Goal: Task Accomplishment & Management: Use online tool/utility

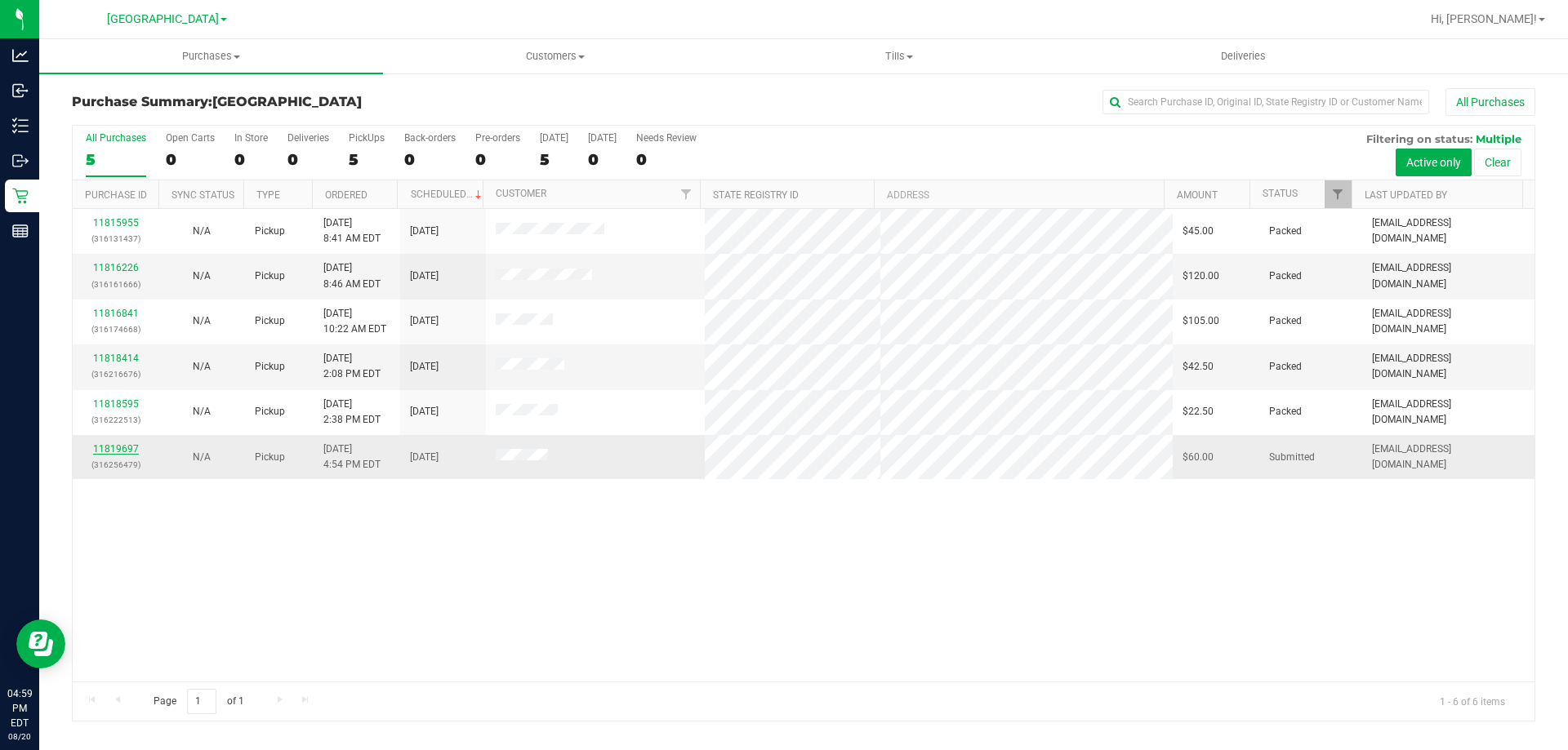
click at [119, 451] on link "11819697" at bounding box center [116, 449] width 45 height 12
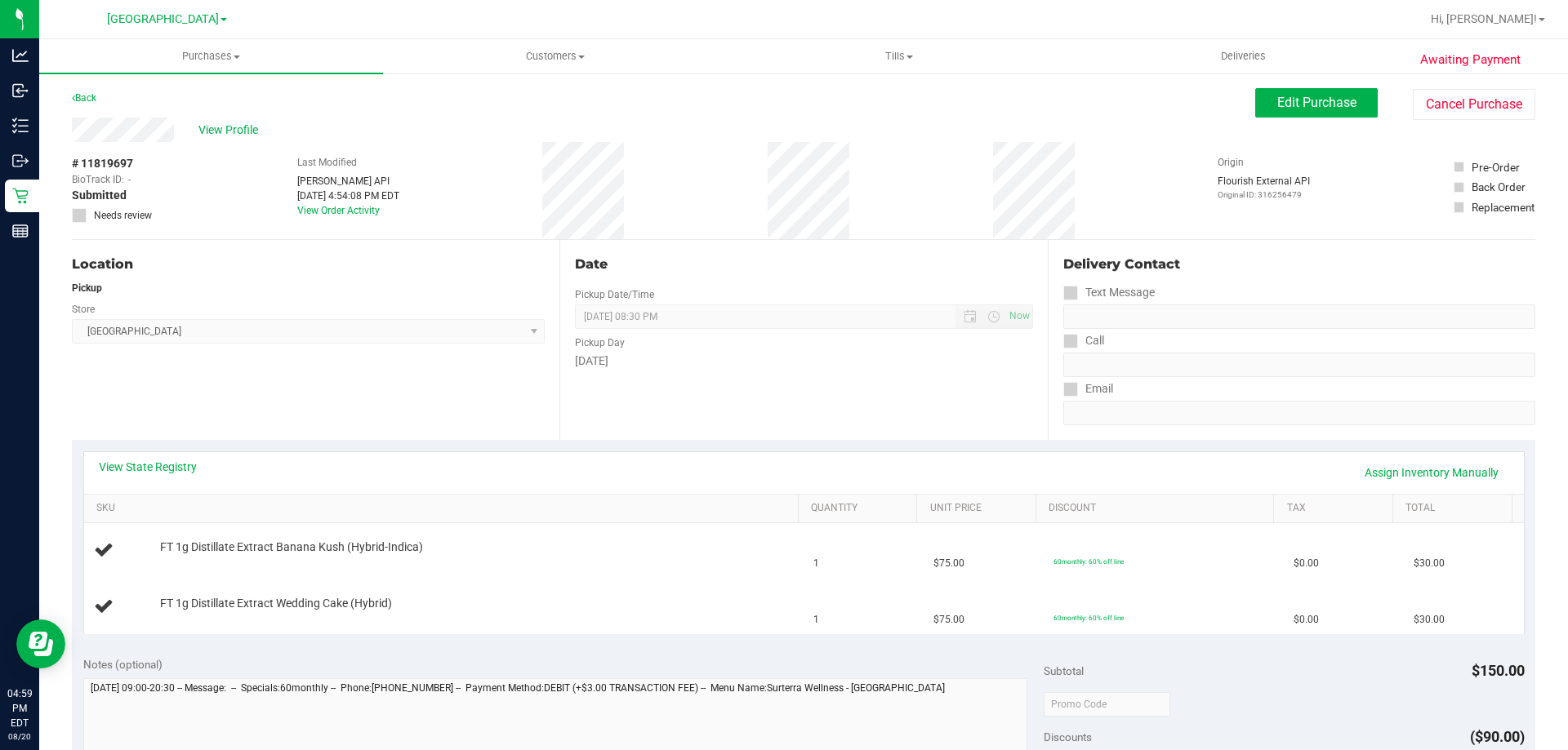
click at [237, 517] on th "SKU" at bounding box center [441, 508] width 713 height 29
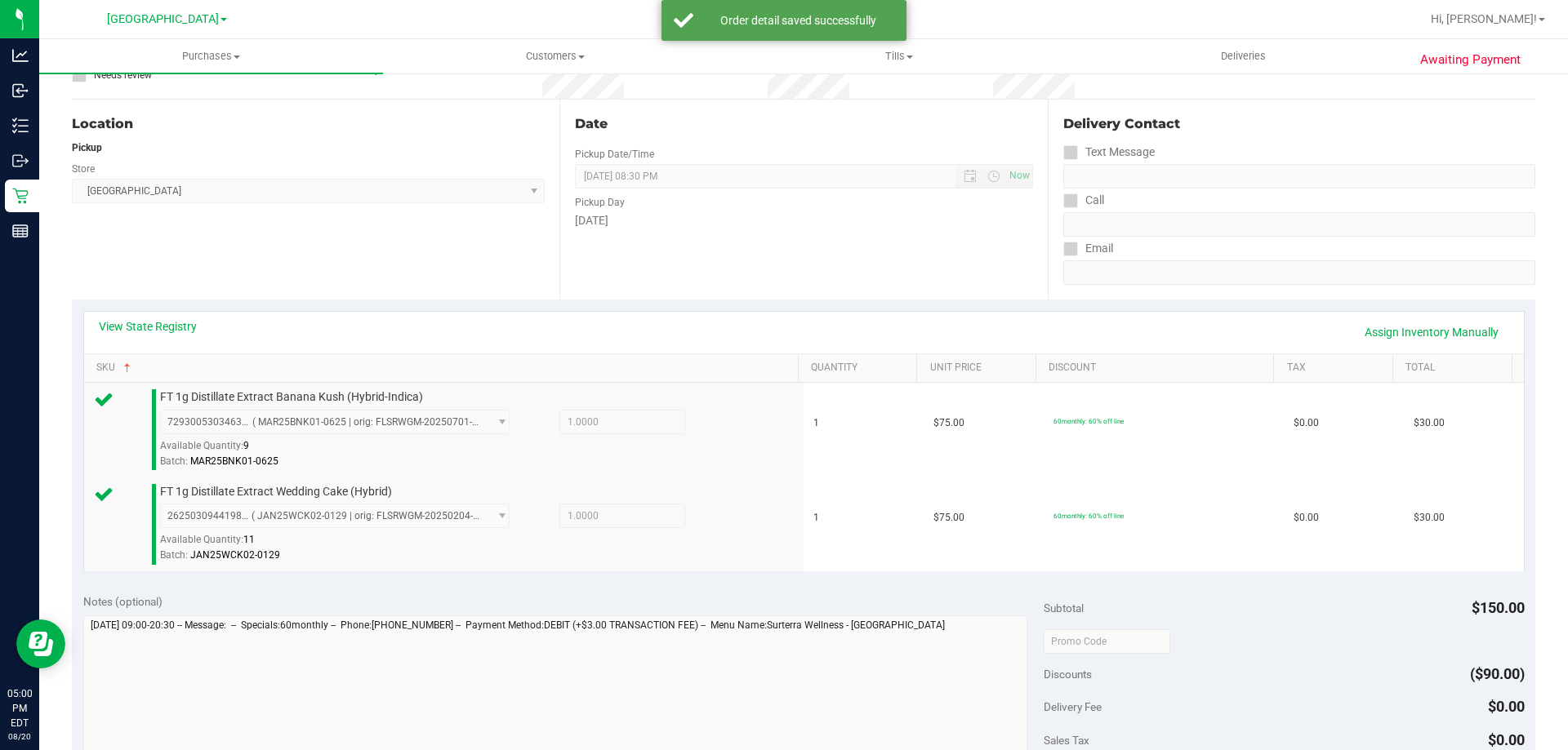
scroll to position [490, 0]
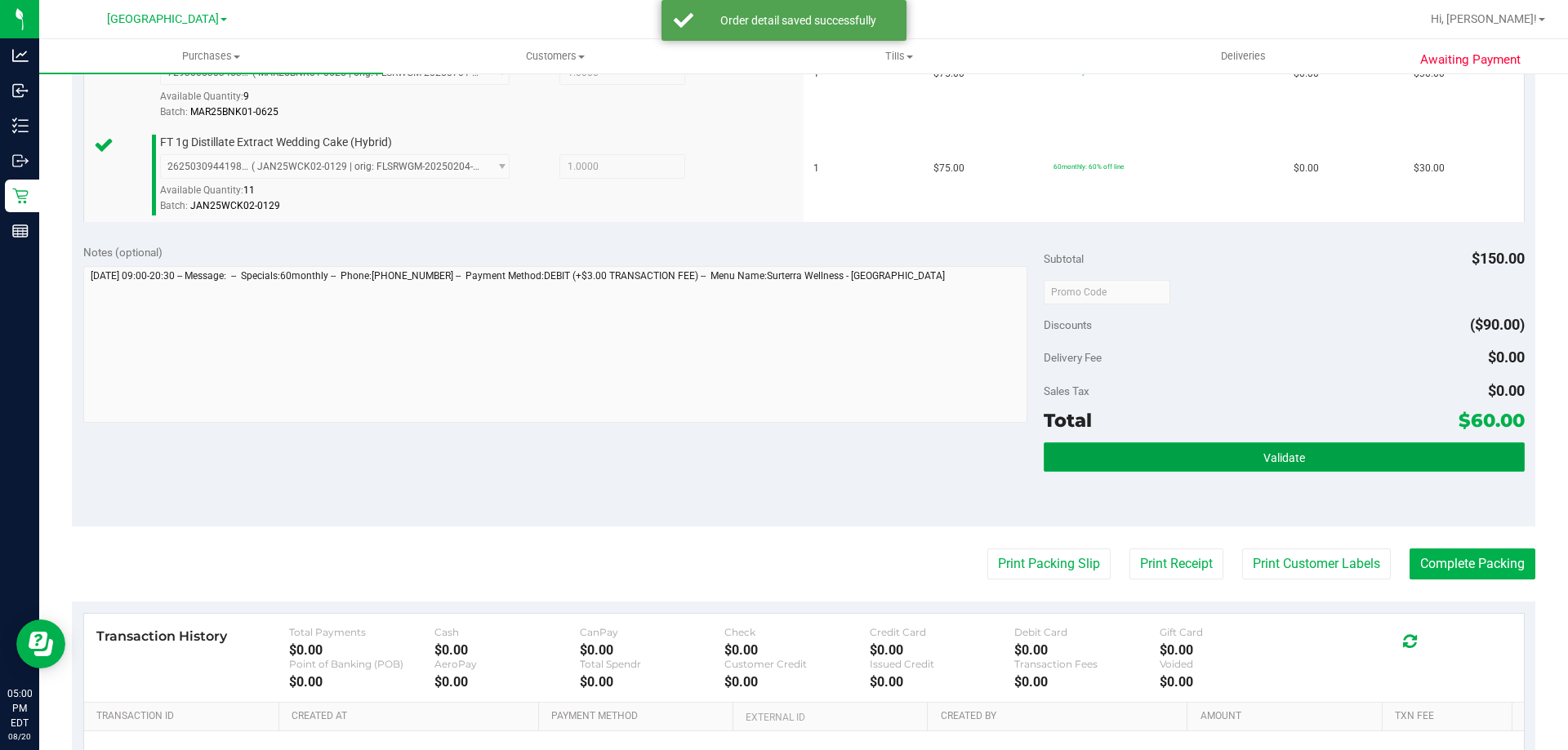
click at [1276, 461] on span "Validate" at bounding box center [1284, 458] width 42 height 13
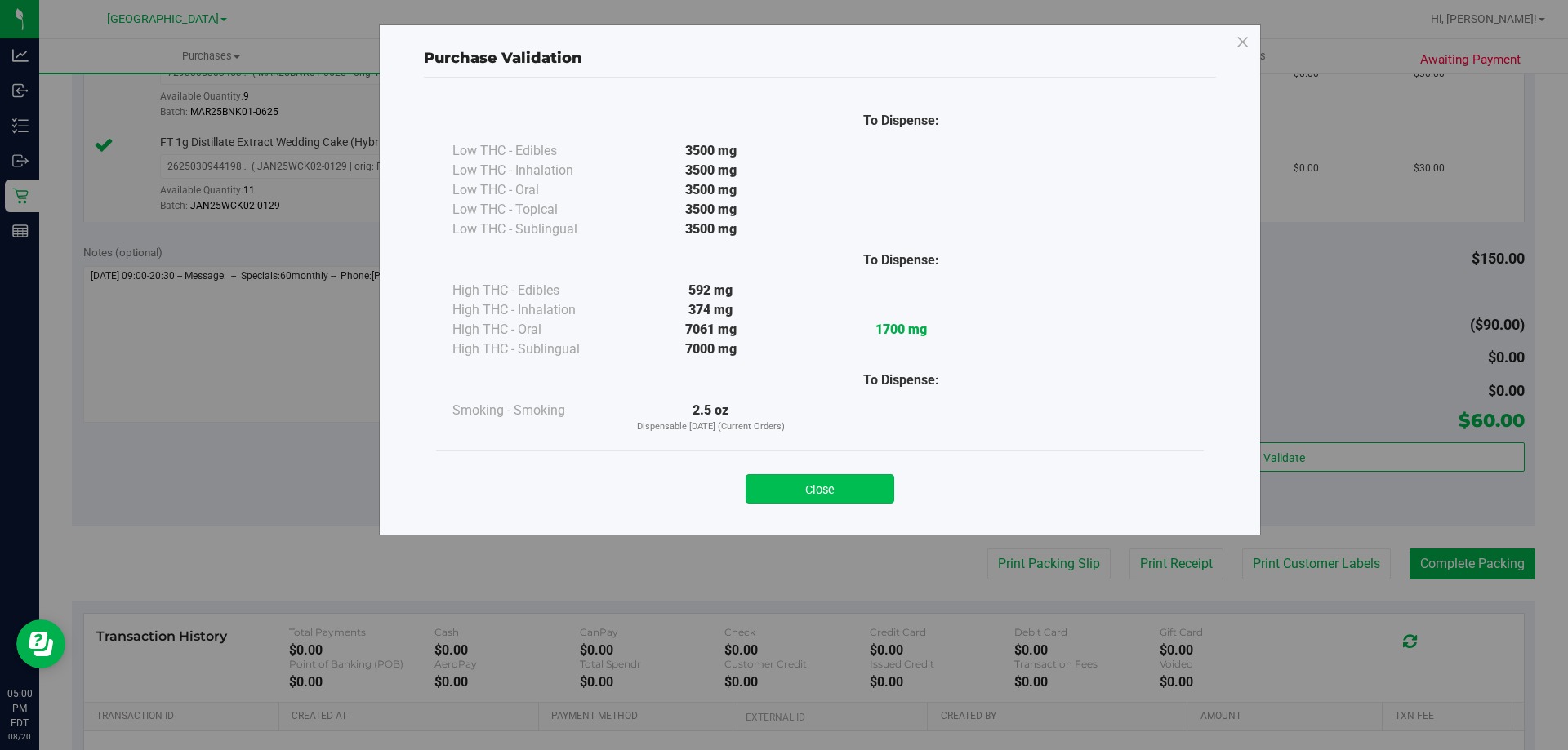
click at [879, 480] on button "Close" at bounding box center [819, 488] width 149 height 29
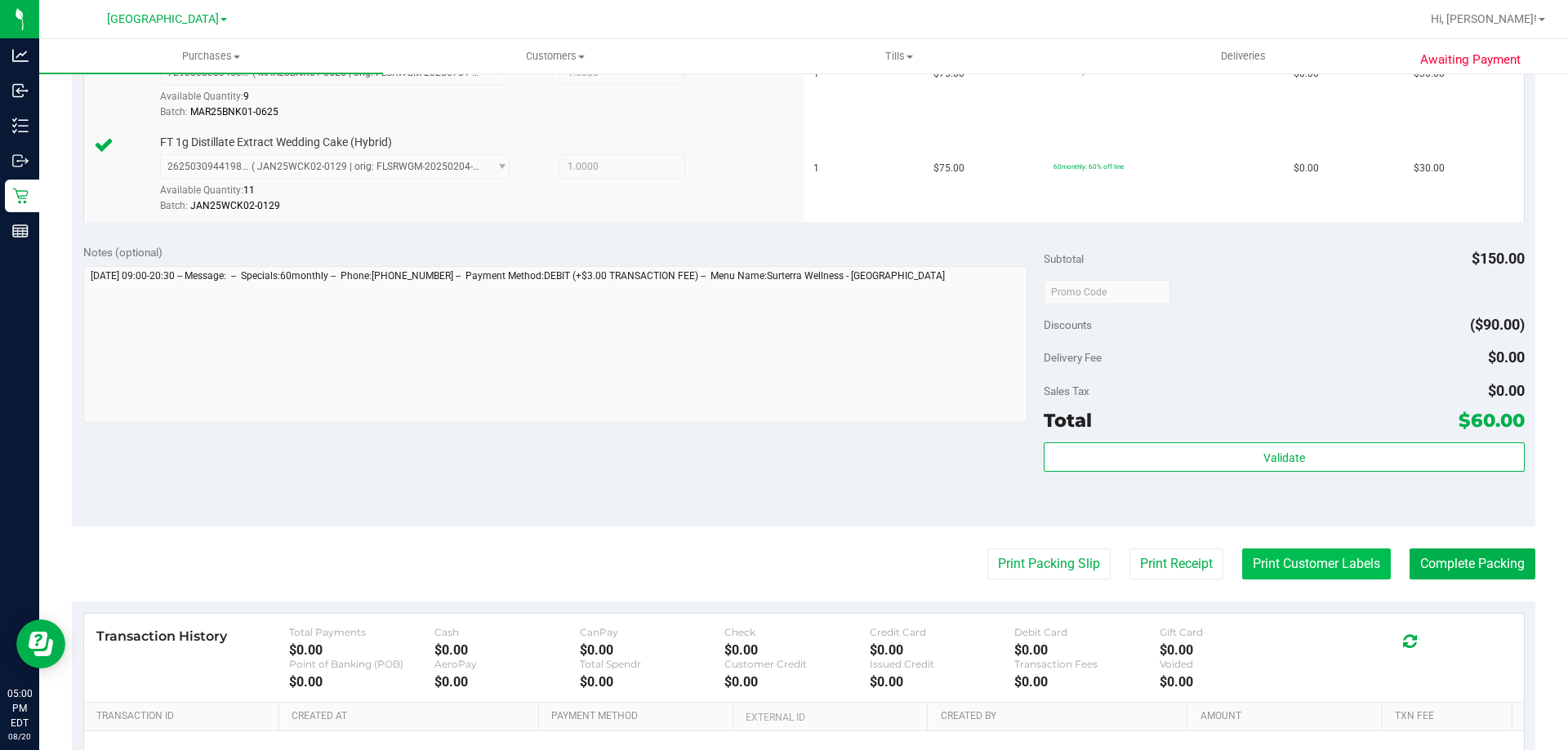
click at [1305, 562] on button "Print Customer Labels" at bounding box center [1316, 564] width 149 height 31
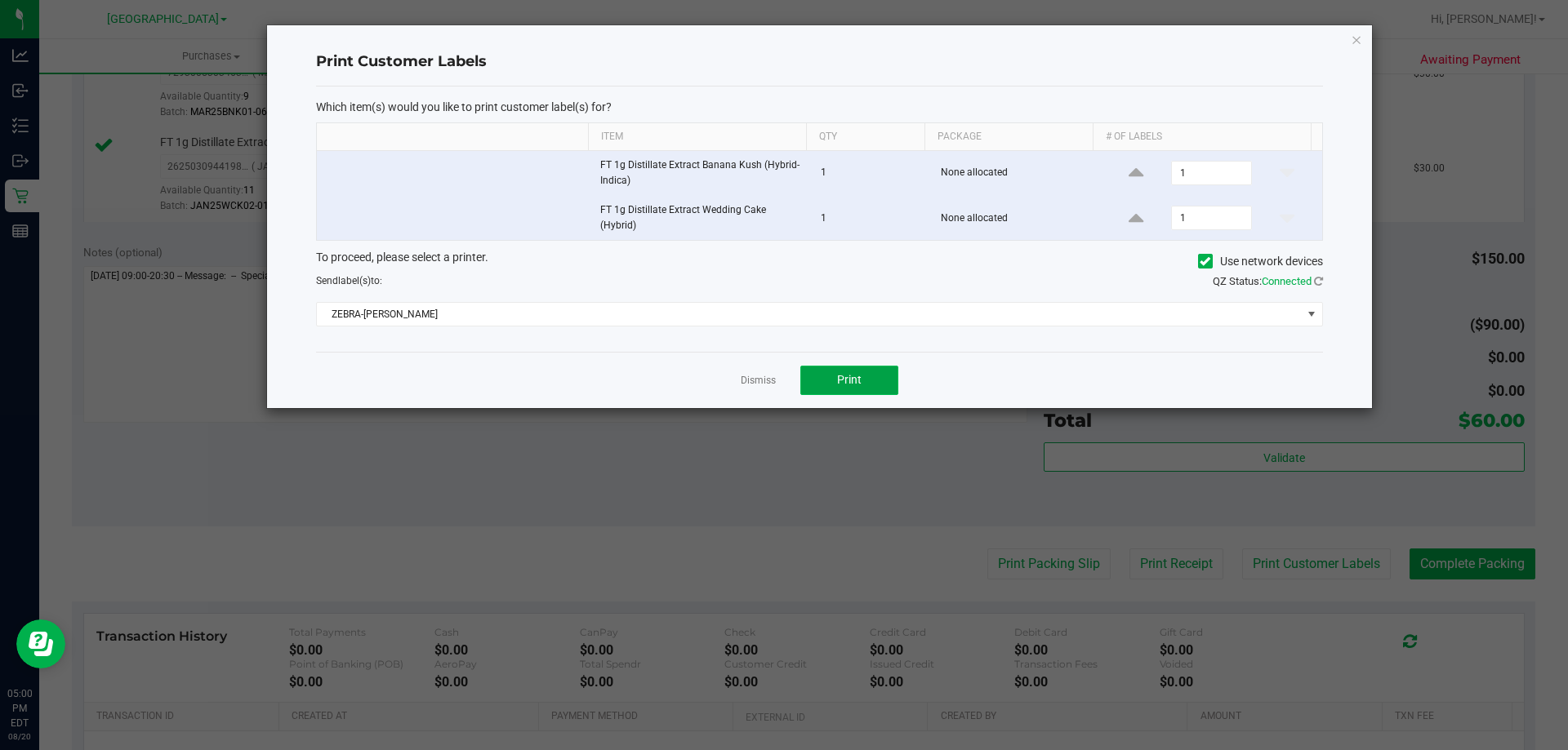
click at [850, 379] on span "Print" at bounding box center [849, 380] width 24 height 13
click at [760, 383] on link "Dismiss" at bounding box center [758, 381] width 35 height 14
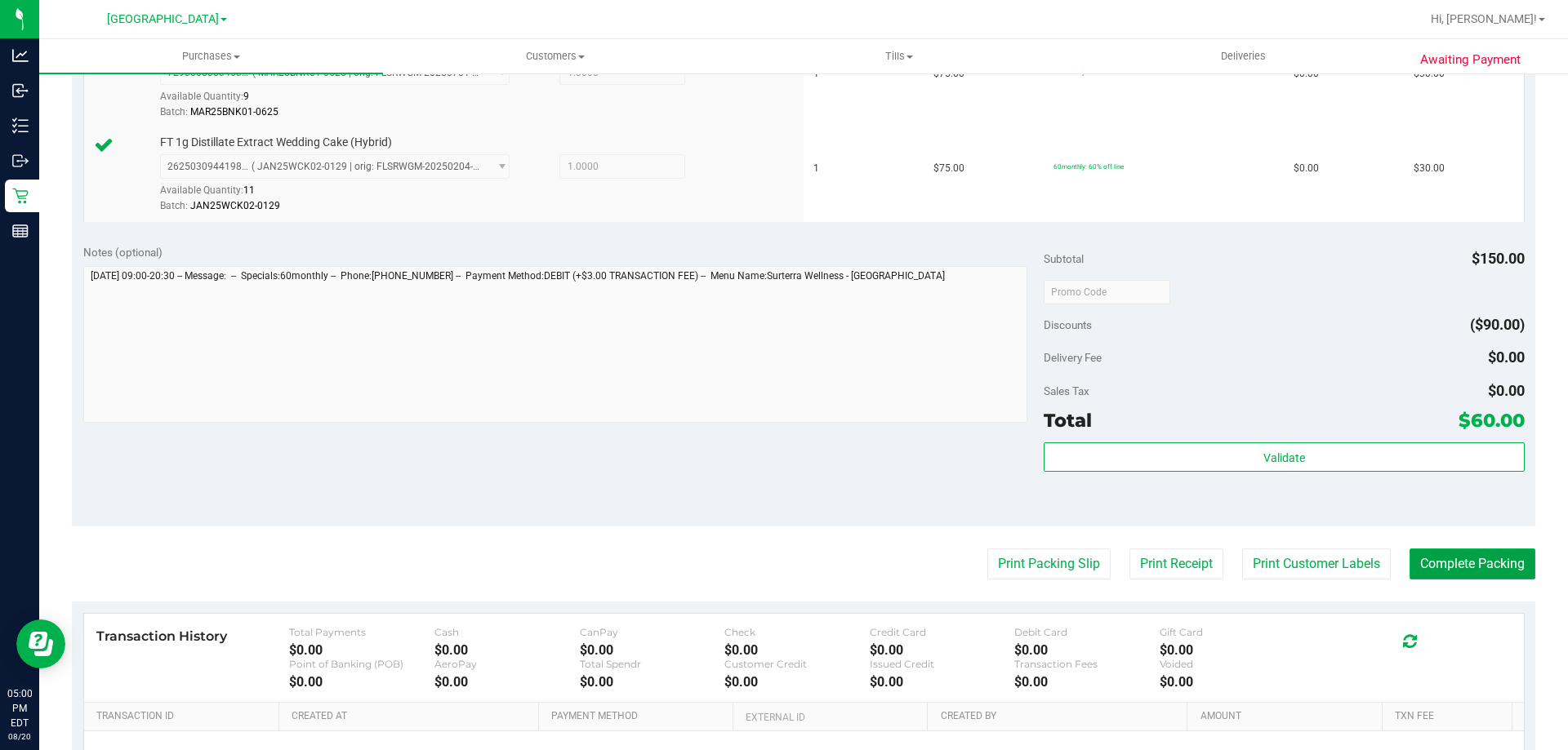
click at [1482, 566] on button "Complete Packing" at bounding box center [1472, 564] width 126 height 31
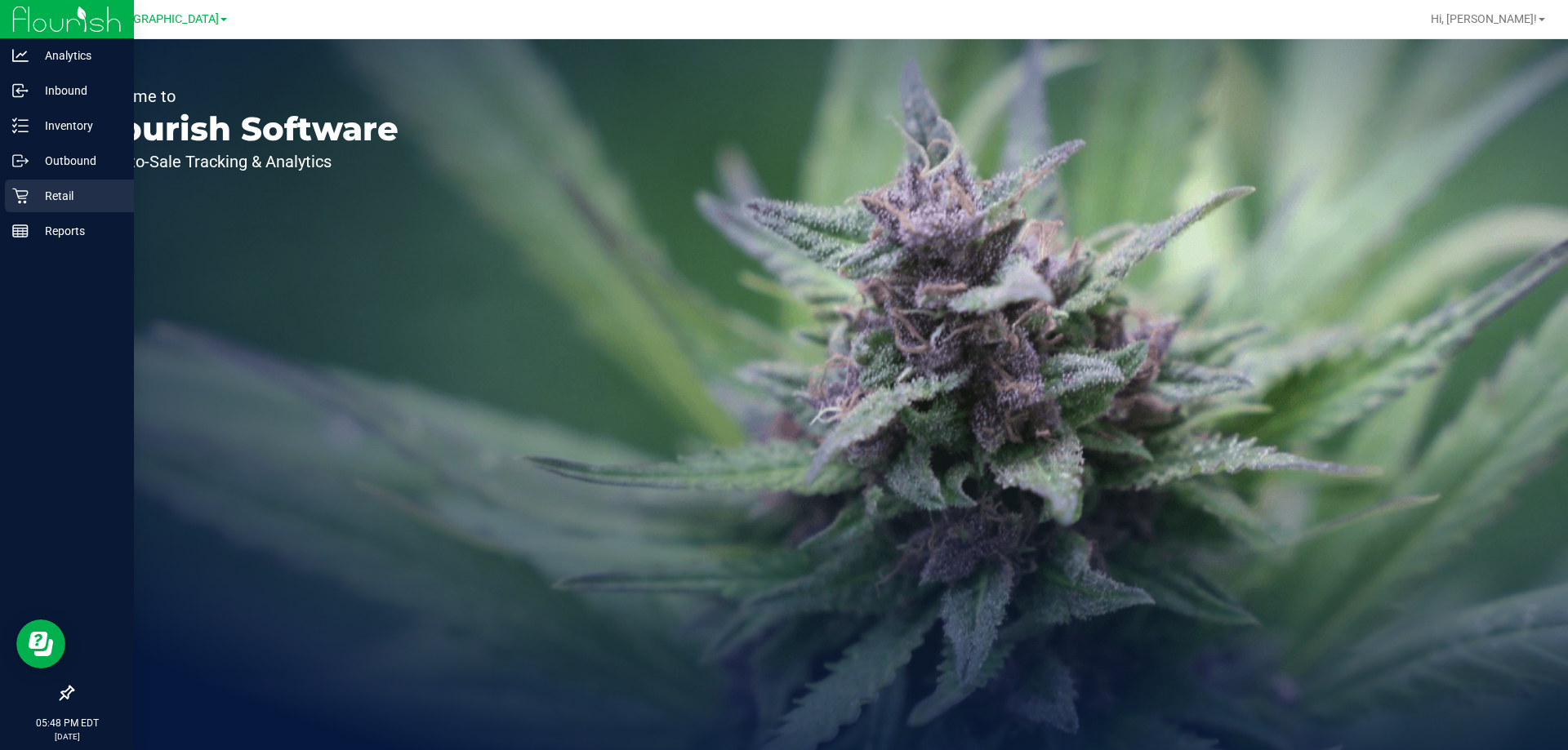
click at [23, 191] on icon at bounding box center [20, 196] width 15 height 15
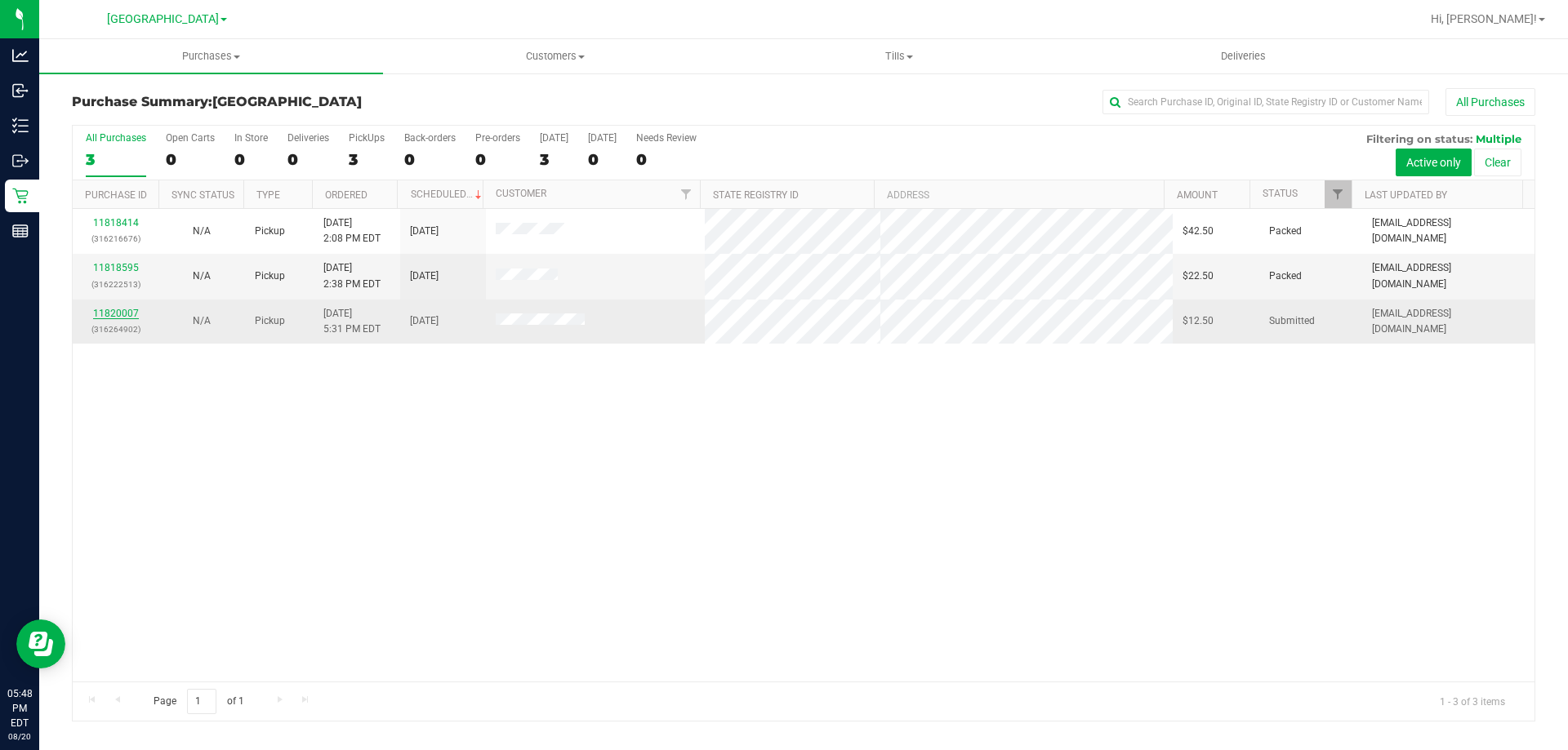
click at [126, 315] on link "11820007" at bounding box center [116, 314] width 45 height 12
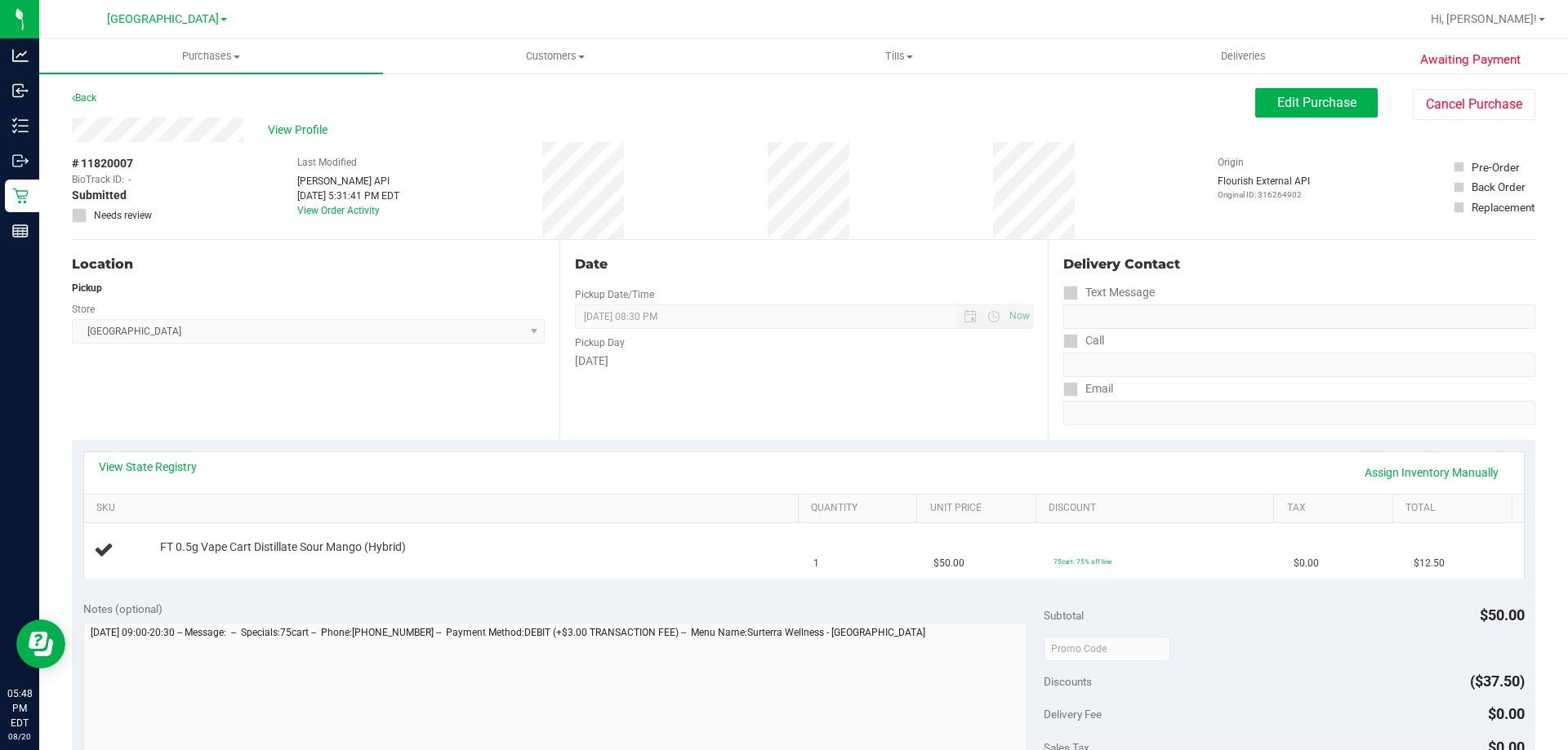
click at [474, 522] on div "View State Registry Assign Inventory Manually SKU Quantity Unit Price Discount …" at bounding box center [803, 515] width 1441 height 128
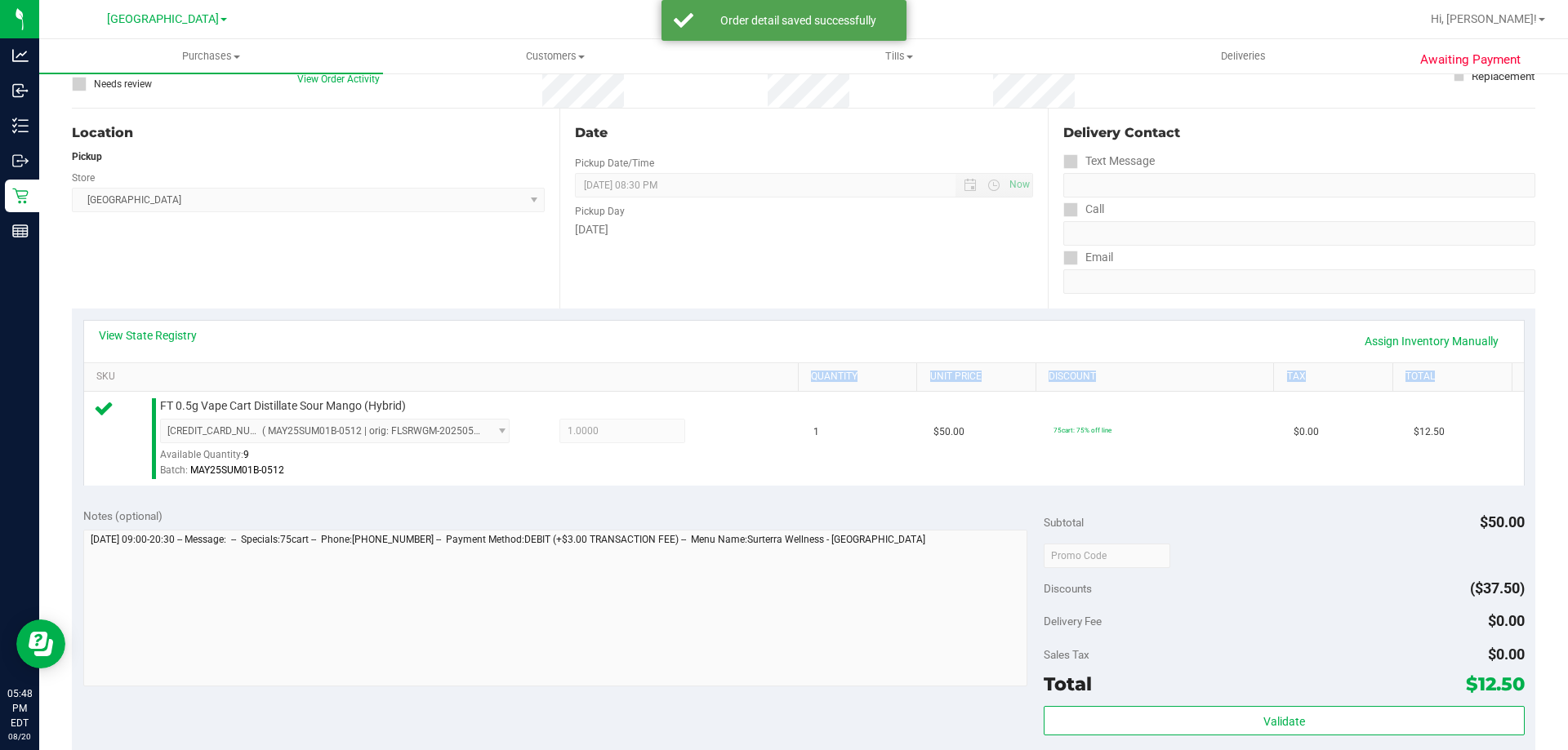
scroll to position [326, 0]
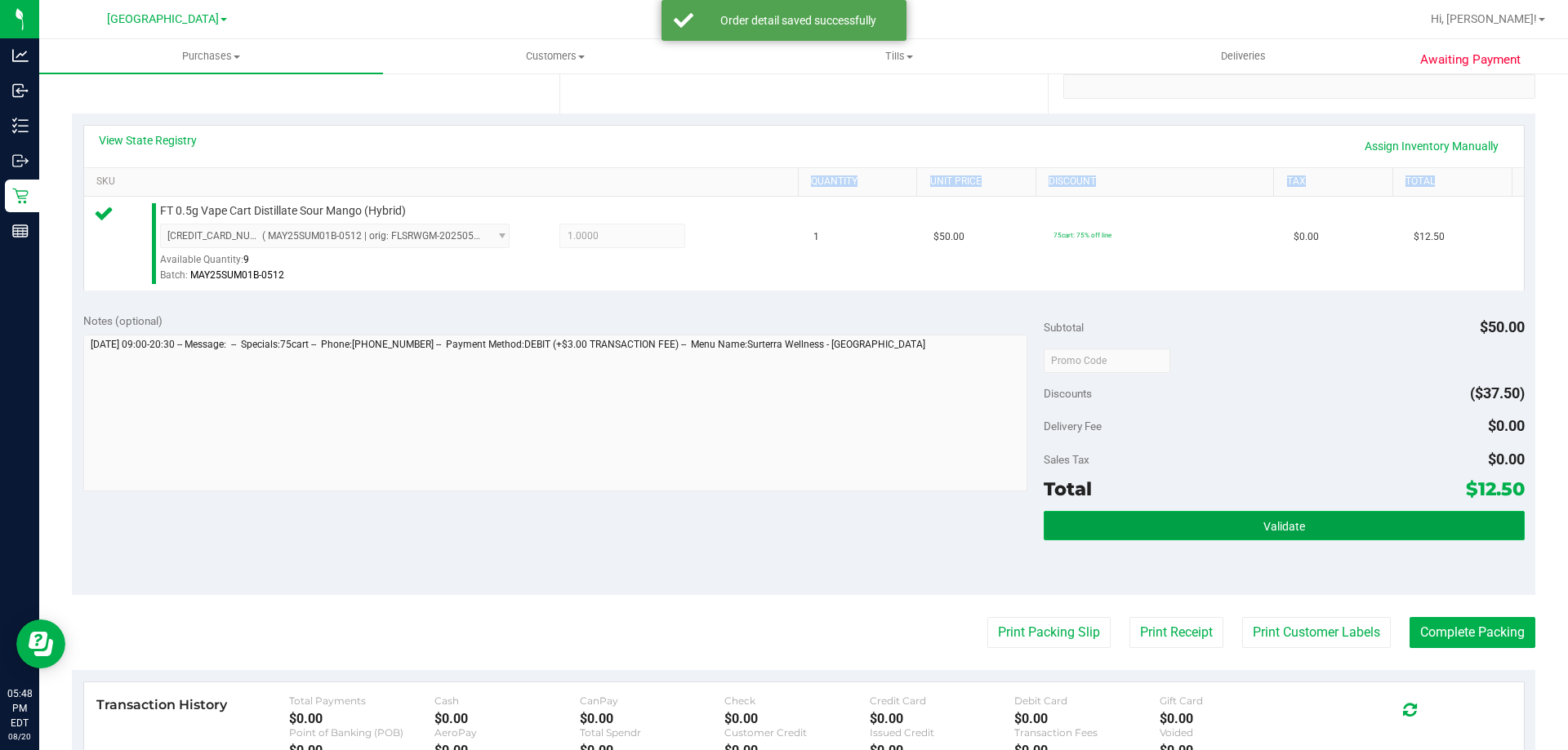
click at [1180, 534] on button "Validate" at bounding box center [1283, 525] width 480 height 29
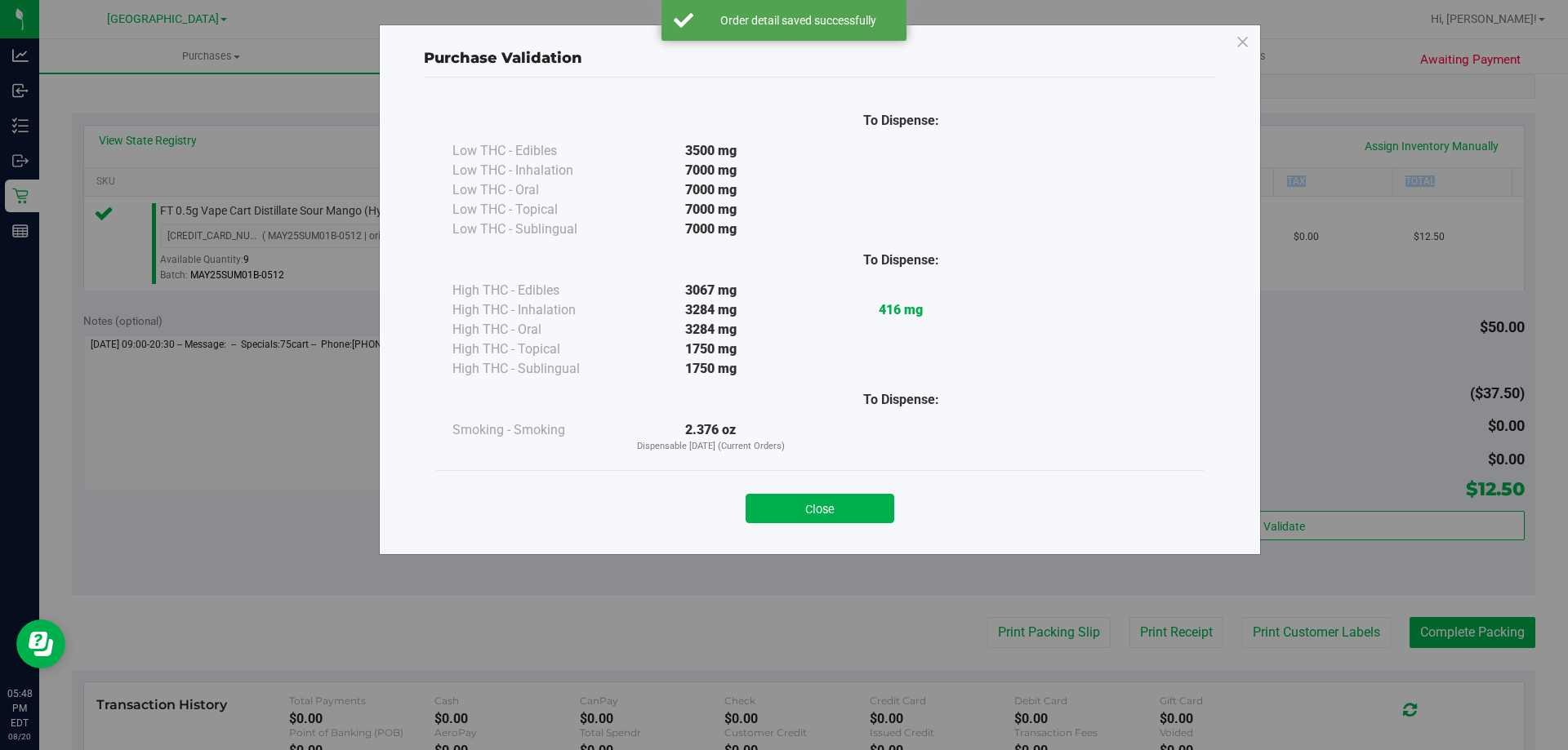
drag, startPoint x: 787, startPoint y: 505, endPoint x: 834, endPoint y: 523, distance: 50.3
click at [789, 505] on button "Close" at bounding box center [819, 508] width 149 height 29
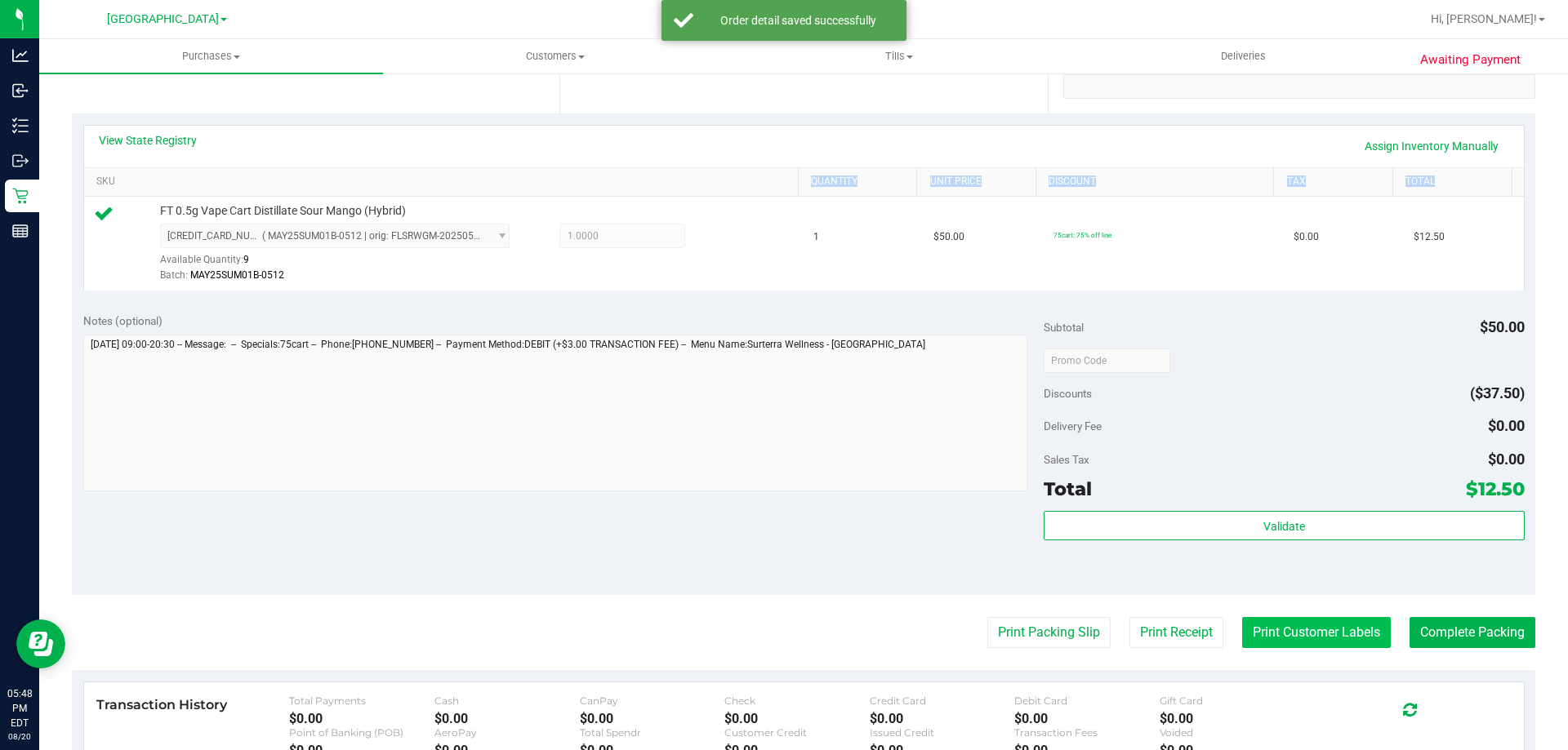
click at [1259, 633] on button "Print Customer Labels" at bounding box center [1316, 632] width 149 height 31
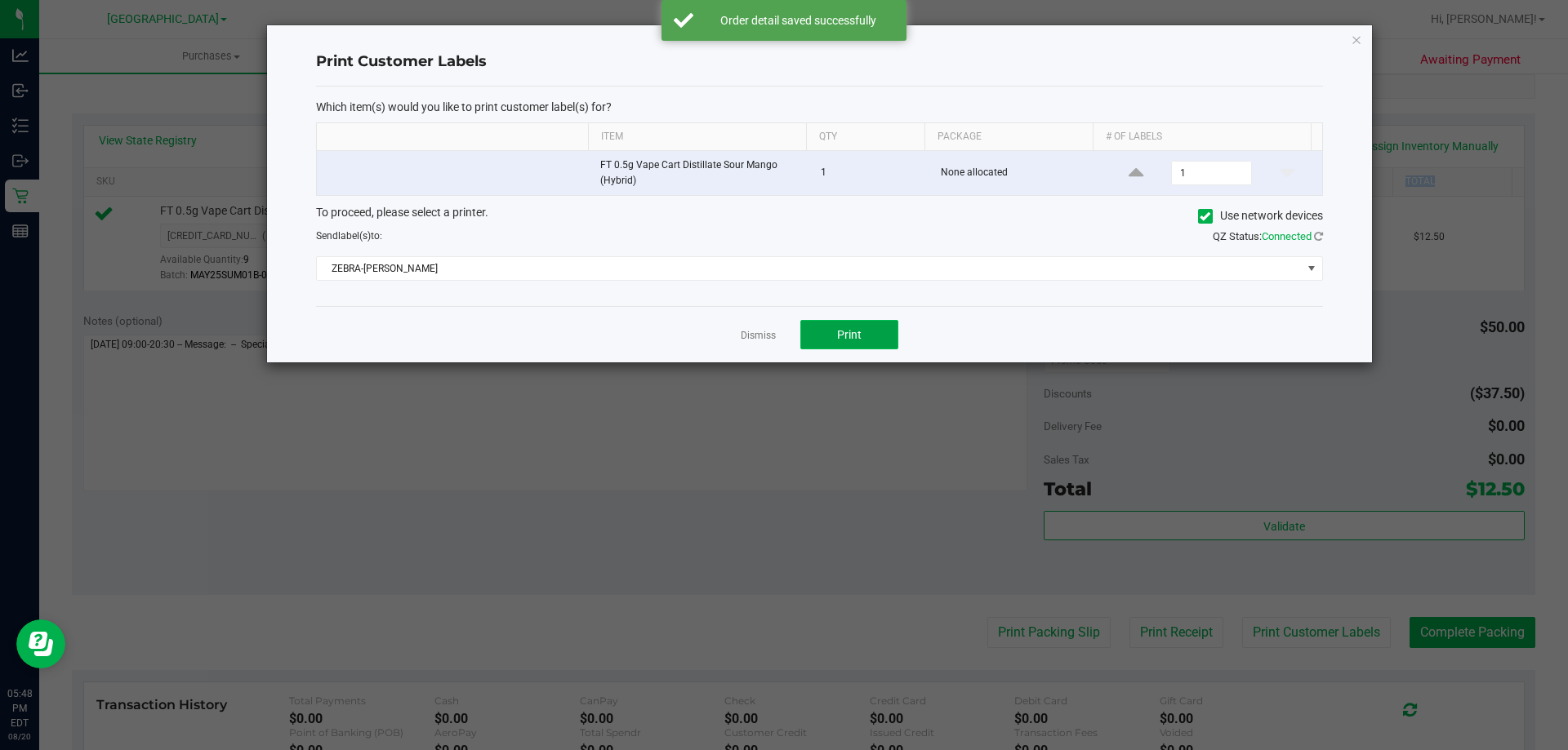
click at [870, 336] on button "Print" at bounding box center [849, 334] width 98 height 29
click at [766, 324] on div "Dismiss Print" at bounding box center [818, 334] width 1006 height 56
click at [762, 333] on link "Dismiss" at bounding box center [758, 336] width 35 height 14
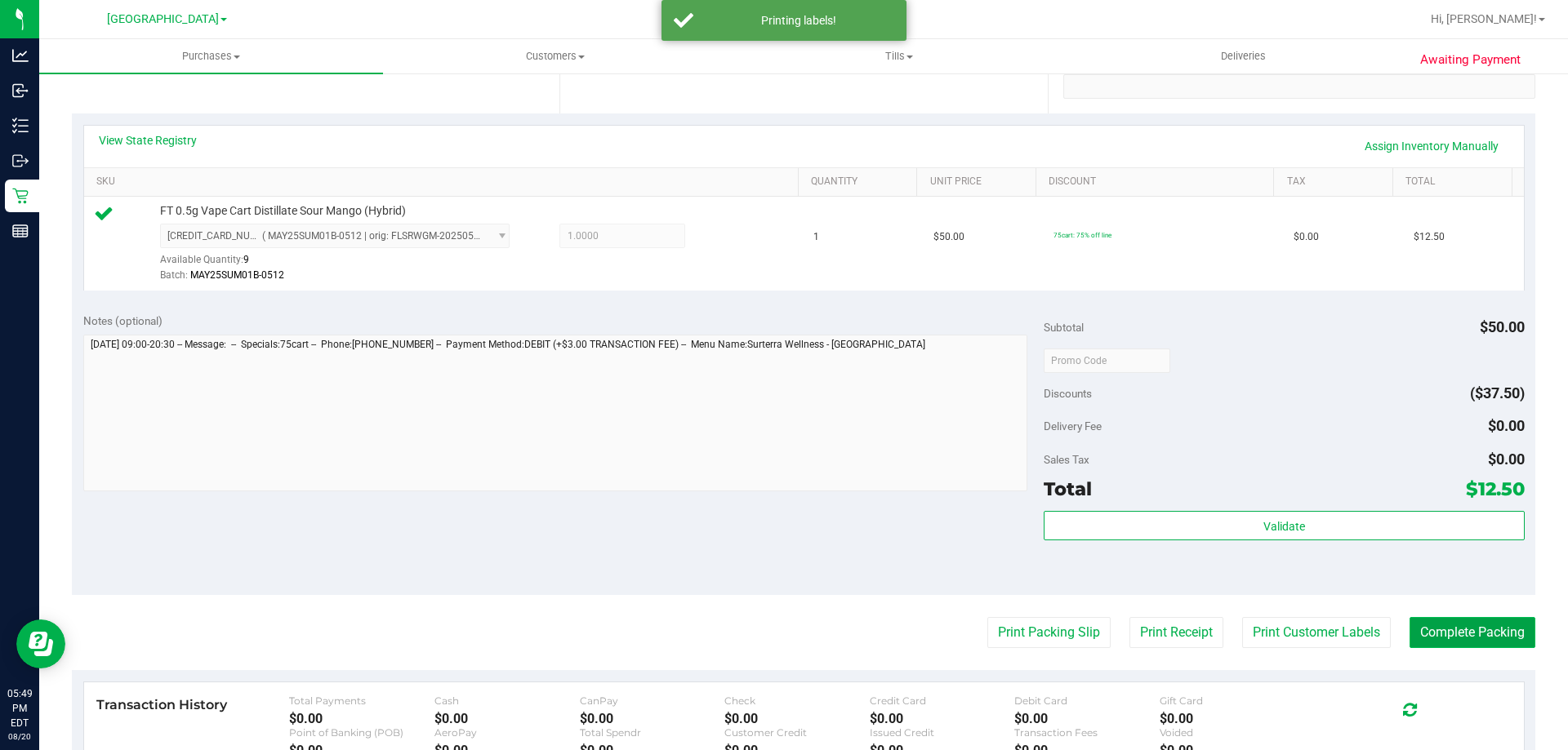
click at [1466, 642] on button "Complete Packing" at bounding box center [1472, 632] width 126 height 31
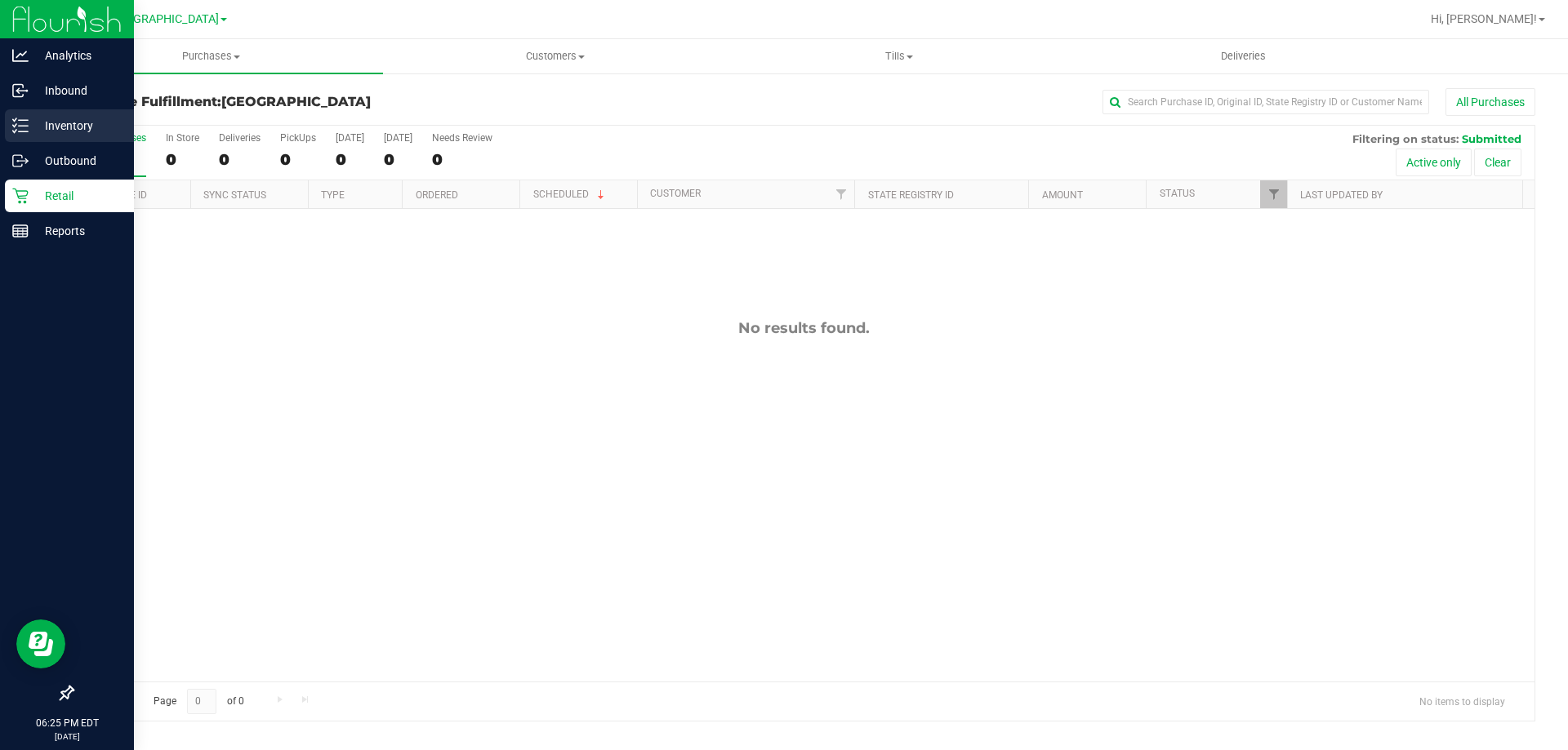
click at [39, 124] on p "Inventory" at bounding box center [77, 125] width 98 height 19
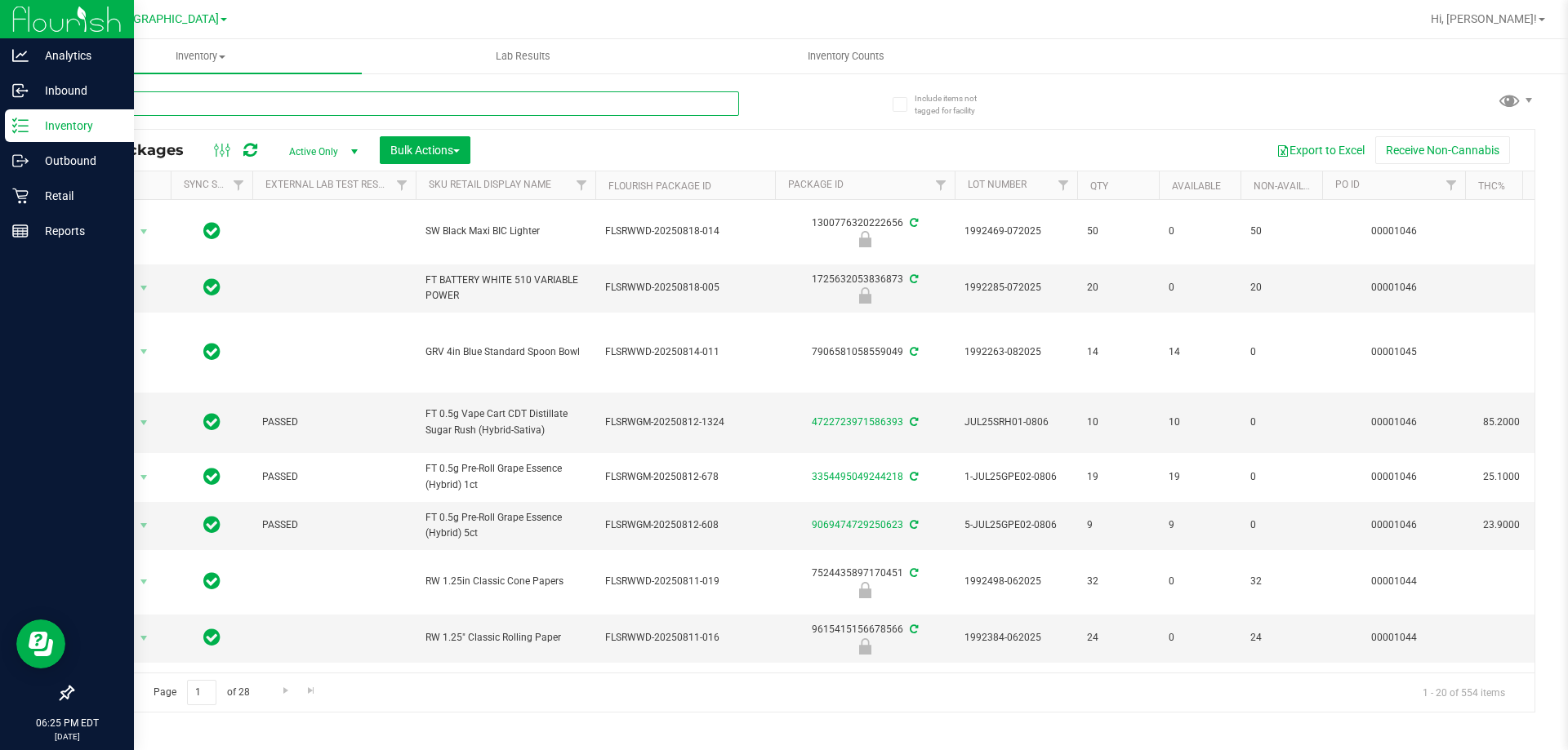
click at [235, 100] on input "text" at bounding box center [405, 103] width 667 height 24
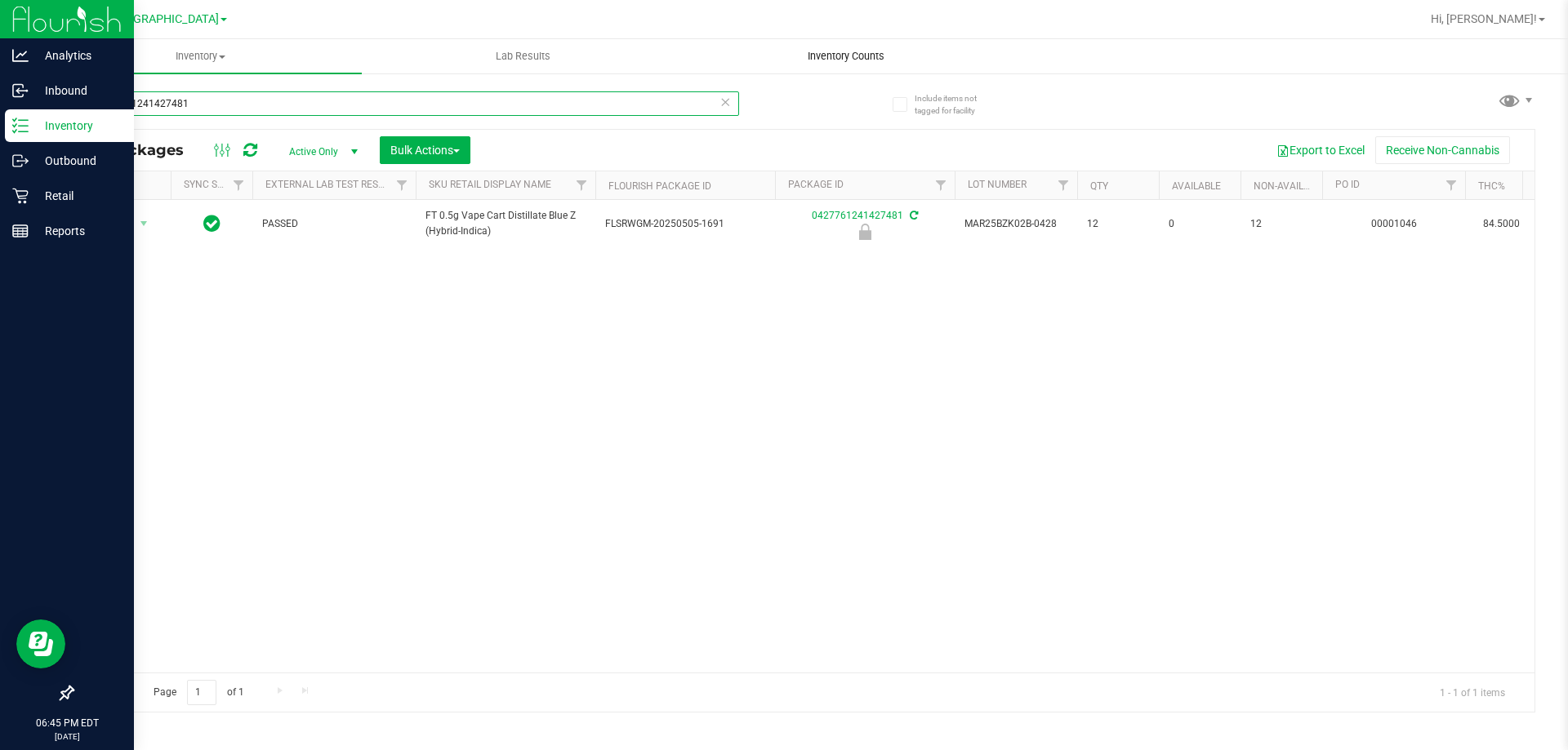
type input "0427761241427481"
click at [881, 54] on span "Inventory Counts" at bounding box center [846, 56] width 121 height 15
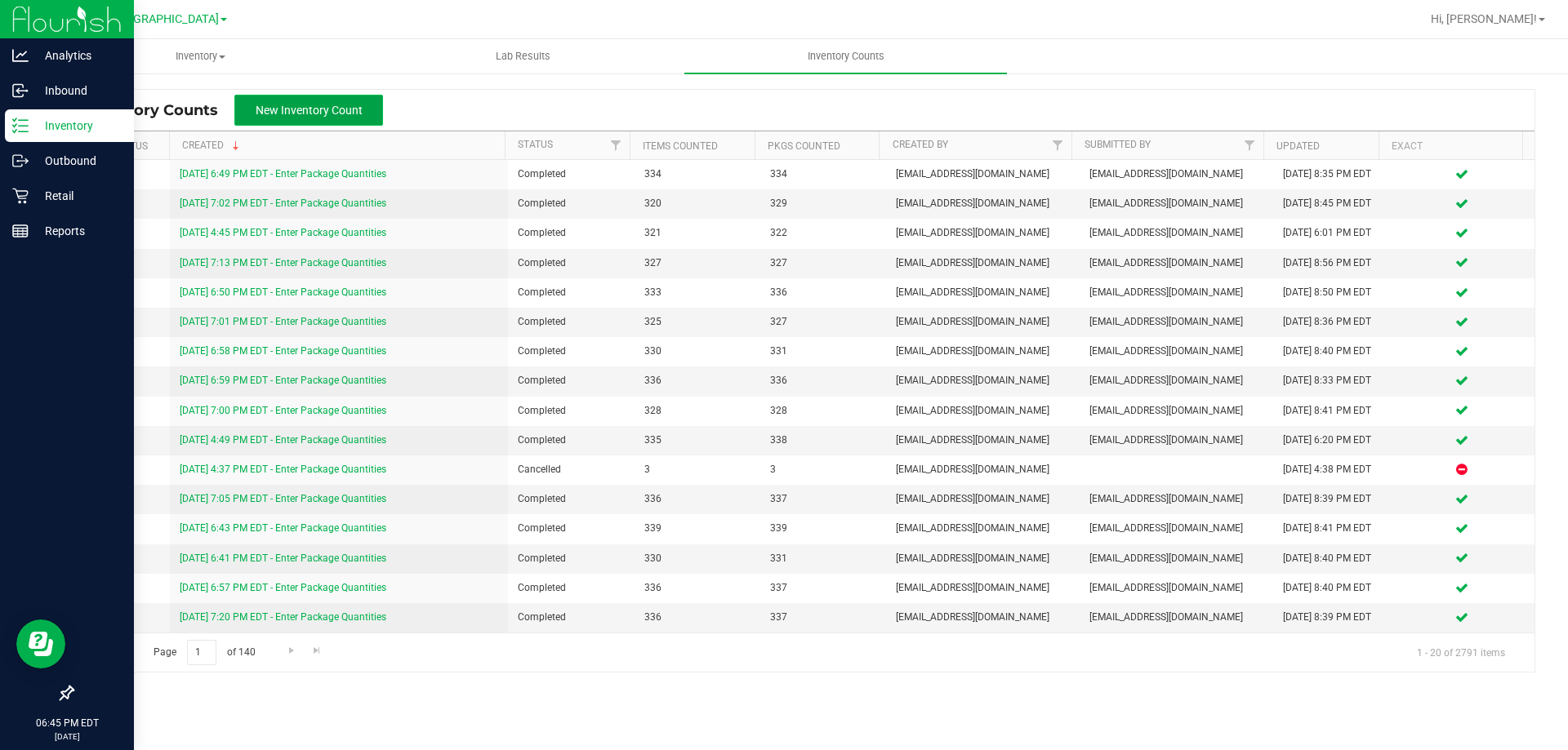
click at [315, 97] on button "New Inventory Count" at bounding box center [308, 110] width 149 height 31
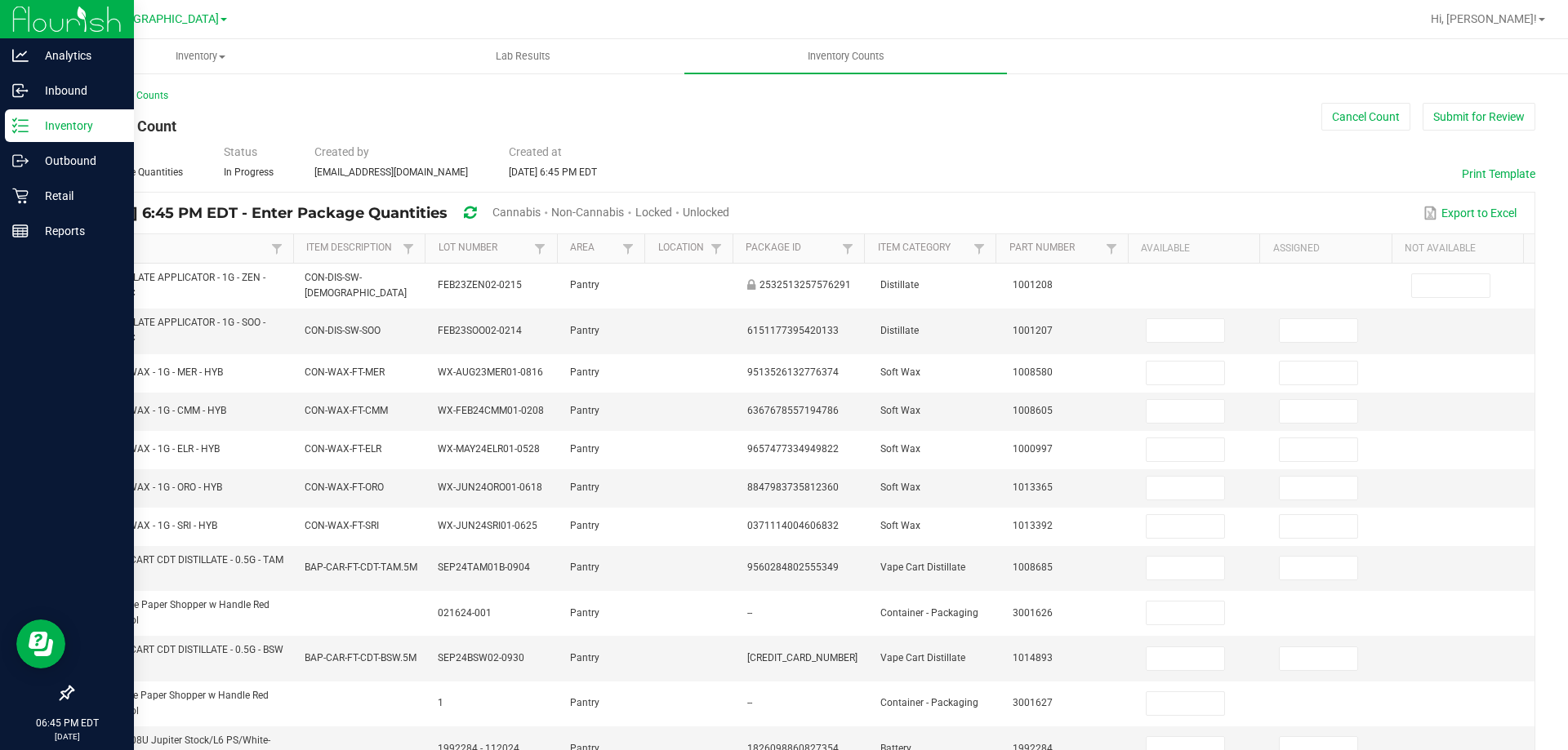
click at [541, 217] on span "Cannabis" at bounding box center [516, 212] width 48 height 13
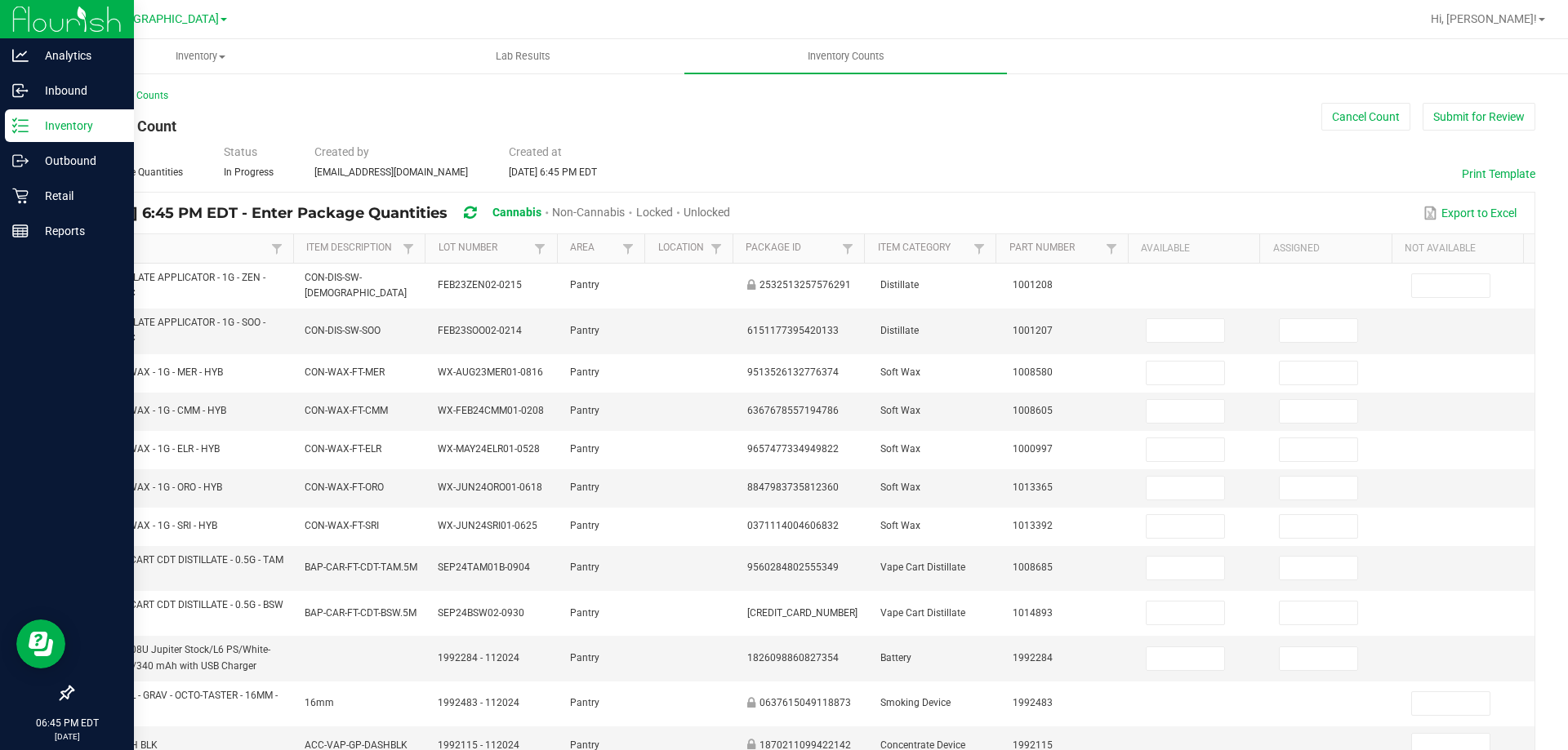
click at [730, 213] on span "Unlocked" at bounding box center [706, 212] width 46 height 13
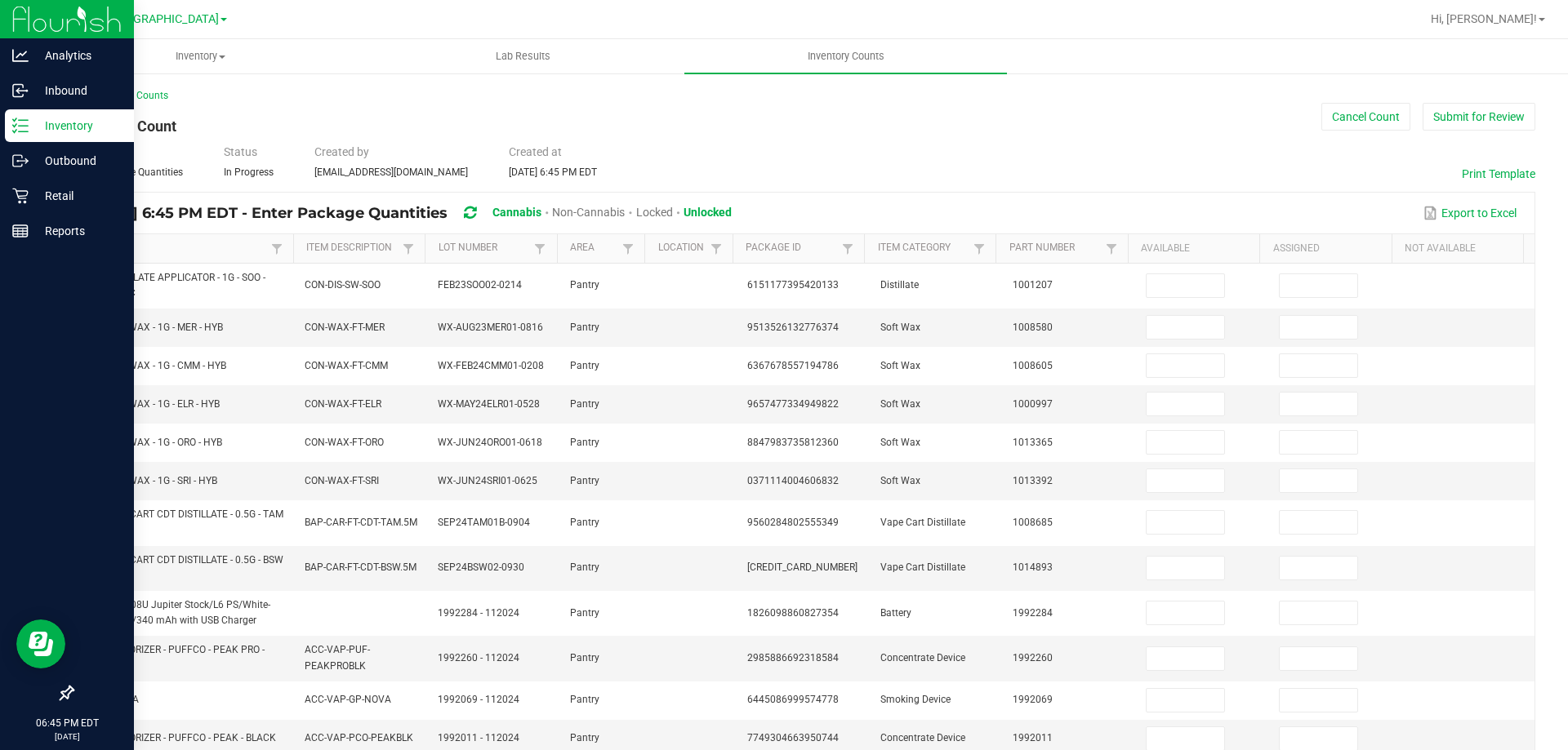
click at [236, 258] on th "Item" at bounding box center [184, 248] width 220 height 29
click at [216, 247] on link "Item" at bounding box center [176, 248] width 180 height 13
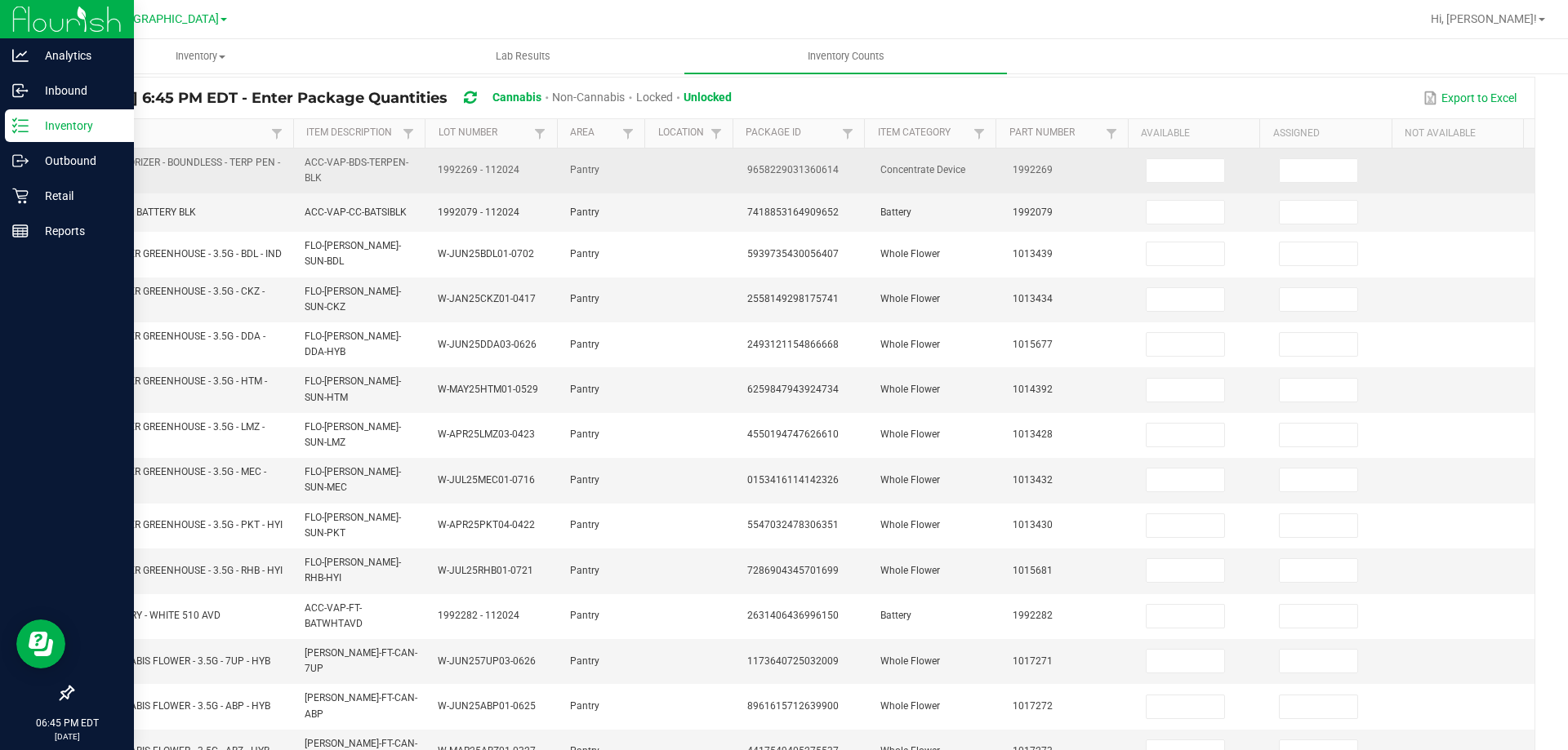
scroll to position [401, 0]
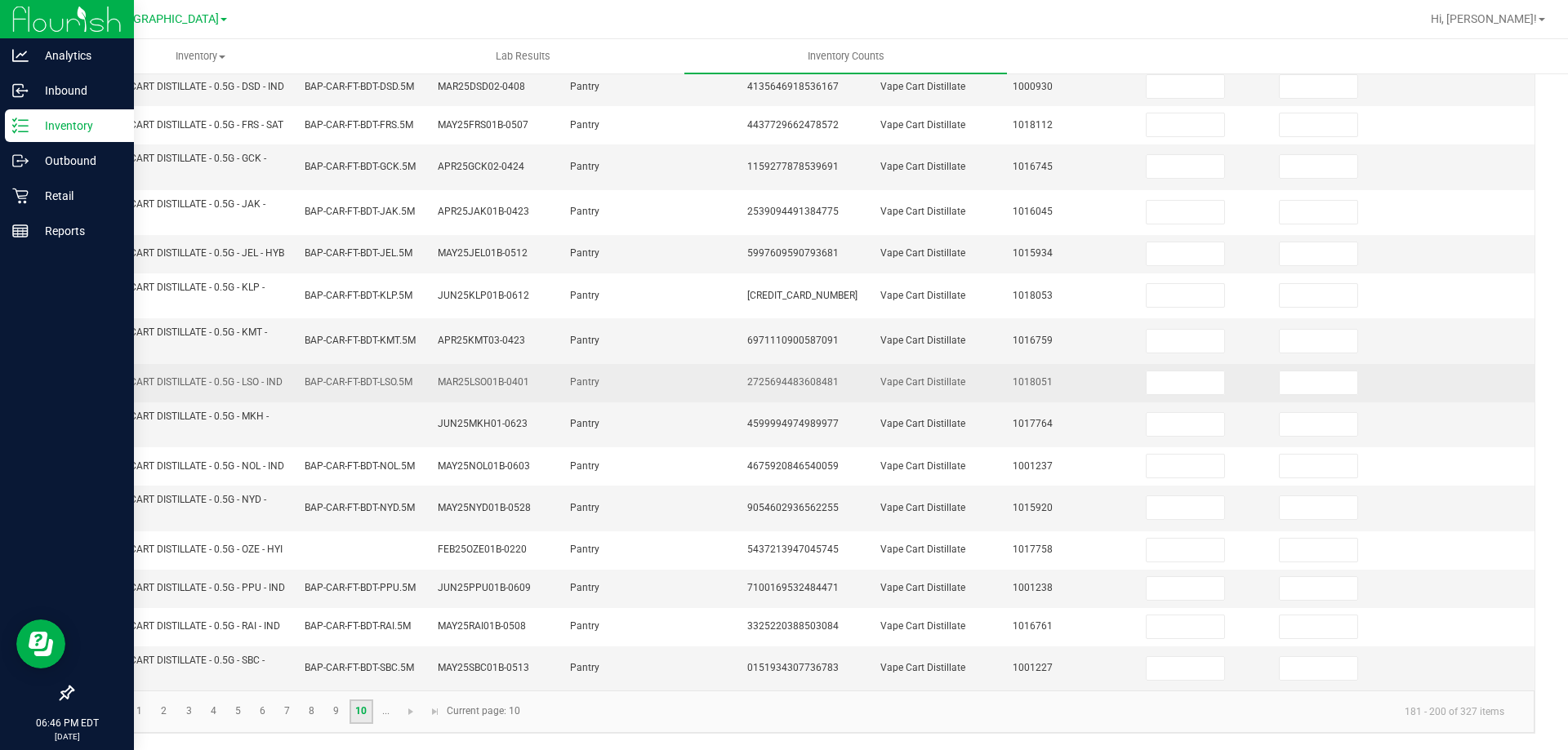
scroll to position [469, 0]
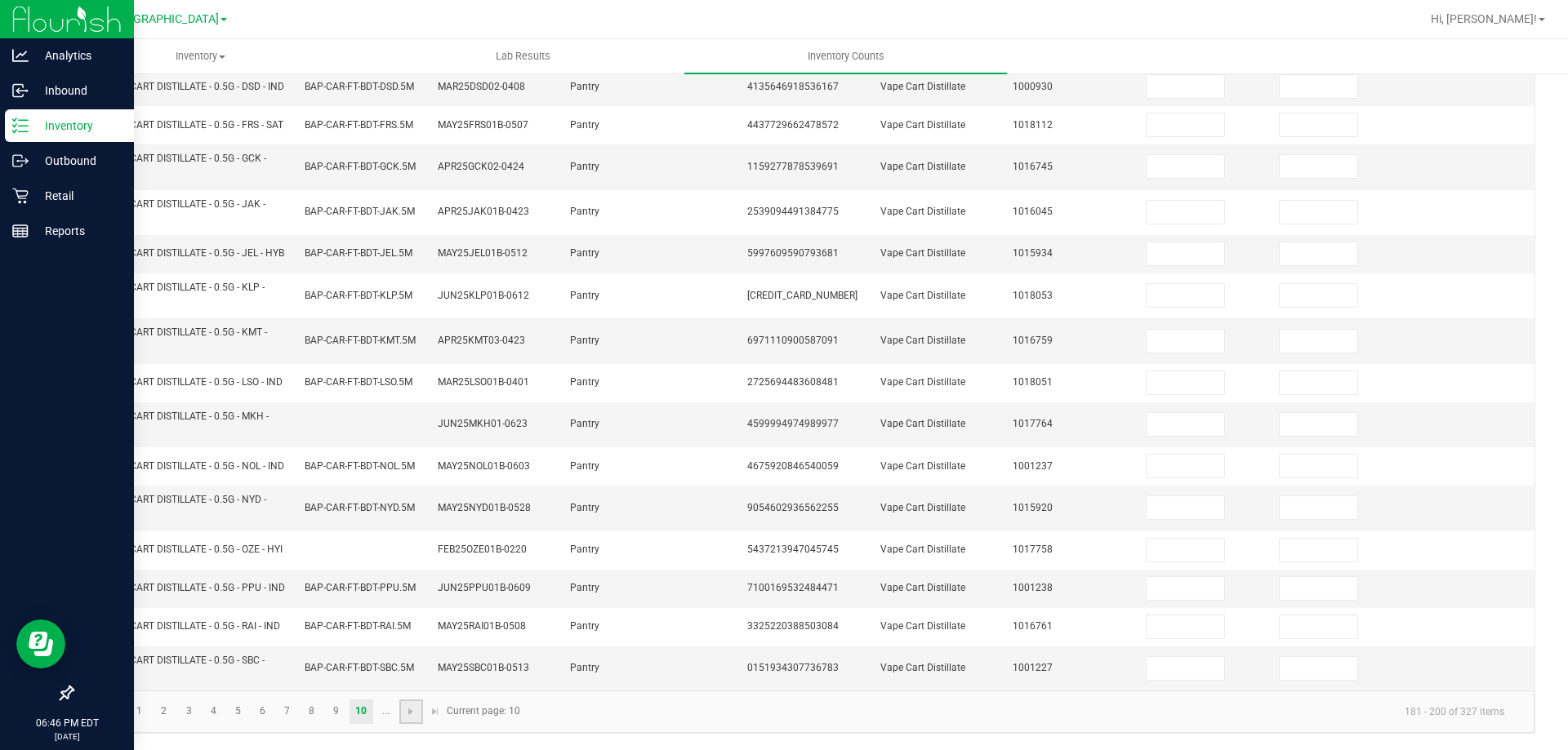
click at [404, 718] on link at bounding box center [411, 711] width 24 height 24
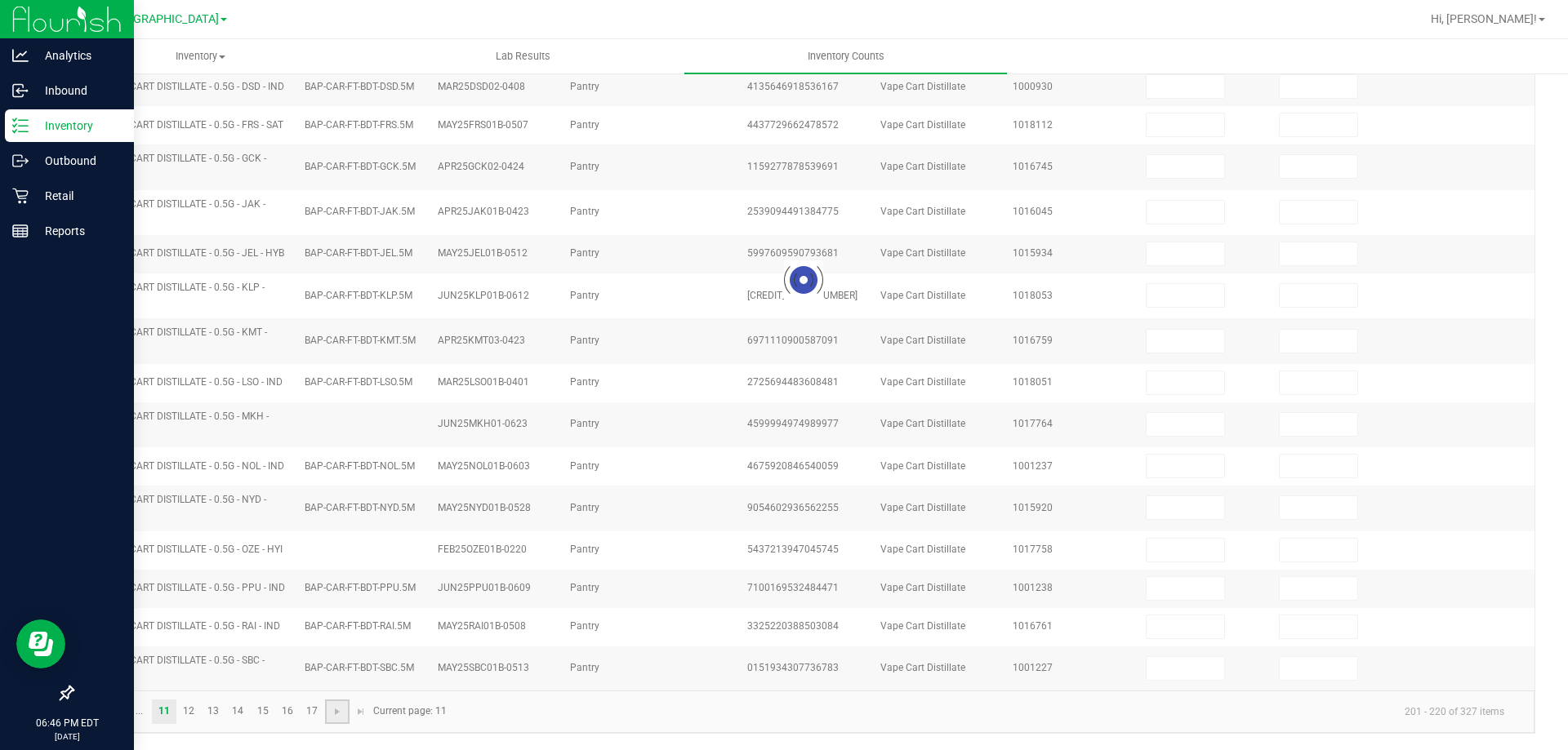
scroll to position [394, 0]
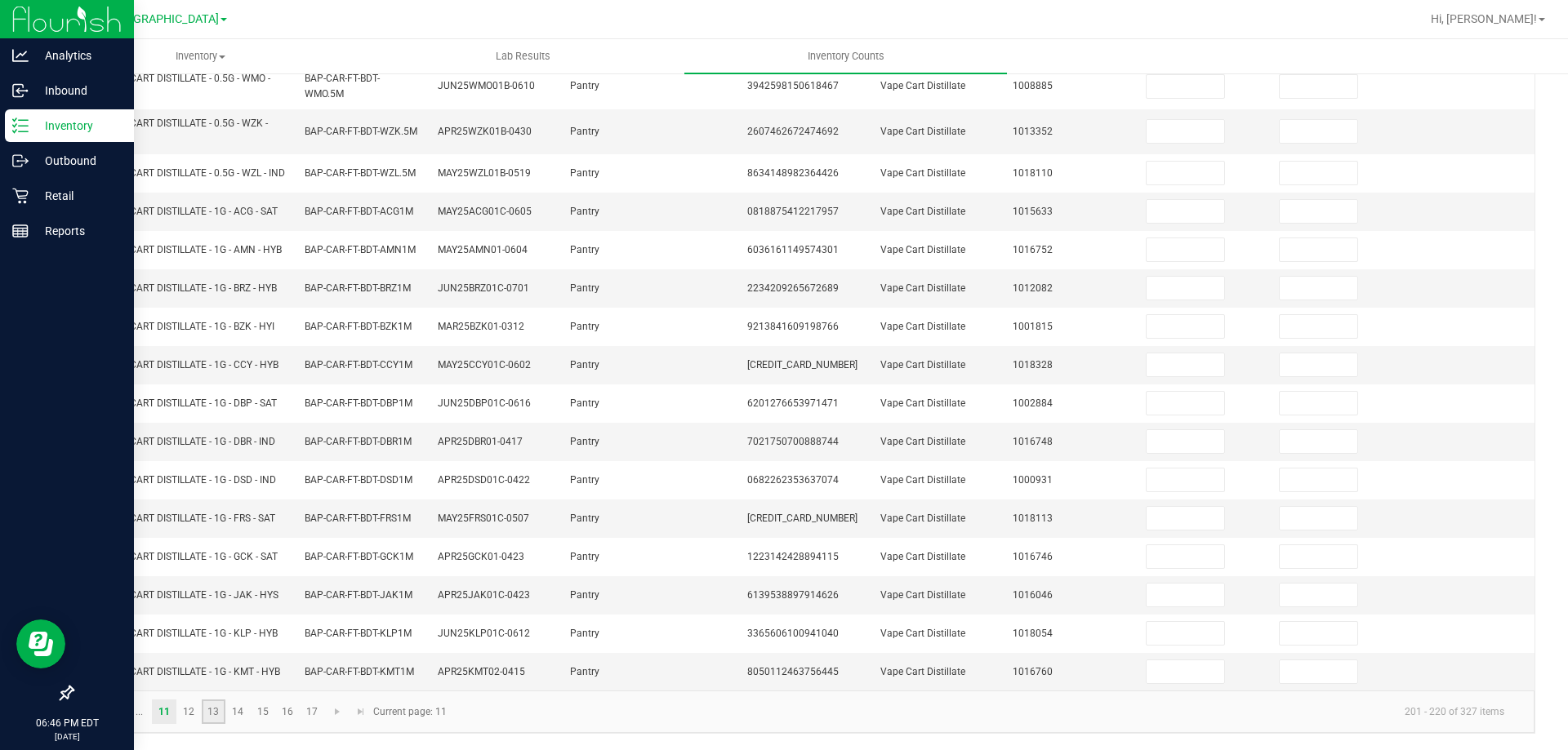
click at [217, 711] on link "13" at bounding box center [213, 711] width 24 height 24
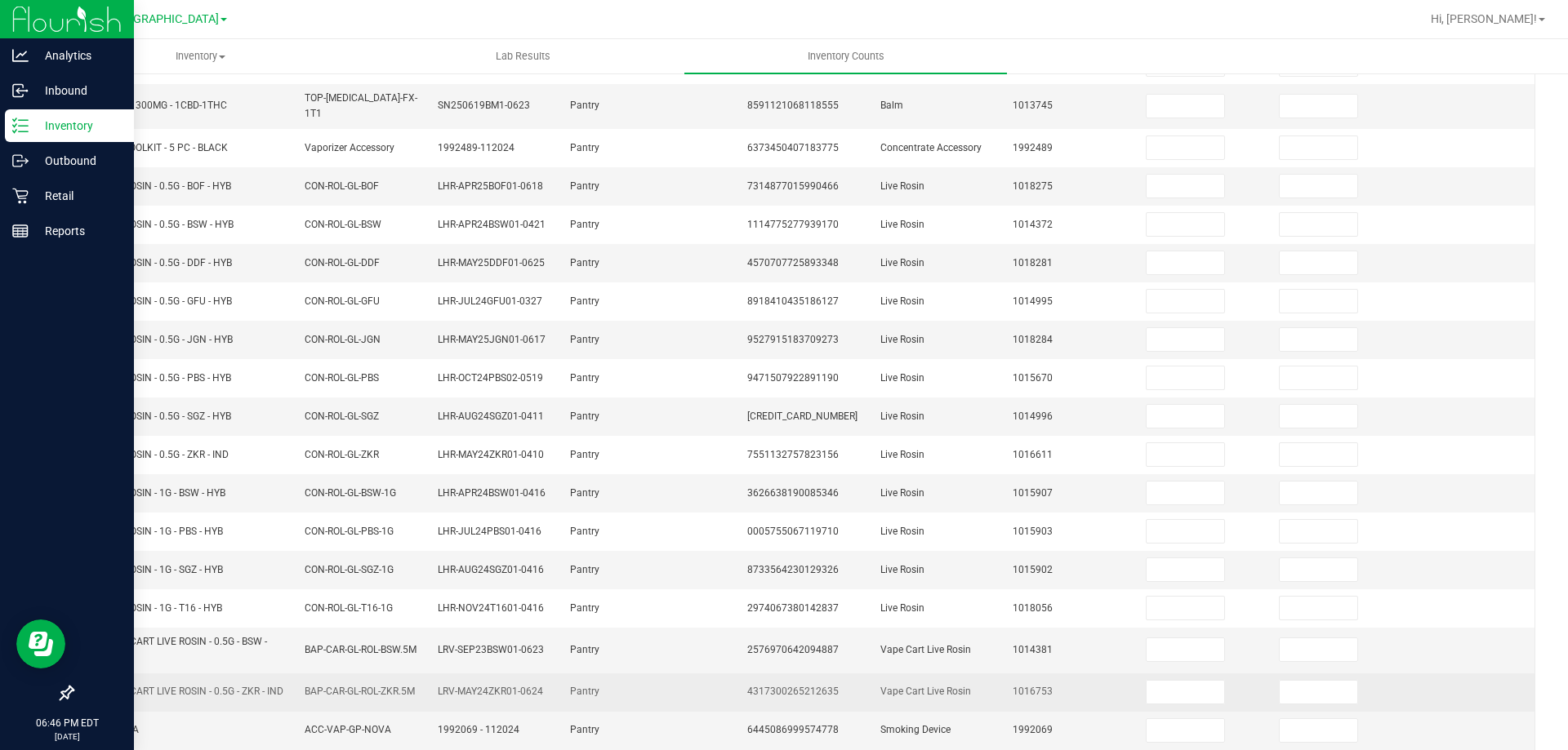
scroll to position [122, 0]
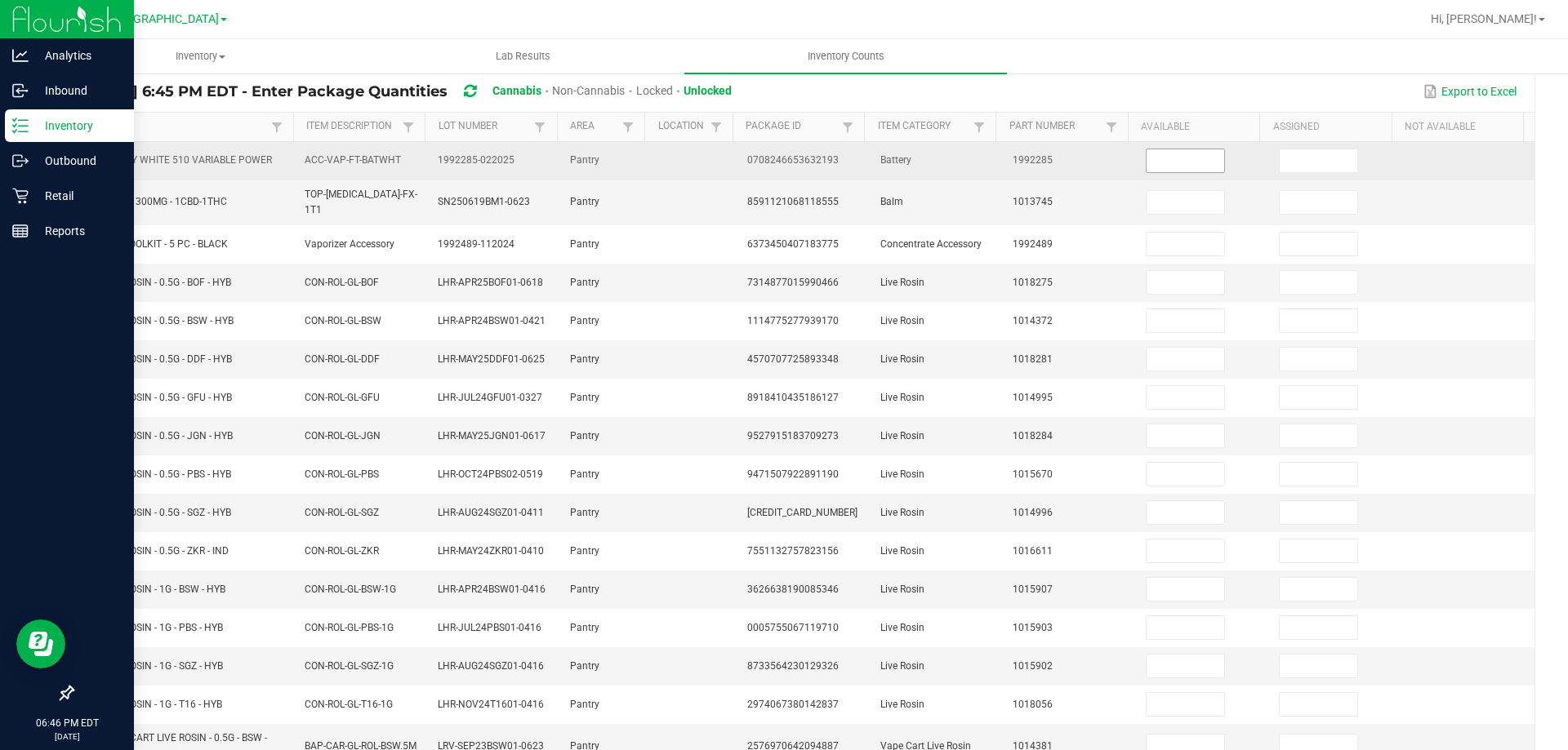
click at [1199, 162] on input at bounding box center [1185, 160] width 77 height 23
type input "13"
type input "0"
type input "3"
type input "0"
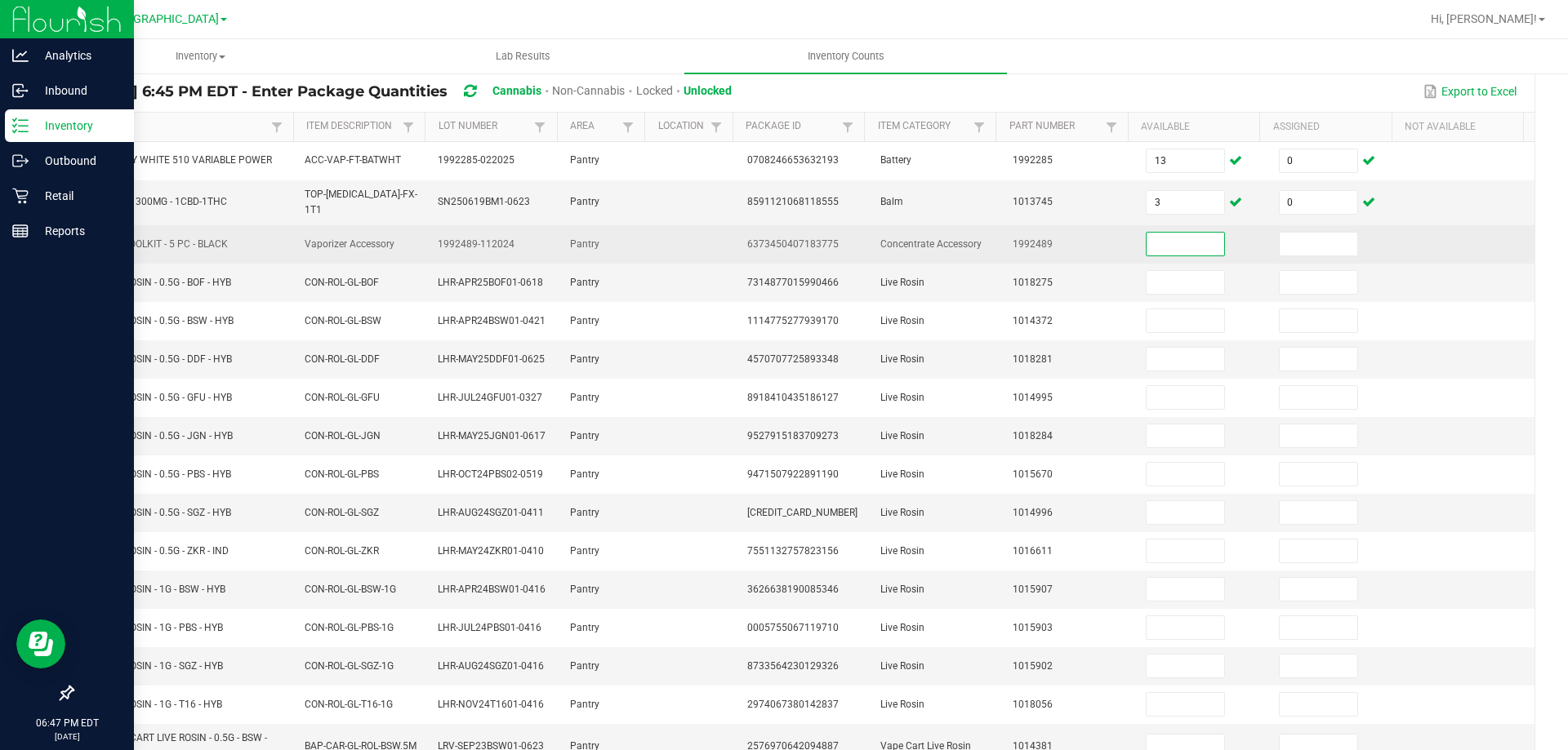
click at [1150, 237] on input at bounding box center [1185, 243] width 77 height 23
type input "6"
type input "0"
type input "5"
type input "0"
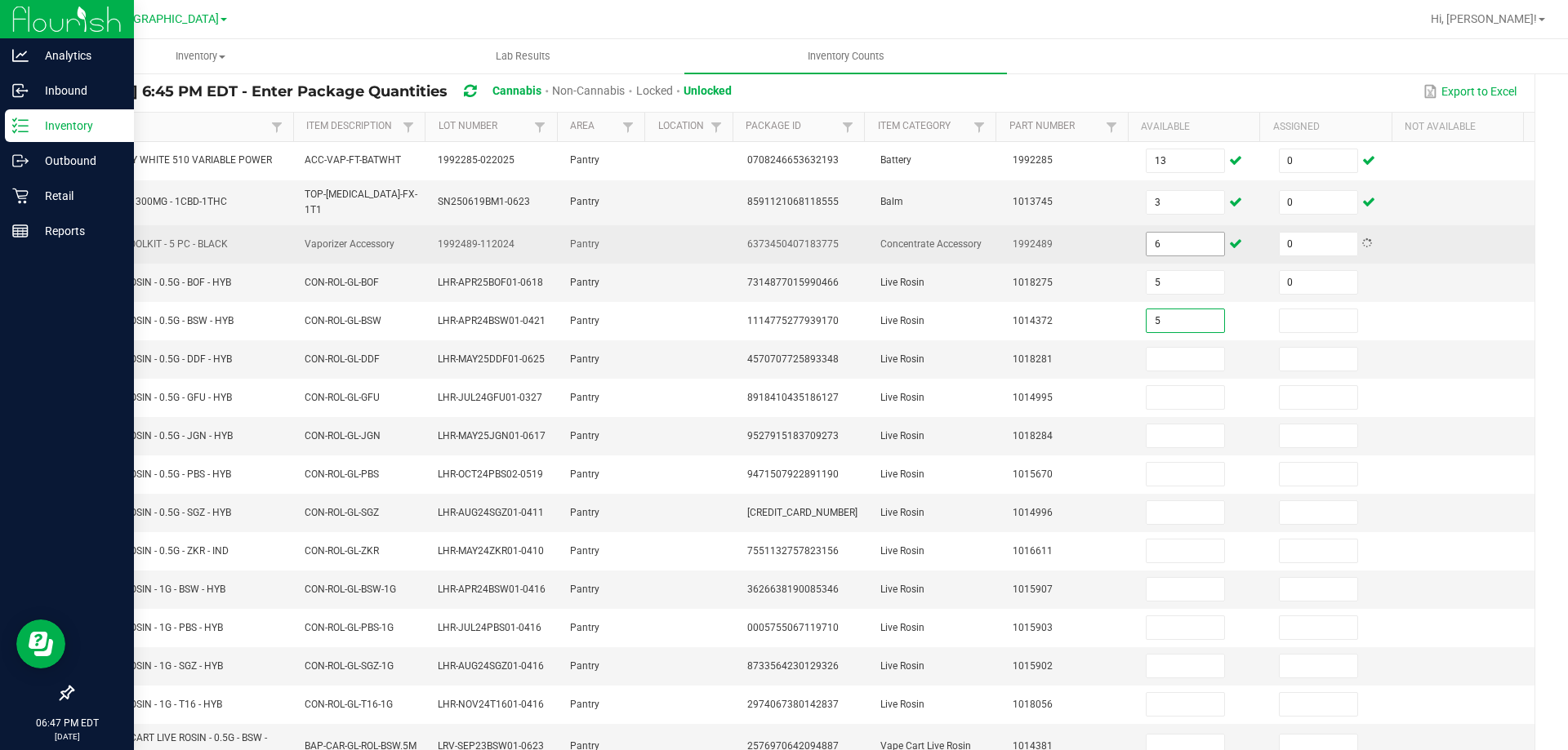
type input "5"
type input "0"
type input "6"
type input "0"
type input "6"
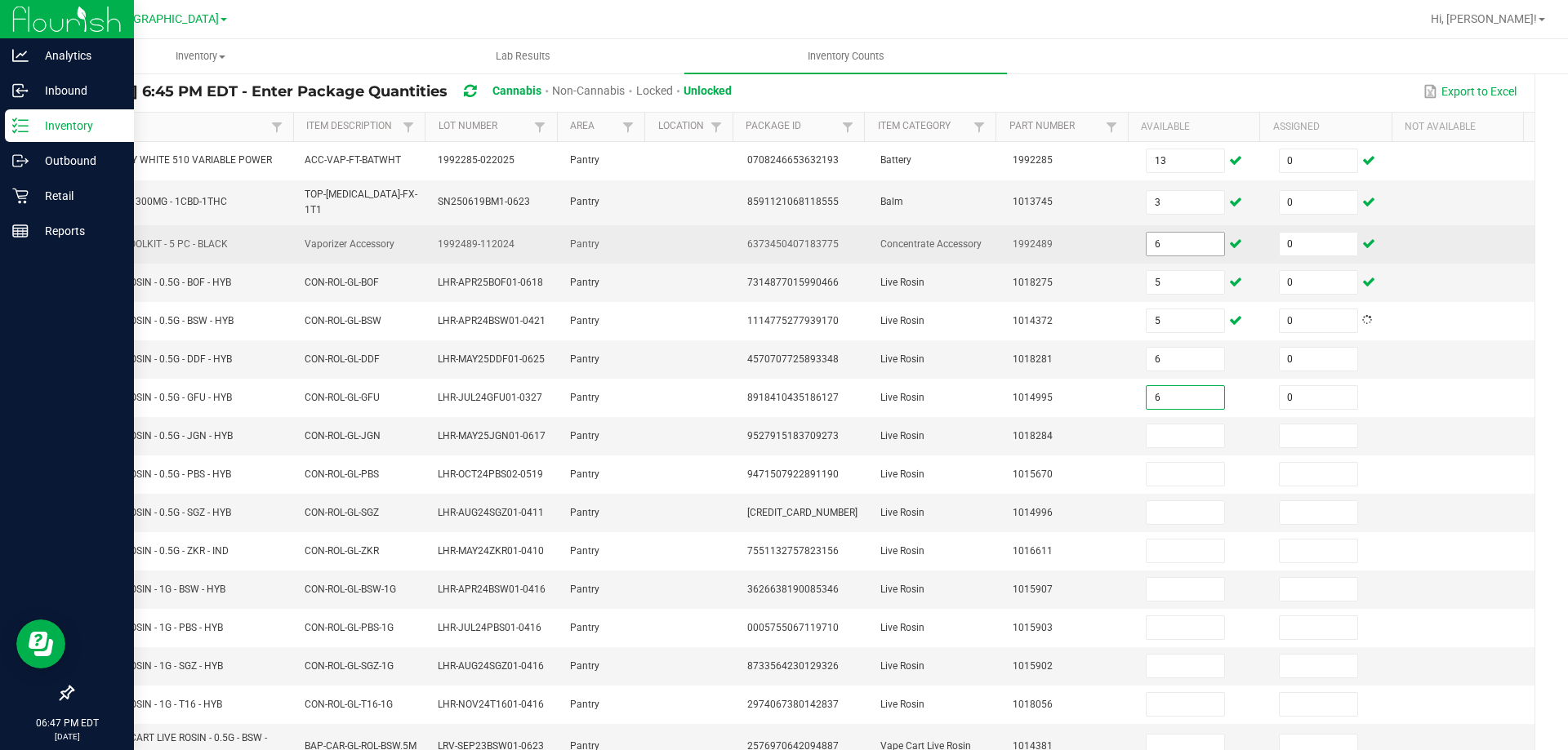
type input "0"
type input "6"
type input "0"
type input "4"
type input "0"
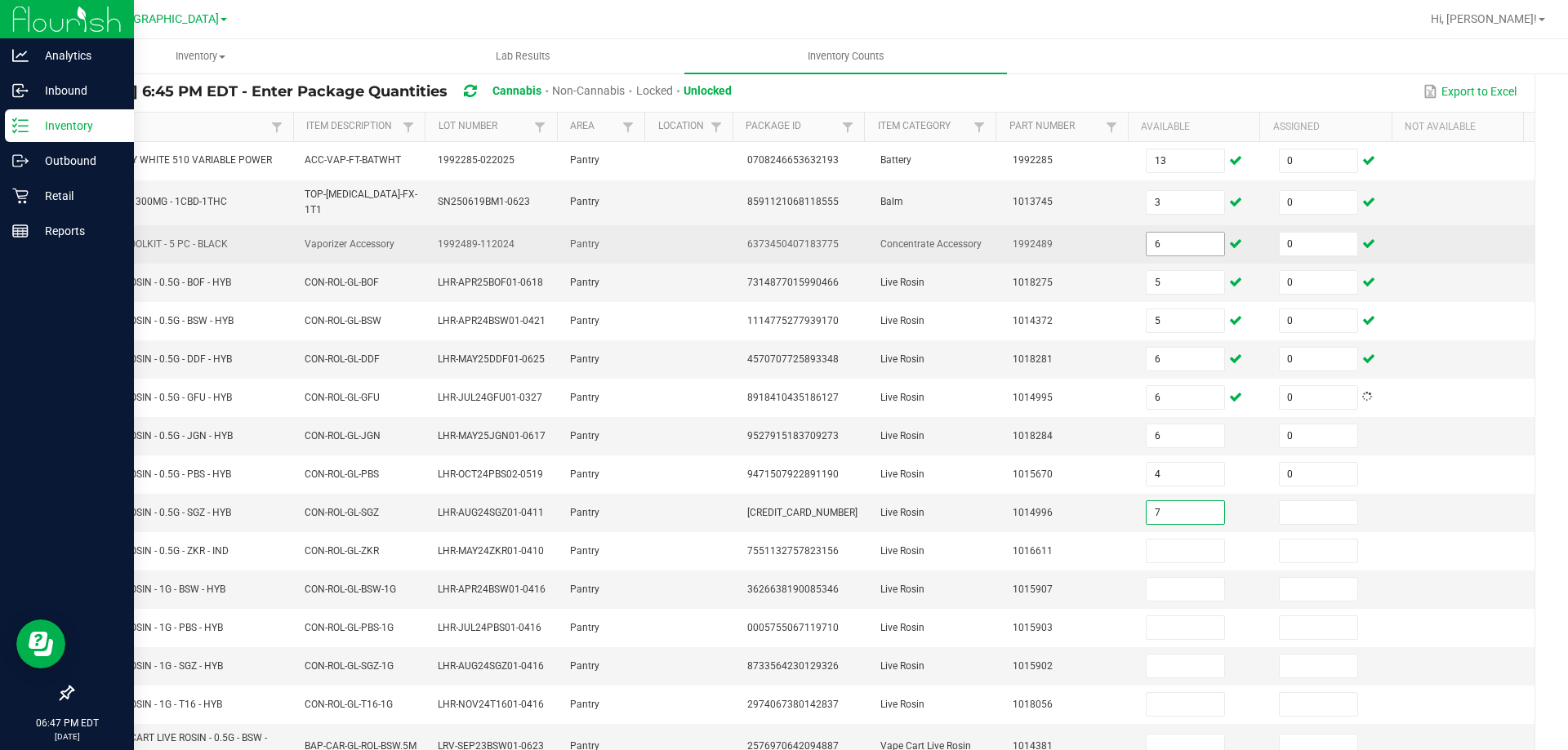
type input "7"
type input "0"
type input "3"
type input "0"
type input "1"
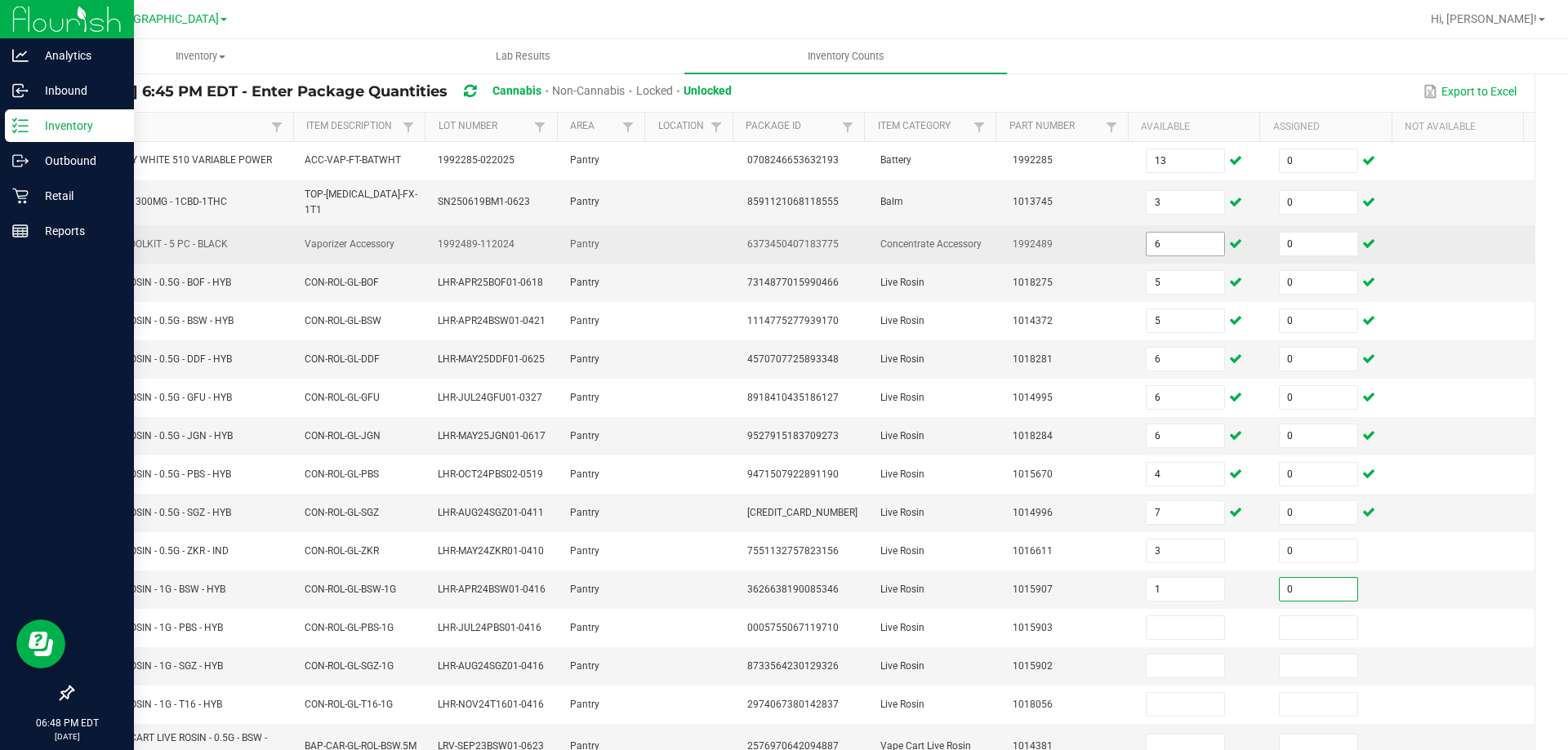
type input "0"
type input "3"
type input "0"
type input "2"
type input "0"
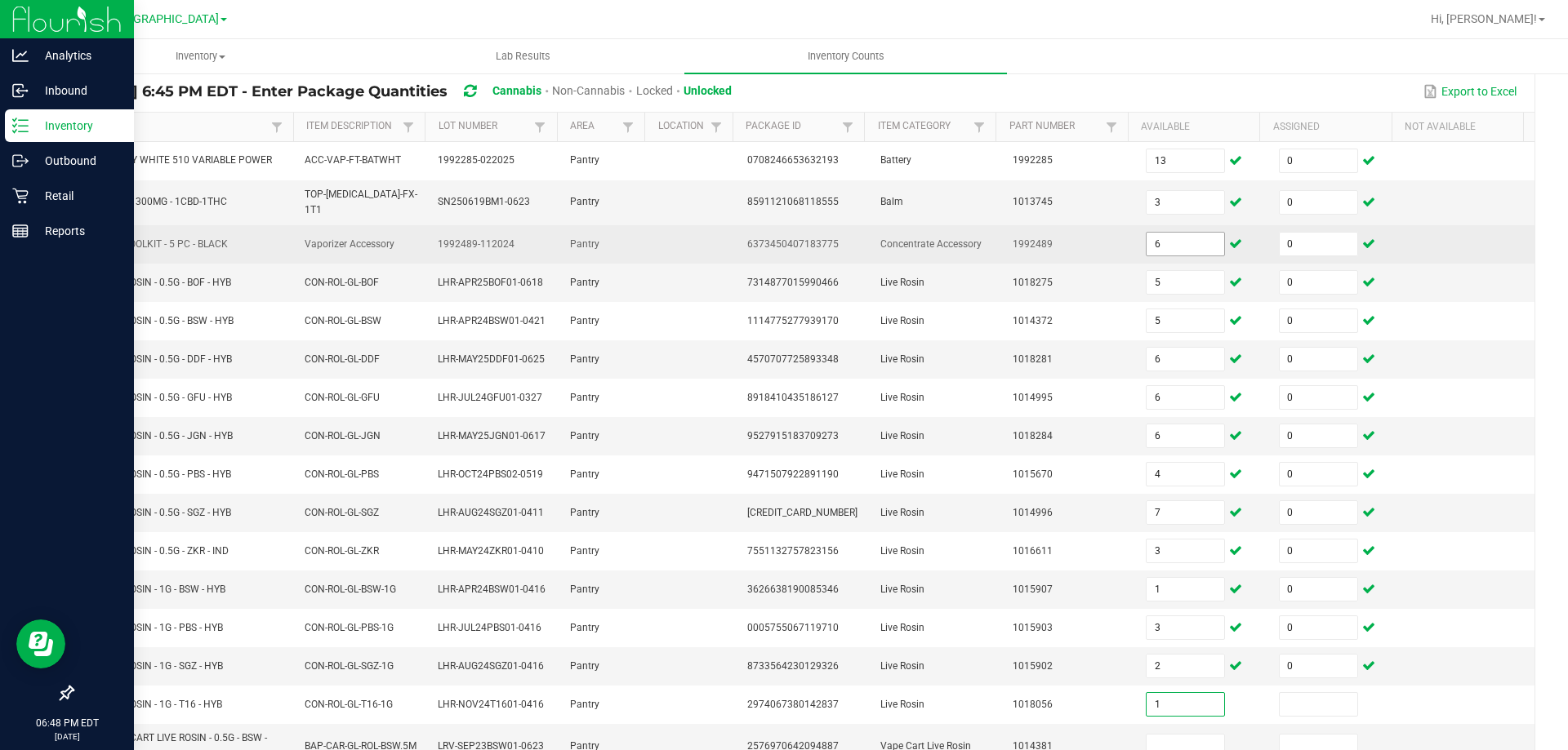
type input "1"
type input "0"
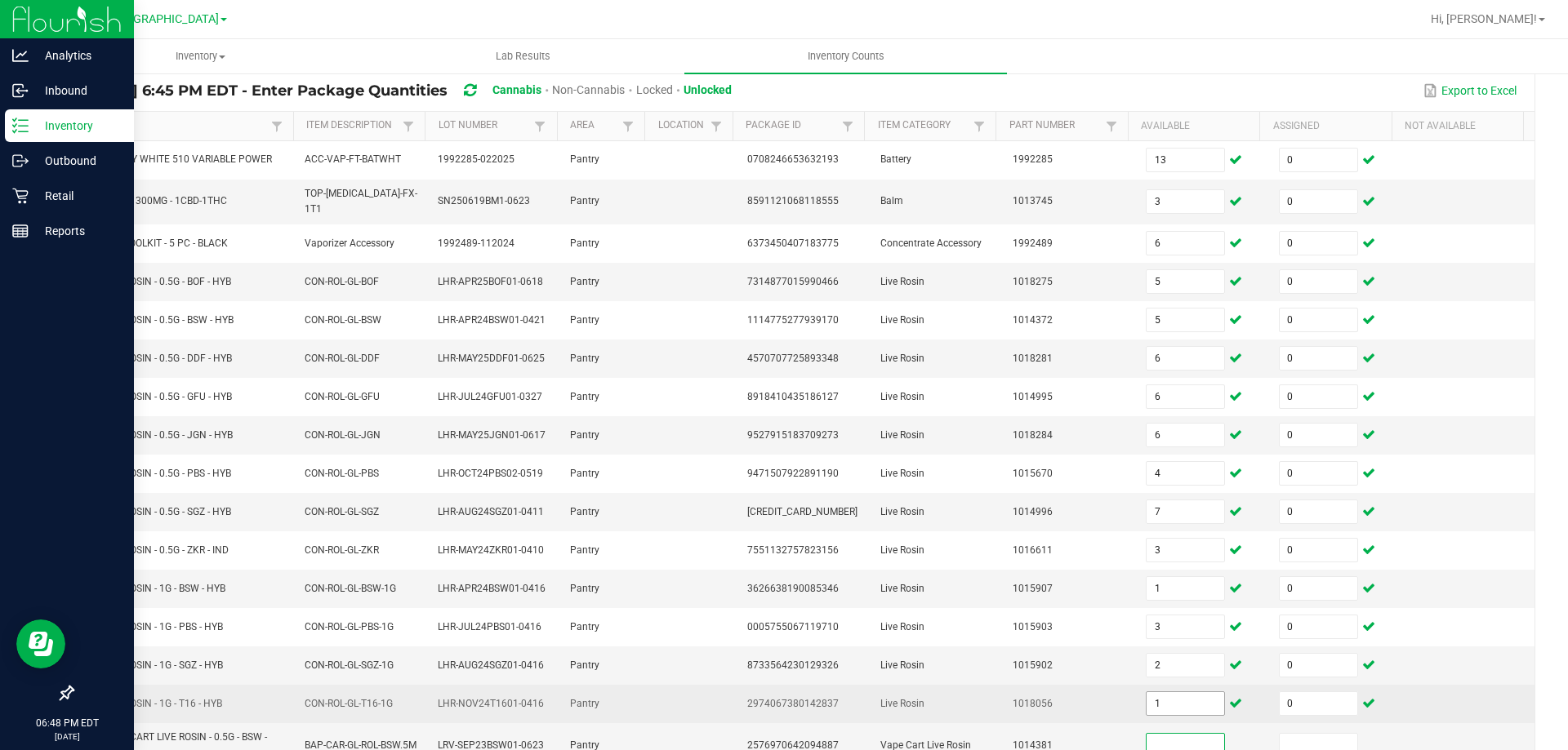
click at [1172, 694] on input "1" at bounding box center [1185, 703] width 77 height 23
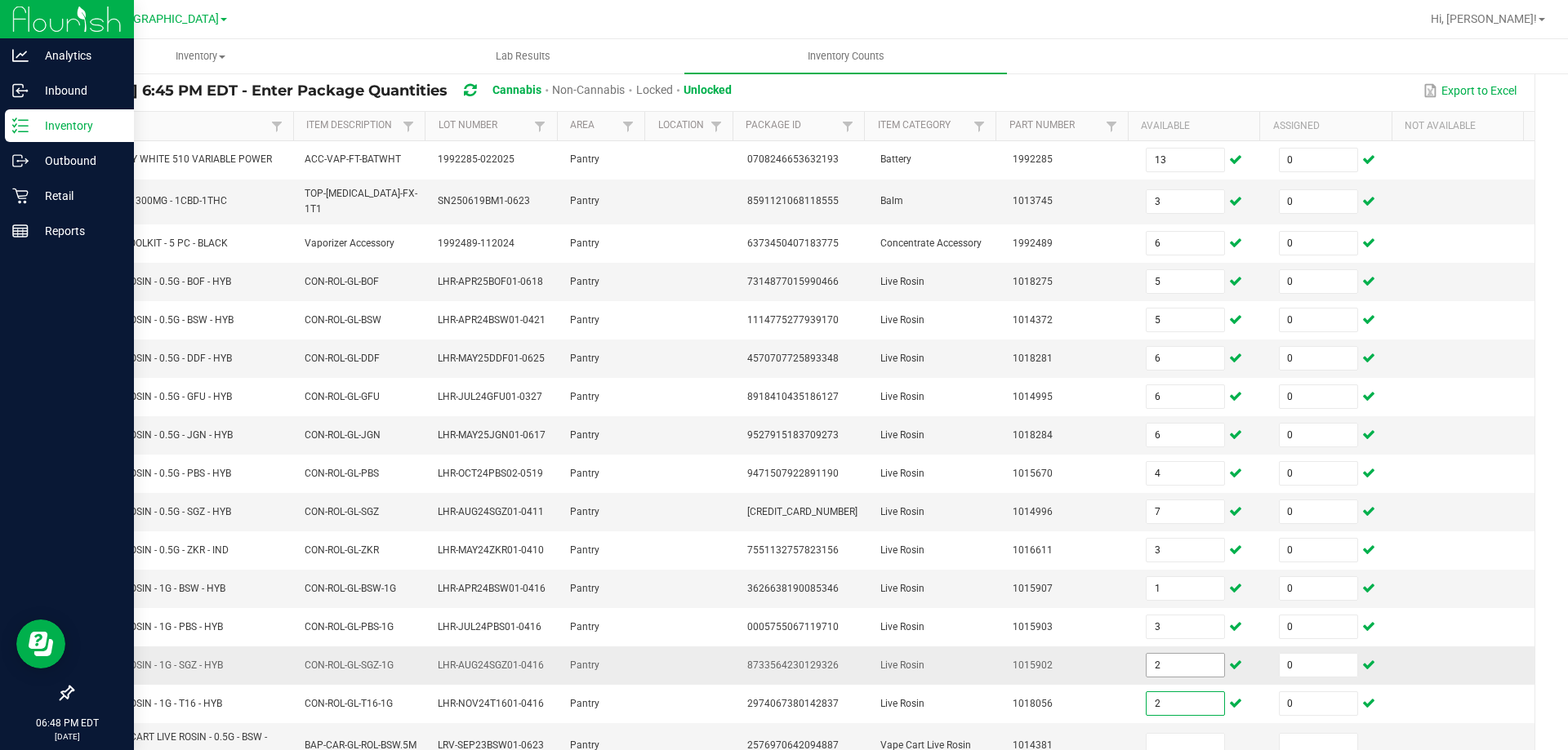
type input "2"
click at [1180, 669] on input "2" at bounding box center [1185, 664] width 77 height 23
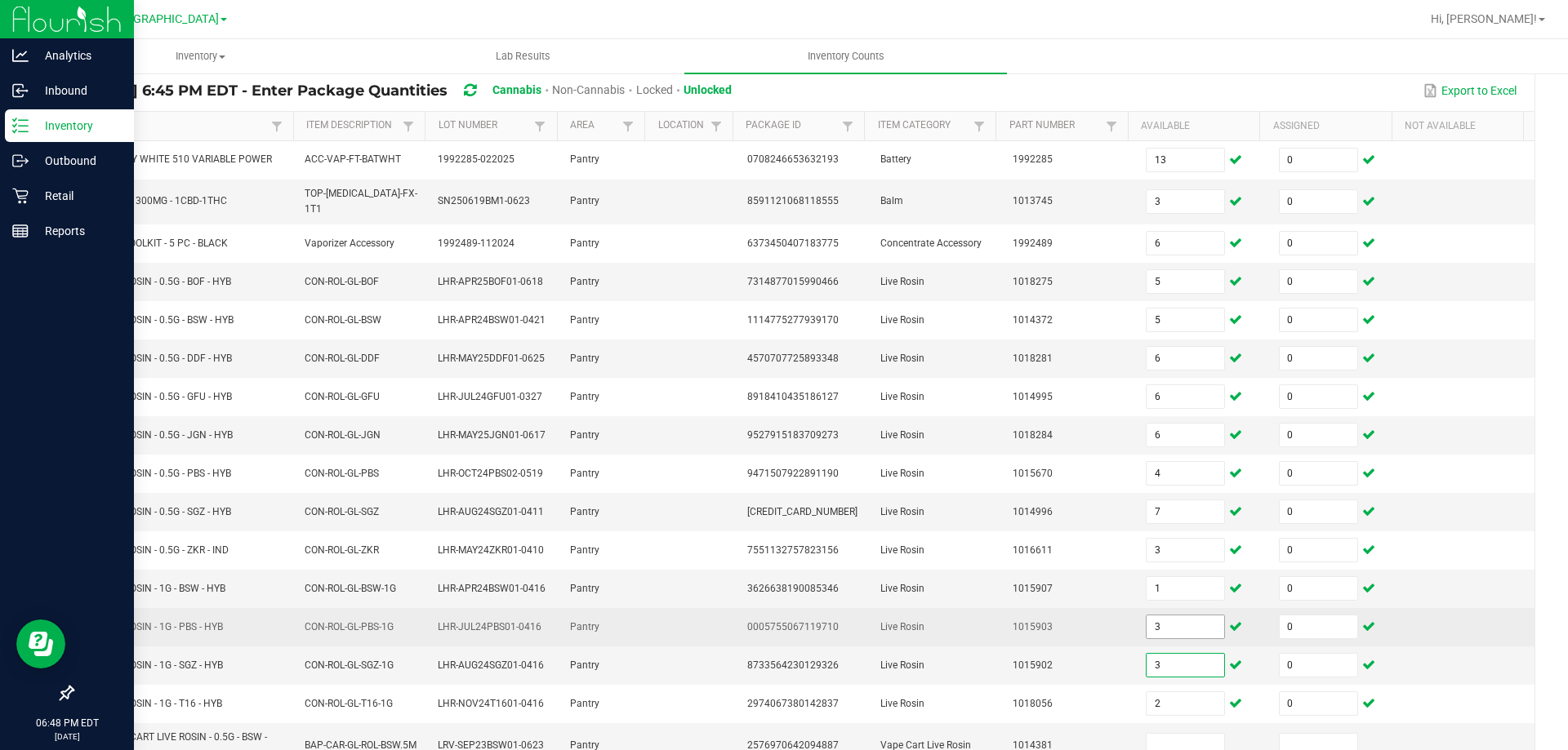
type input "3"
click at [1158, 628] on input "3" at bounding box center [1185, 626] width 77 height 23
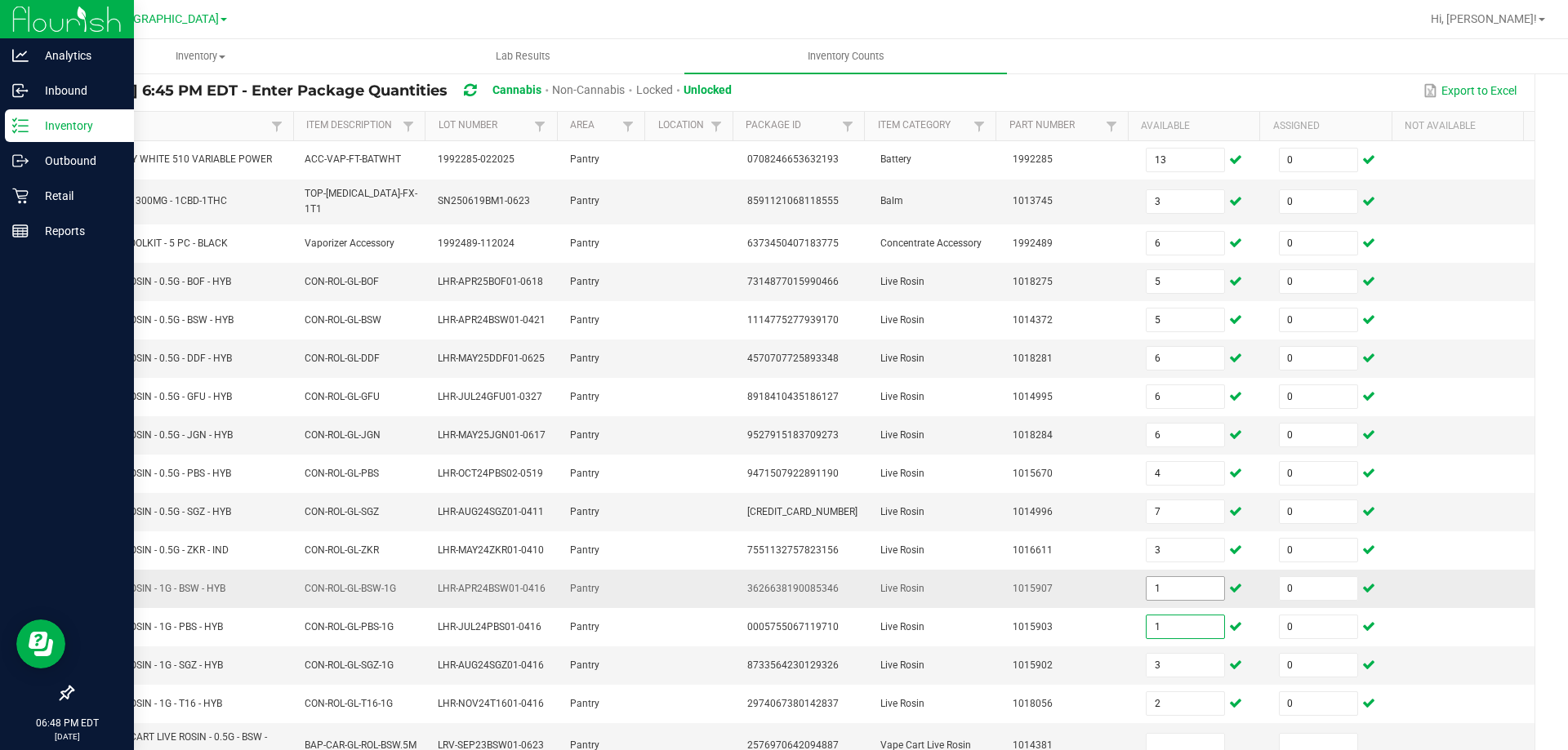
type input "1"
click at [1170, 576] on span "1" at bounding box center [1185, 588] width 79 height 24
click at [1171, 577] on input "1" at bounding box center [1185, 588] width 77 height 23
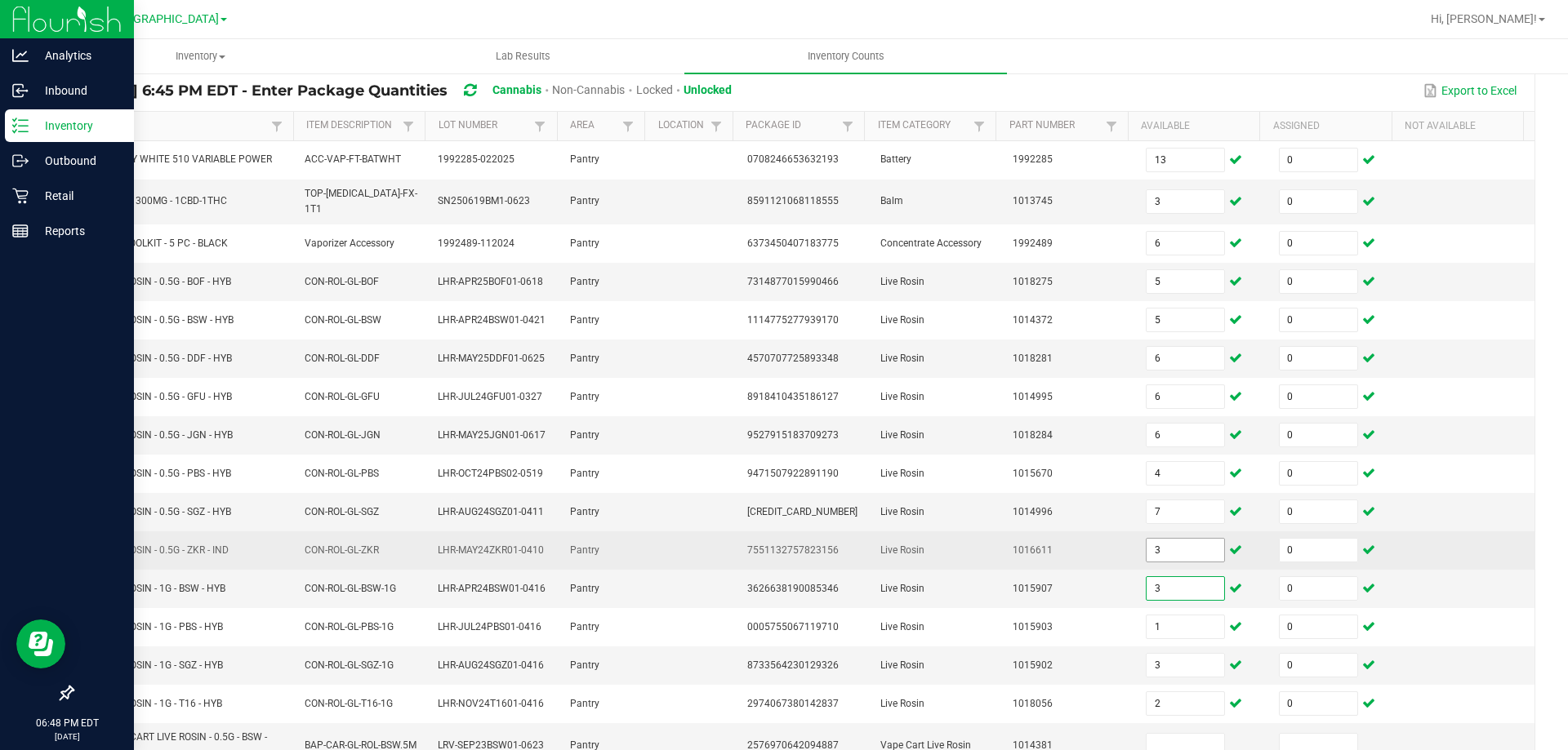
type input "3"
click at [1171, 540] on input "3" at bounding box center [1185, 549] width 77 height 23
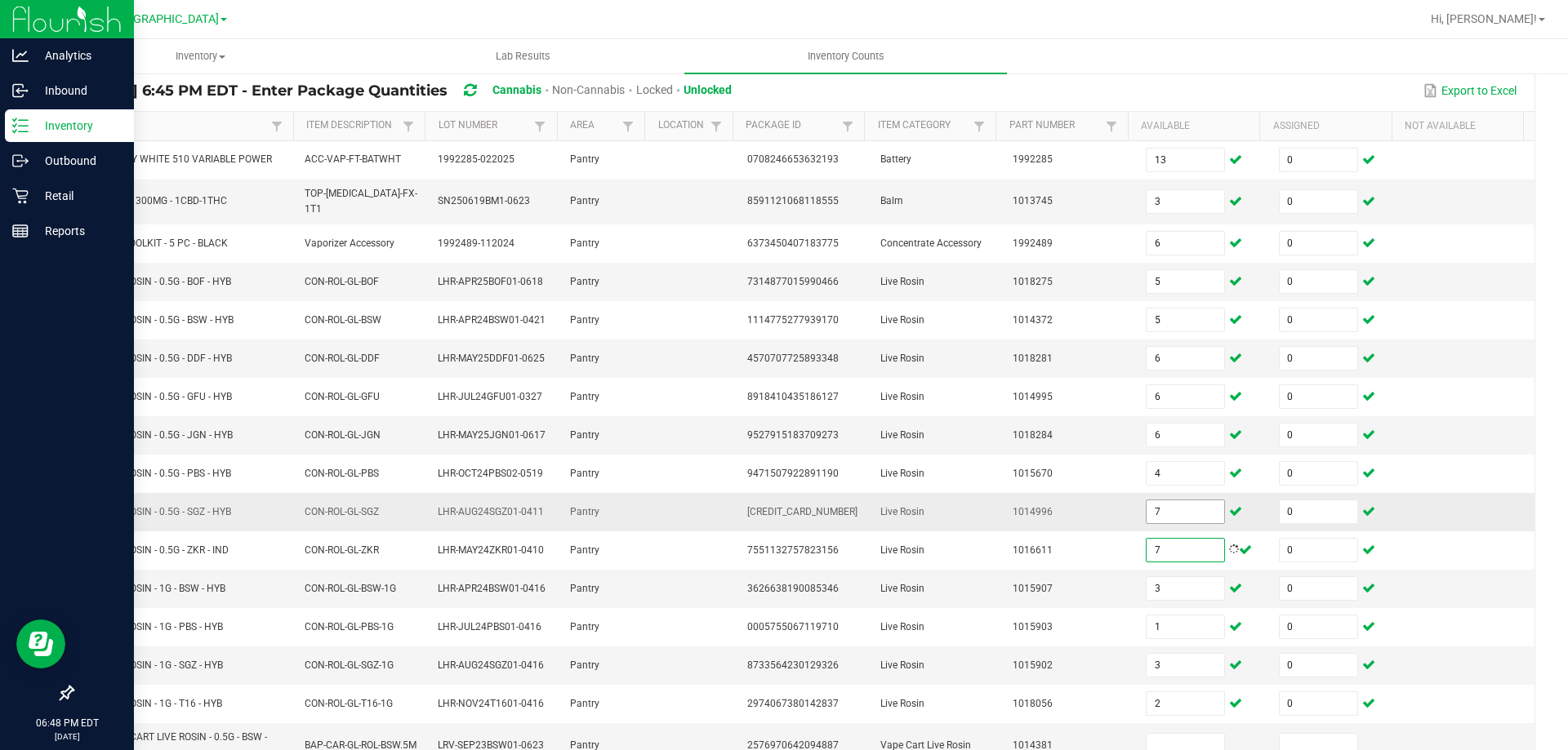
type input "7"
click at [1183, 517] on span "7" at bounding box center [1185, 511] width 79 height 24
click at [1183, 512] on input "7" at bounding box center [1185, 511] width 77 height 23
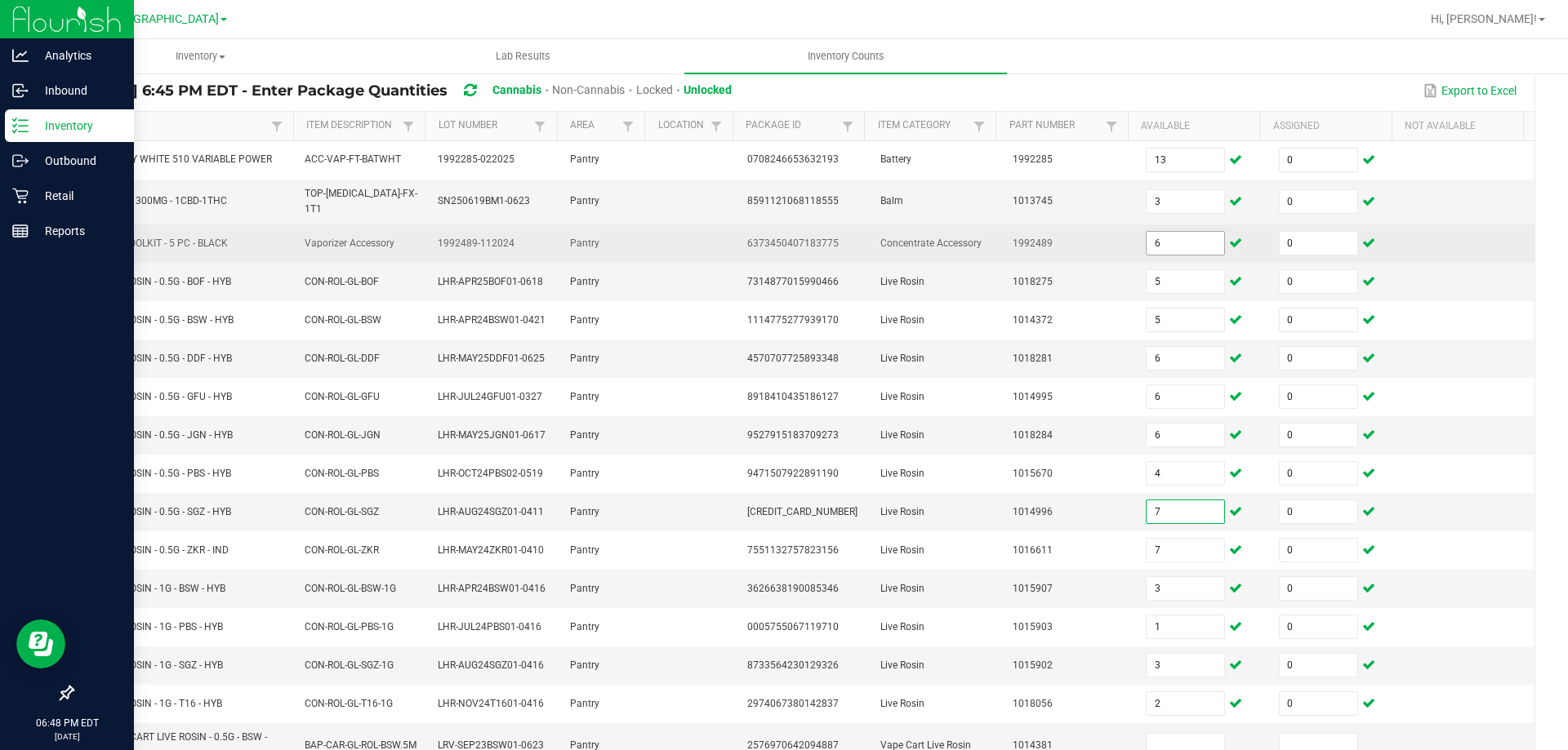
click at [1152, 232] on input "6" at bounding box center [1185, 242] width 77 height 23
click at [815, 237] on span "6373450407183775" at bounding box center [792, 243] width 91 height 12
copy span "6373450407183775"
click at [1147, 237] on input "6" at bounding box center [1185, 242] width 77 height 23
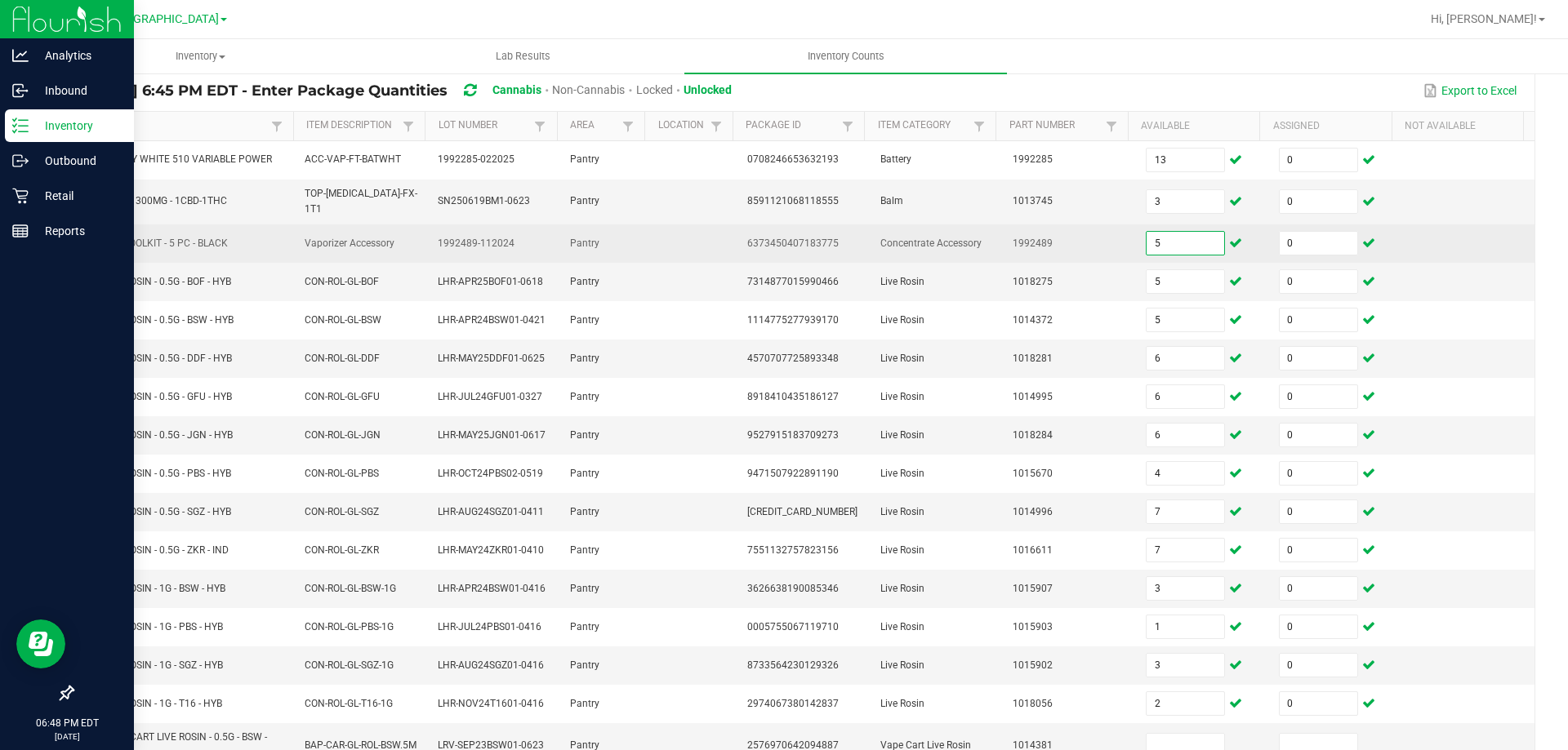
type input "5"
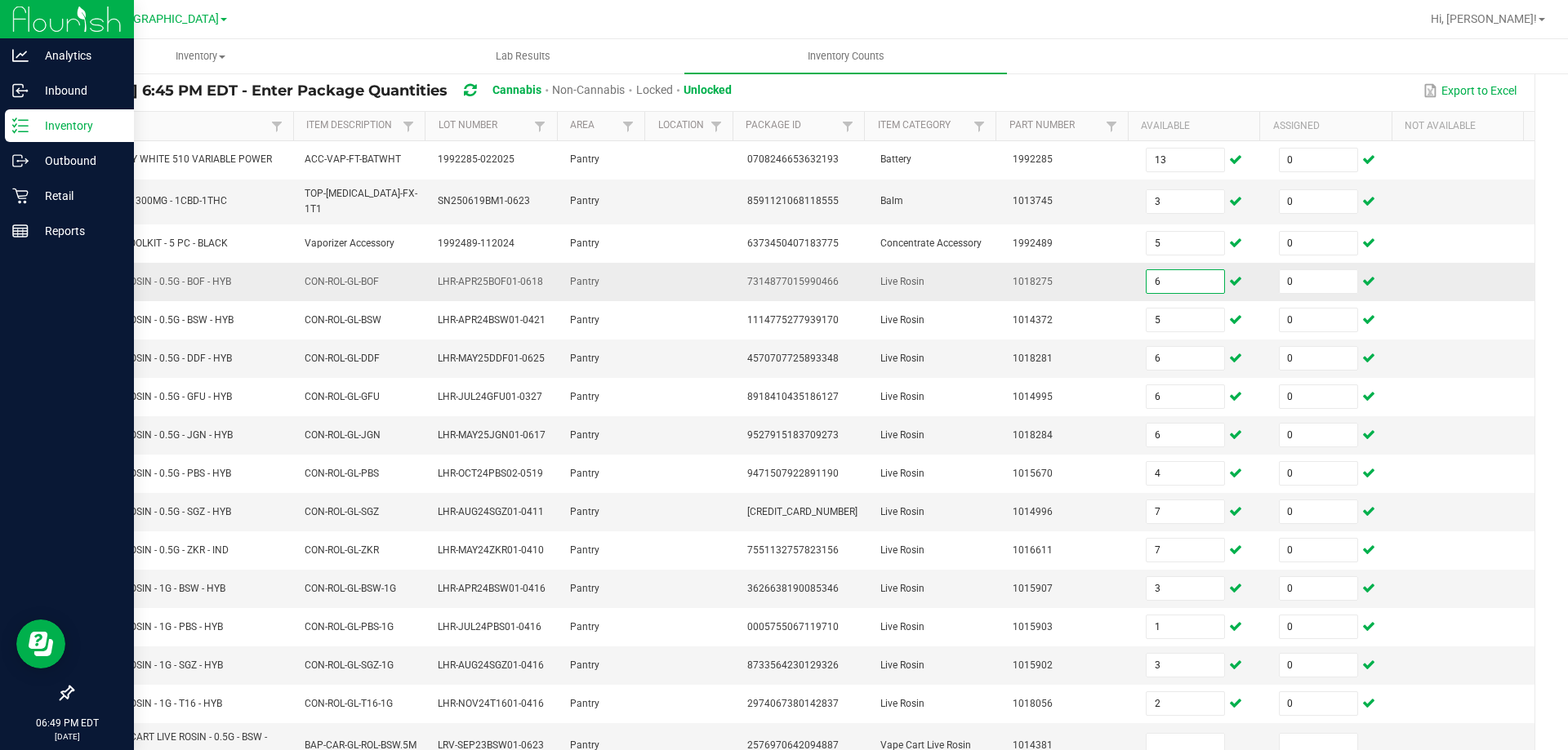
type input "6"
type input "5"
type input "6"
type input "4"
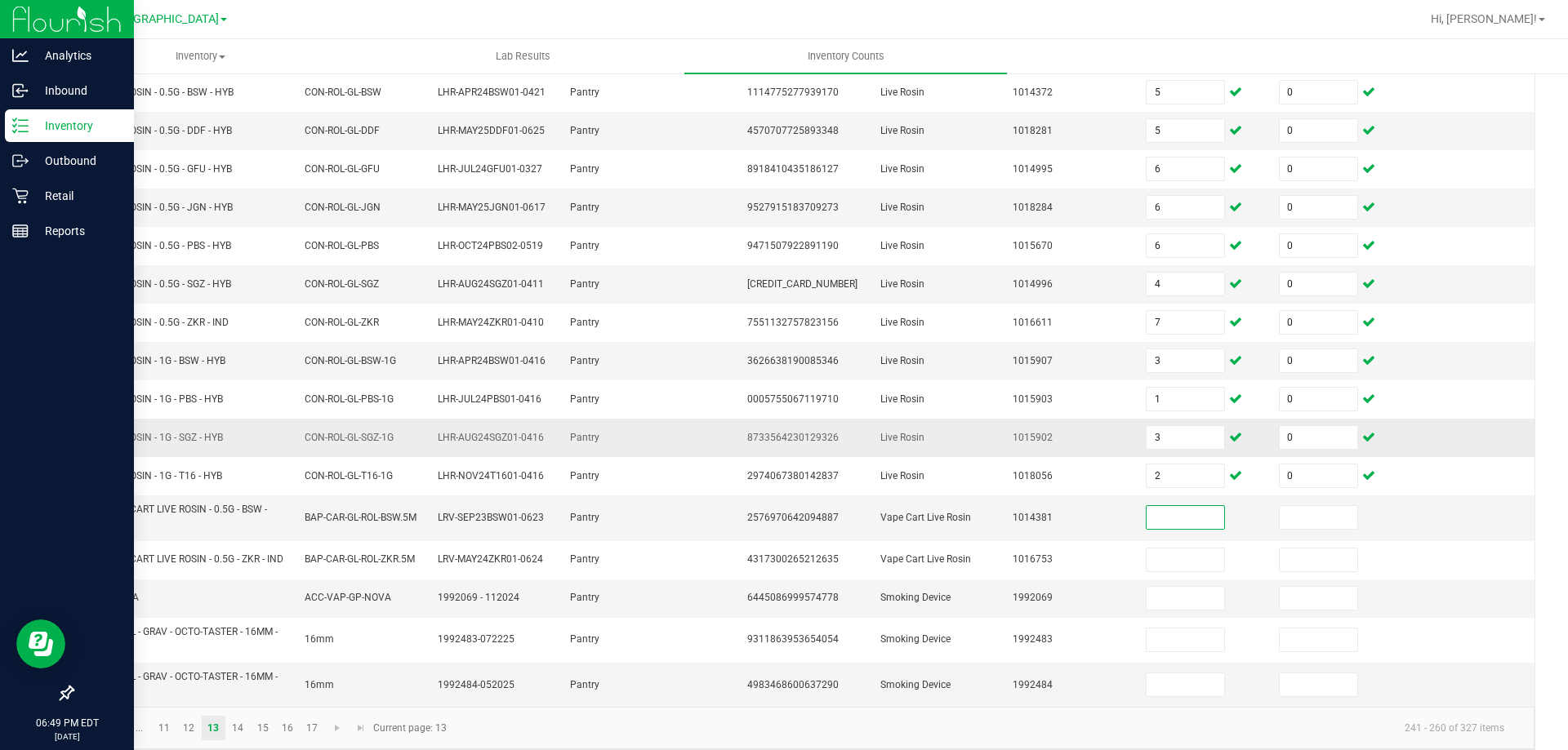
scroll to position [367, 0]
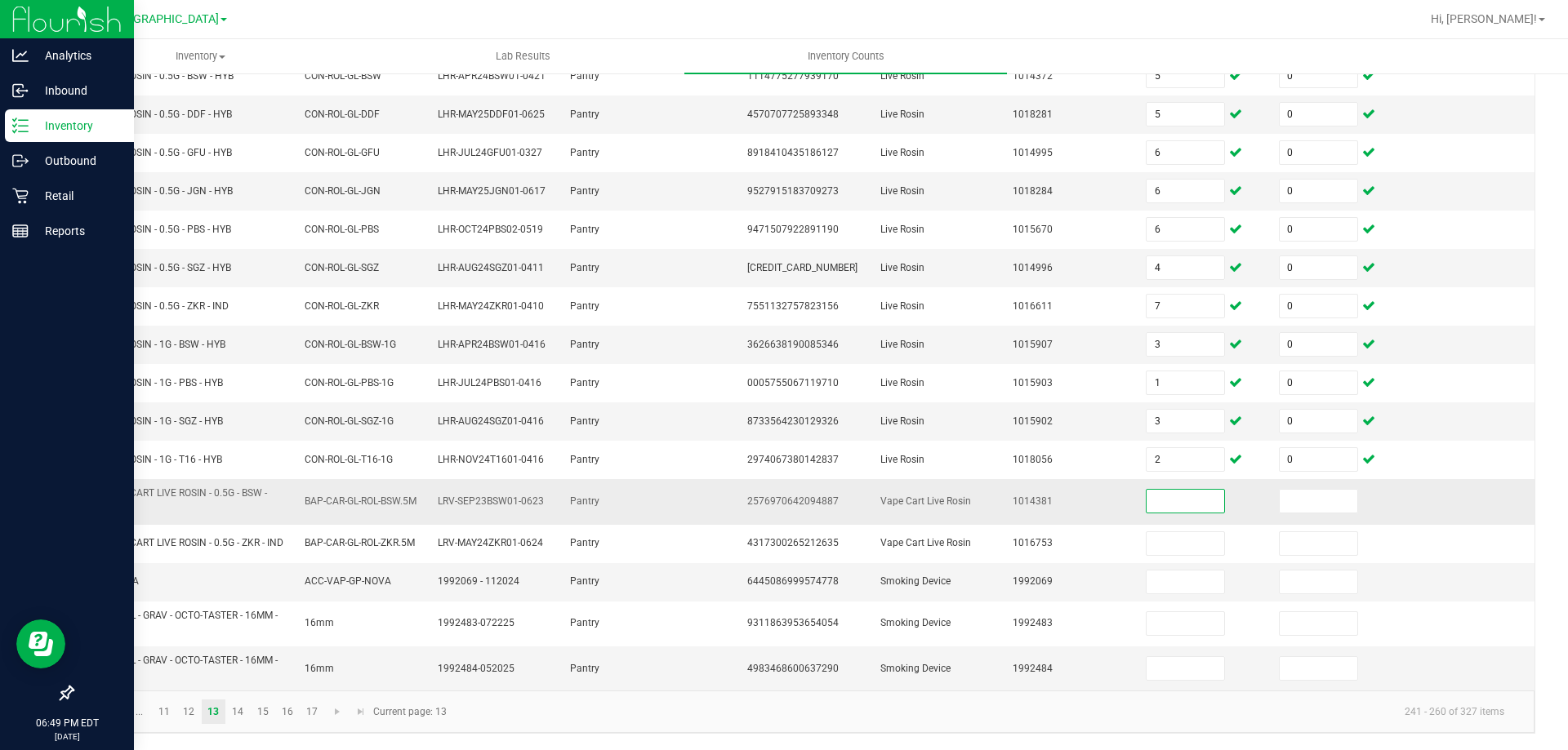
click at [1161, 491] on input at bounding box center [1185, 501] width 77 height 23
type input "1"
type input "0"
type input "4"
type input "0"
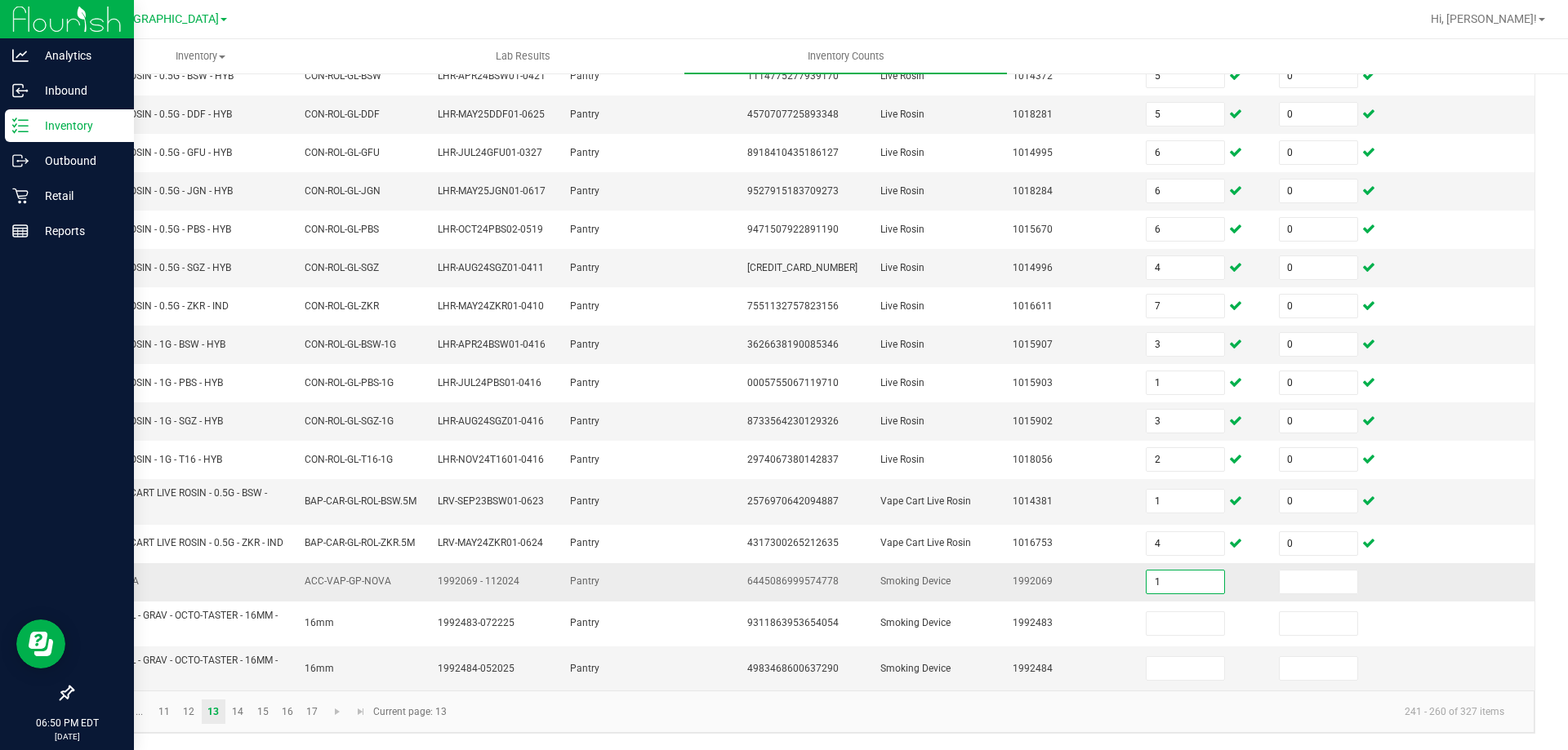
type input "1"
type input "0"
type input "14"
type input "0"
type input "2"
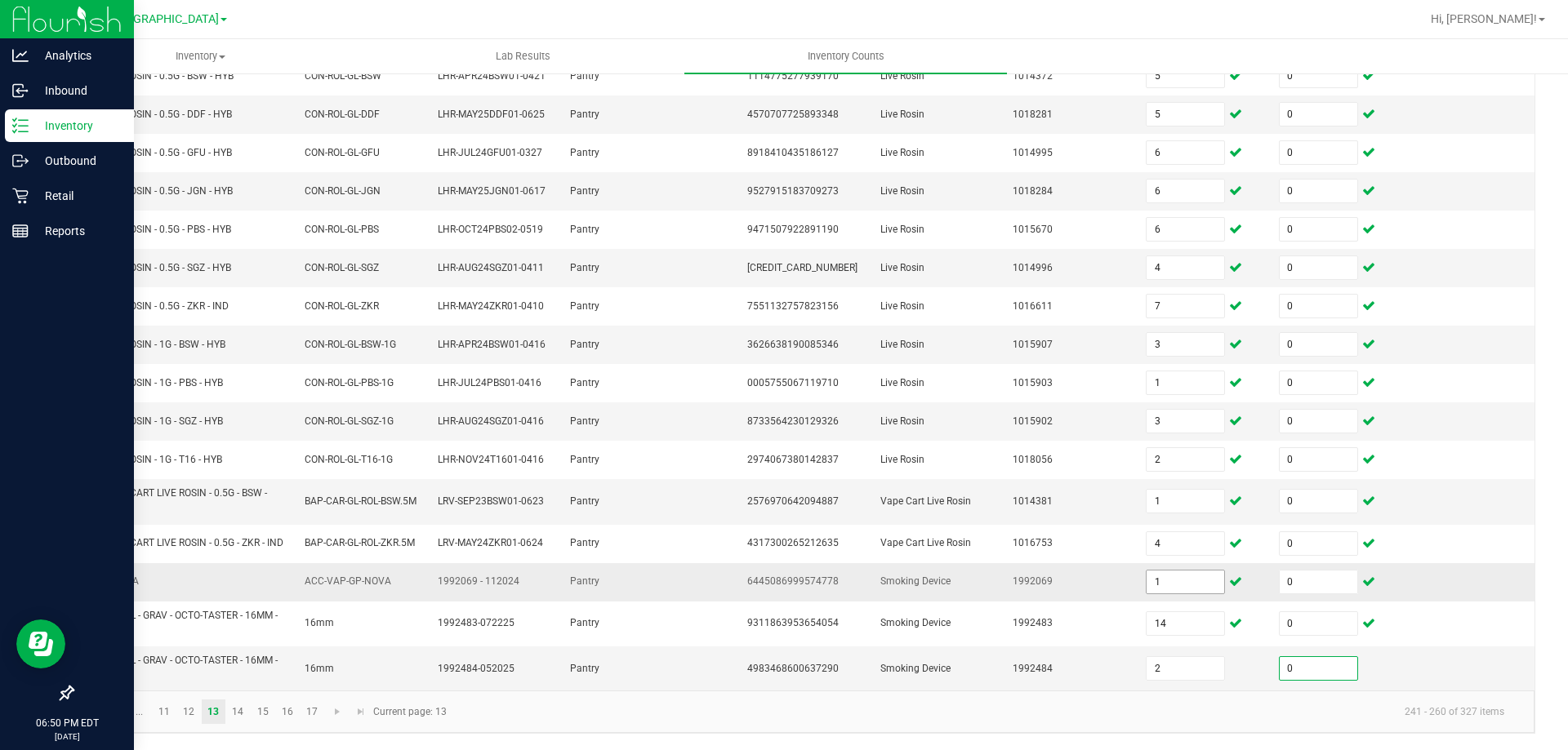
type input "0"
click at [247, 712] on link "14" at bounding box center [238, 711] width 24 height 24
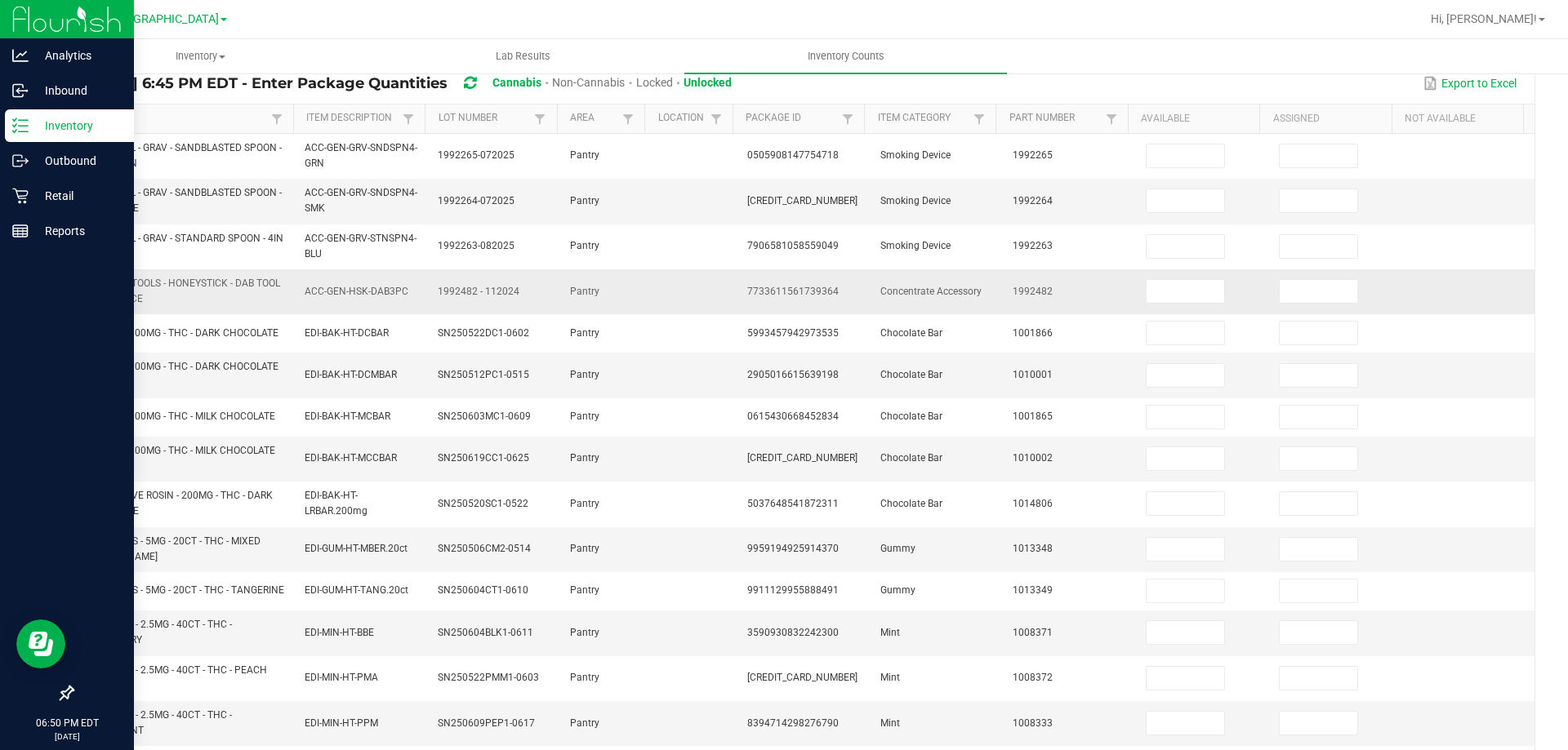
scroll to position [40, 0]
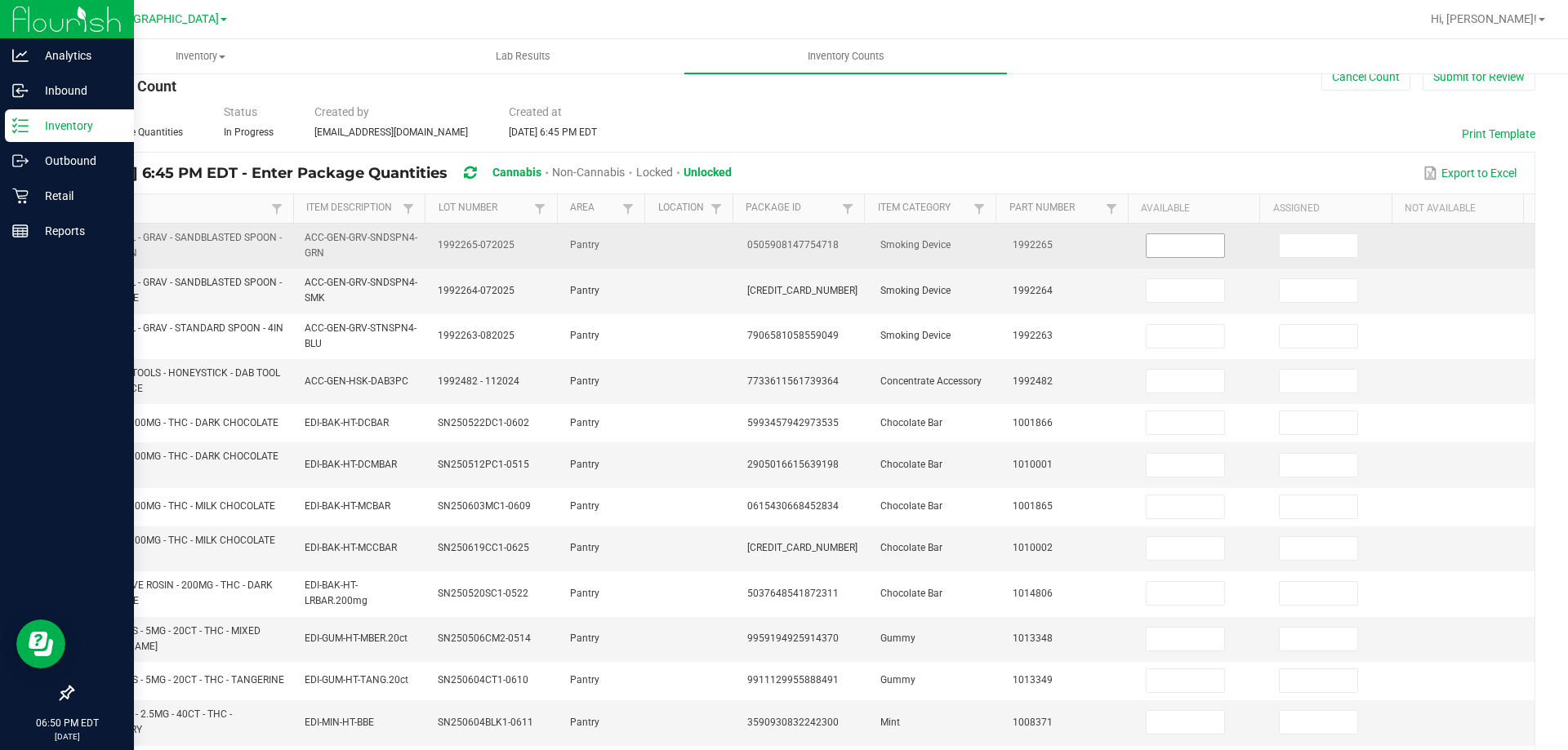
click at [1184, 242] on input at bounding box center [1185, 245] width 77 height 23
type input "8"
type input "0"
type input "10"
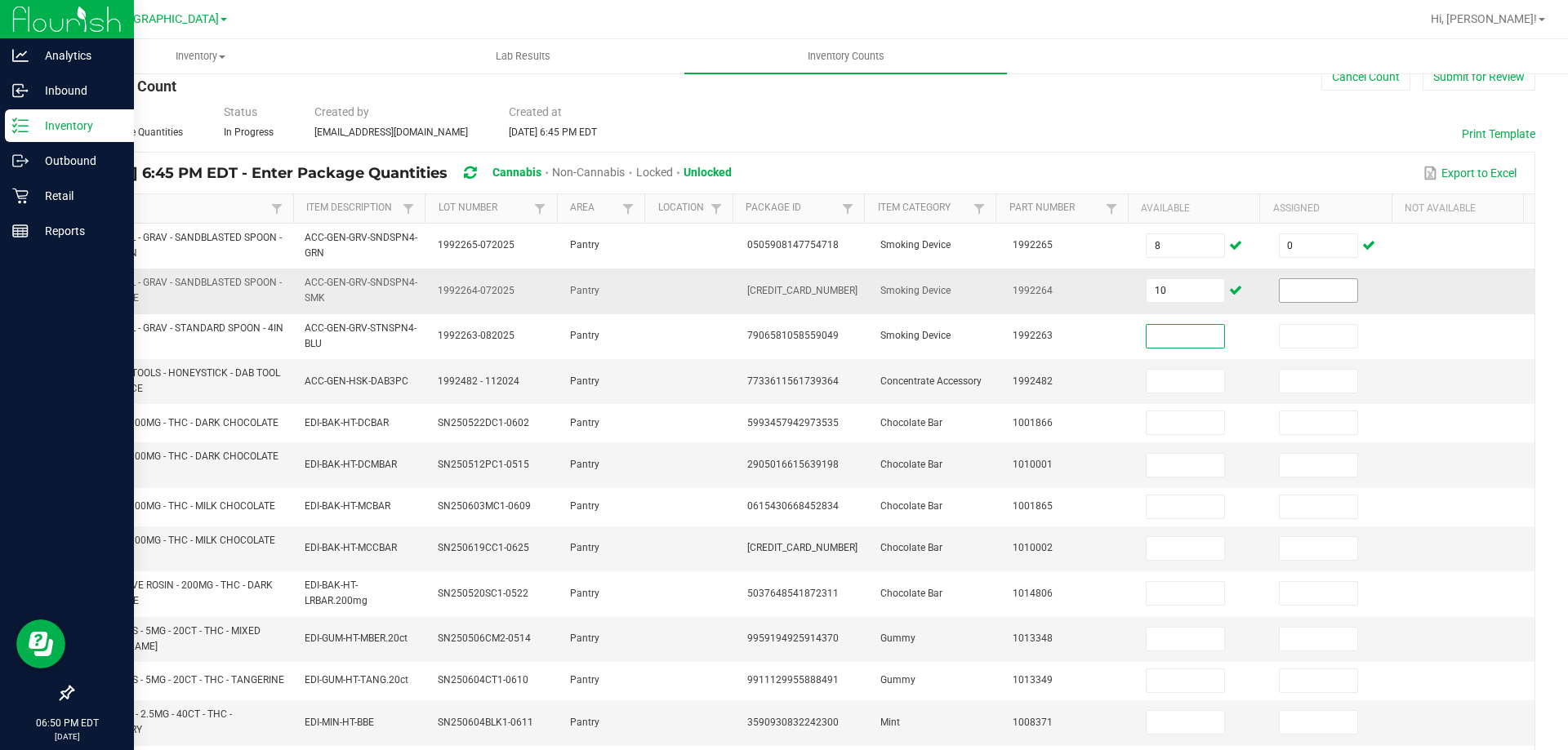
click at [1279, 294] on input at bounding box center [1318, 290] width 77 height 23
type input "0"
type input "14"
type input "0"
type input "5"
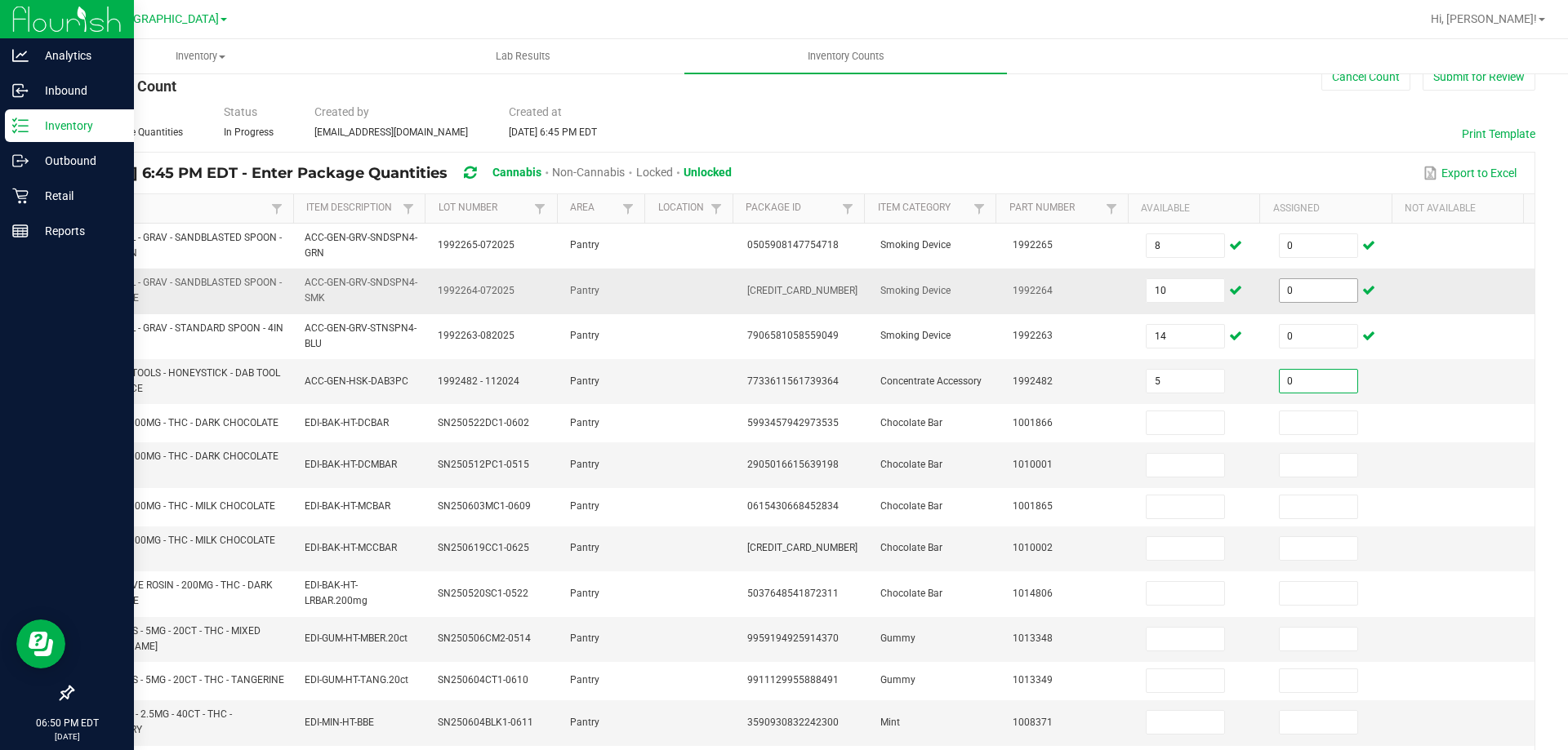
type input "0"
type input "21"
type input "0"
click at [801, 462] on span "2905016615639198" at bounding box center [792, 465] width 91 height 12
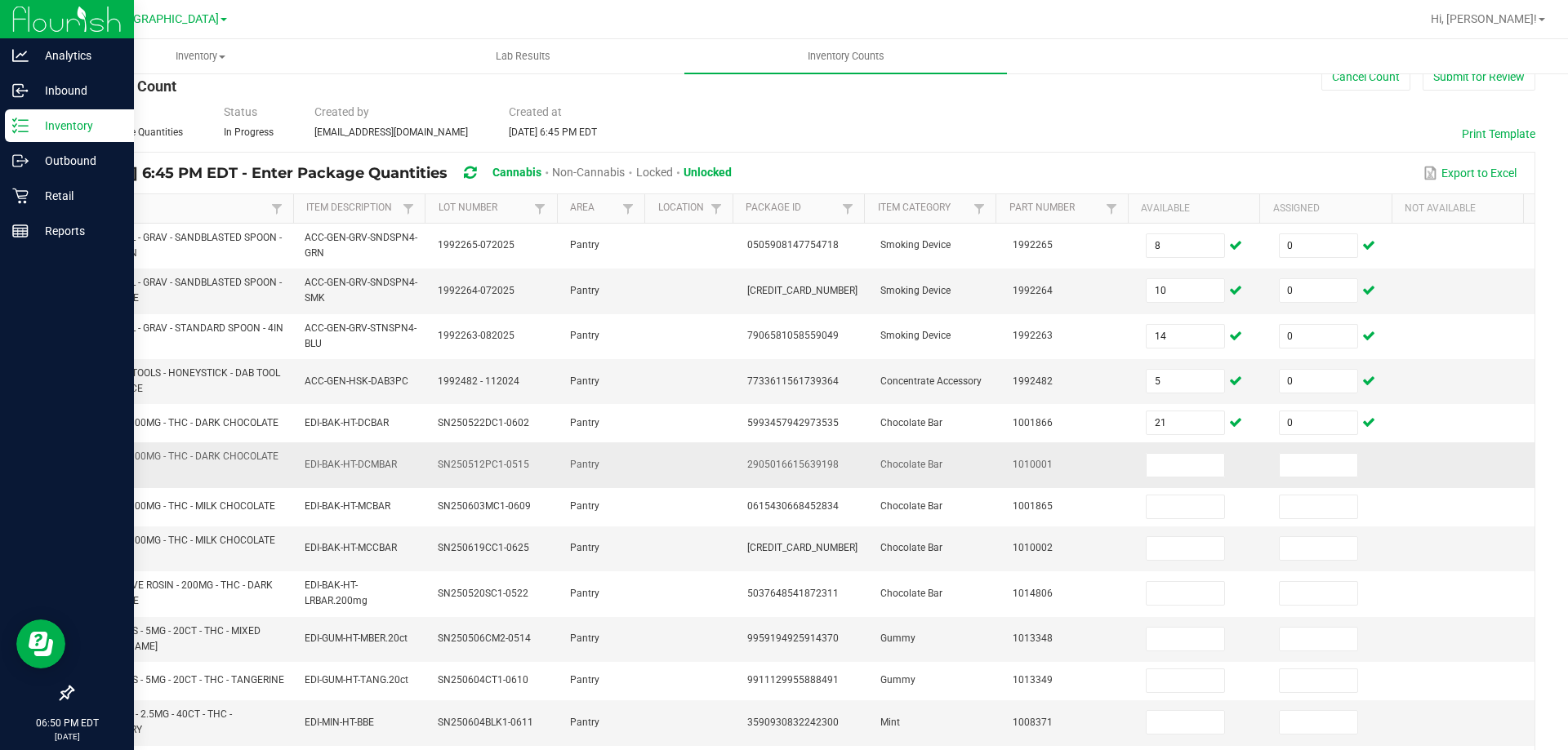
copy span "2905016615639198"
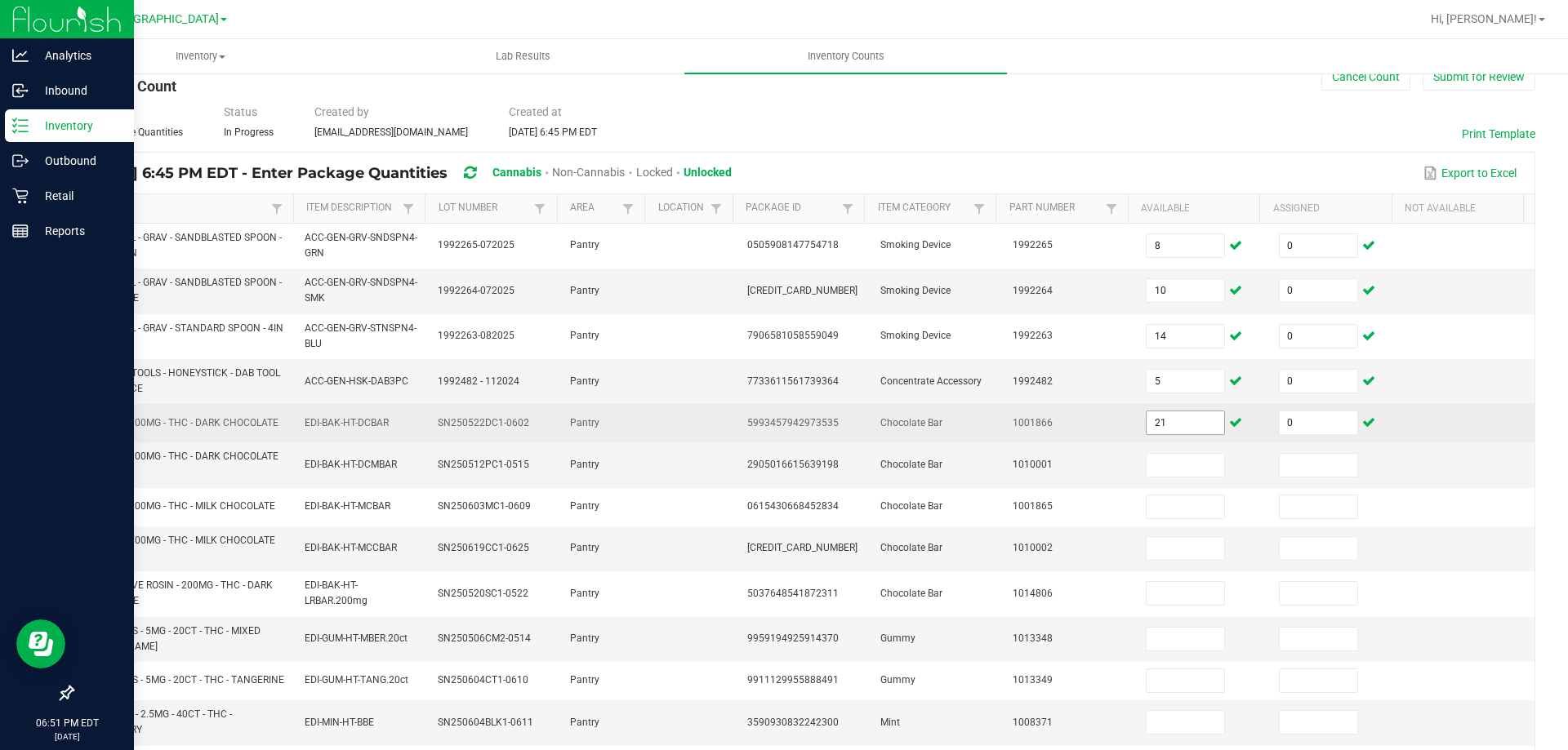
click at [1175, 427] on input "21" at bounding box center [1185, 422] width 77 height 23
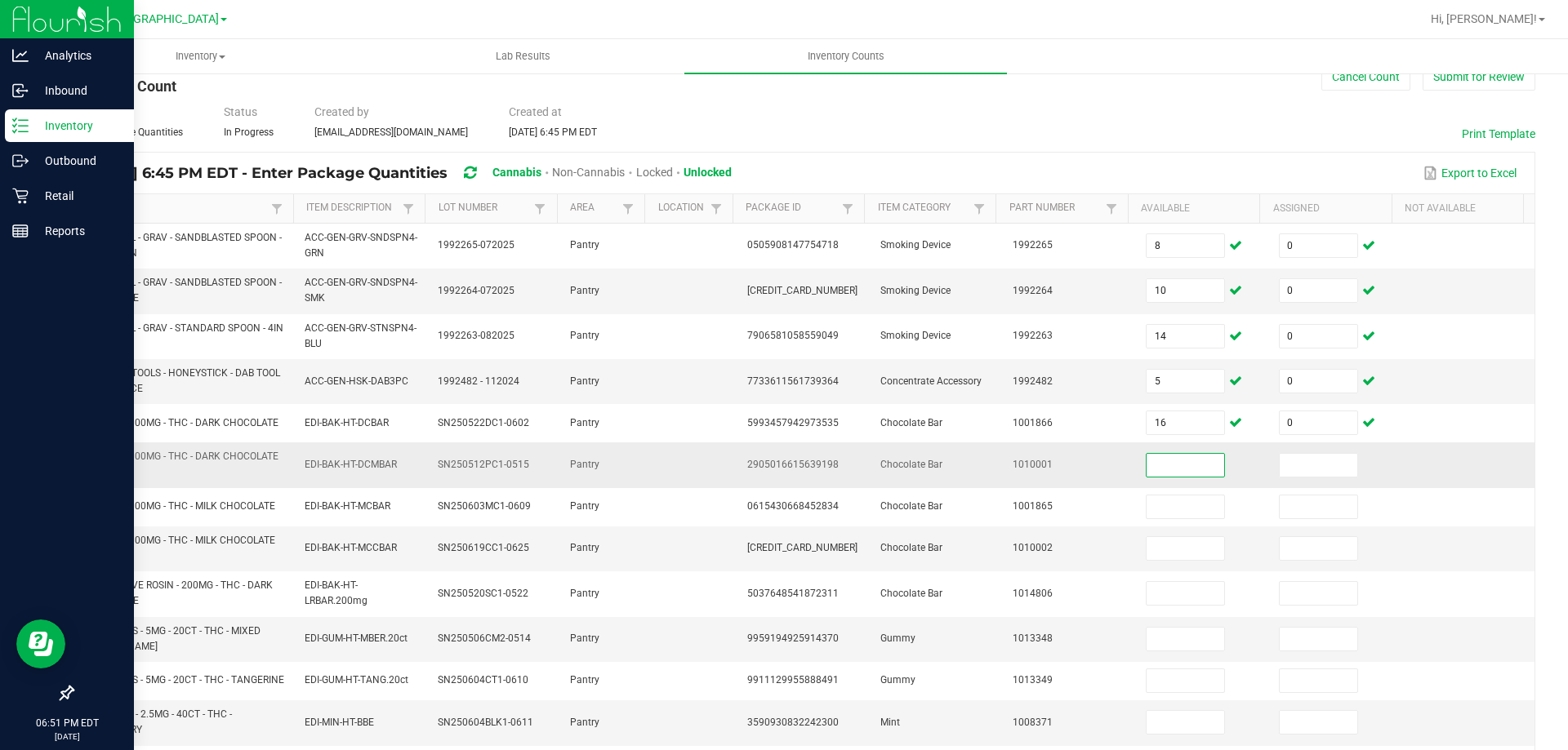
click at [774, 461] on span "2905016615639198" at bounding box center [792, 465] width 91 height 12
copy span "2905016615639198"
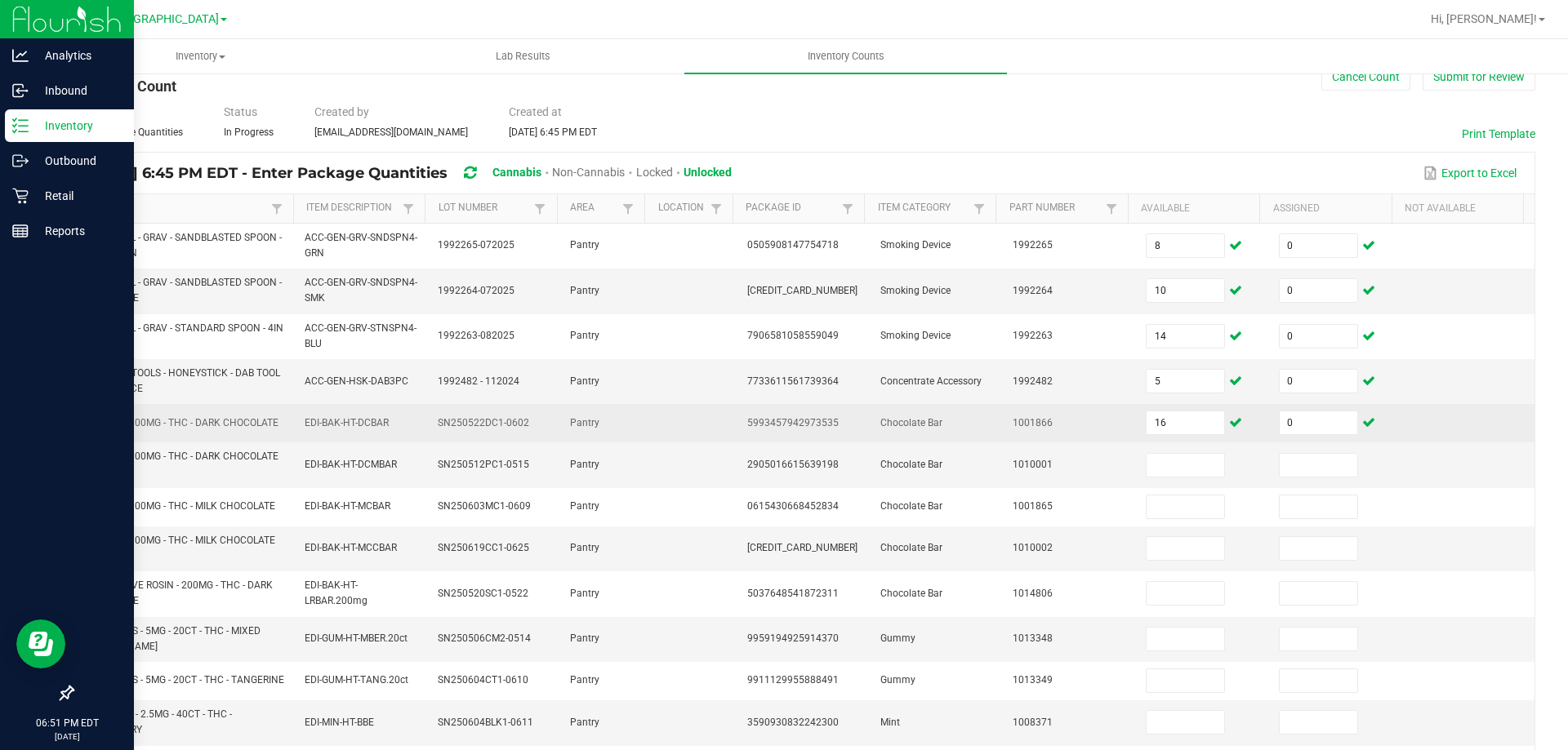
click at [788, 419] on span "5993457942973535" at bounding box center [792, 423] width 91 height 12
copy span "5993457942973535"
click at [1147, 416] on input "16" at bounding box center [1185, 422] width 77 height 23
type input "21"
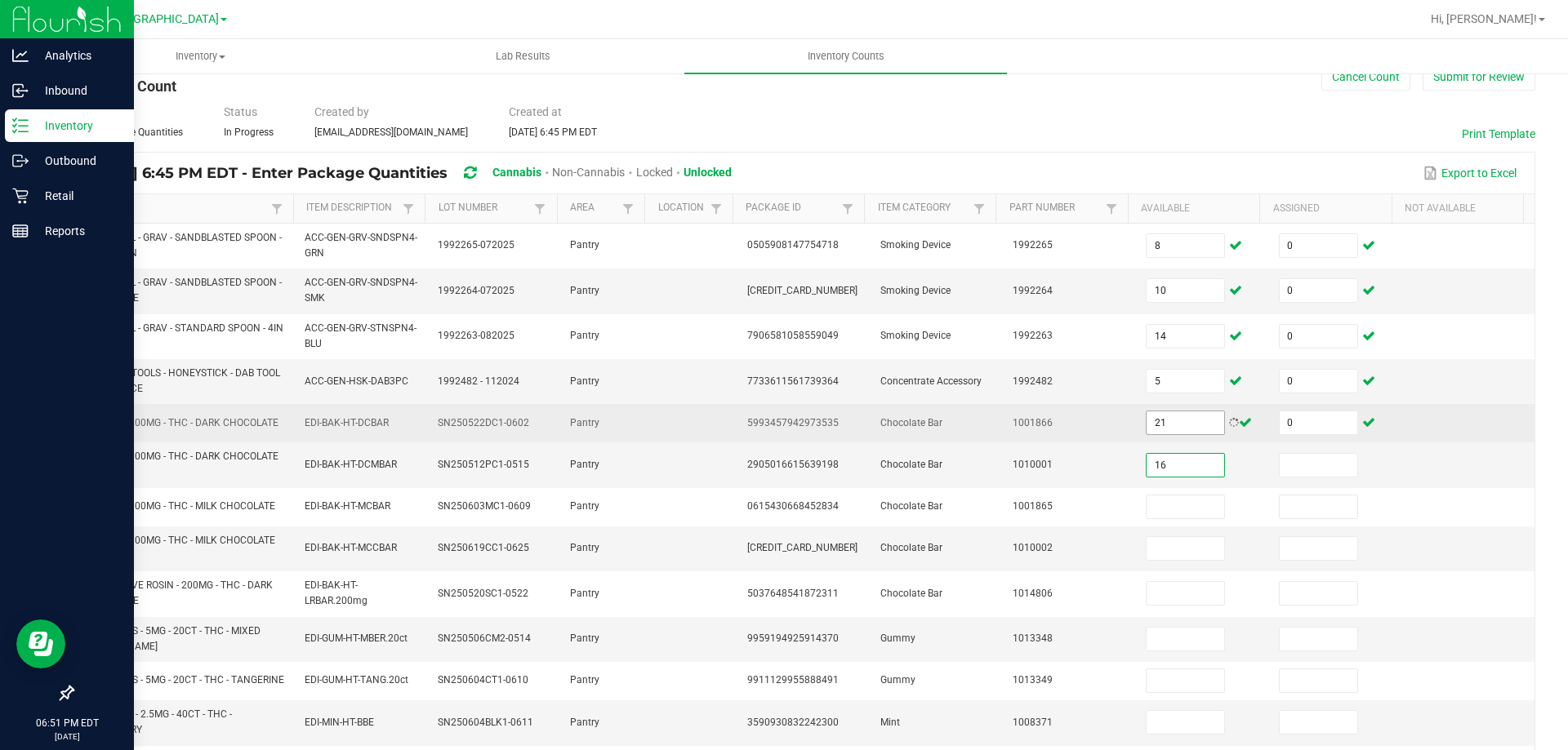
type input "16"
type input "0"
type input "43"
type input "0"
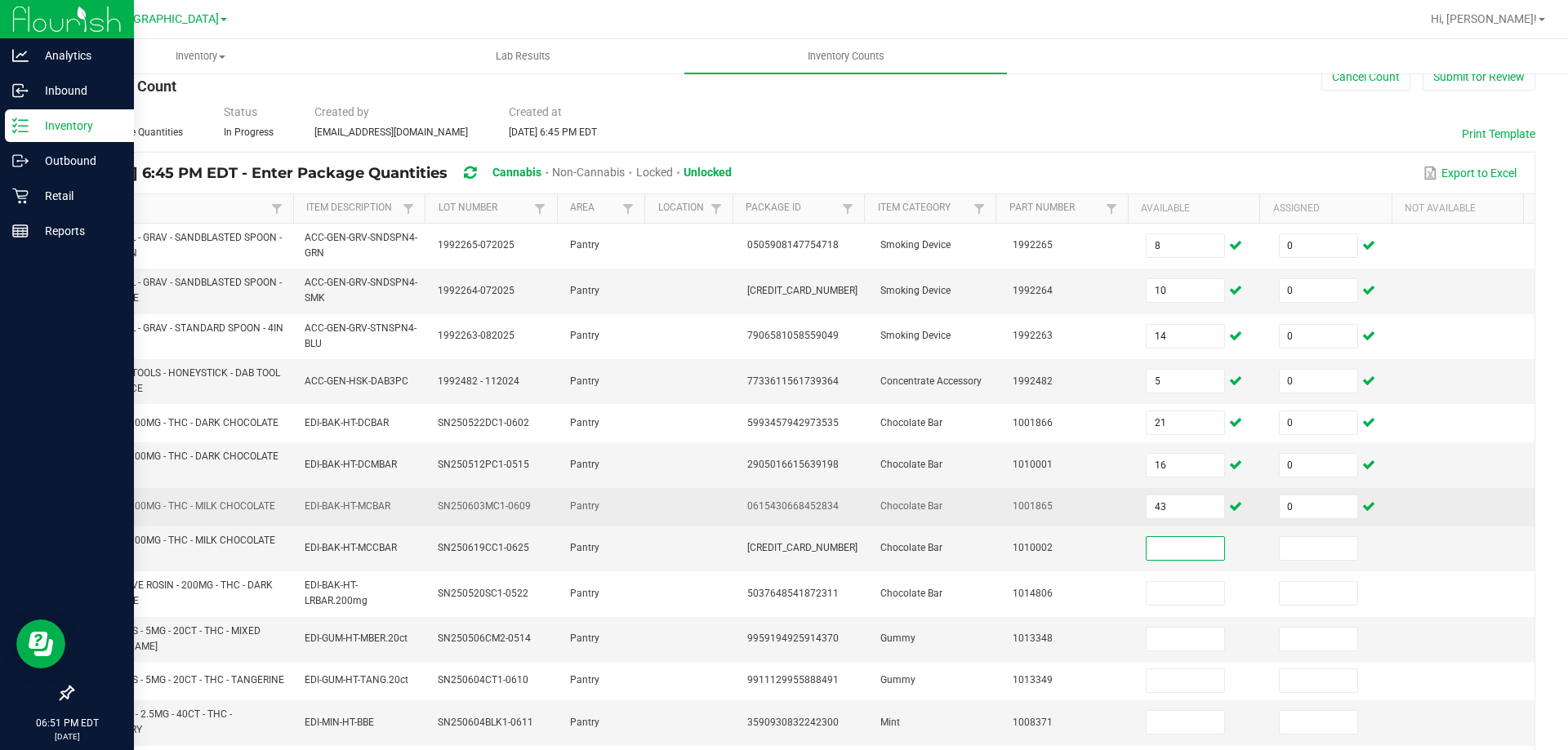
click at [781, 503] on span "0615430668452834" at bounding box center [792, 506] width 91 height 12
copy span "0615430668452834"
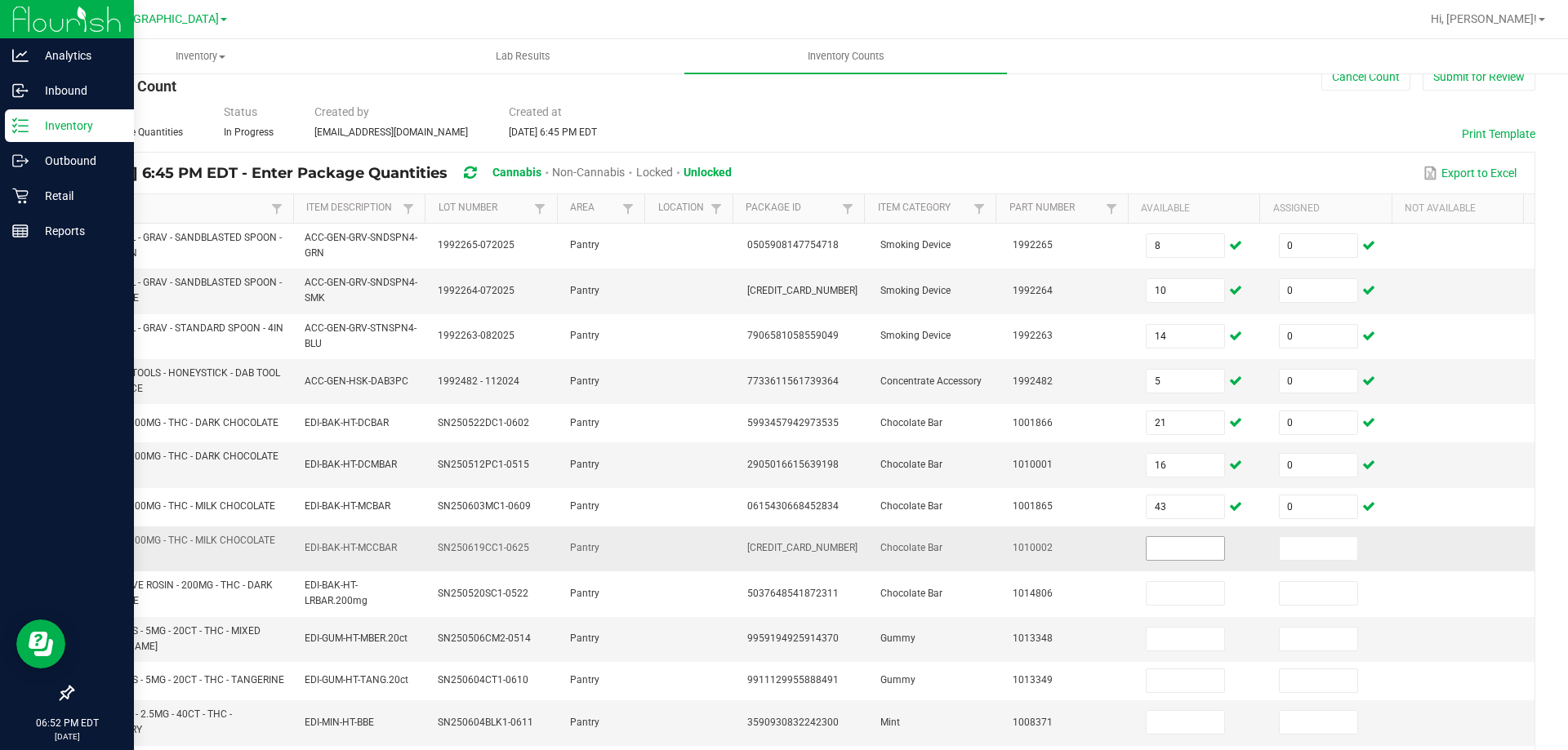
click at [1147, 557] on input at bounding box center [1185, 548] width 77 height 23
type input "29"
type input "0"
type input "49"
type input "0"
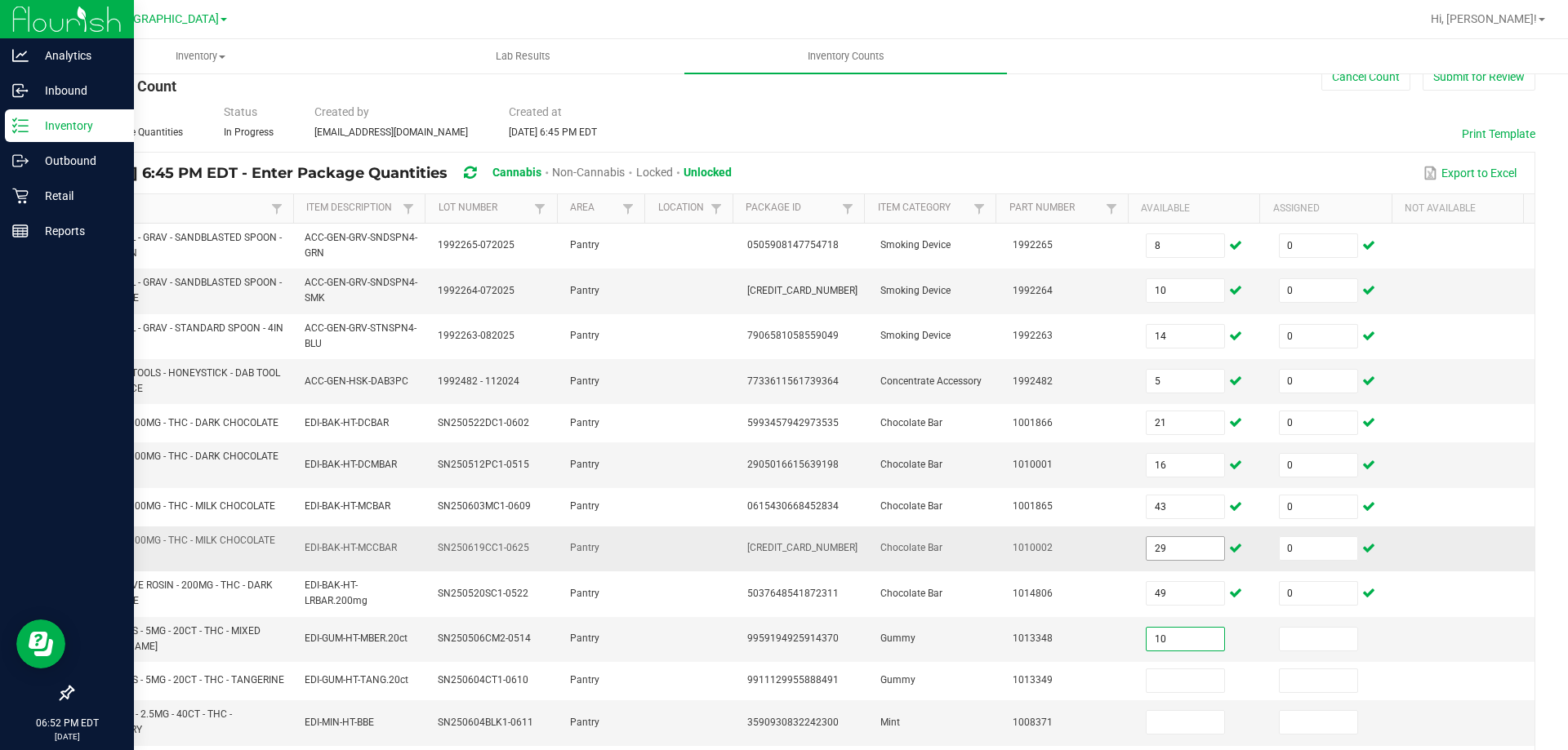
type input "10"
type input "0"
type input "7"
type input "0"
type input "14"
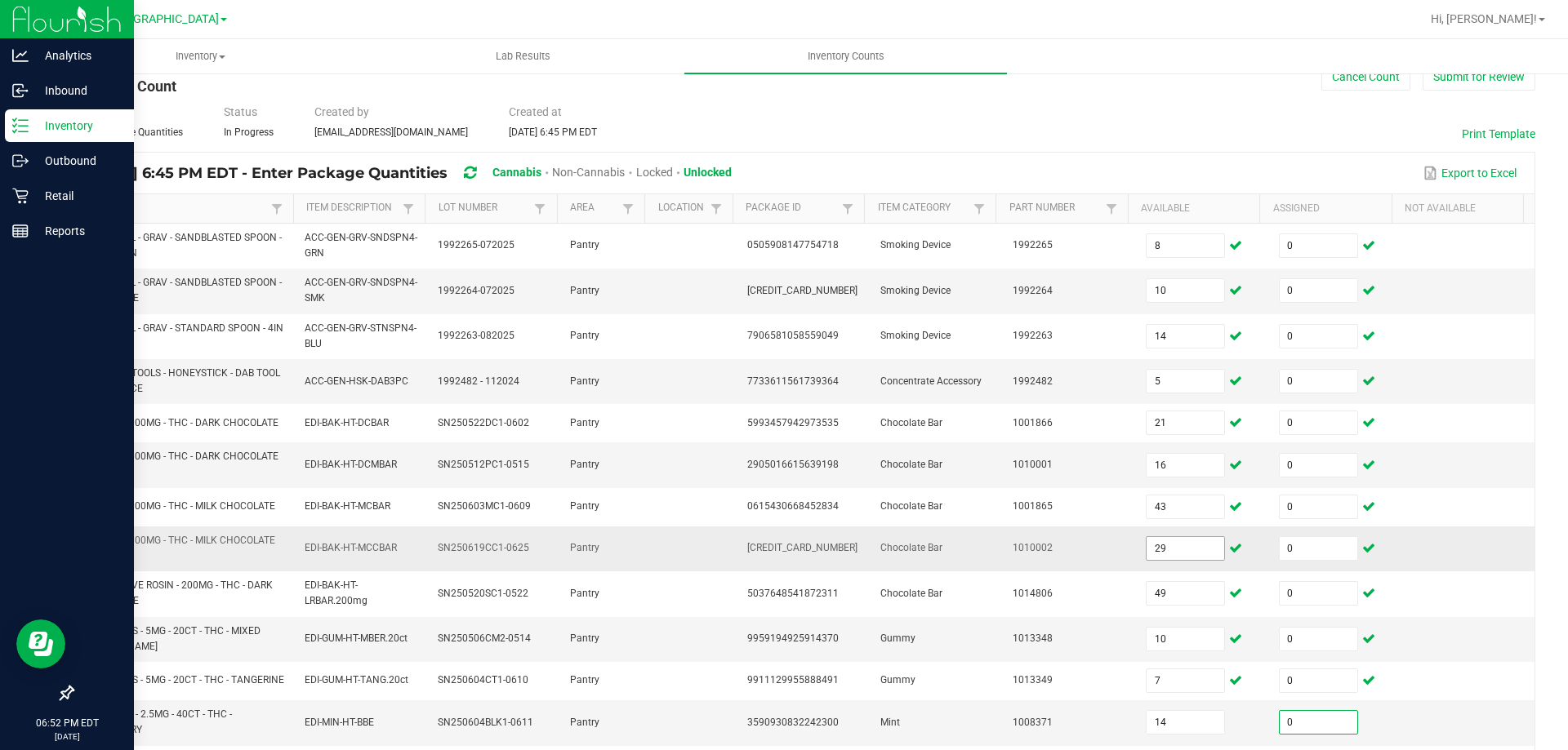
type input "0"
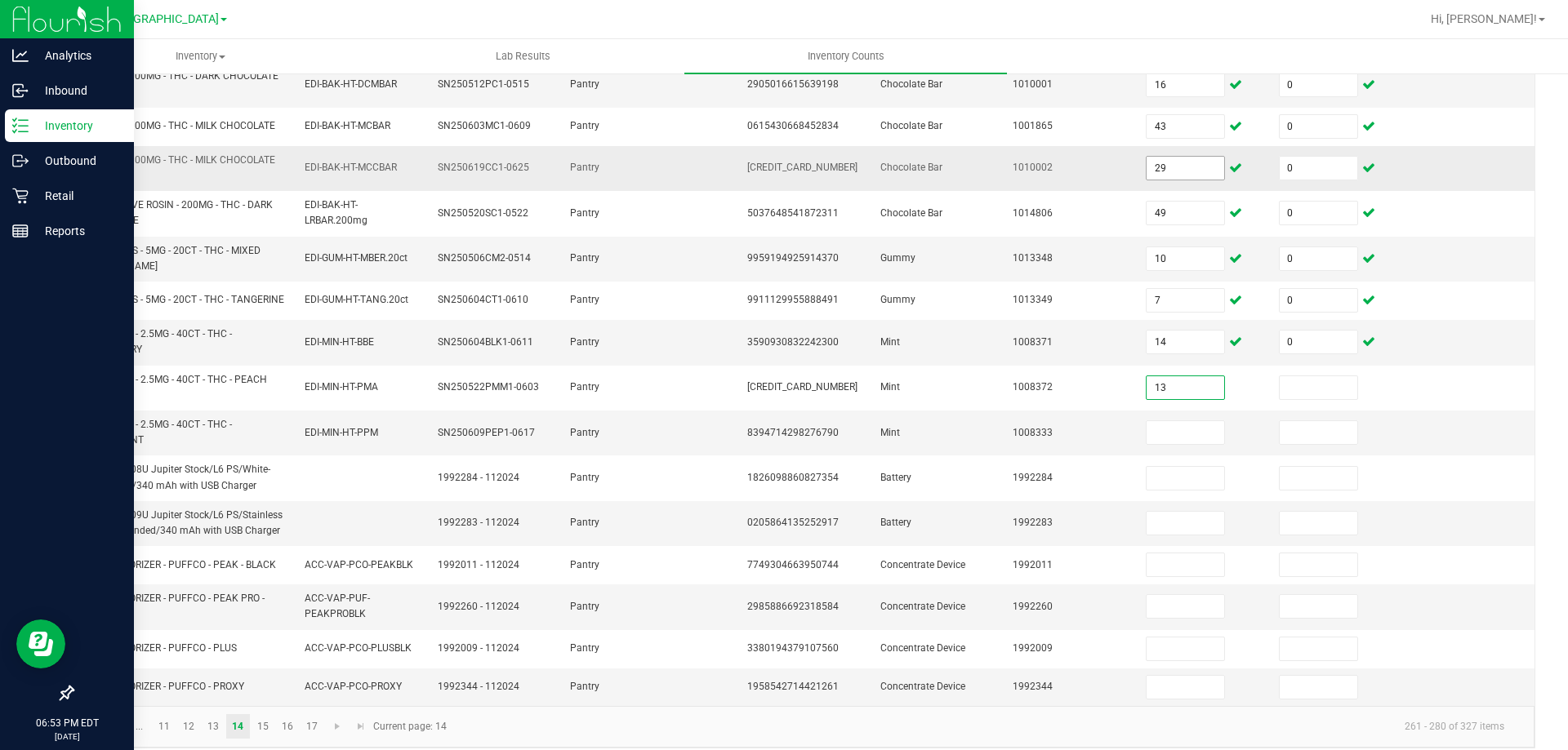
type input "13"
type input "0"
type input "3"
type input "0"
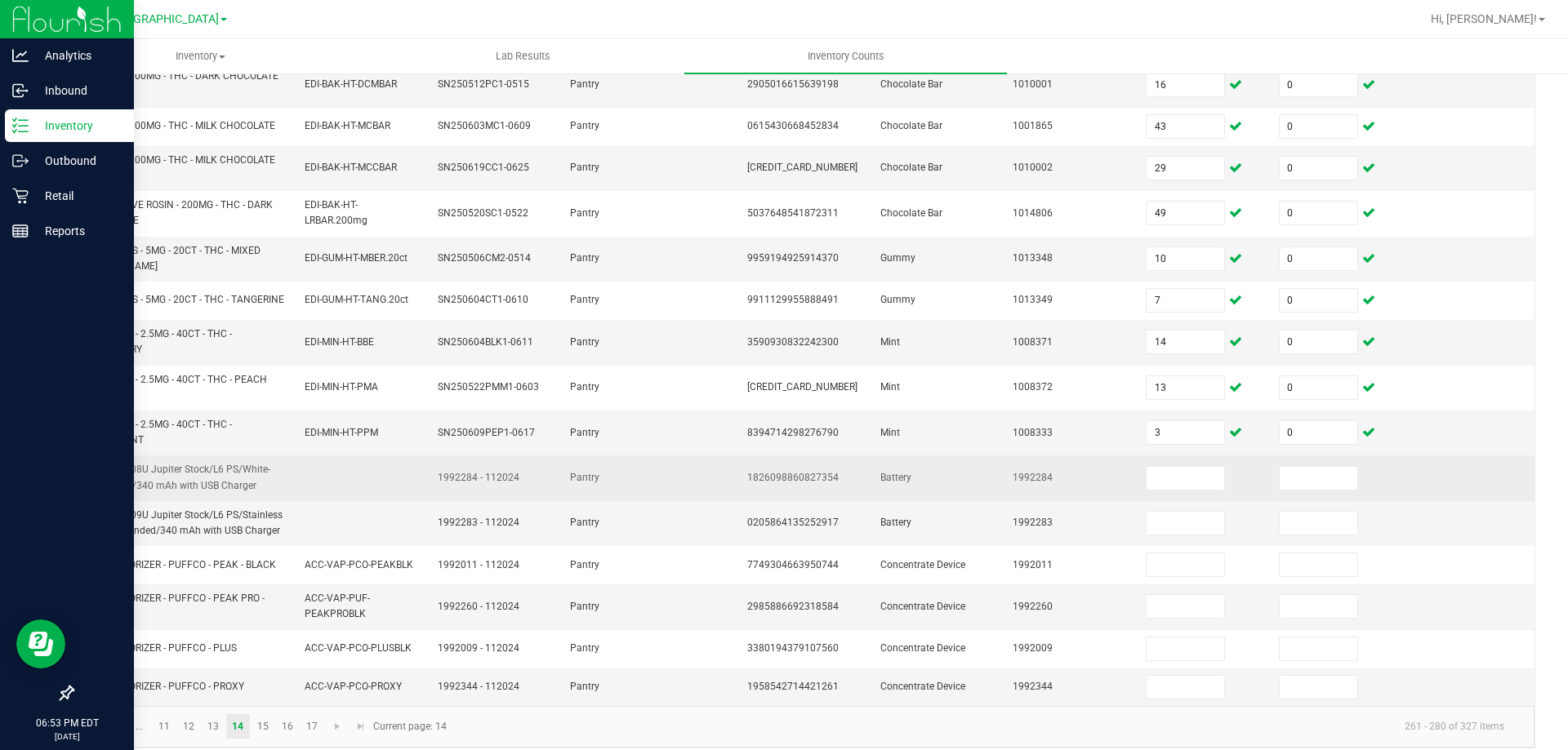
click at [809, 483] on span "1826098860827354" at bounding box center [792, 477] width 91 height 12
copy span "1826098860827354"
click at [1165, 479] on input at bounding box center [1185, 477] width 77 height 23
type input "3"
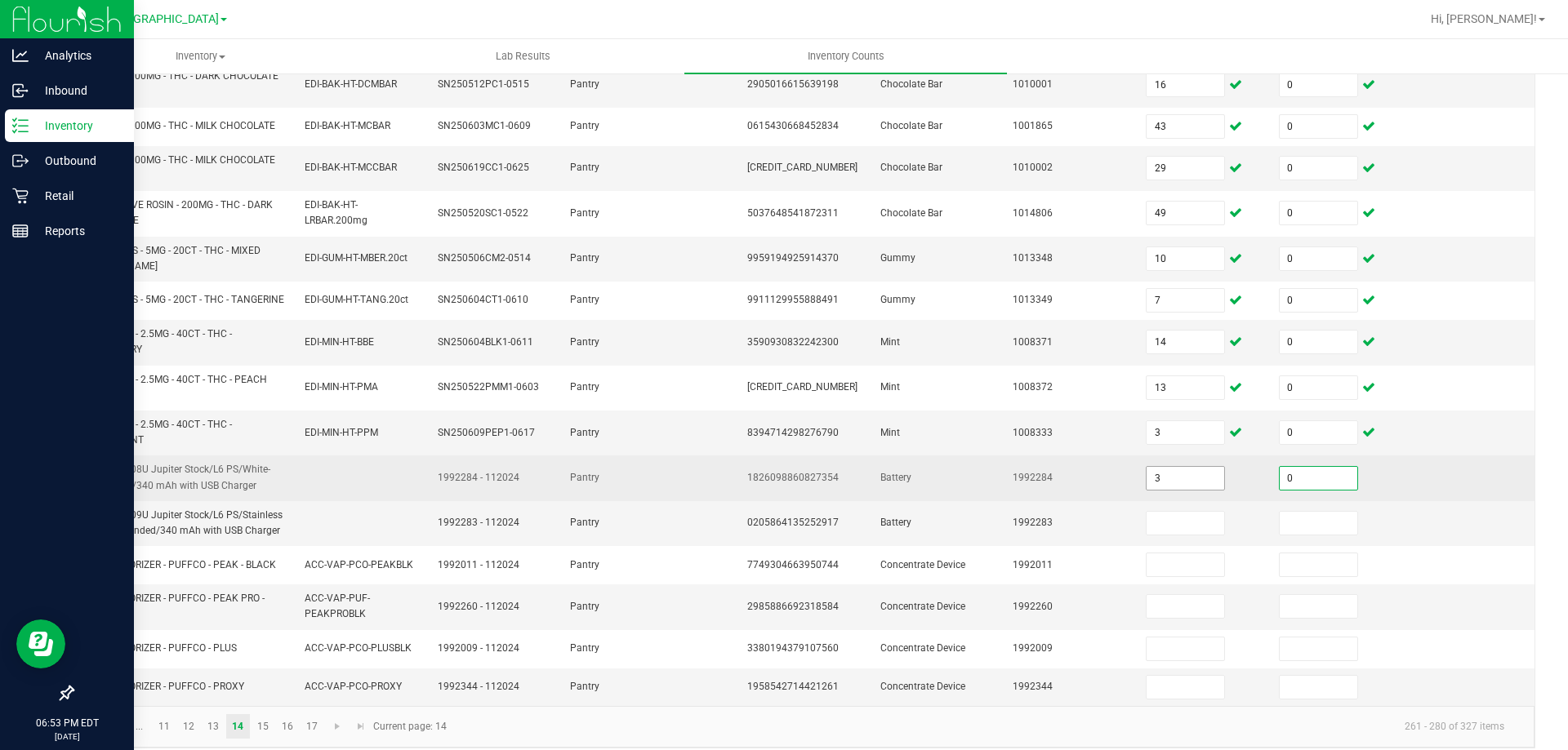
type input "0"
type input "1"
type input "0"
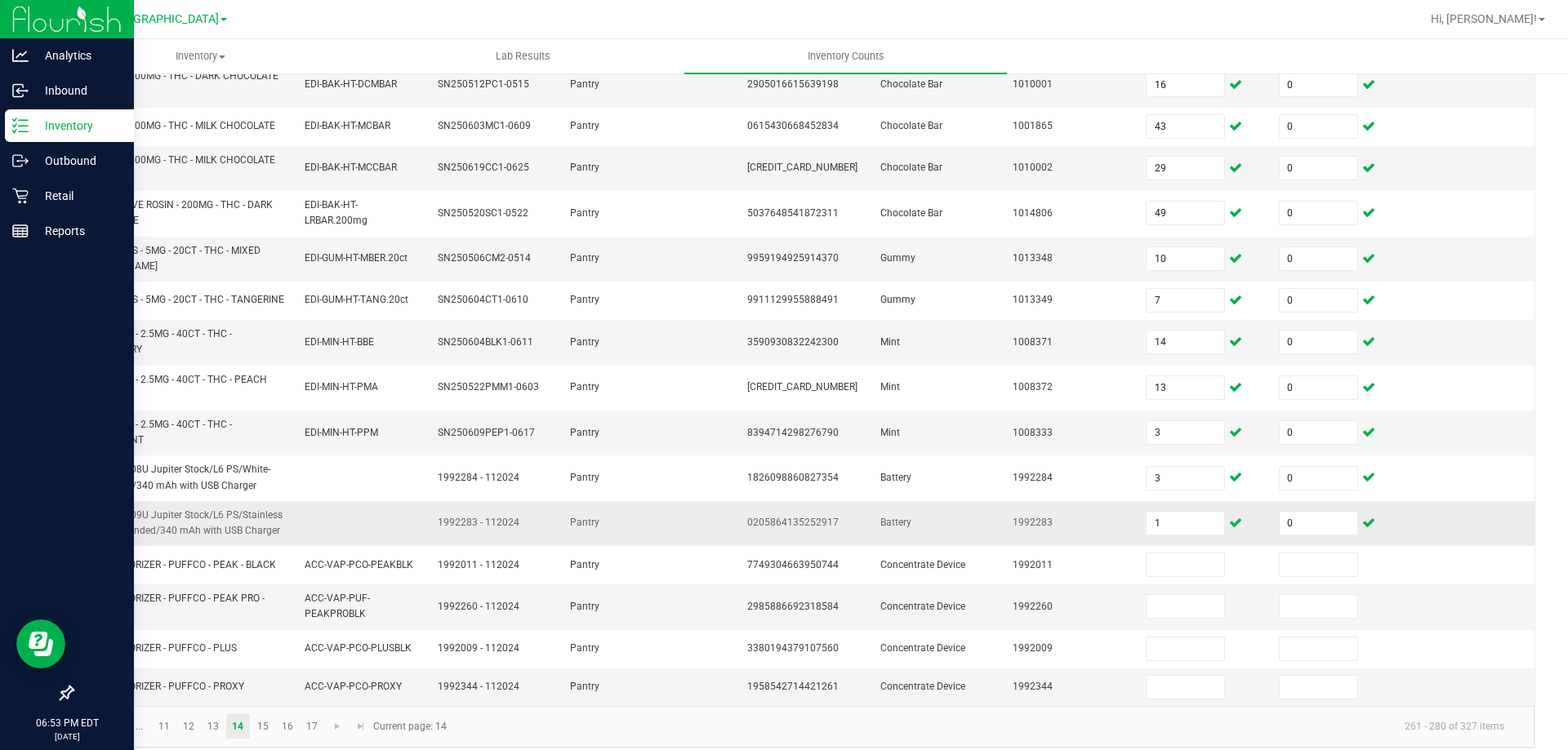
click at [776, 528] on span "0205864135252917" at bounding box center [792, 523] width 91 height 12
copy span "0205864135252917"
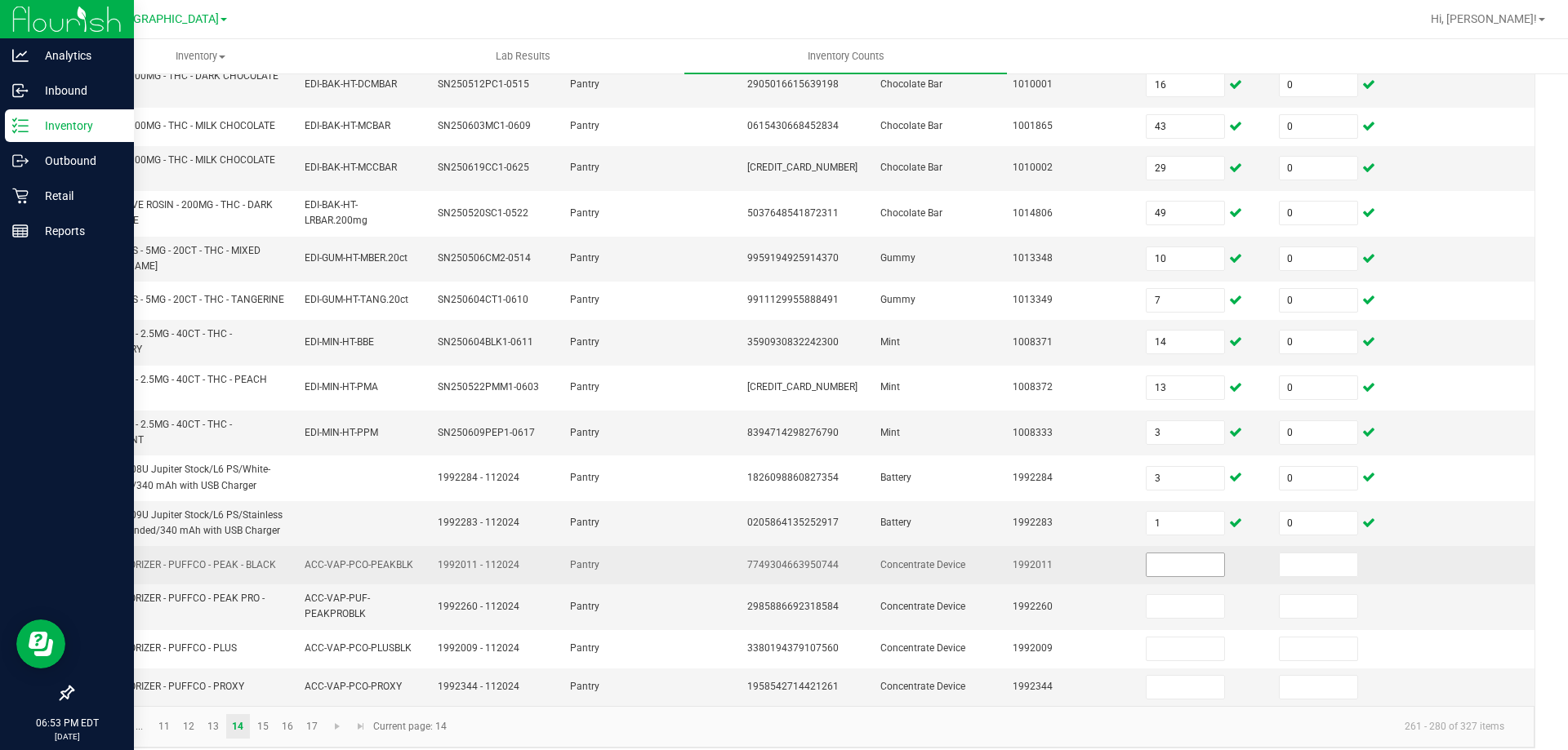
click at [1192, 567] on input at bounding box center [1185, 565] width 77 height 23
type input "2"
type input "0"
type input "2"
type input "0"
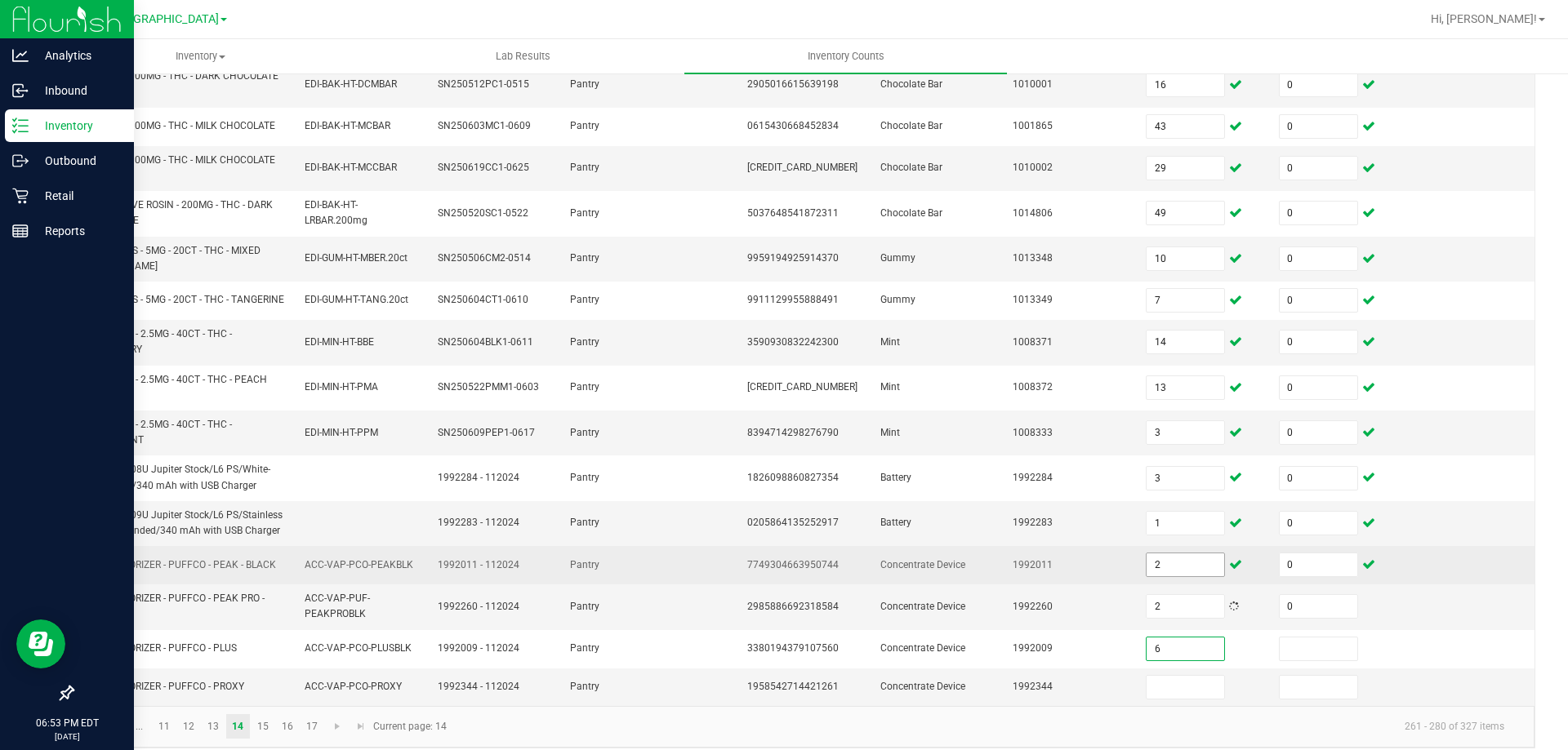
type input "6"
type input "0"
type input "10"
type input "0"
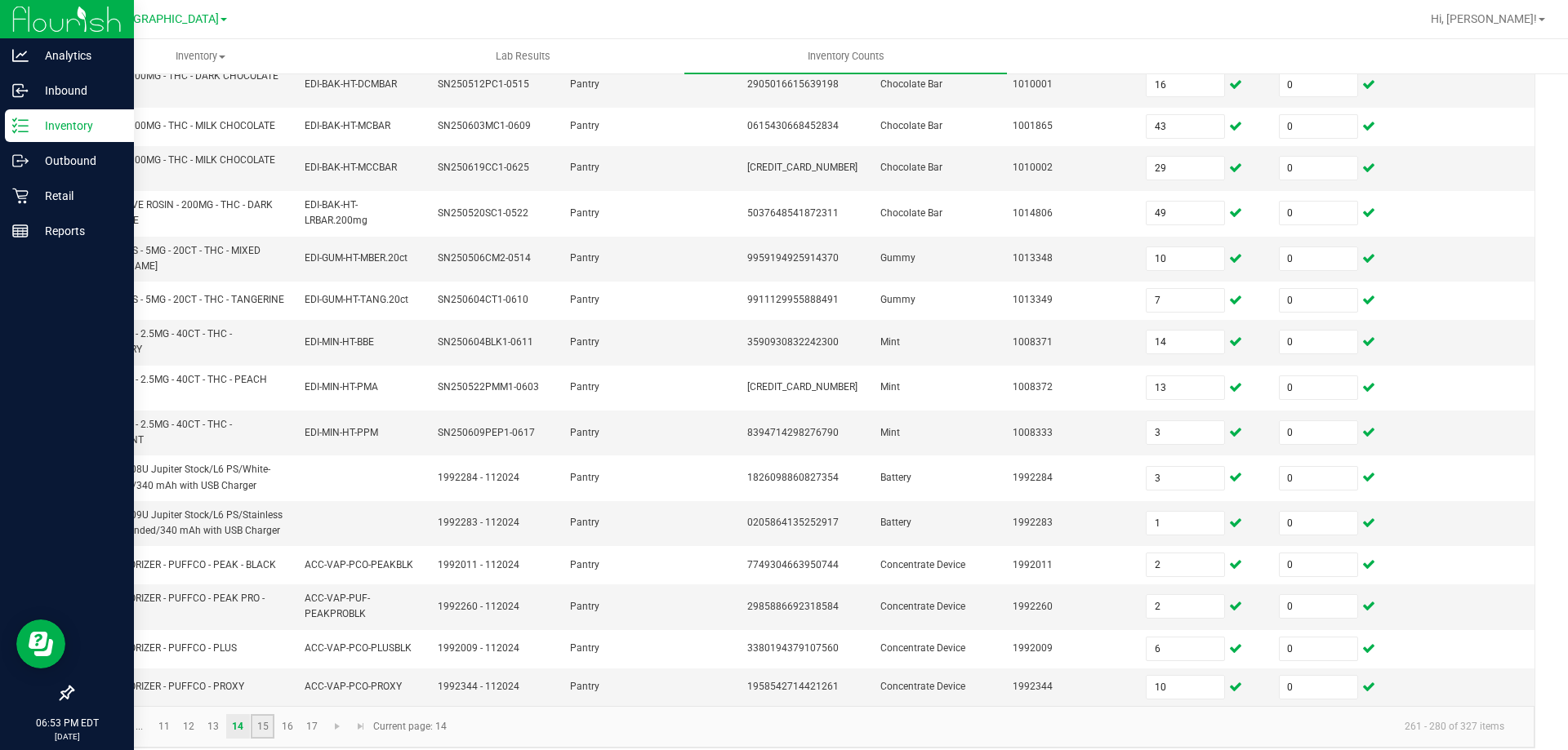
click at [259, 734] on link "15" at bounding box center [263, 726] width 24 height 24
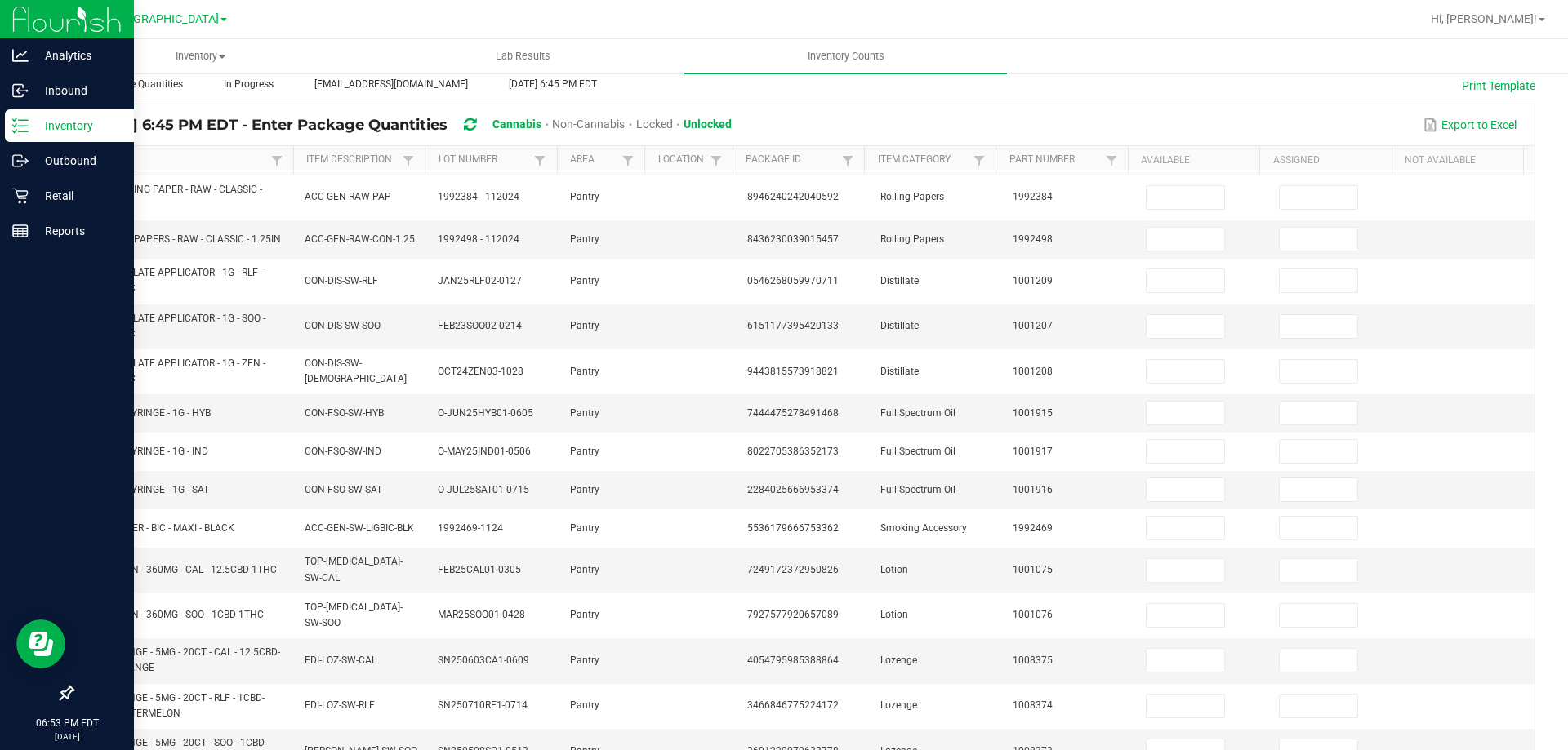
scroll to position [0, 0]
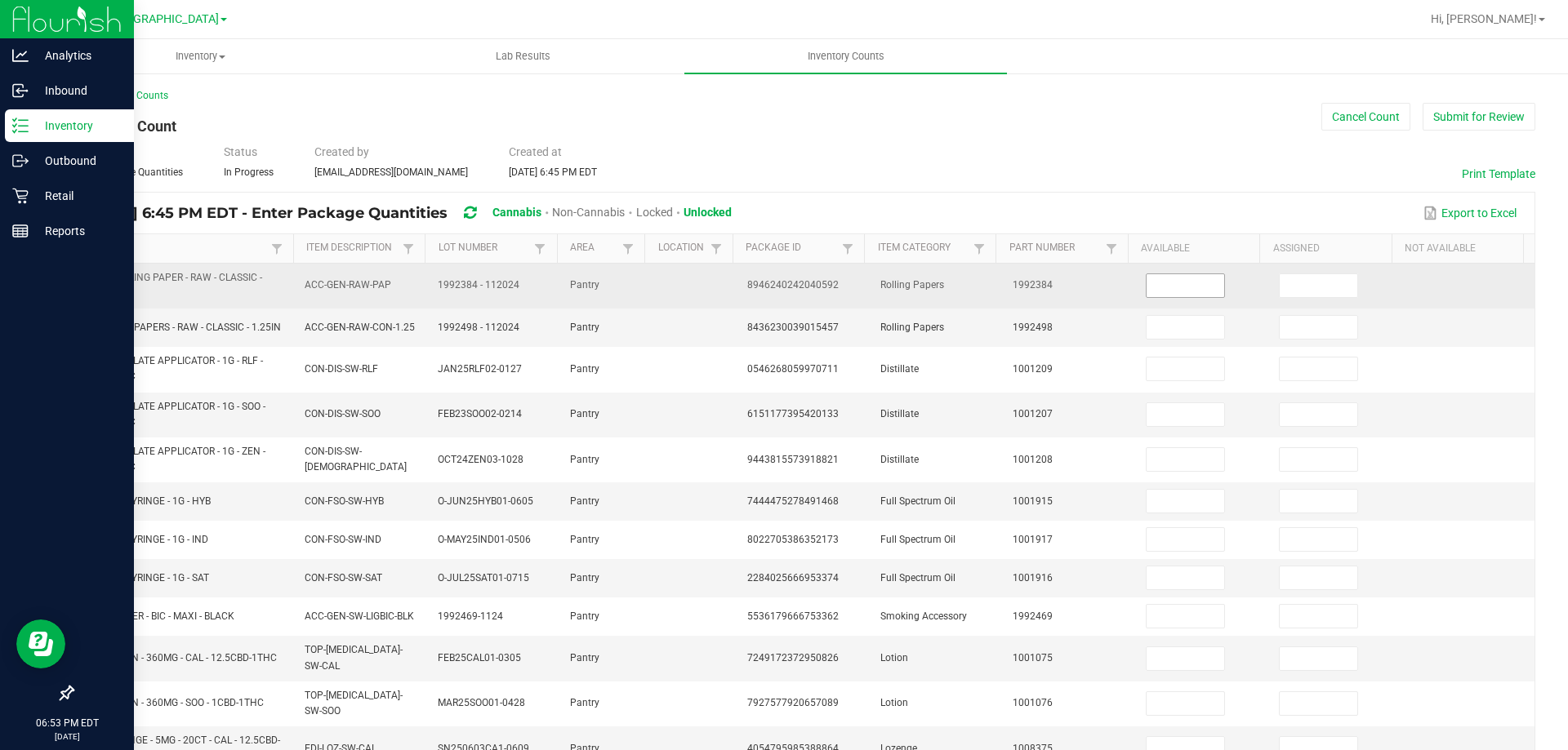
click at [1160, 290] on input at bounding box center [1185, 285] width 77 height 23
click at [747, 283] on span "8946240242040592" at bounding box center [792, 285] width 91 height 12
copy span "8946240242040592"
click at [1152, 289] on input at bounding box center [1185, 285] width 77 height 23
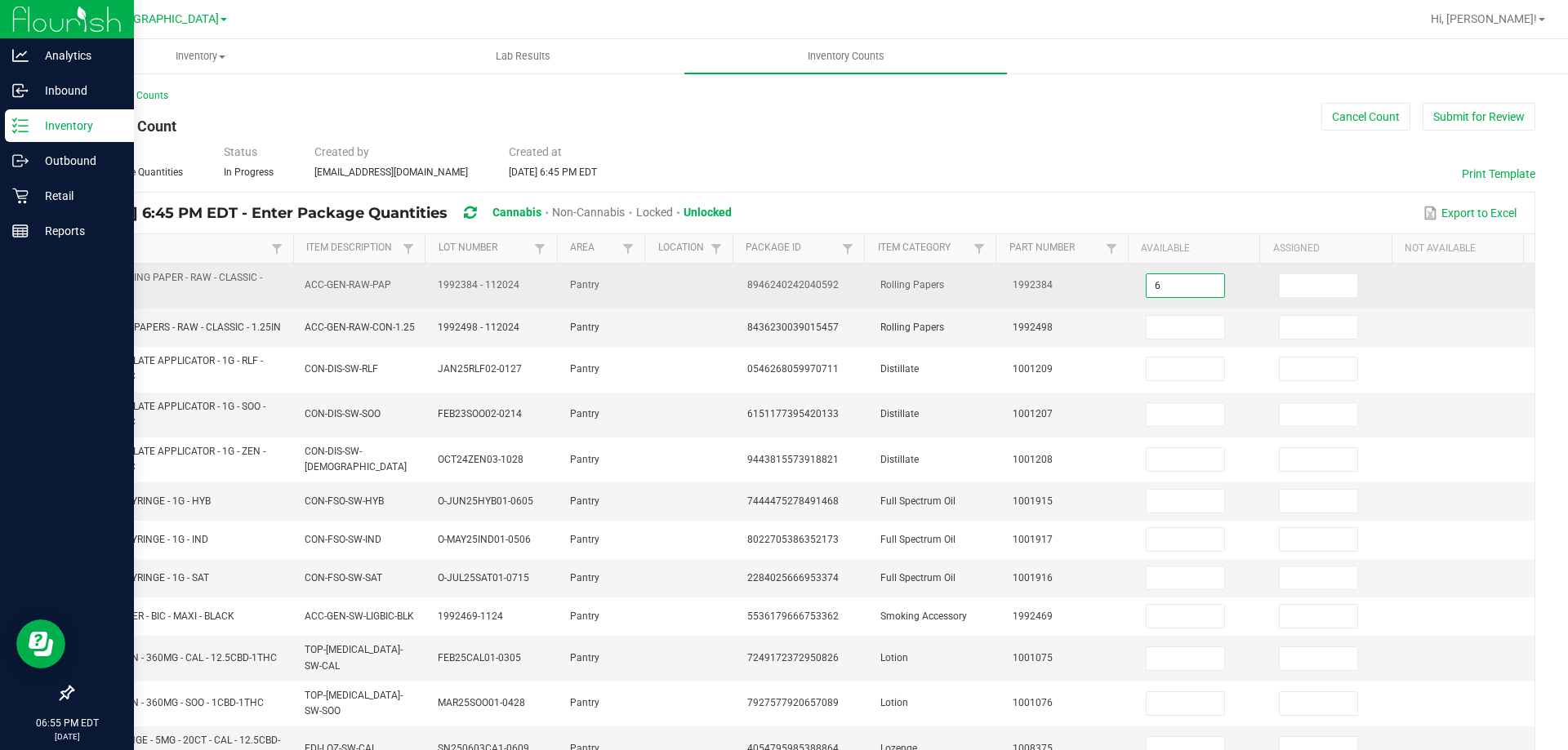
type input "6"
type input "0"
type input "2"
type input "0"
type input "4"
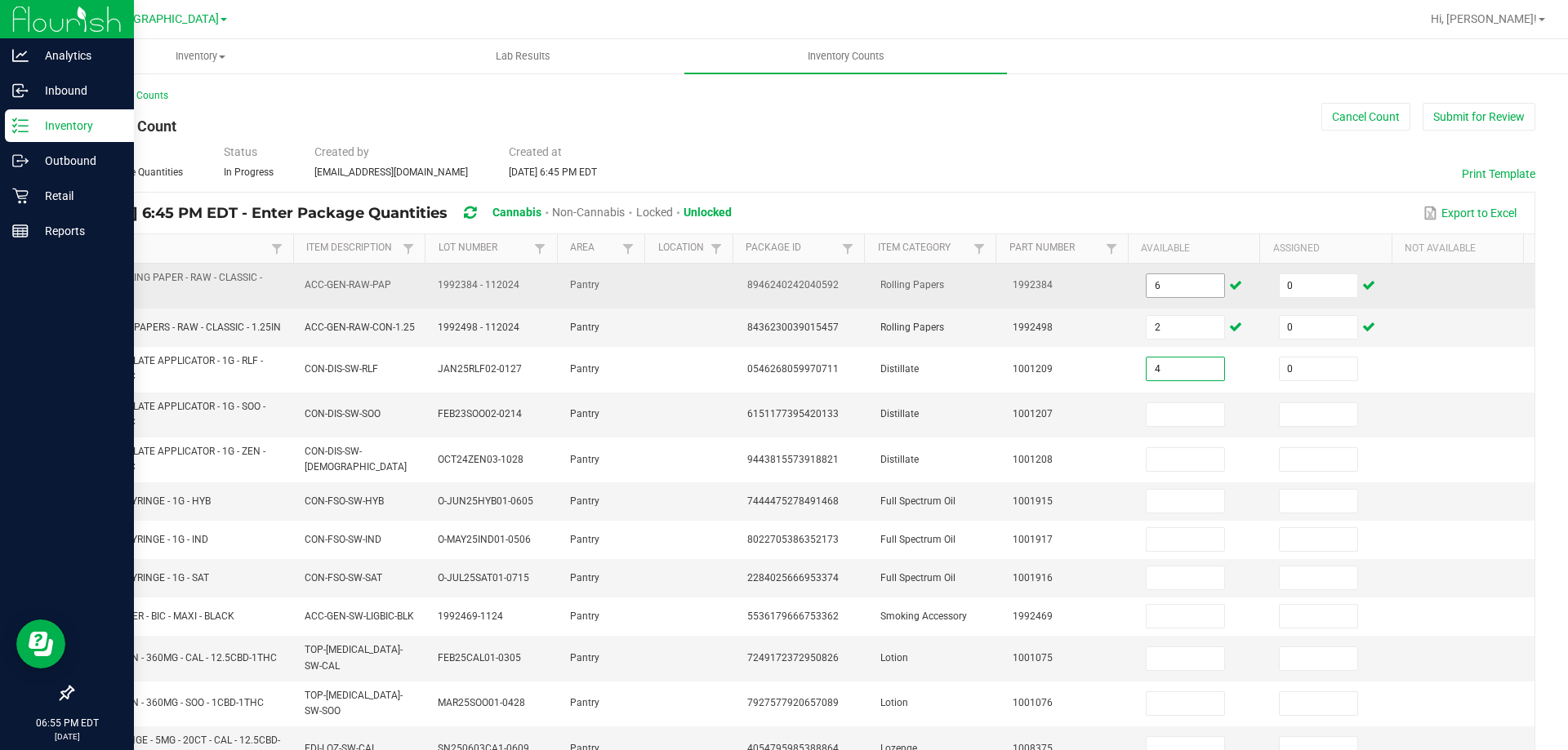
type input "0"
type input "5"
type input "0"
type input "11"
type input "0"
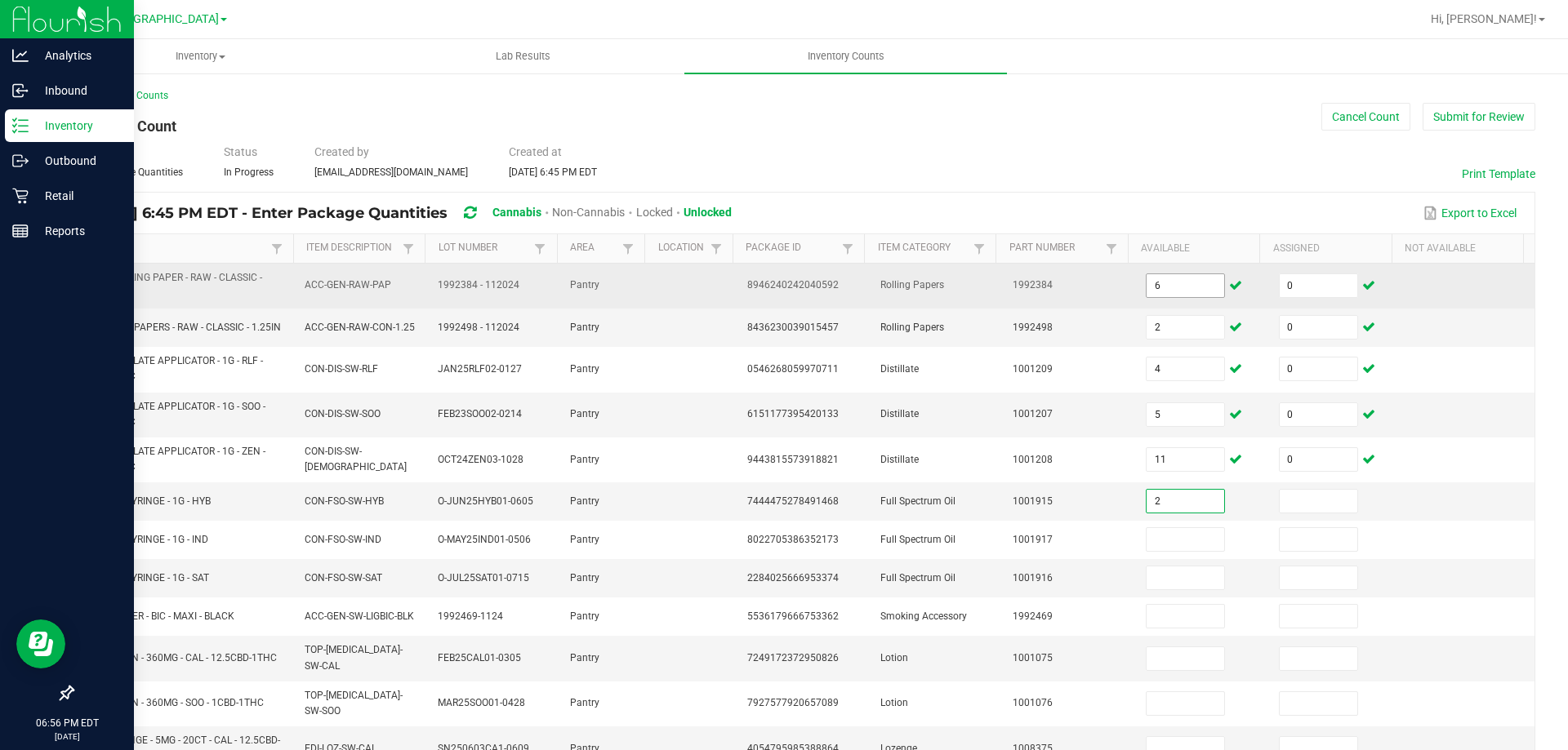
type input "2"
type input "0"
type input "6"
type input "0"
type input "3"
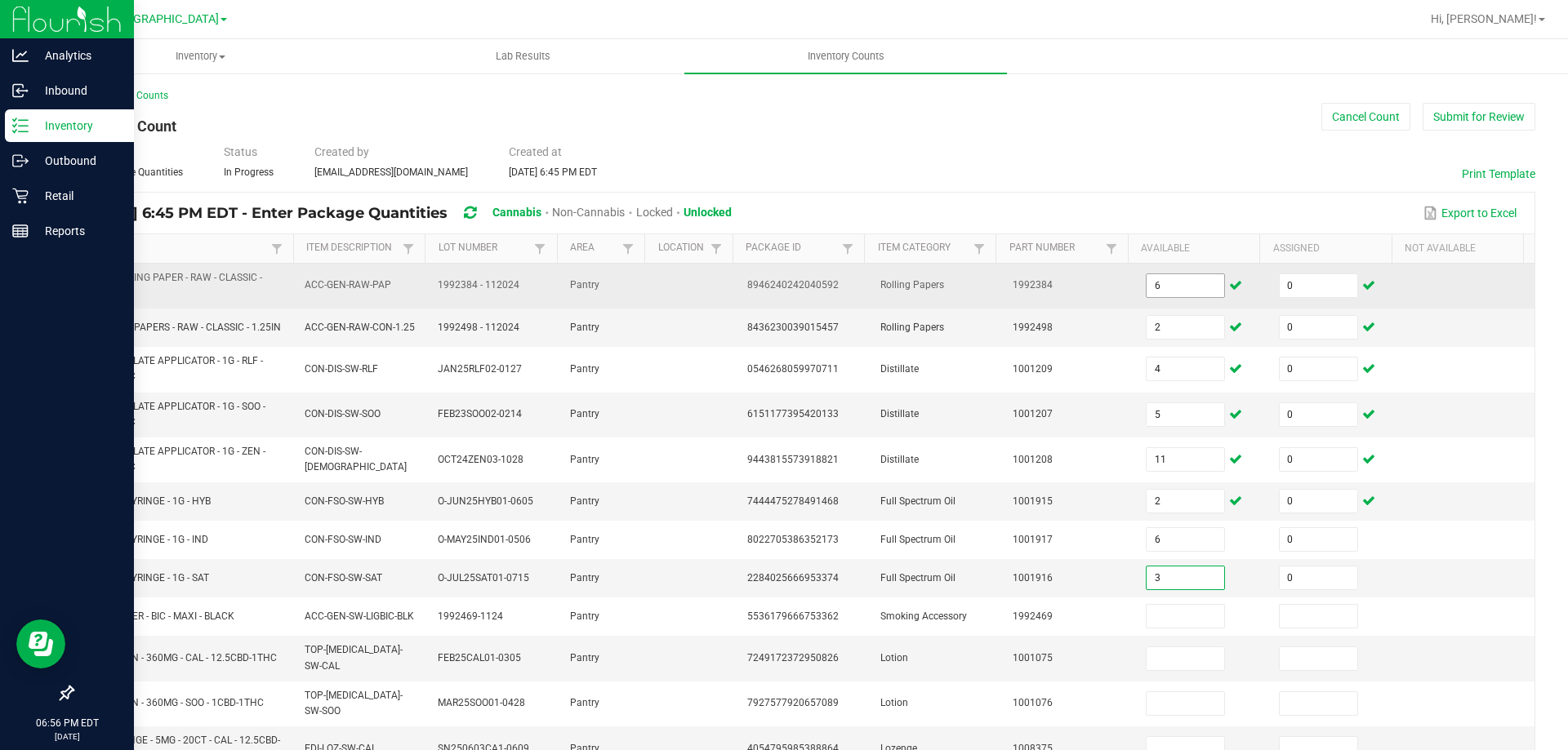
type input "0"
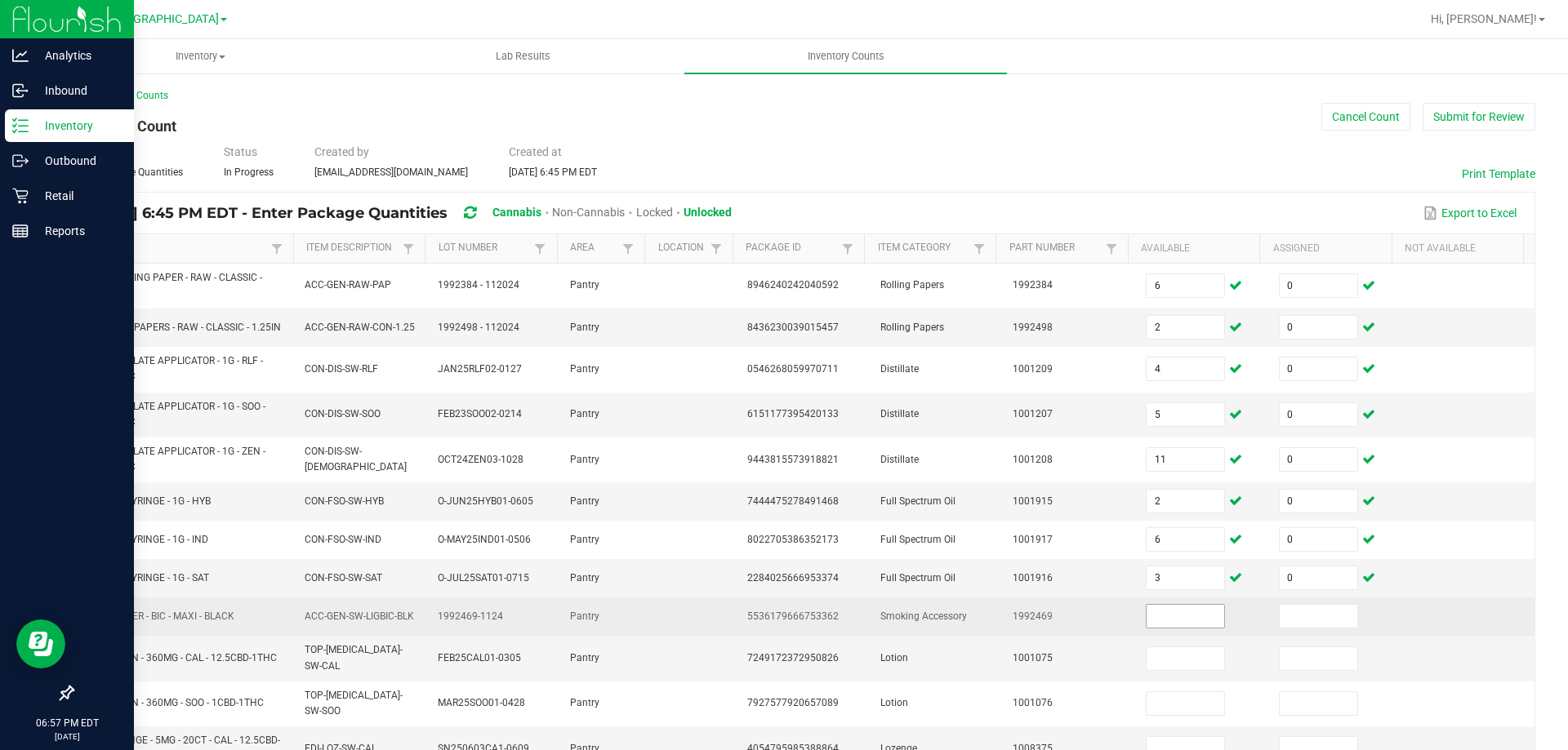
click at [1189, 617] on input at bounding box center [1185, 616] width 77 height 23
type input "45"
type input "0"
type input "6"
type input "0"
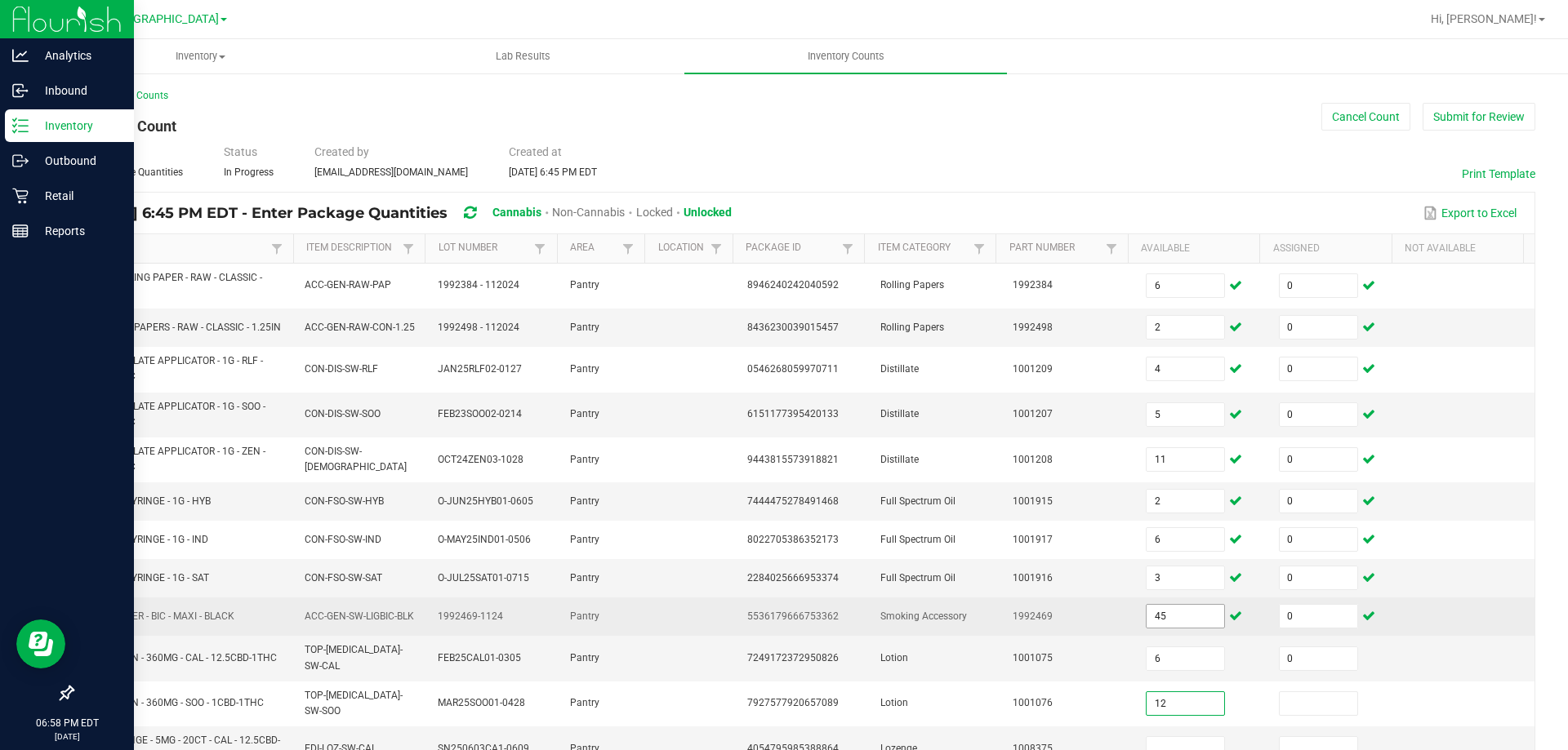
type input "12"
type input "0"
type input "4"
type input "0"
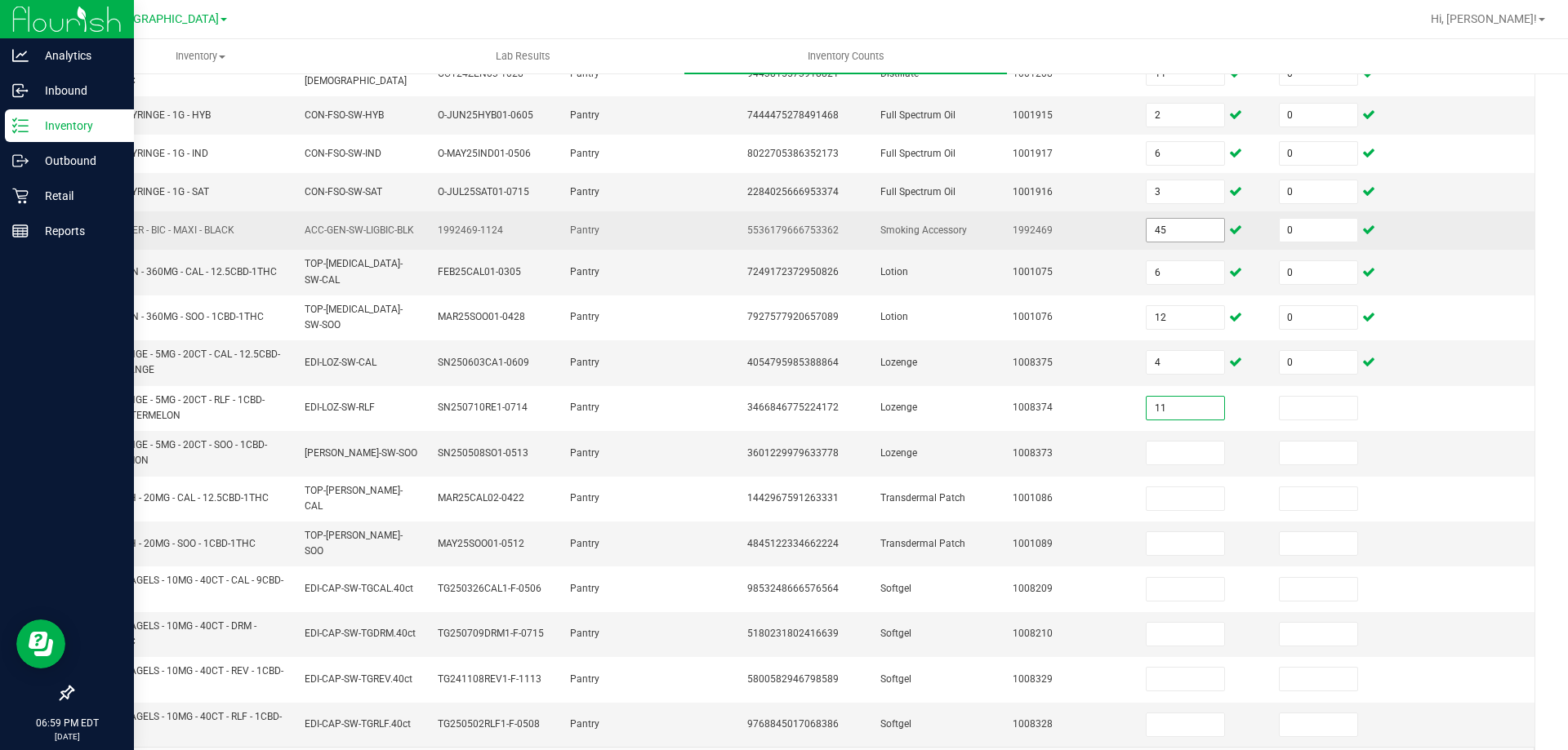
type input "11"
type input "0"
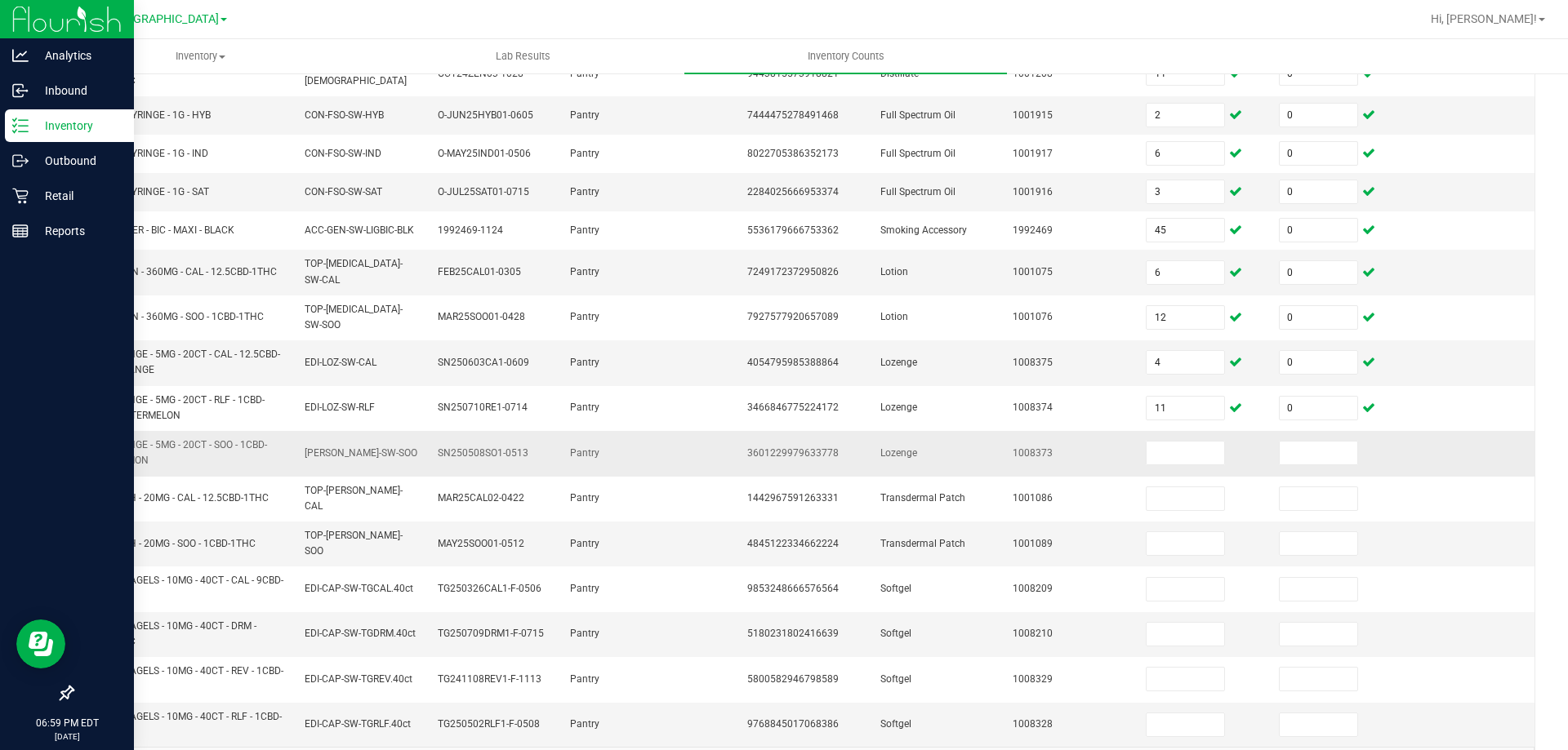
click at [787, 447] on span "3601229979633778" at bounding box center [792, 453] width 91 height 12
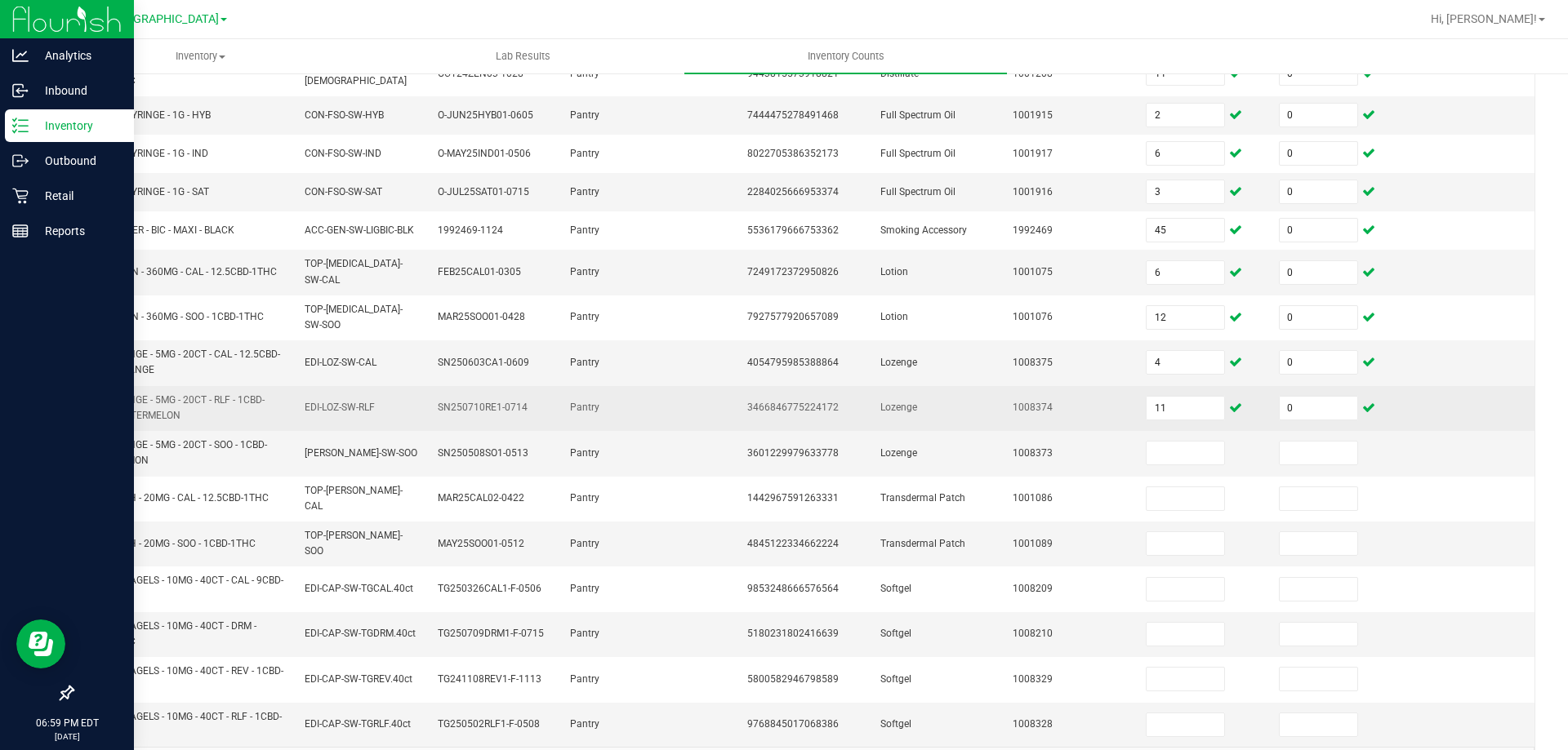
drag, startPoint x: 787, startPoint y: 437, endPoint x: 792, endPoint y: 398, distance: 39.3
click at [792, 402] on span "3466846775224172" at bounding box center [792, 408] width 91 height 12
copy span "3466846775224172"
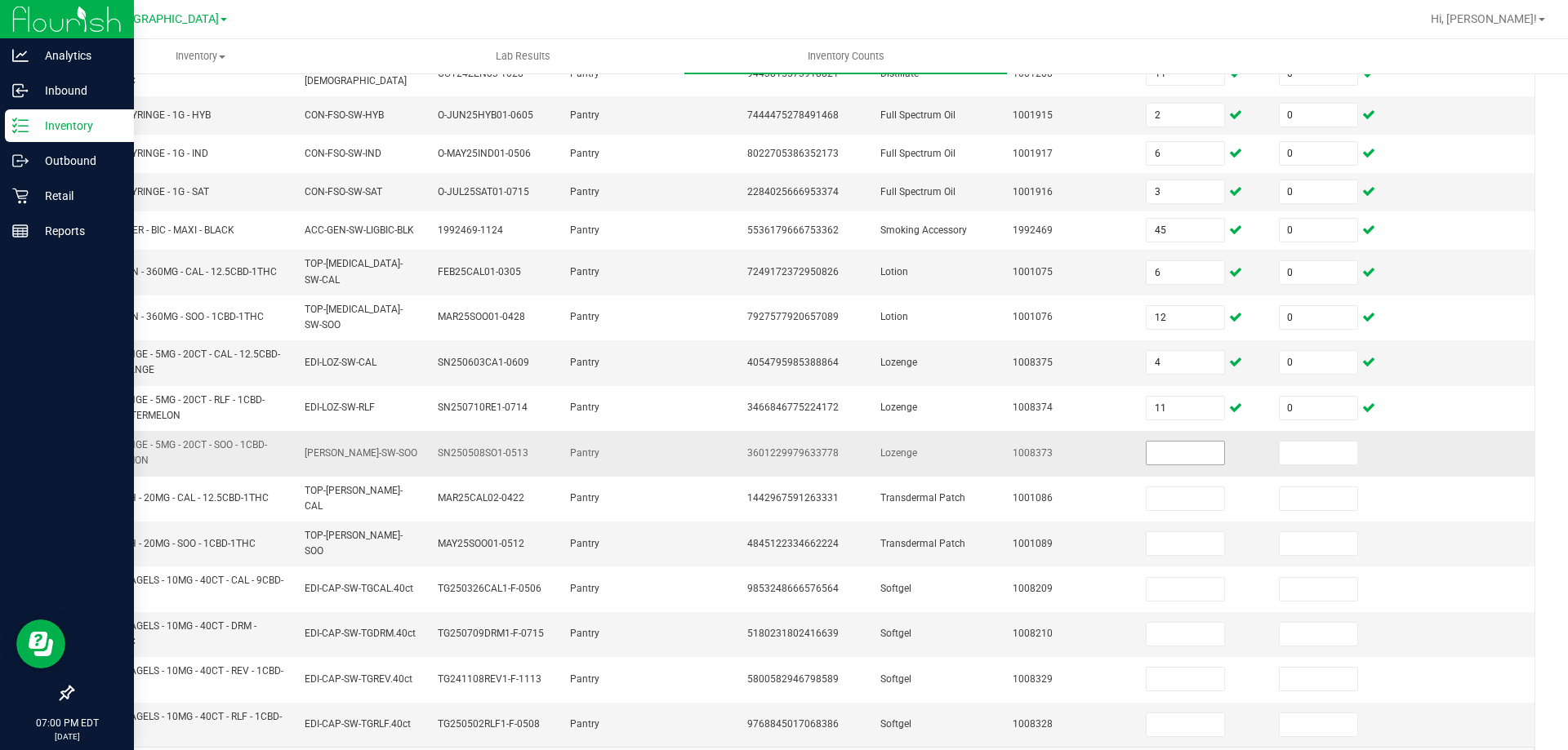
click at [1149, 441] on input at bounding box center [1185, 452] width 77 height 23
type input "9"
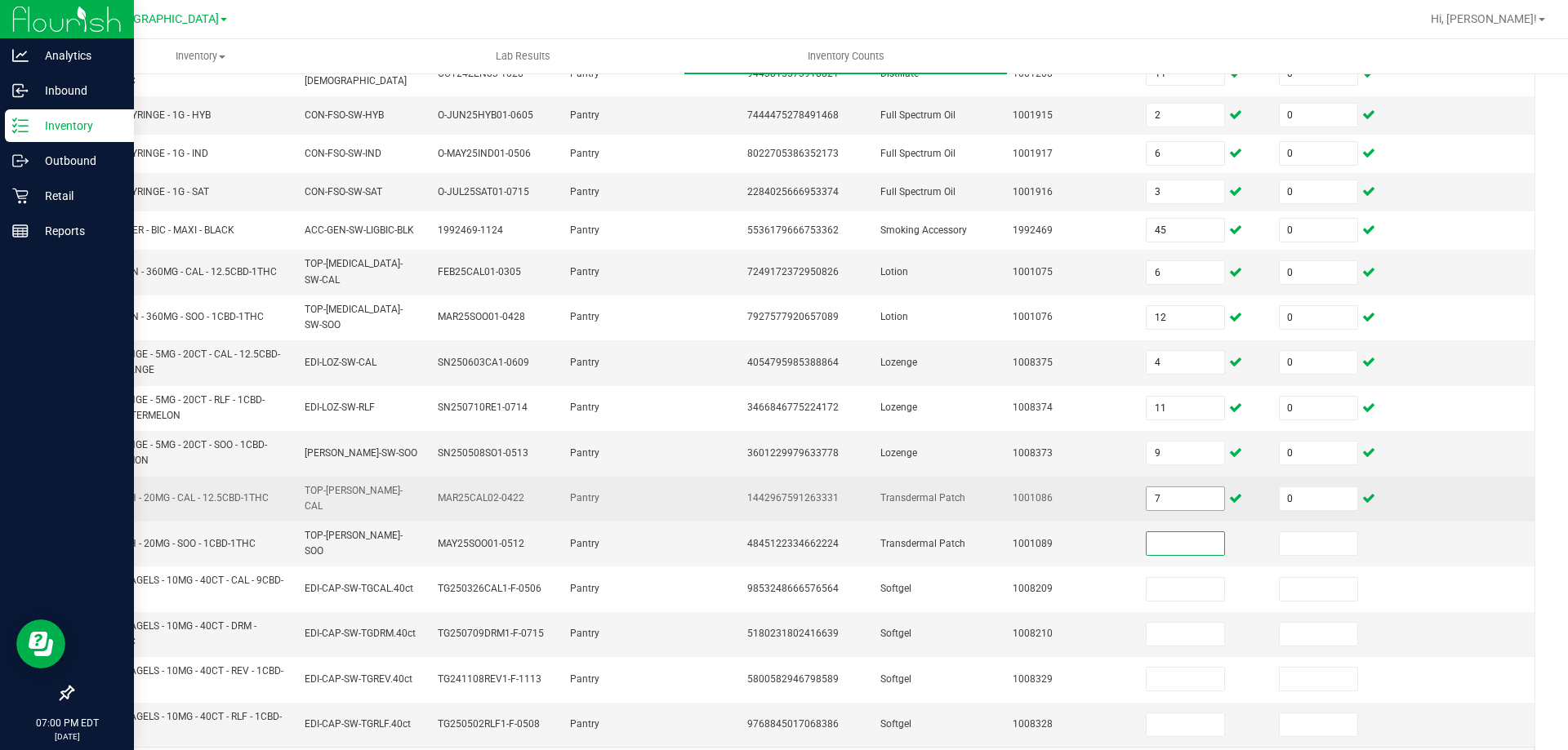
click at [1182, 488] on input "7" at bounding box center [1185, 498] width 77 height 23
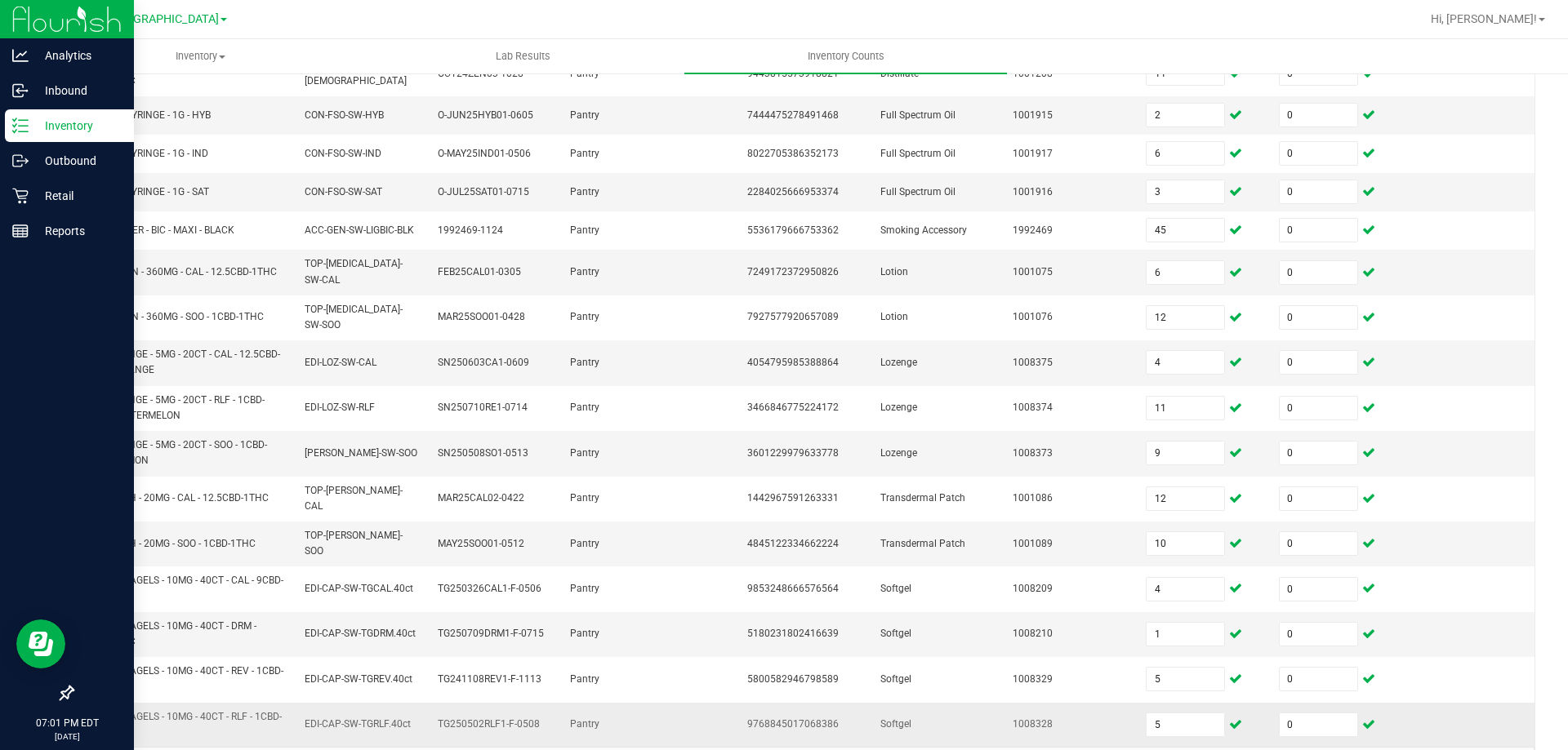
click at [1190, 703] on td "5" at bounding box center [1202, 725] width 133 height 44
click at [1179, 713] on input "5" at bounding box center [1185, 724] width 77 height 23
click at [1179, 713] on input "45" at bounding box center [1185, 724] width 77 height 23
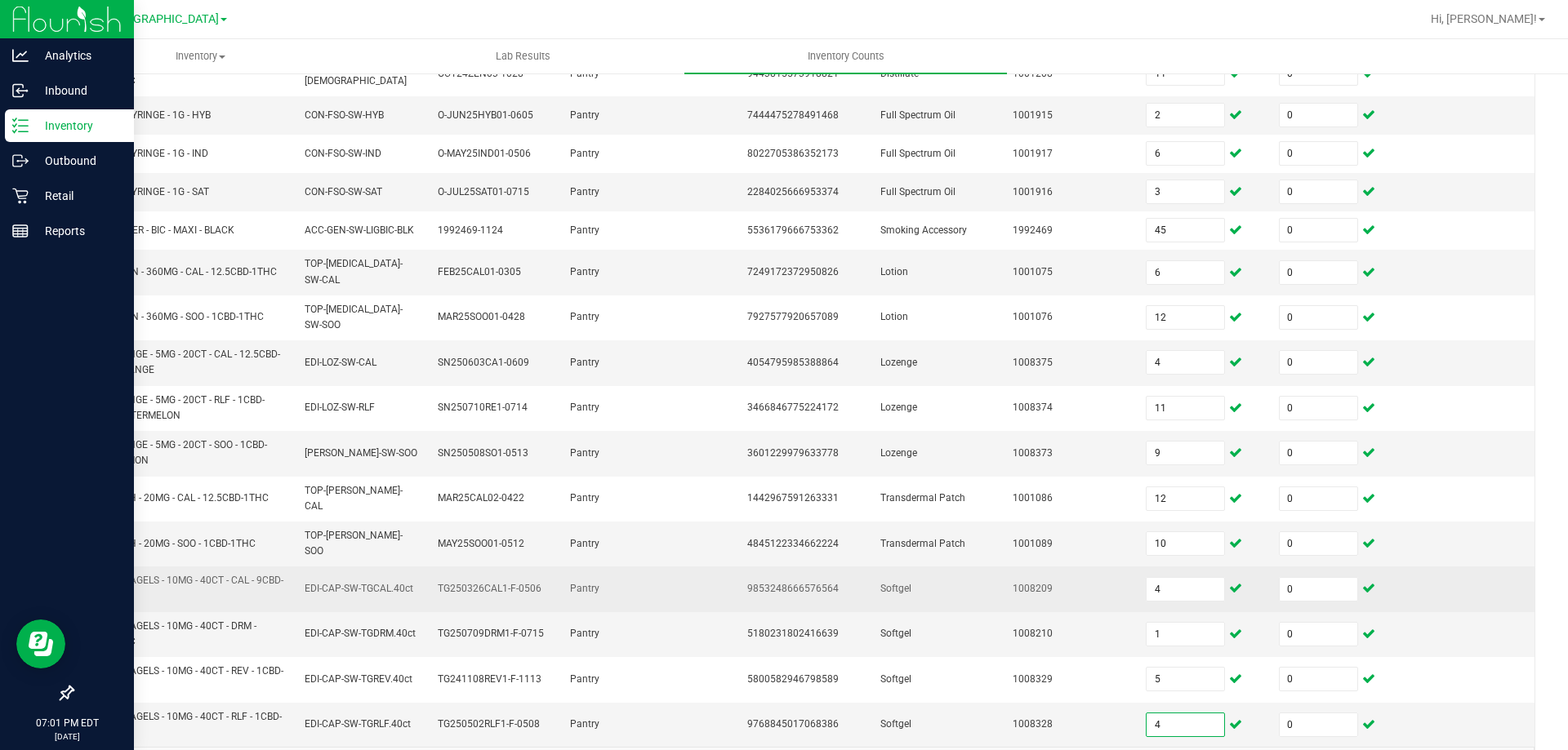
click at [1003, 582] on td "1008209" at bounding box center [1069, 589] width 133 height 45
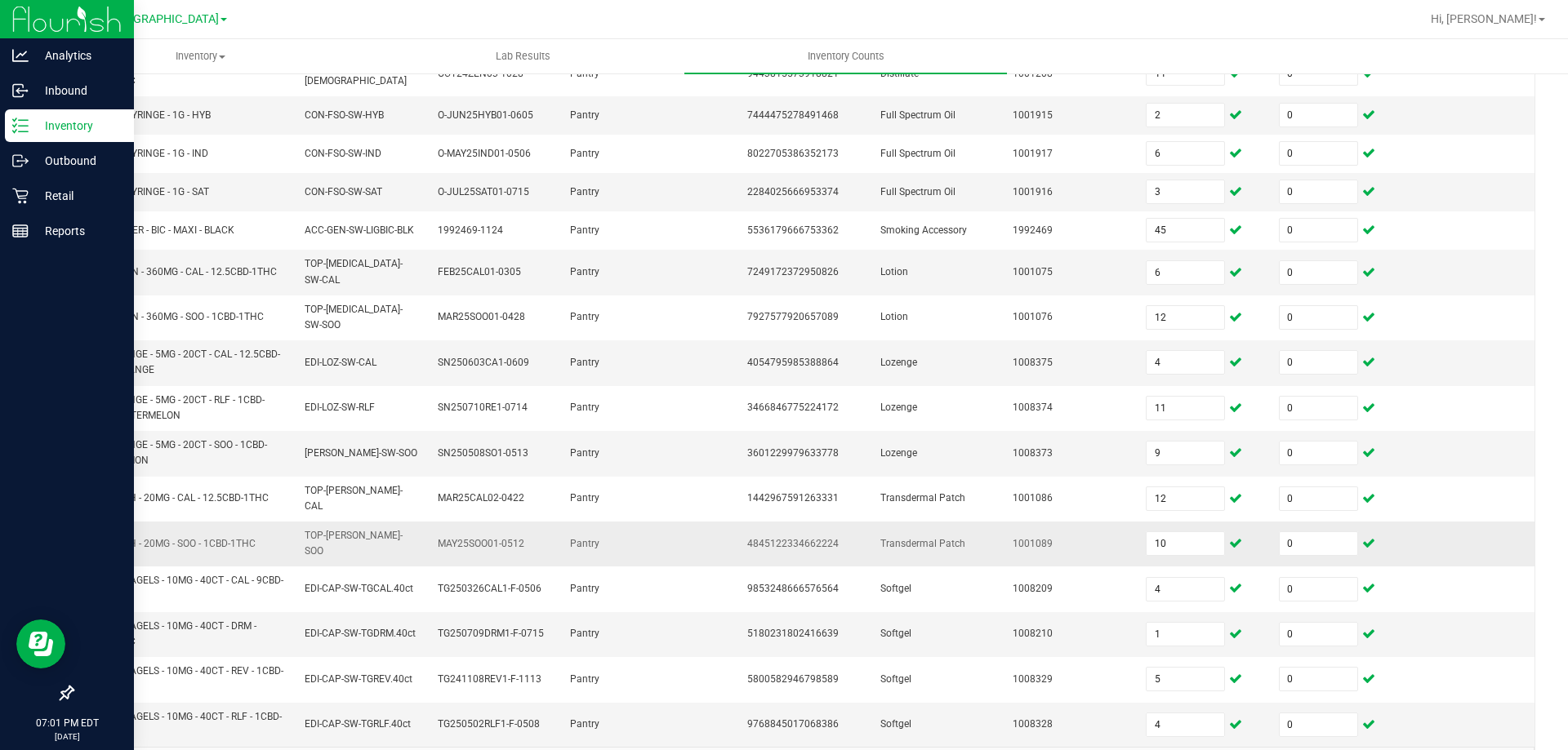
click at [1012, 538] on span "1001089" at bounding box center [1032, 544] width 40 height 12
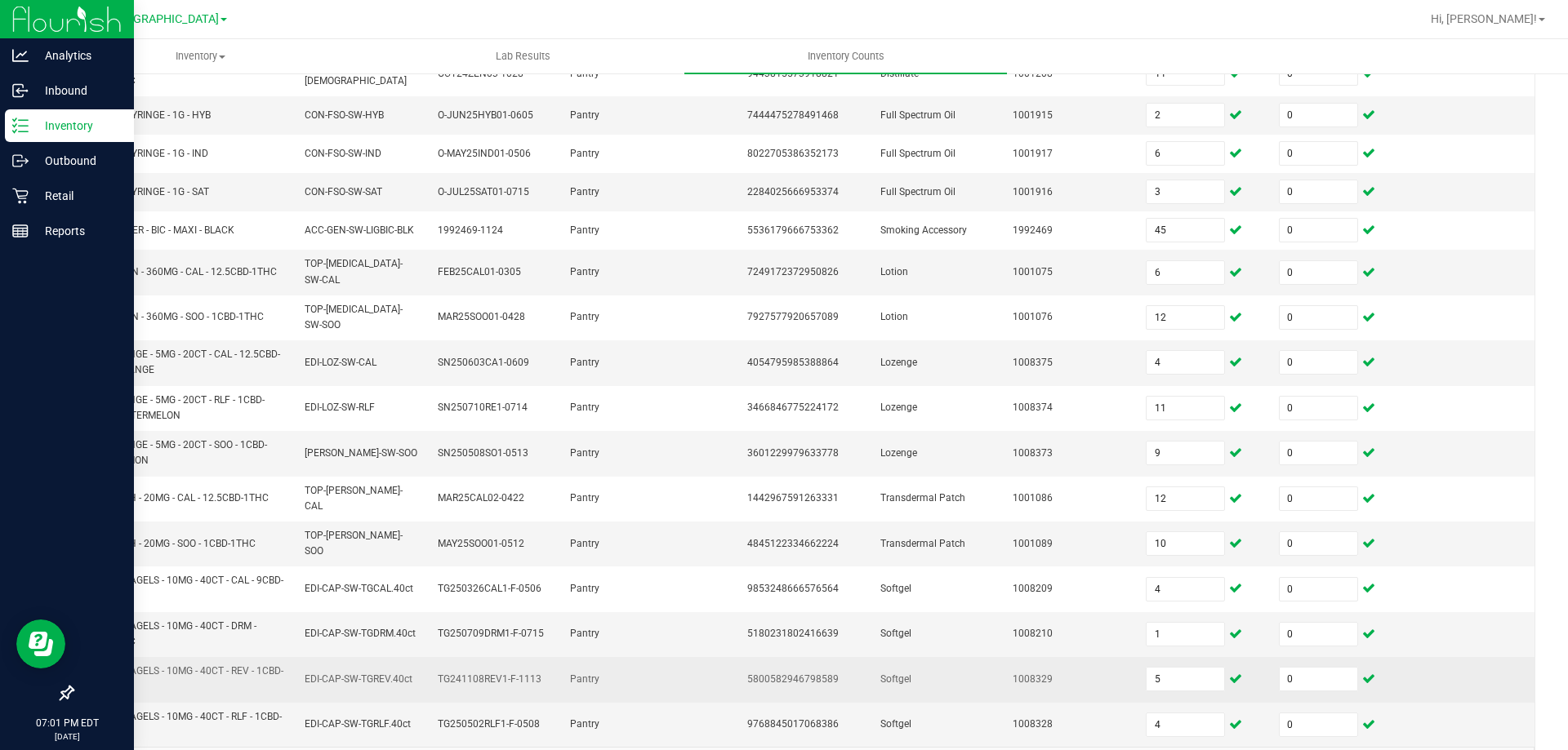
click at [285, 657] on td "SW - THERAGELS - 10MG - 40CT - REV - 1CBD-1THC" at bounding box center [185, 680] width 222 height 45
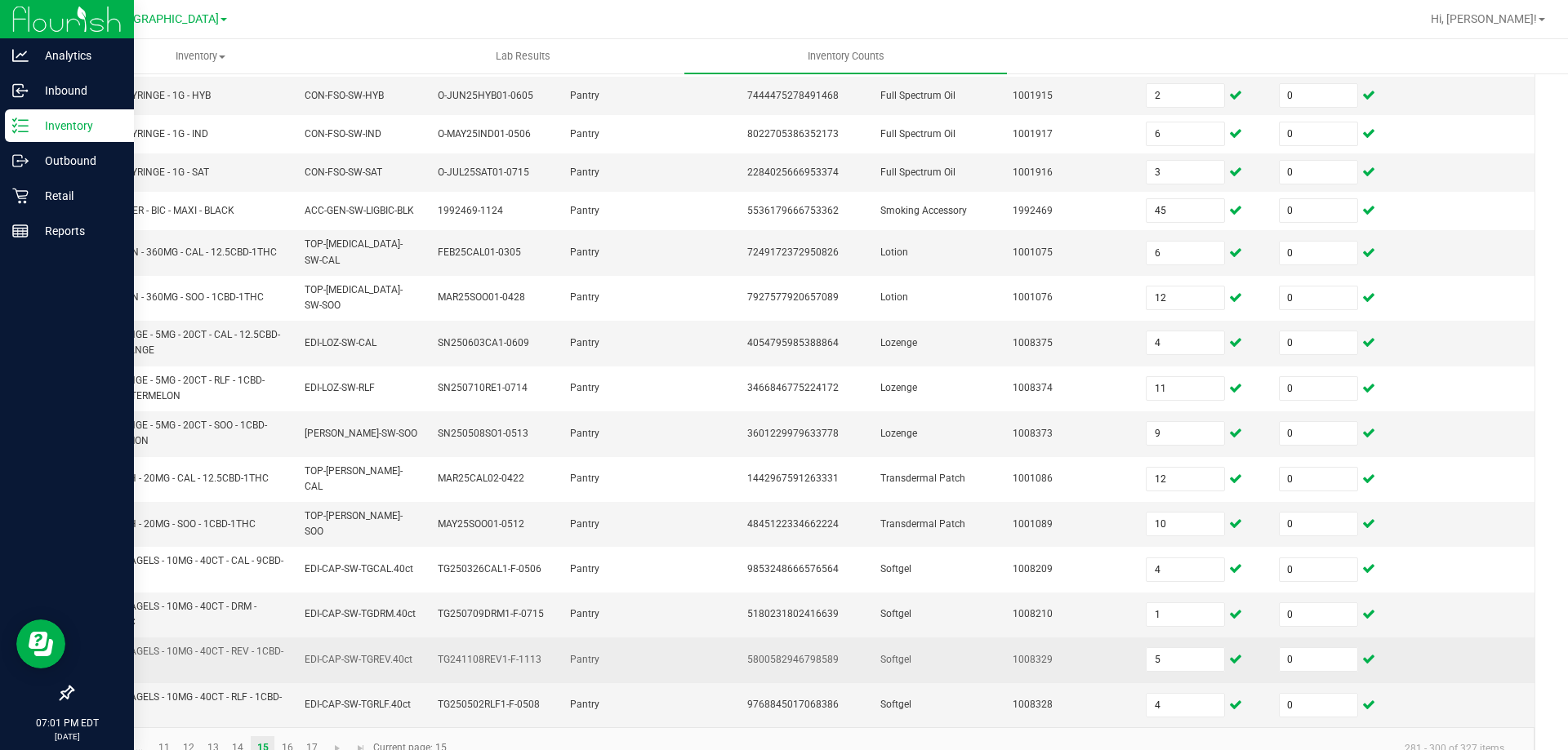
scroll to position [414, 0]
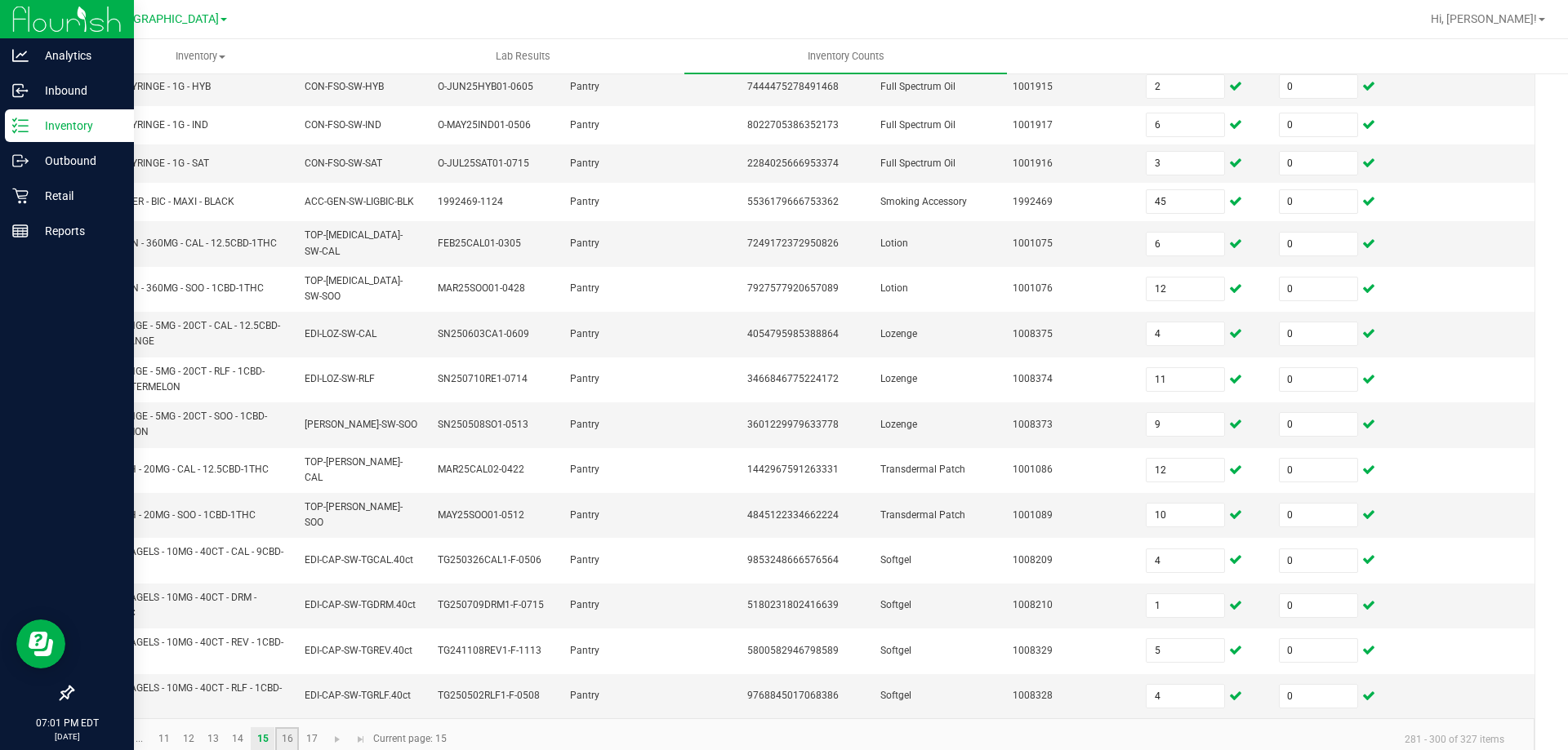
click at [288, 727] on link "16" at bounding box center [287, 739] width 24 height 24
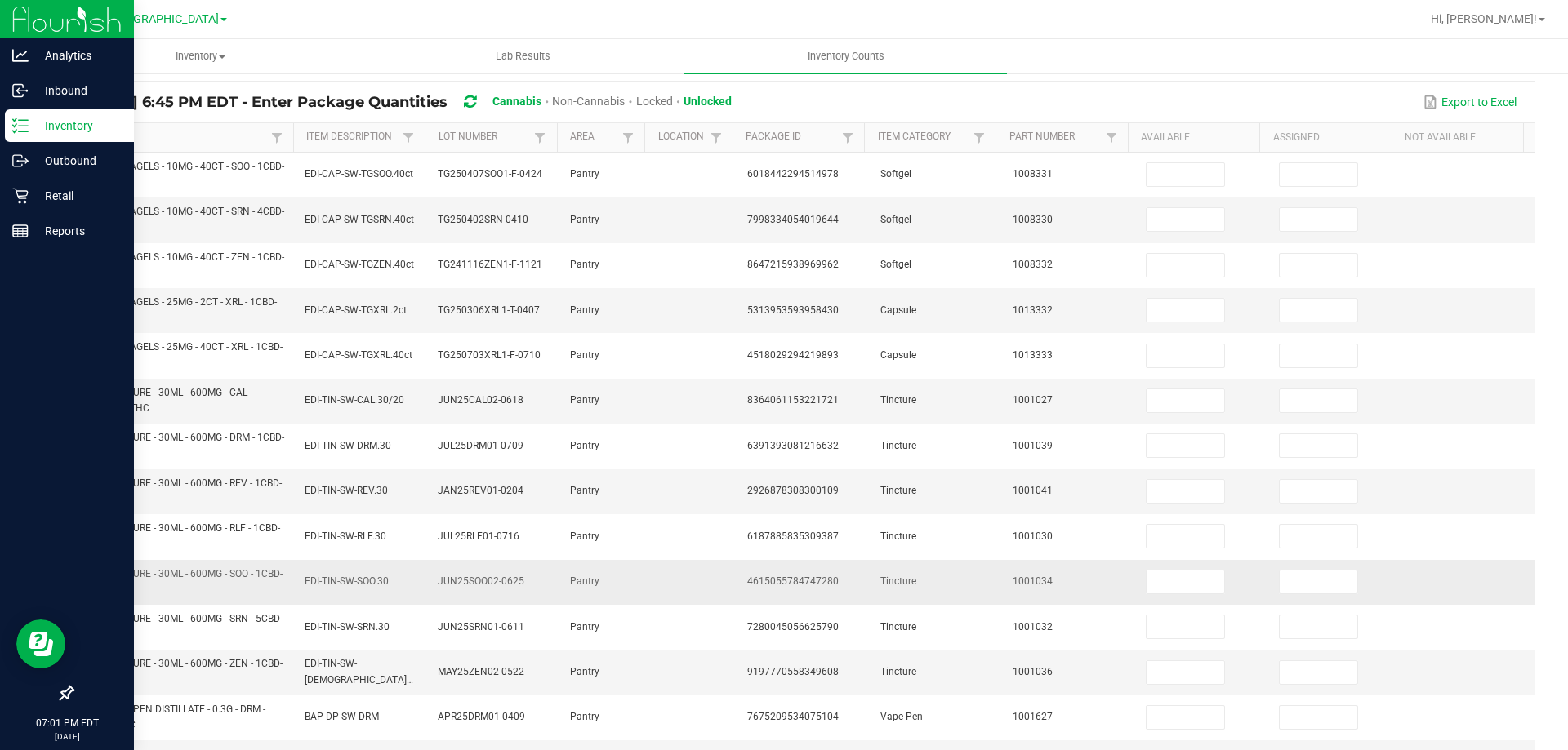
scroll to position [88, 0]
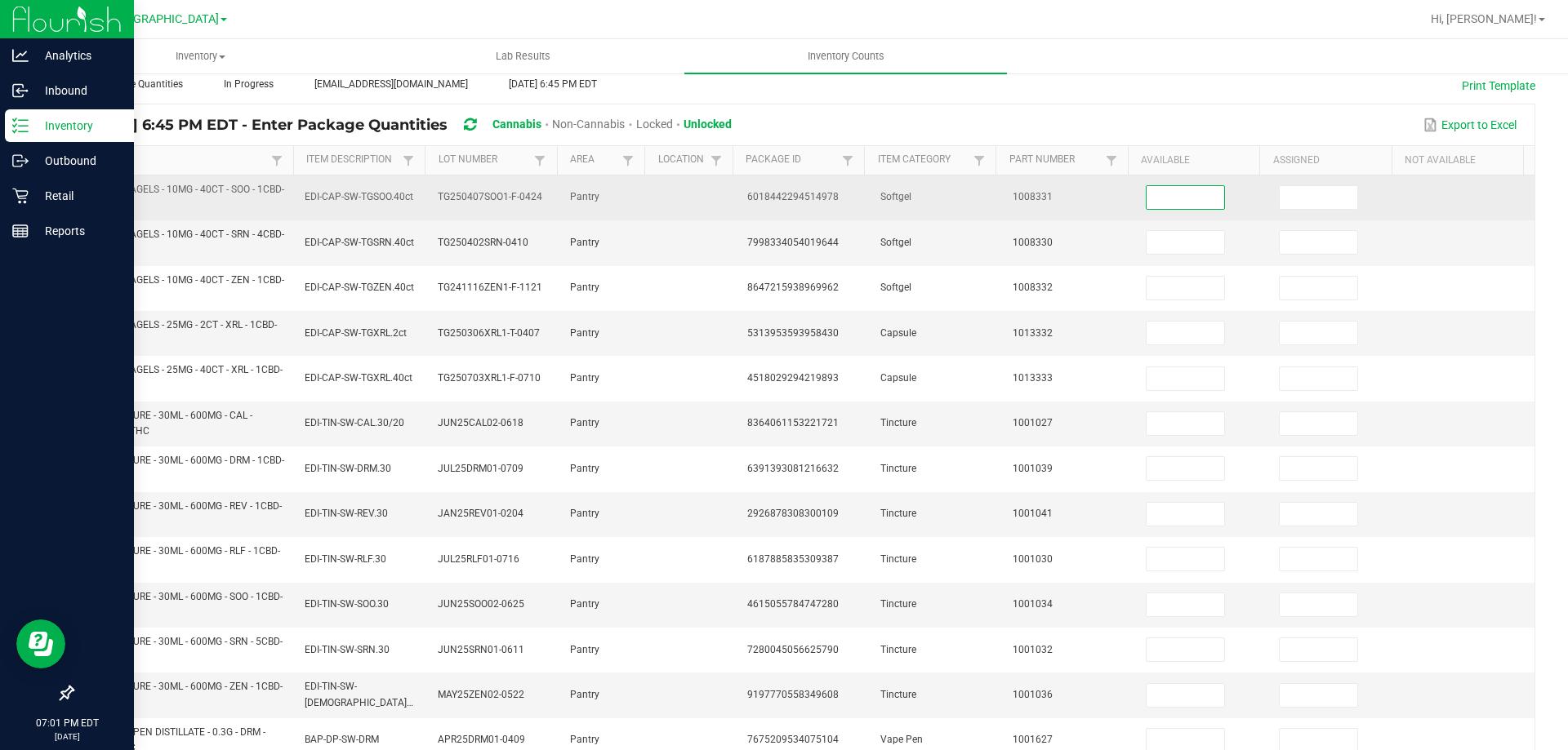
click at [1151, 203] on input at bounding box center [1185, 197] width 77 height 23
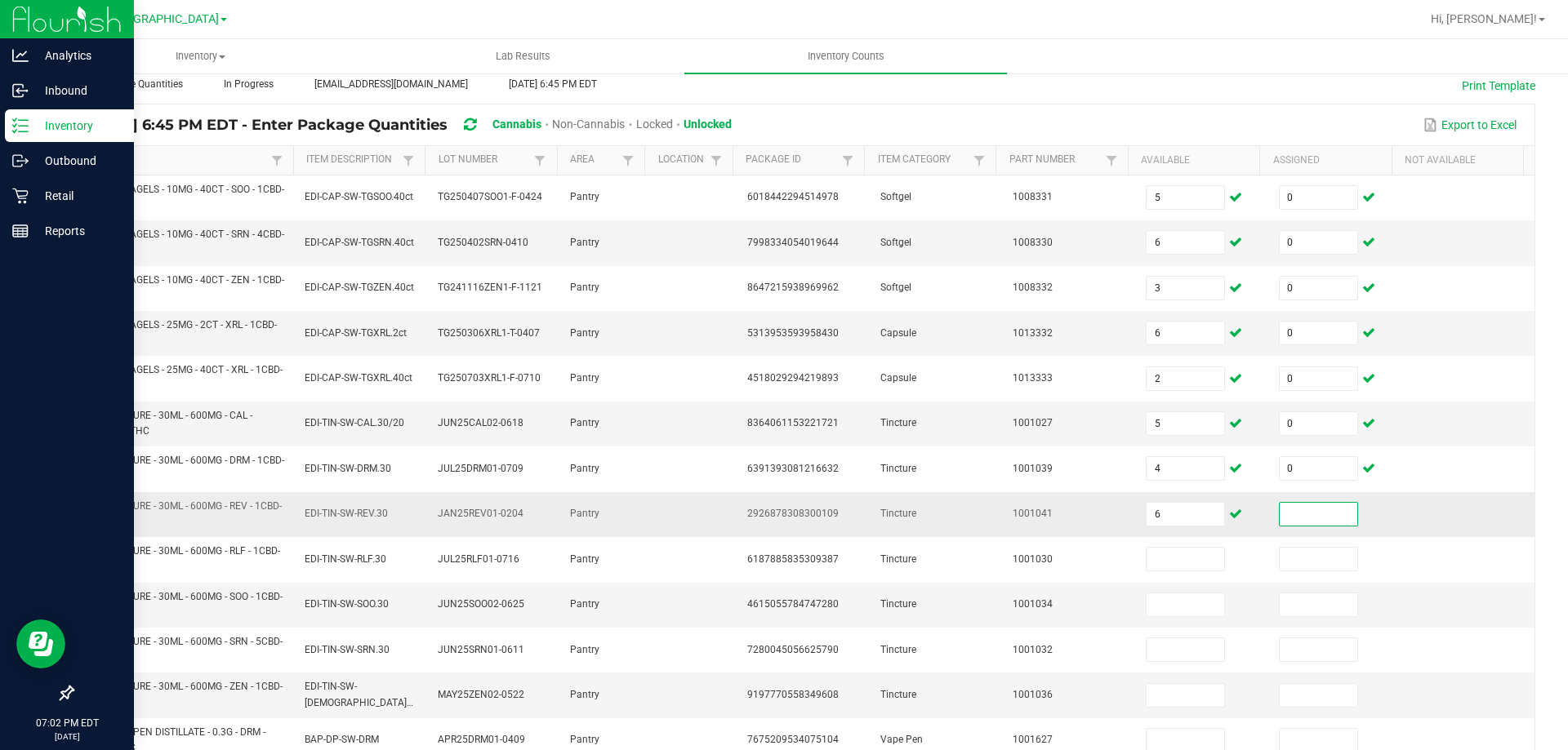
click at [1325, 519] on input at bounding box center [1318, 513] width 77 height 23
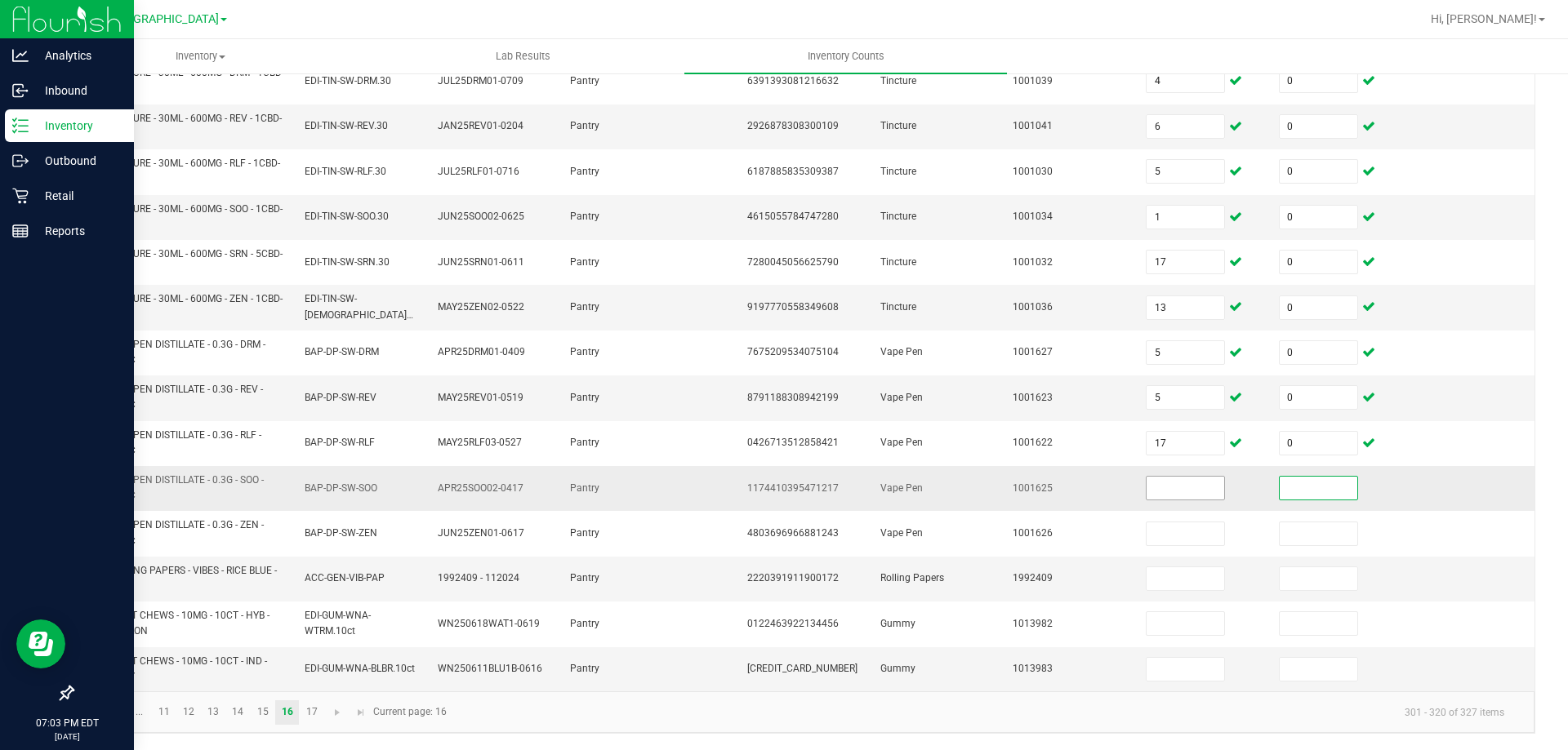
click at [1194, 479] on input at bounding box center [1185, 487] width 77 height 23
click at [1200, 572] on input "5" at bounding box center [1185, 578] width 77 height 23
click at [316, 713] on link "17" at bounding box center [311, 712] width 24 height 24
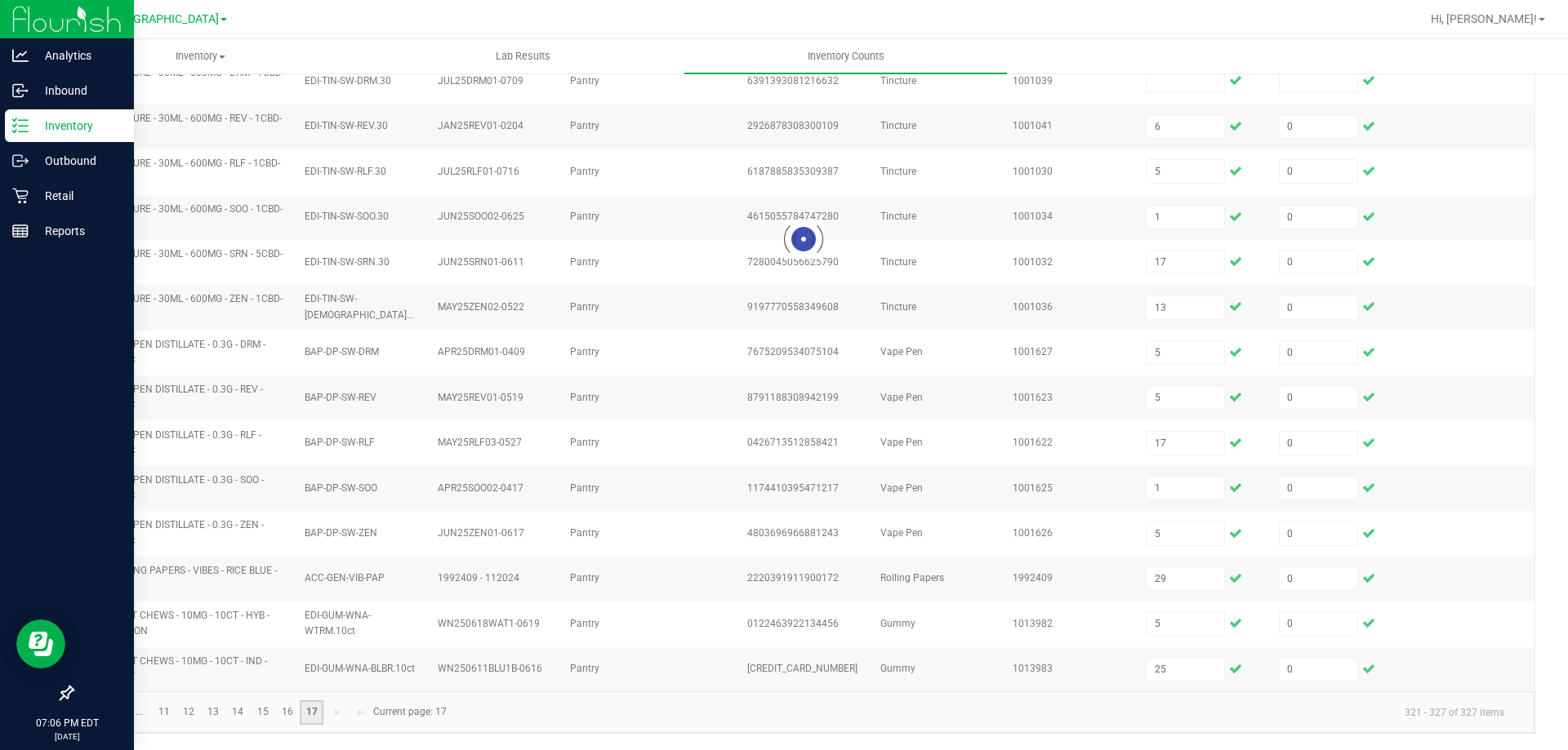
scroll to position [0, 0]
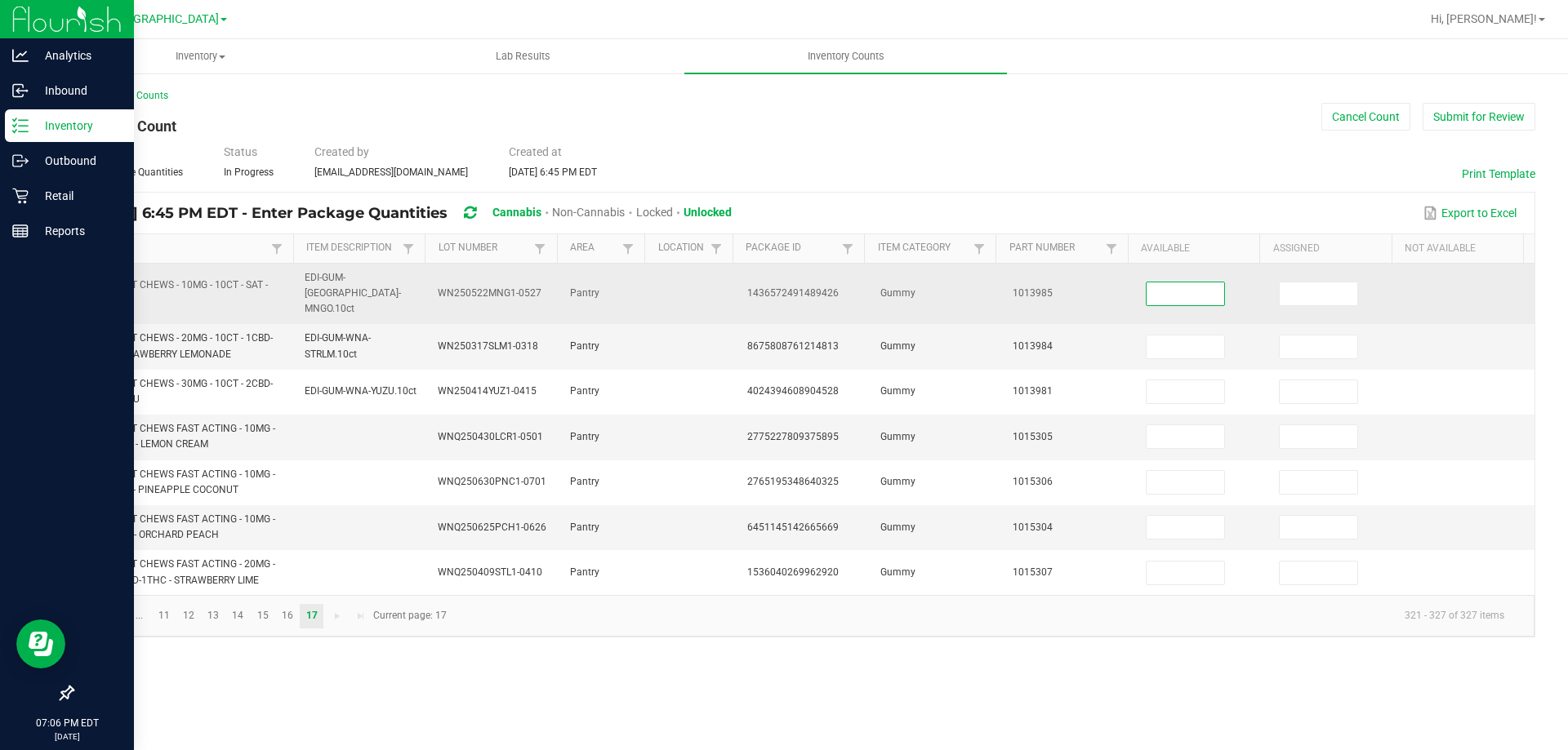
click at [1155, 289] on input at bounding box center [1185, 294] width 77 height 23
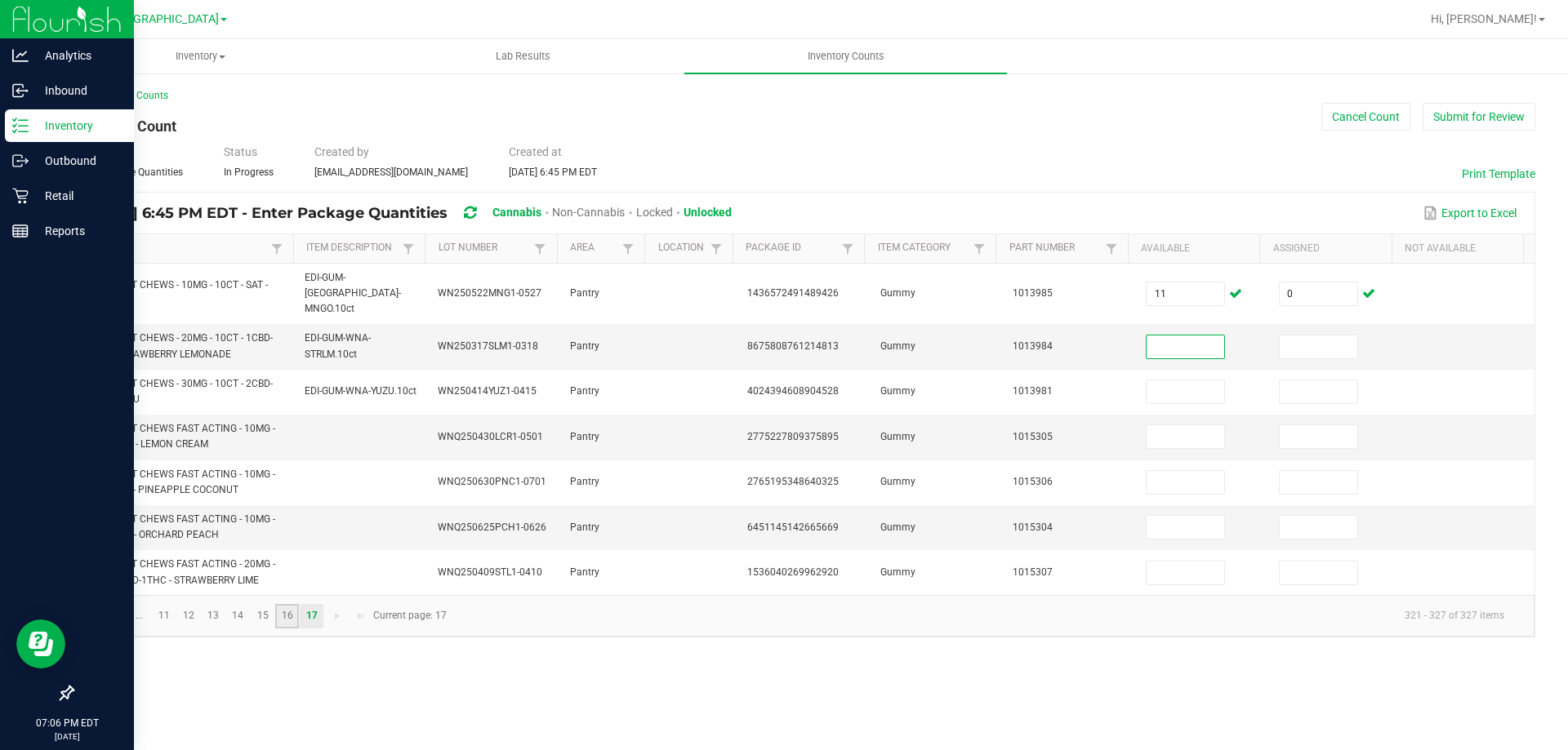
click at [284, 604] on link "16" at bounding box center [287, 616] width 24 height 24
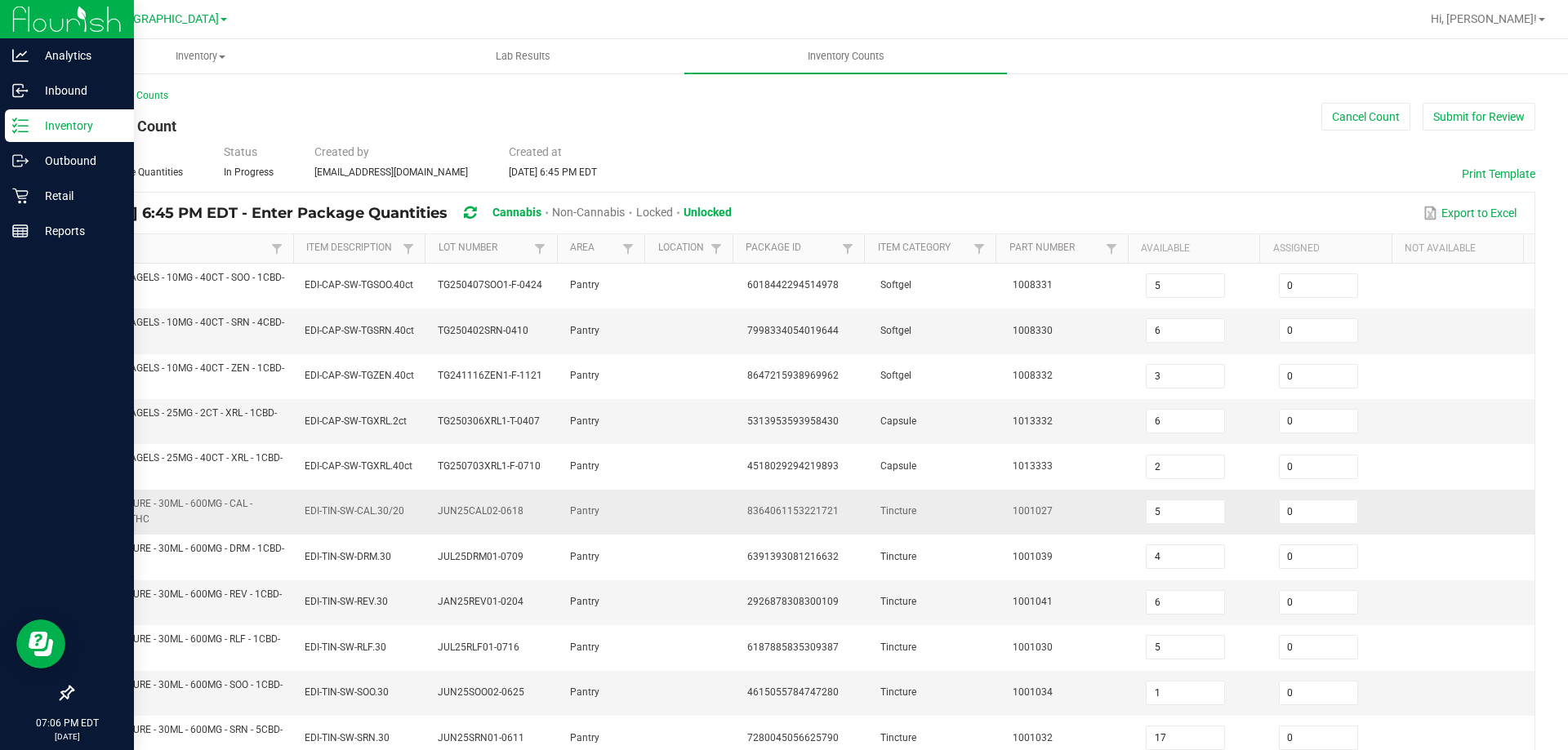
click at [852, 514] on td "8364061153221721" at bounding box center [803, 513] width 133 height 45
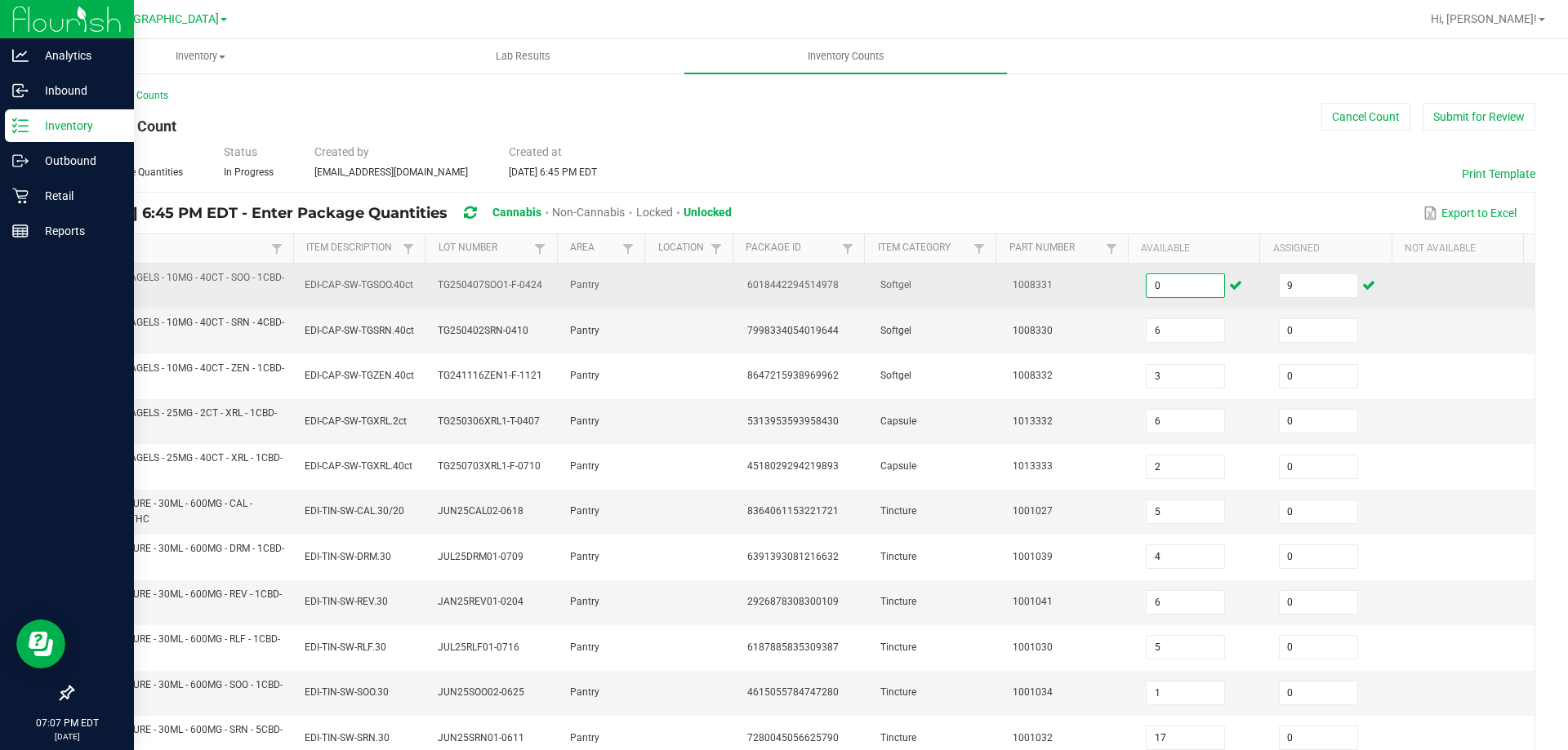
click at [1189, 280] on input "0" at bounding box center [1185, 285] width 77 height 23
click at [1279, 284] on input "9" at bounding box center [1318, 285] width 77 height 23
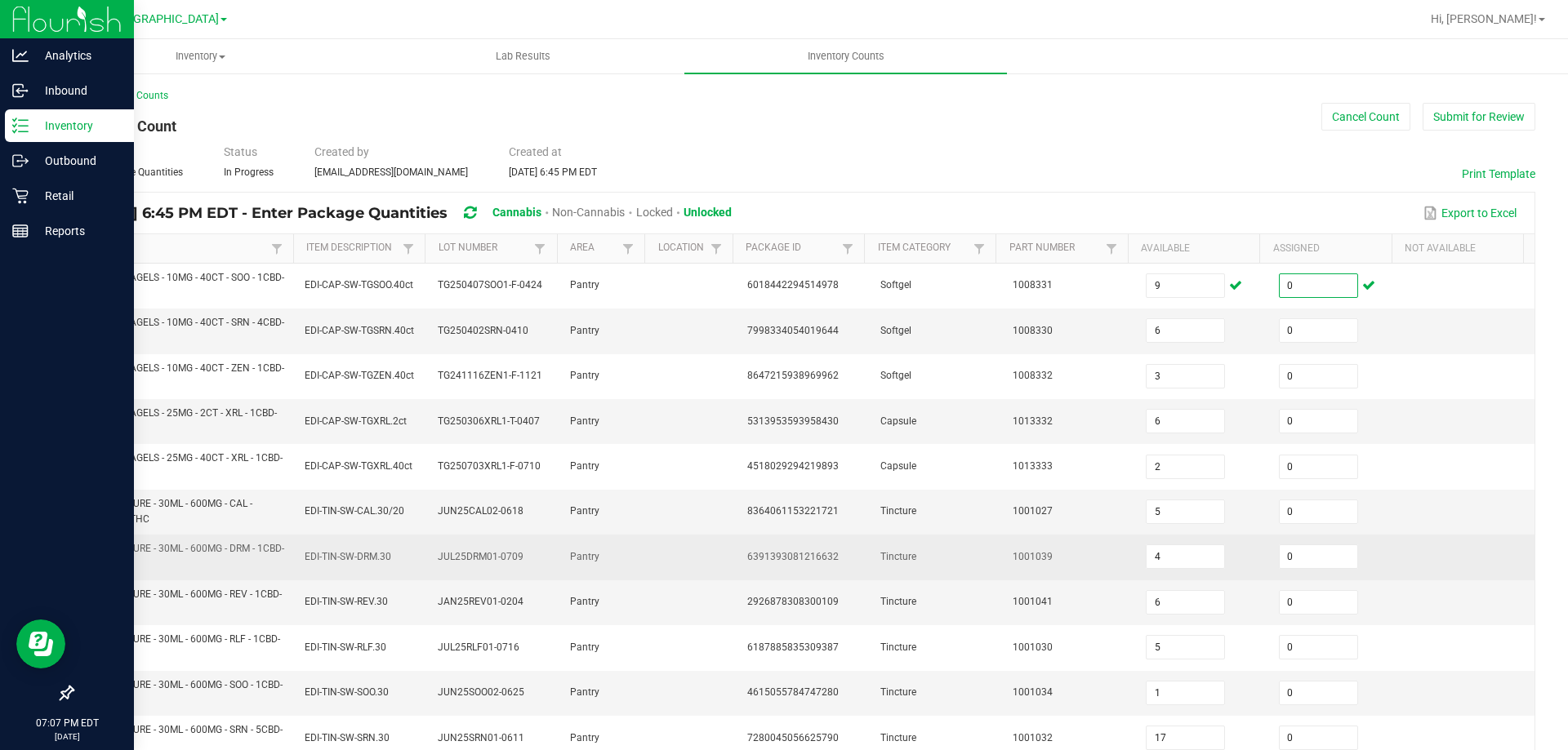
click at [1431, 549] on td at bounding box center [1467, 557] width 133 height 45
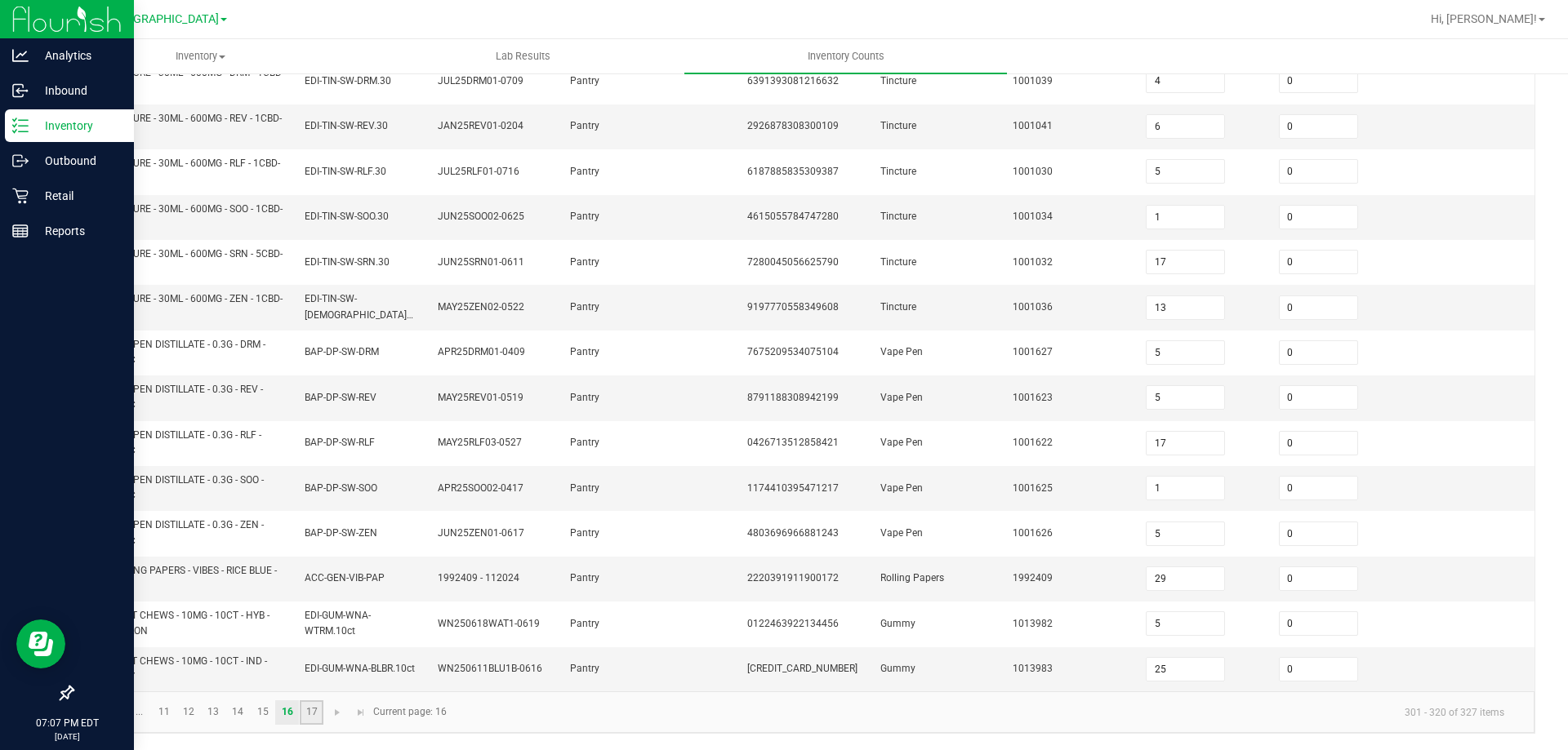
click at [319, 708] on link "17" at bounding box center [311, 712] width 24 height 24
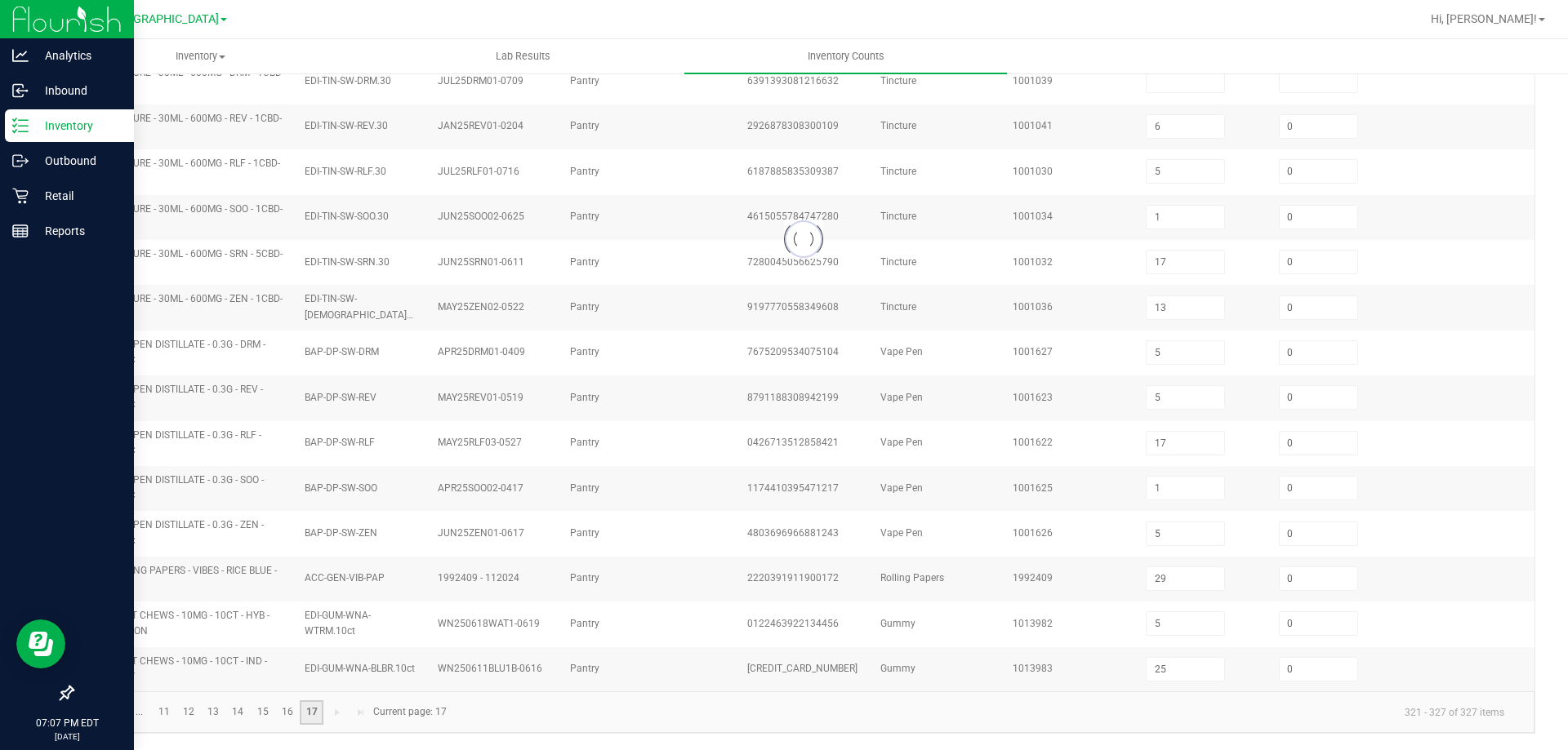
scroll to position [0, 0]
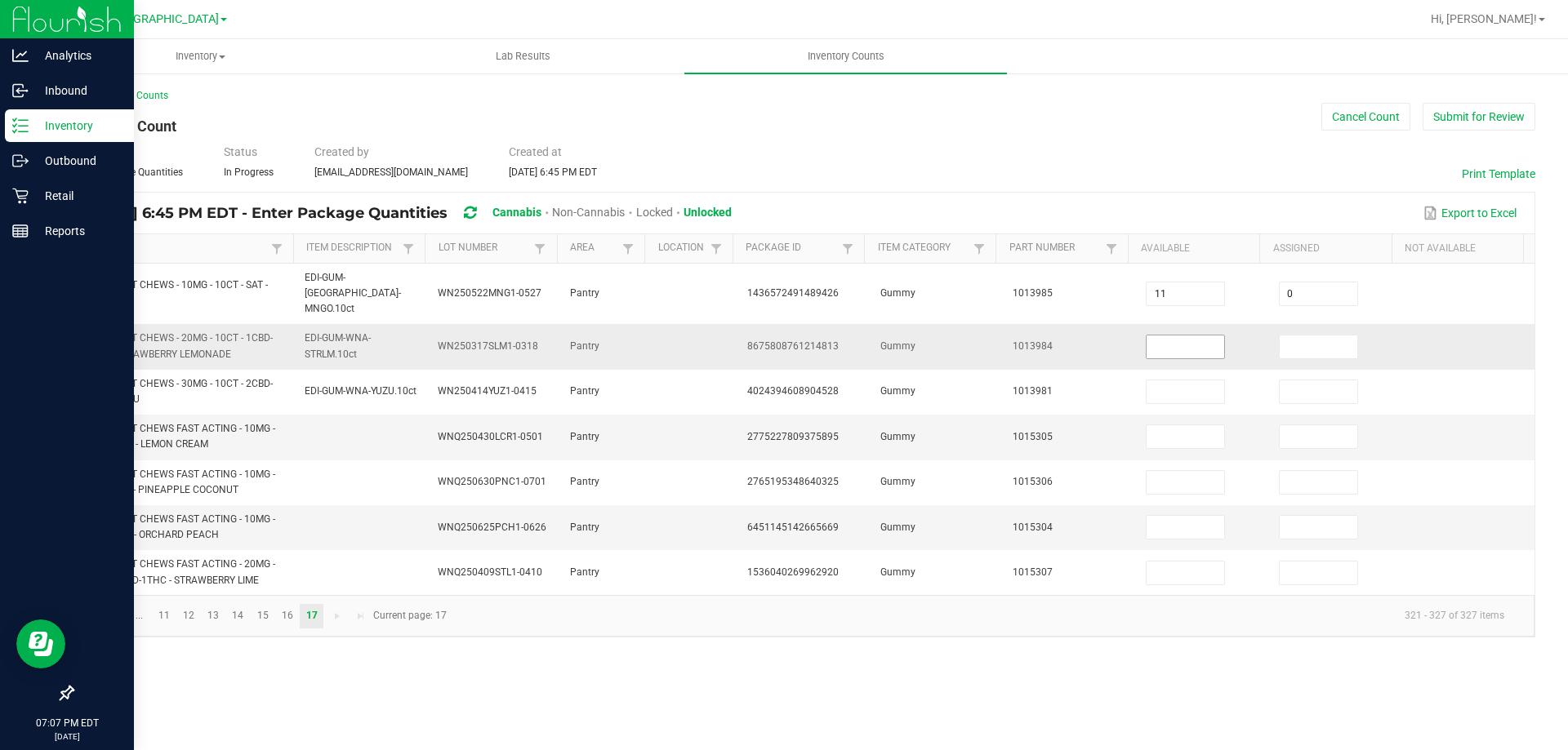
click at [1184, 336] on input at bounding box center [1185, 346] width 77 height 23
click at [93, 610] on span "Go to the first page" at bounding box center [92, 617] width 13 height 13
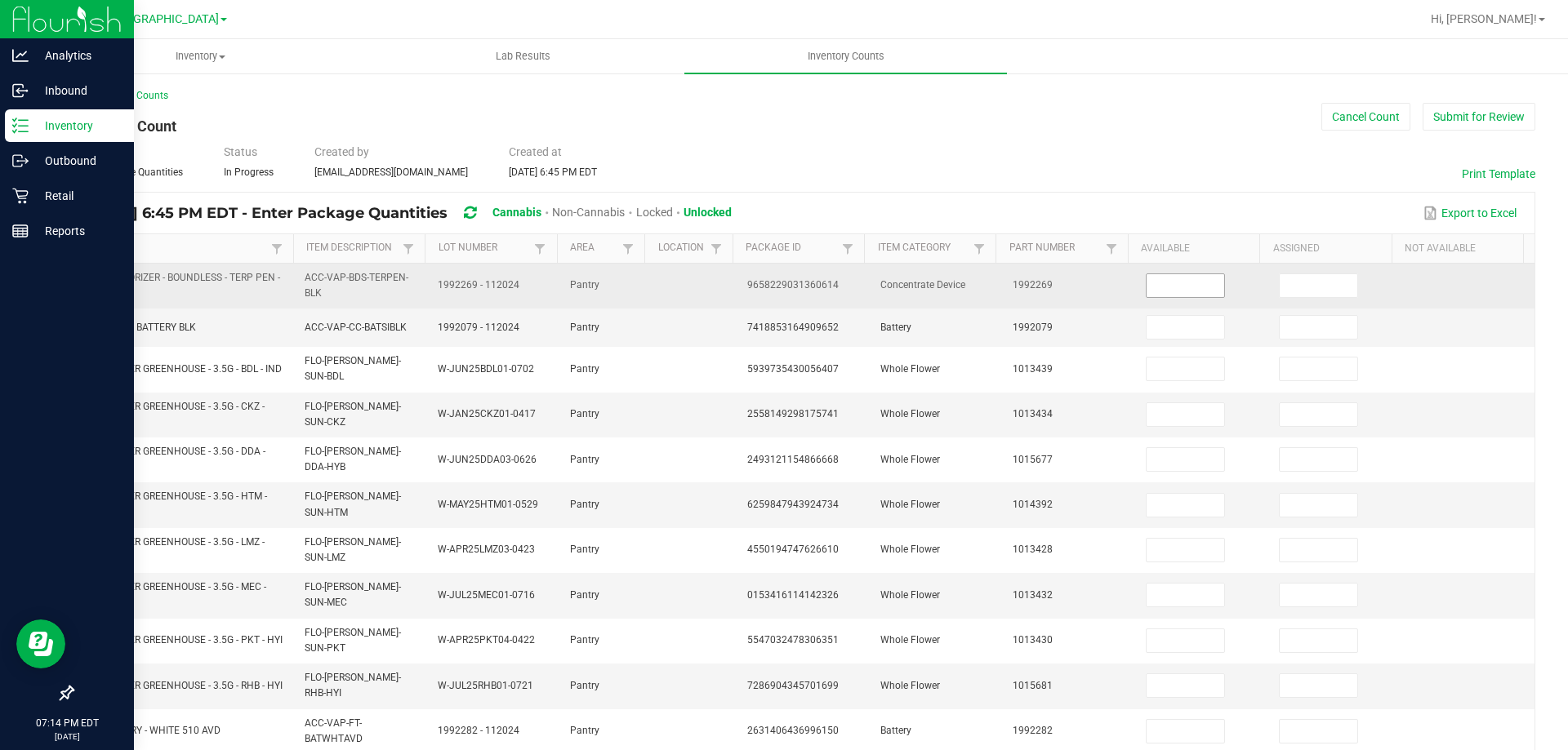
click at [1159, 279] on input at bounding box center [1185, 285] width 77 height 23
click at [781, 279] on span "9658229031360614" at bounding box center [792, 285] width 91 height 12
copy span "9658229031360614"
click at [1147, 284] on input at bounding box center [1185, 285] width 77 height 23
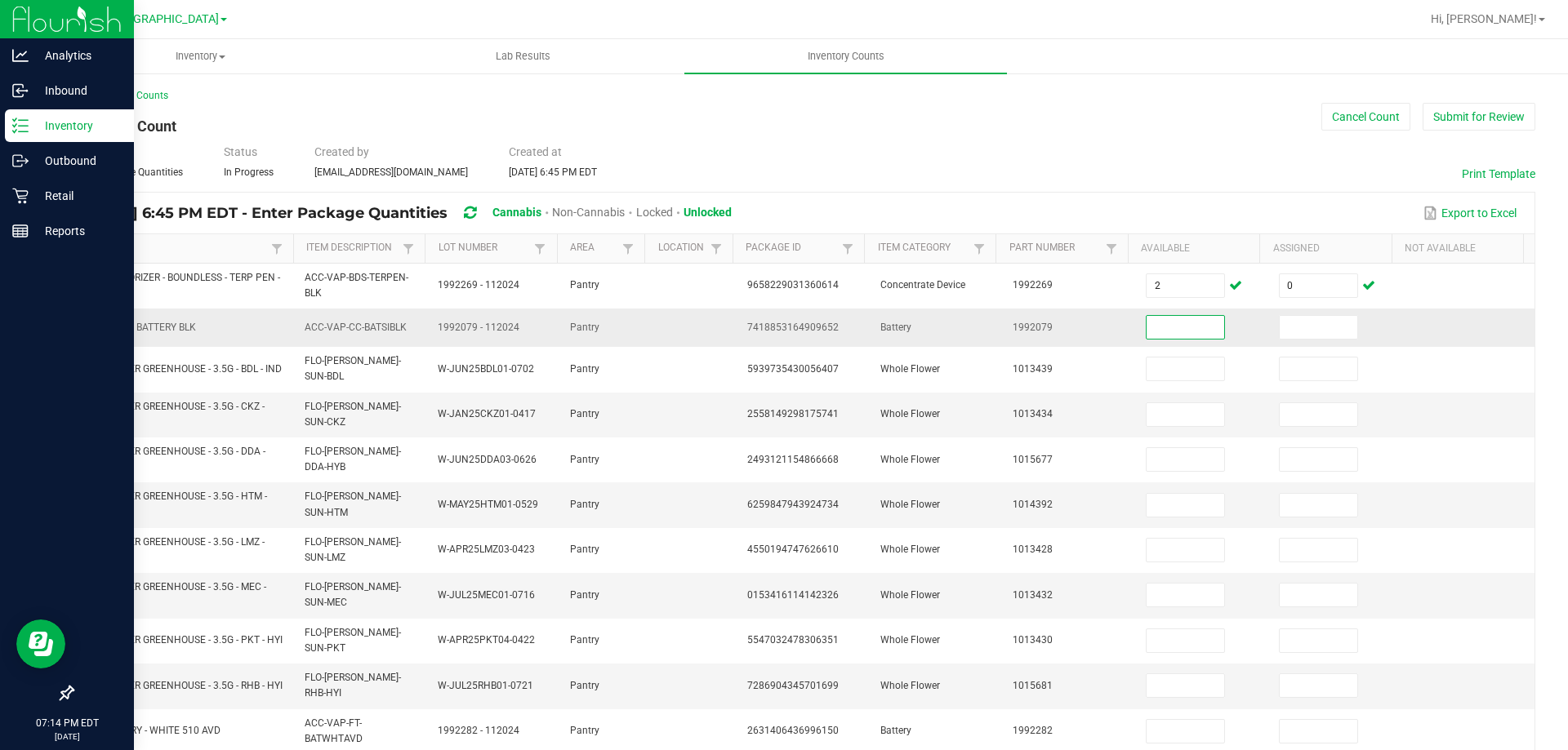
click at [794, 327] on span "7418853164909652" at bounding box center [792, 327] width 91 height 12
click at [1192, 337] on input at bounding box center [1185, 326] width 77 height 23
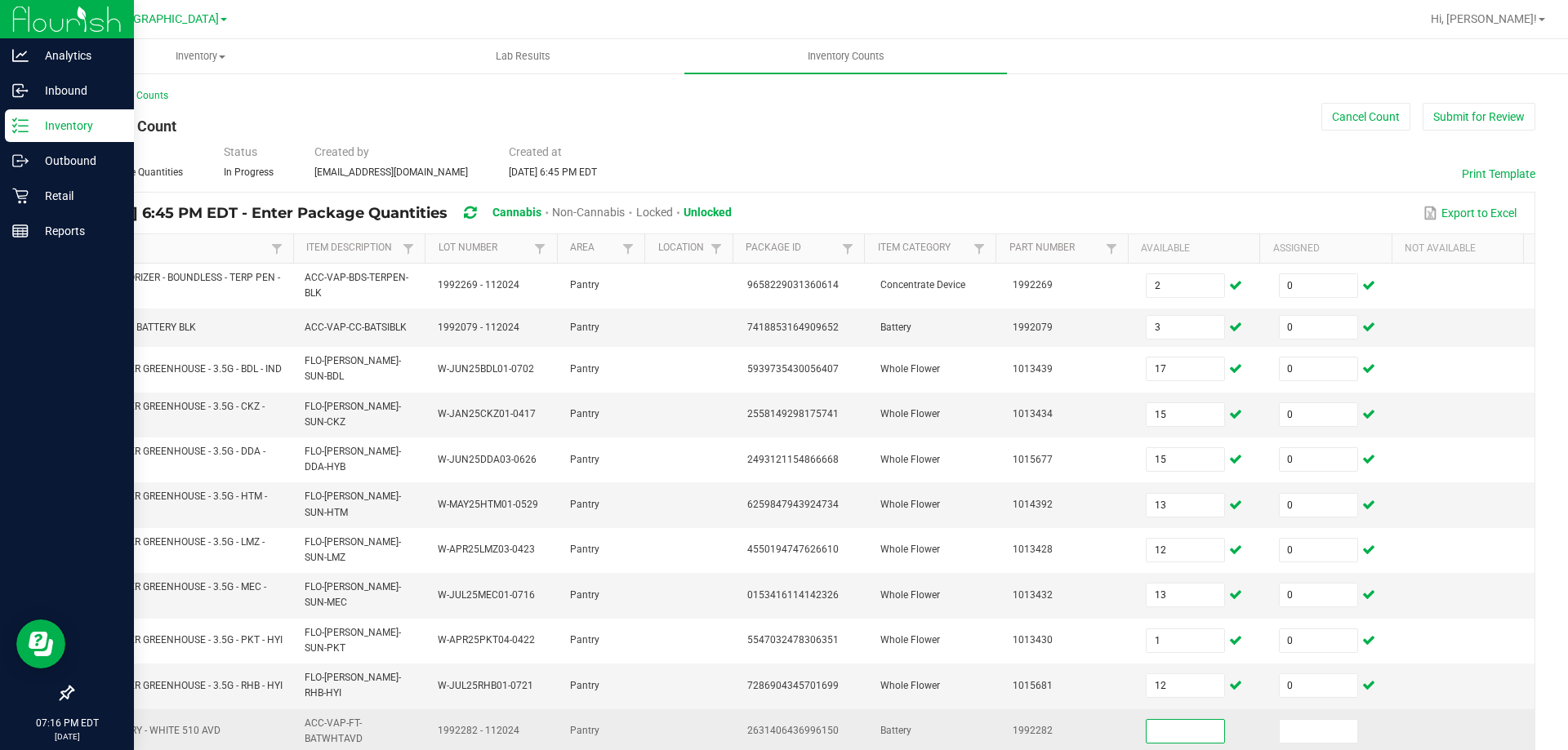
click at [800, 725] on span "2631406436996150" at bounding box center [792, 731] width 91 height 12
click at [1205, 721] on input at bounding box center [1185, 731] width 77 height 23
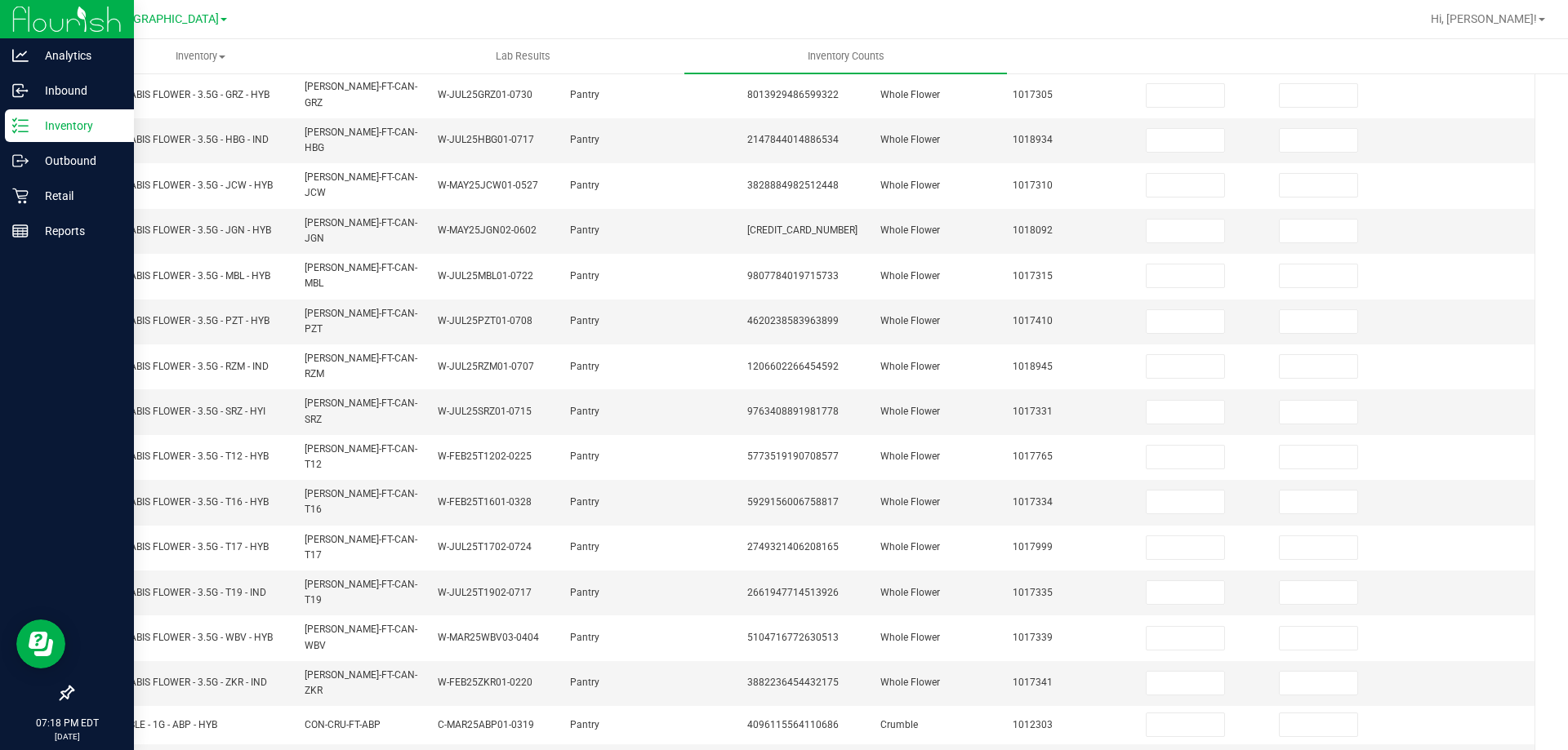
scroll to position [339, 0]
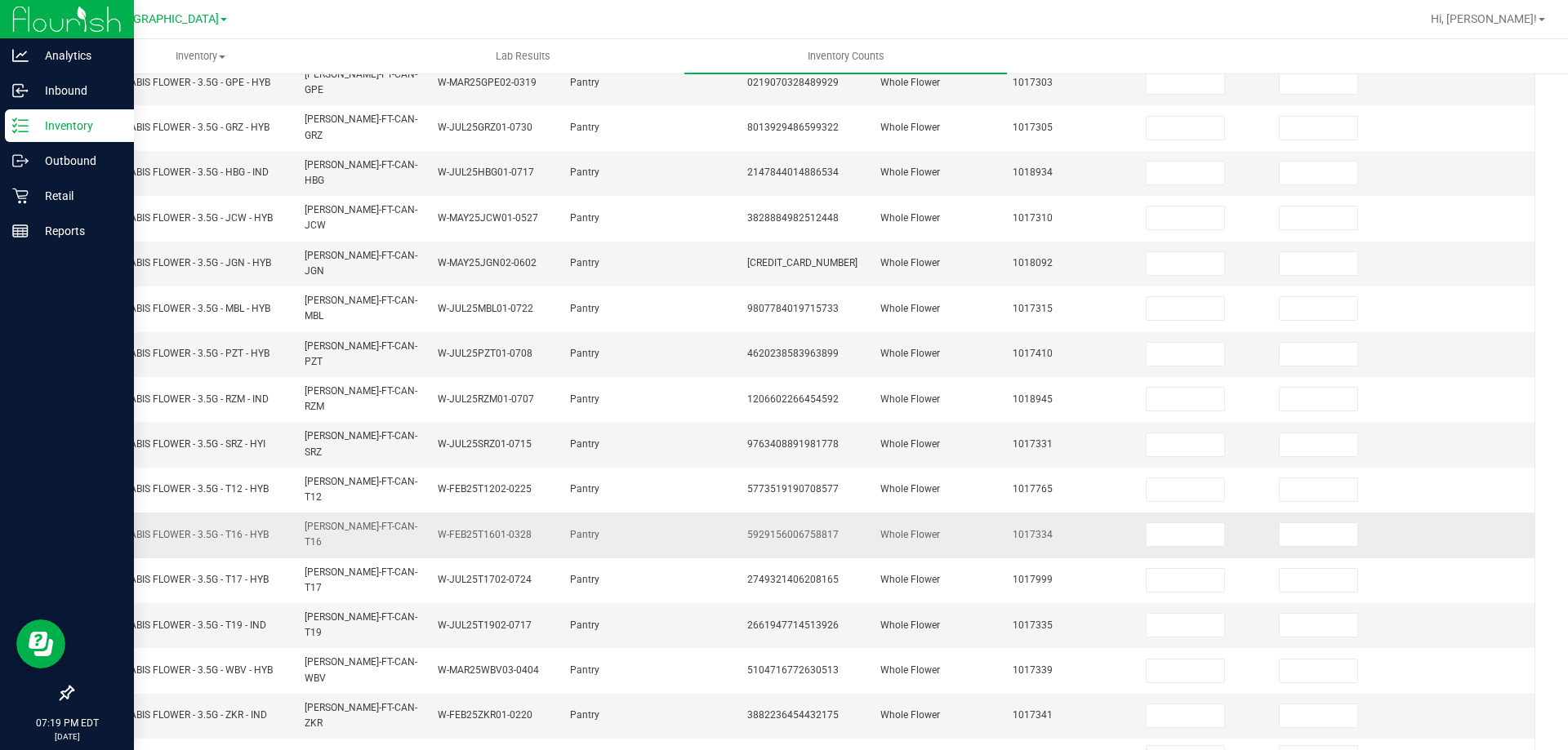
click at [943, 513] on td "Whole Flower" at bounding box center [937, 535] width 133 height 45
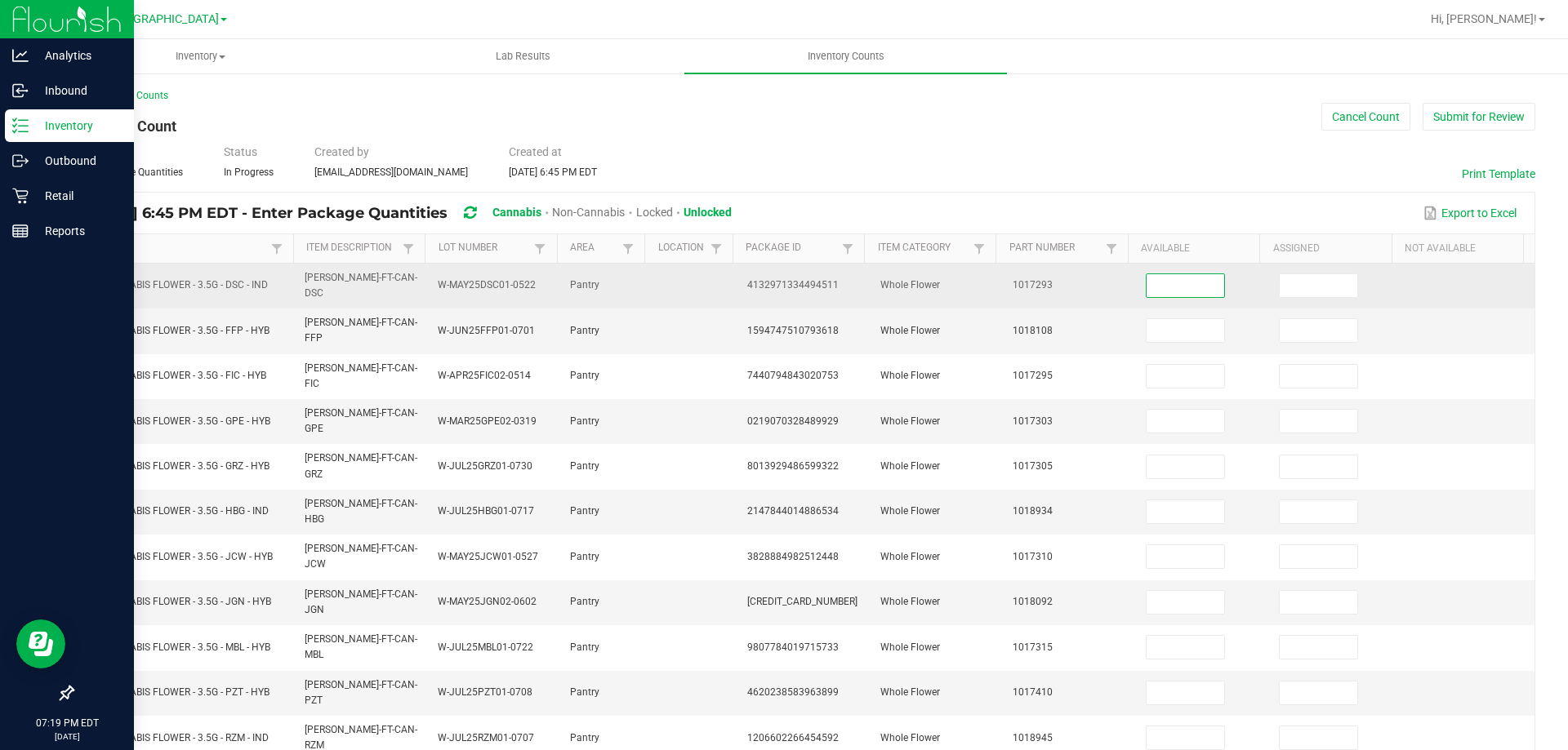
click at [1201, 280] on input at bounding box center [1185, 285] width 77 height 23
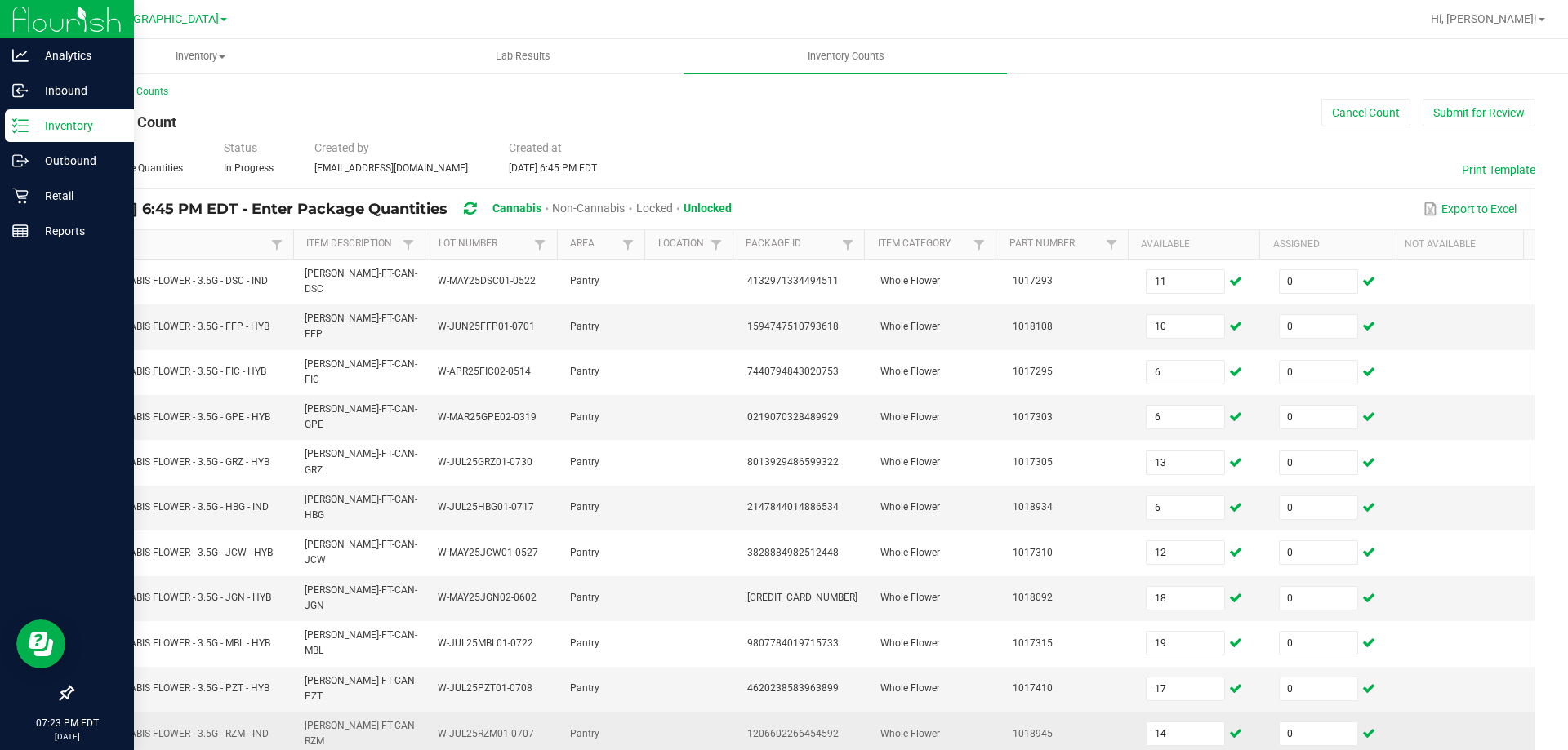
scroll to position [339, 0]
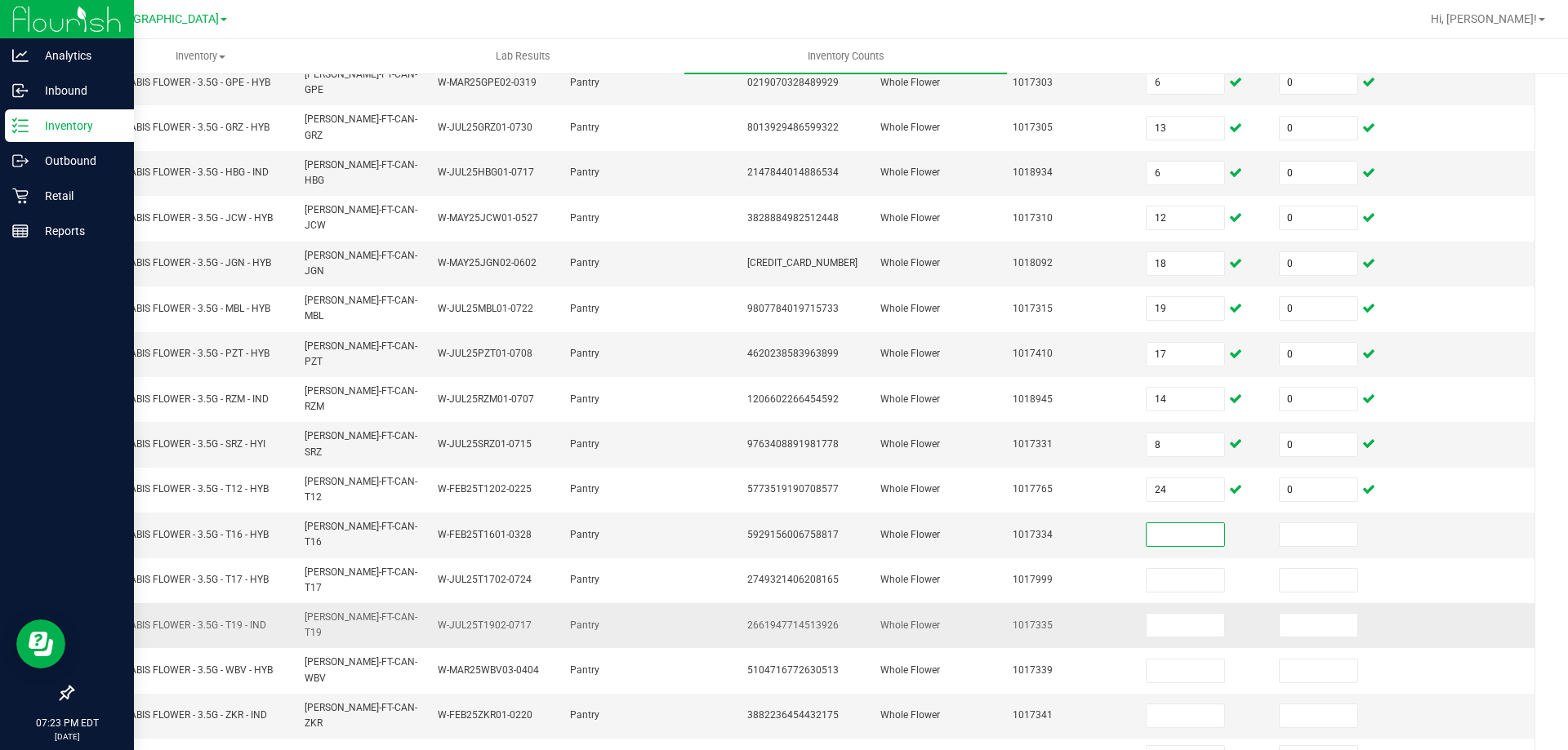
click at [724, 603] on td at bounding box center [693, 626] width 88 height 45
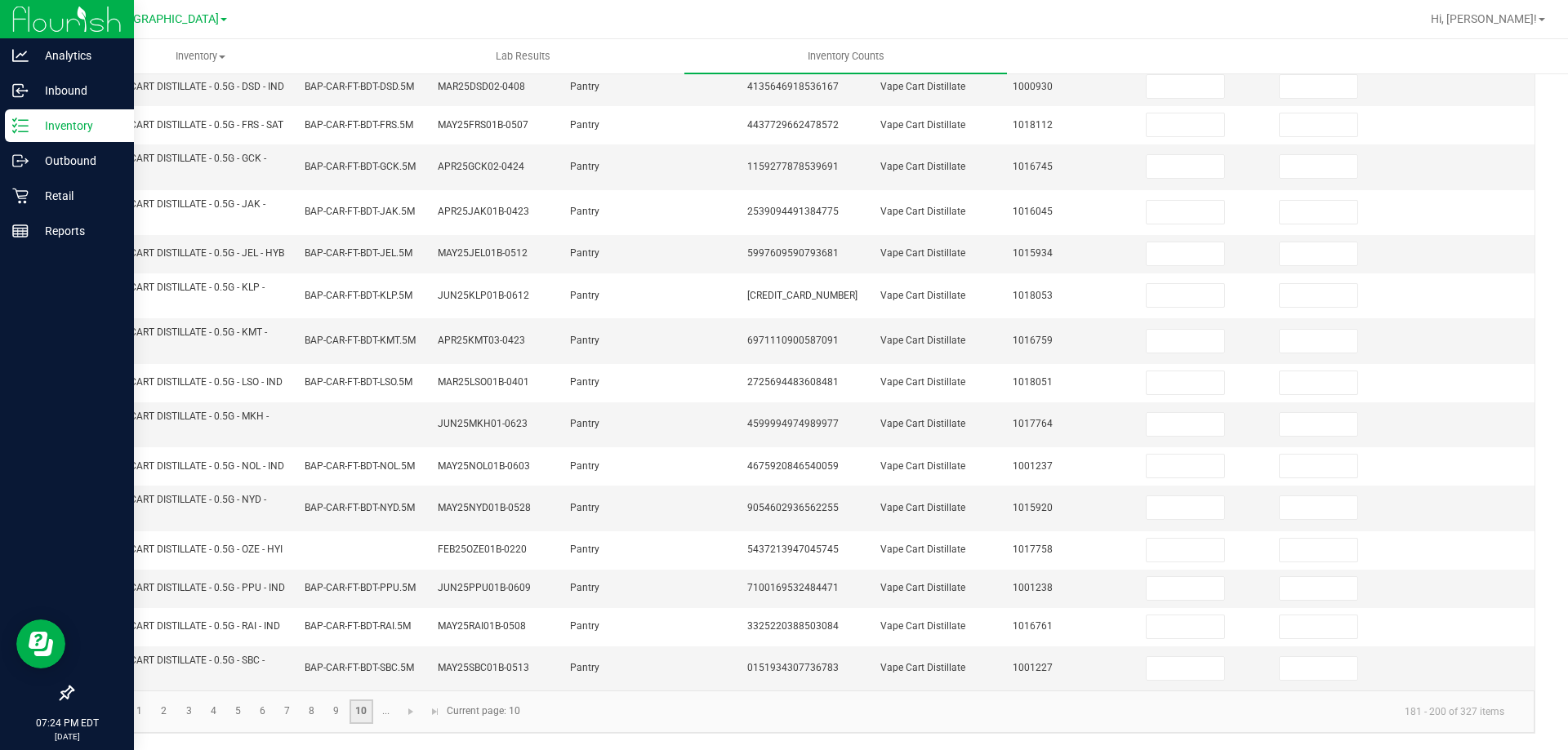
scroll to position [469, 0]
click at [403, 714] on link at bounding box center [411, 711] width 24 height 24
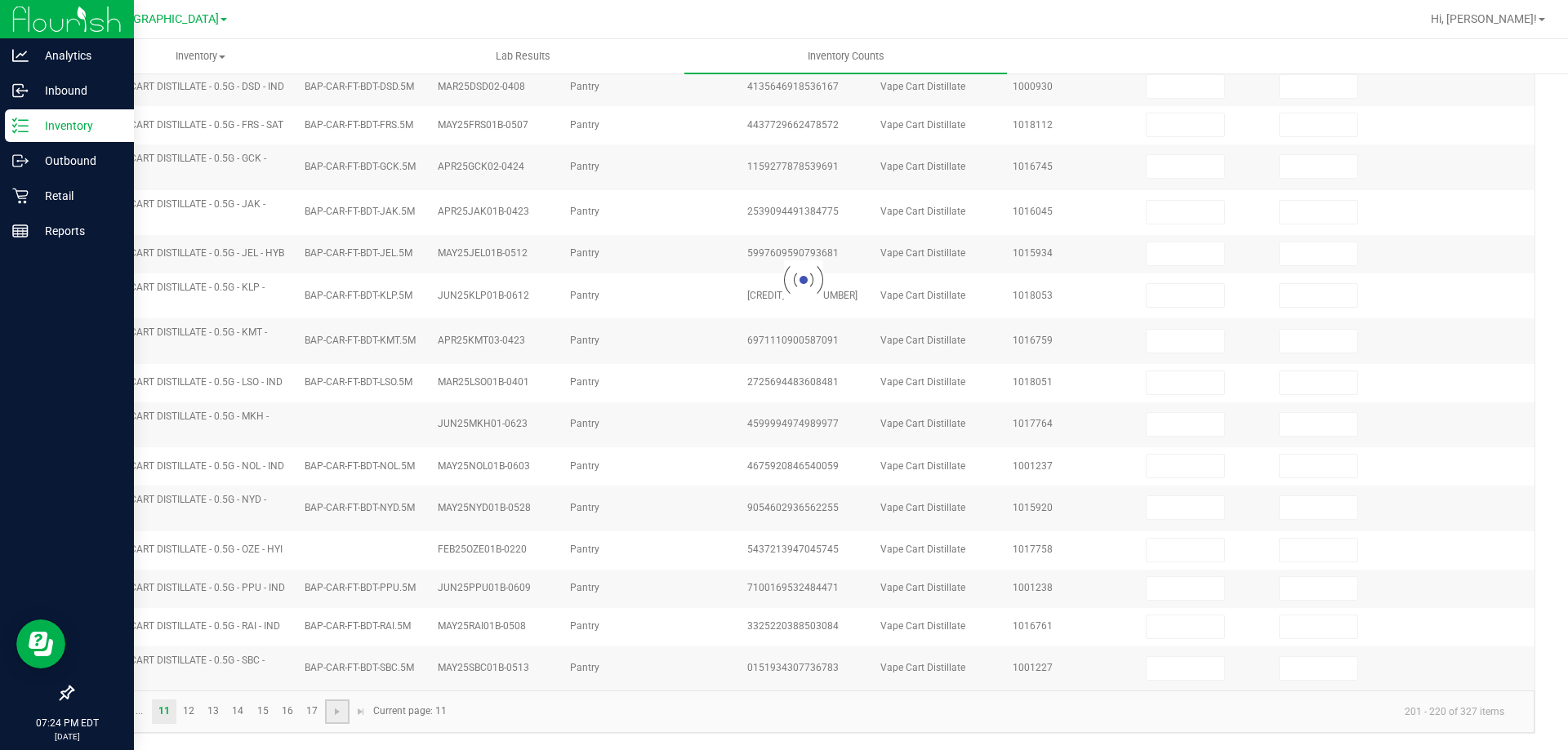
scroll to position [394, 0]
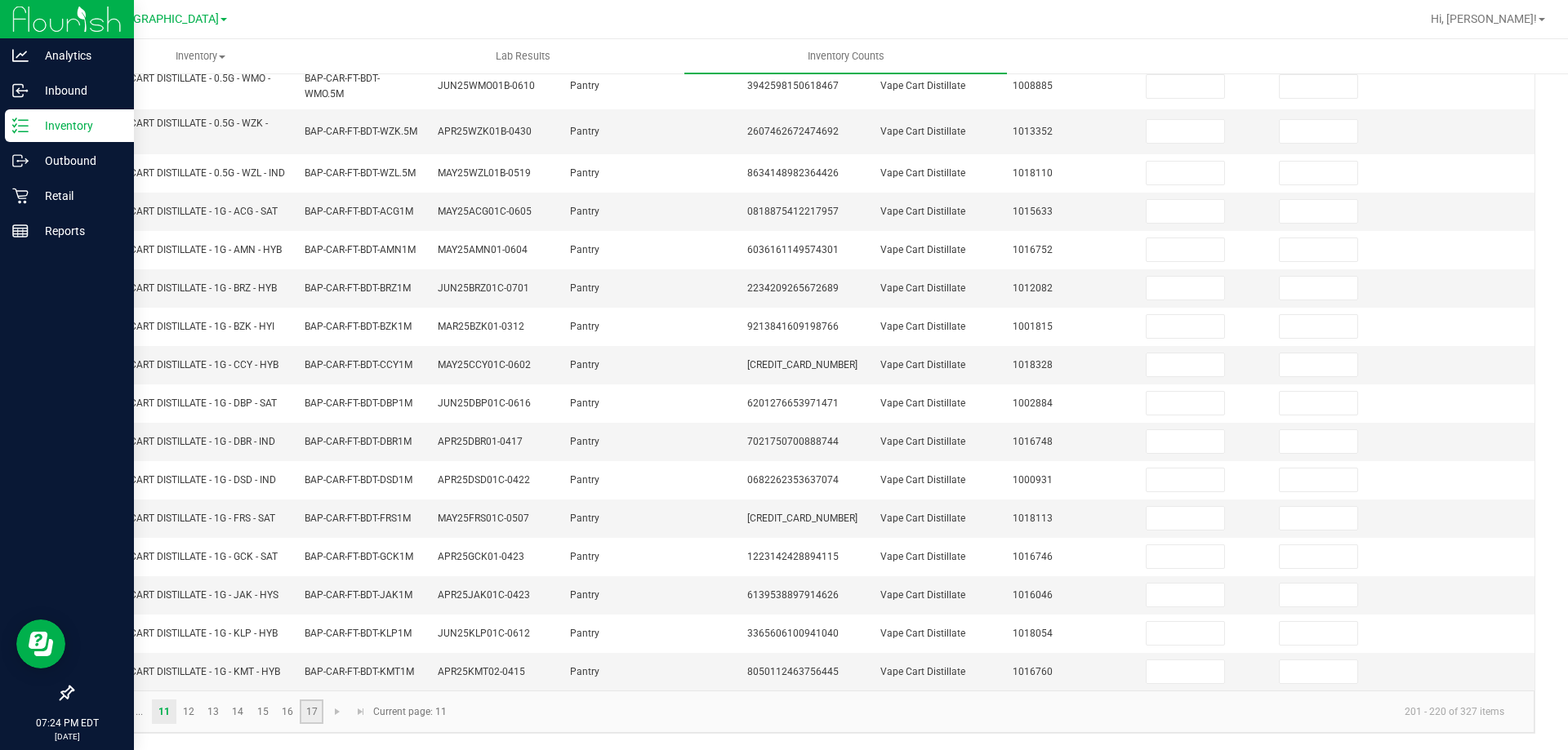
click at [320, 713] on link "17" at bounding box center [311, 711] width 24 height 24
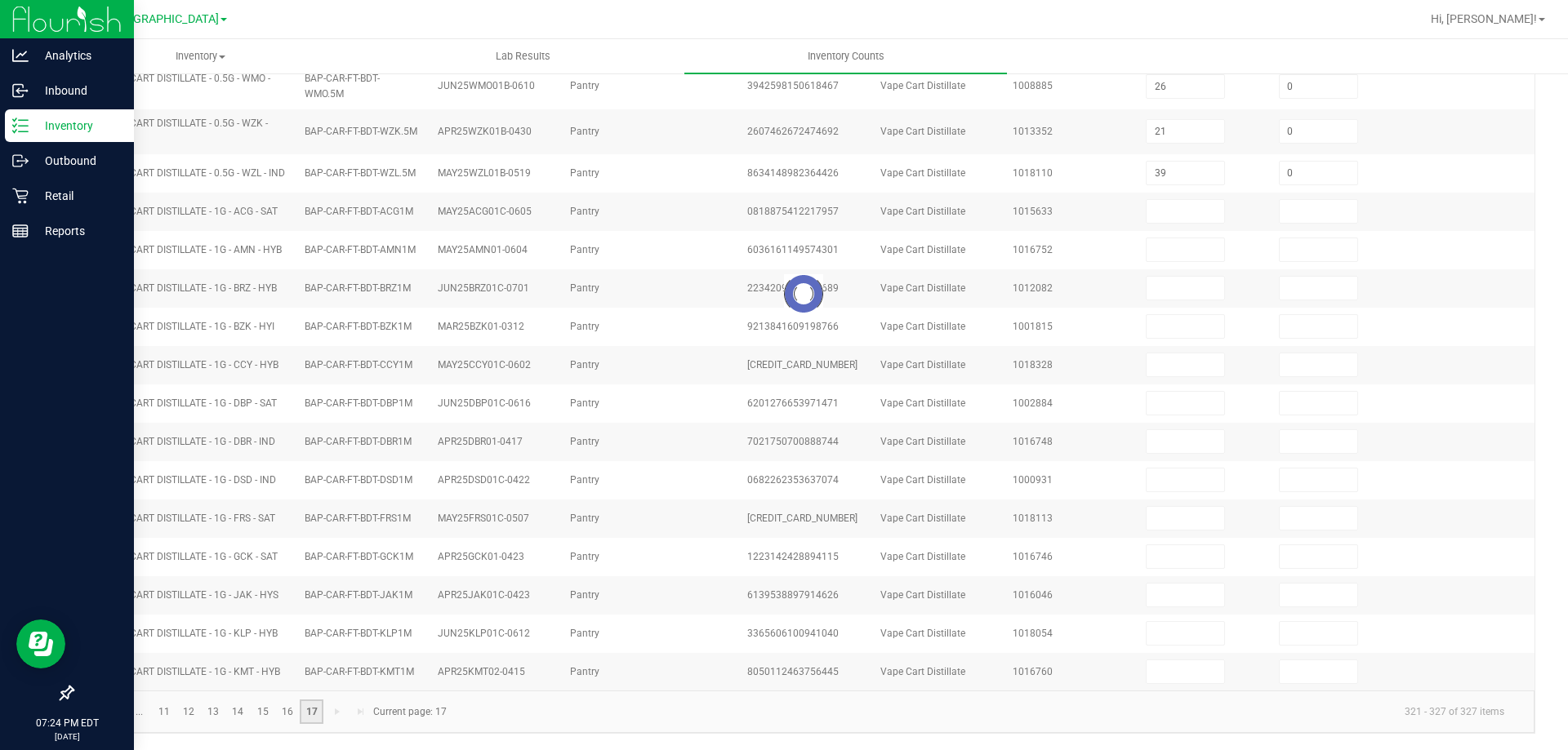
scroll to position [0, 0]
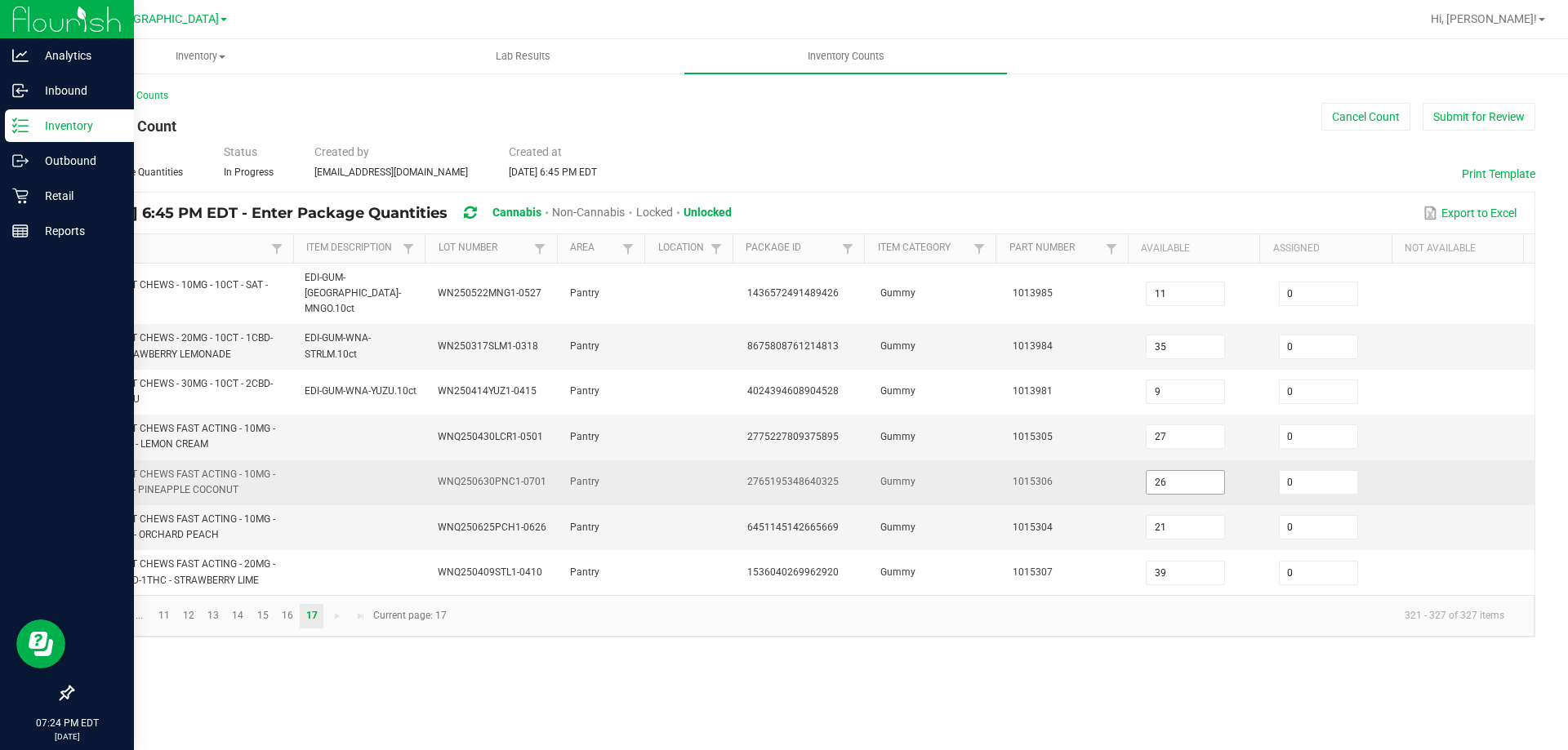
click at [1173, 475] on input "26" at bounding box center [1185, 482] width 77 height 23
click at [950, 488] on td "Gummy" at bounding box center [937, 483] width 133 height 45
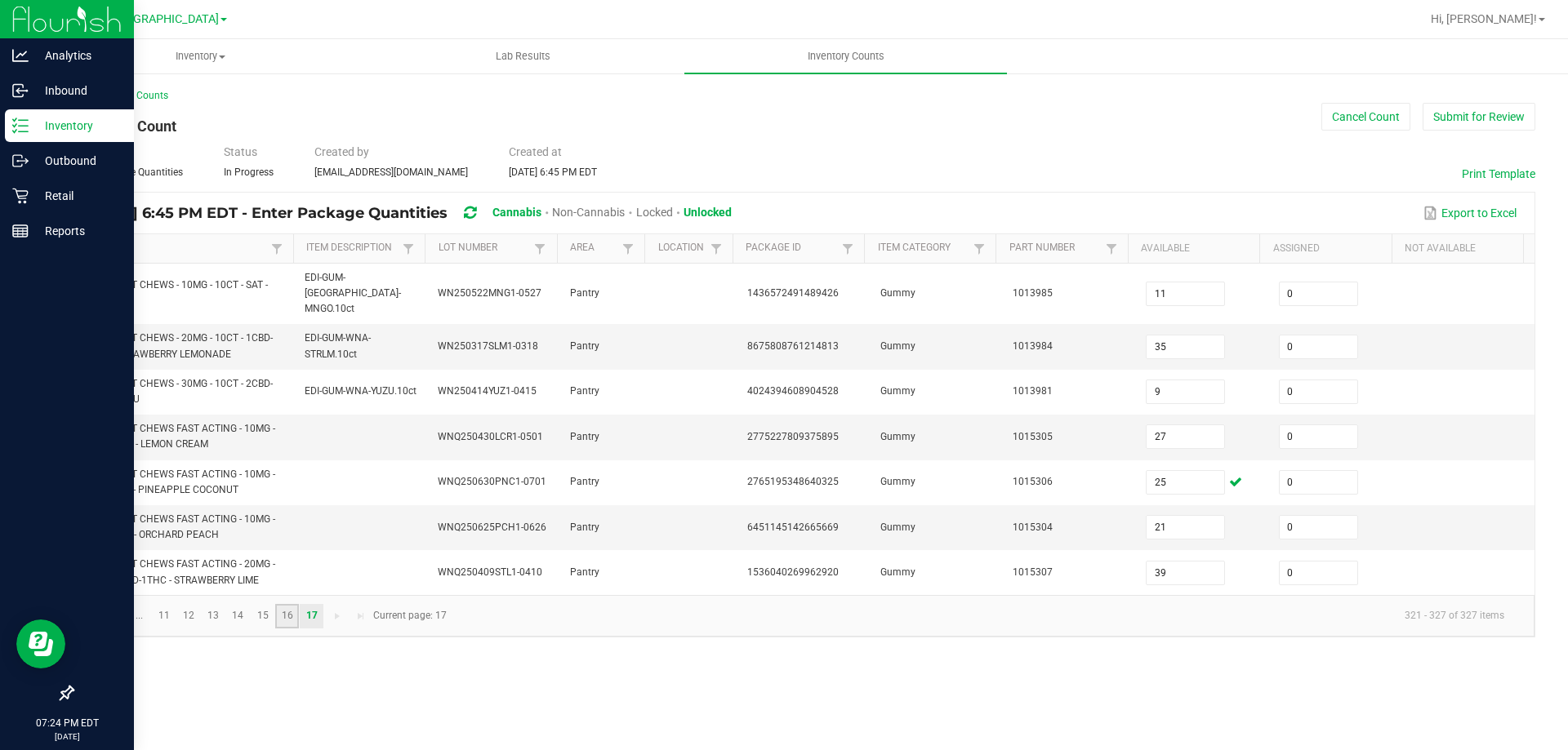
click at [281, 609] on link "16" at bounding box center [287, 616] width 24 height 24
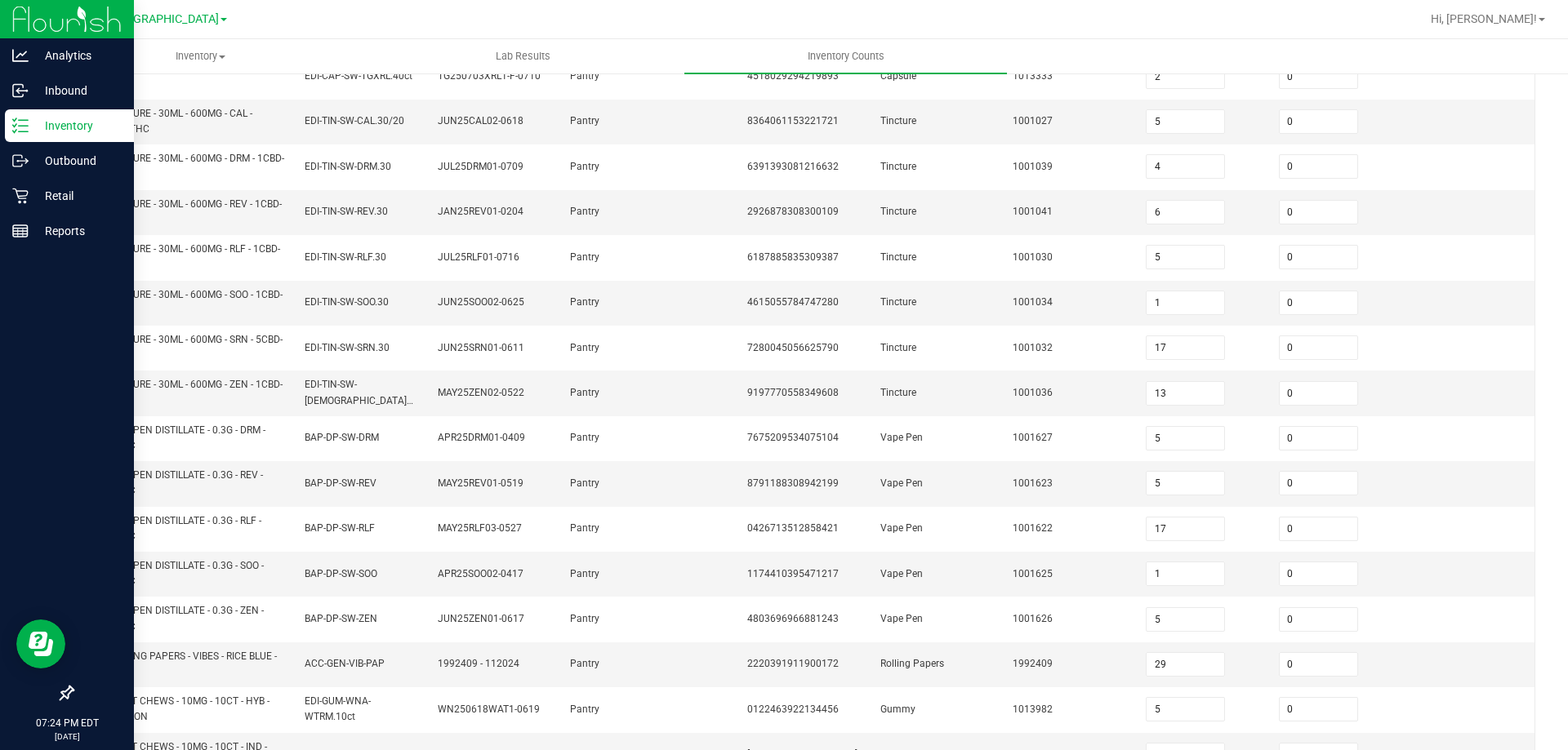
scroll to position [476, 0]
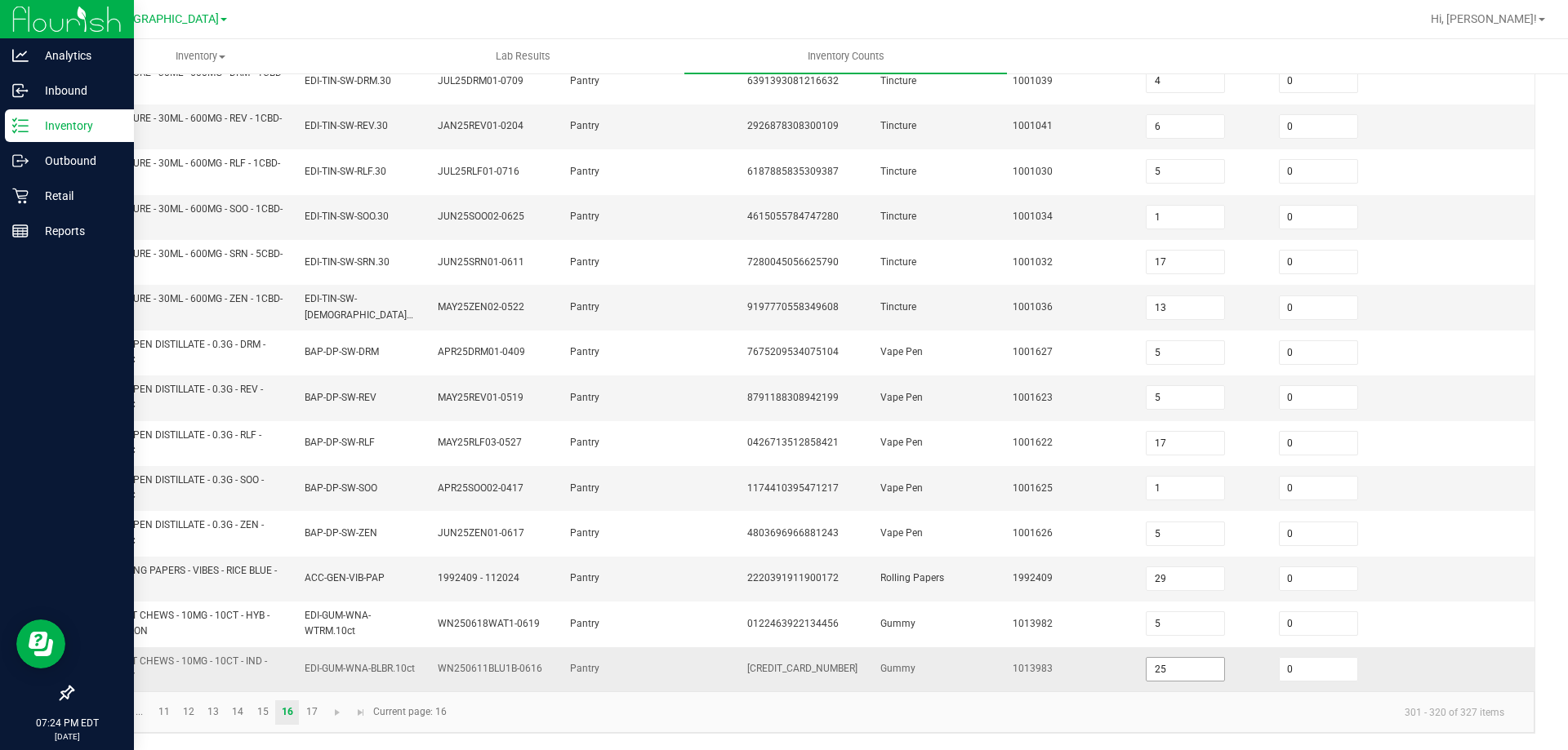
click at [1175, 675] on input "25" at bounding box center [1185, 669] width 77 height 23
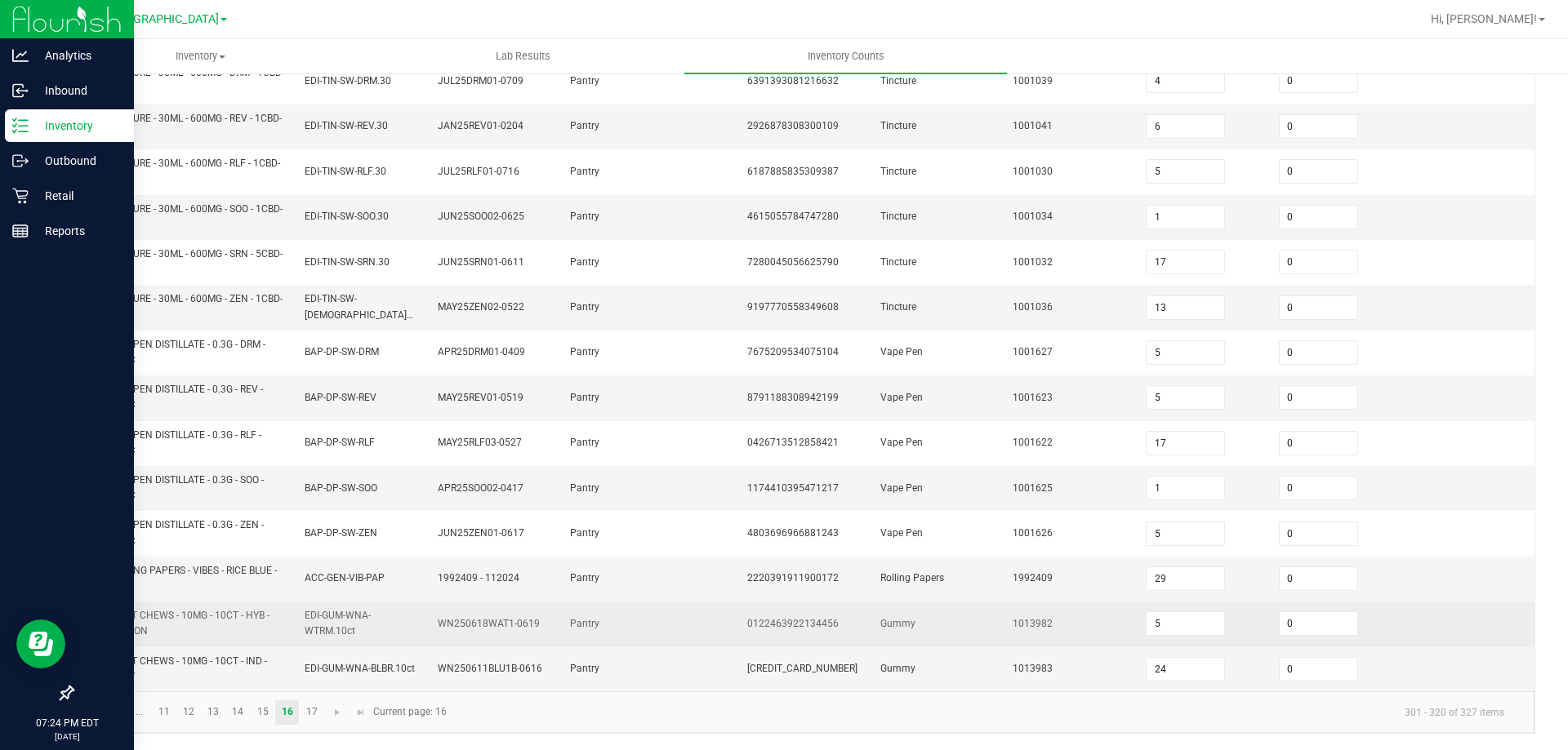
click at [978, 634] on td "Gummy" at bounding box center [937, 624] width 133 height 45
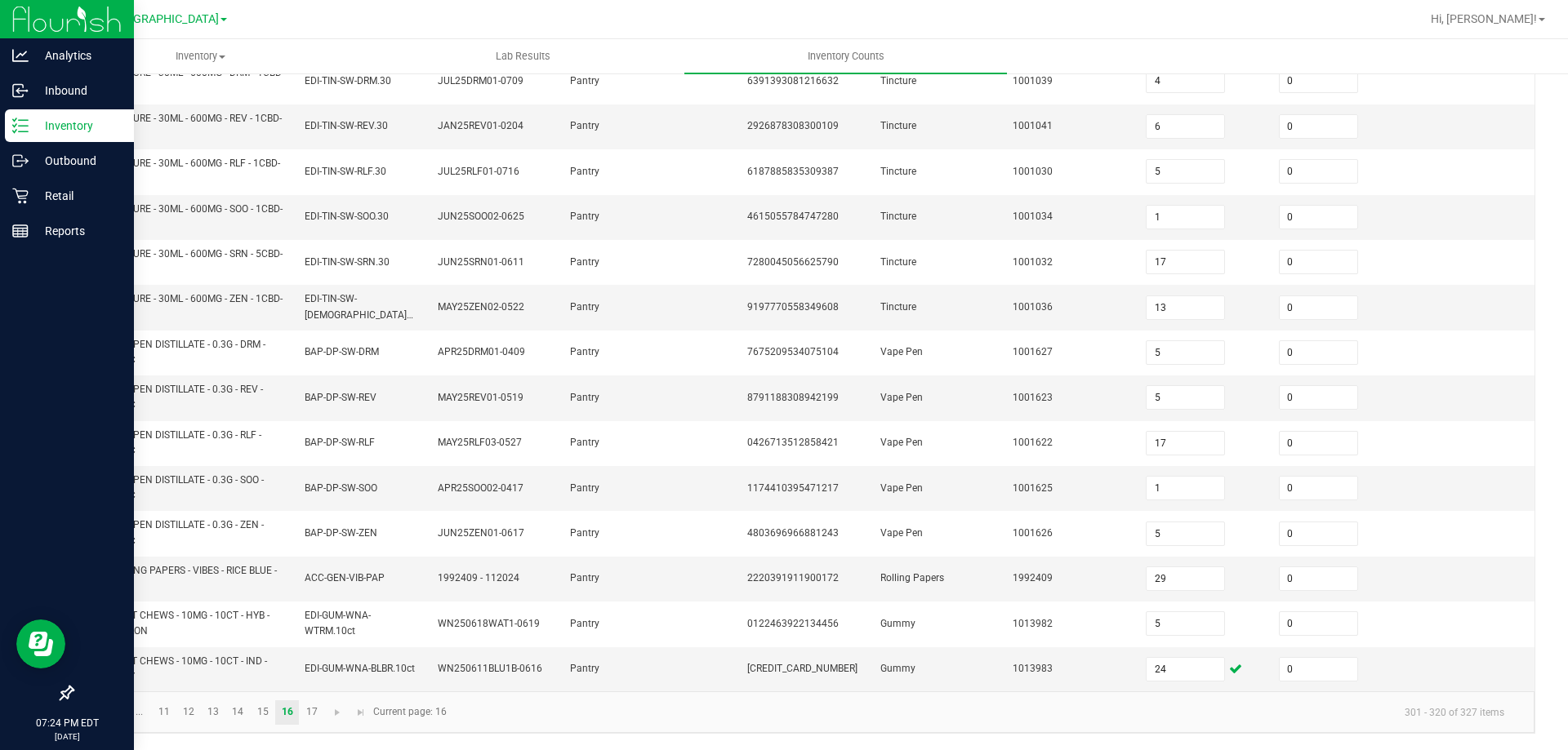
click at [102, 712] on link at bounding box center [91, 712] width 24 height 24
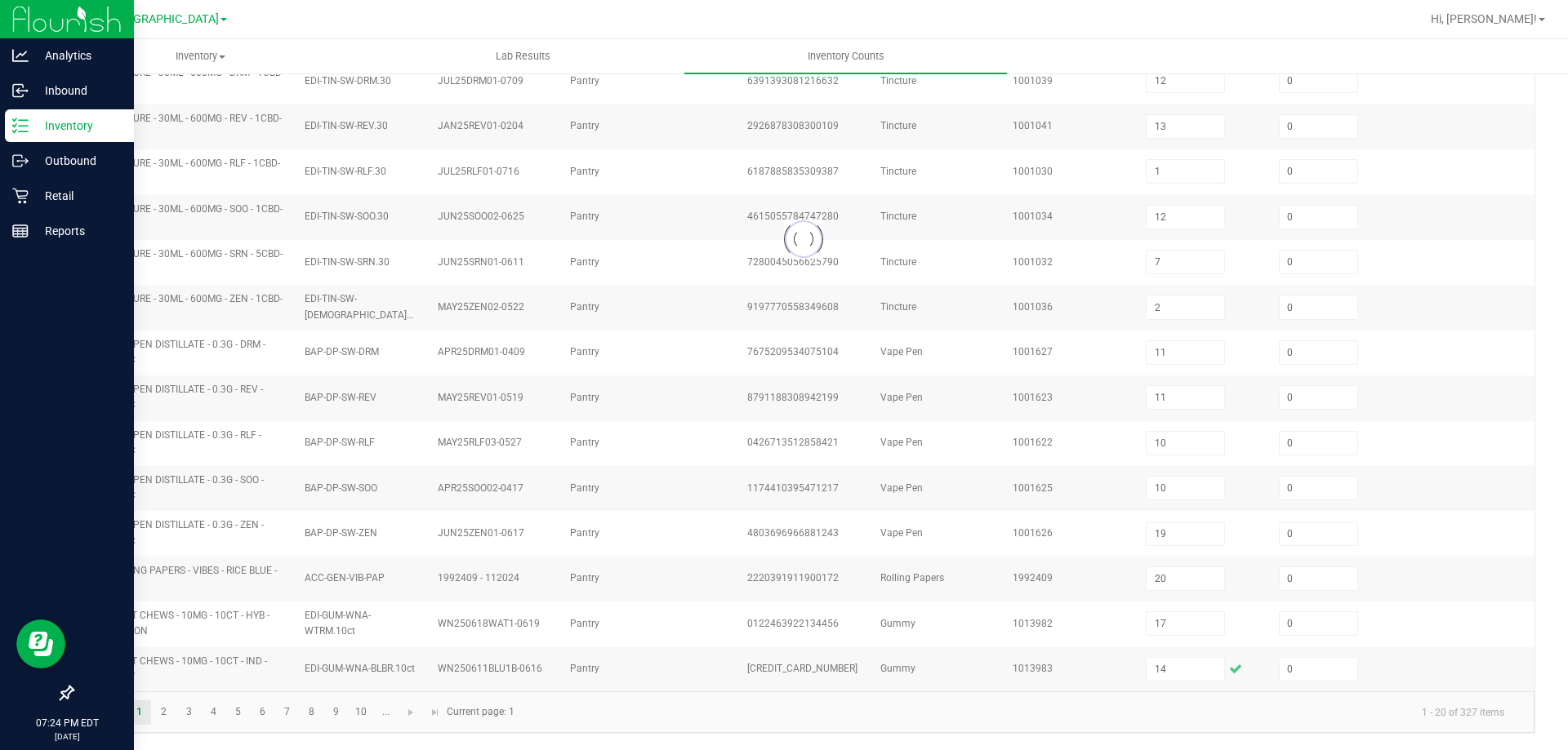
scroll to position [401, 0]
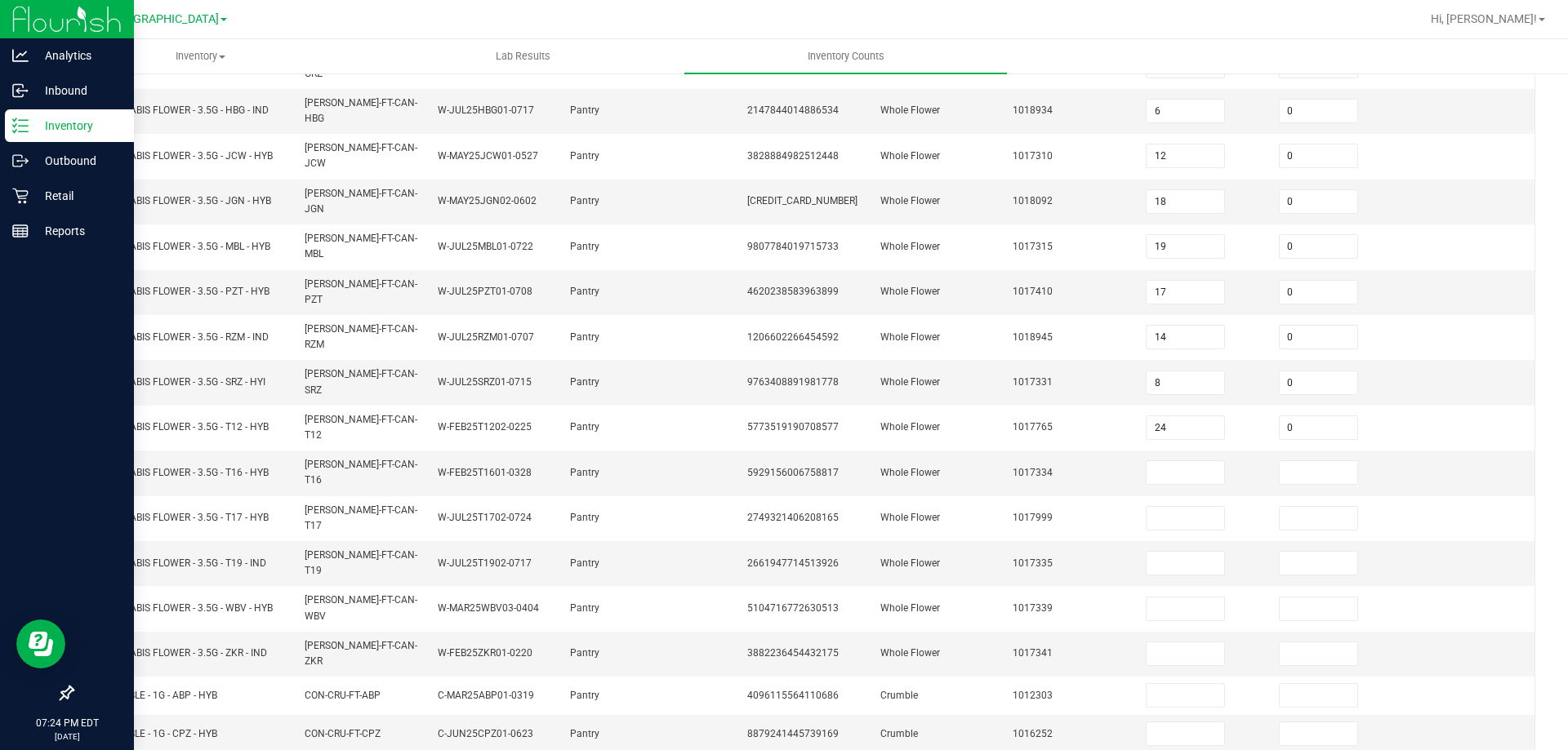
scroll to position [339, 0]
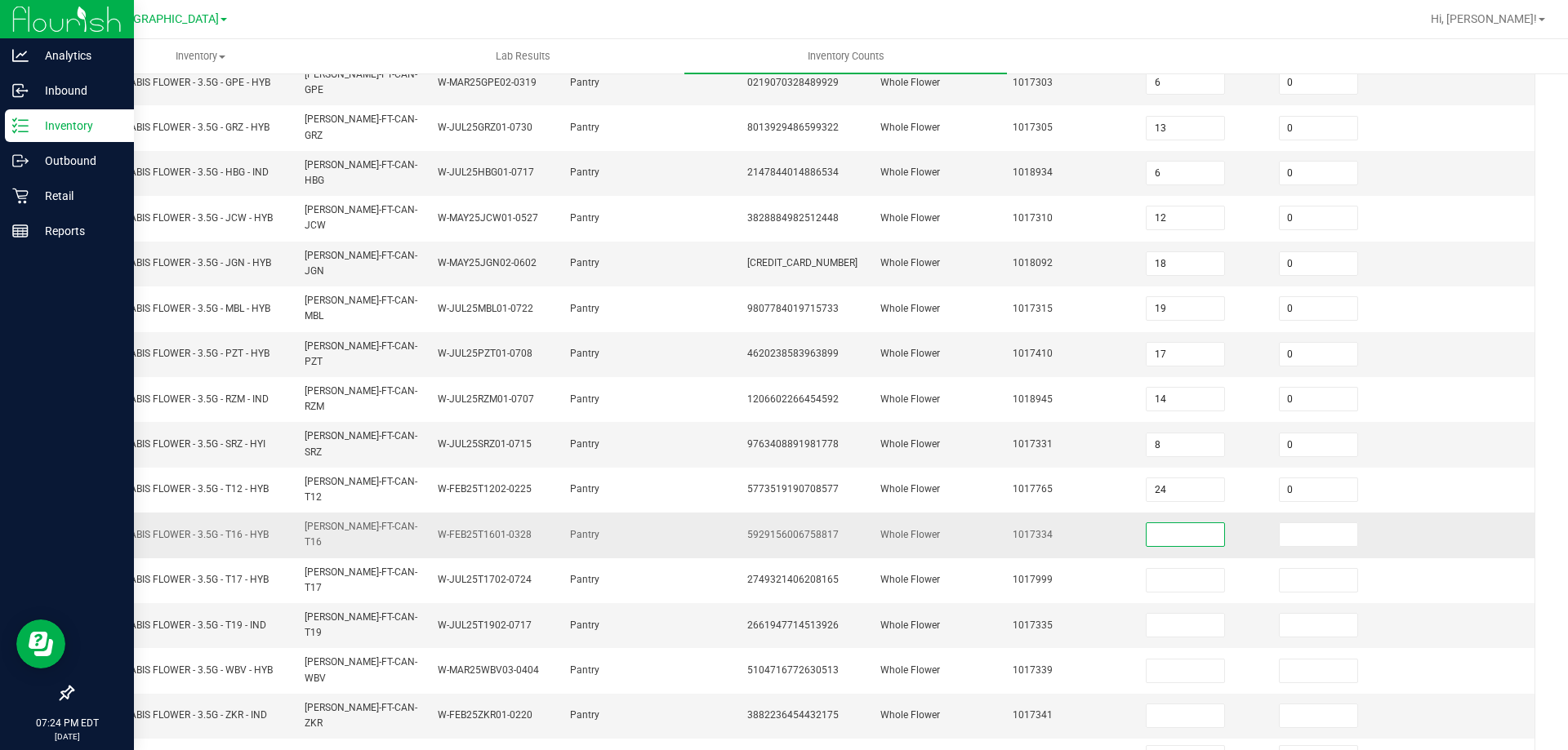
click at [1189, 523] on input at bounding box center [1185, 534] width 77 height 23
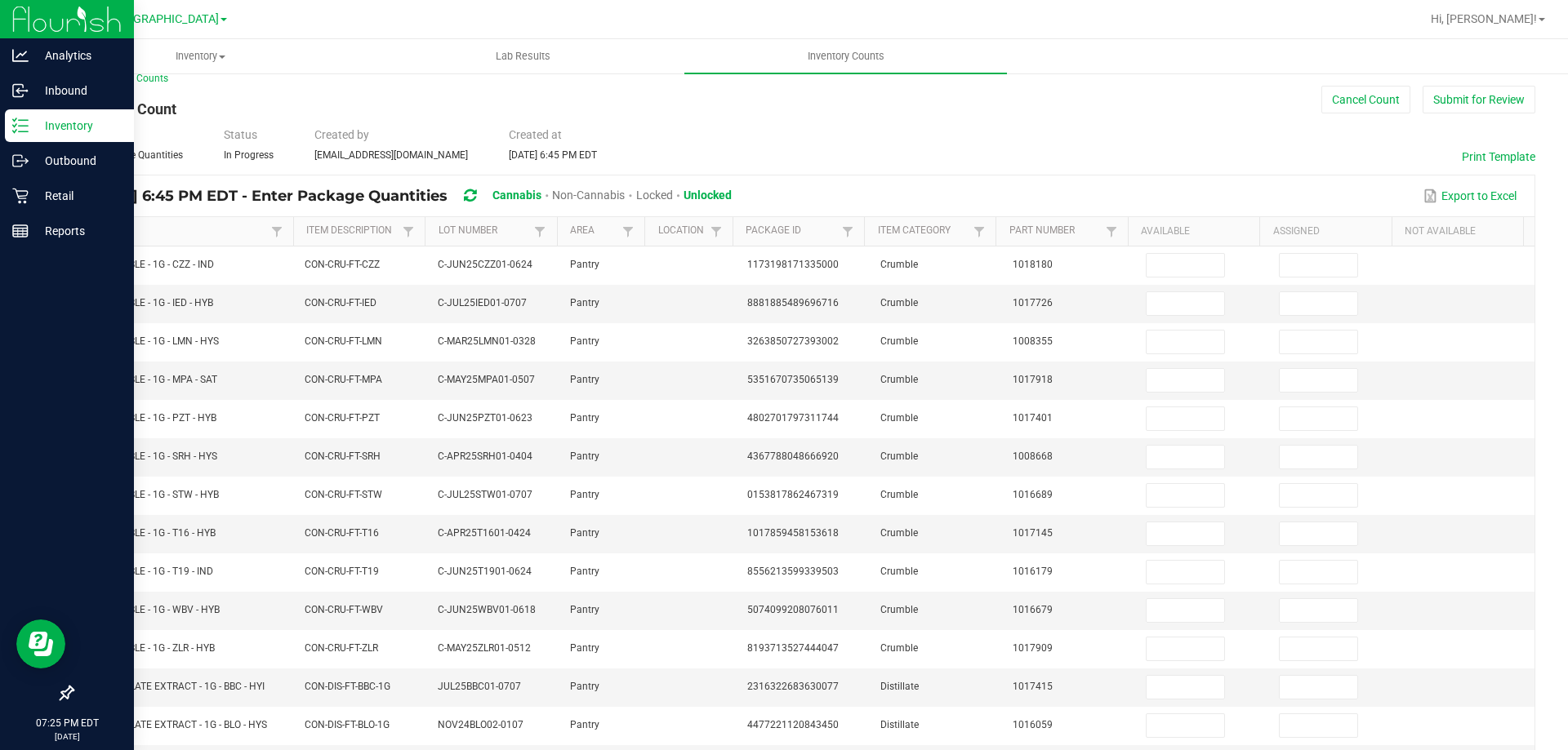
scroll to position [0, 0]
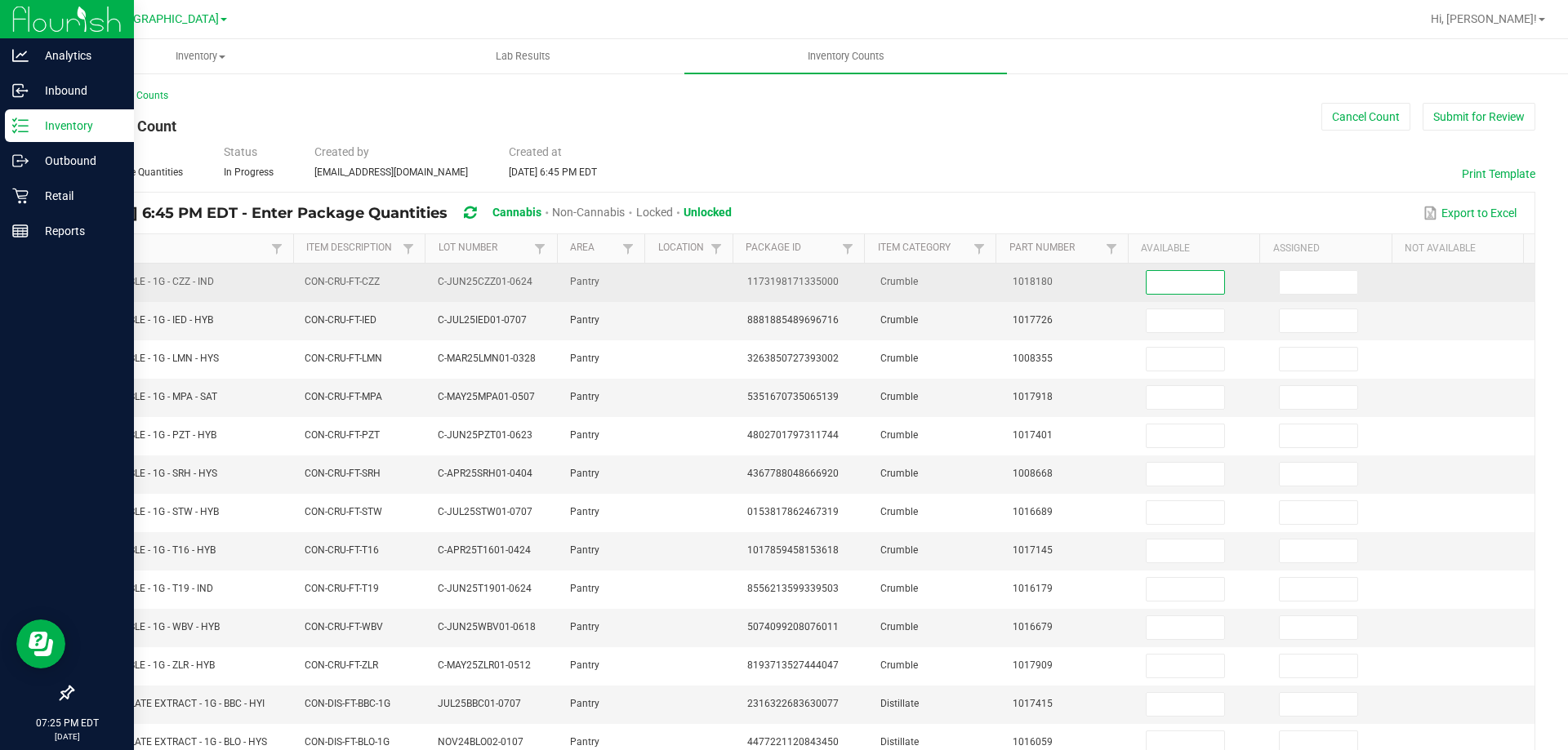
click at [1147, 279] on input at bounding box center [1185, 282] width 77 height 23
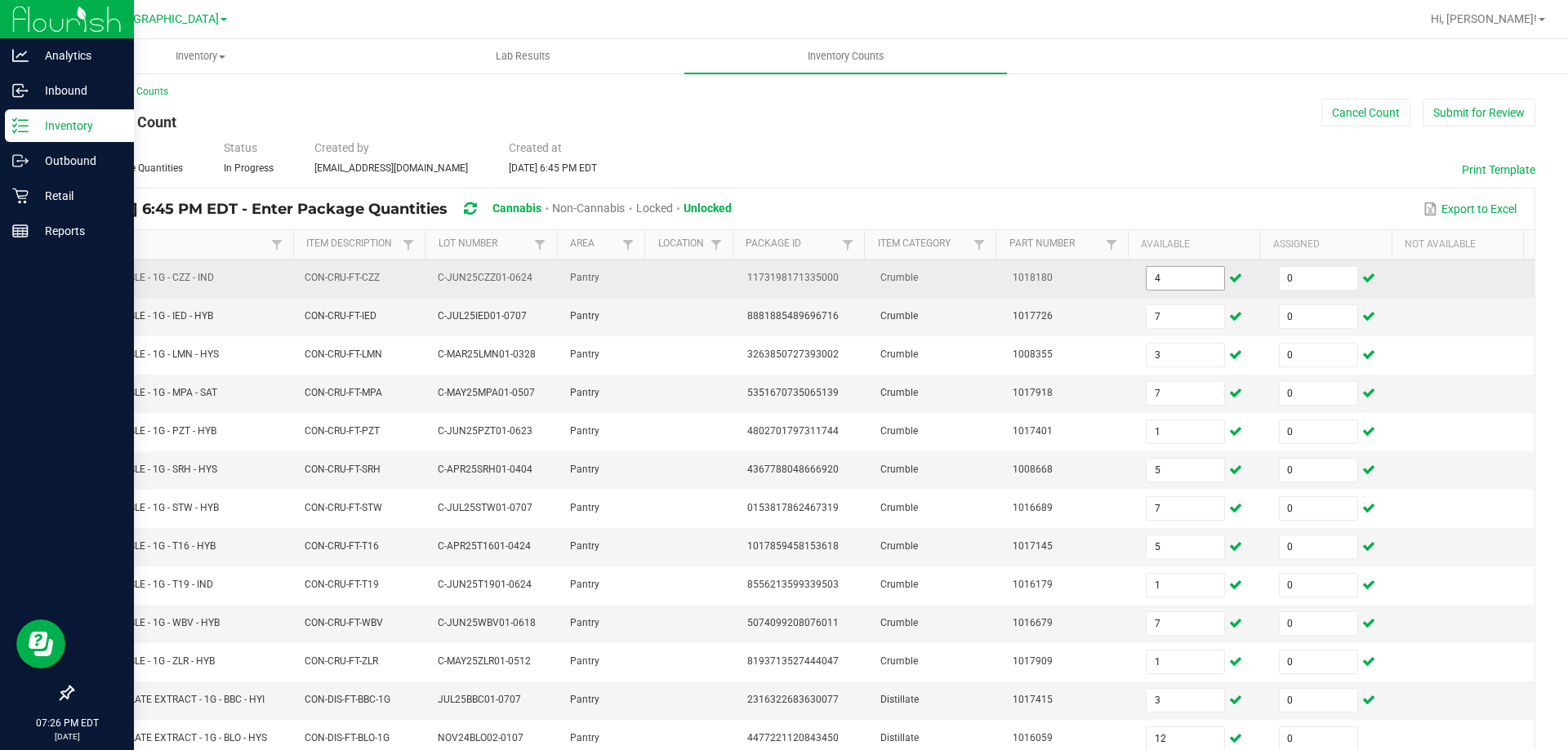
scroll to position [339, 0]
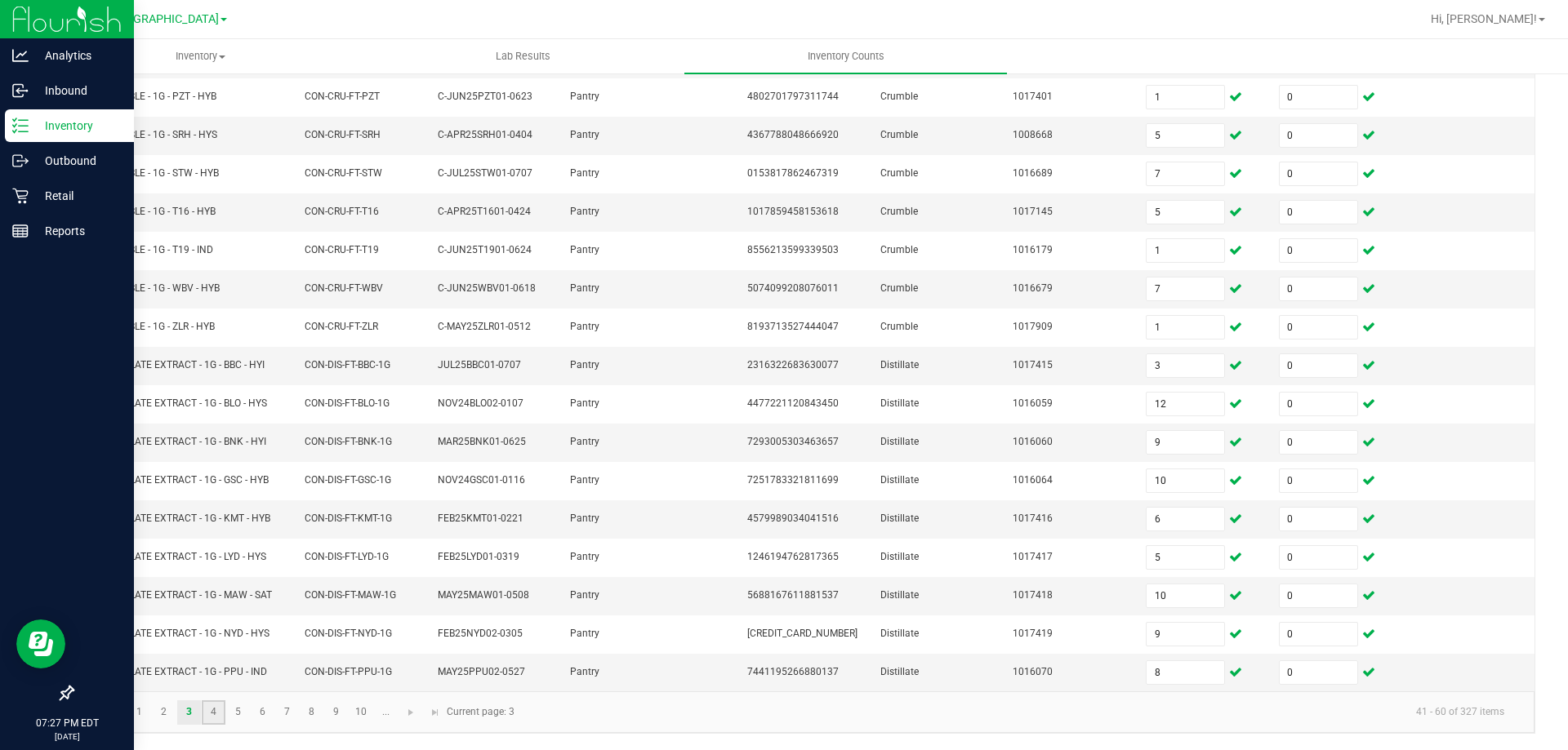
click at [221, 712] on link "4" at bounding box center [213, 712] width 24 height 24
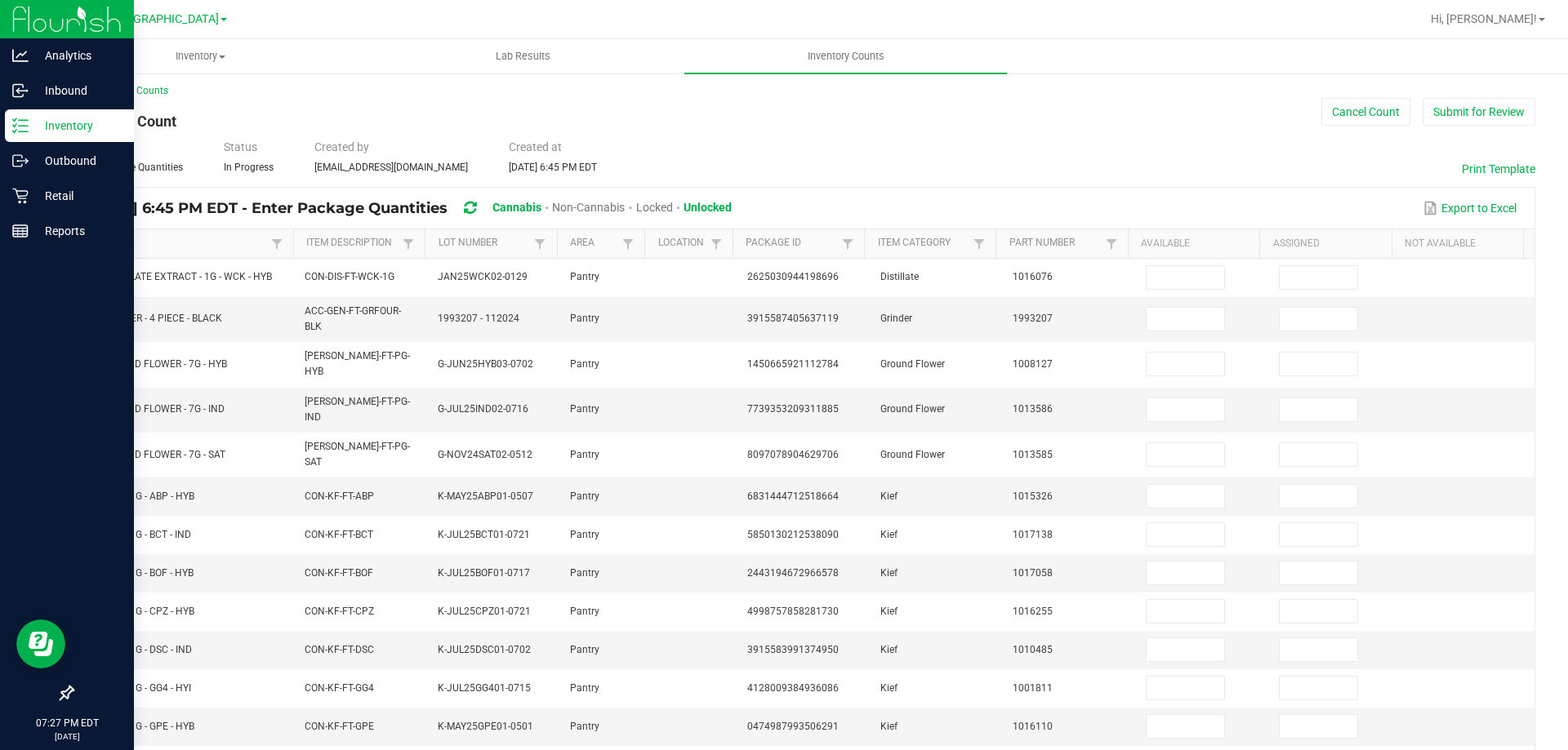
scroll to position [0, 0]
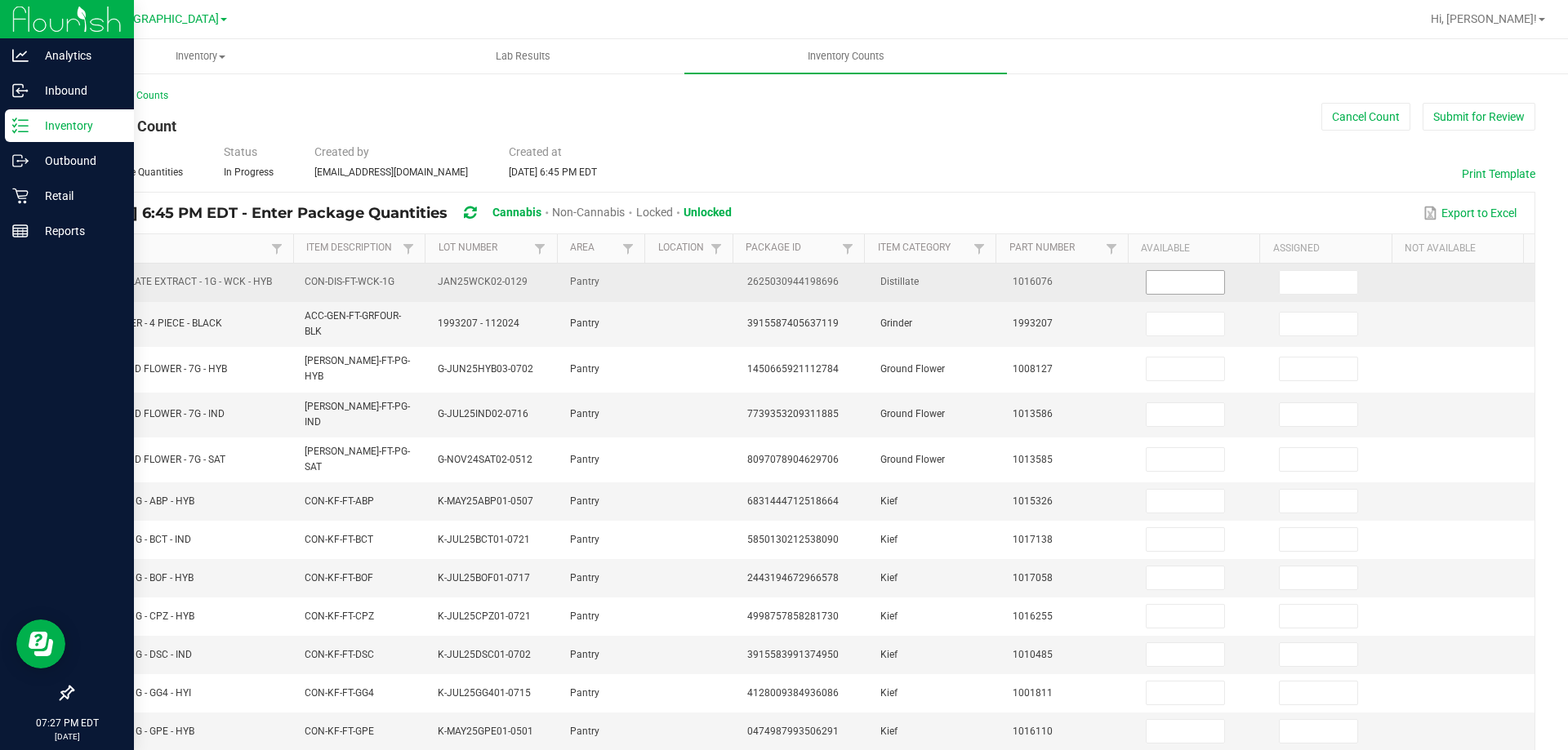
click at [1172, 284] on input at bounding box center [1185, 282] width 77 height 23
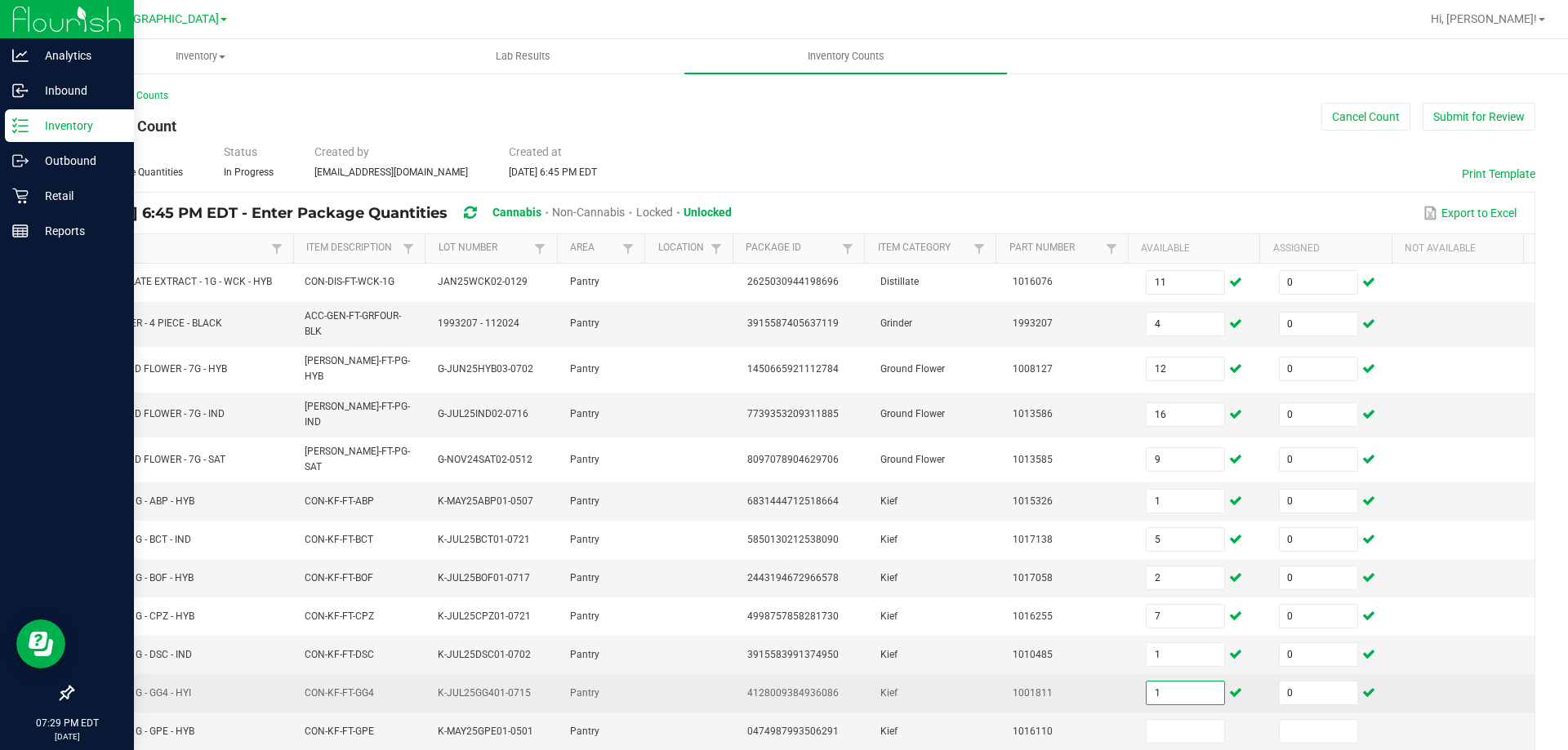
click at [1195, 681] on input "1" at bounding box center [1185, 692] width 77 height 23
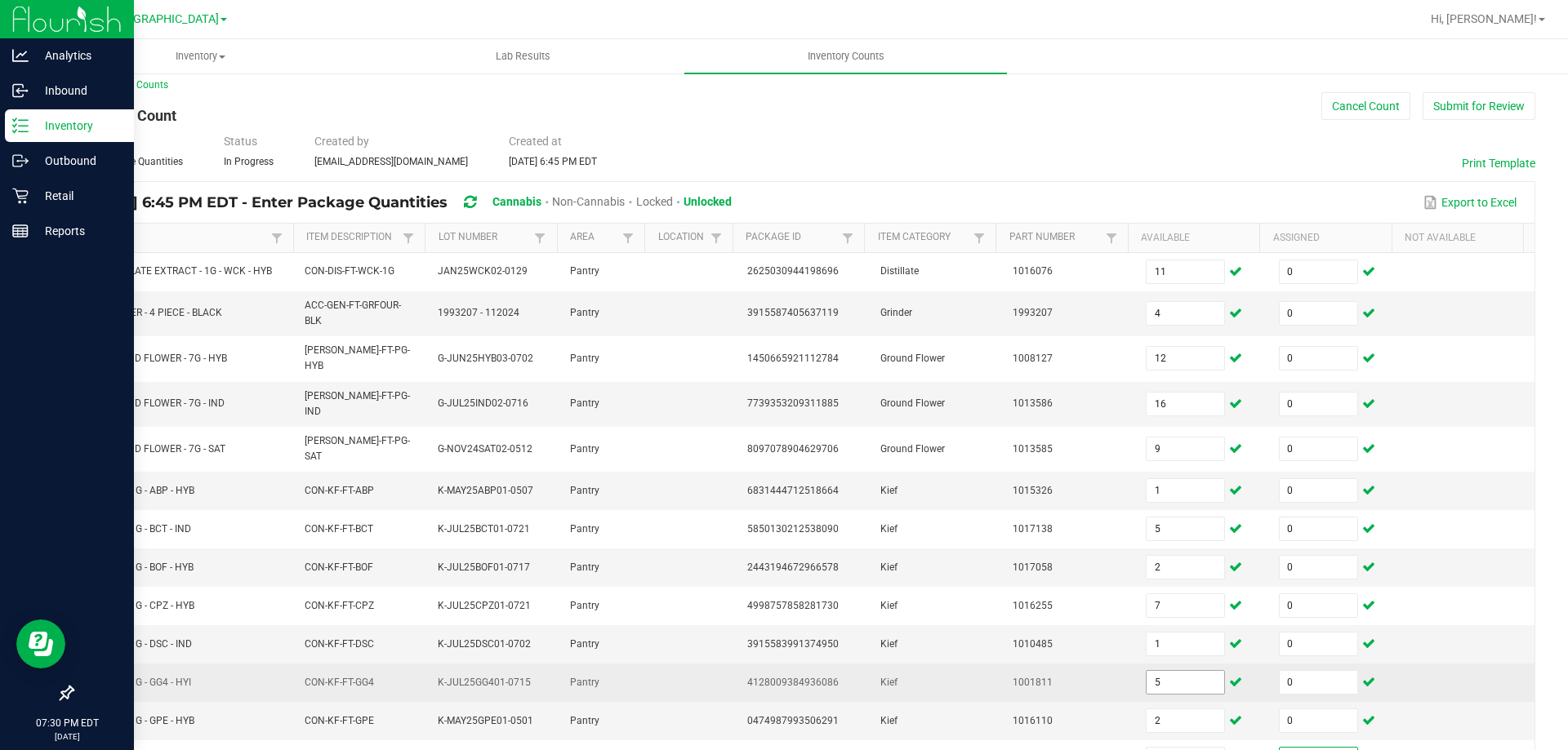
scroll to position [346, 0]
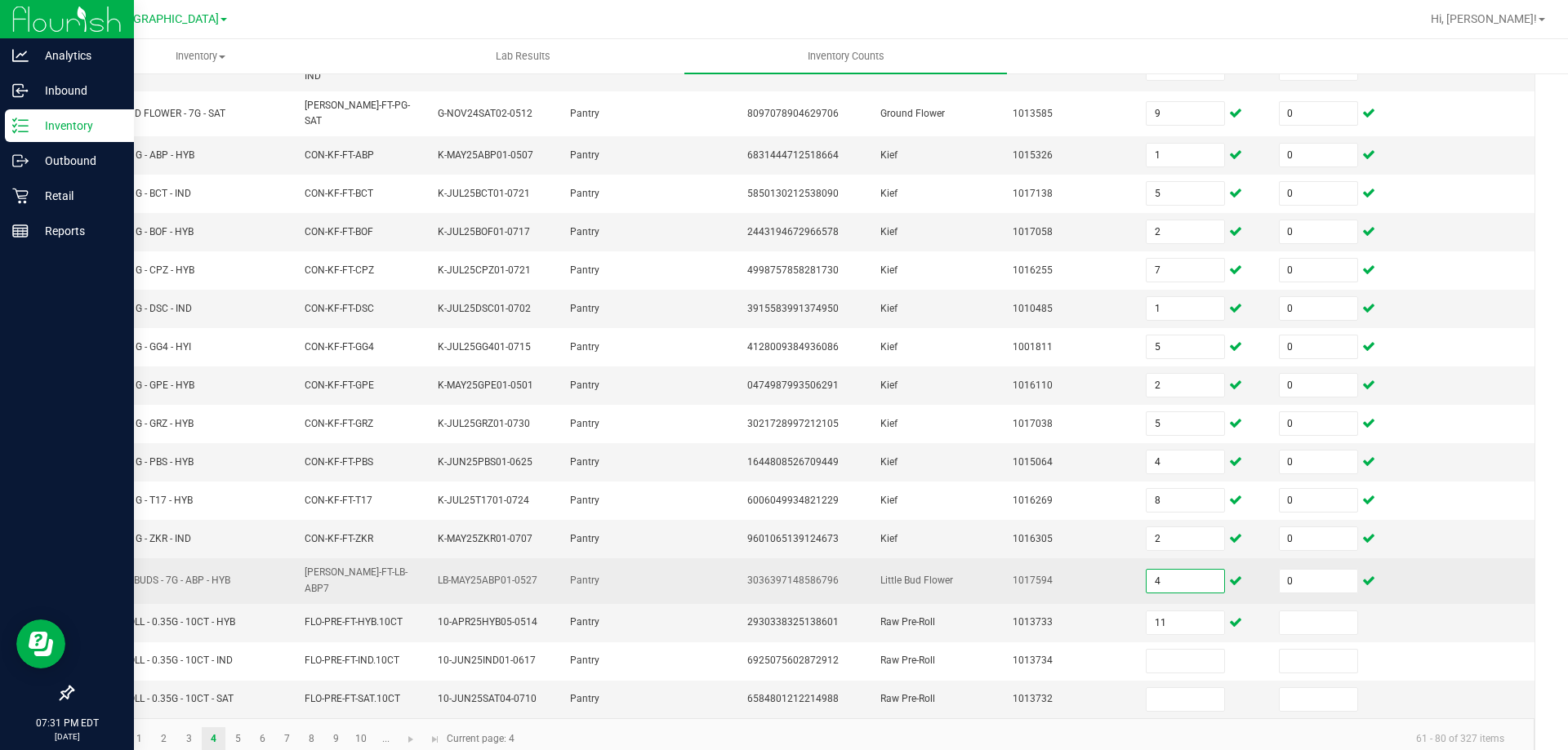
click at [1165, 570] on input "4" at bounding box center [1185, 581] width 77 height 23
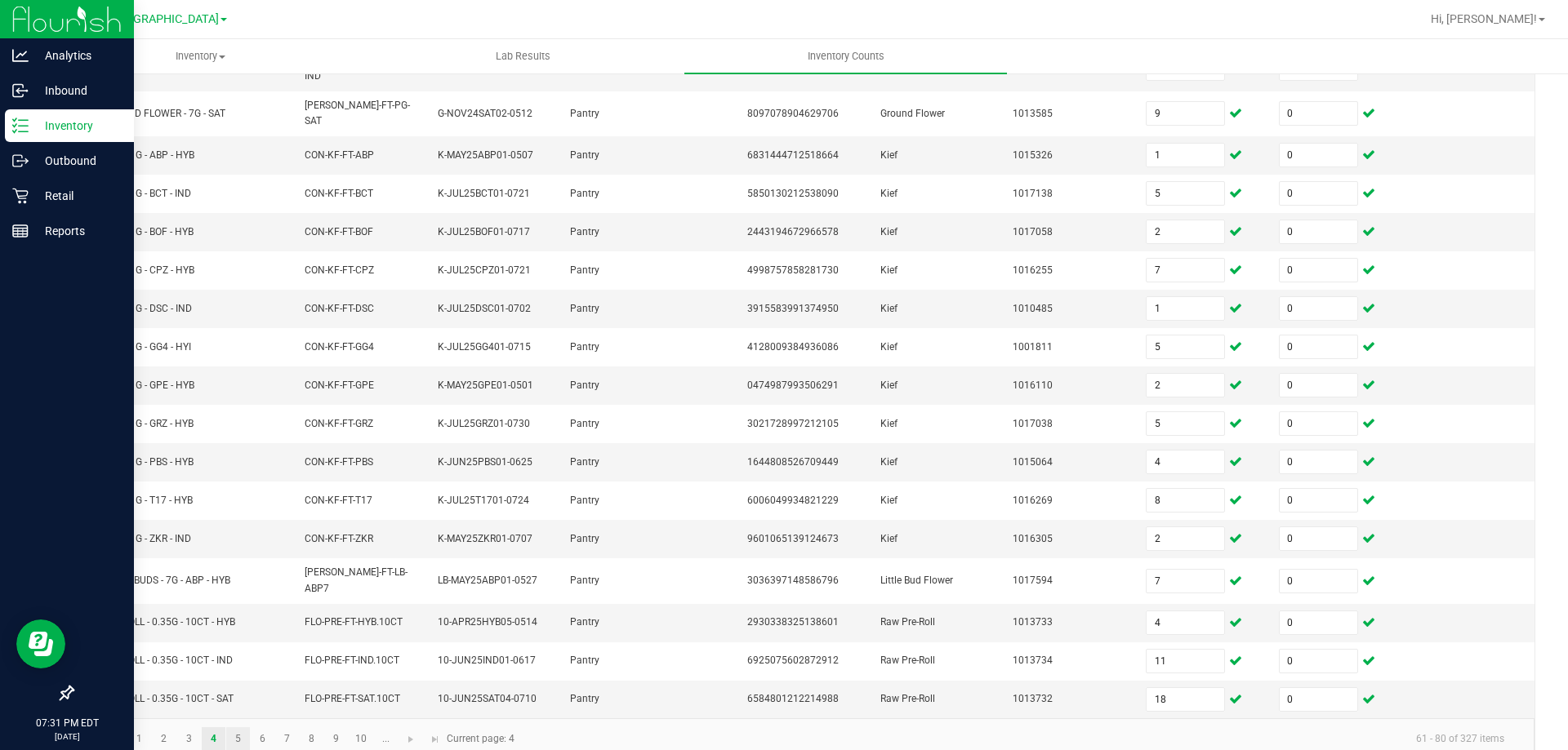
click at [243, 727] on link "5" at bounding box center [238, 739] width 24 height 24
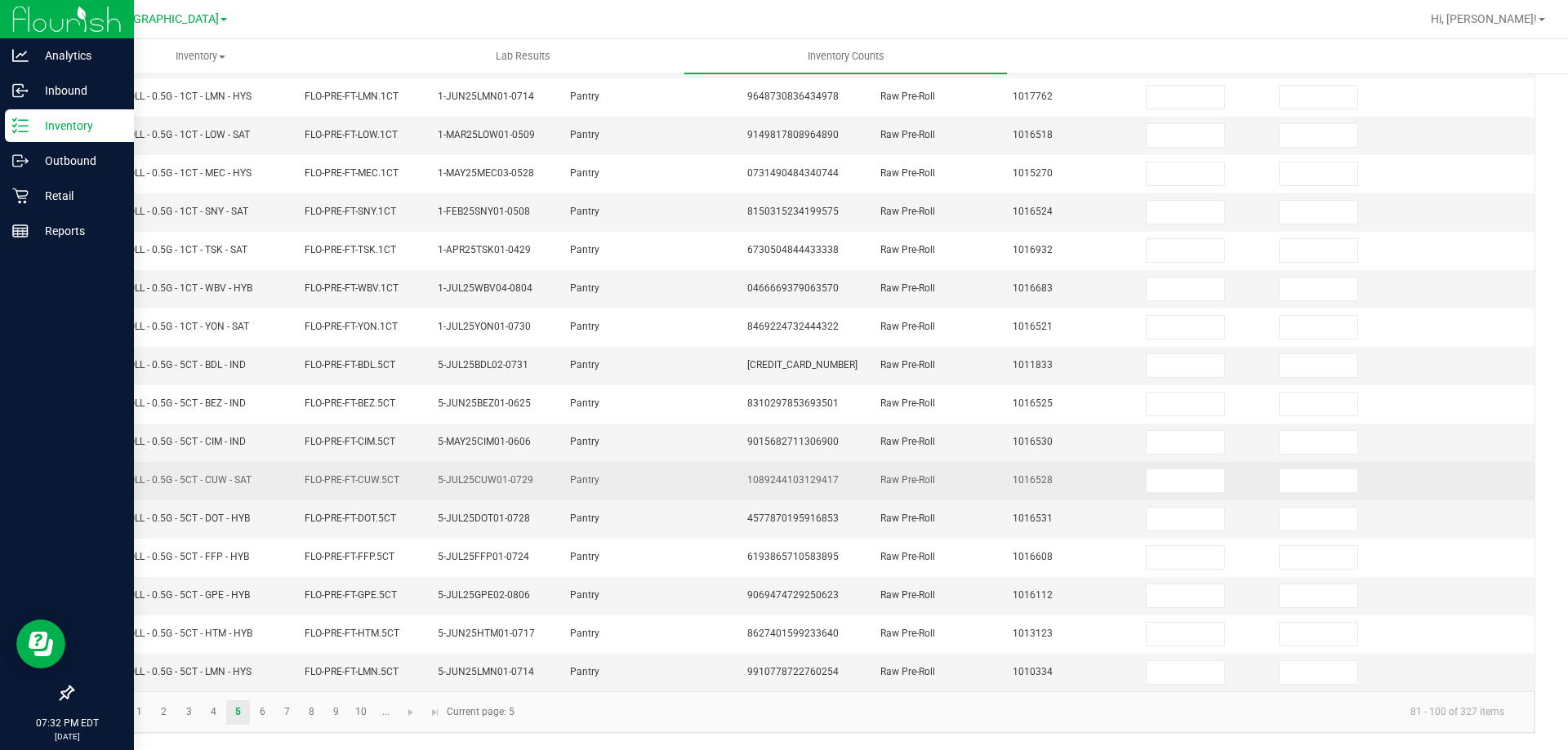
click at [688, 480] on td at bounding box center [693, 482] width 88 height 39
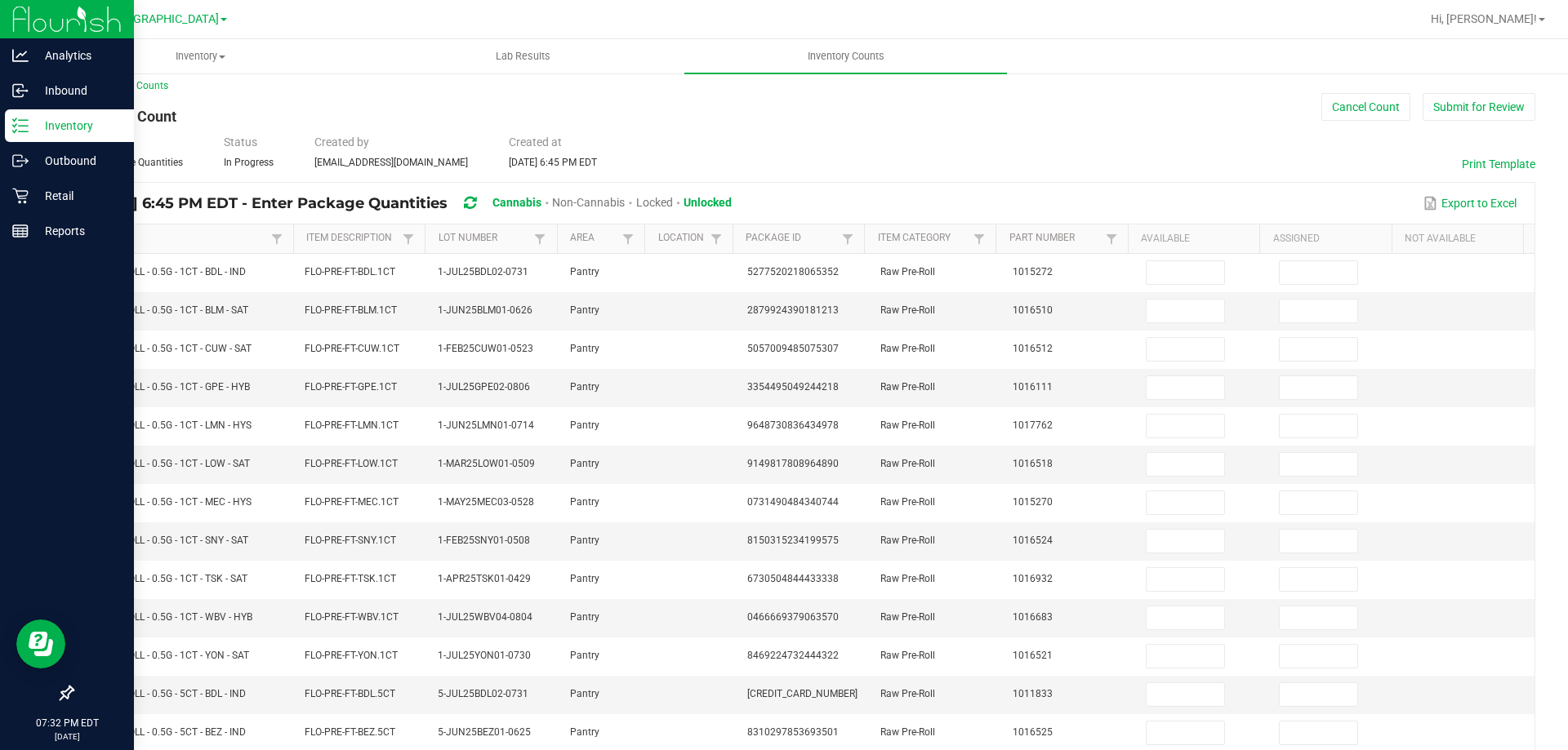
scroll to position [0, 0]
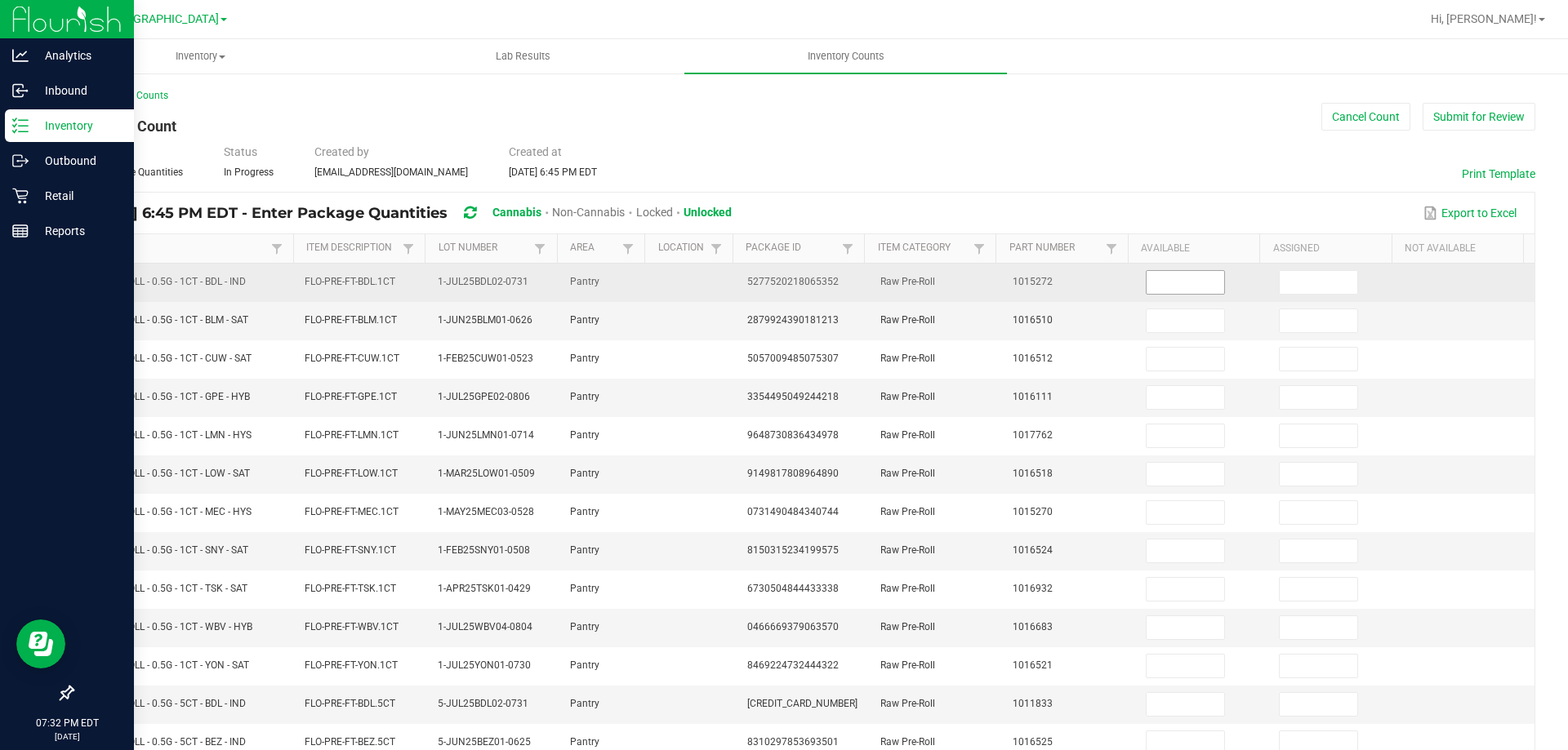
click at [1147, 280] on input at bounding box center [1185, 282] width 77 height 23
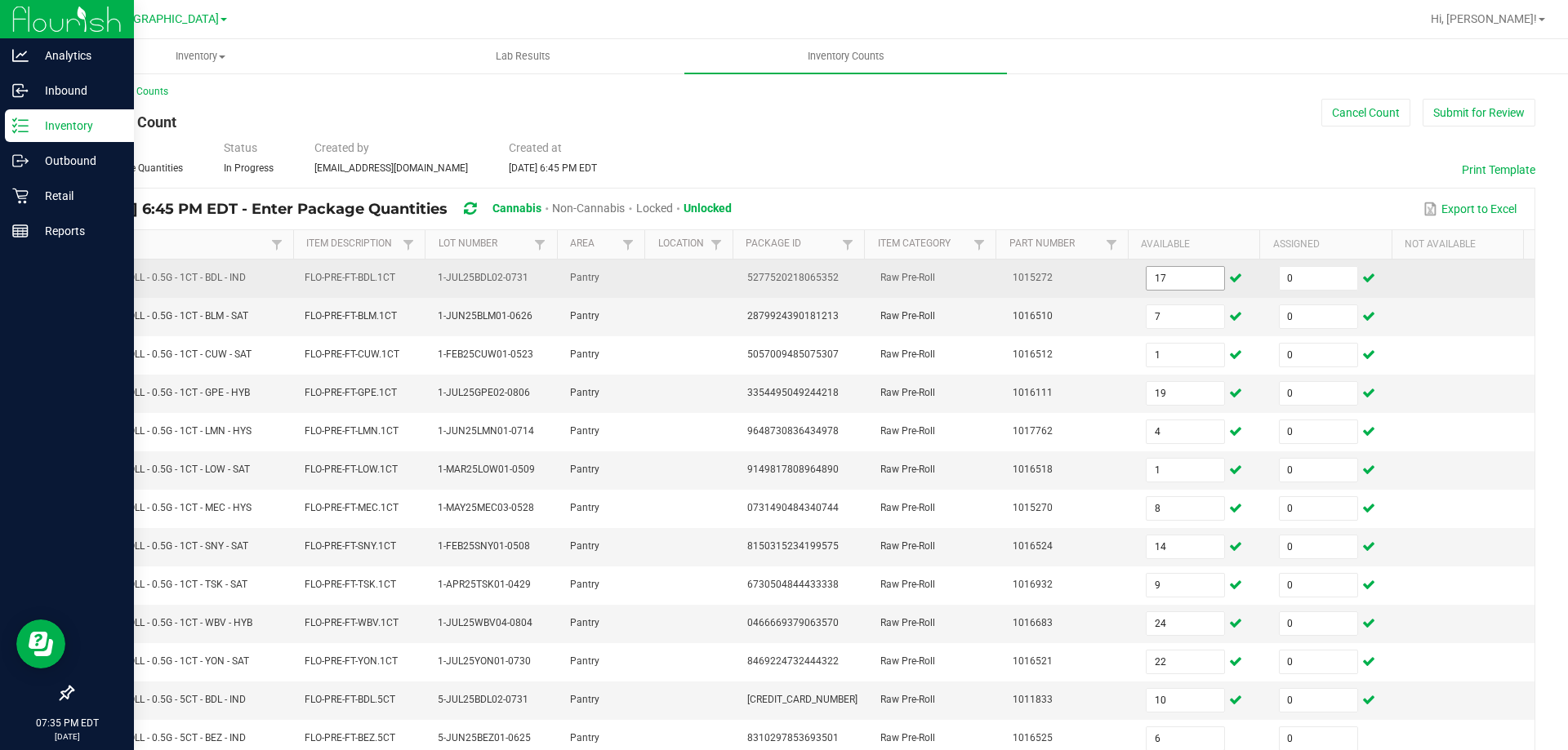
scroll to position [339, 0]
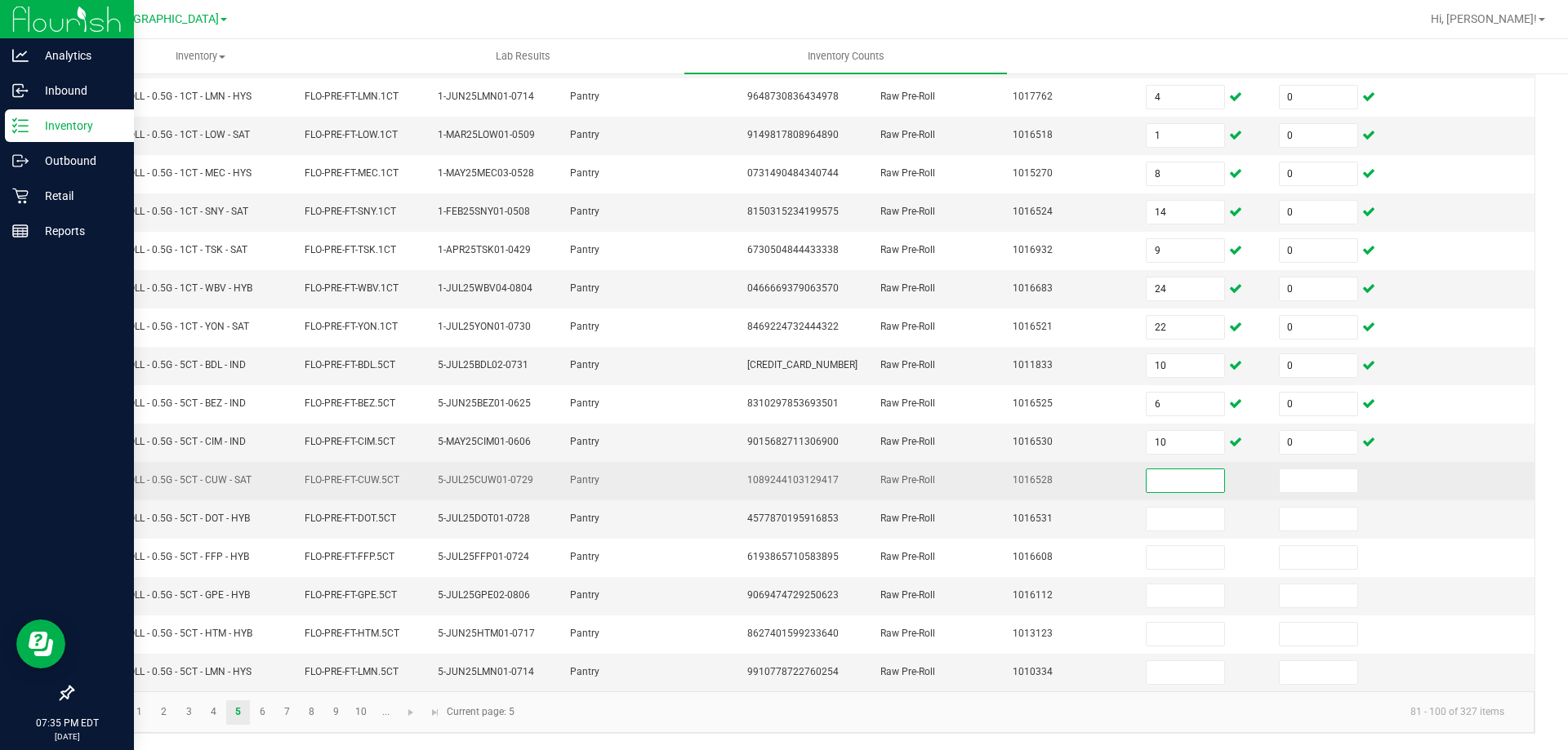
click at [1186, 484] on input at bounding box center [1185, 480] width 77 height 23
click at [595, 477] on td "Pantry" at bounding box center [604, 482] width 88 height 39
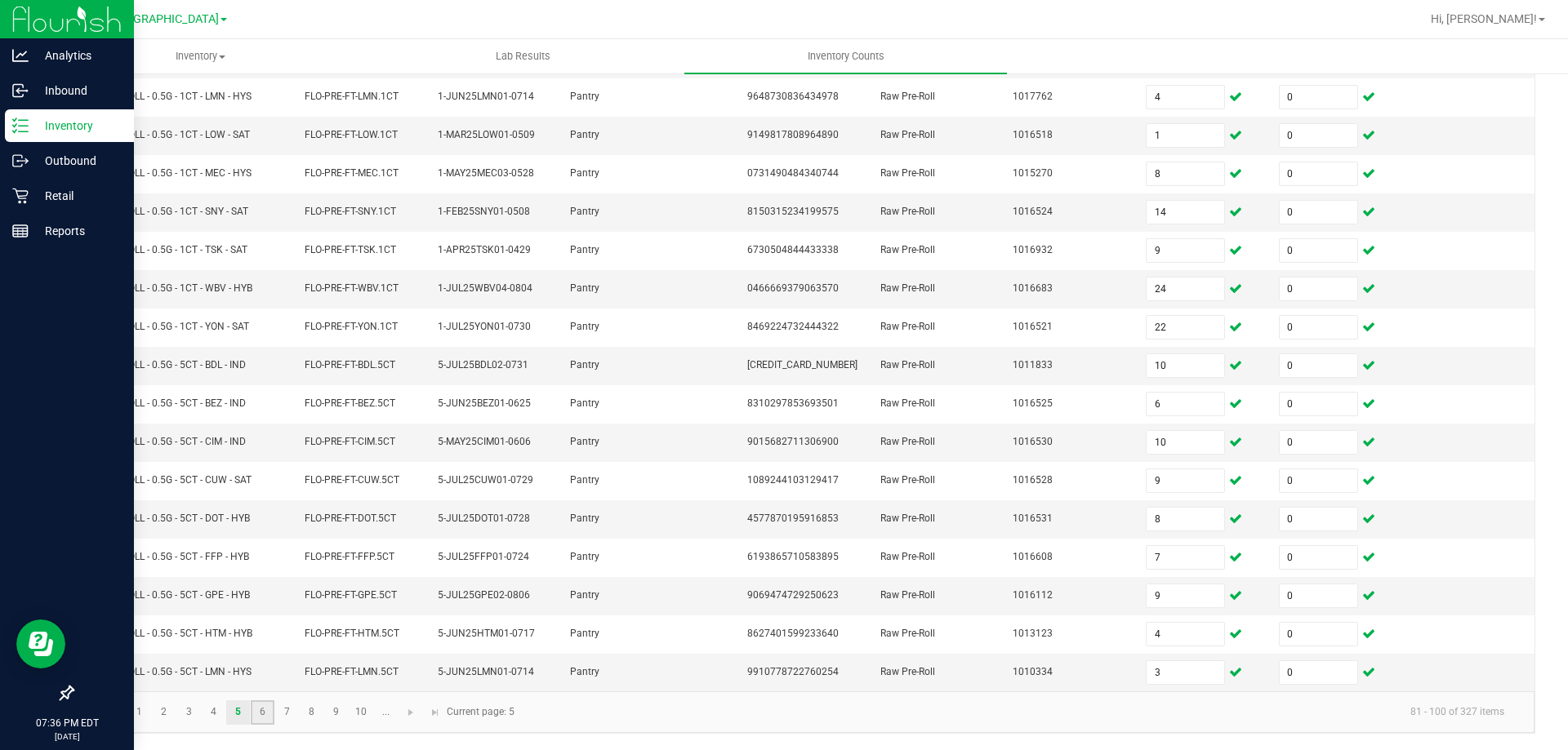
click at [259, 715] on link "6" at bounding box center [263, 712] width 24 height 24
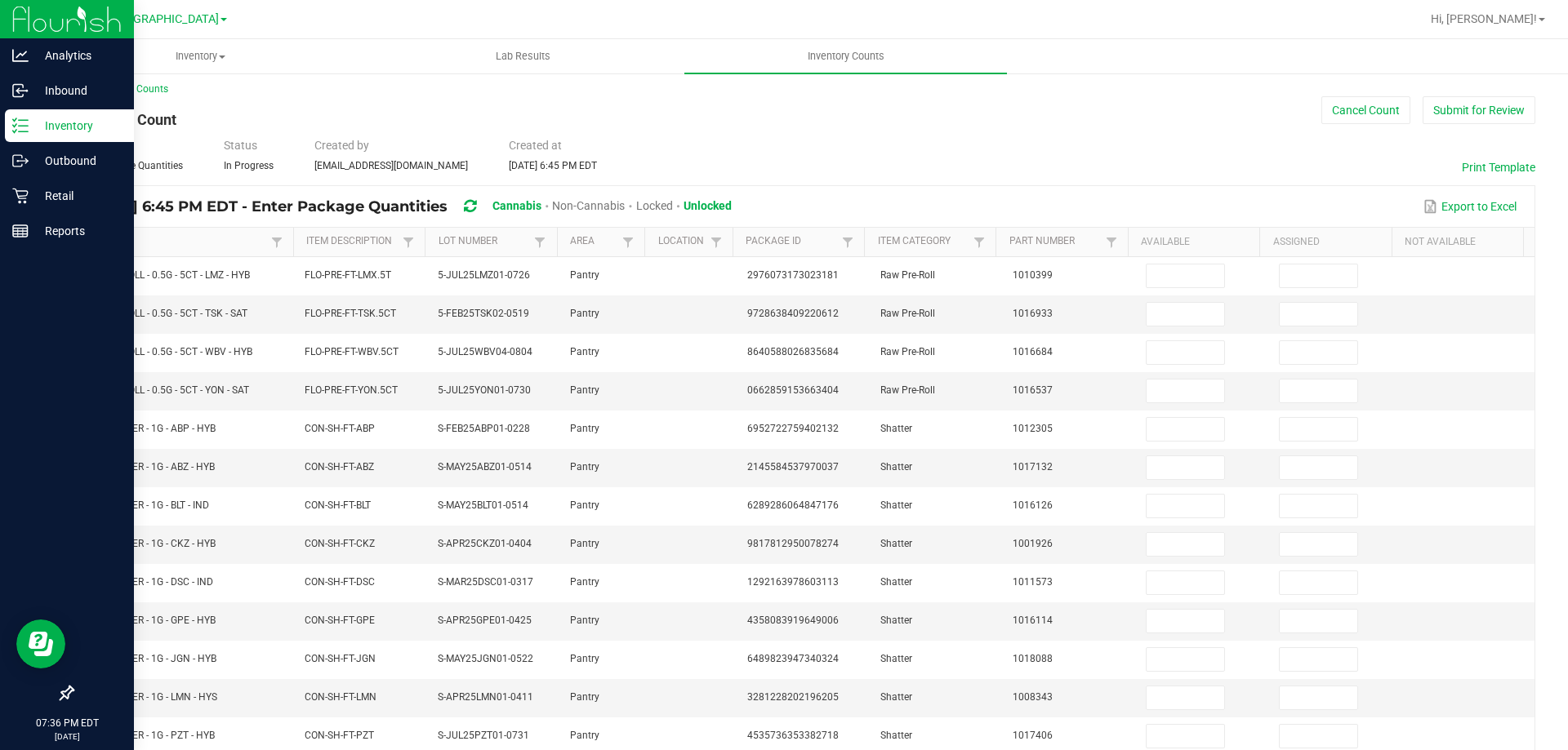
scroll to position [0, 0]
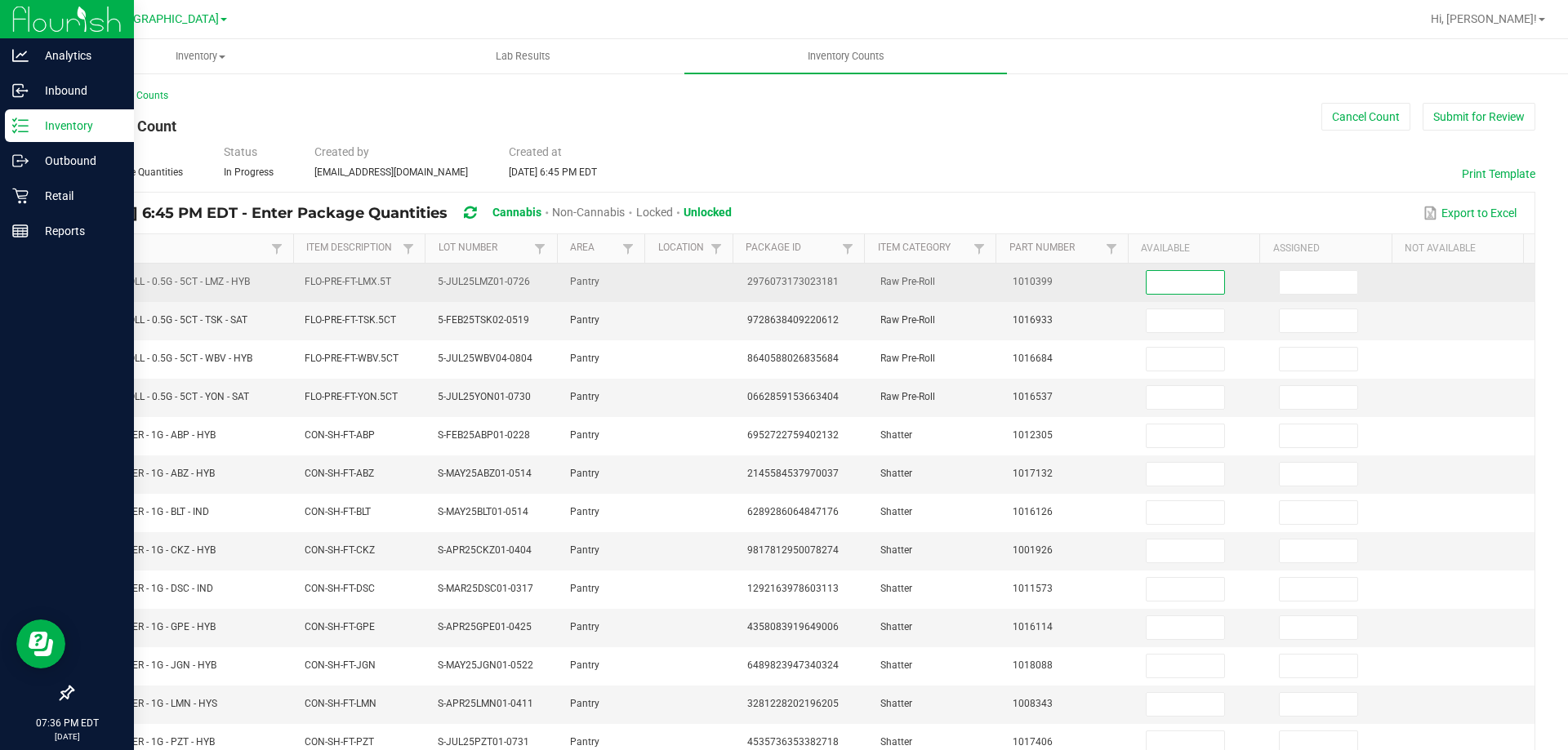
click at [1186, 286] on input at bounding box center [1185, 282] width 77 height 23
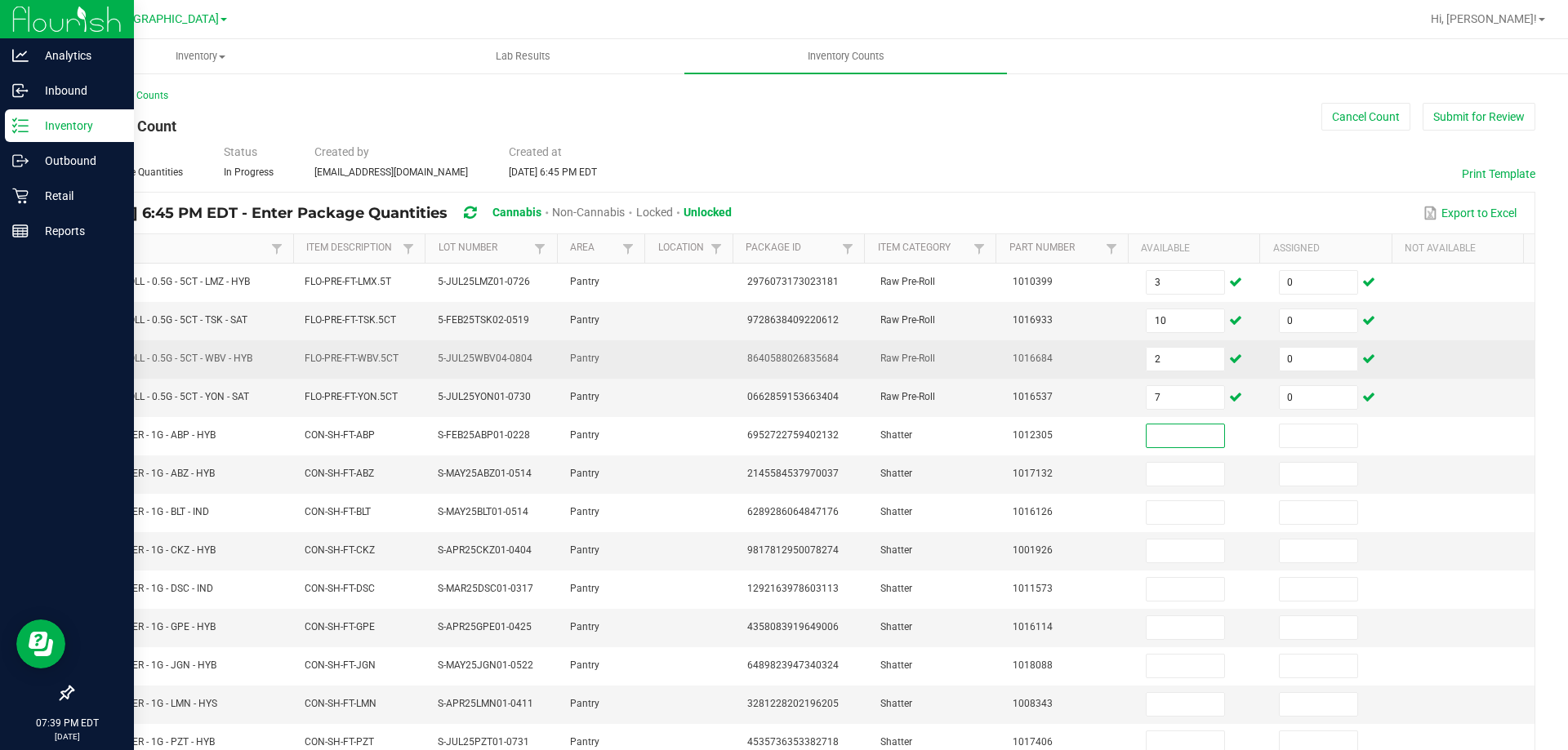
click at [280, 377] on td "FT - PRE-ROLL - 0.5G - 5CT - WBV - HYB" at bounding box center [185, 360] width 222 height 39
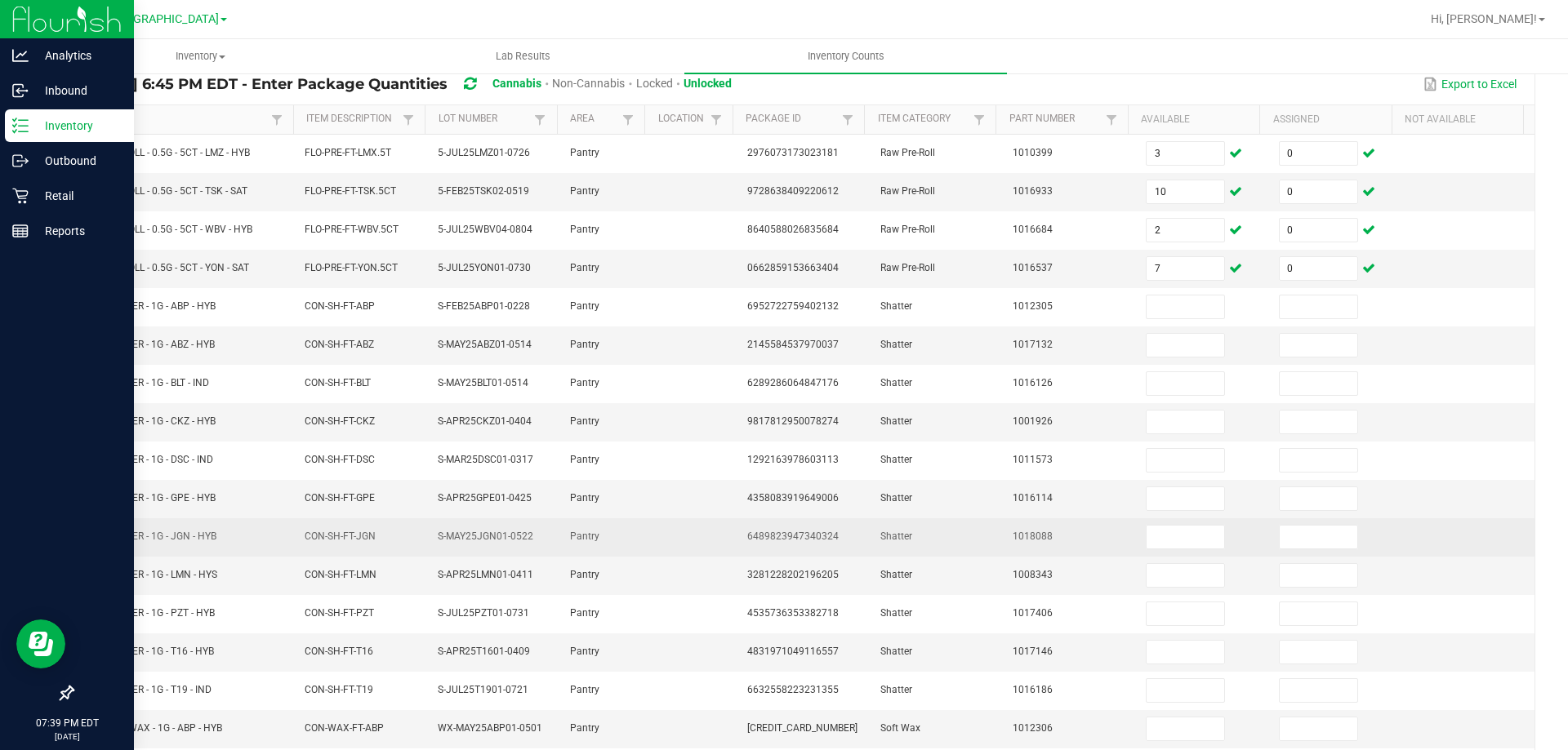
scroll to position [339, 0]
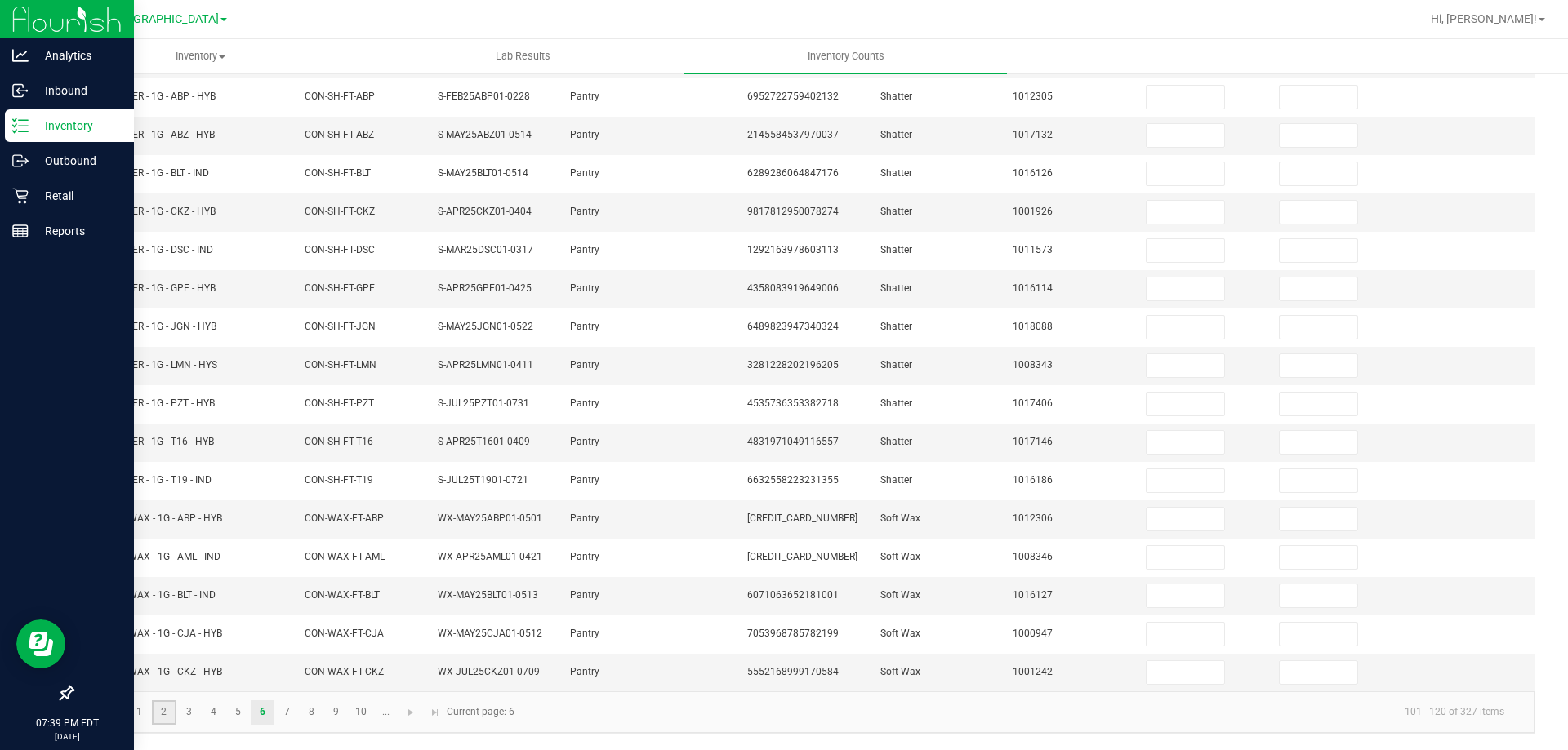
click at [166, 715] on link "2" at bounding box center [164, 712] width 24 height 24
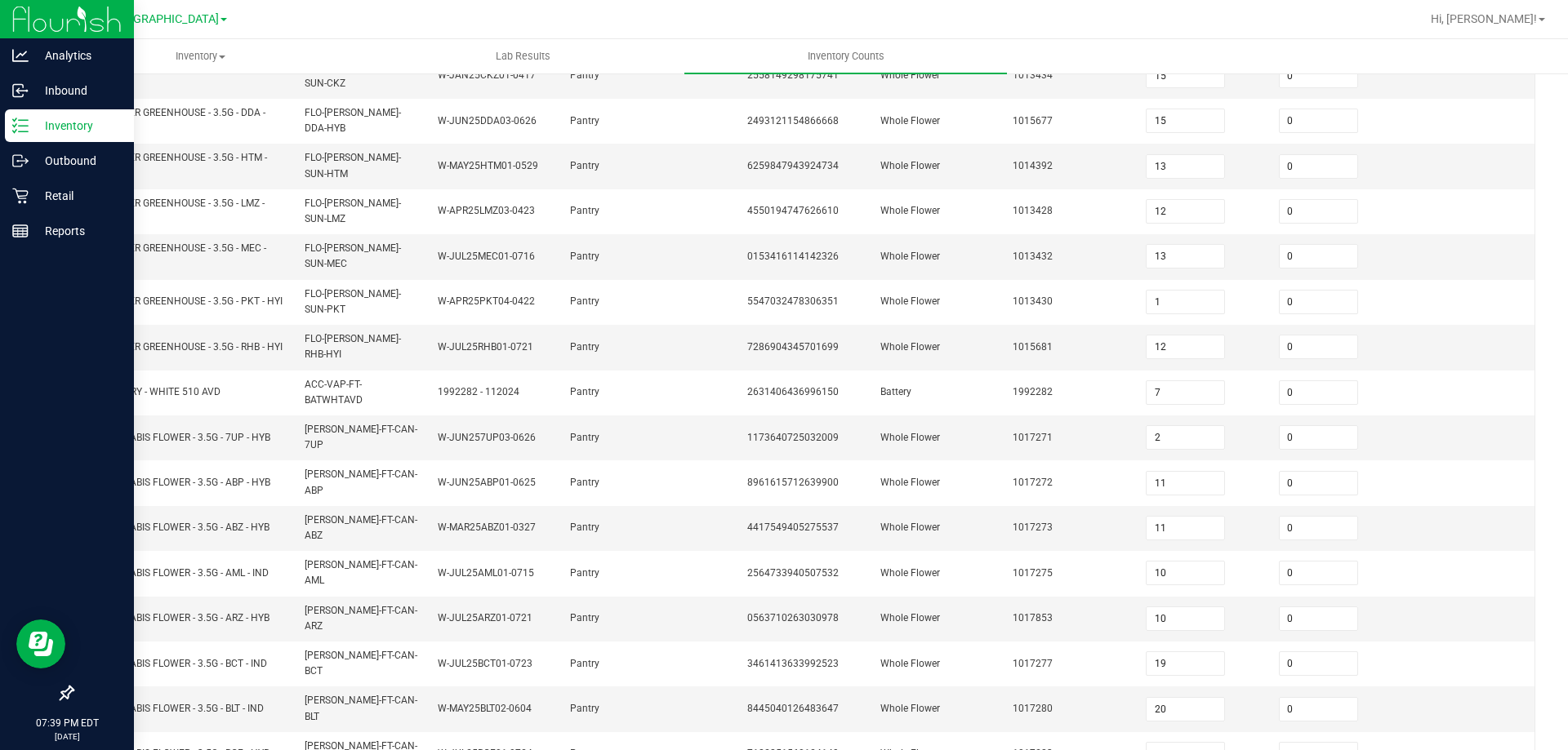
scroll to position [0, 0]
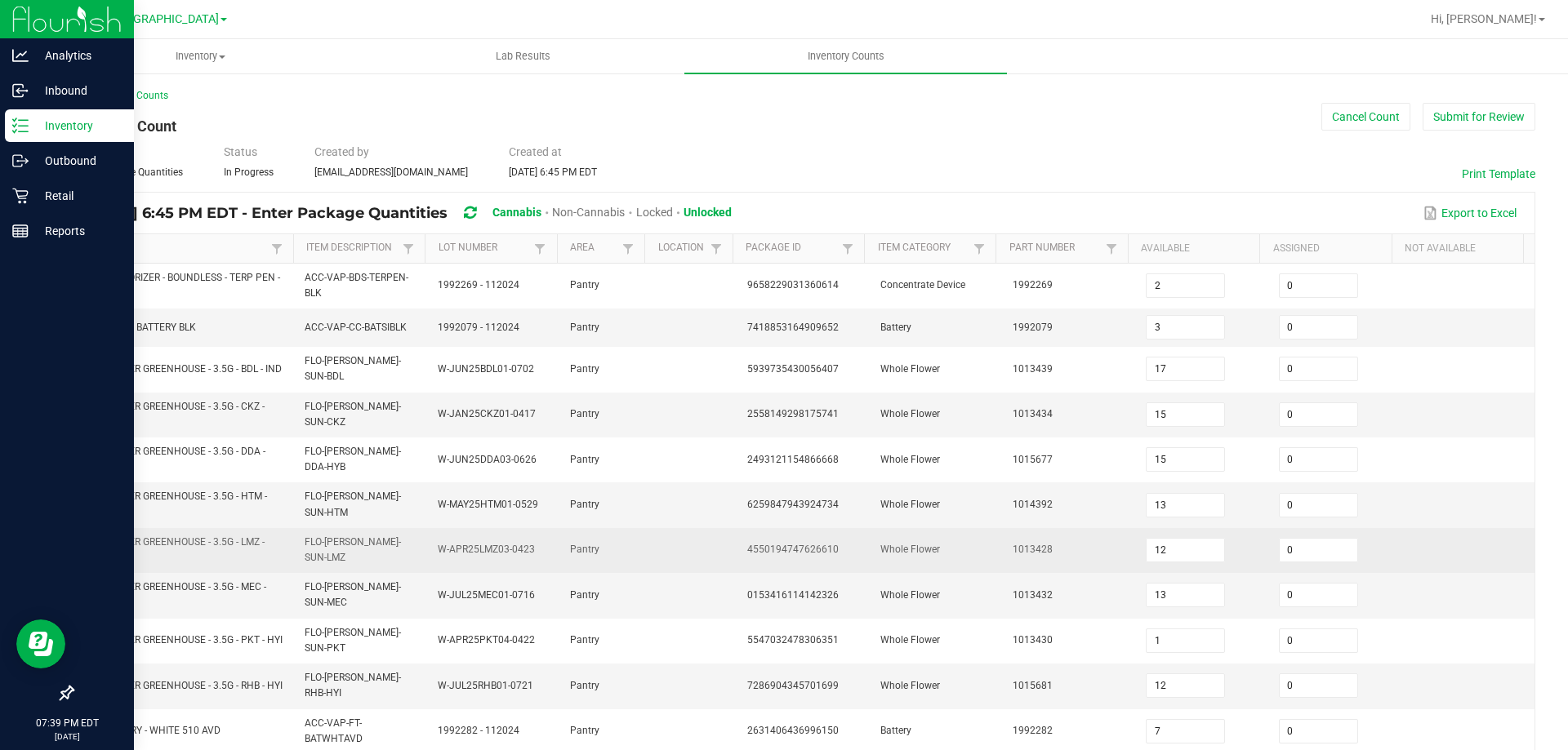
click at [1210, 554] on td "12" at bounding box center [1202, 550] width 133 height 45
click at [1191, 551] on input "12" at bounding box center [1185, 549] width 77 height 23
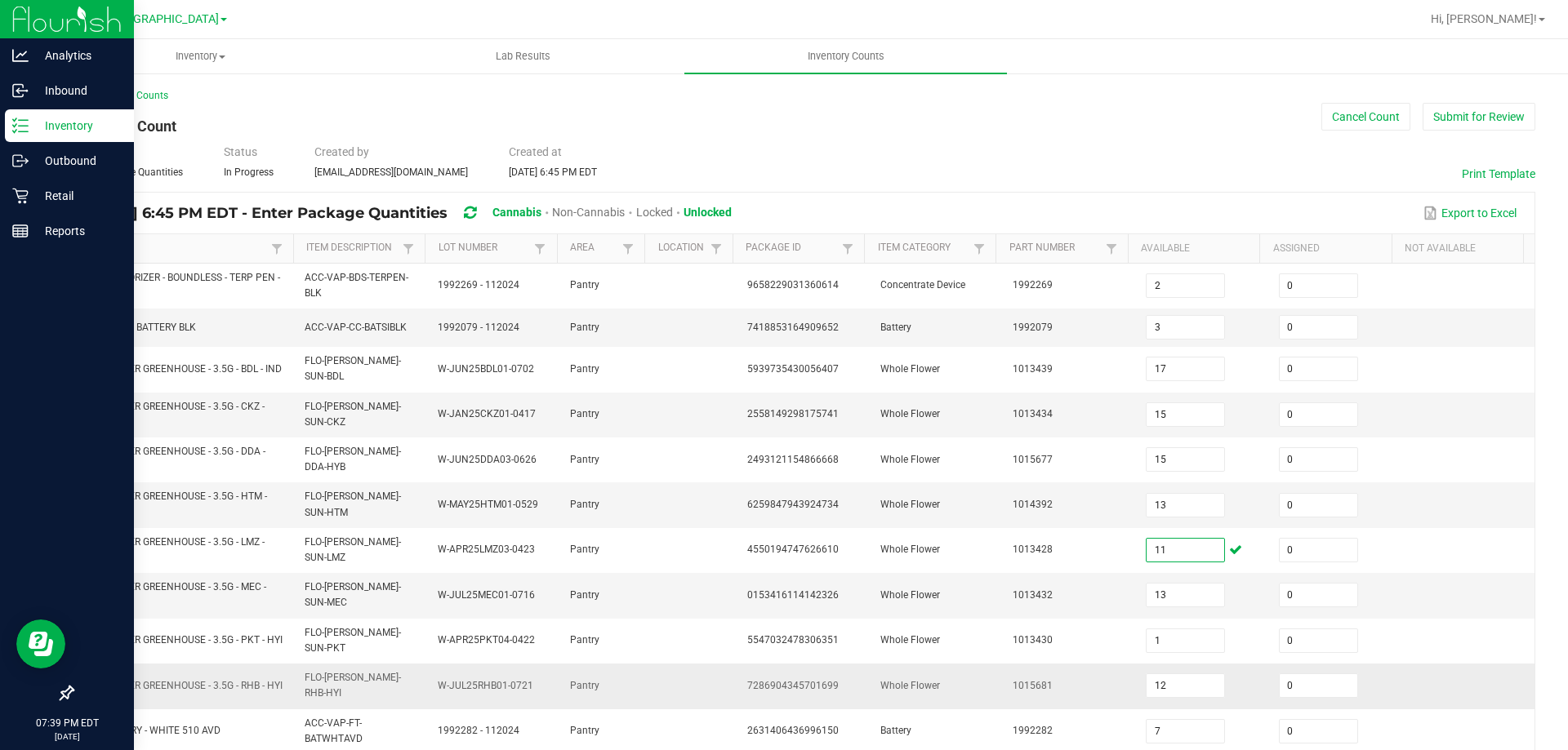
click at [692, 675] on td at bounding box center [693, 686] width 88 height 45
click at [737, 680] on td "7286904345701699" at bounding box center [803, 686] width 133 height 45
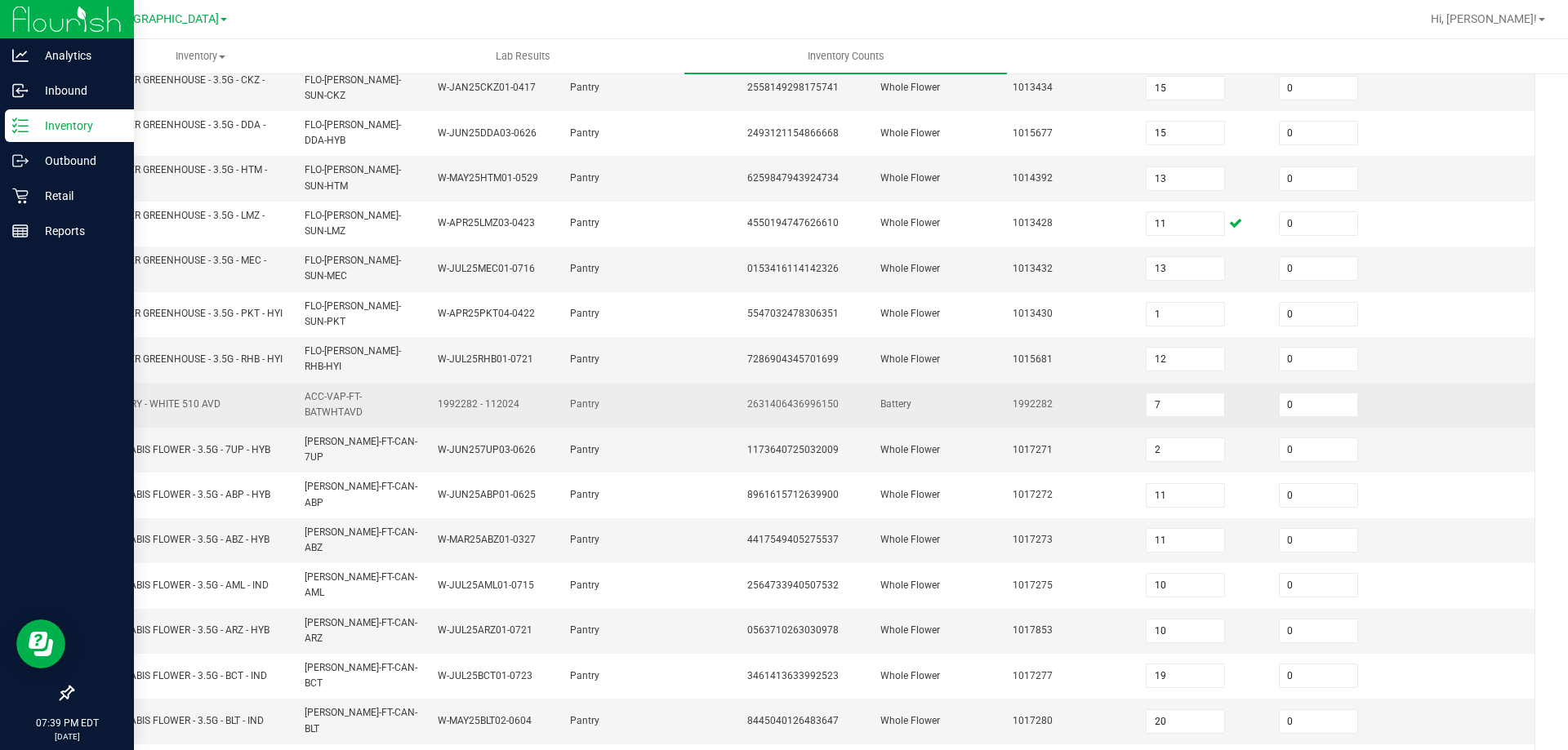
scroll to position [401, 0]
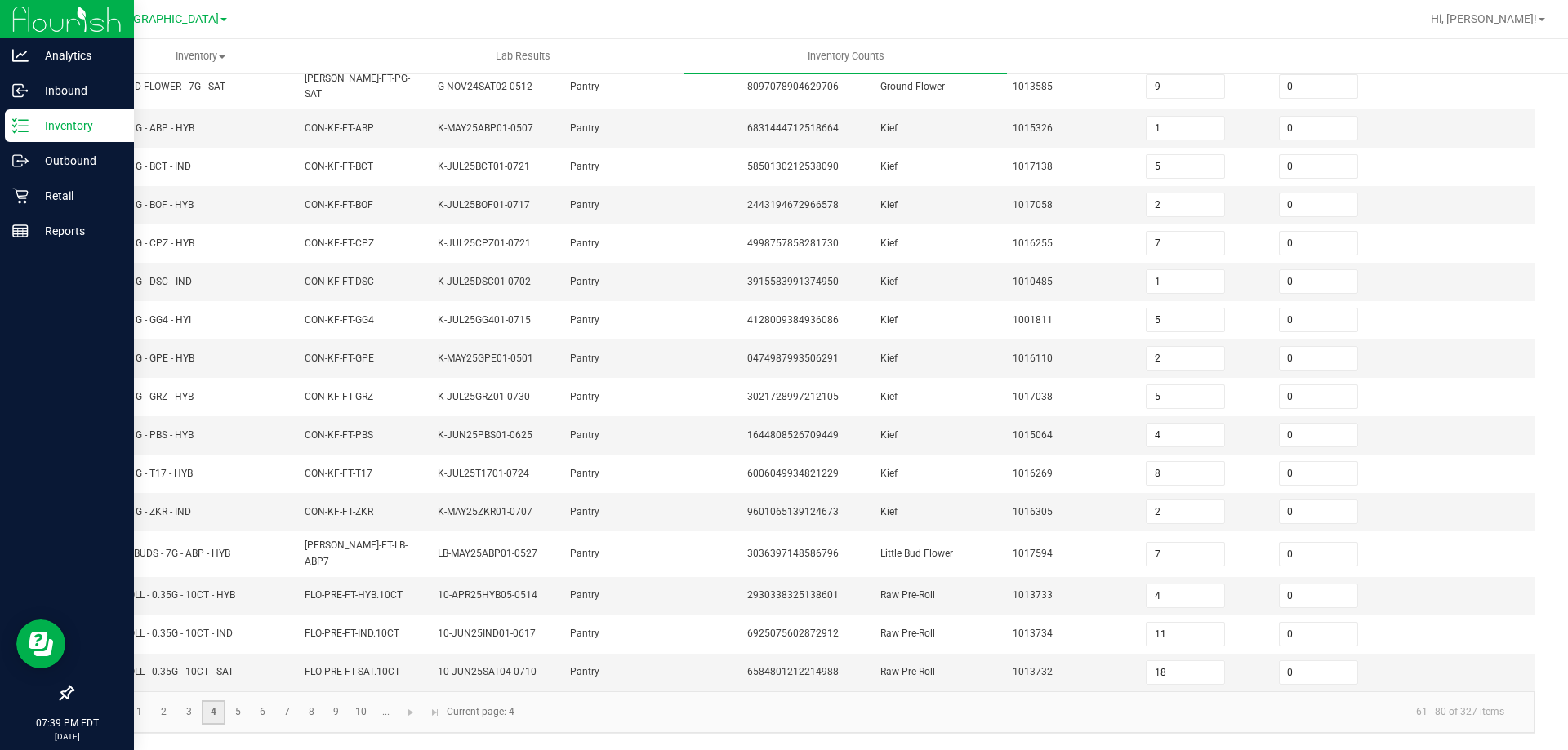
scroll to position [346, 0]
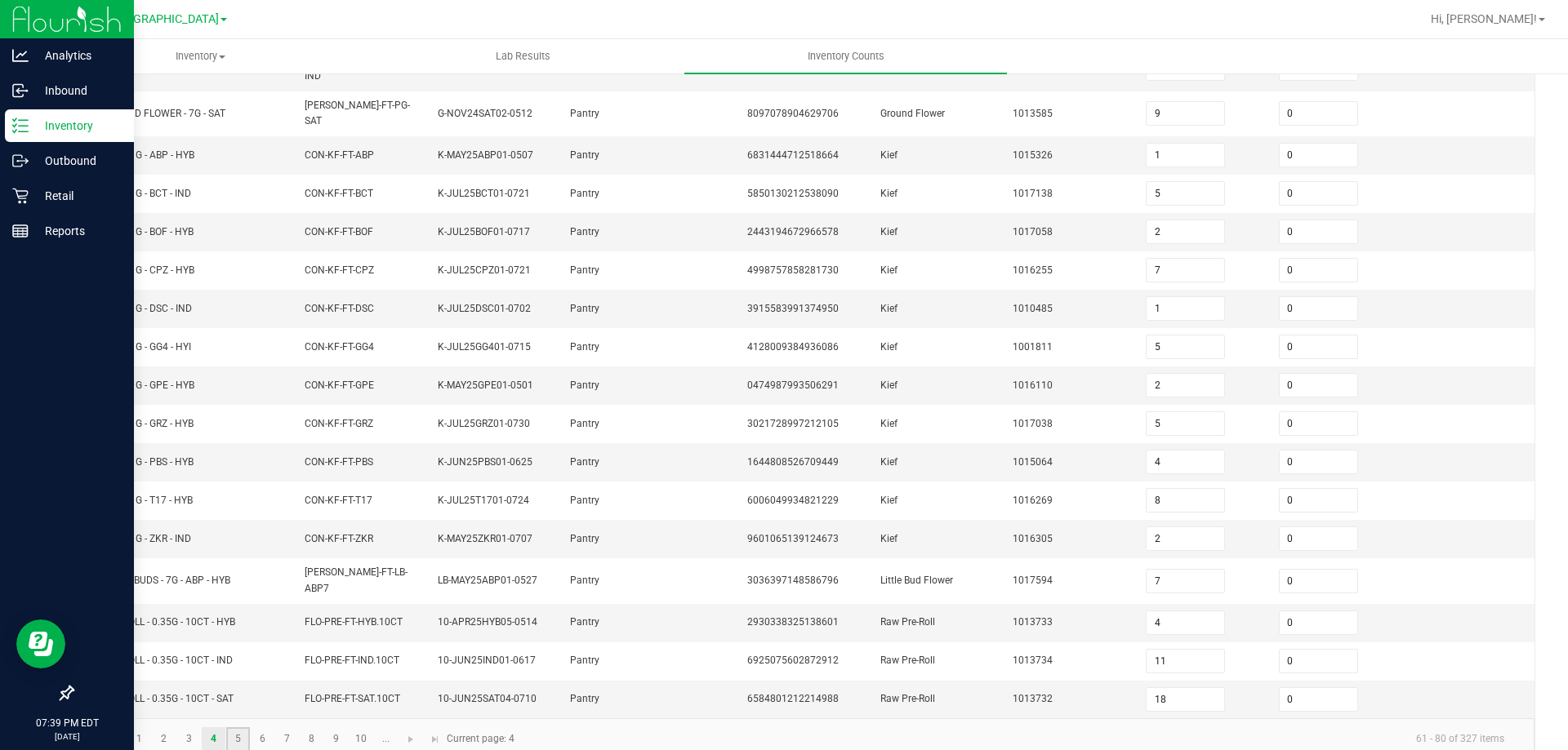
click at [247, 727] on link "5" at bounding box center [238, 739] width 24 height 24
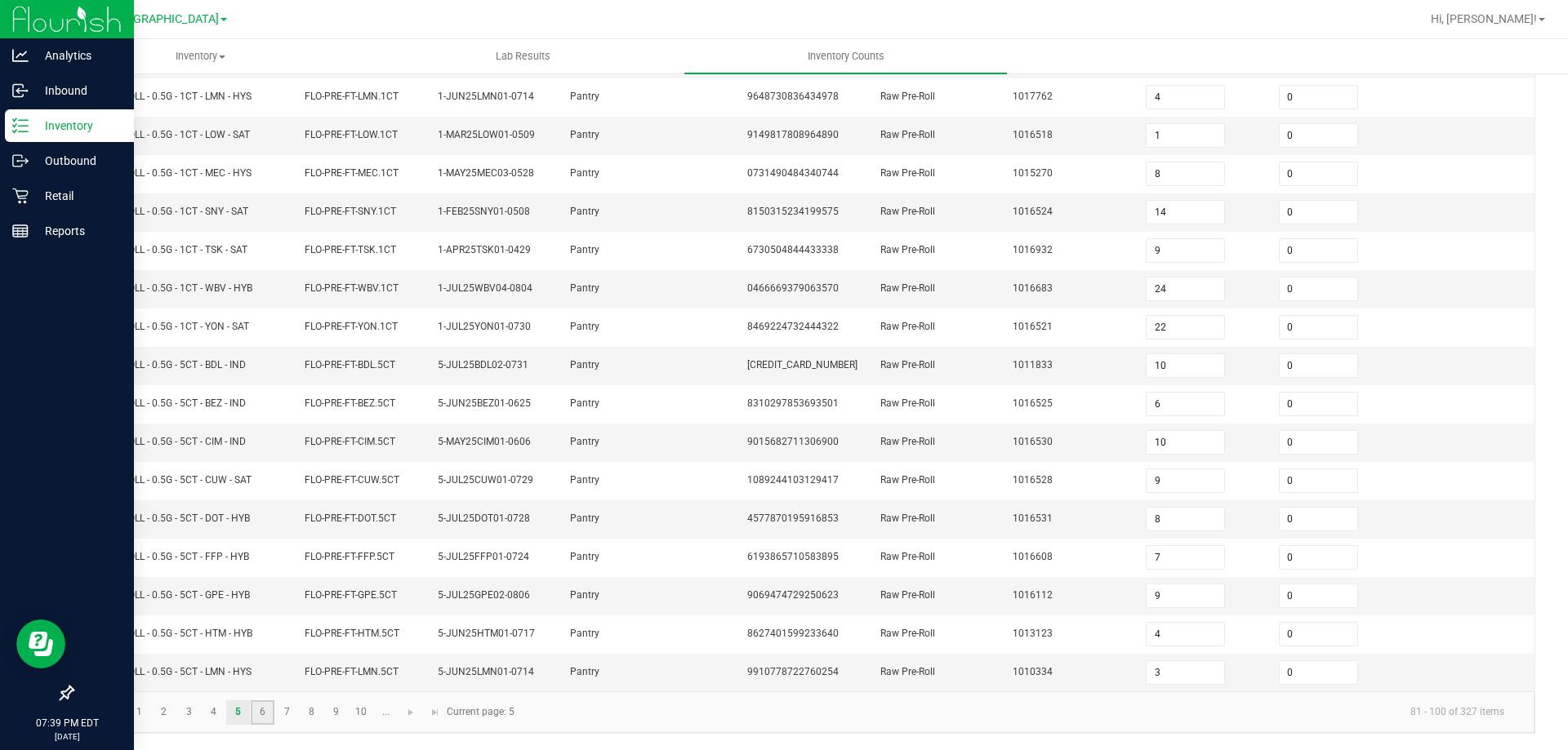
click at [269, 711] on link "6" at bounding box center [263, 712] width 24 height 24
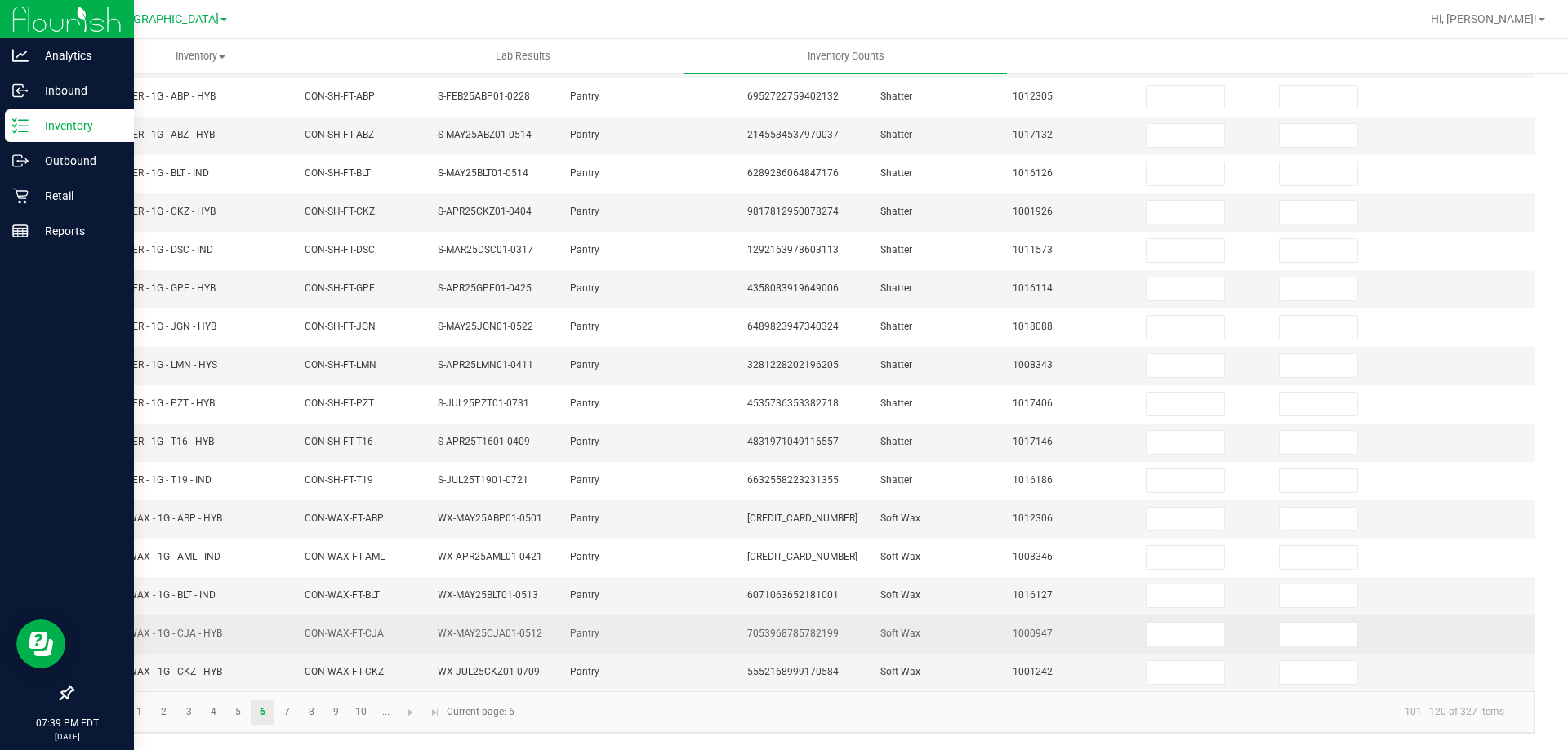
click at [453, 623] on td "WX-MAY25CJA01-0512" at bounding box center [494, 634] width 133 height 39
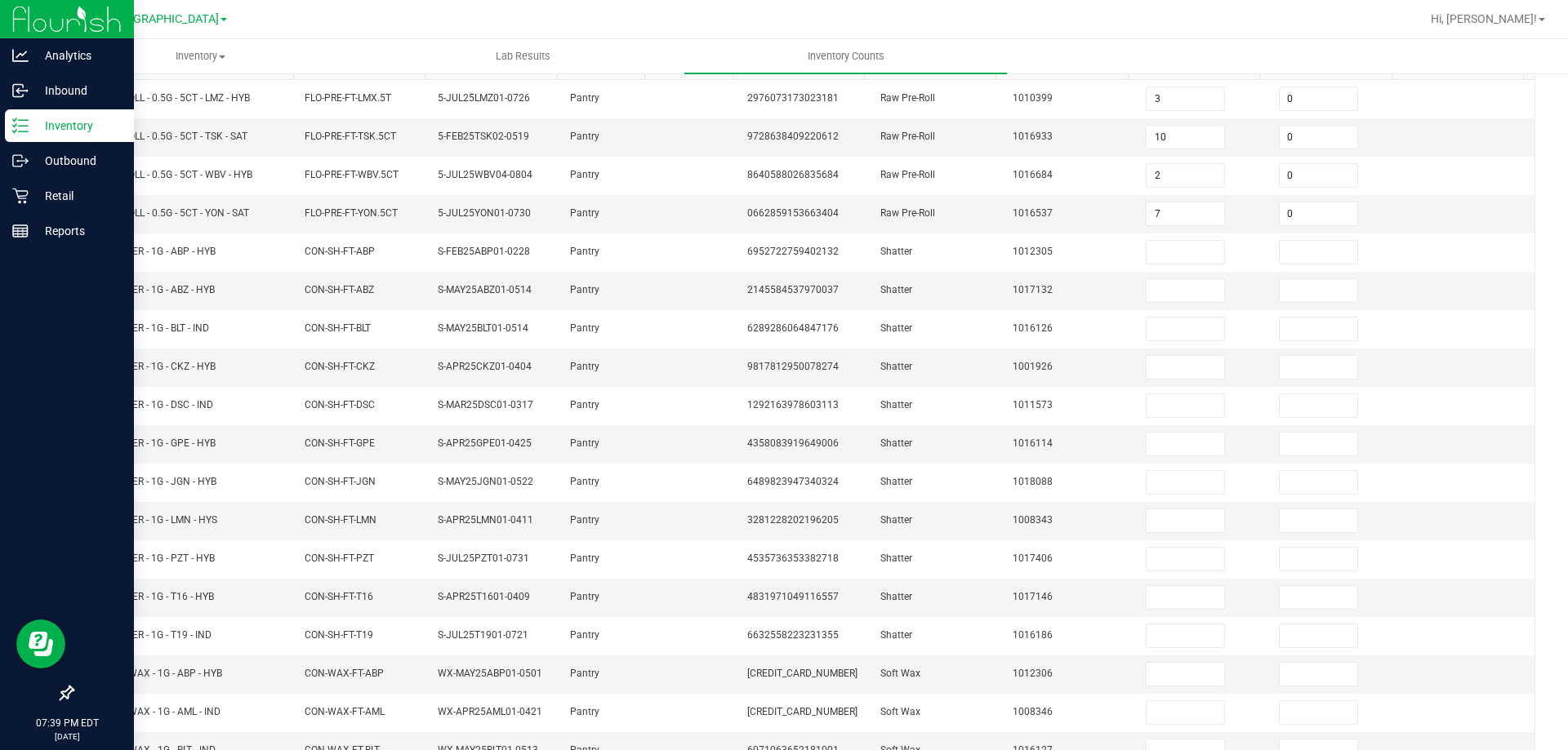
scroll to position [13, 0]
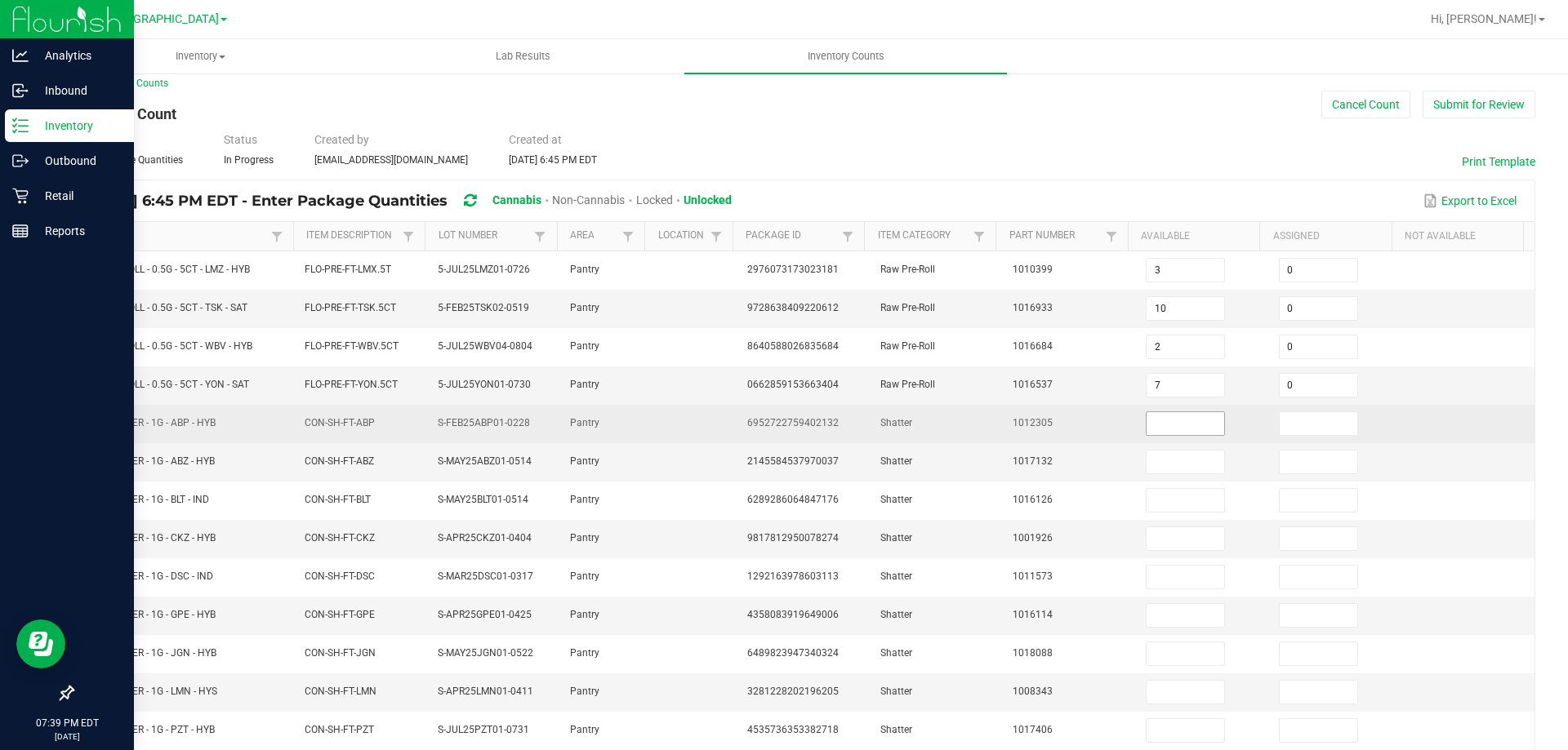
click at [1178, 426] on input at bounding box center [1185, 423] width 77 height 23
click at [1183, 422] on input at bounding box center [1185, 423] width 77 height 23
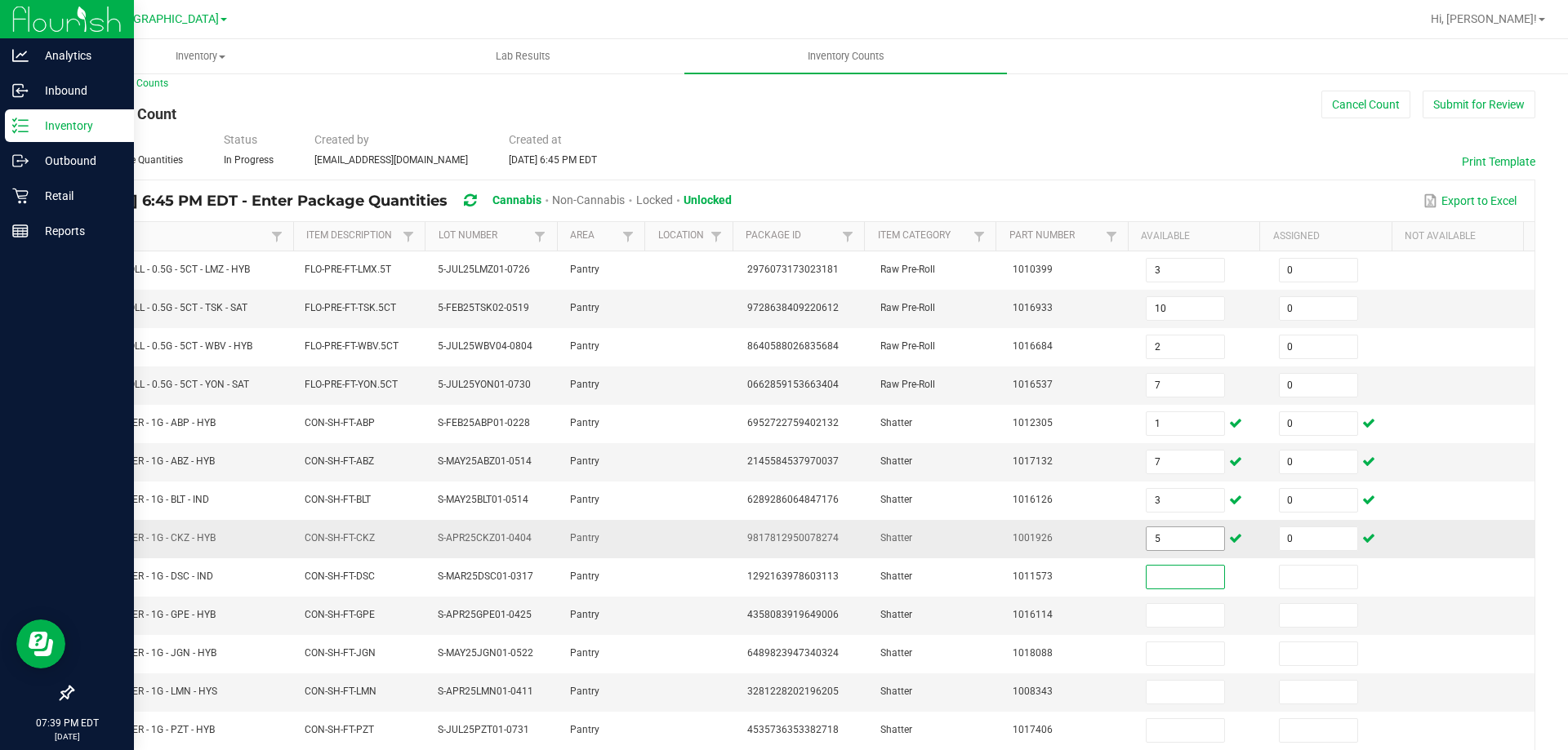
click at [1184, 539] on input "5" at bounding box center [1185, 538] width 77 height 23
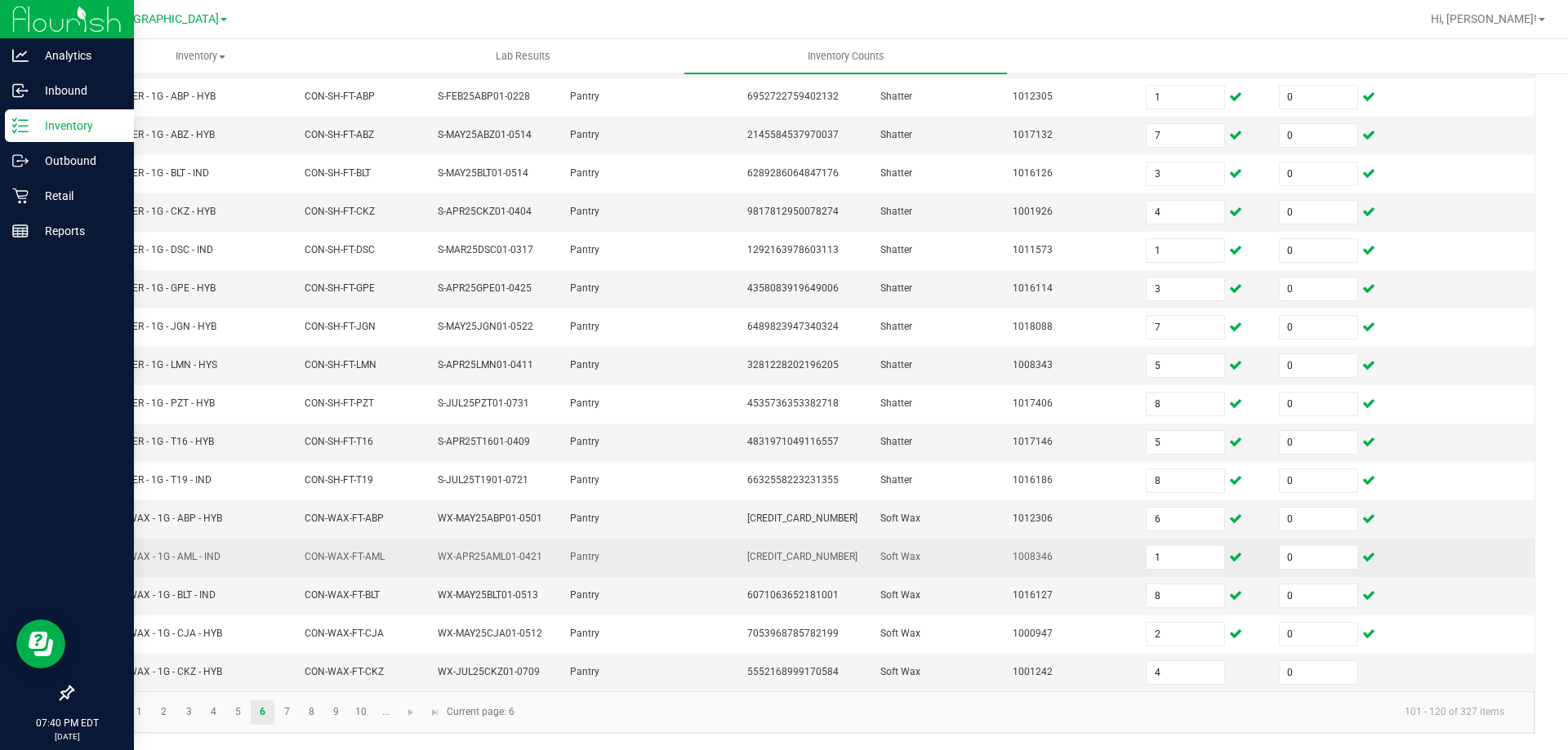
click at [1003, 567] on td "1008346" at bounding box center [1069, 558] width 133 height 39
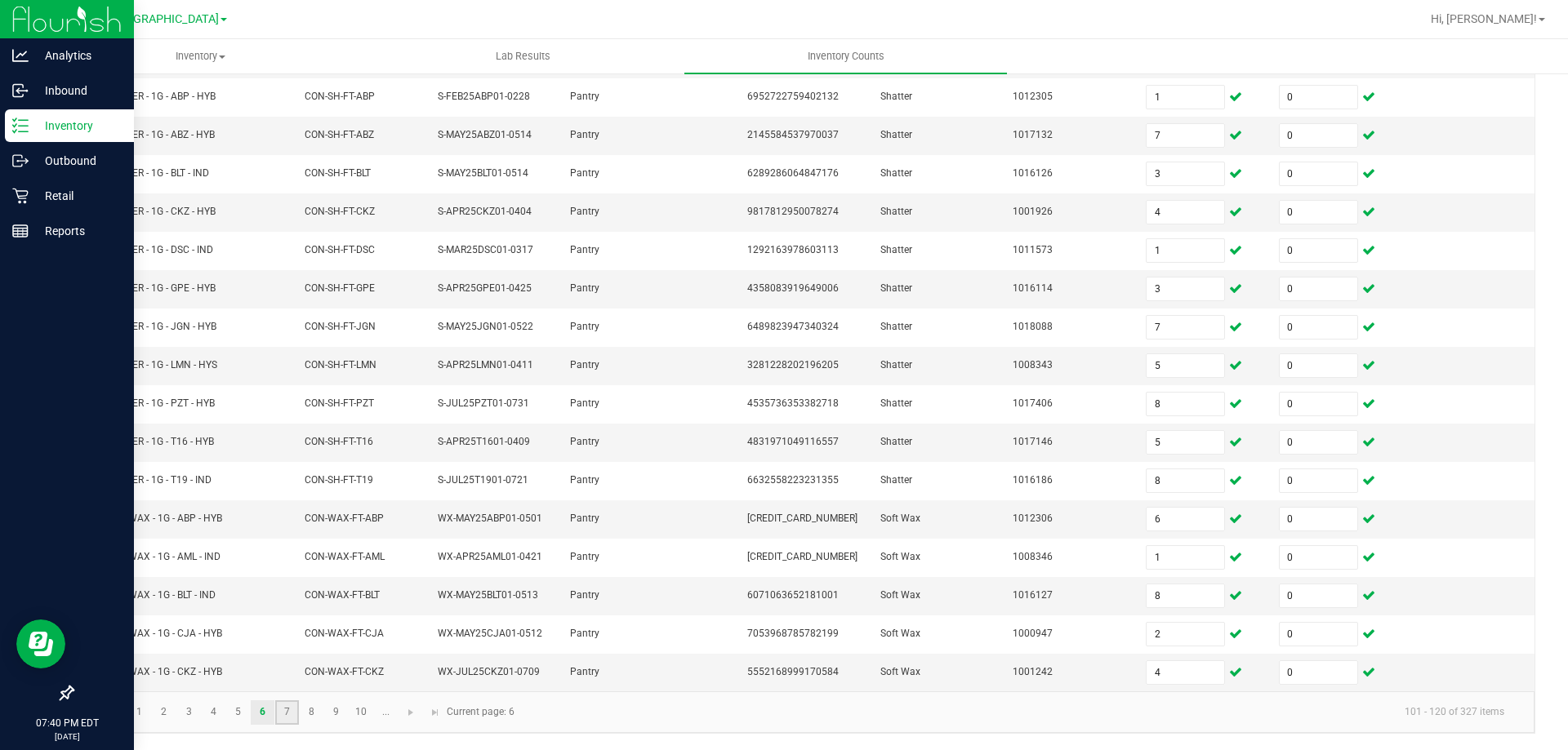
click at [290, 715] on link "7" at bounding box center [287, 712] width 24 height 24
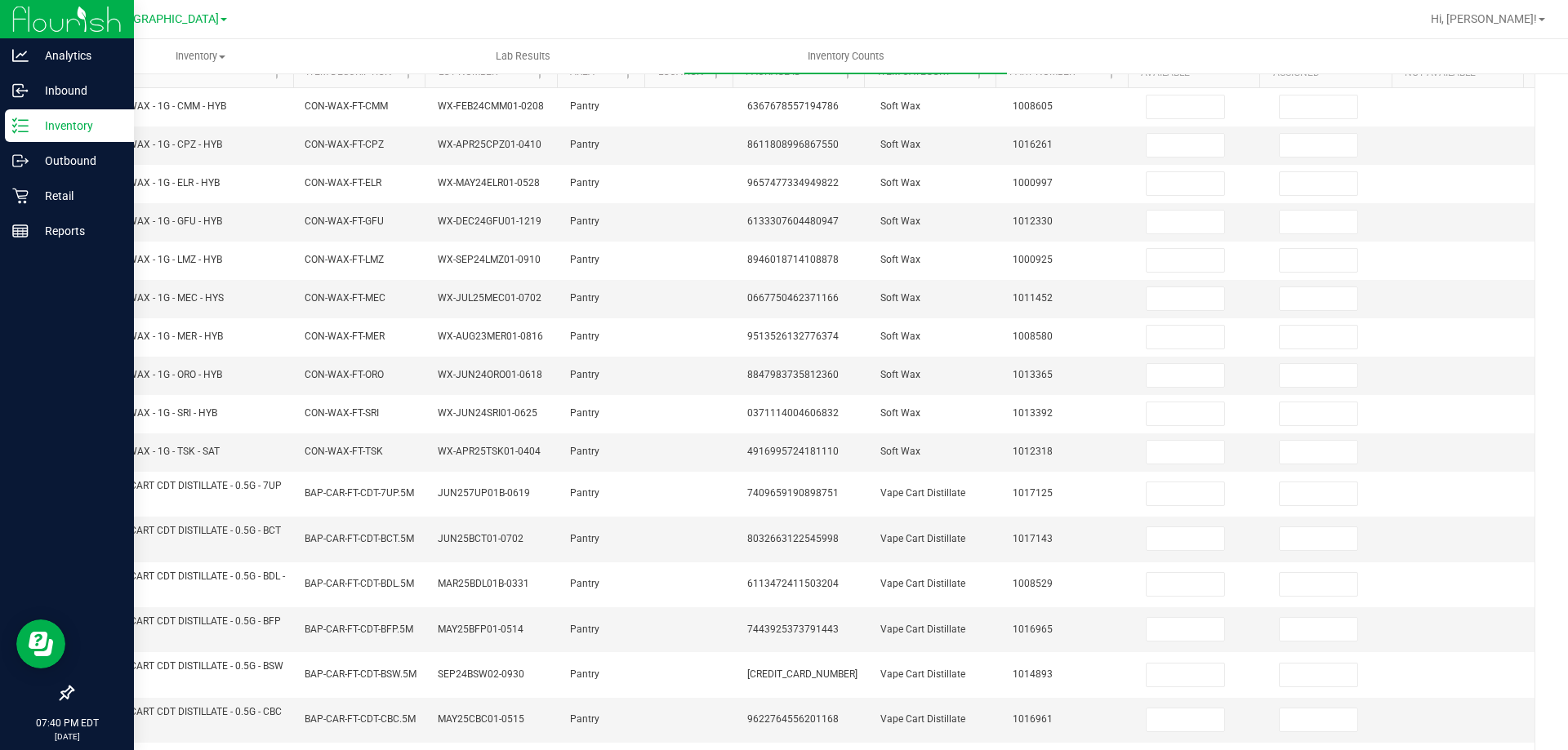
scroll to position [0, 0]
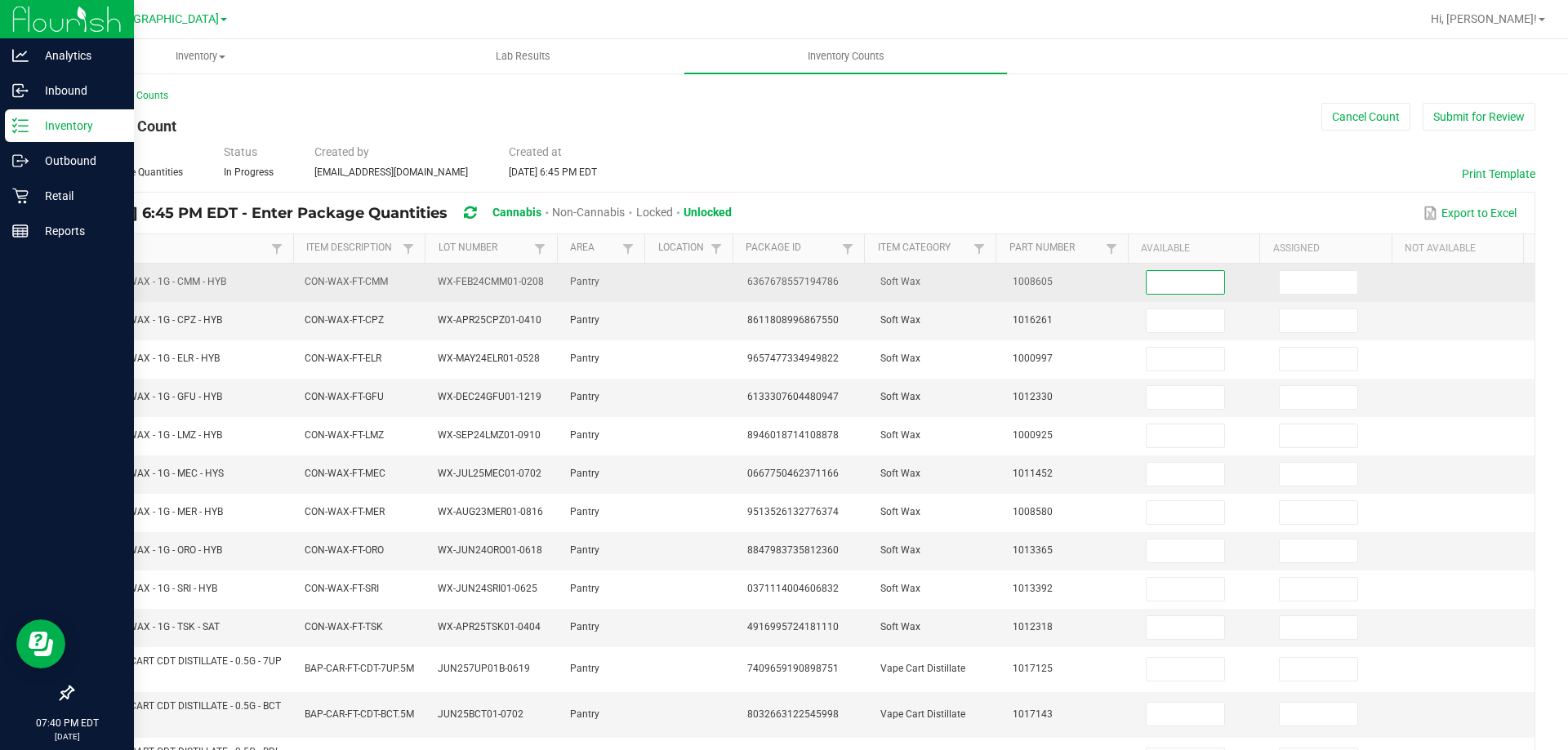
click at [1147, 287] on input at bounding box center [1185, 282] width 77 height 23
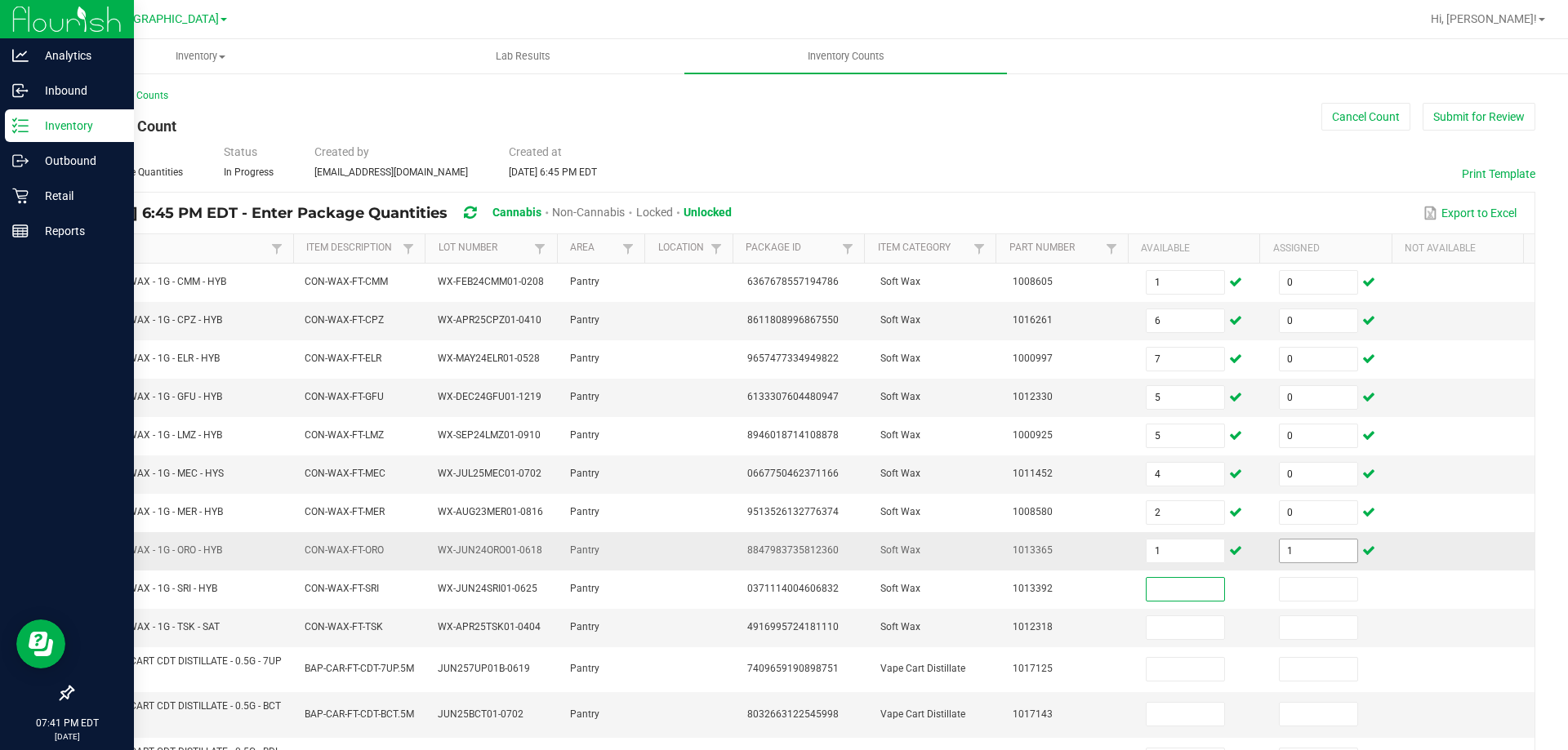
click at [1307, 548] on input "1" at bounding box center [1318, 550] width 77 height 23
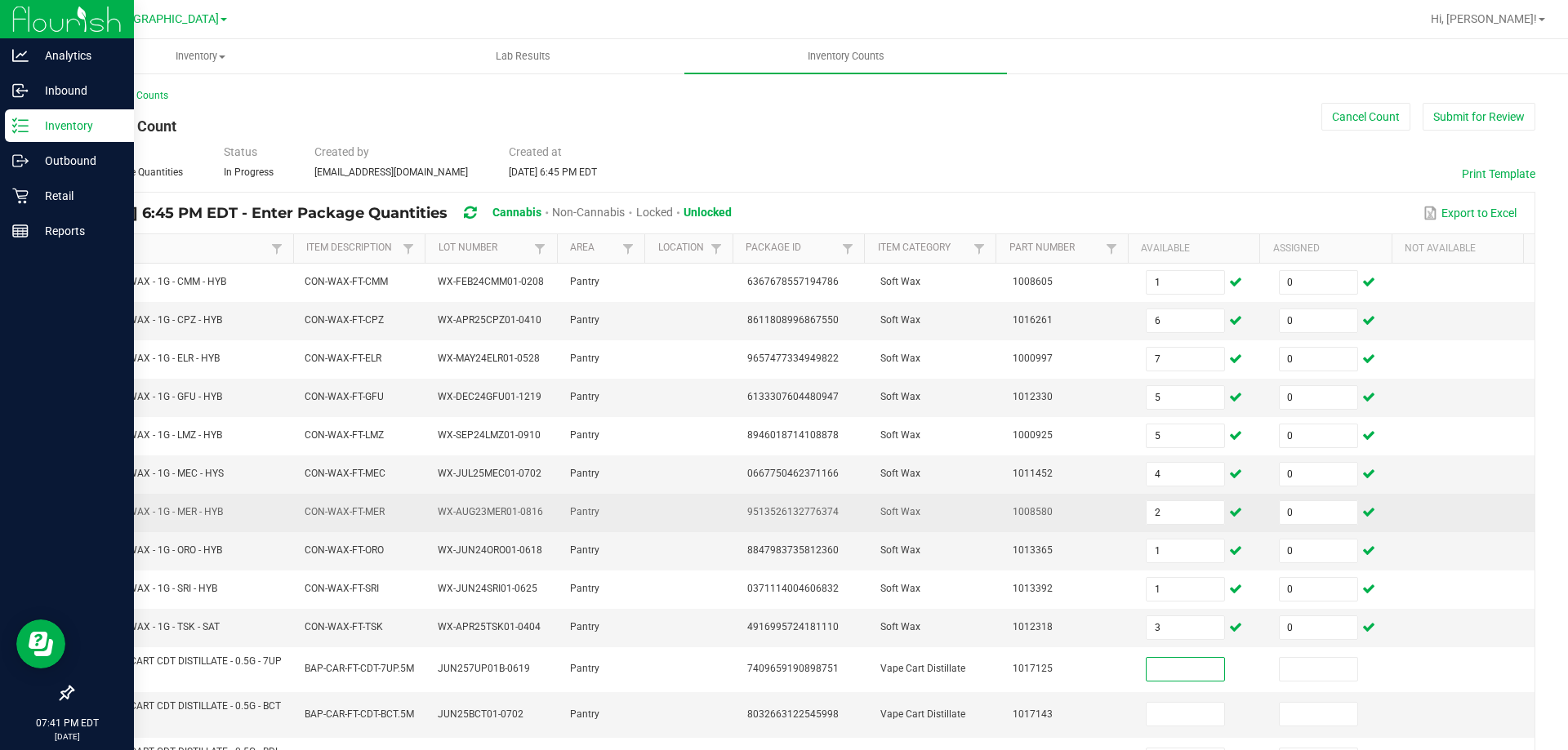
click at [651, 526] on td at bounding box center [693, 513] width 88 height 39
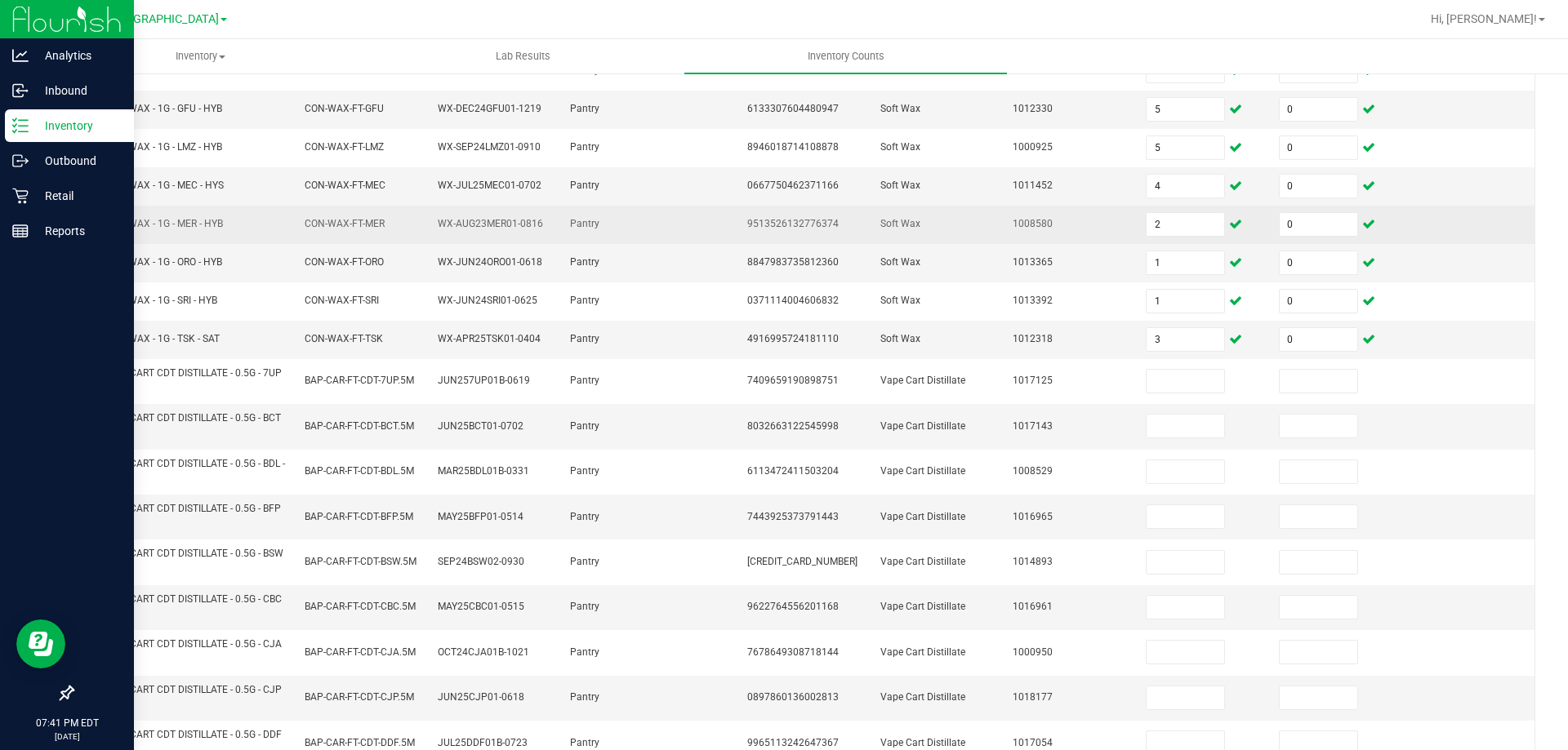
scroll to position [407, 0]
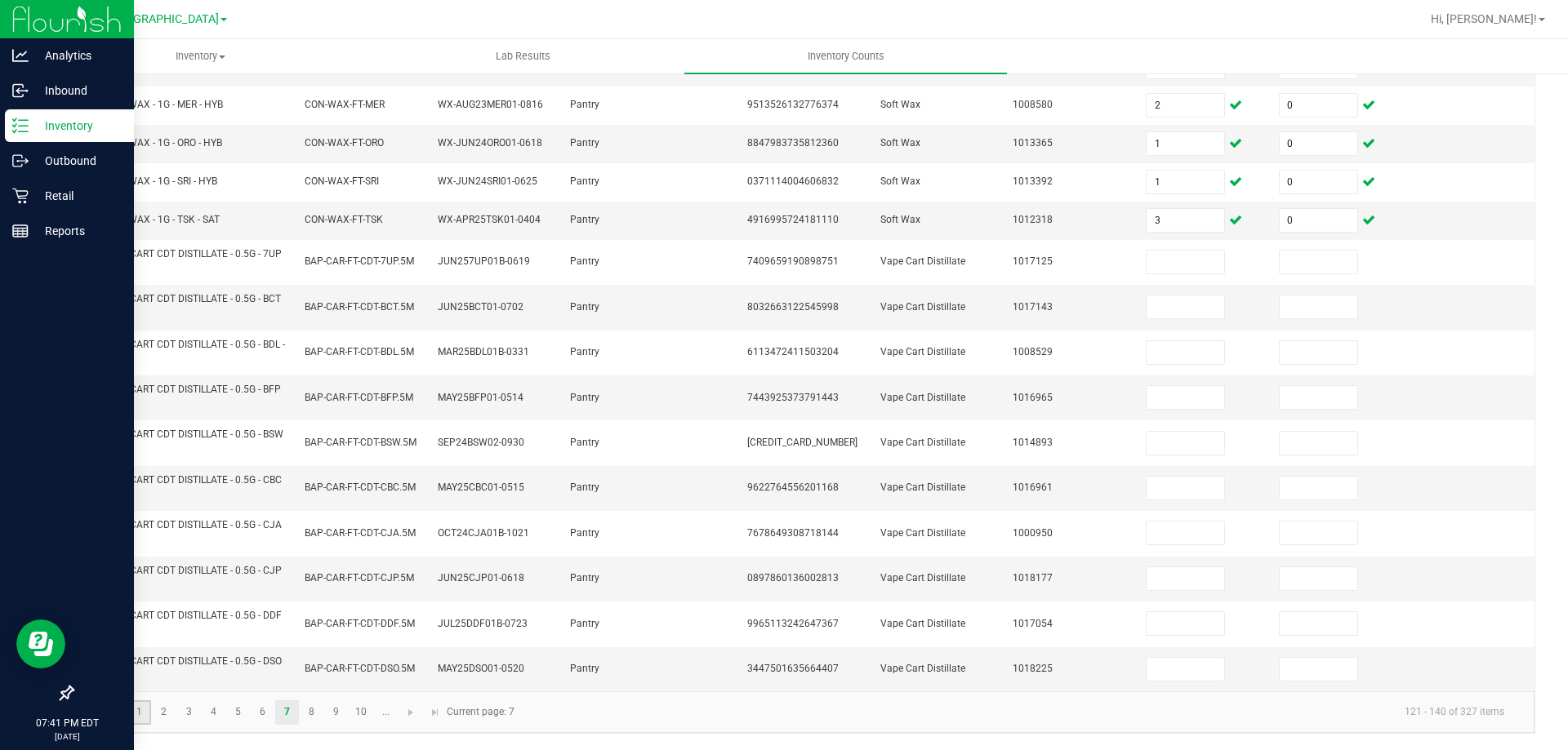
click at [137, 715] on link "1" at bounding box center [139, 712] width 24 height 24
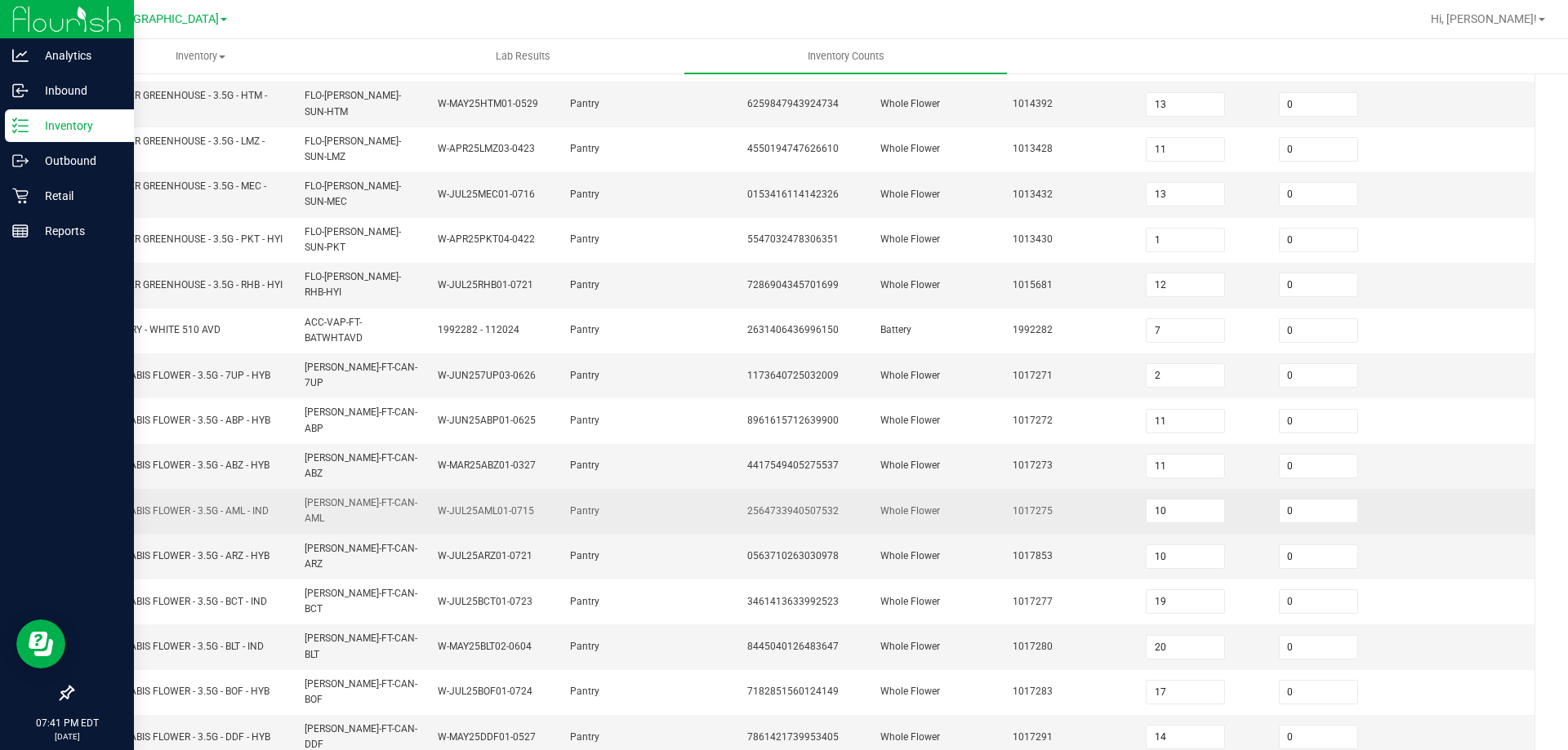
scroll to position [75, 0]
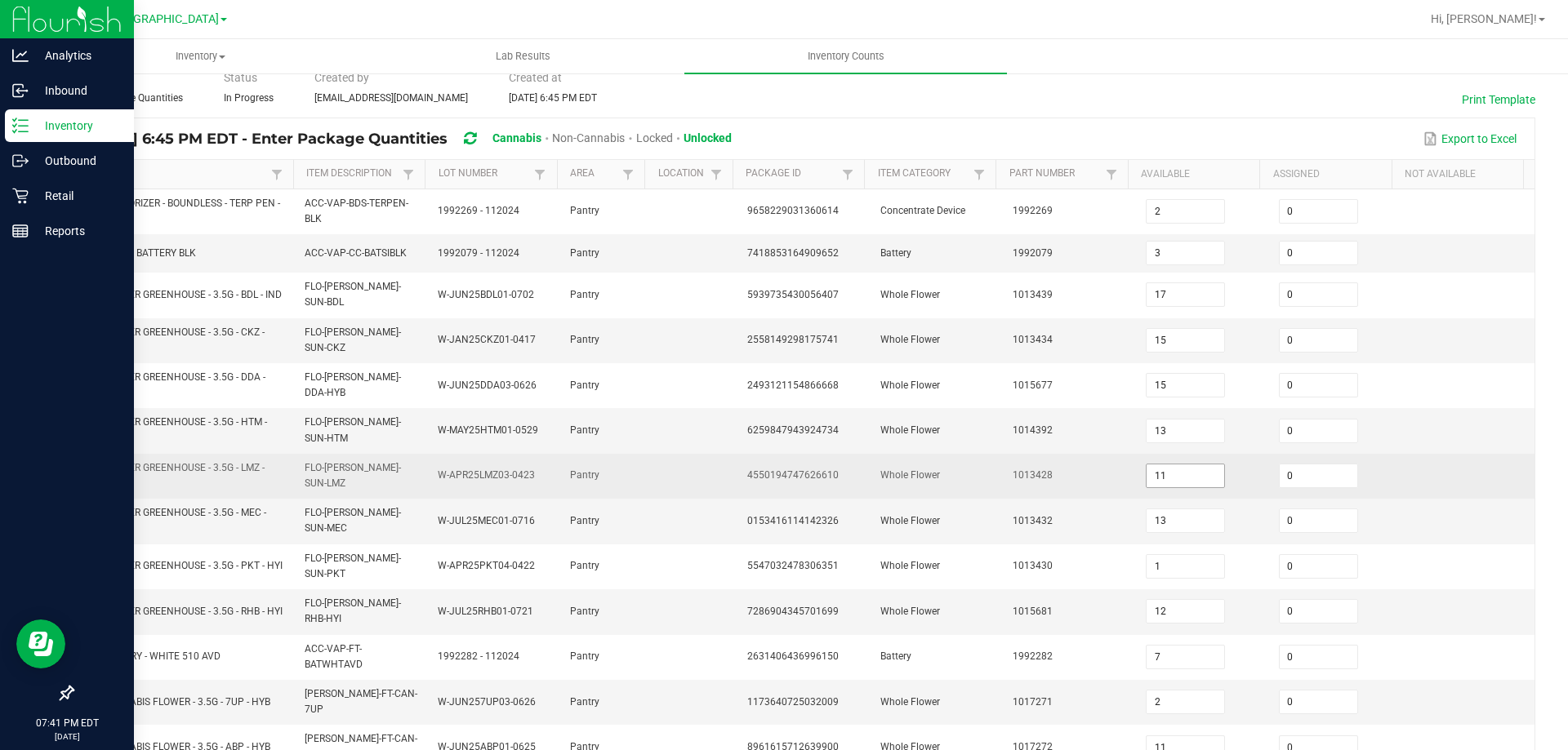
click at [1151, 477] on input "11" at bounding box center [1185, 475] width 77 height 23
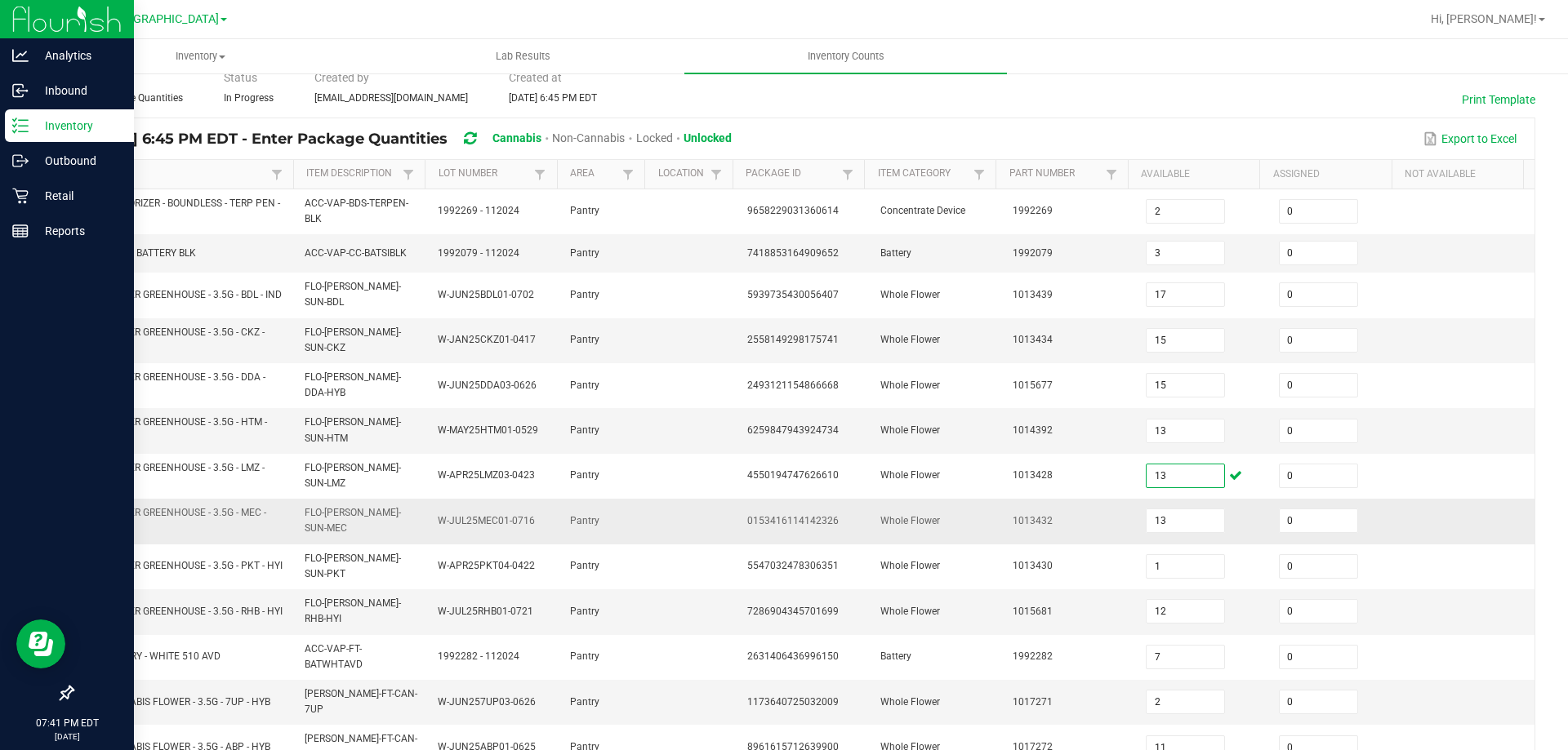
click at [1015, 500] on td "1013432" at bounding box center [1069, 521] width 133 height 45
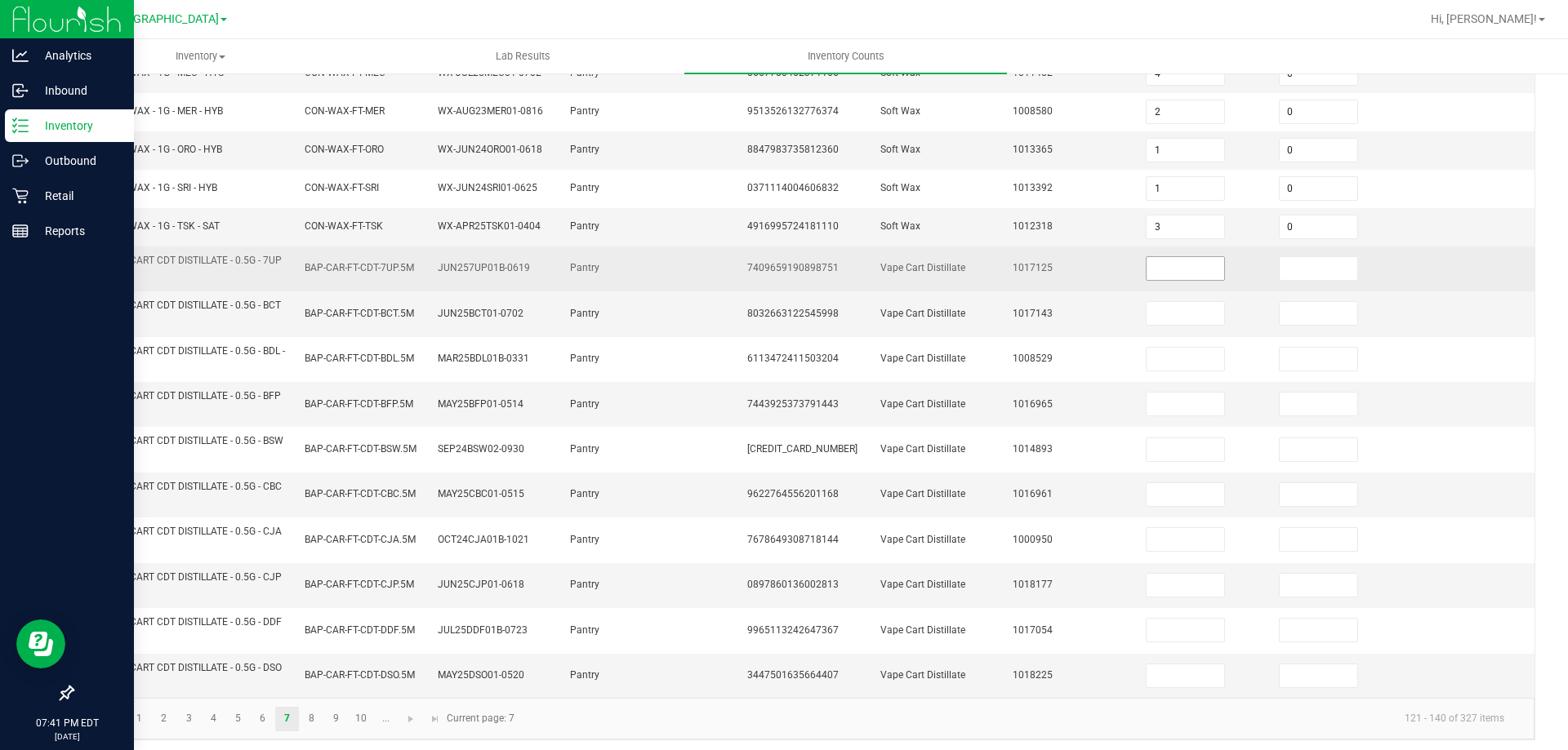
click at [1161, 275] on input at bounding box center [1185, 268] width 77 height 23
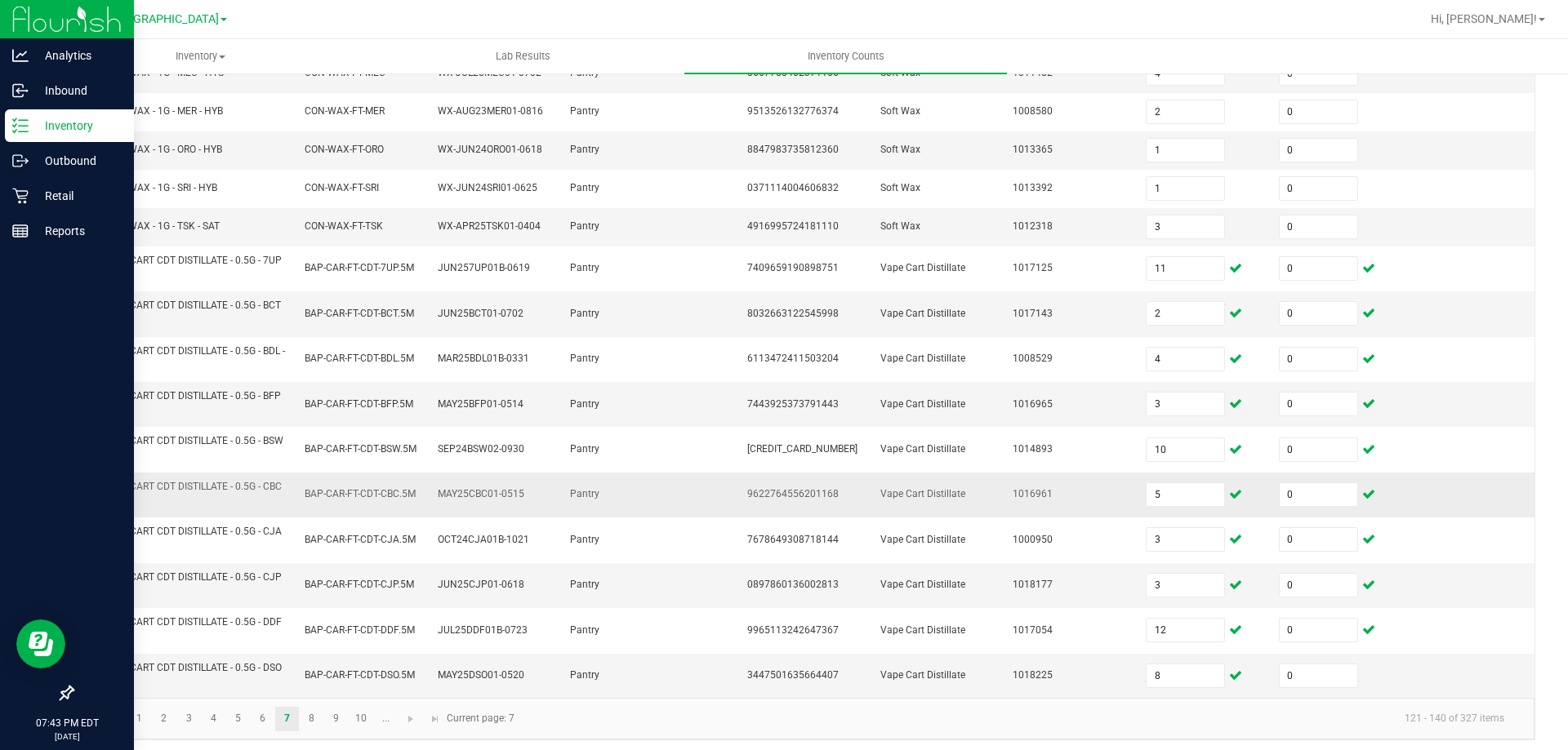
click at [708, 478] on td at bounding box center [693, 495] width 88 height 45
click at [315, 721] on link "8" at bounding box center [311, 718] width 24 height 24
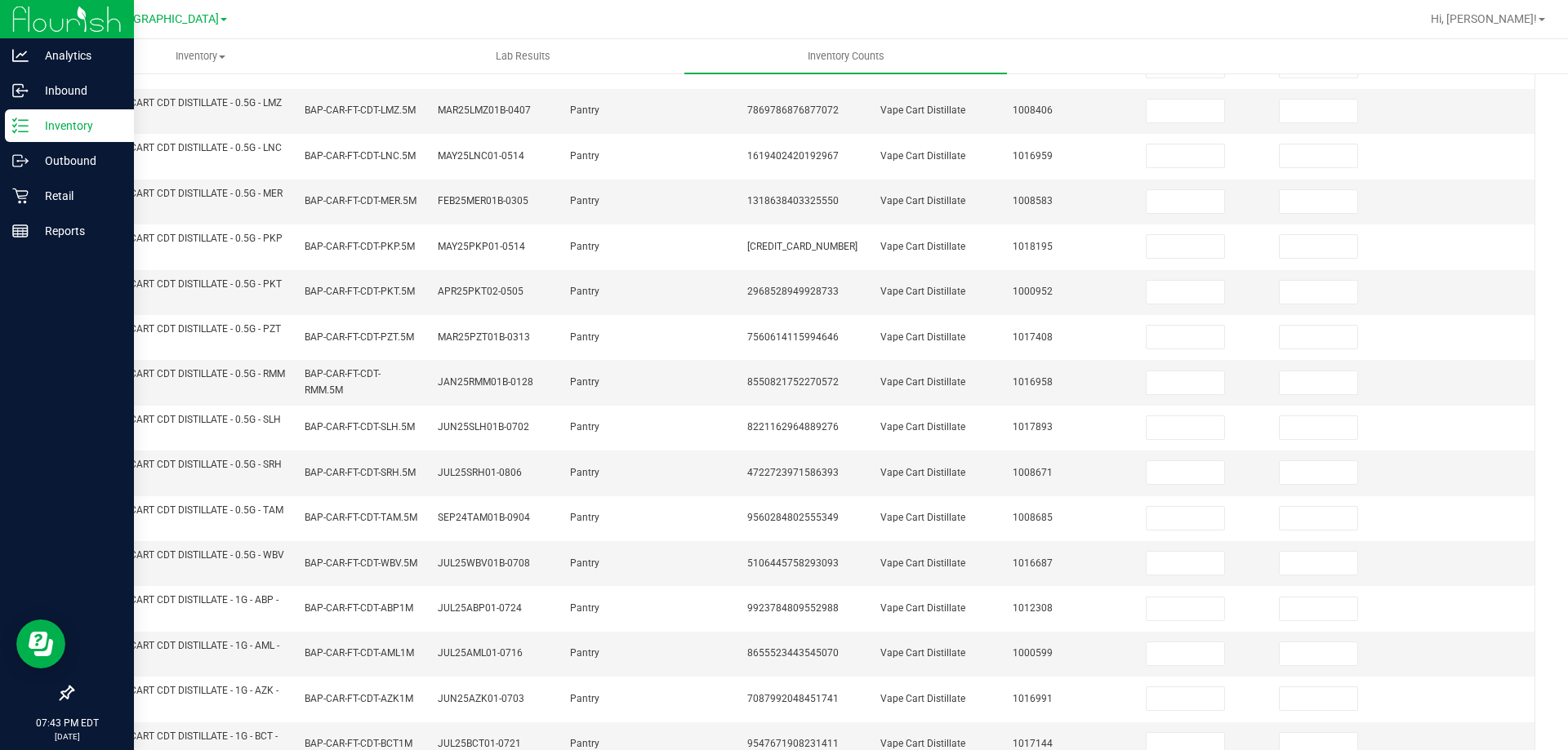
scroll to position [0, 0]
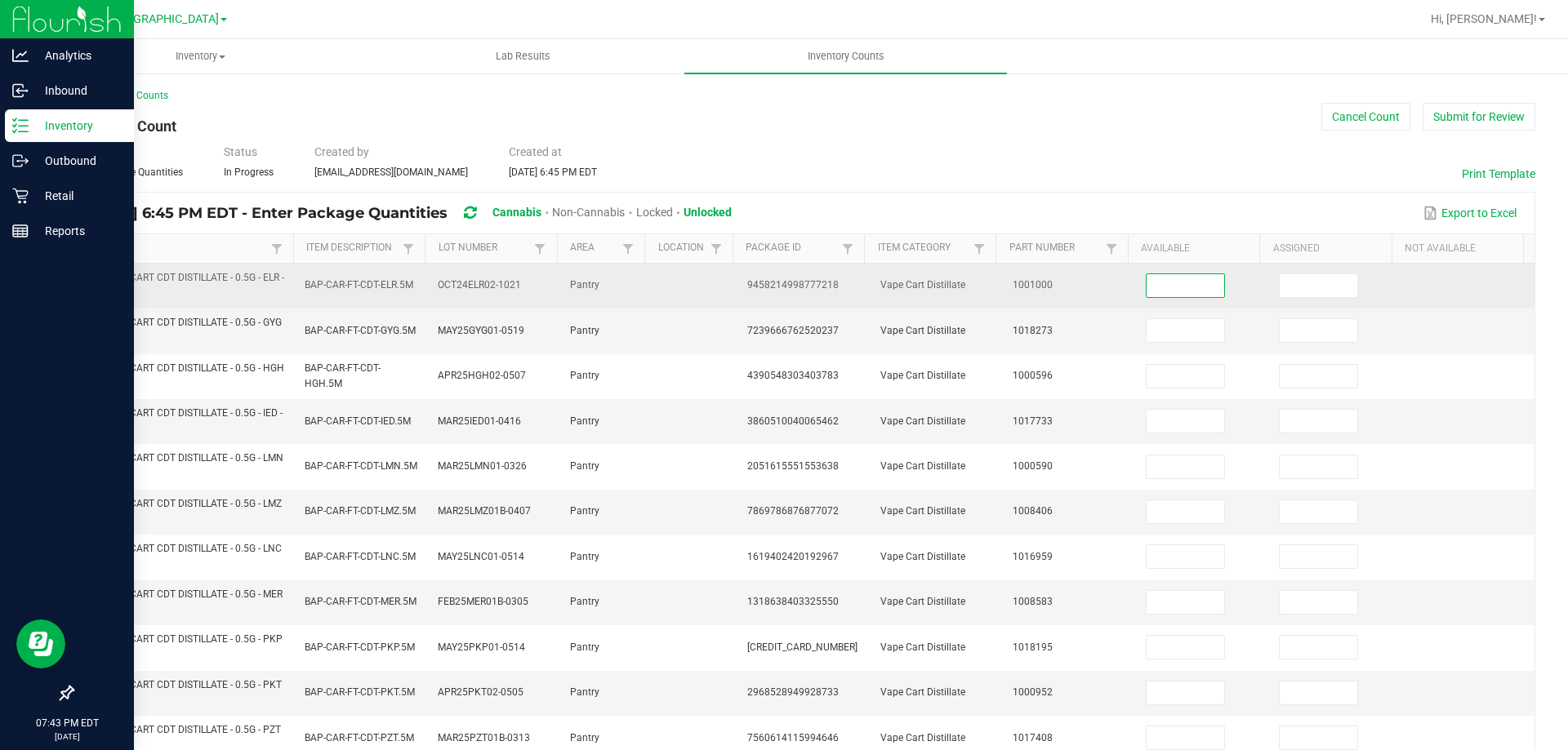
click at [1147, 288] on input at bounding box center [1185, 285] width 77 height 23
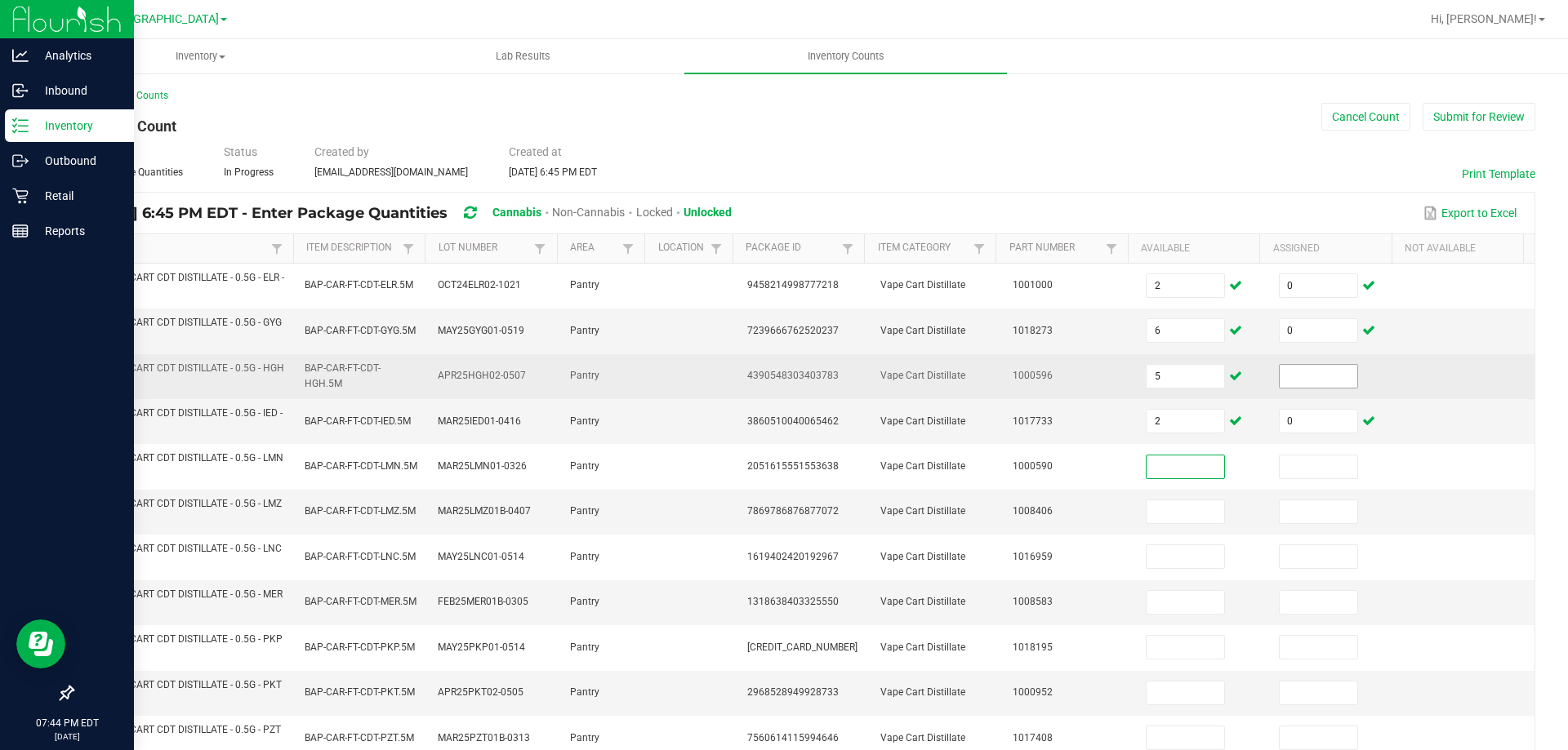
click at [1319, 367] on input at bounding box center [1318, 376] width 77 height 23
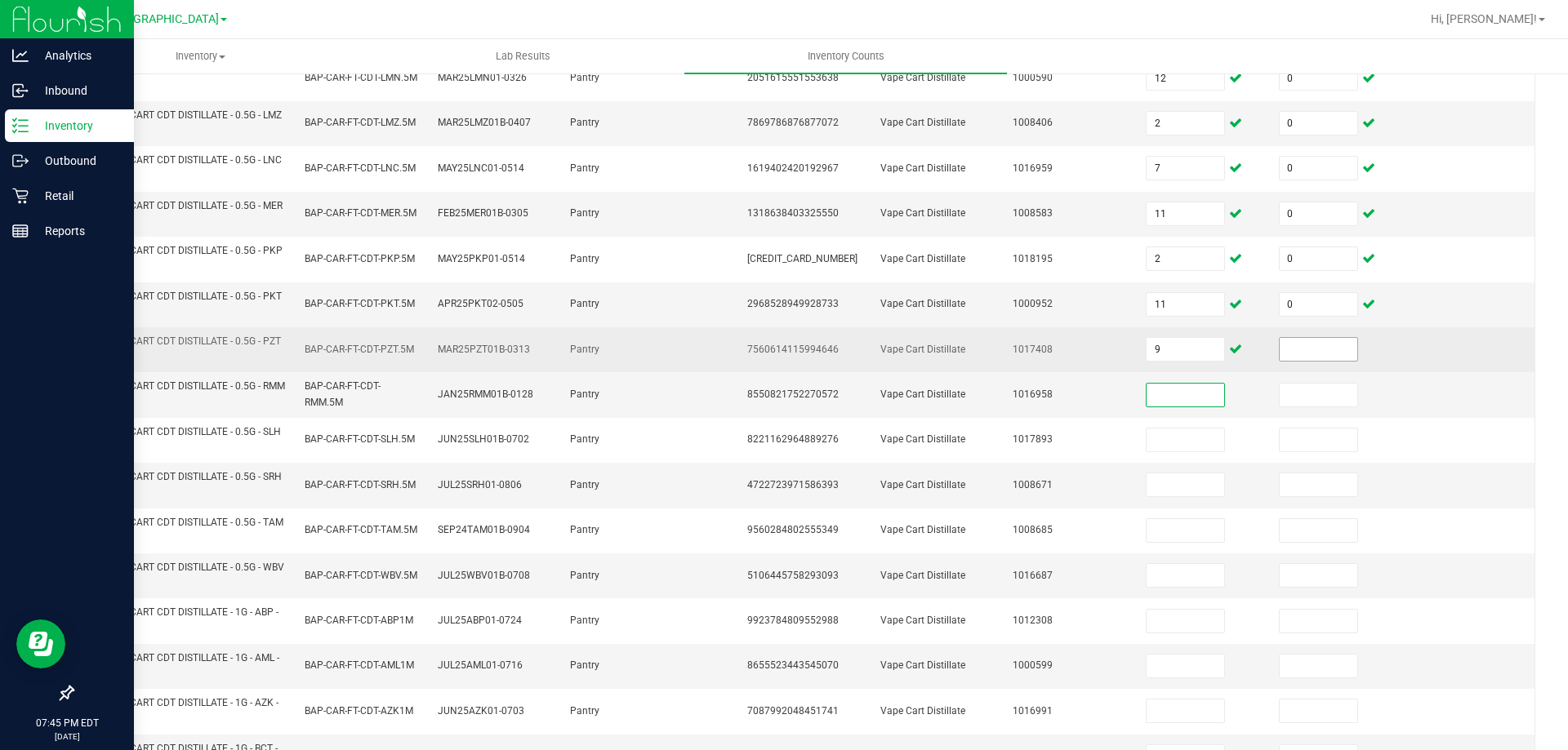
click at [1303, 351] on input at bounding box center [1318, 349] width 77 height 23
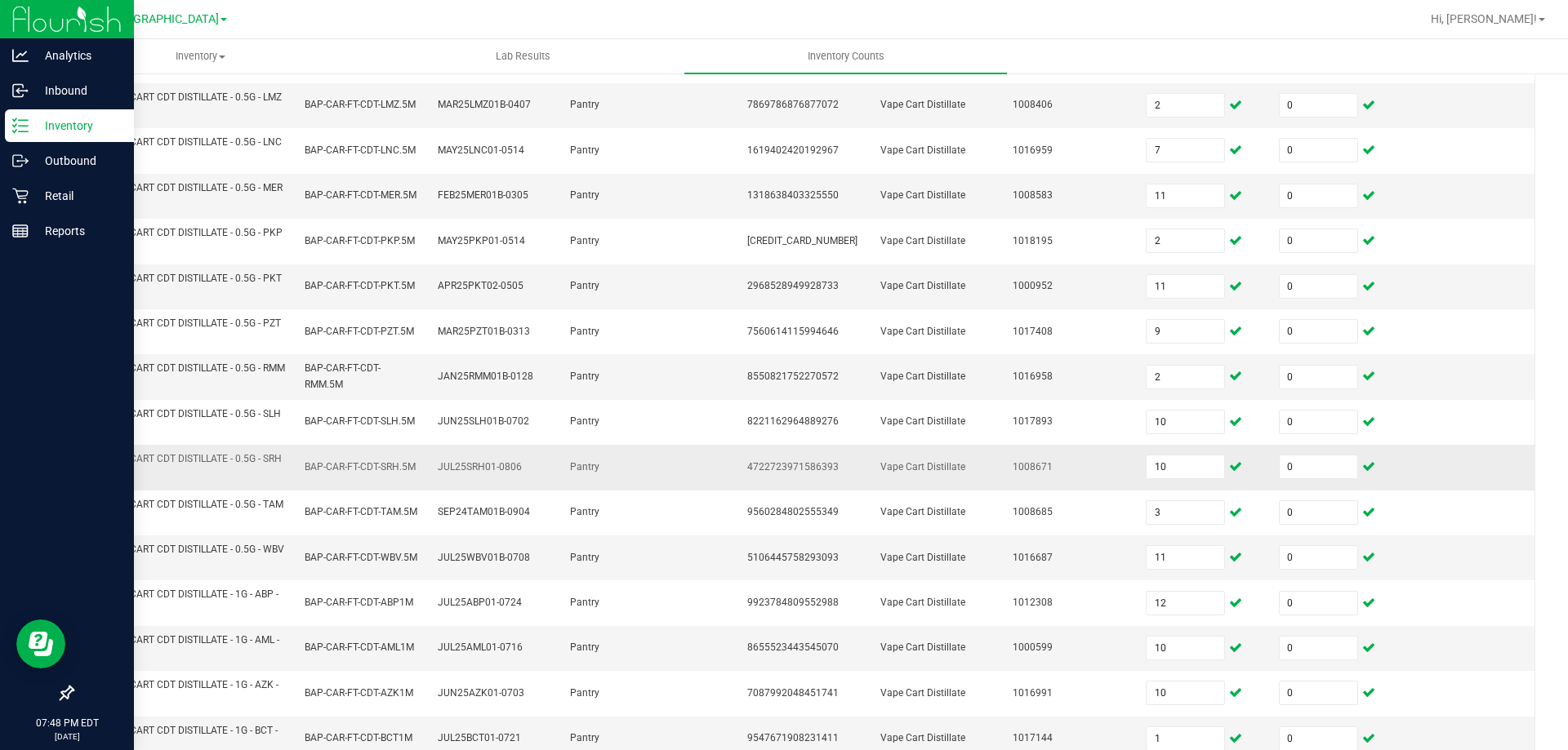
click at [782, 482] on td "4722723971586393" at bounding box center [803, 467] width 133 height 45
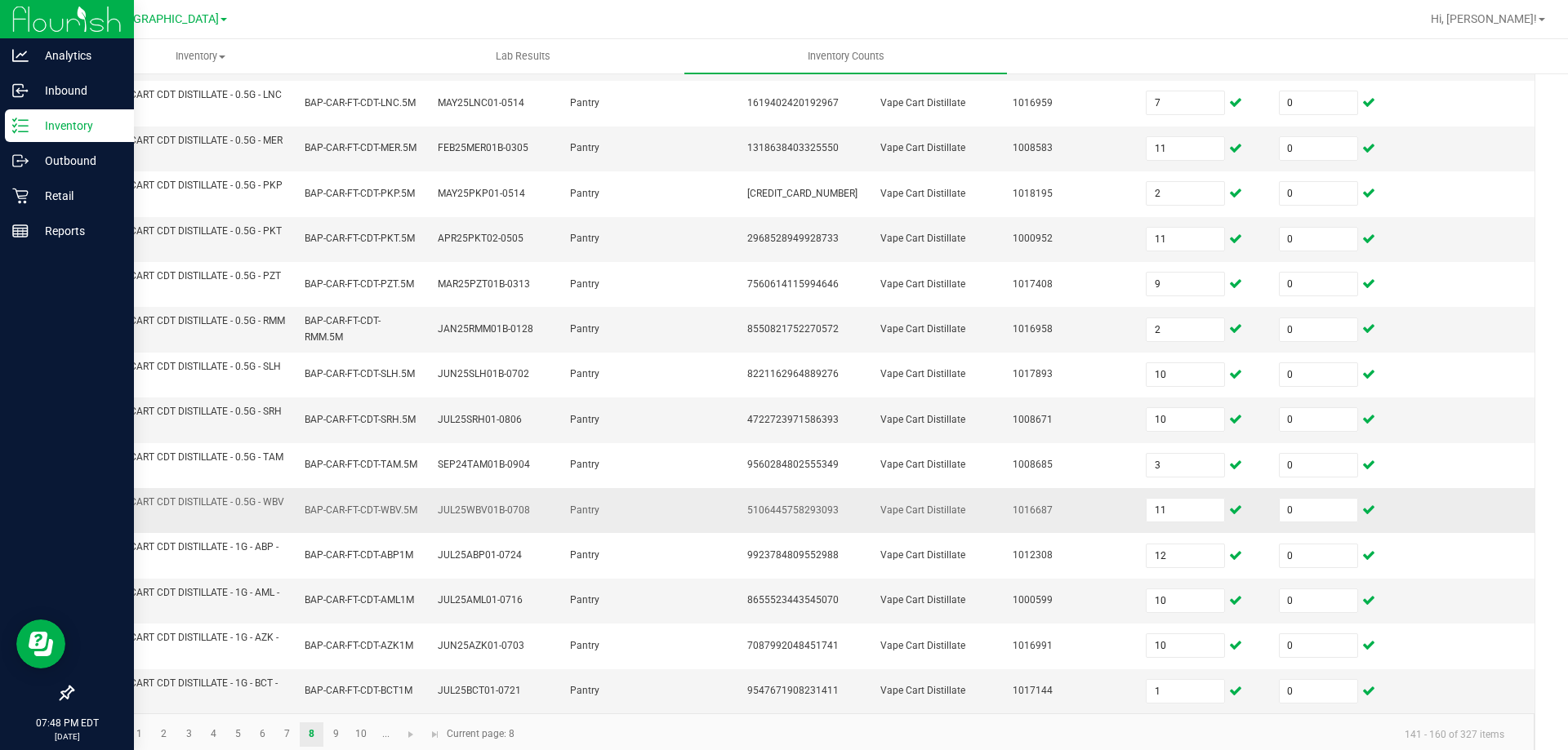
scroll to position [476, 0]
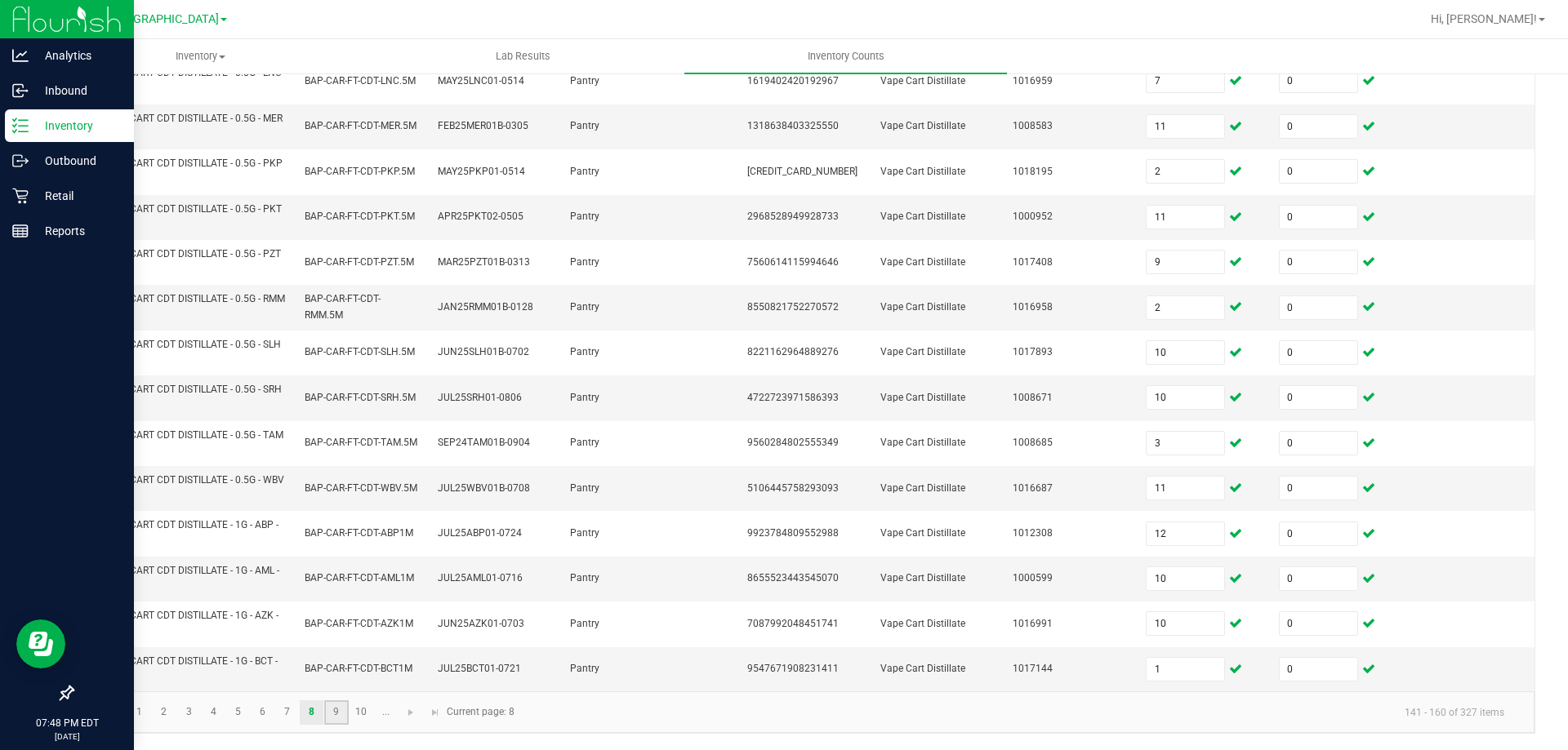
click at [340, 711] on link "9" at bounding box center [336, 712] width 24 height 24
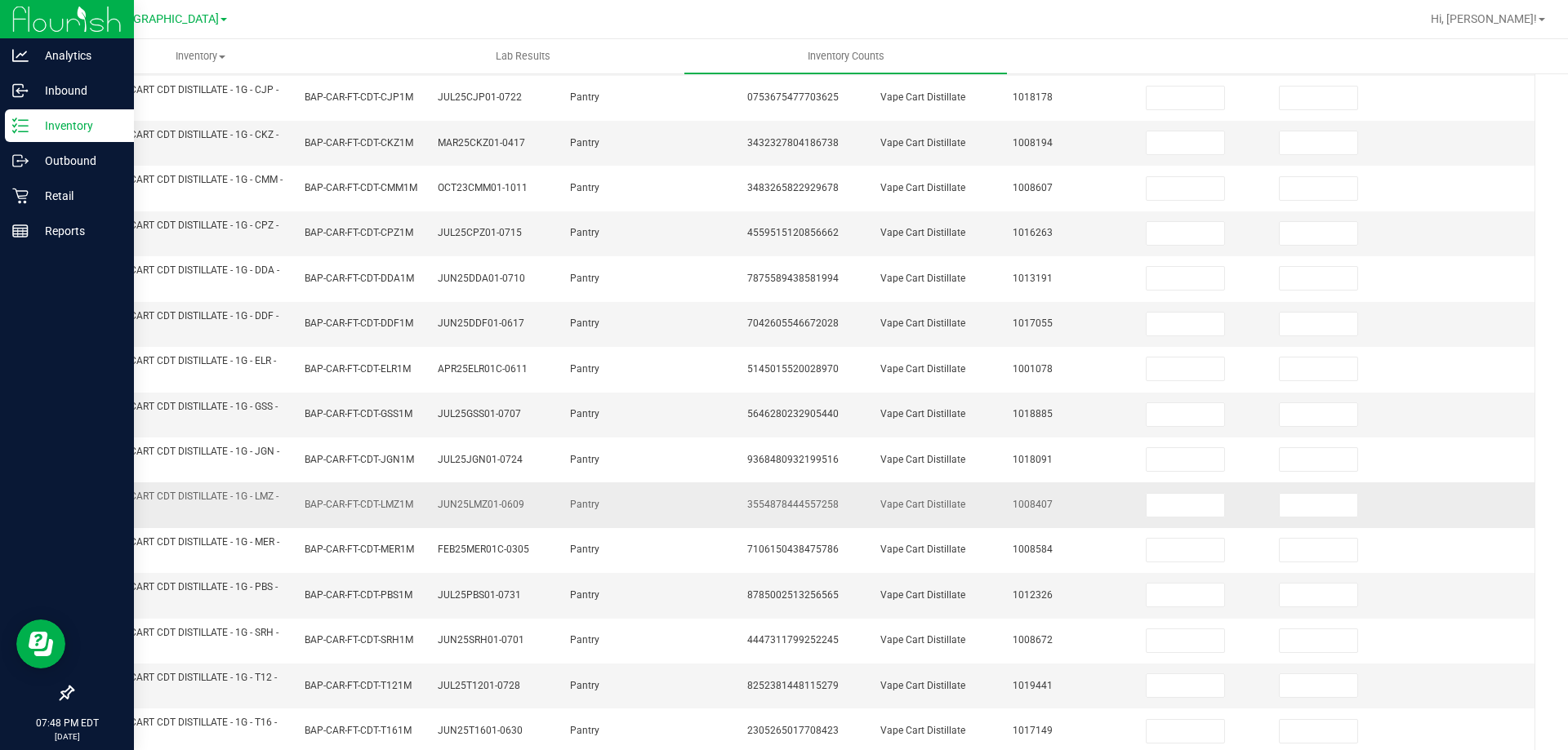
scroll to position [68, 0]
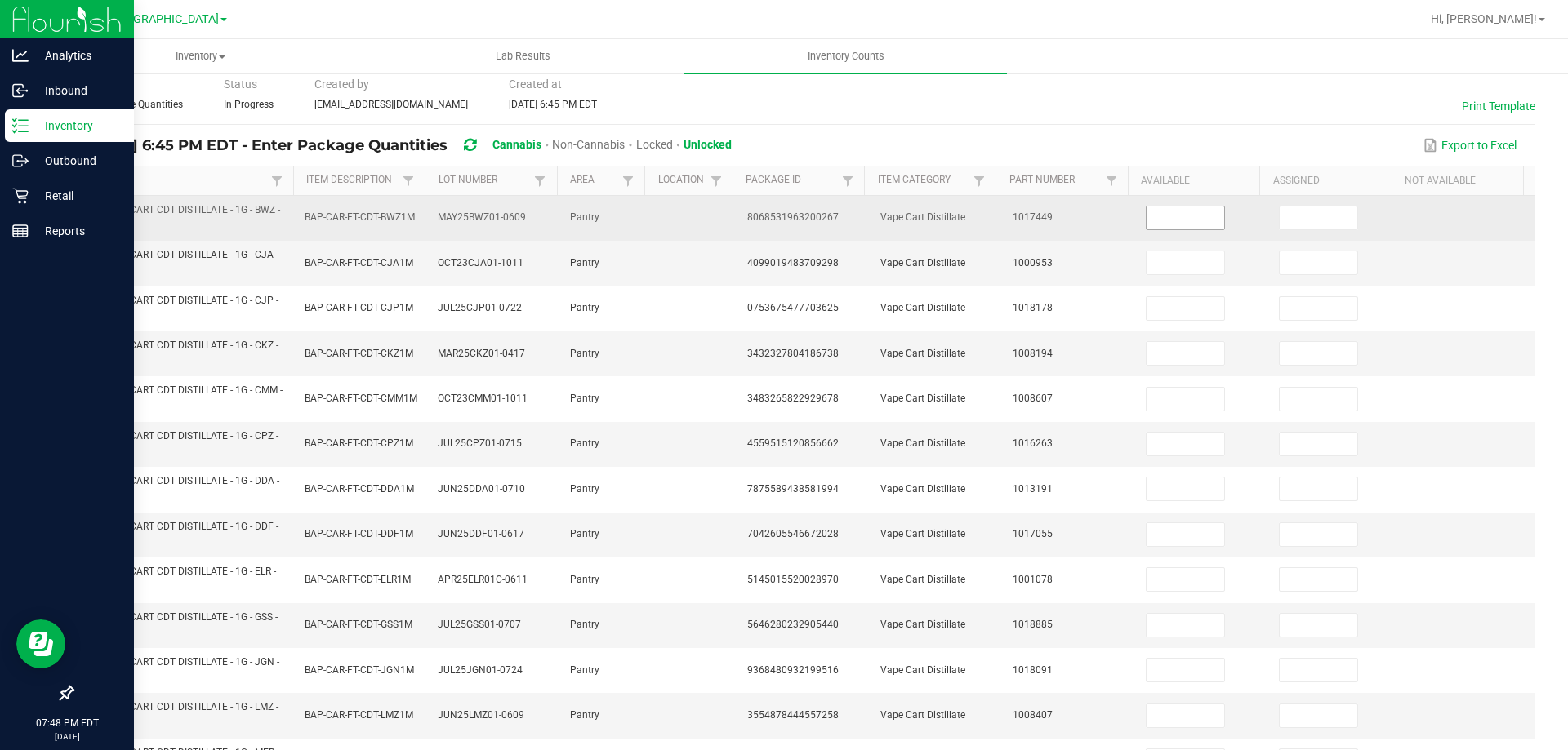
click at [1200, 222] on input at bounding box center [1185, 217] width 77 height 23
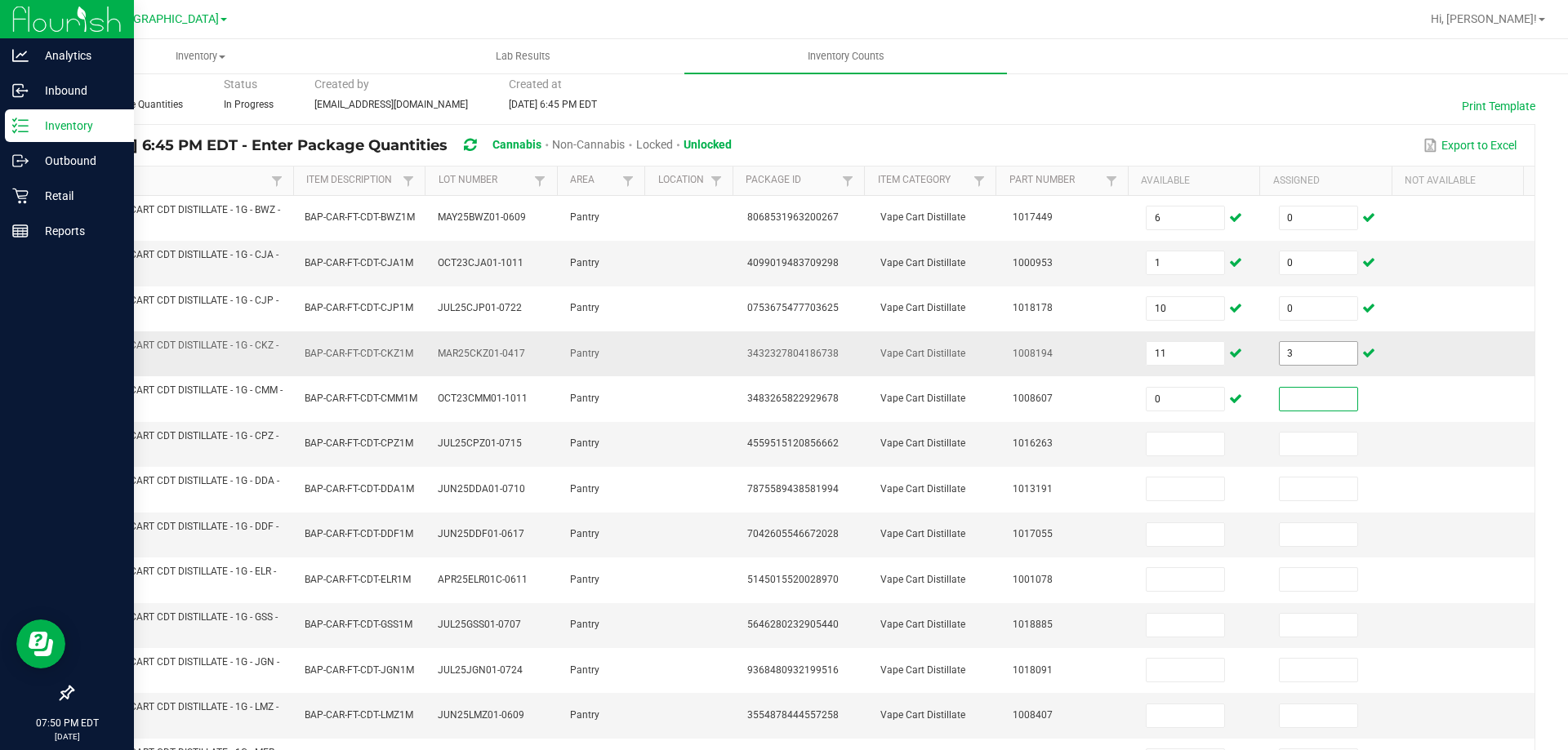
click at [1321, 362] on input "3" at bounding box center [1318, 353] width 77 height 23
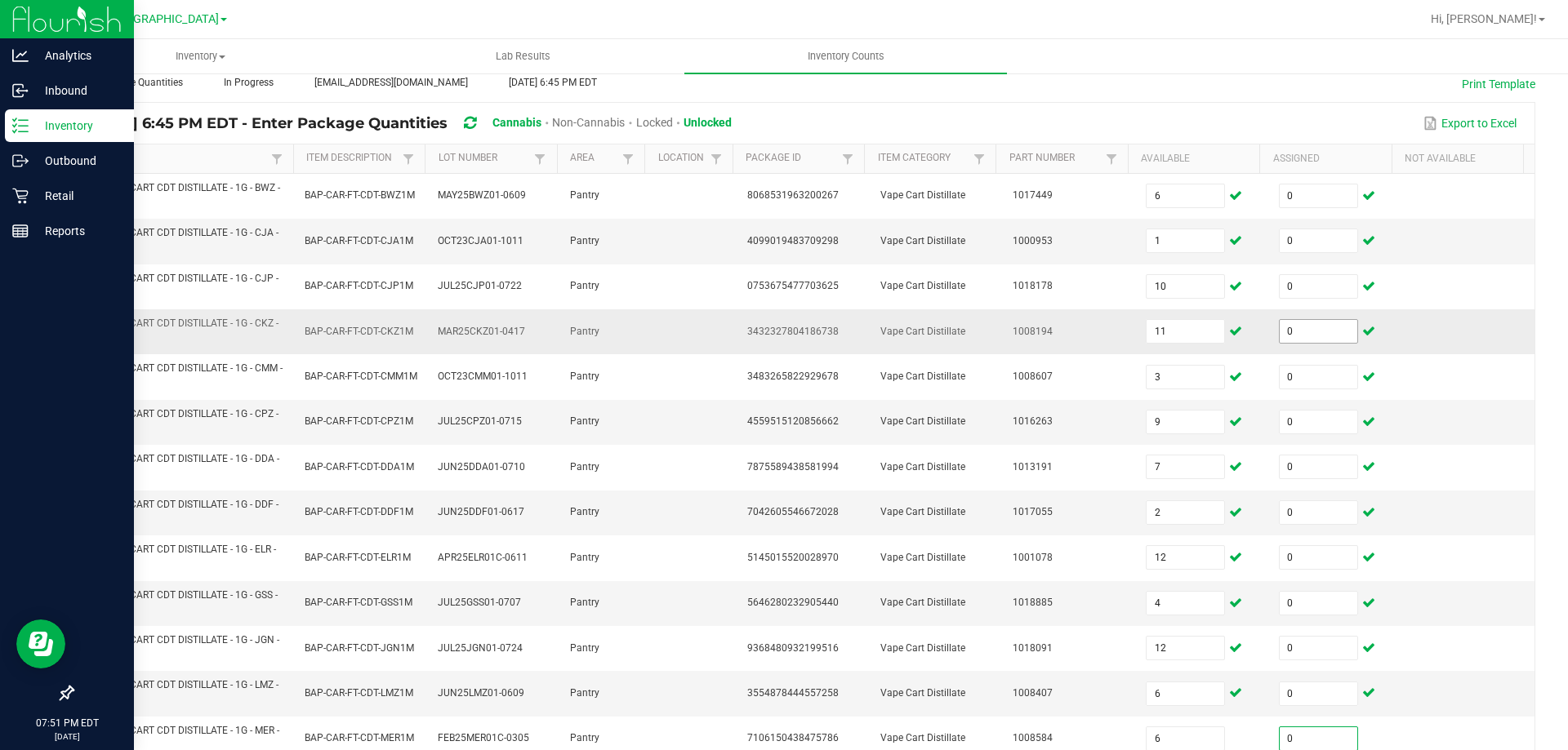
scroll to position [476, 0]
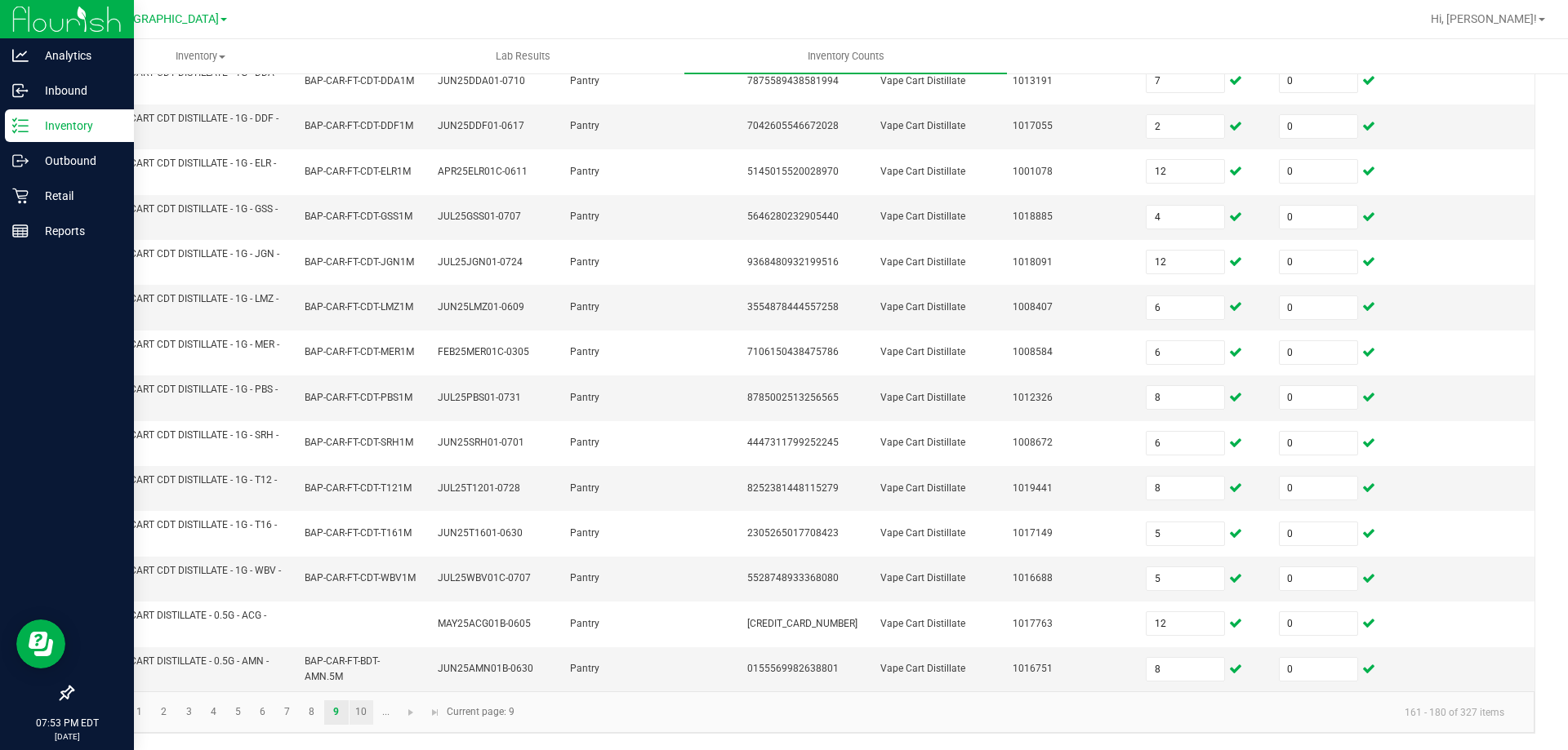
click at [362, 721] on link "10" at bounding box center [361, 712] width 24 height 24
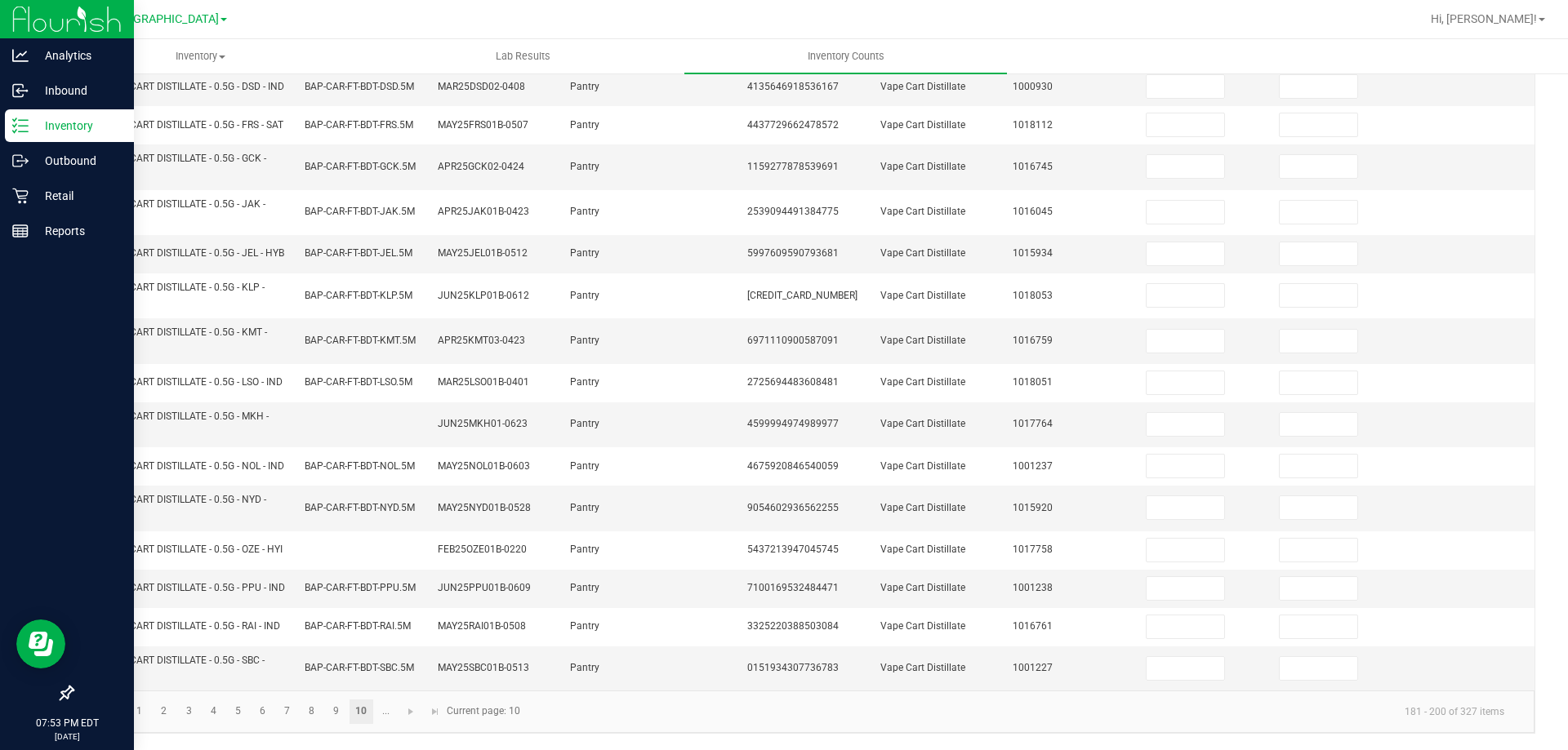
scroll to position [0, 0]
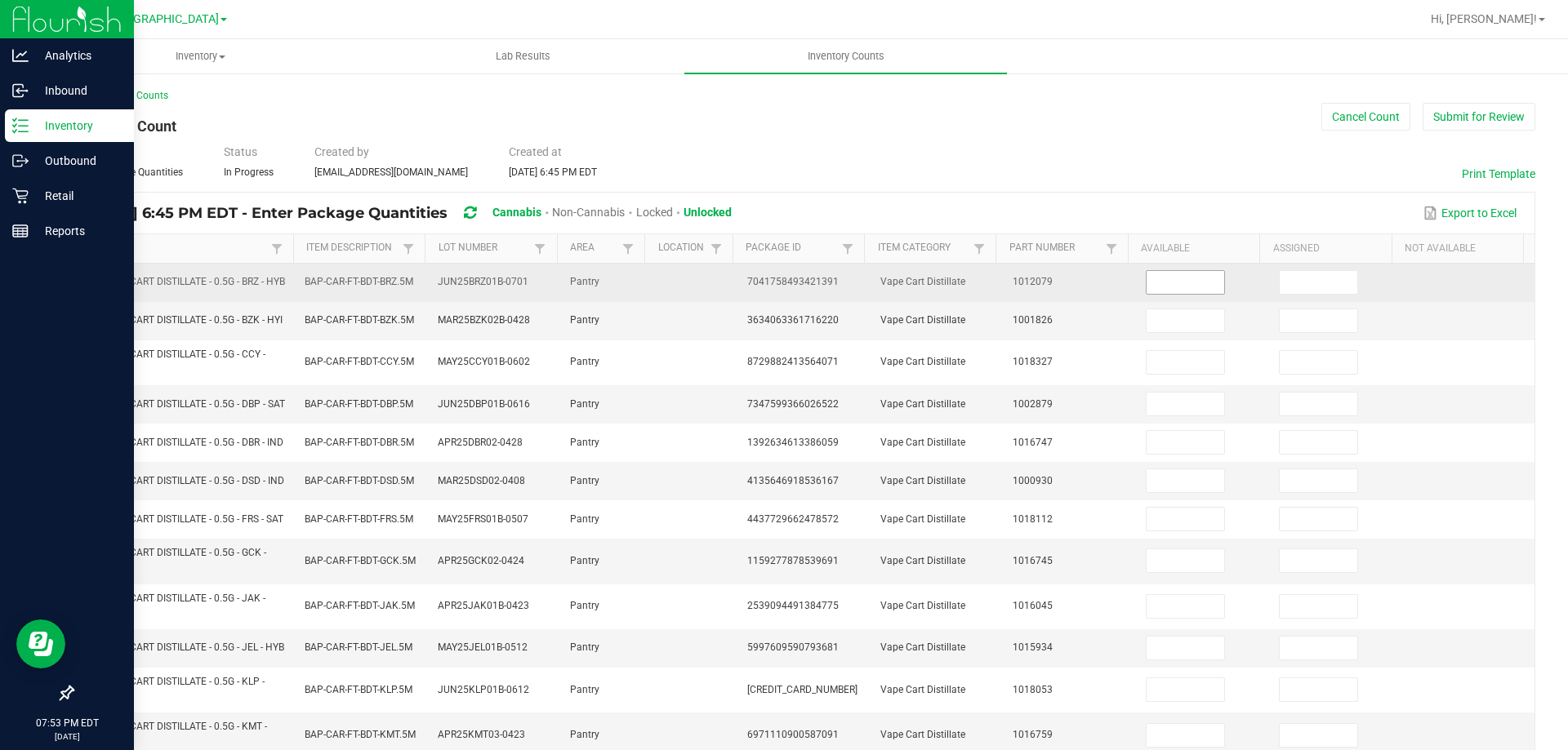
click at [1172, 286] on input at bounding box center [1185, 282] width 77 height 23
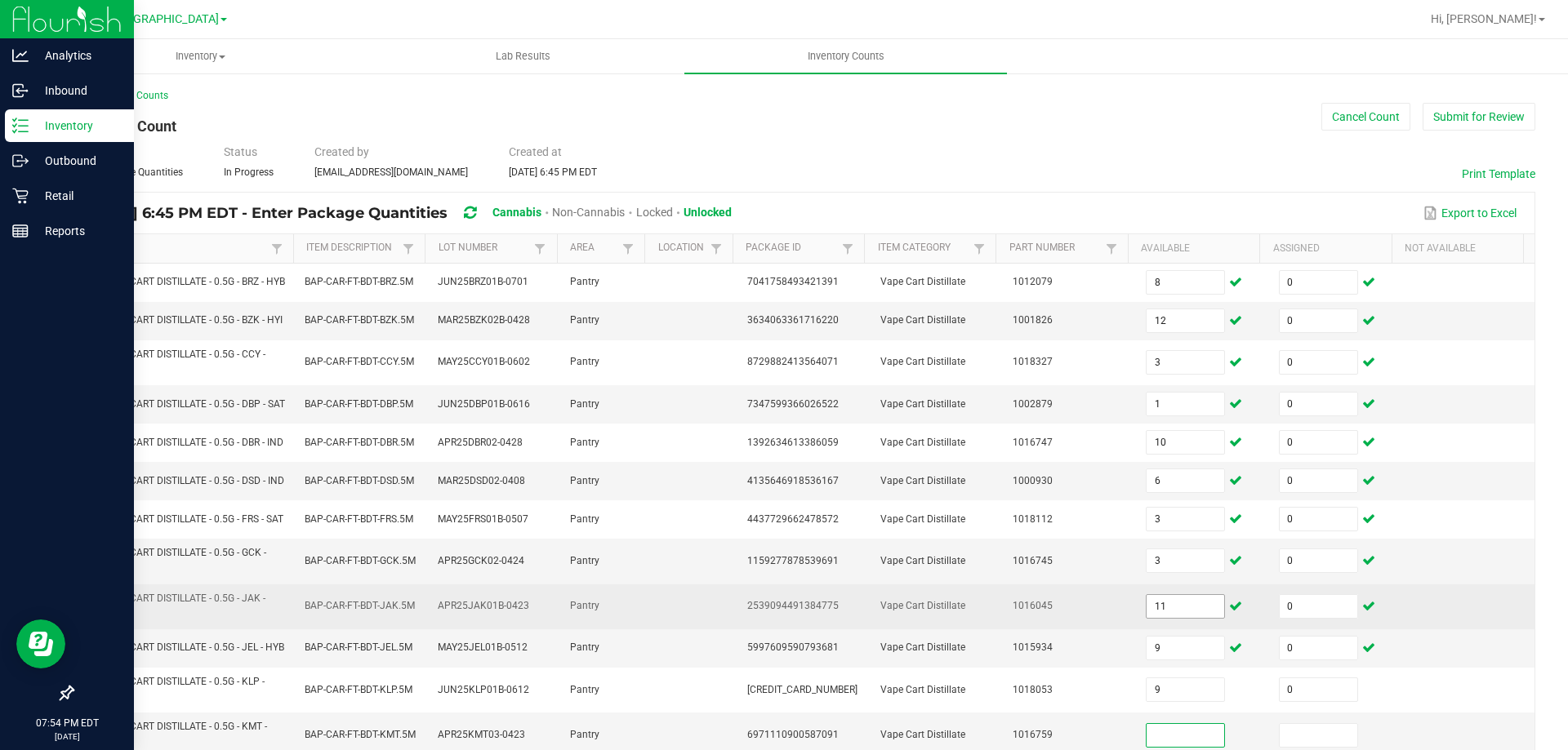
scroll to position [388, 0]
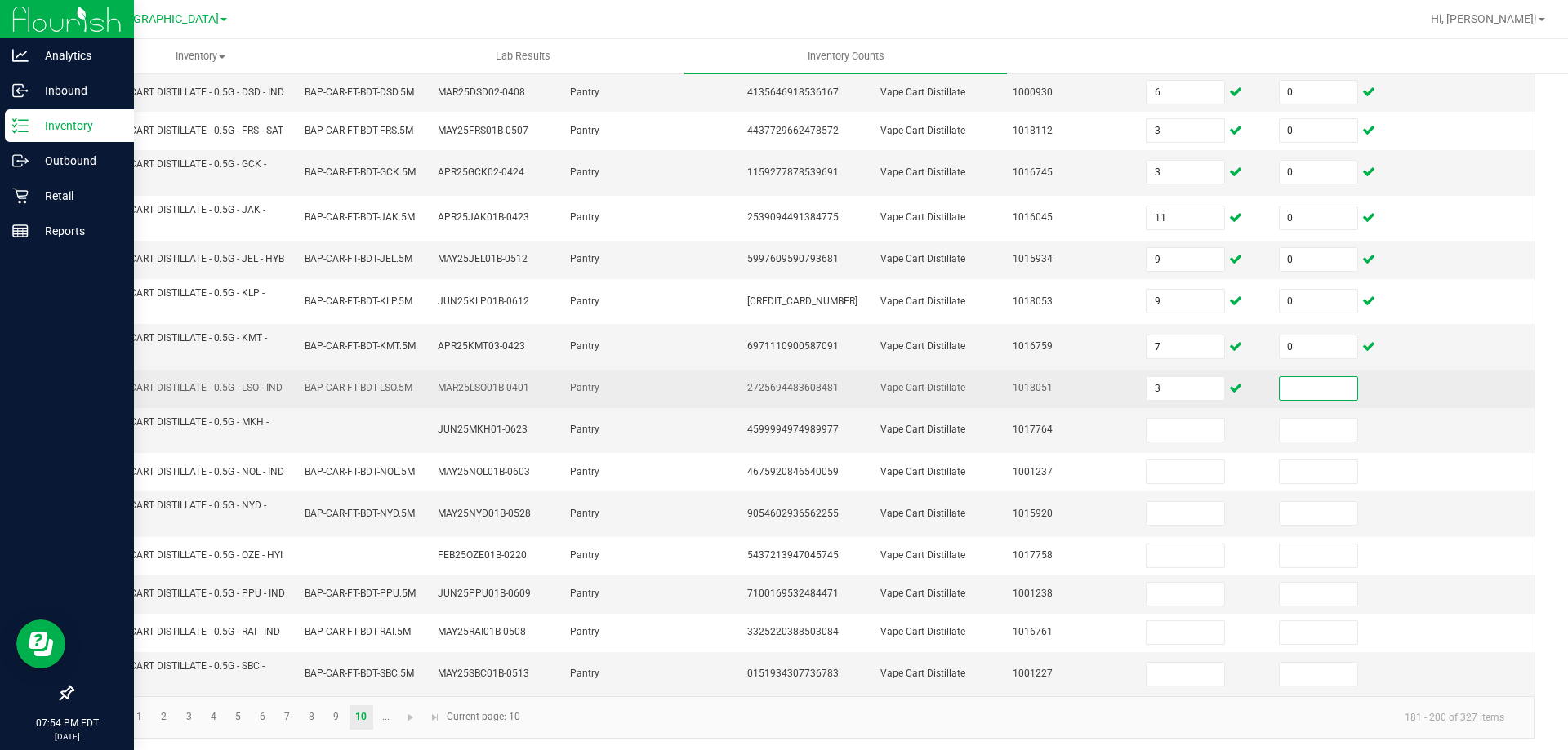
click at [1329, 400] on input at bounding box center [1318, 388] width 77 height 23
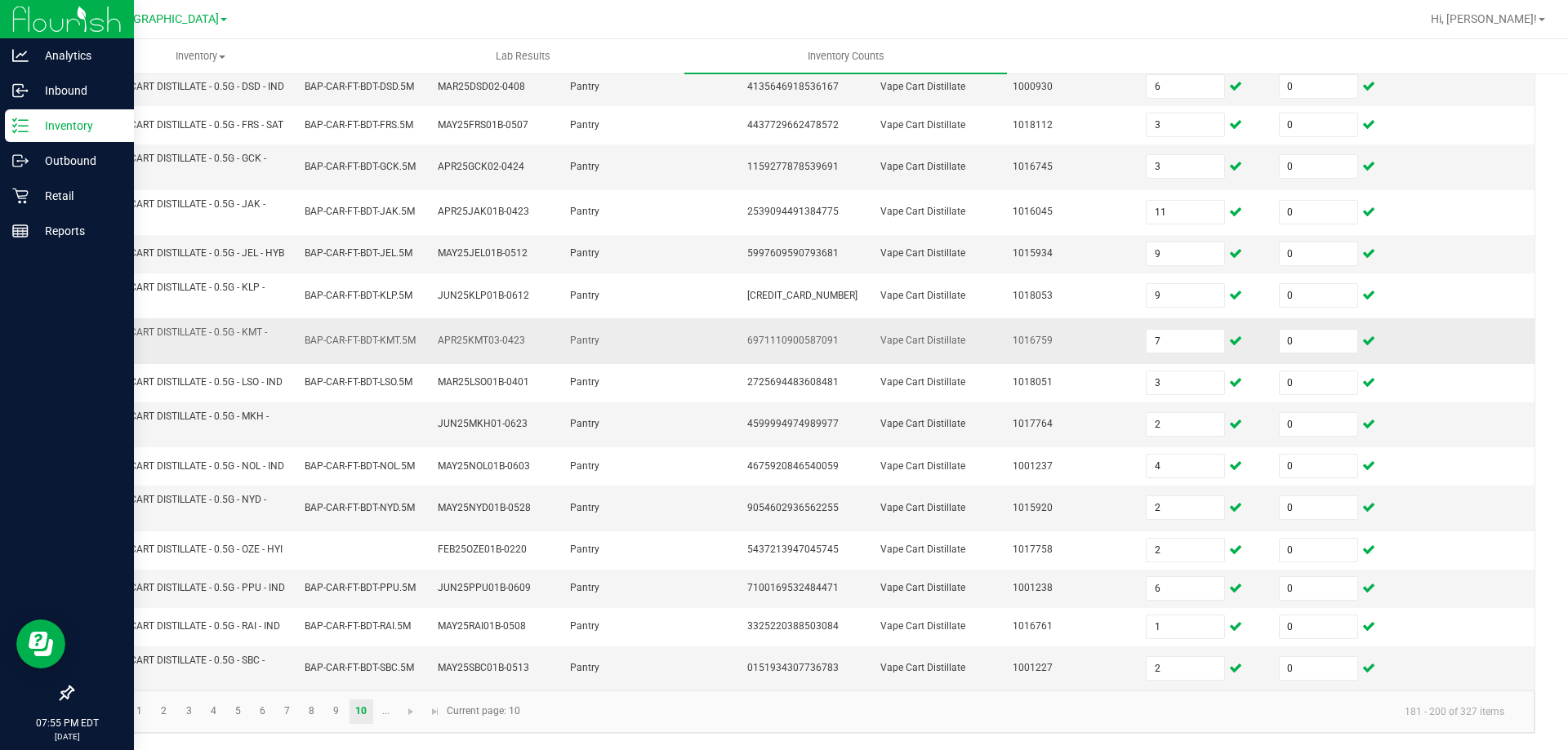
click at [949, 363] on td "Vape Cart Distillate" at bounding box center [937, 341] width 133 height 45
click at [411, 710] on span "Go to the next page" at bounding box center [411, 711] width 13 height 13
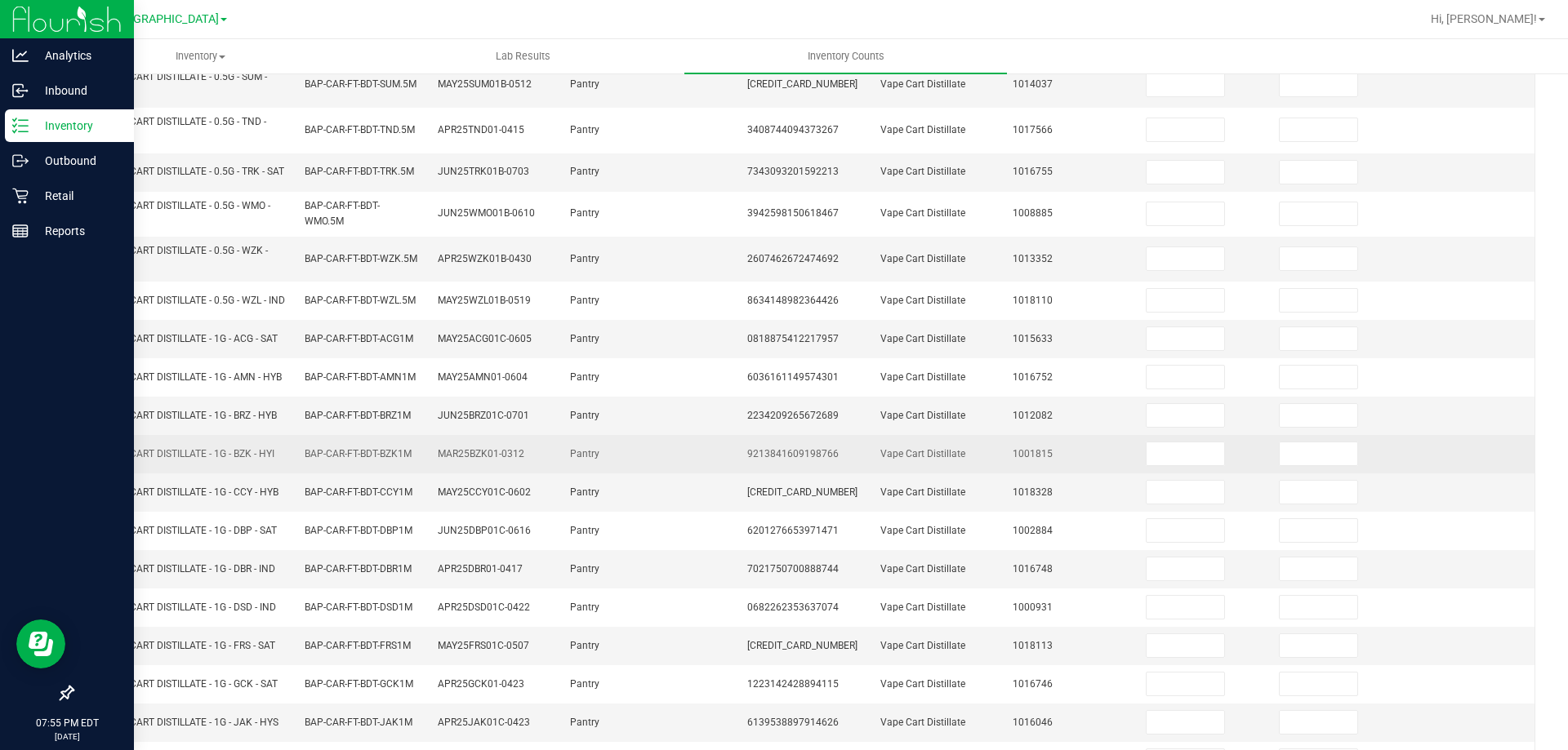
scroll to position [0, 0]
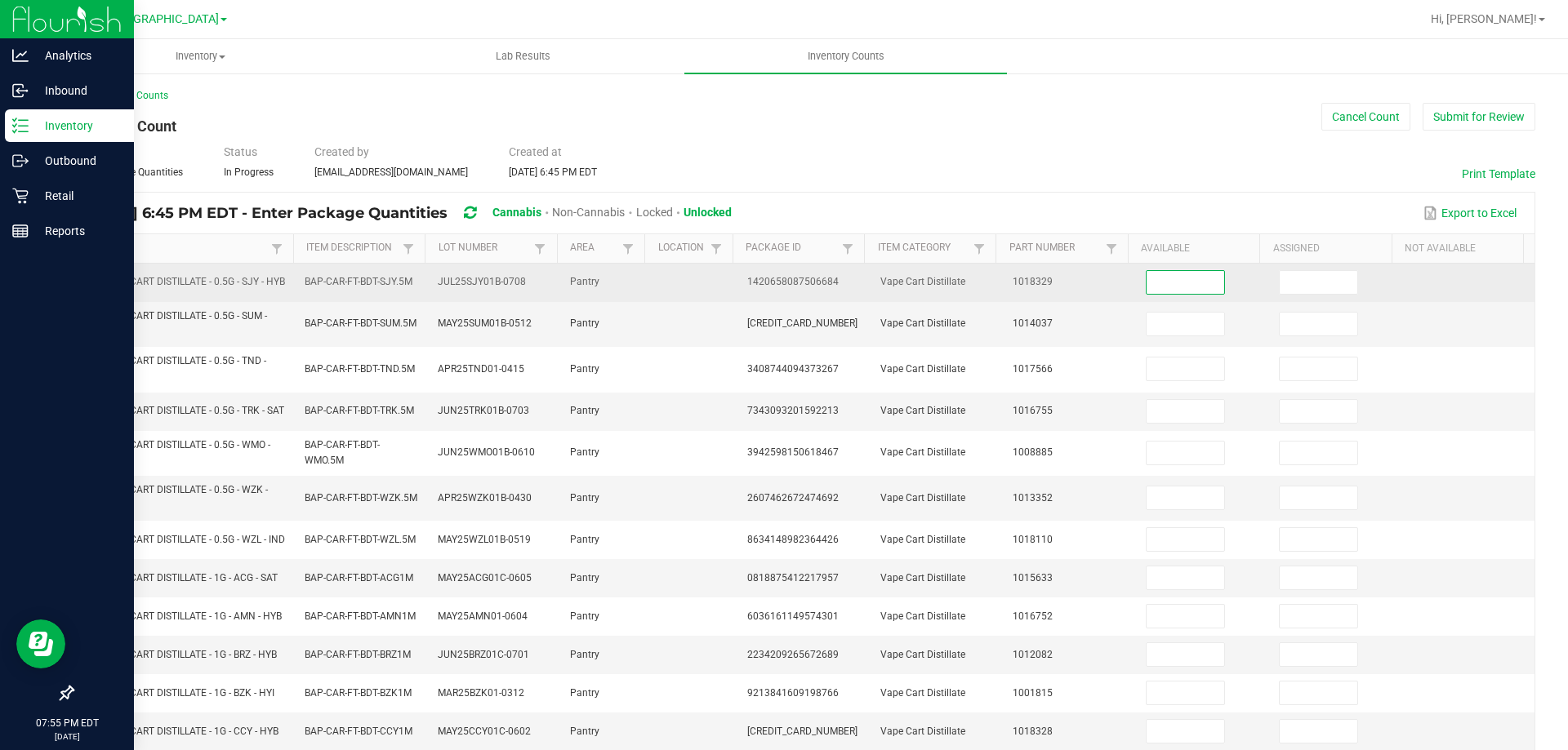
click at [1147, 294] on input at bounding box center [1185, 282] width 77 height 23
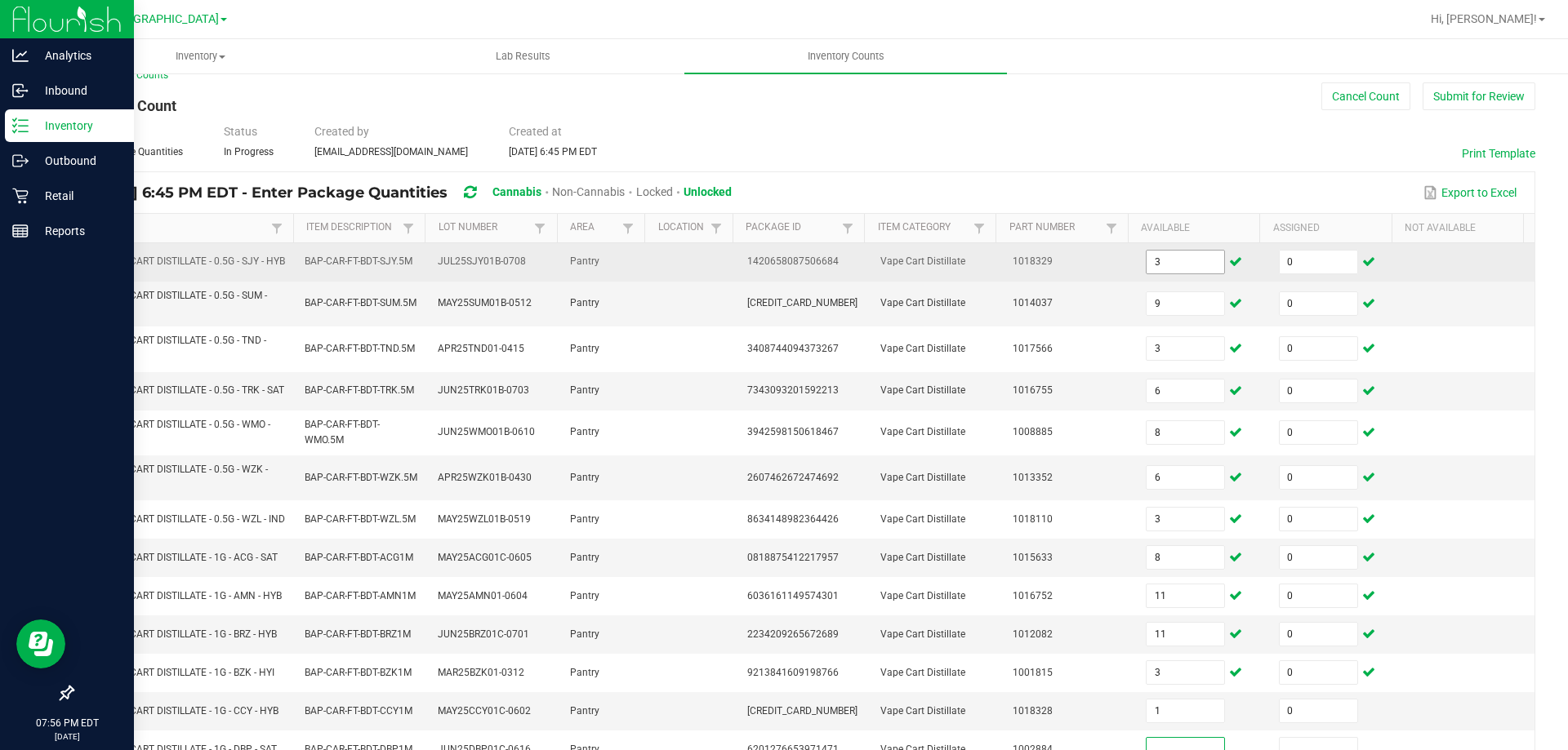
scroll to position [394, 0]
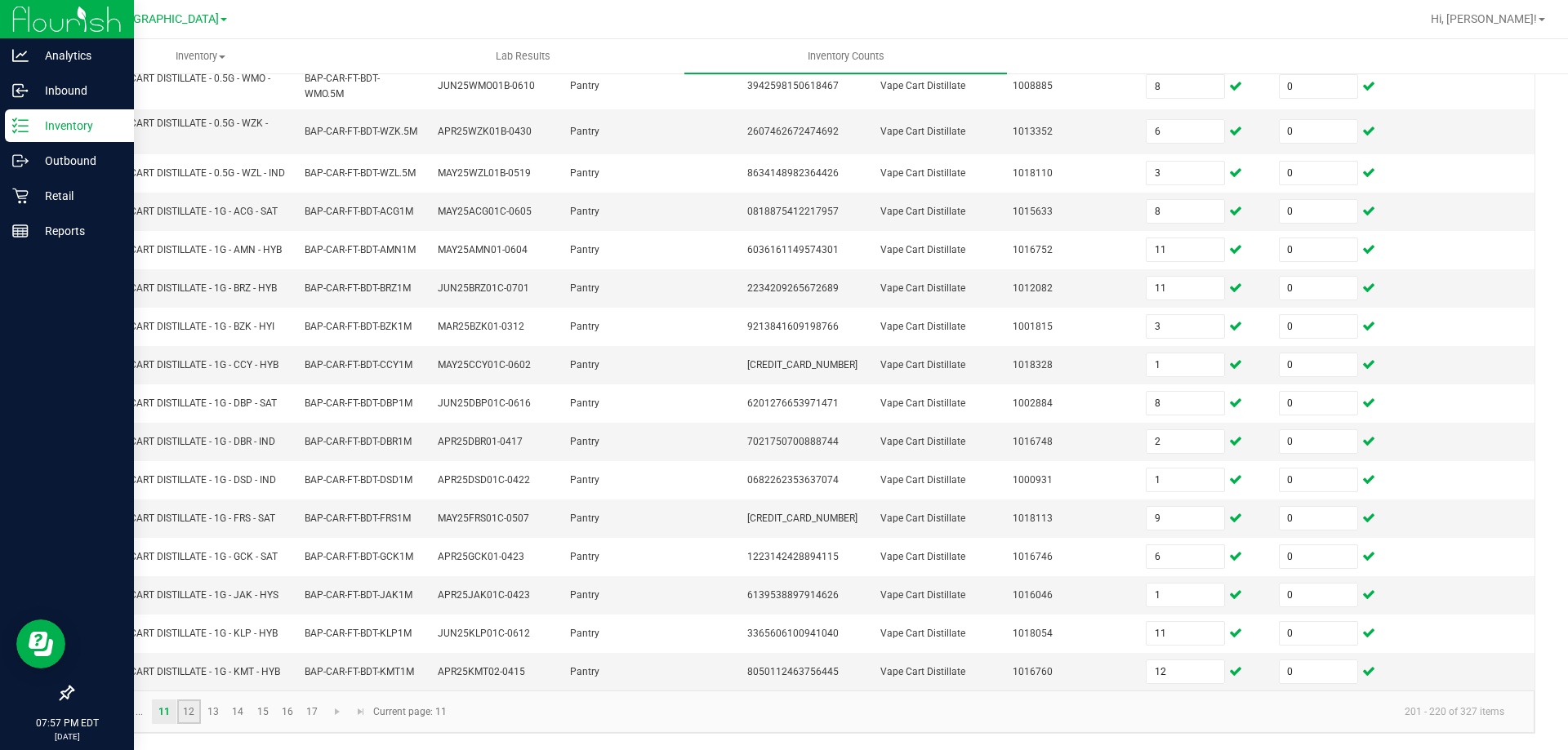
click at [196, 716] on link "12" at bounding box center [189, 711] width 24 height 24
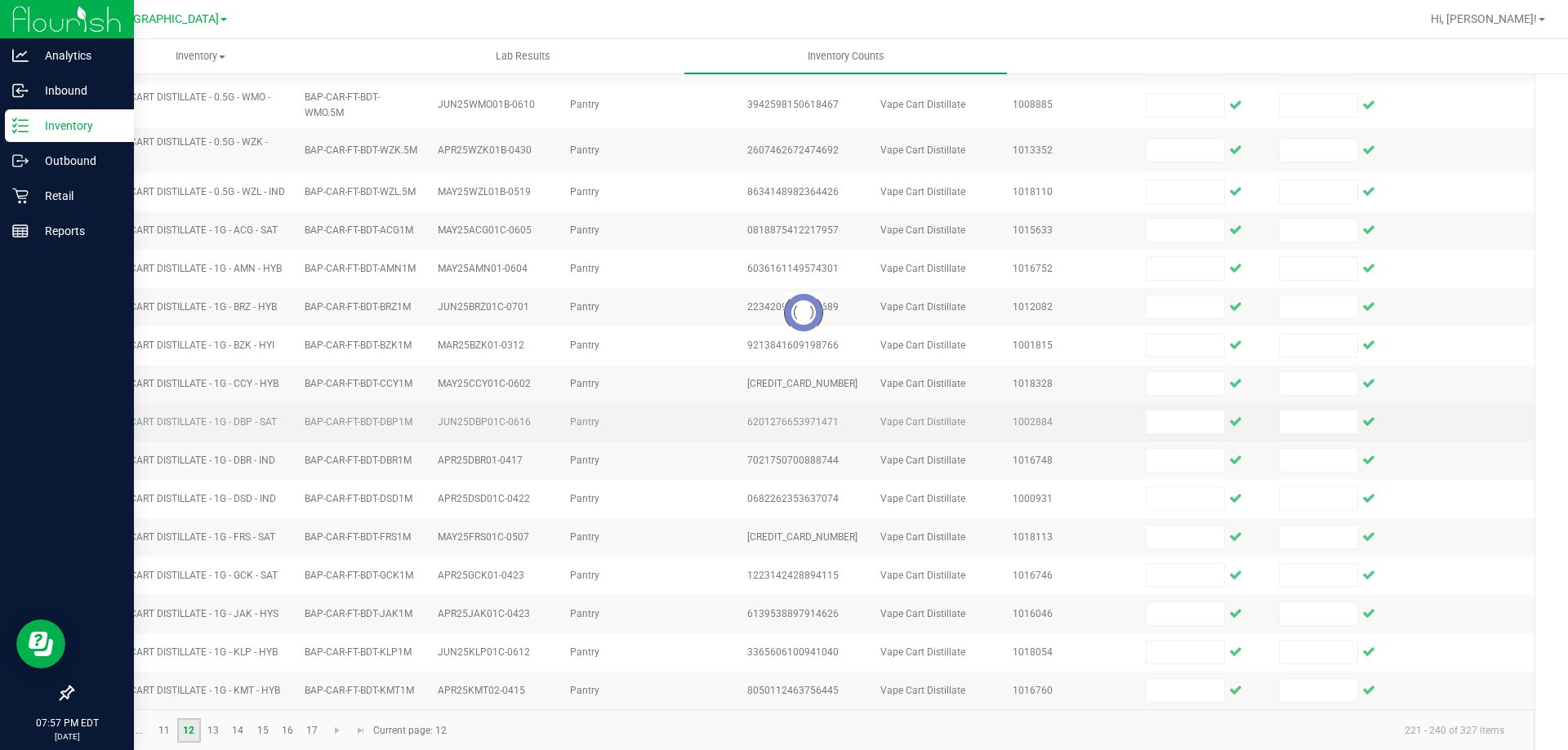
scroll to position [0, 0]
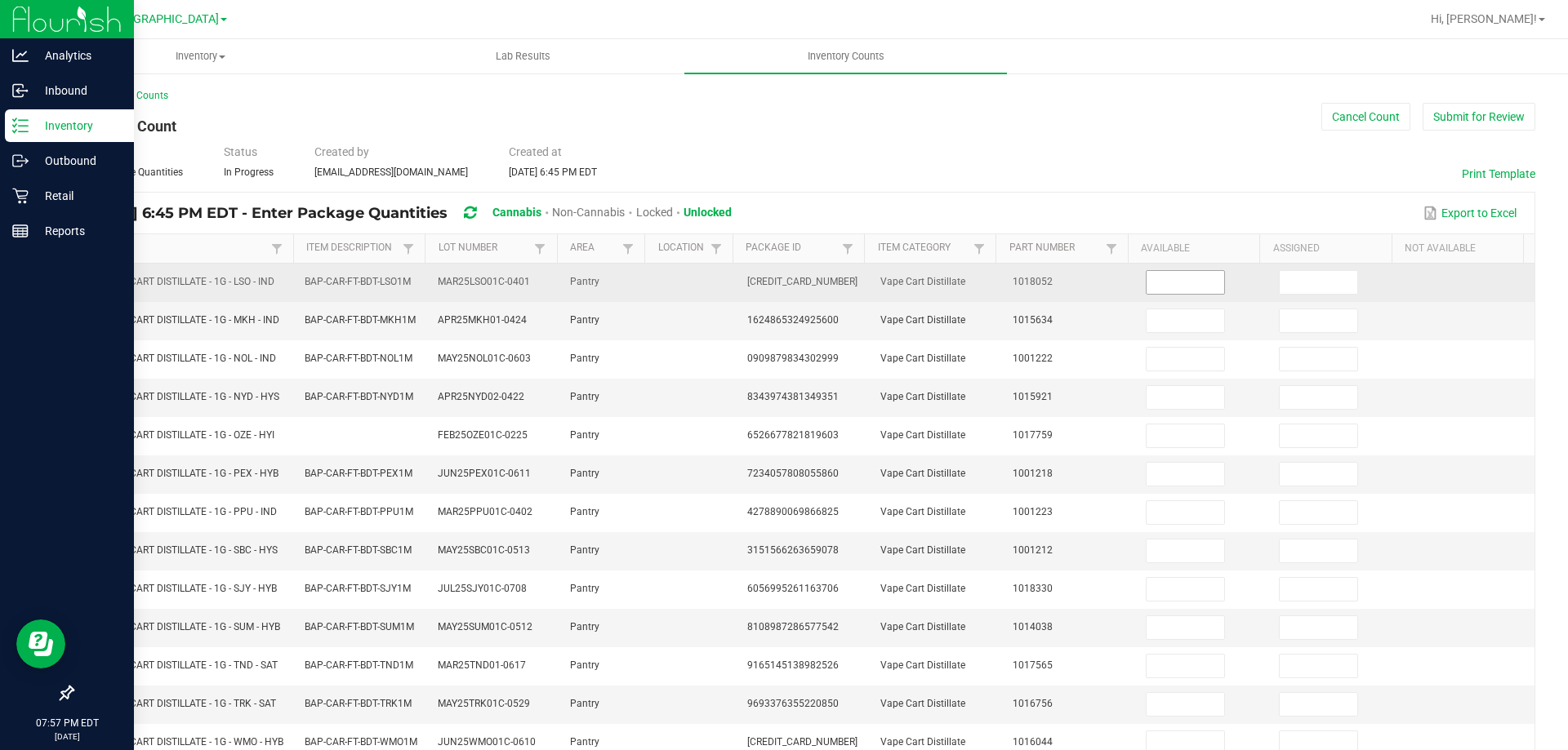
click at [1152, 282] on input at bounding box center [1185, 282] width 77 height 23
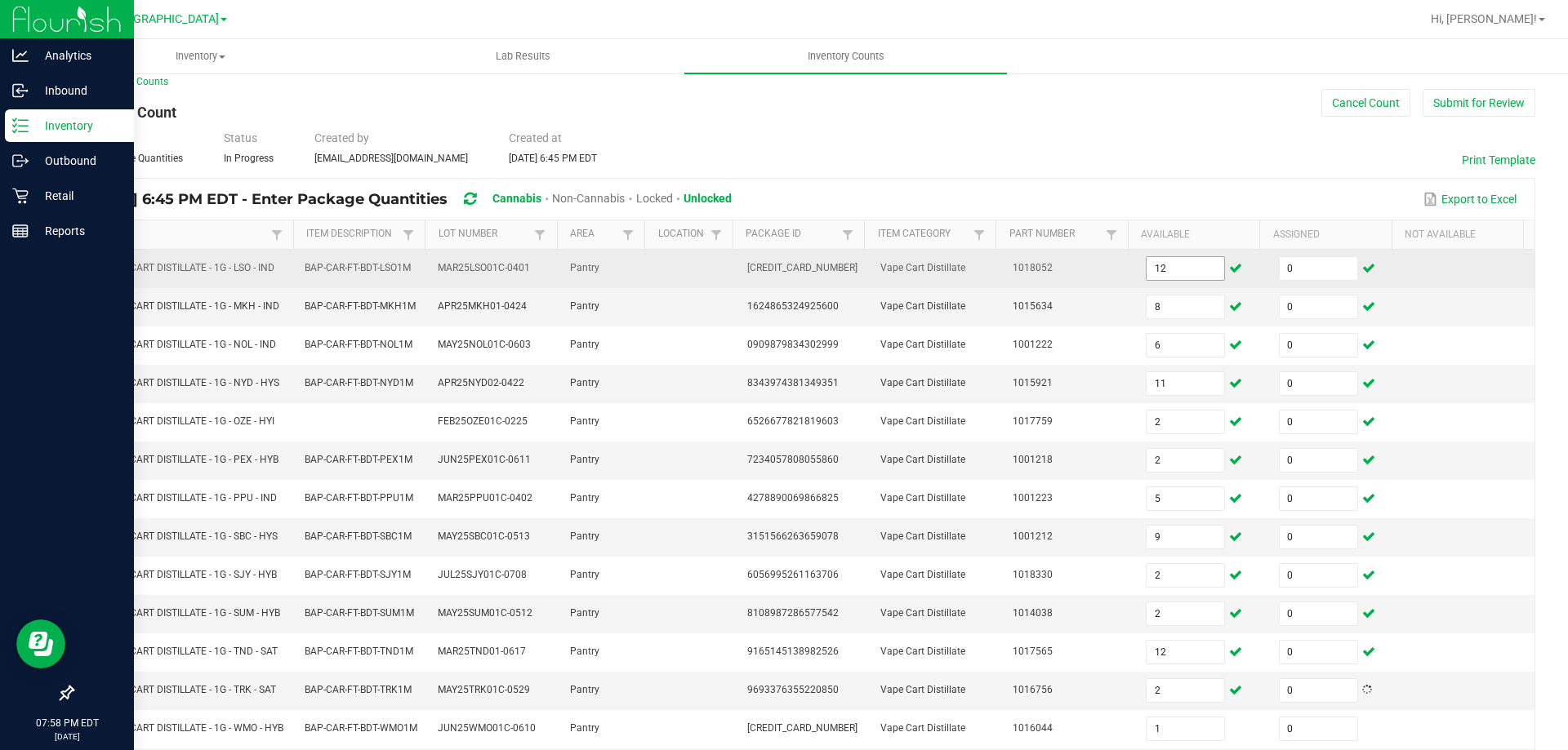
scroll to position [387, 0]
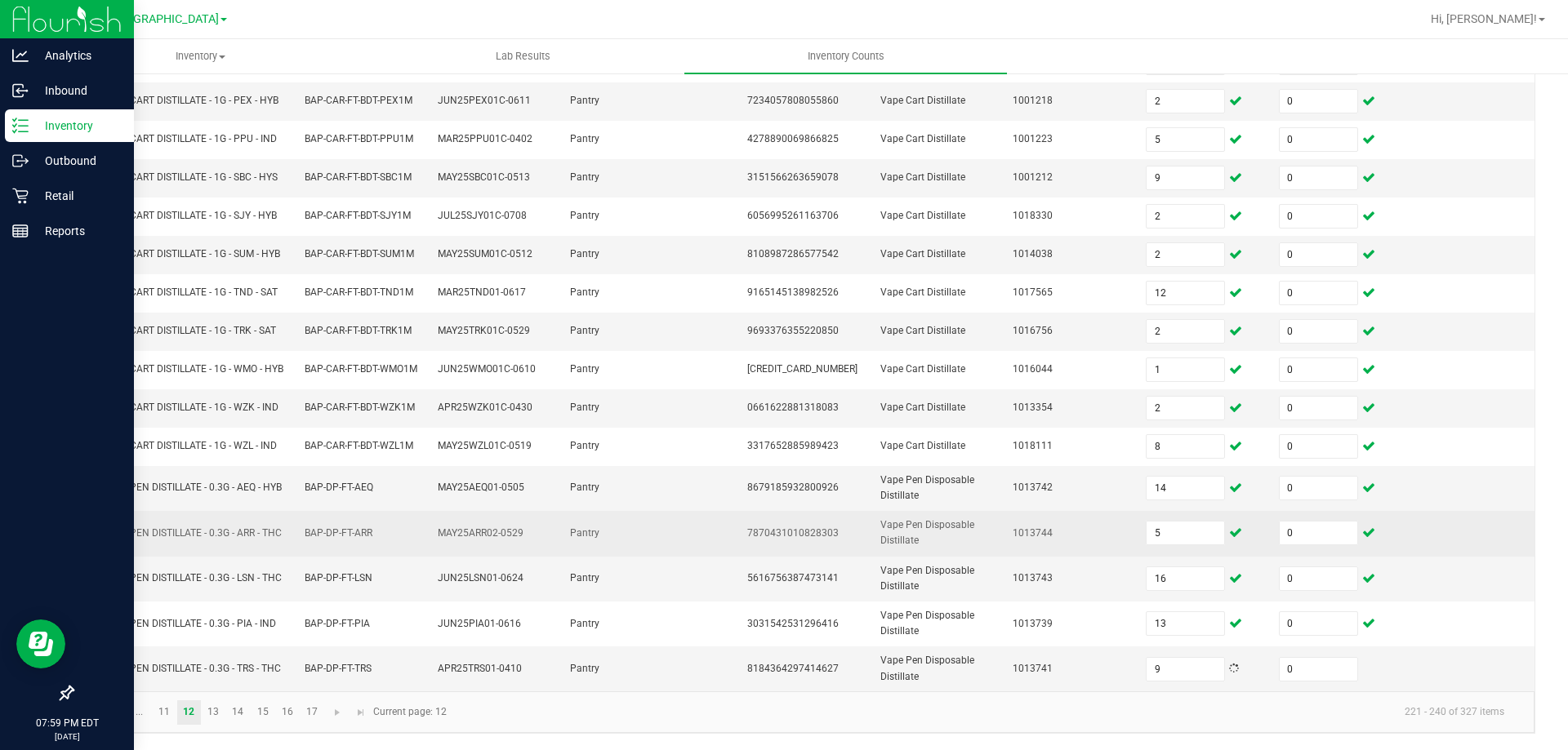
click at [798, 519] on td "7870431010828303" at bounding box center [803, 534] width 133 height 45
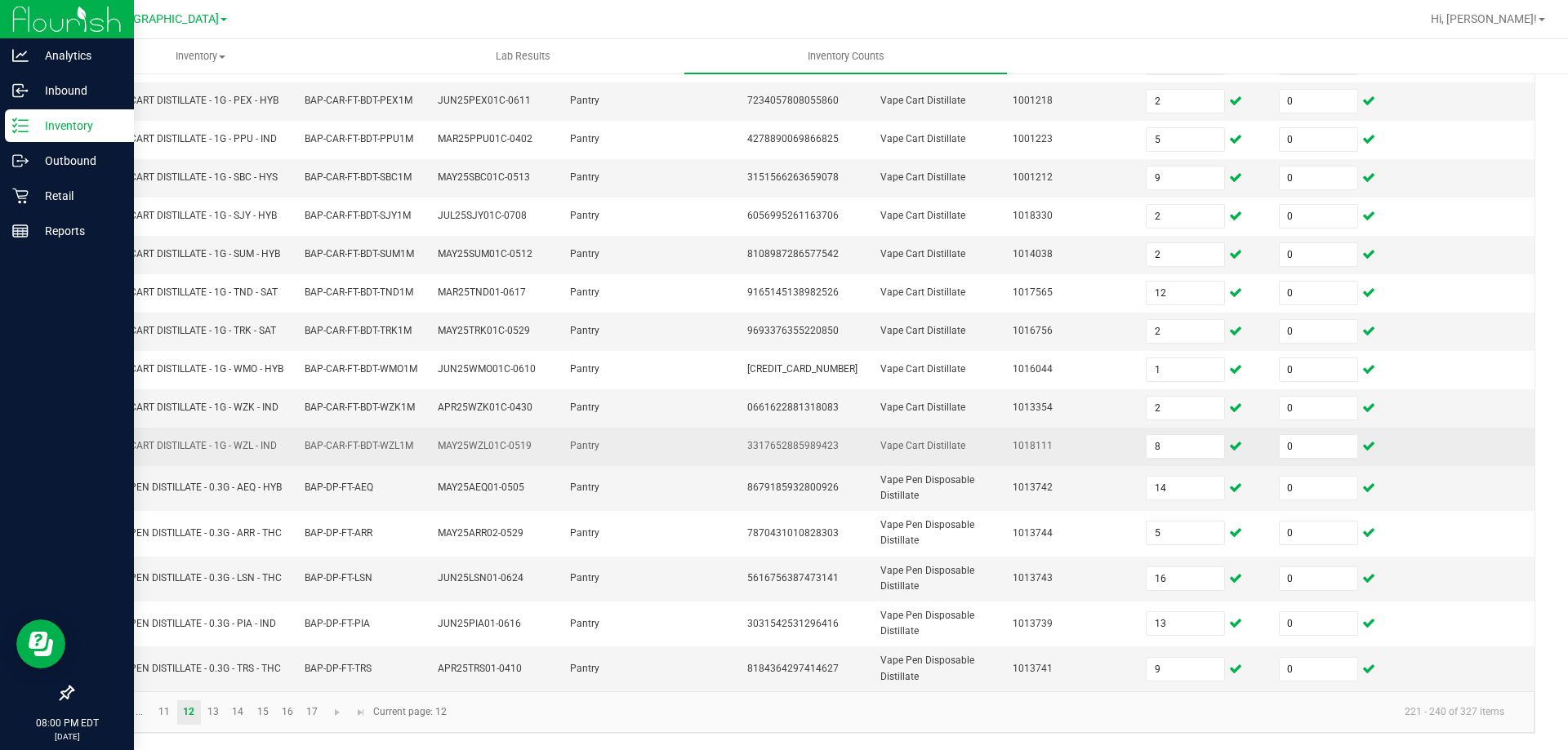
click at [608, 452] on td "Pantry" at bounding box center [604, 447] width 88 height 39
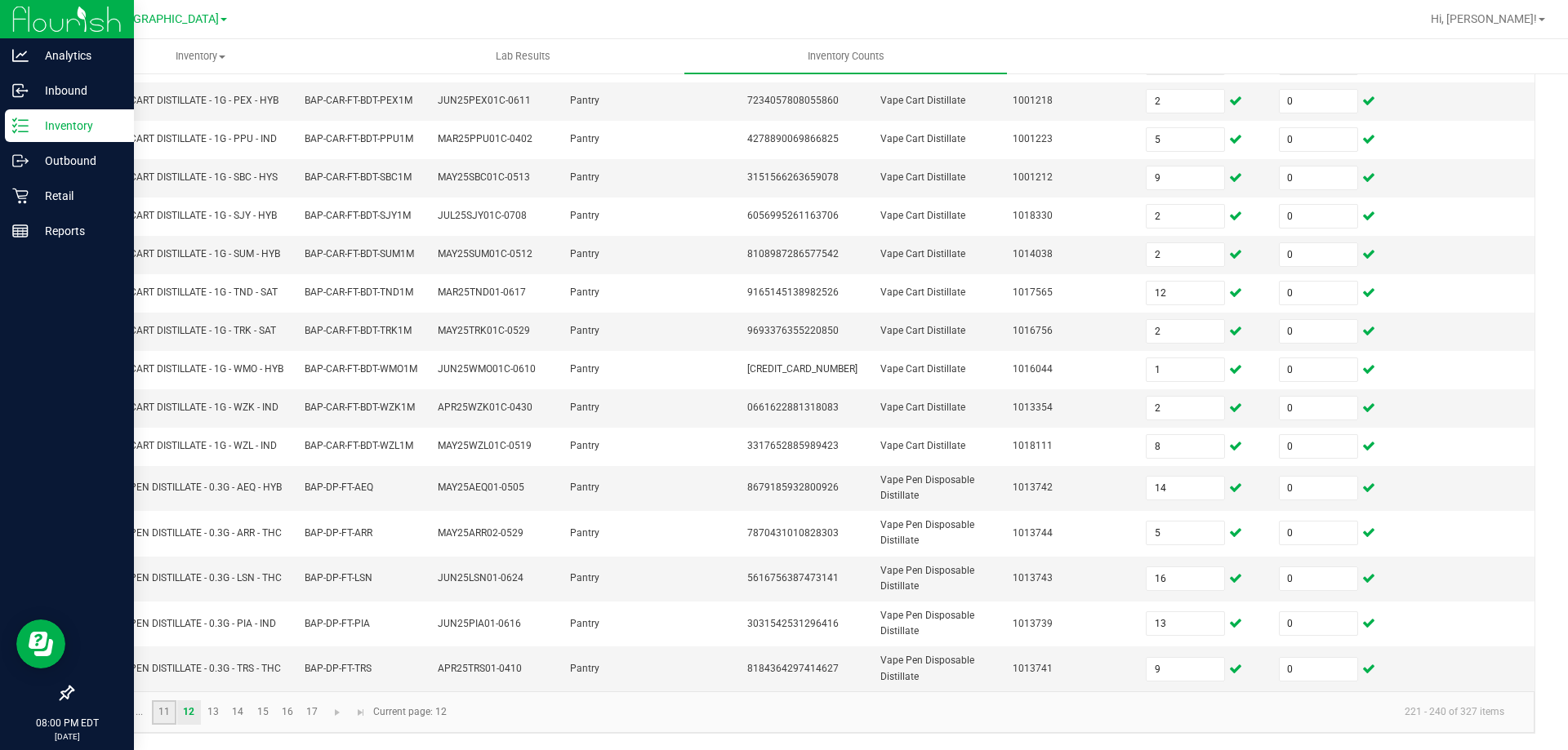
click at [162, 704] on link "11" at bounding box center [164, 712] width 24 height 24
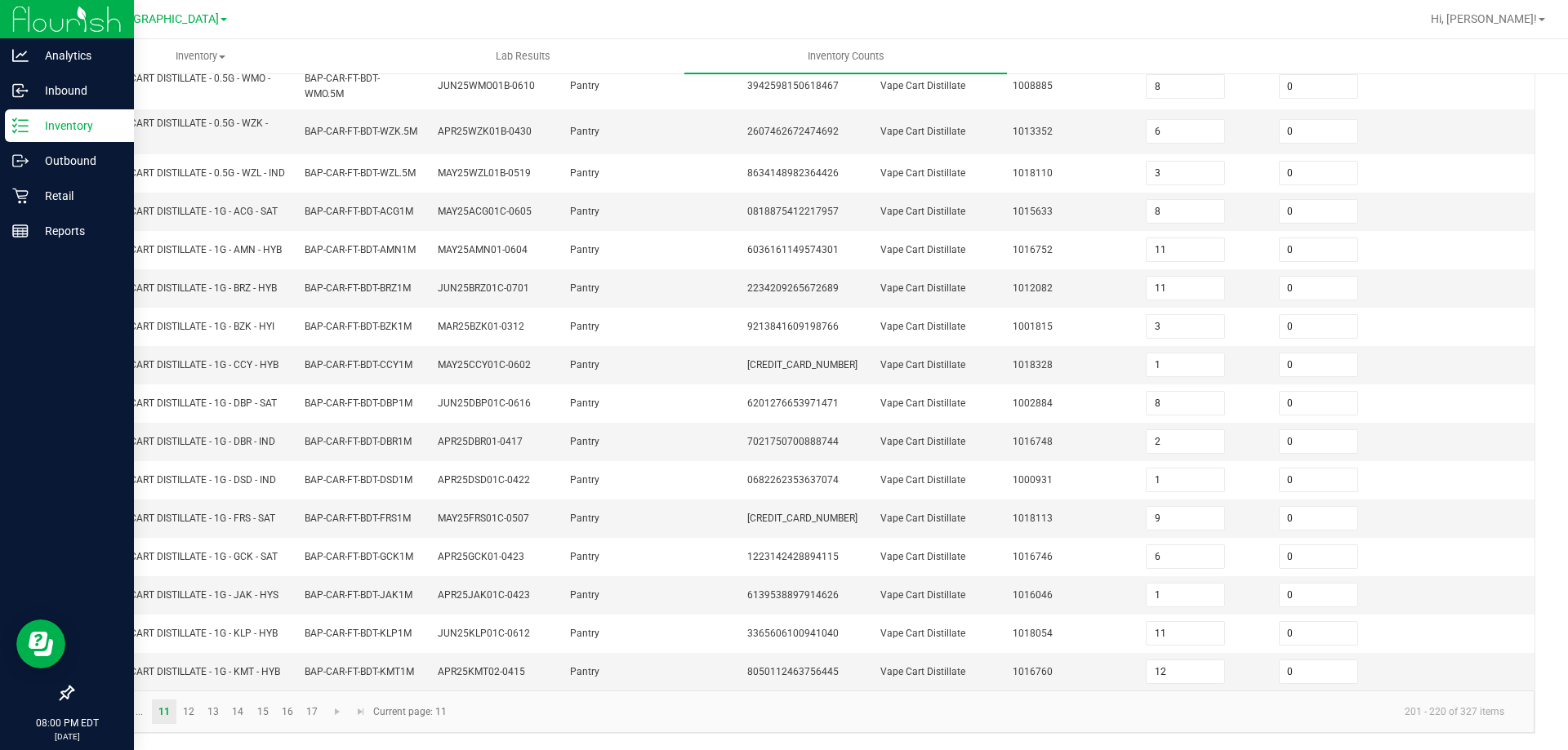
click at [123, 724] on link at bounding box center [116, 711] width 24 height 24
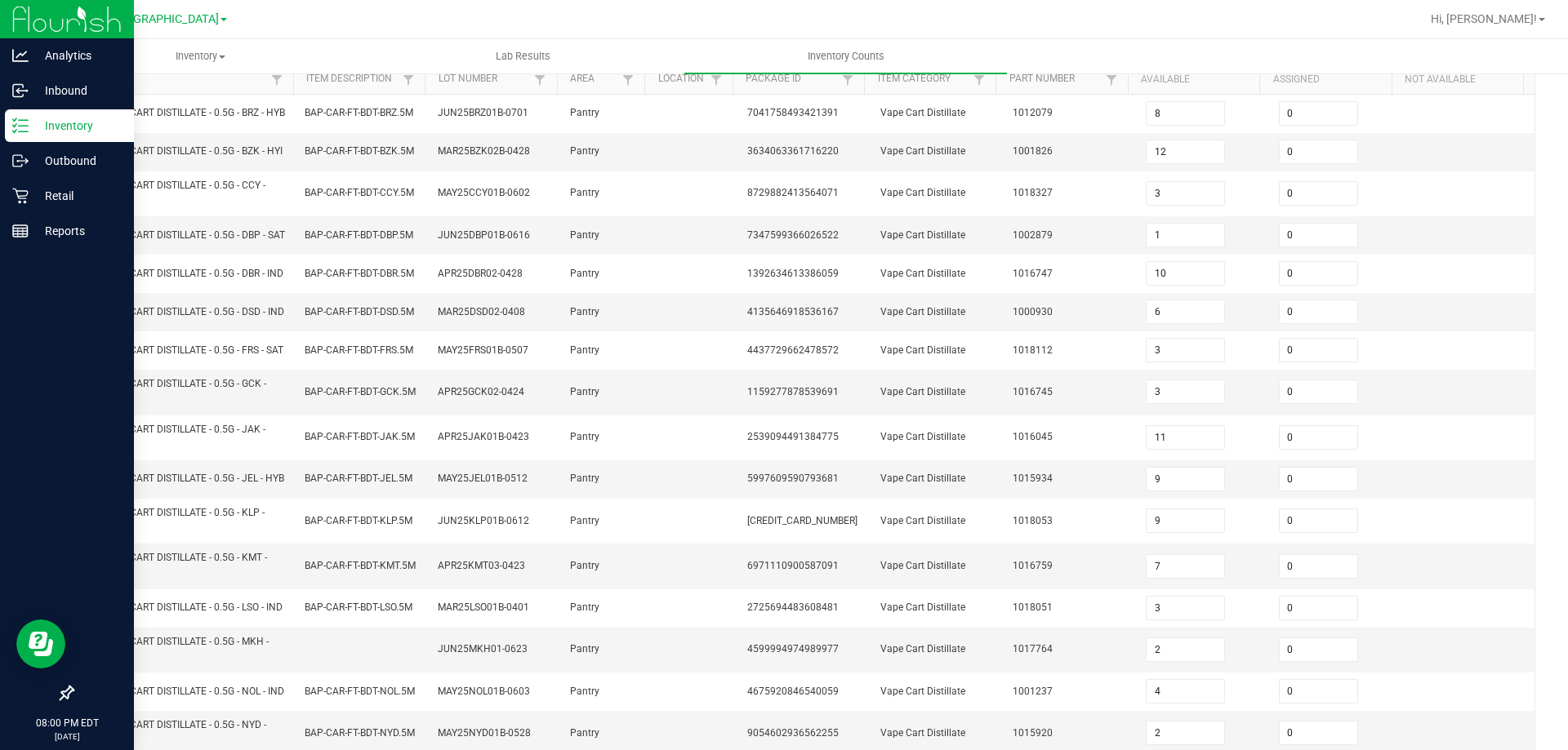
scroll to position [142, 0]
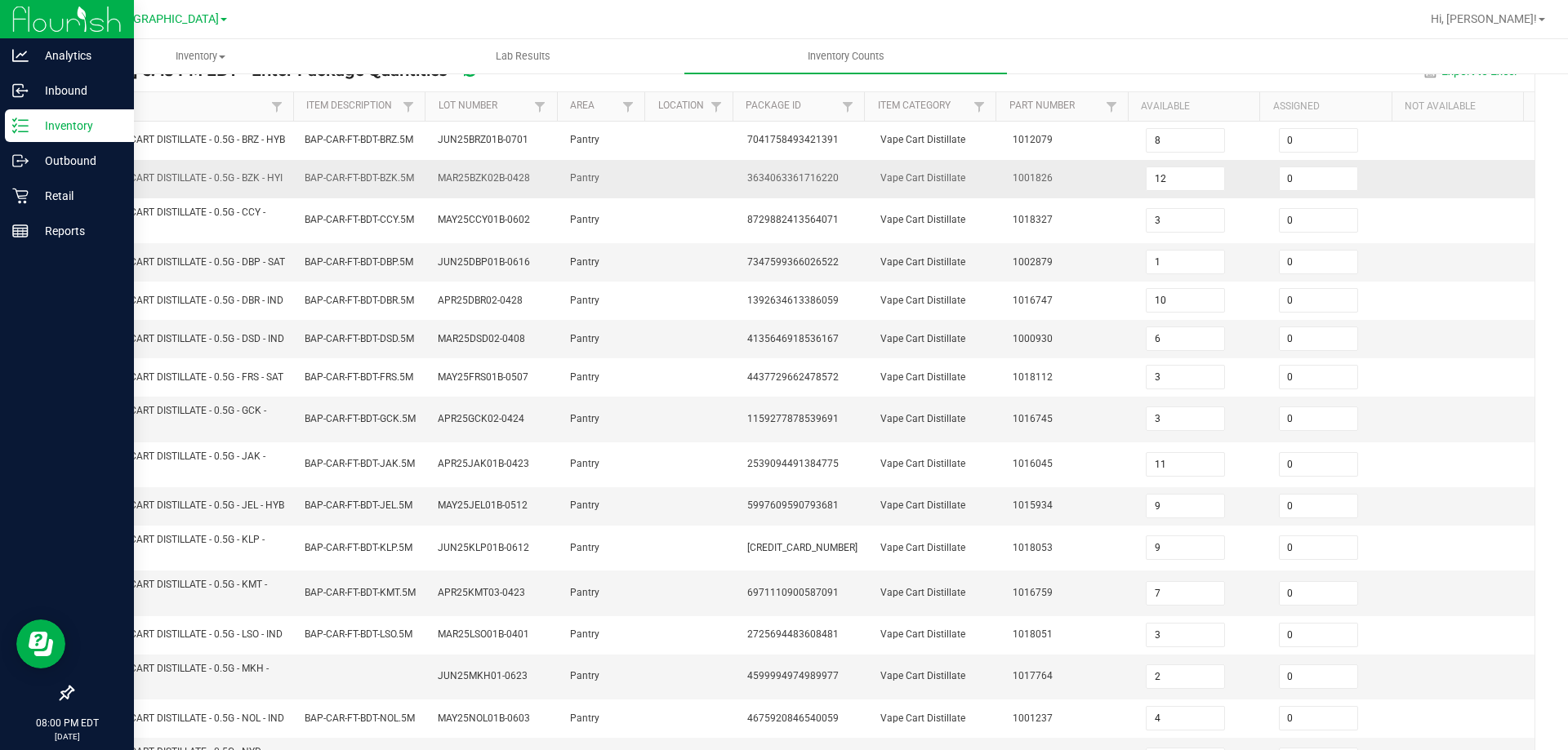
click at [1151, 174] on td "12" at bounding box center [1202, 180] width 133 height 39
click at [1152, 190] on input "12" at bounding box center [1185, 178] width 77 height 23
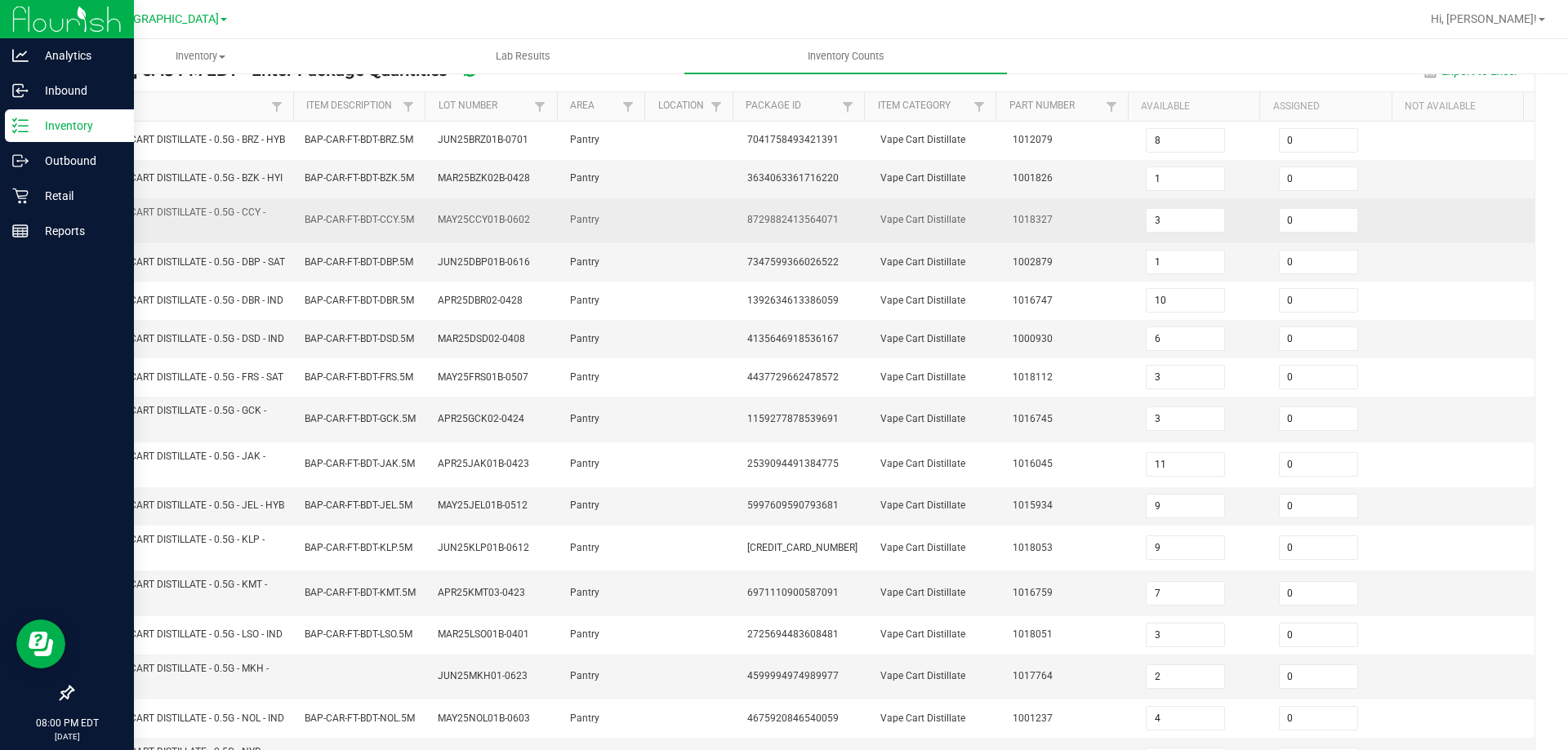
click at [850, 243] on td "8729882413564071" at bounding box center [803, 221] width 133 height 45
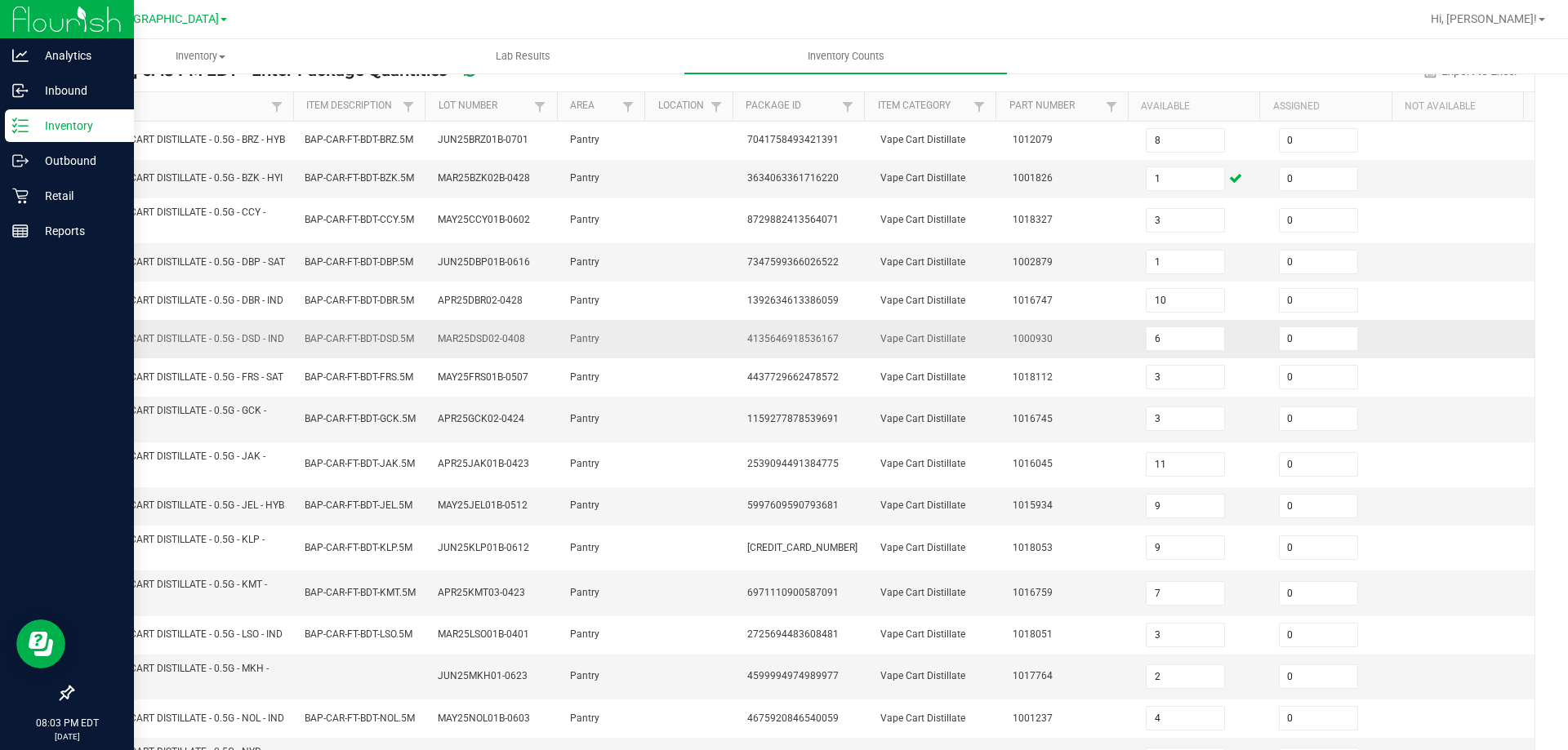
click at [505, 358] on td "MAR25DSD02-0408" at bounding box center [494, 339] width 133 height 39
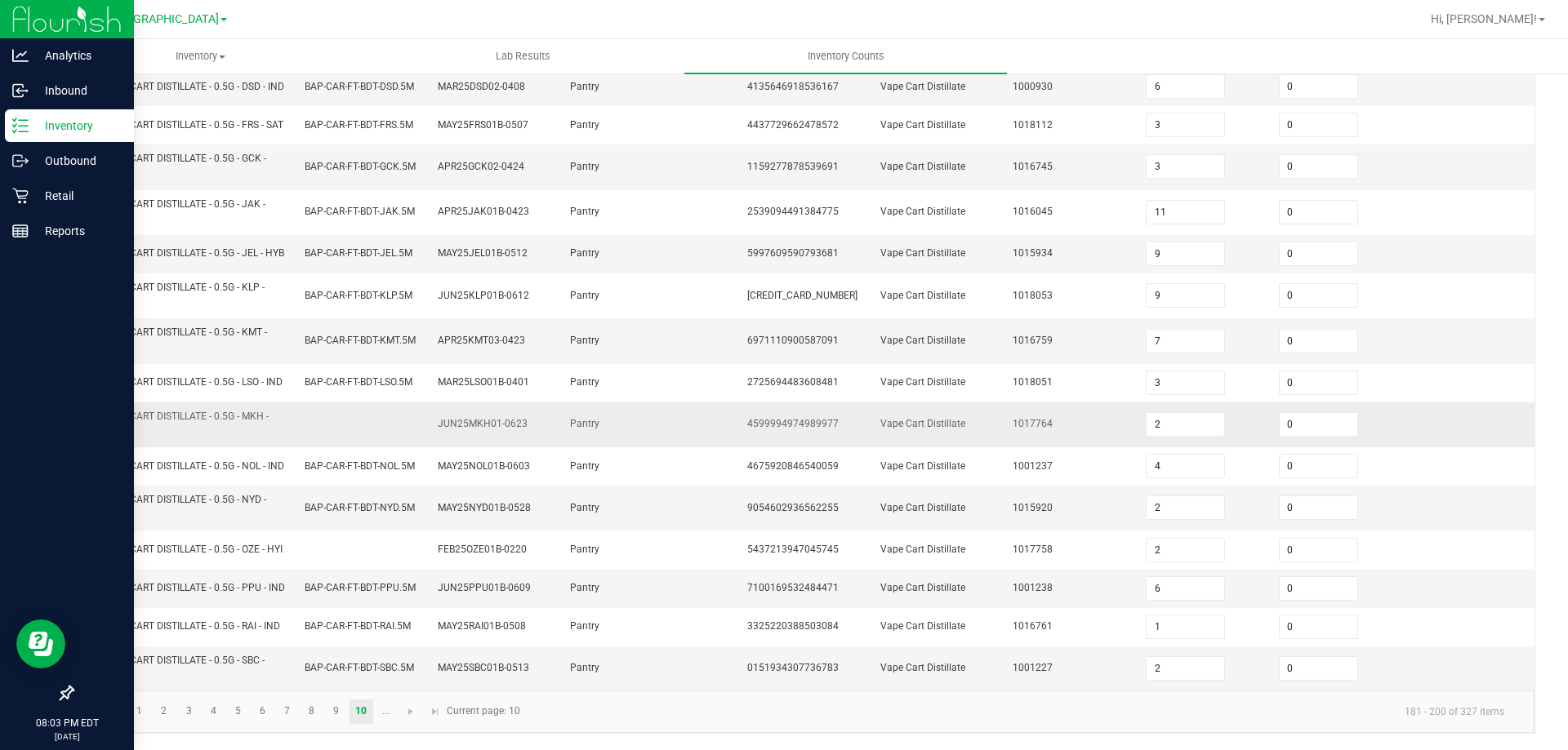
scroll to position [469, 0]
click at [167, 705] on link "2" at bounding box center [164, 711] width 24 height 24
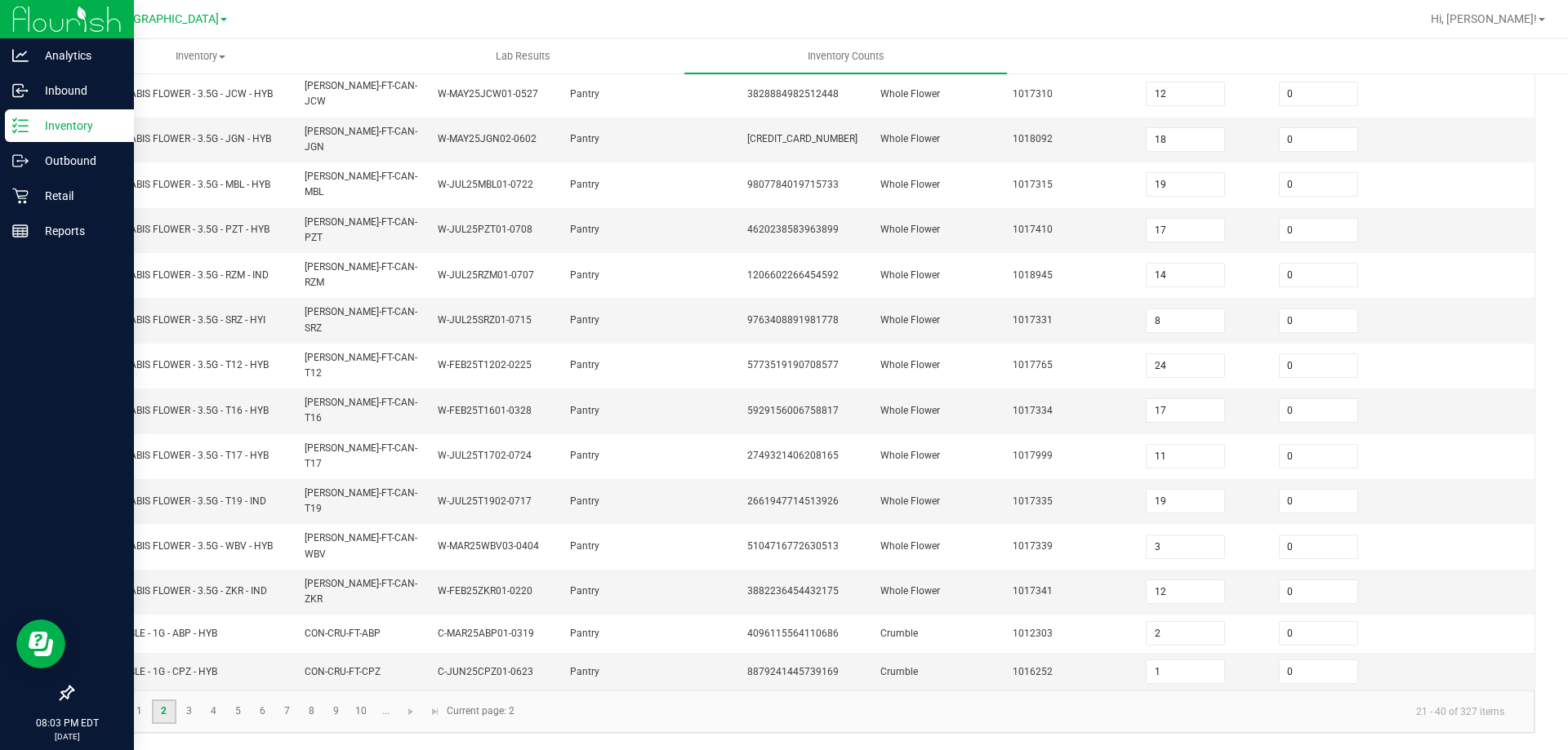
scroll to position [339, 0]
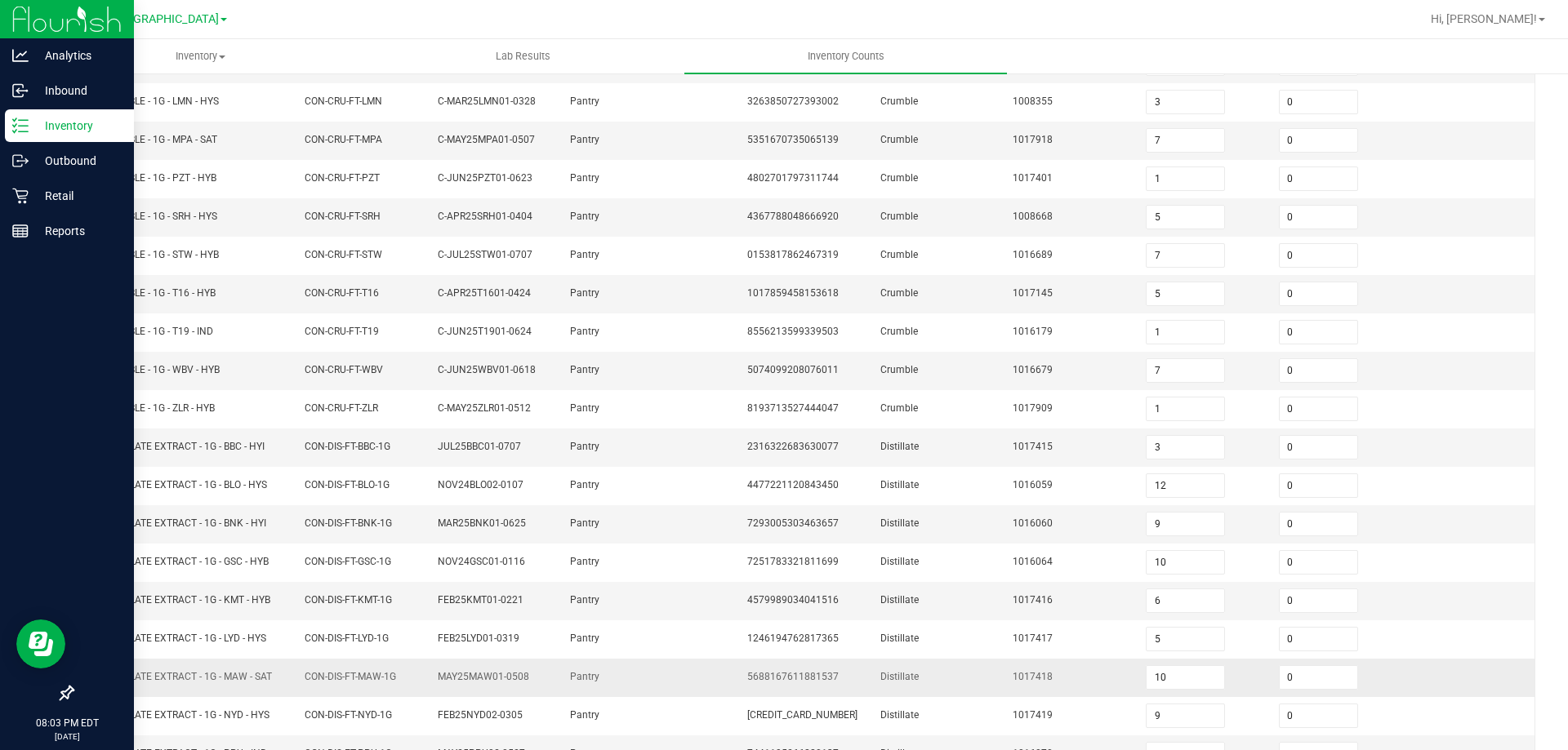
scroll to position [175, 0]
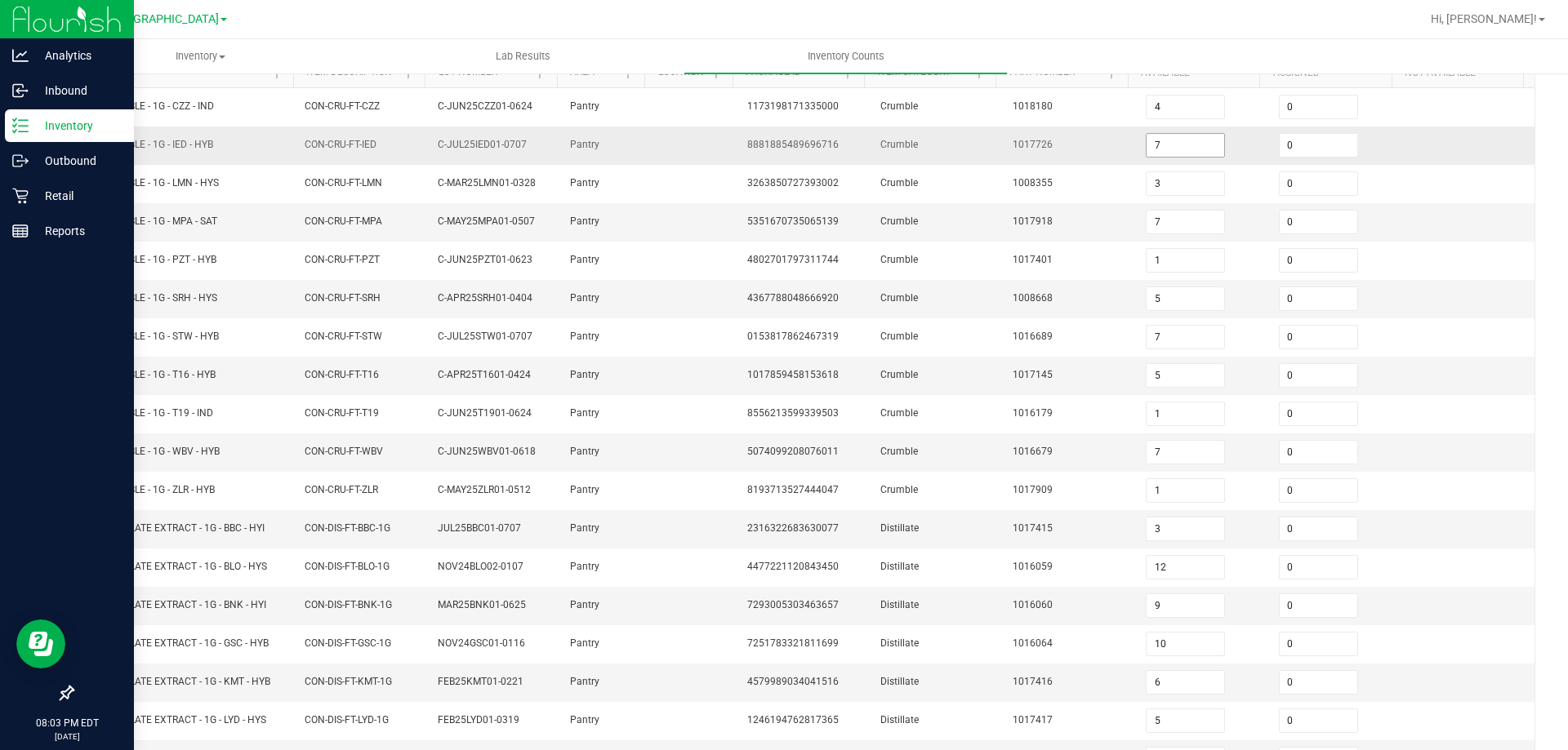
click at [1184, 144] on input "7" at bounding box center [1185, 145] width 77 height 23
click at [928, 234] on td "Crumble" at bounding box center [937, 222] width 133 height 39
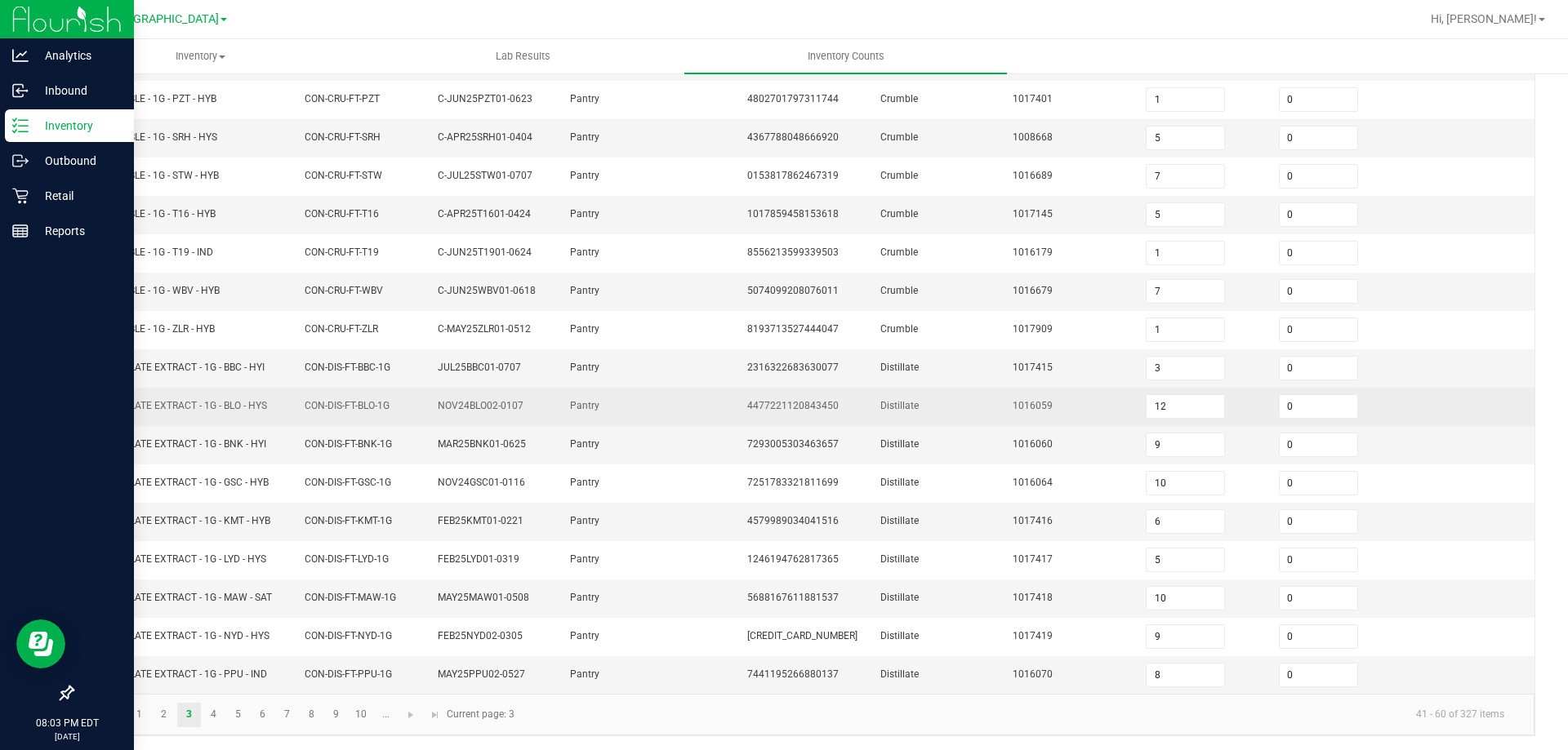
scroll to position [339, 0]
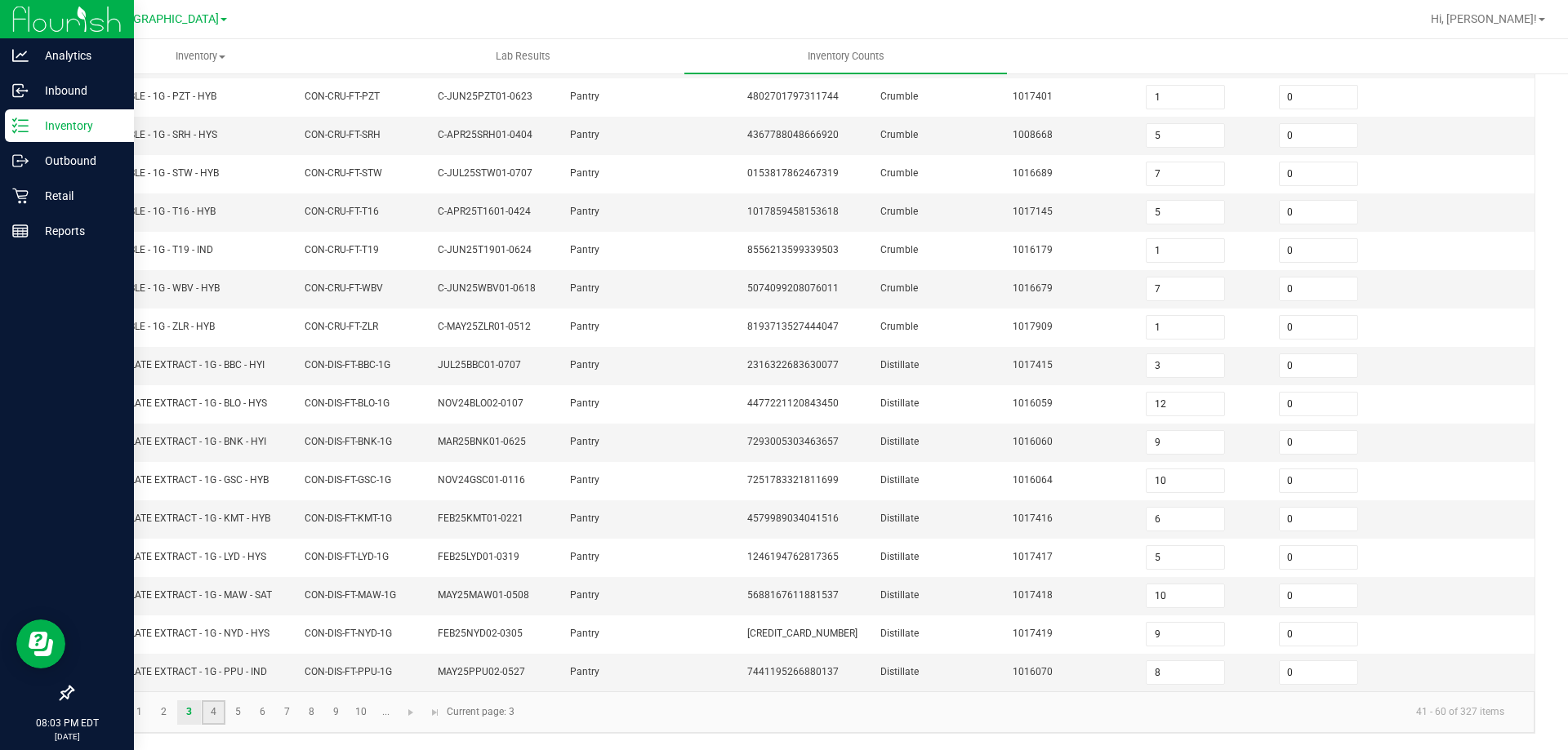
click at [207, 712] on link "4" at bounding box center [213, 712] width 24 height 24
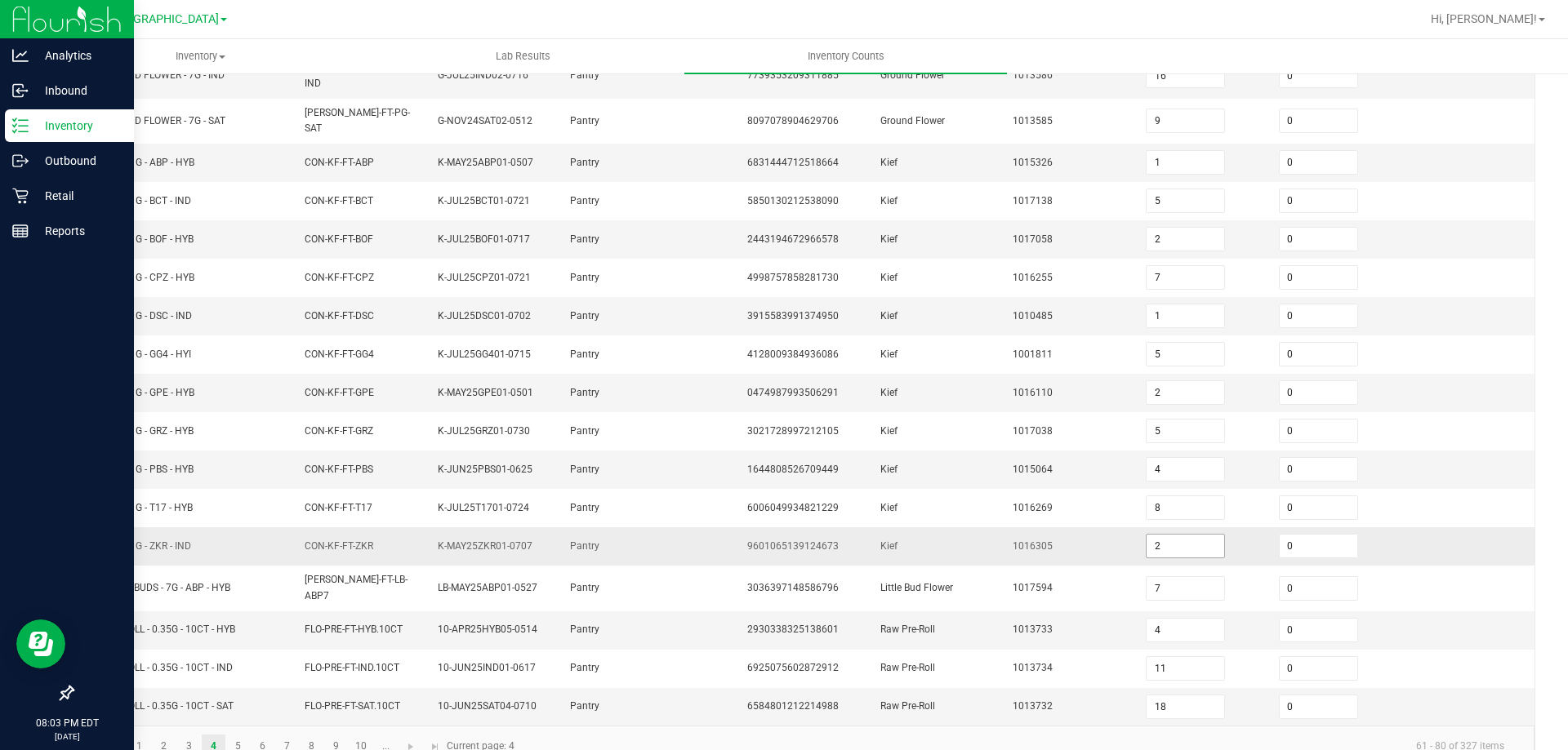
click at [1163, 534] on input "2" at bounding box center [1185, 545] width 77 height 23
click at [787, 464] on span "1644808526709449" at bounding box center [792, 470] width 91 height 12
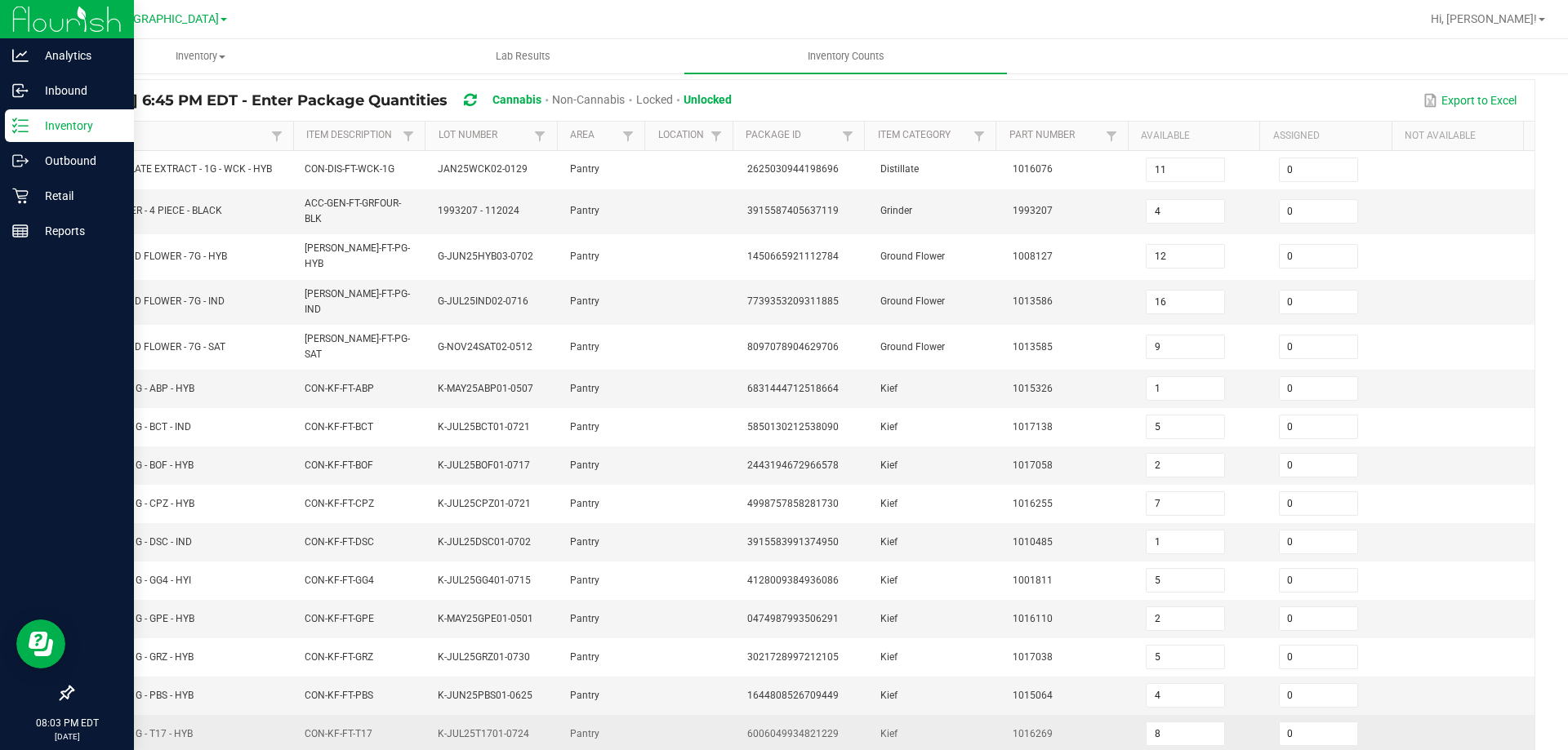
scroll to position [94, 0]
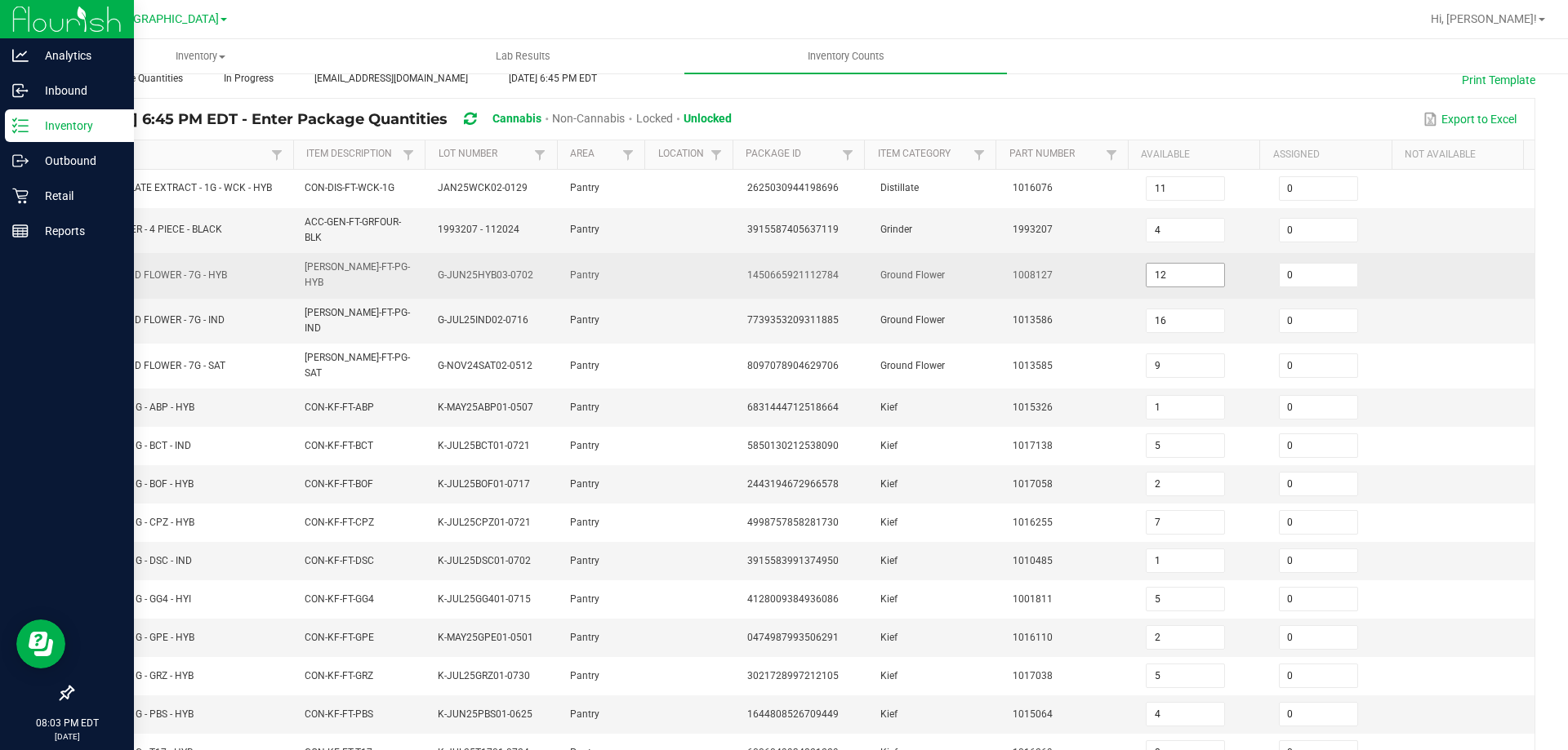
click at [1179, 276] on input "12" at bounding box center [1185, 274] width 77 height 23
click at [883, 289] on td "Ground Flower" at bounding box center [937, 276] width 133 height 45
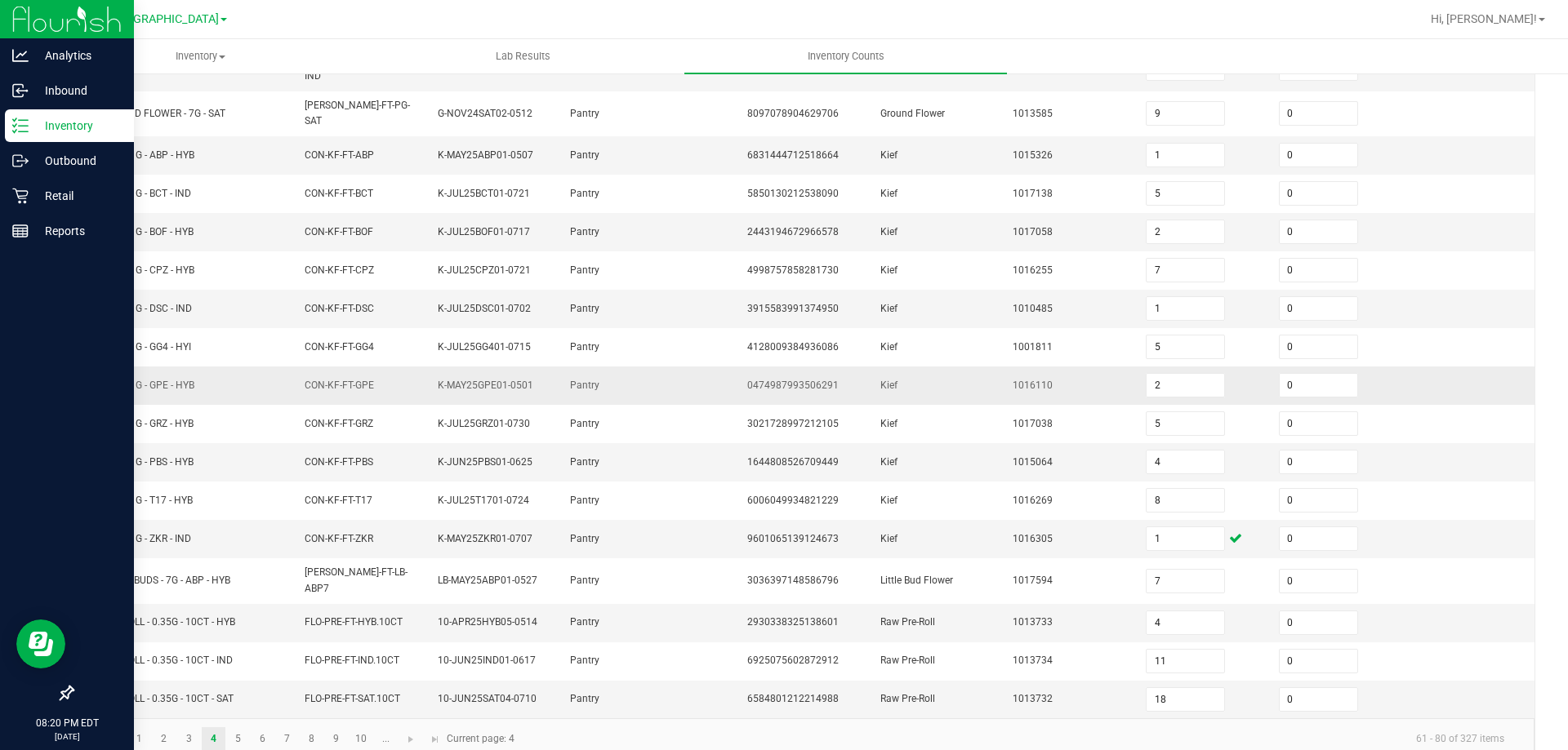
scroll to position [0, 0]
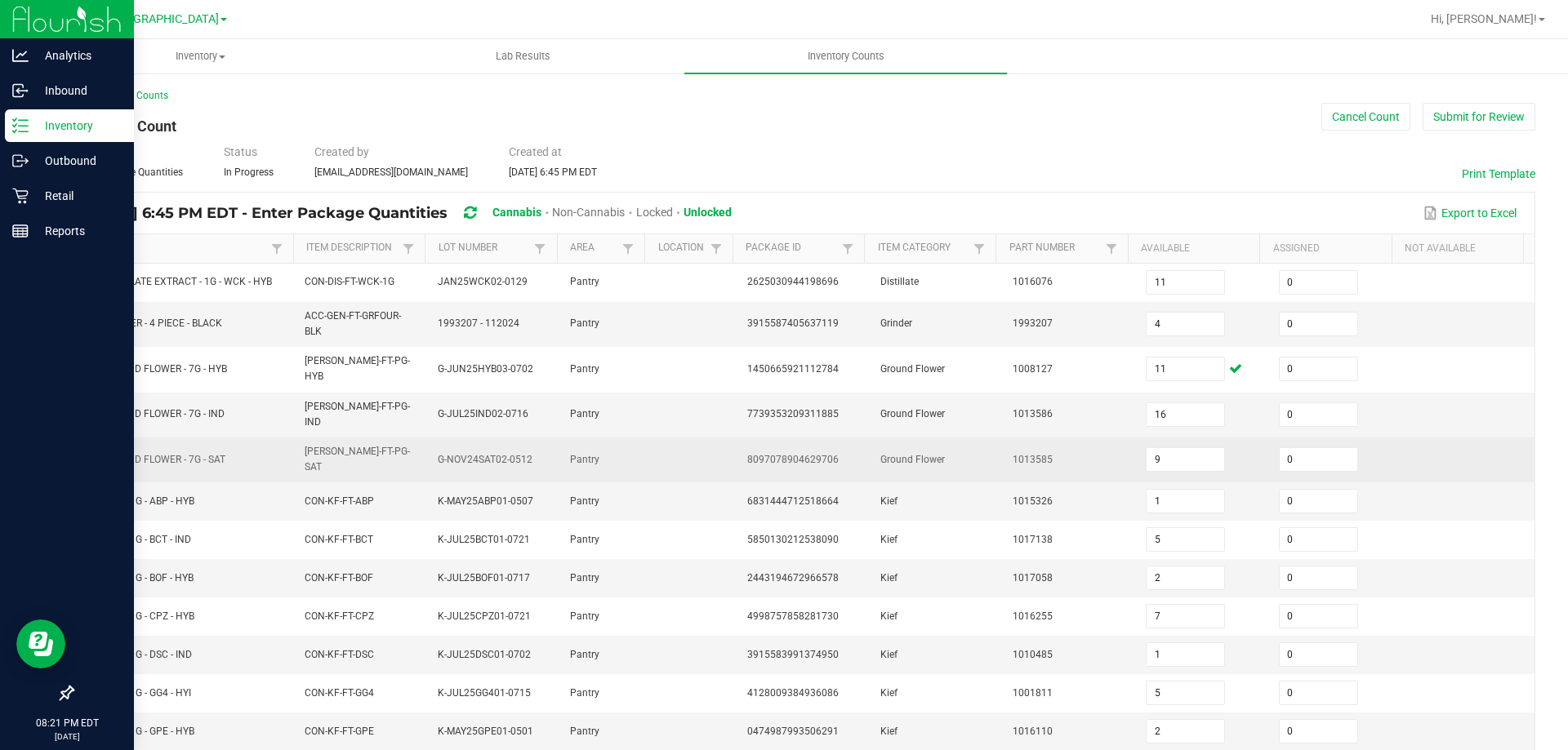
click at [711, 437] on td at bounding box center [693, 460] width 88 height 45
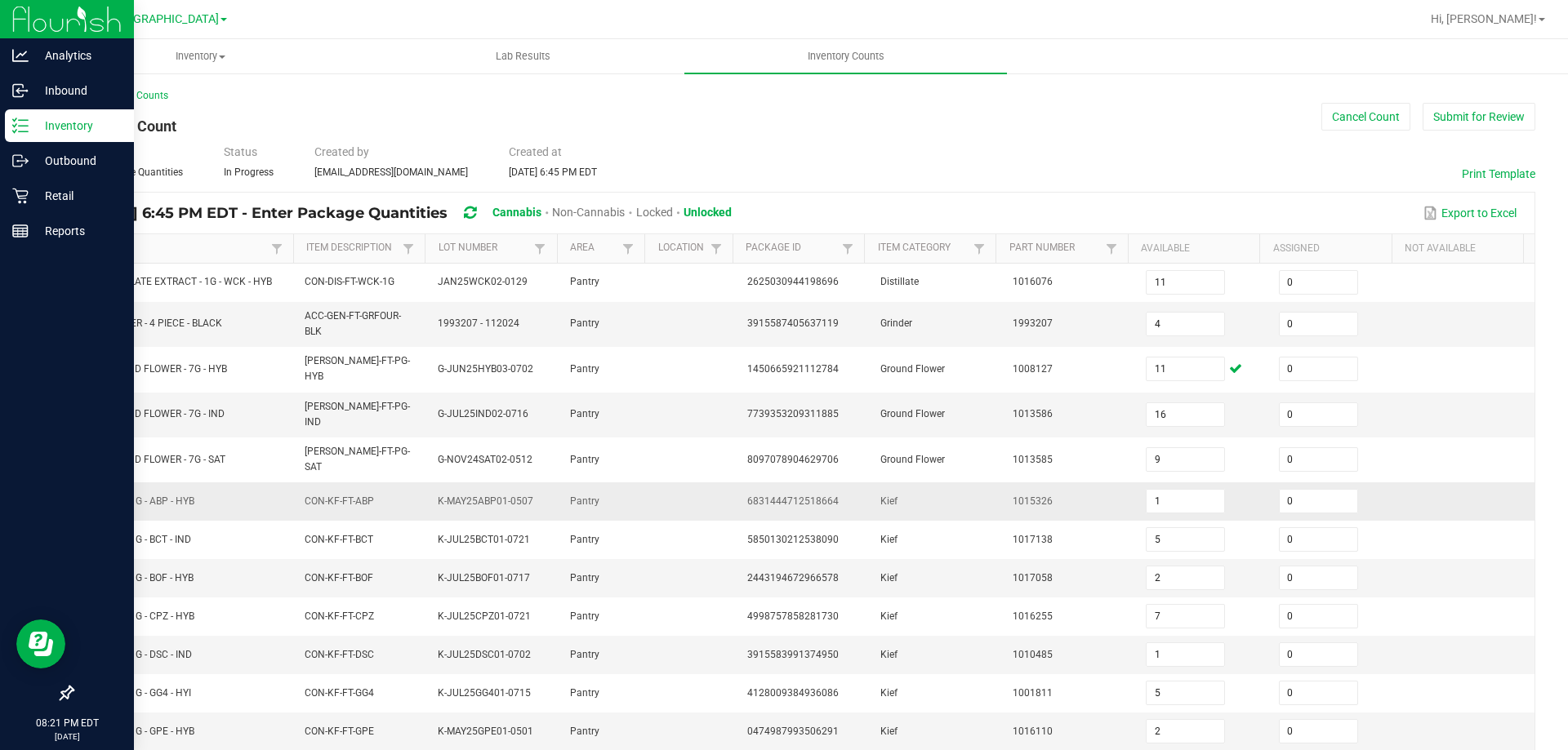
click at [560, 490] on td "Pantry" at bounding box center [604, 502] width 88 height 39
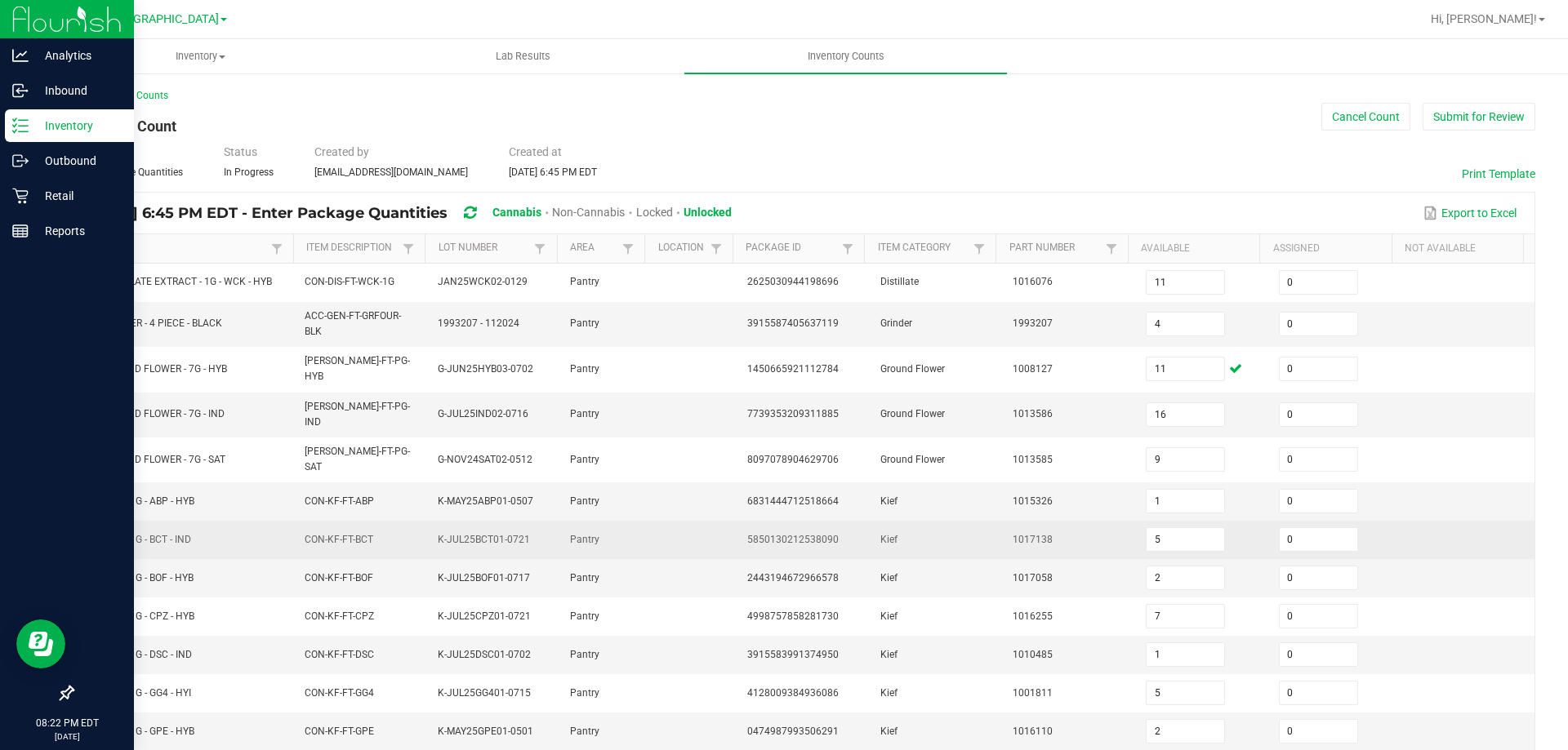
click at [328, 524] on td "CON-KF-FT-BCT" at bounding box center [361, 540] width 133 height 39
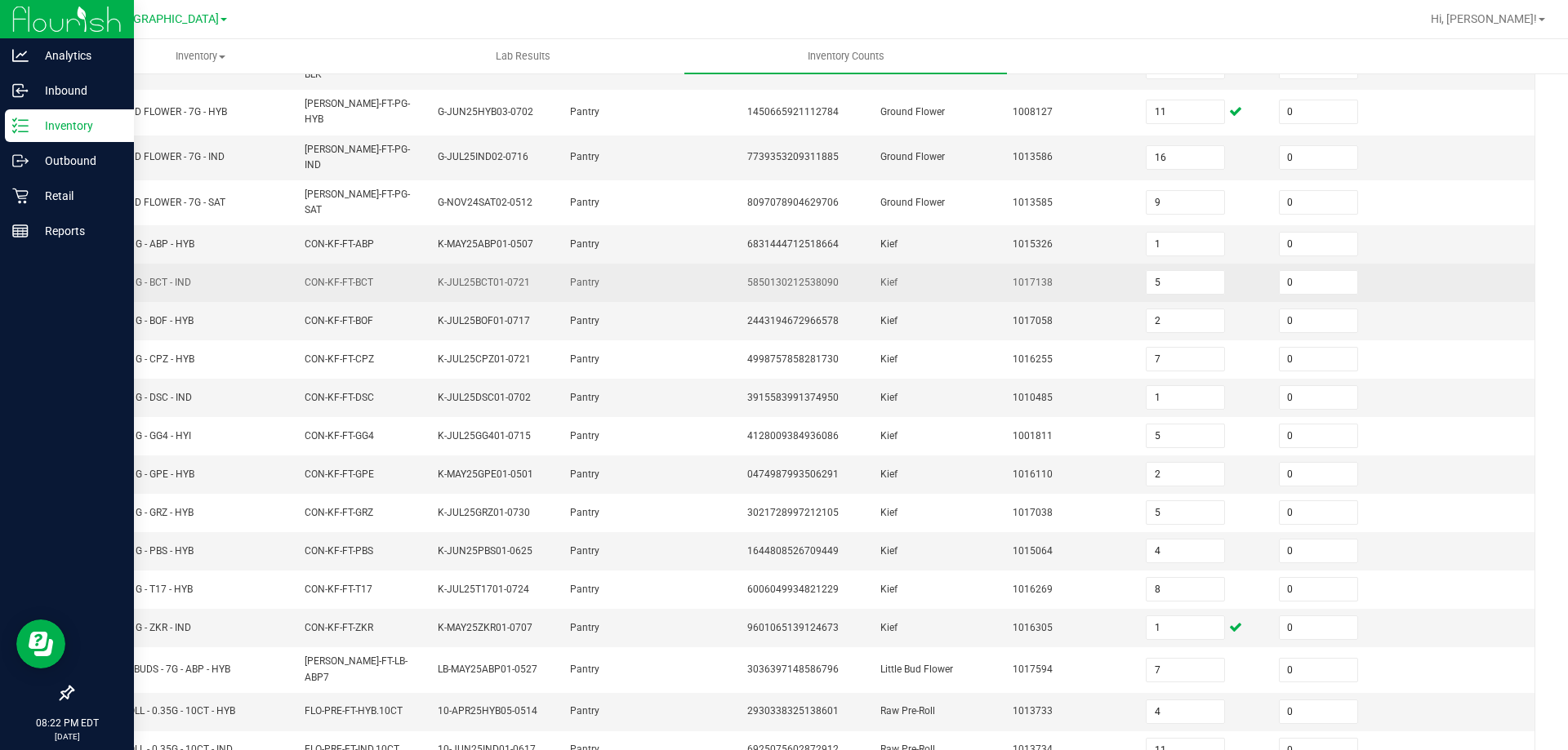
scroll to position [346, 0]
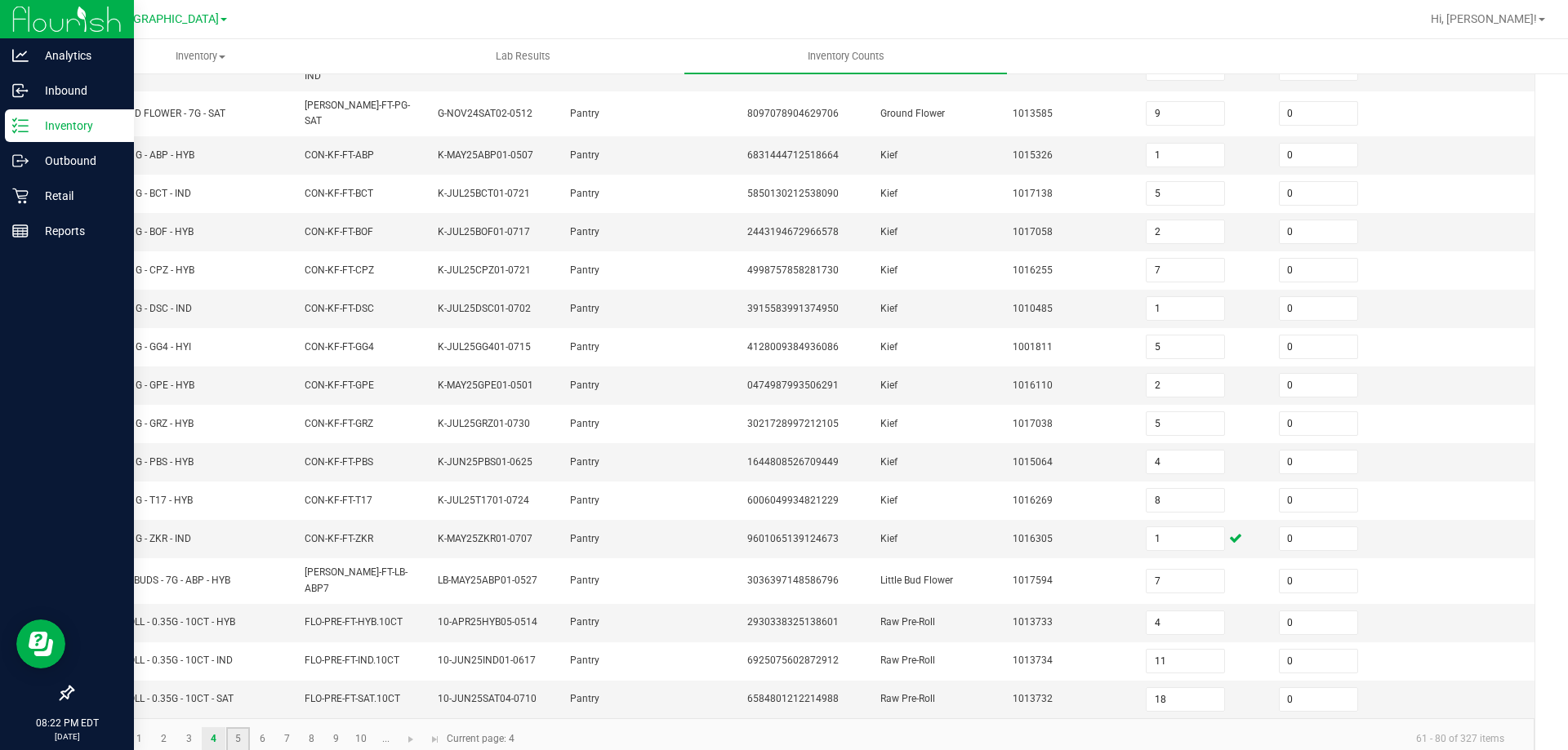
click at [246, 727] on link "5" at bounding box center [238, 739] width 24 height 24
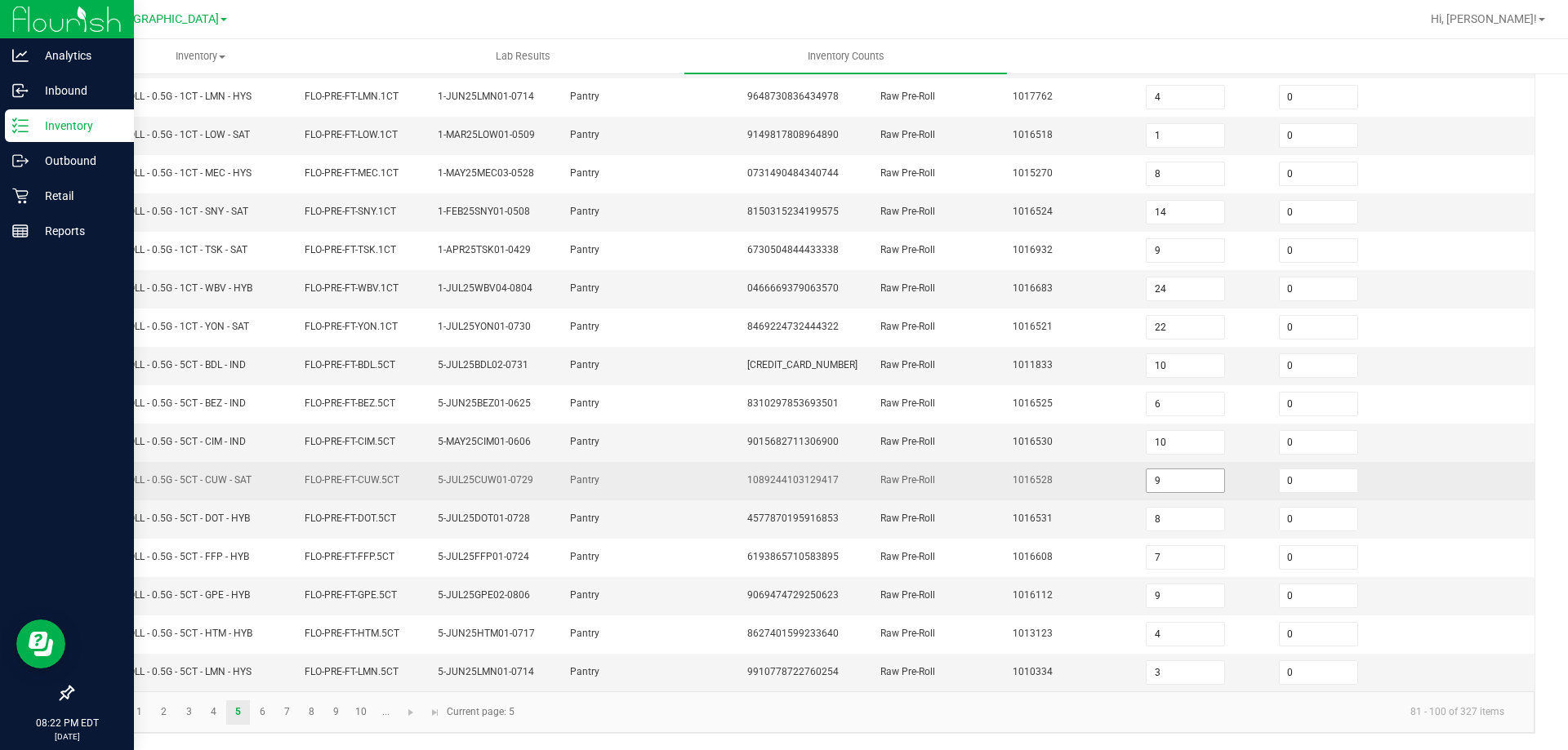
click at [1163, 472] on input "9" at bounding box center [1185, 480] width 77 height 23
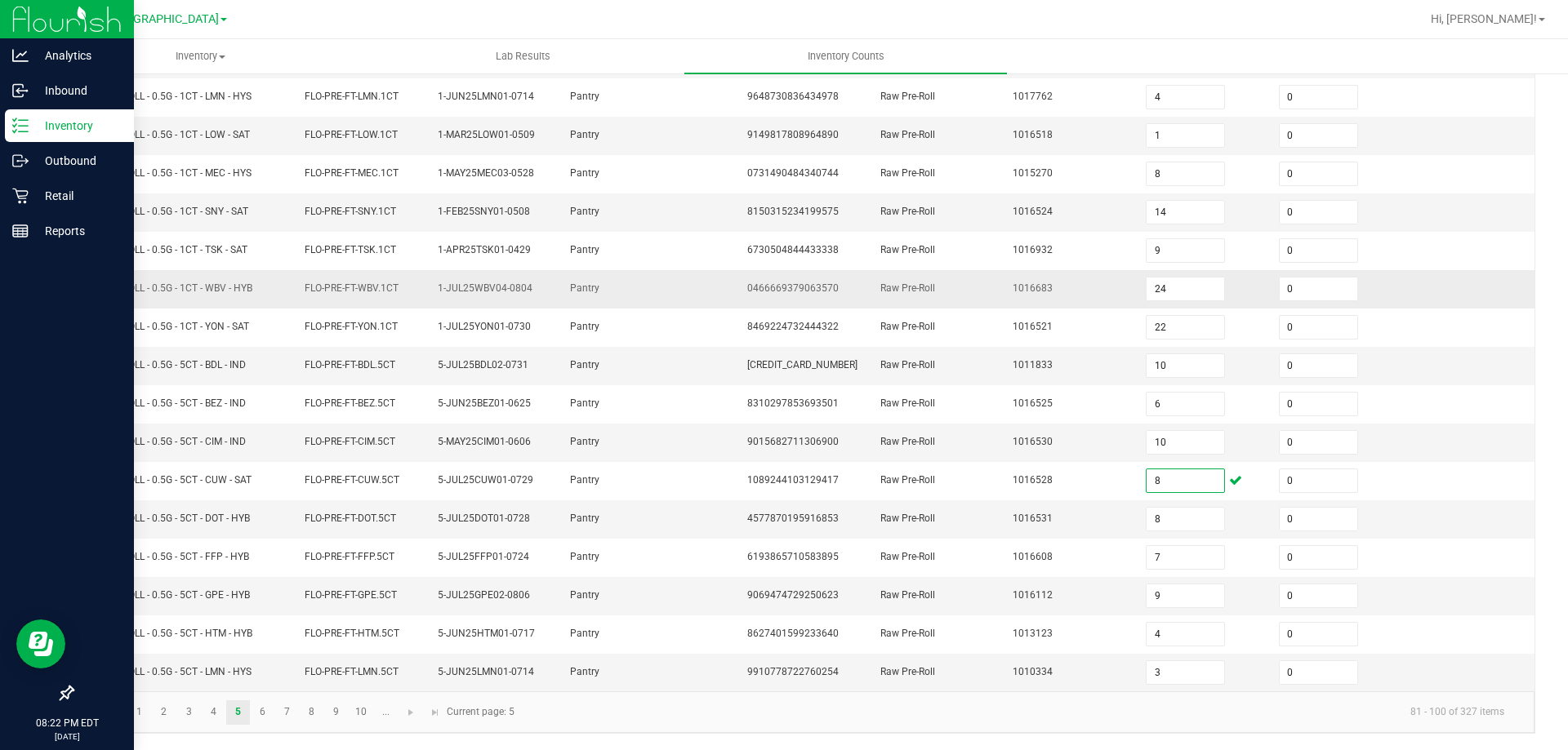
click at [460, 293] on span "1-JUL25WBV04-0804" at bounding box center [484, 289] width 95 height 12
click at [359, 716] on link "10" at bounding box center [361, 712] width 24 height 24
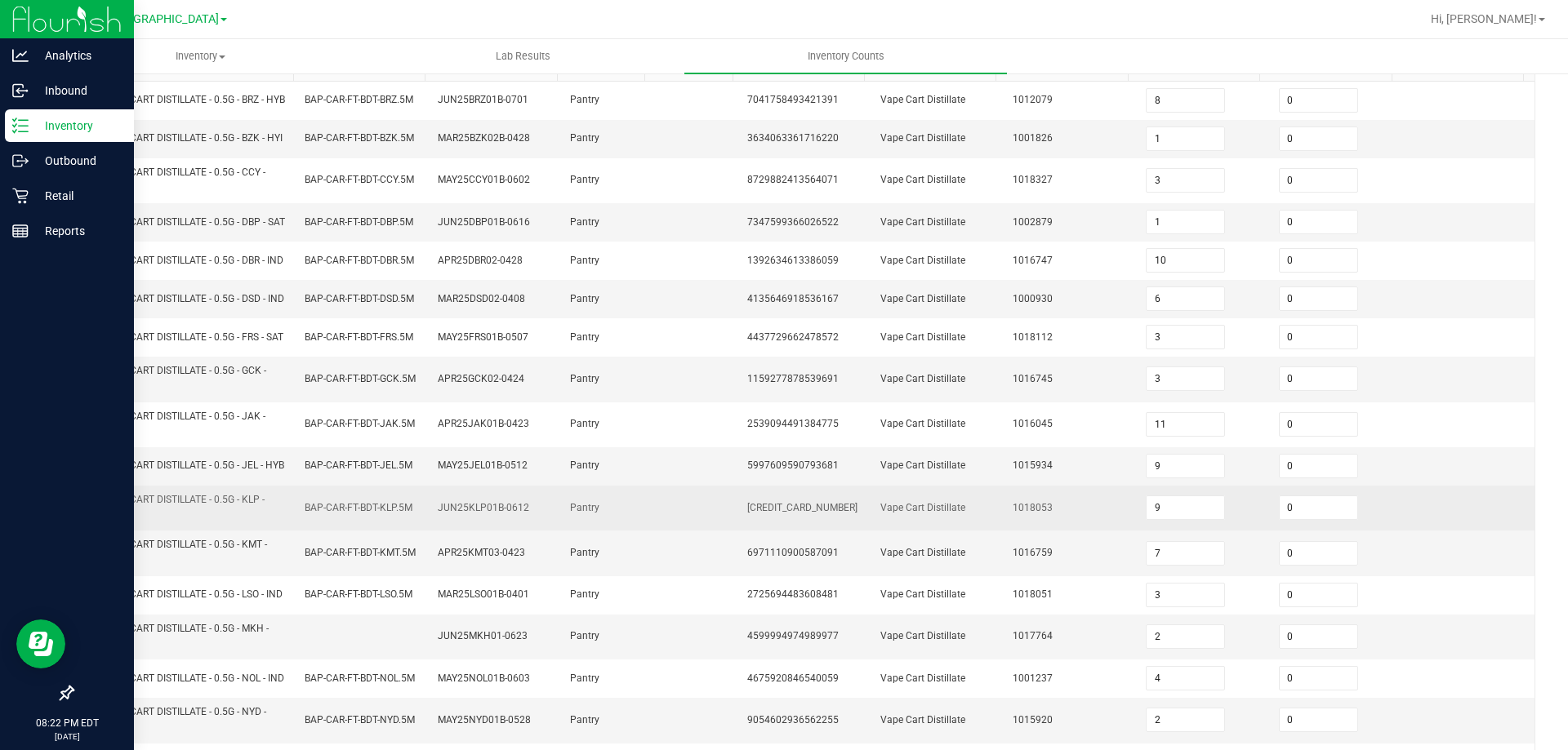
scroll to position [175, 0]
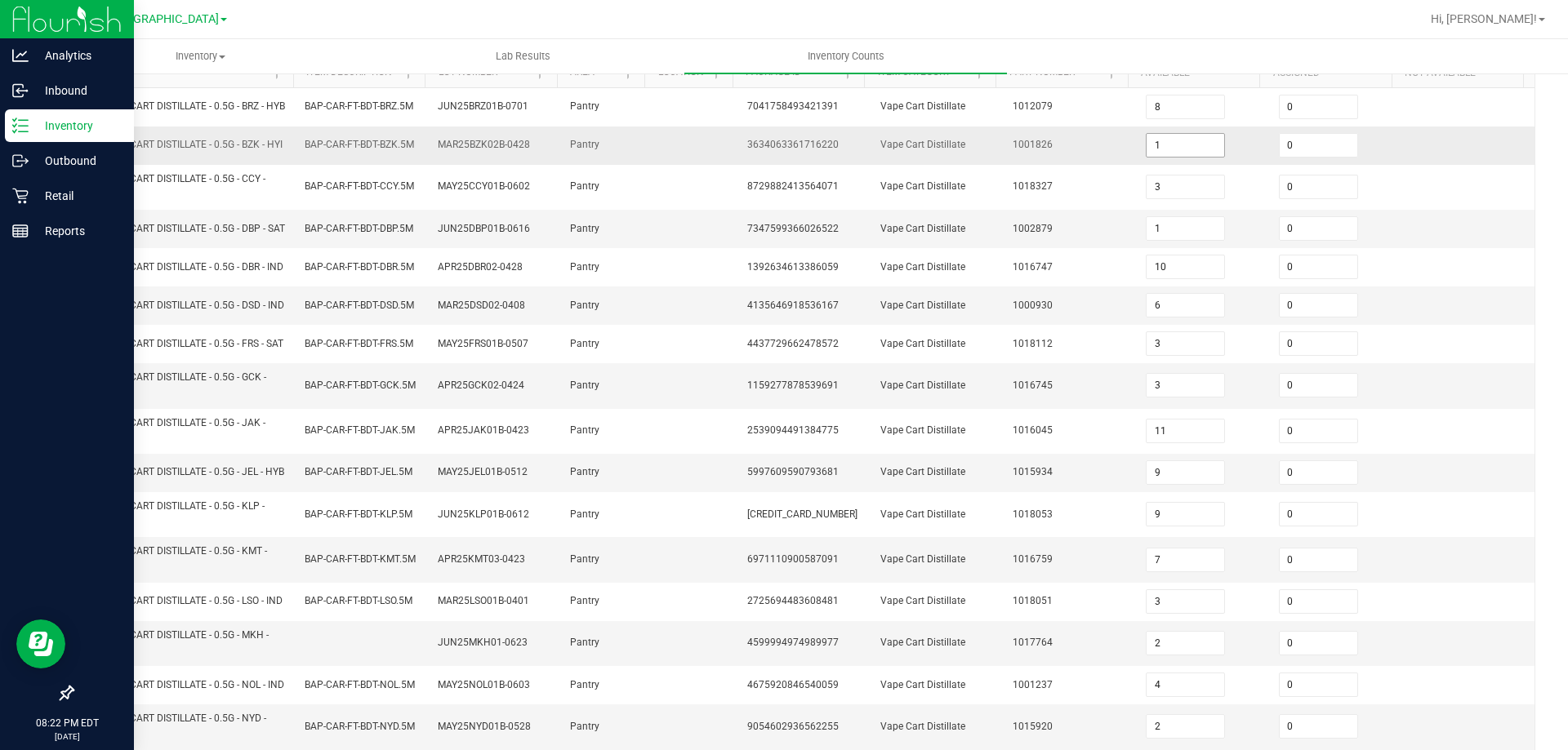
click at [1161, 157] on input "1" at bounding box center [1185, 145] width 77 height 23
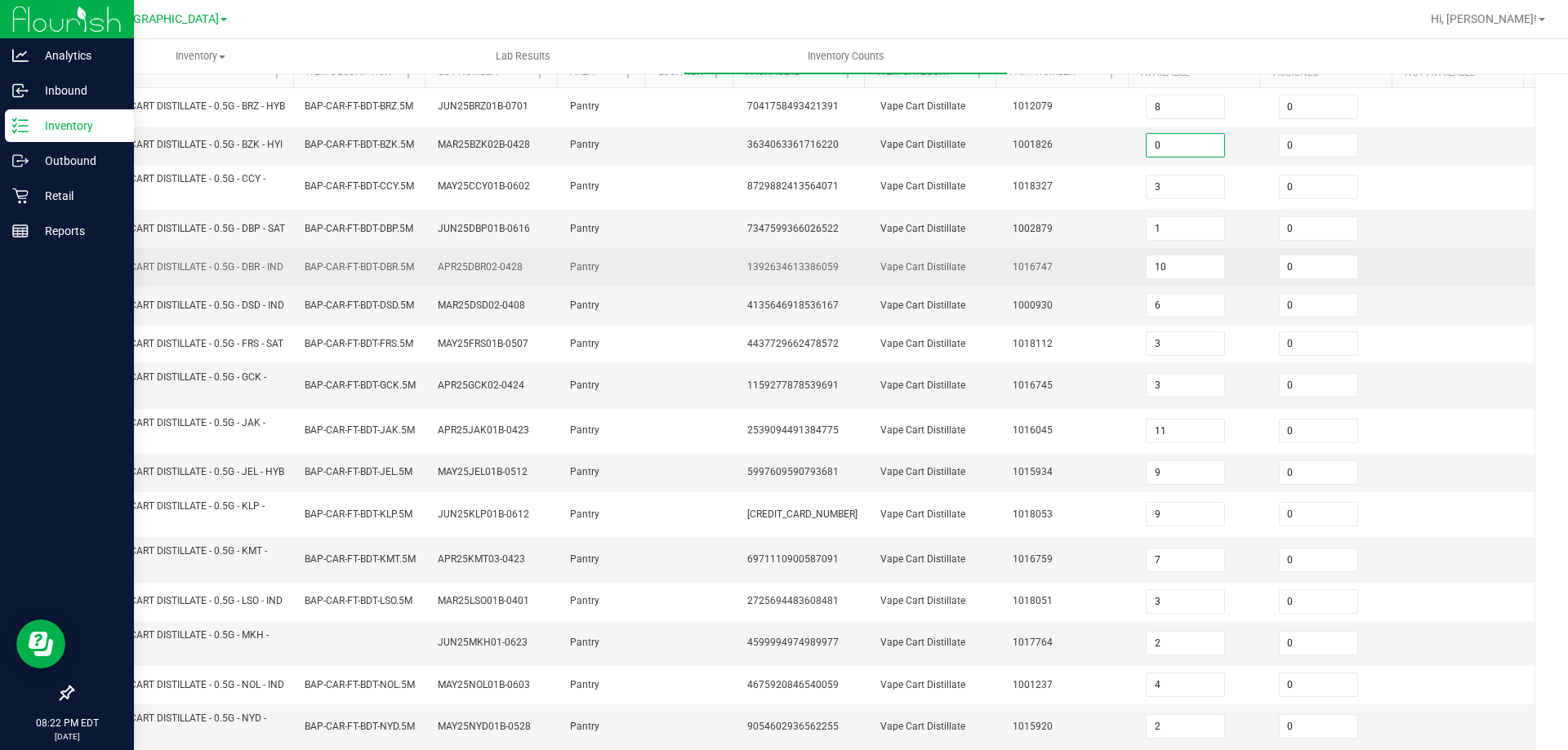
click at [907, 273] on span "Vape Cart Distillate" at bounding box center [923, 267] width 85 height 12
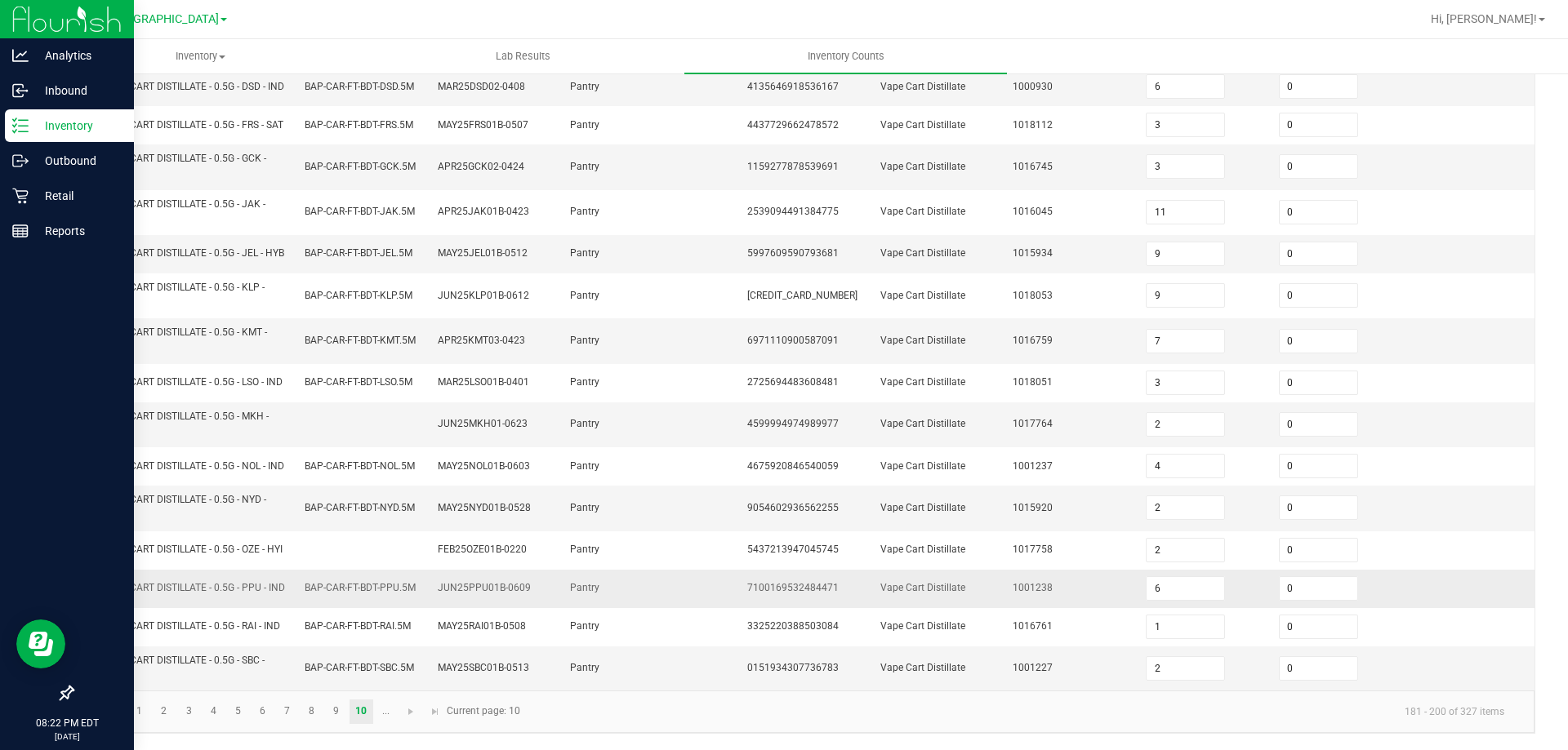
scroll to position [469, 0]
click at [404, 712] on link at bounding box center [411, 711] width 24 height 24
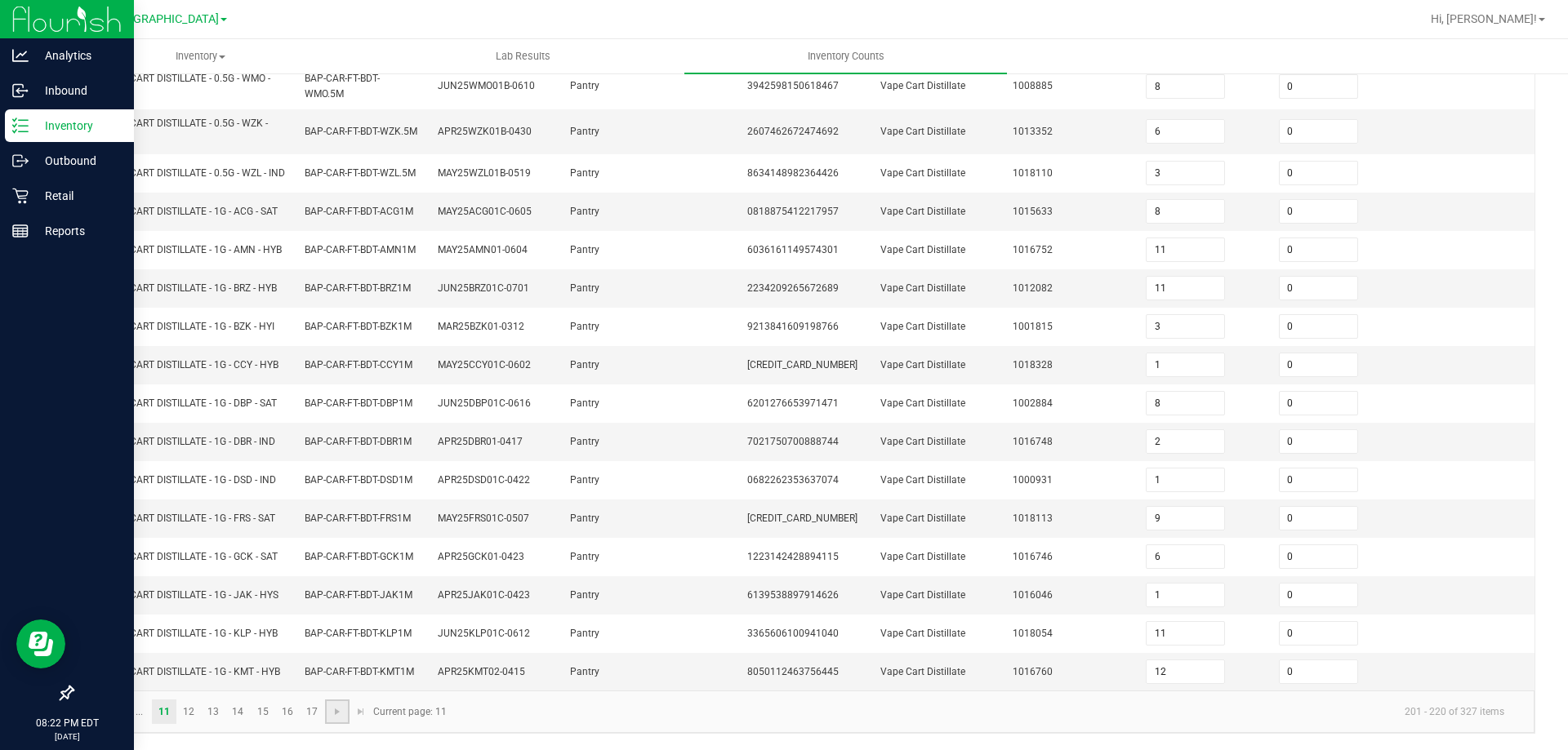
scroll to position [394, 0]
click at [195, 709] on link "12" at bounding box center [189, 711] width 24 height 24
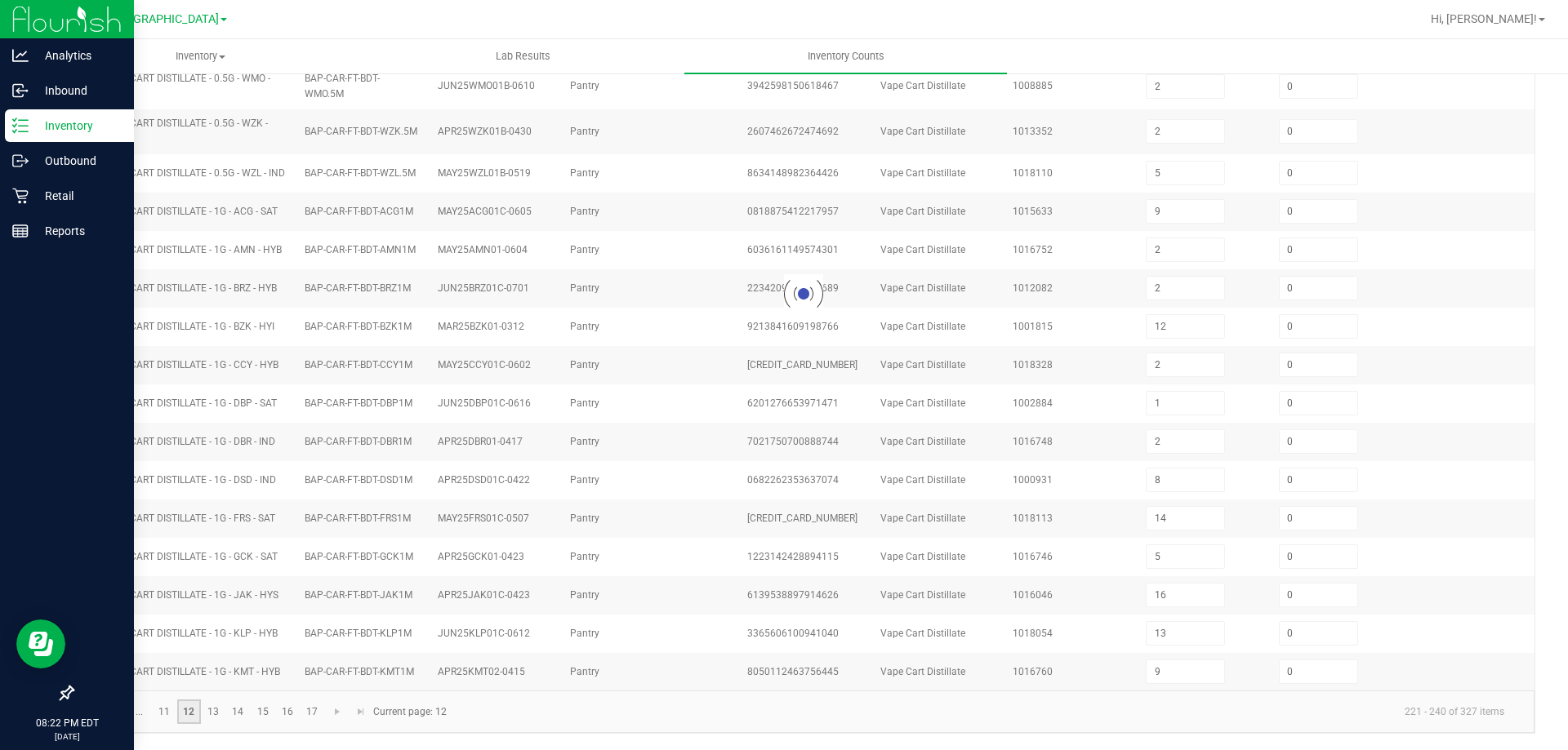
scroll to position [387, 0]
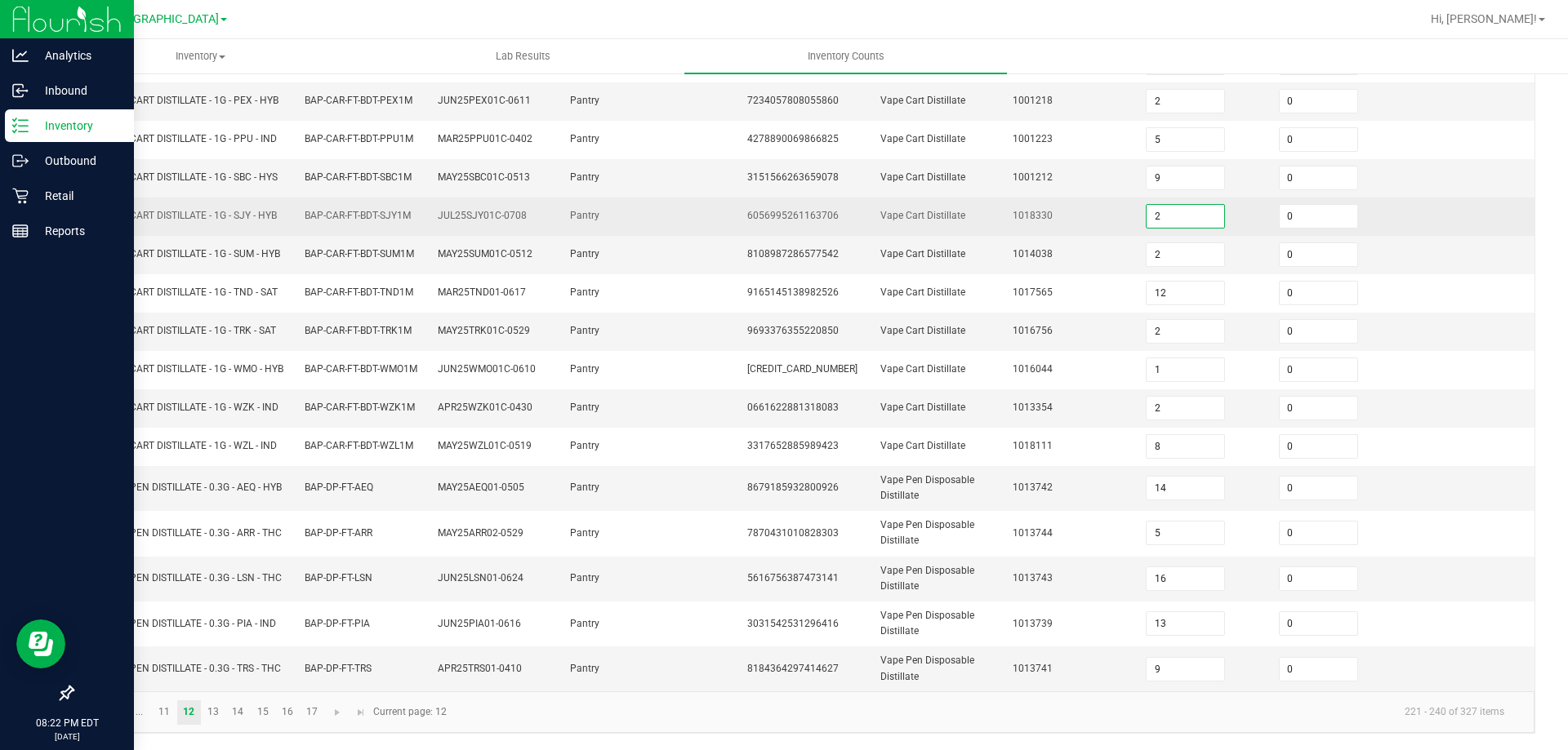
click at [1147, 205] on input "2" at bounding box center [1185, 216] width 77 height 23
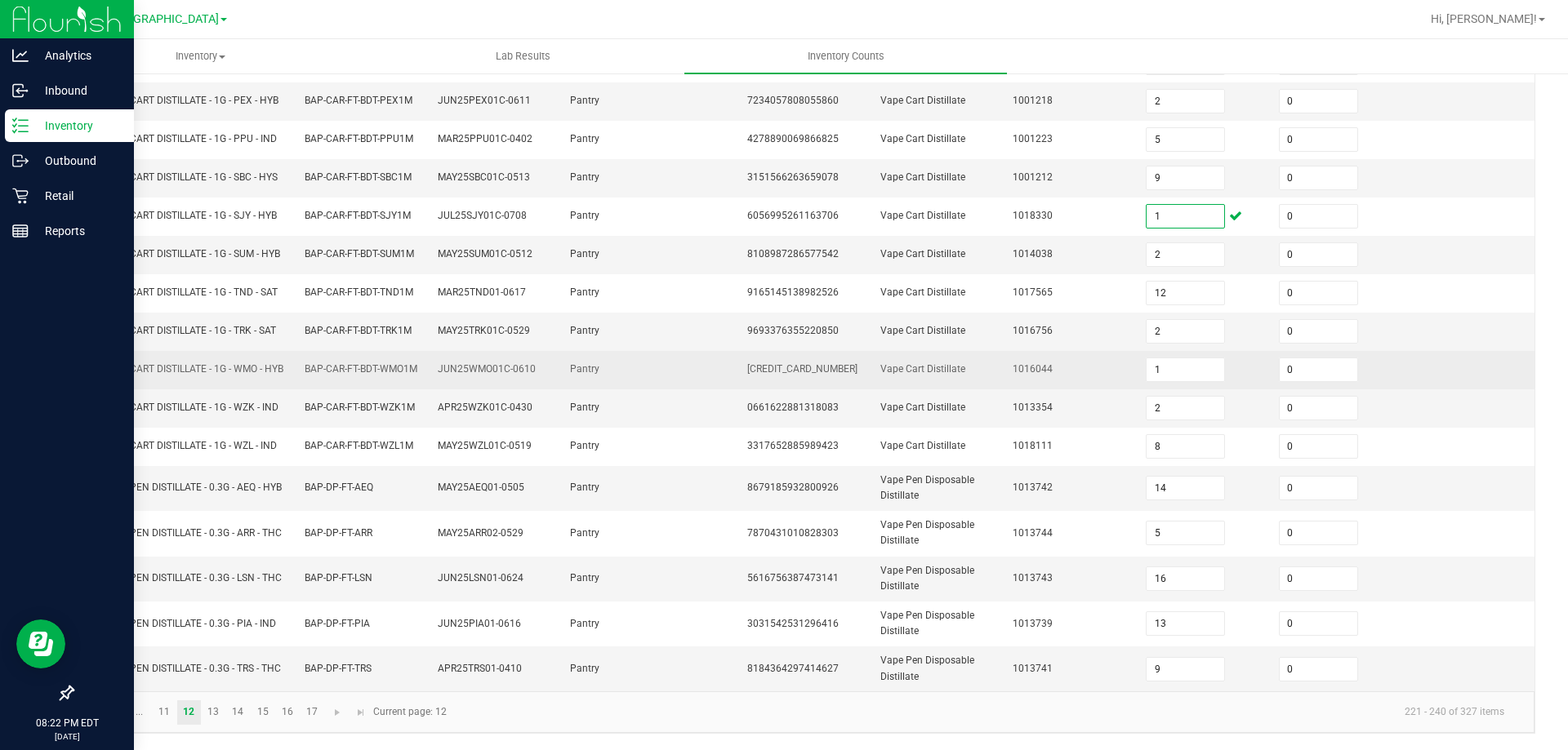
click at [389, 359] on td "BAP-CAR-FT-BDT-WMO1M" at bounding box center [361, 370] width 133 height 39
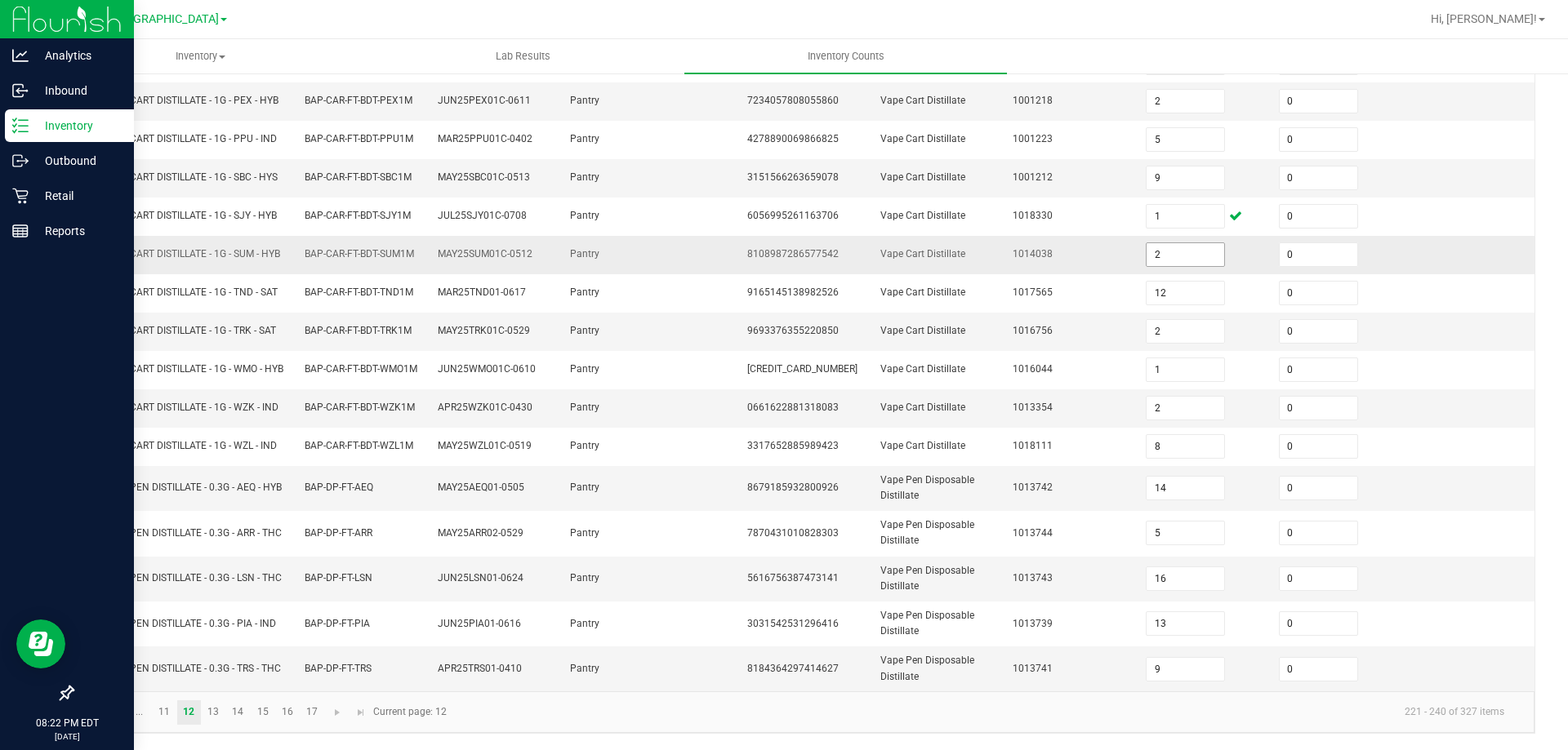
click at [1183, 254] on input "2" at bounding box center [1185, 254] width 77 height 23
click at [807, 396] on td "0661622881318083" at bounding box center [803, 409] width 133 height 39
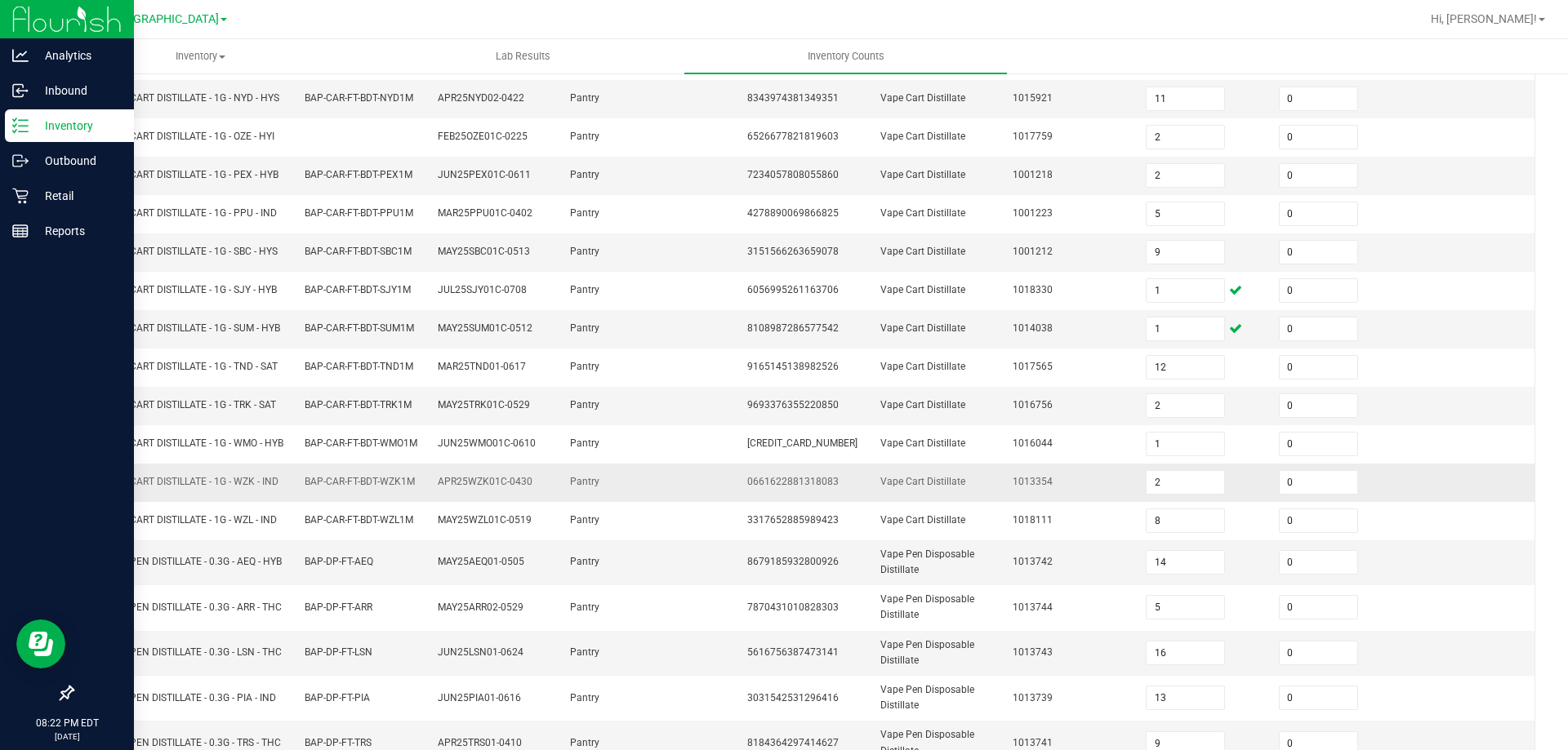
scroll to position [142, 0]
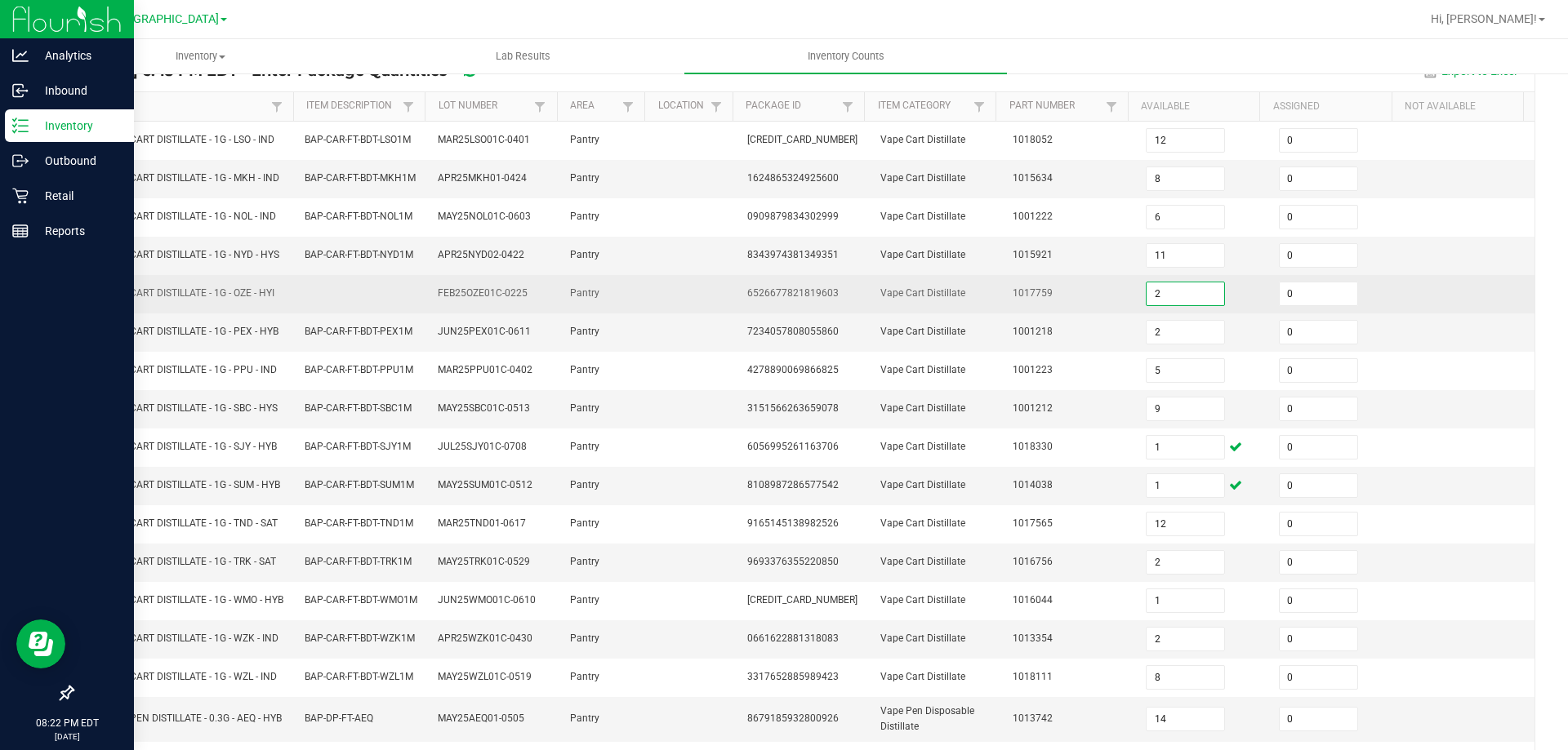
click at [1175, 300] on input "2" at bounding box center [1185, 294] width 77 height 23
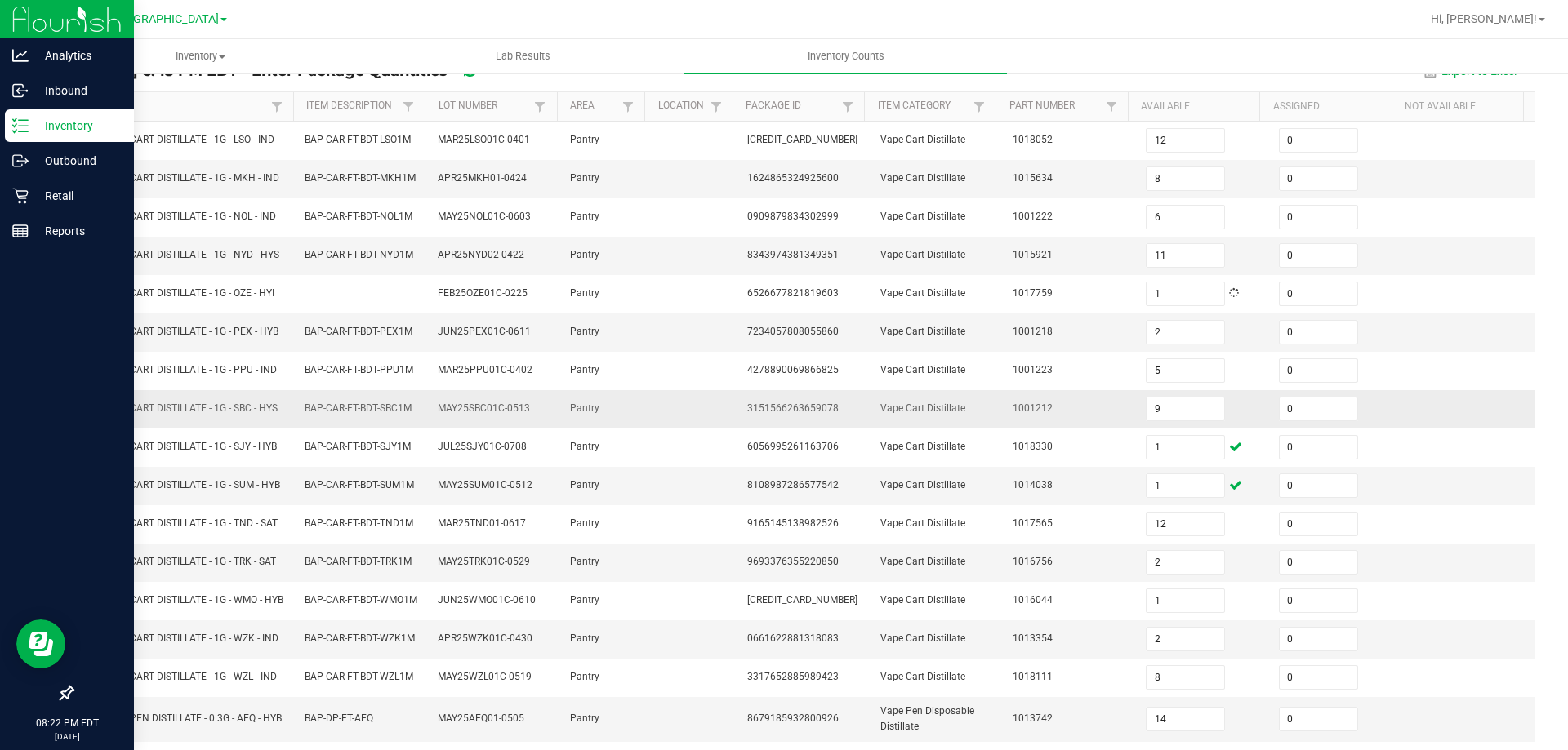
click at [660, 397] on td at bounding box center [693, 409] width 88 height 39
click at [1524, 18] on span "Hi, [PERSON_NAME]!" at bounding box center [1483, 19] width 106 height 13
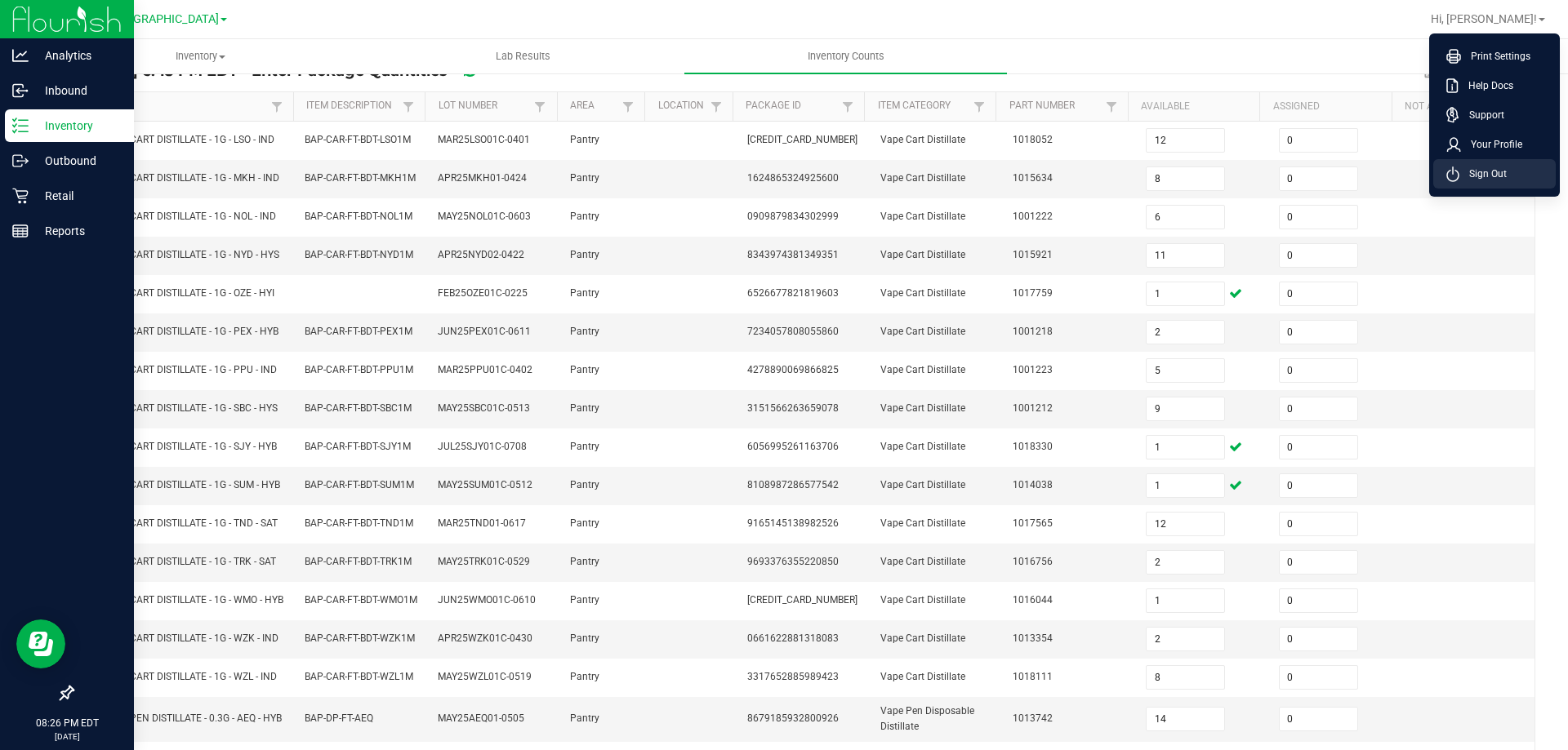
click at [1497, 172] on span "Sign Out" at bounding box center [1482, 173] width 47 height 16
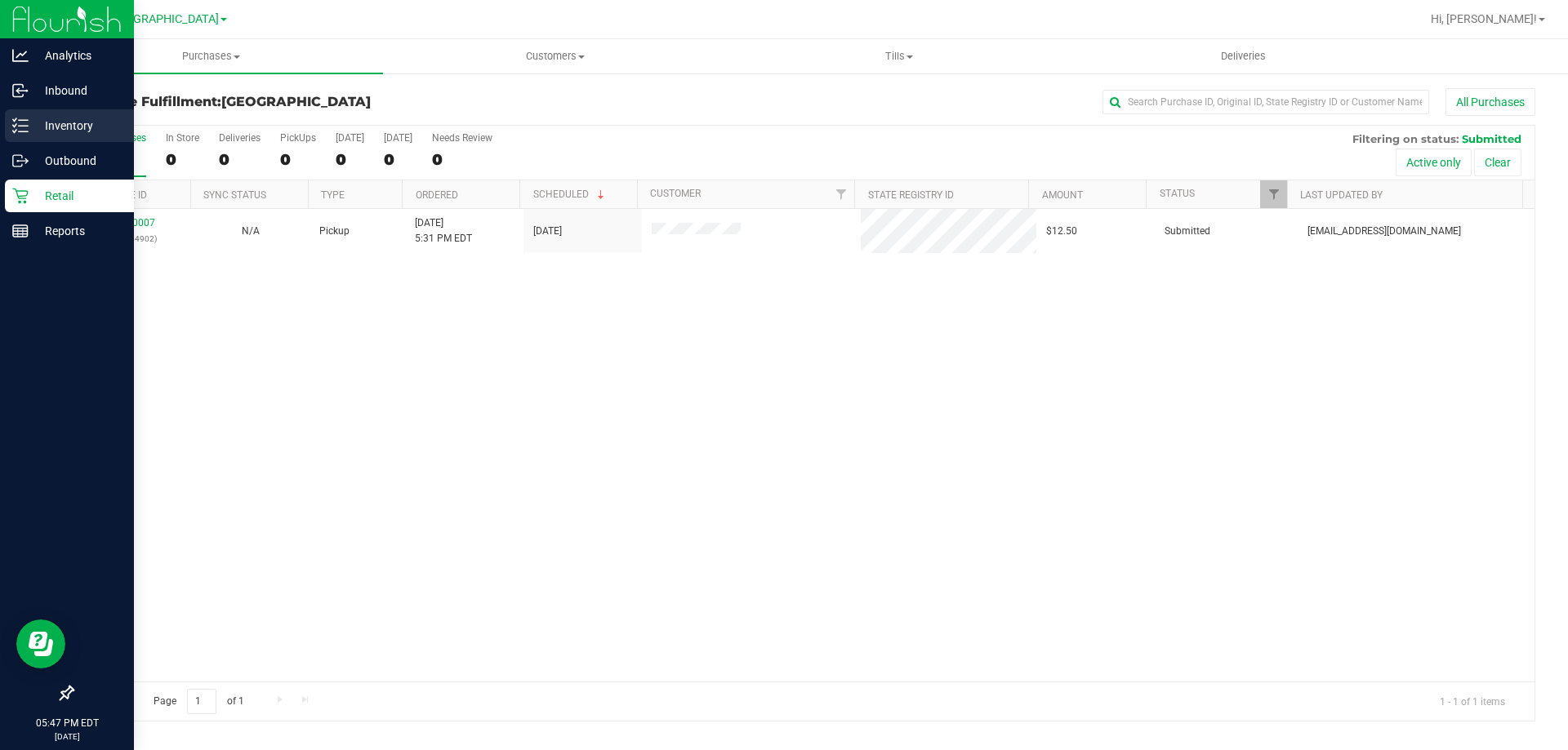
click at [56, 122] on p "Inventory" at bounding box center [77, 125] width 98 height 19
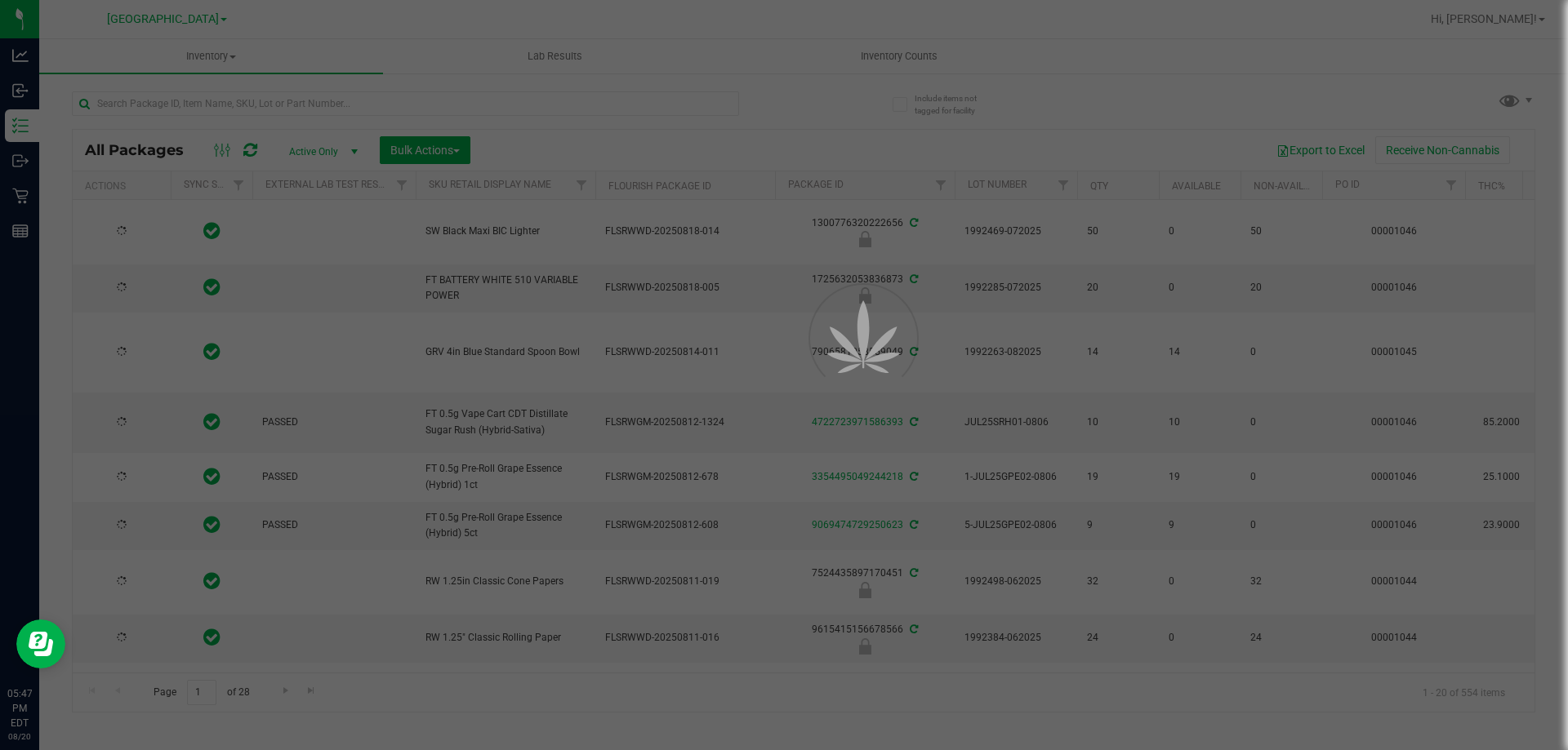
click at [243, 102] on div at bounding box center [784, 375] width 1568 height 750
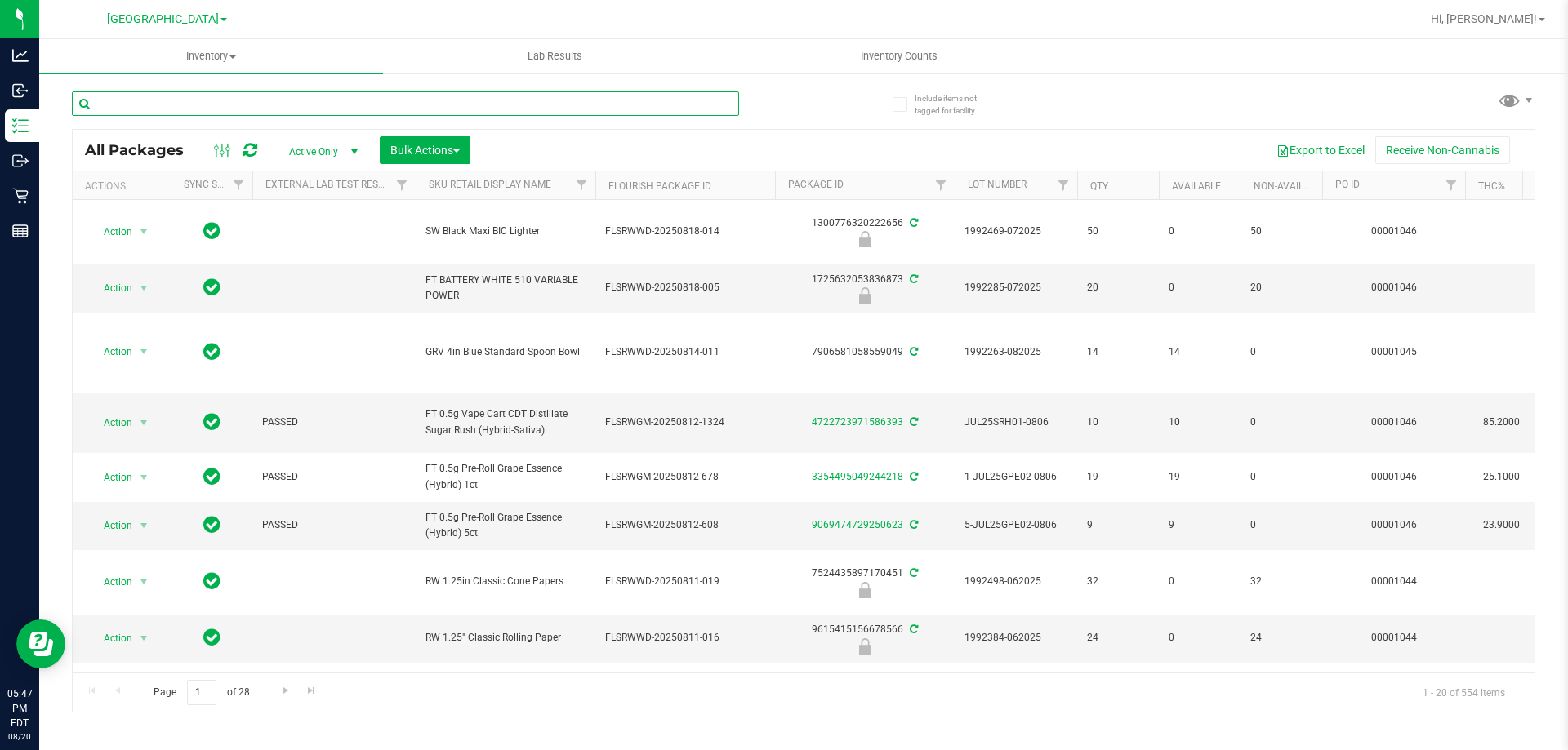
click at [243, 102] on input "text" at bounding box center [405, 103] width 667 height 24
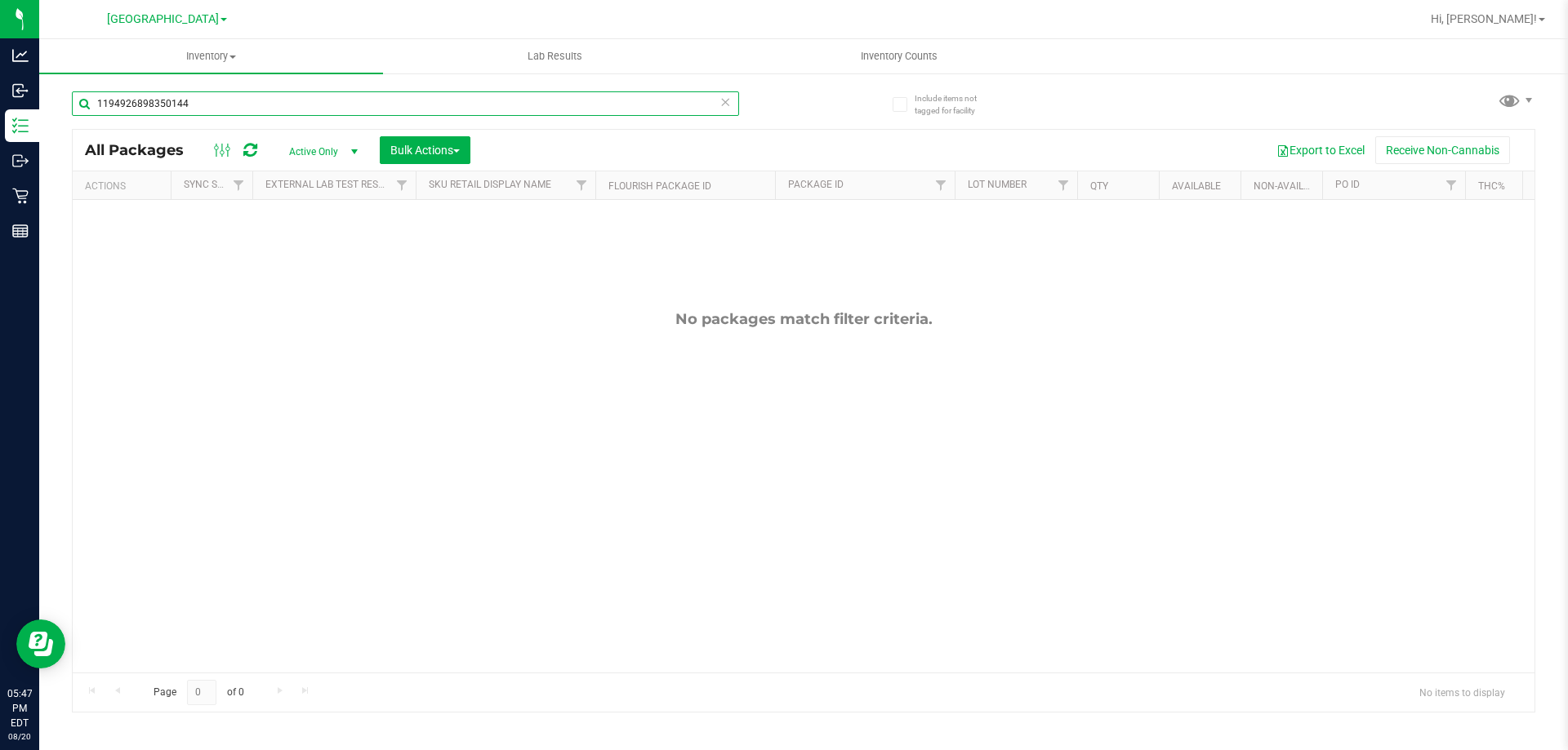
click at [276, 104] on input "1194926898350144" at bounding box center [405, 103] width 667 height 24
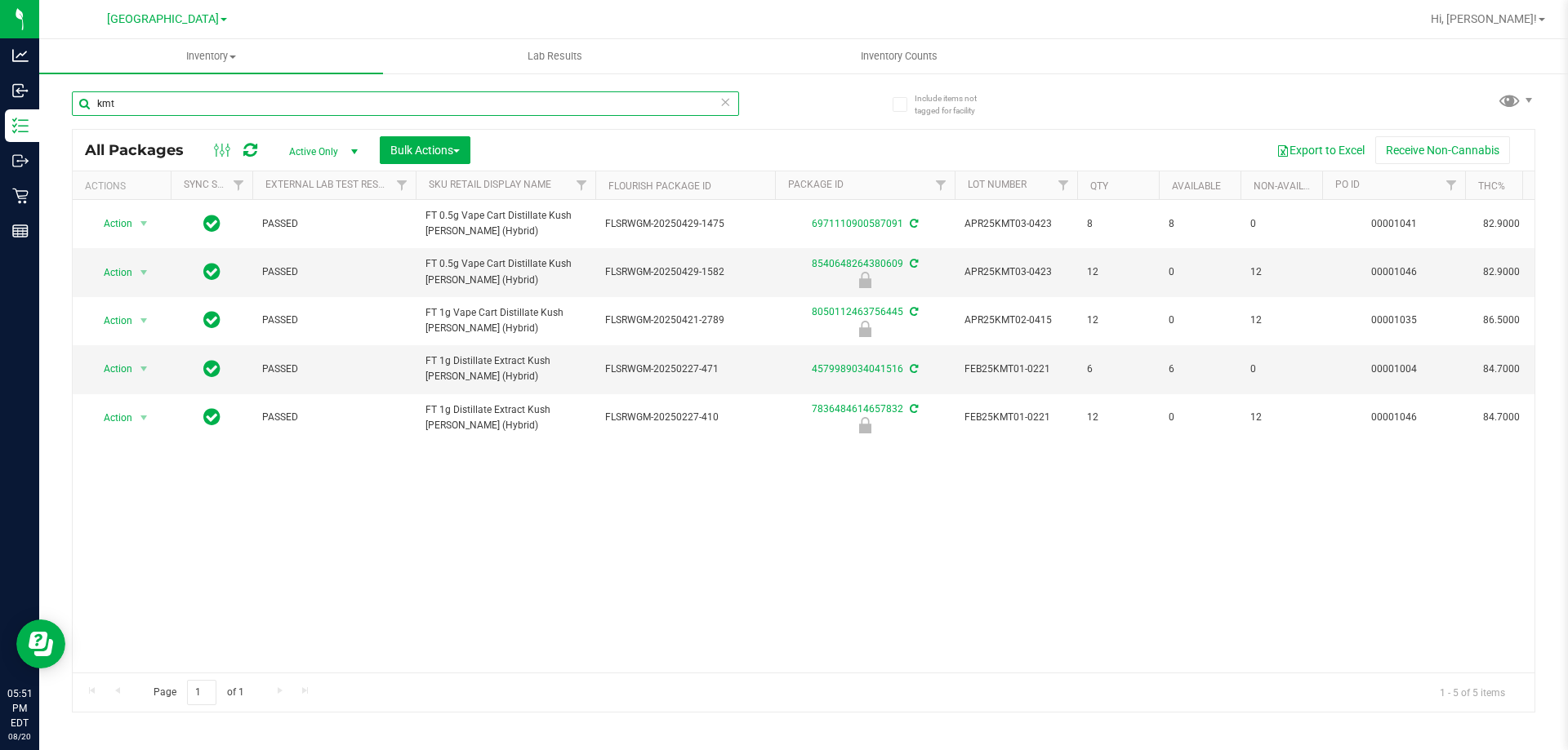
click at [343, 99] on input "kmt" at bounding box center [405, 103] width 667 height 24
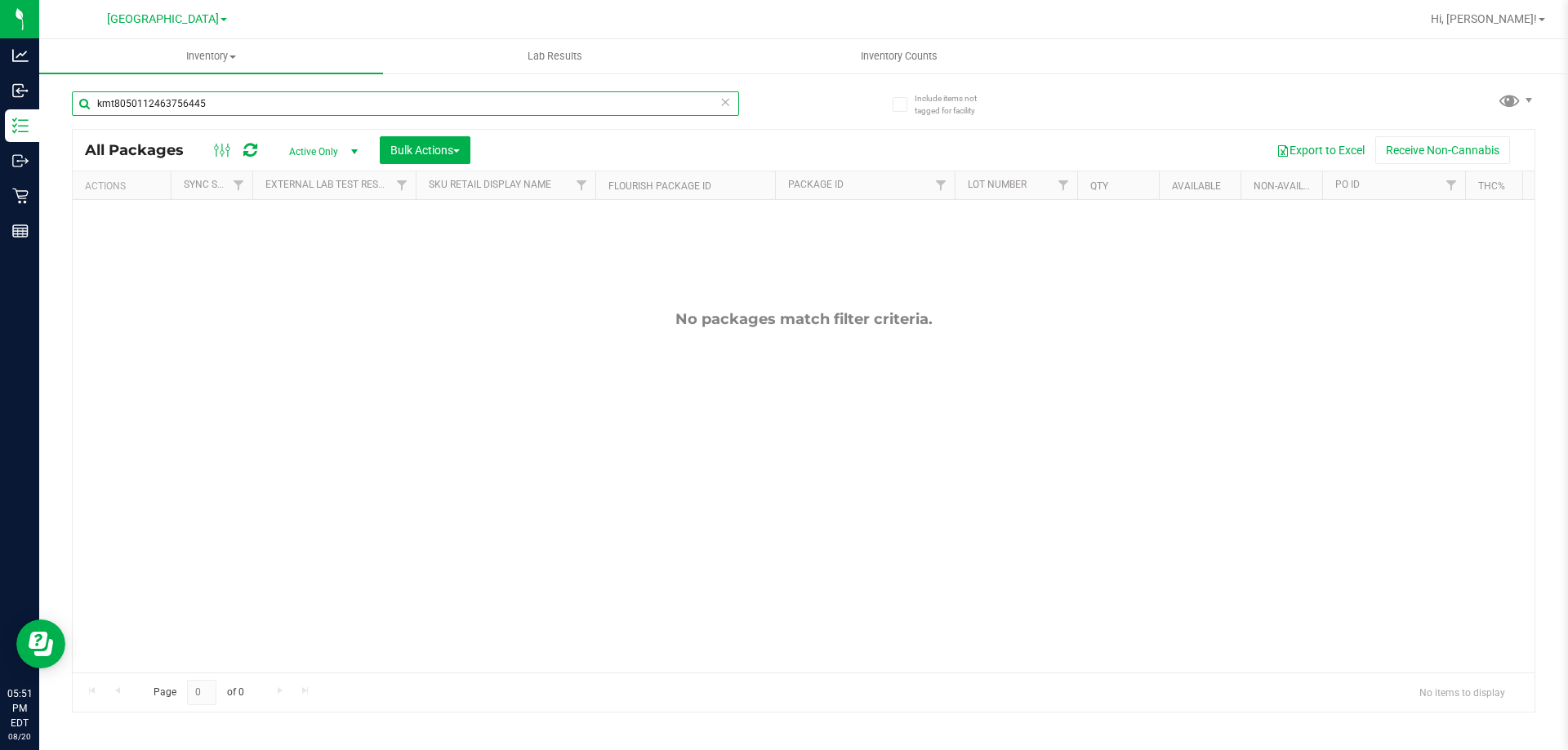
click at [342, 100] on input "kmt8050112463756445" at bounding box center [405, 103] width 667 height 24
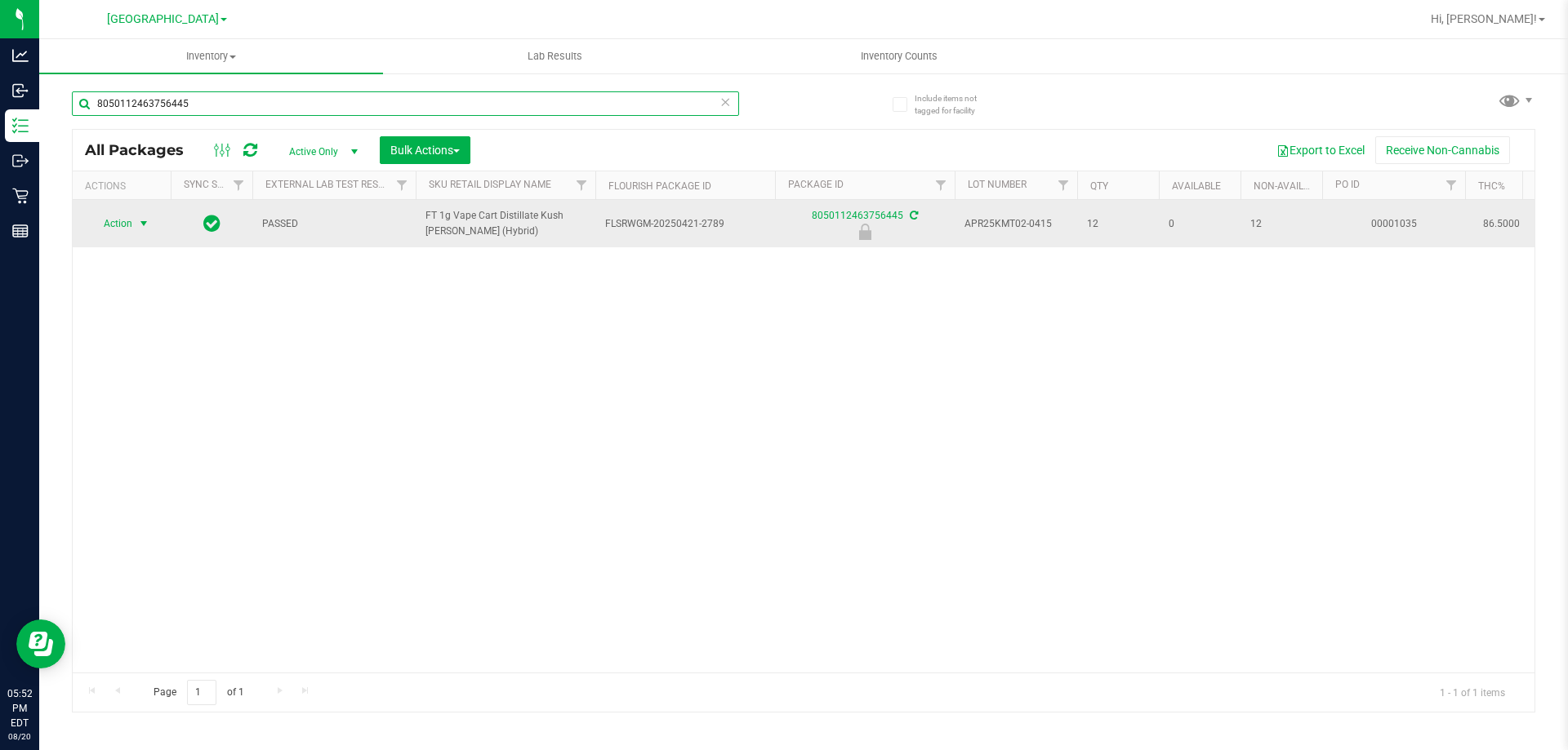
type input "8050112463756445"
click at [144, 219] on span "select" at bounding box center [144, 224] width 13 height 13
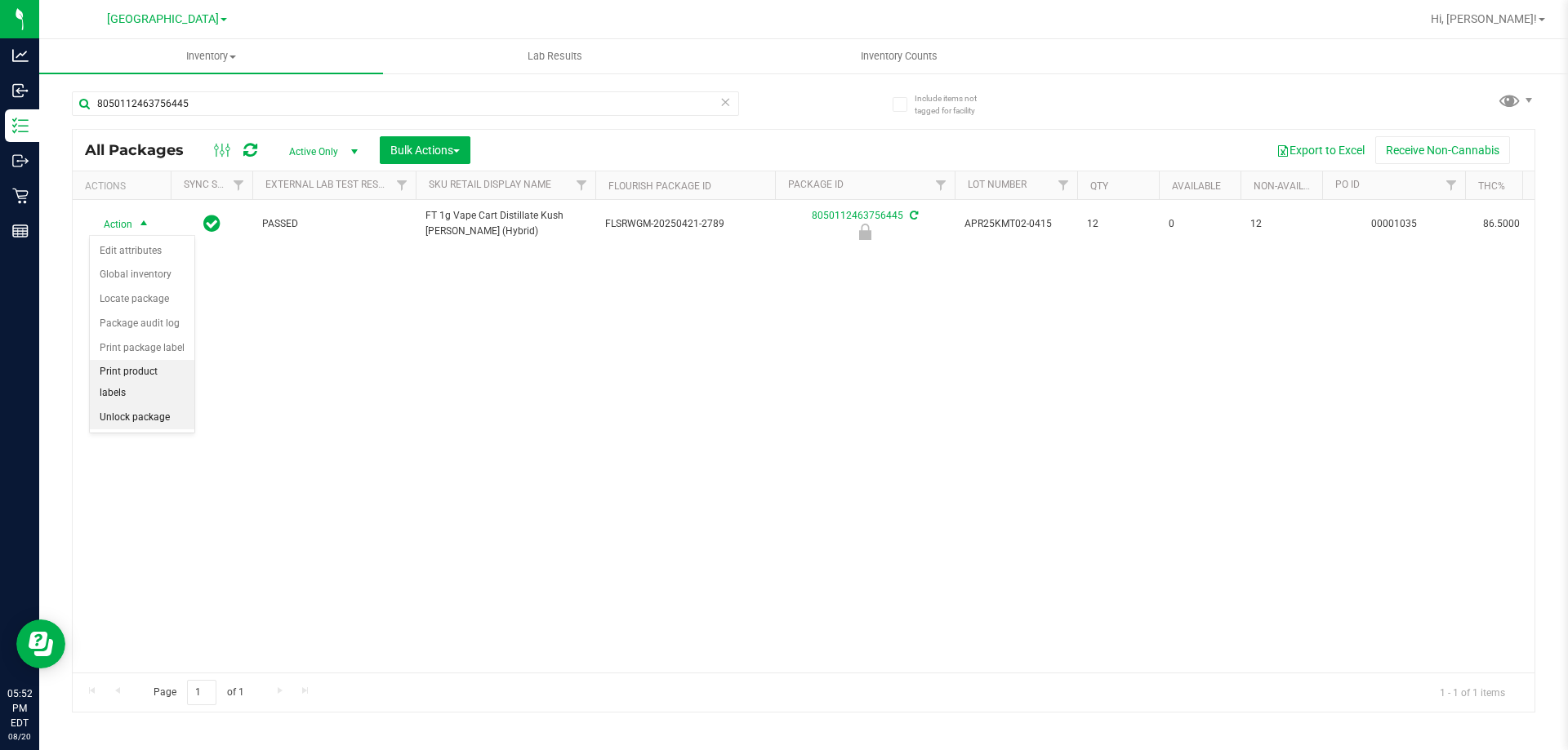
click at [144, 405] on li "Unlock package" at bounding box center [142, 417] width 105 height 24
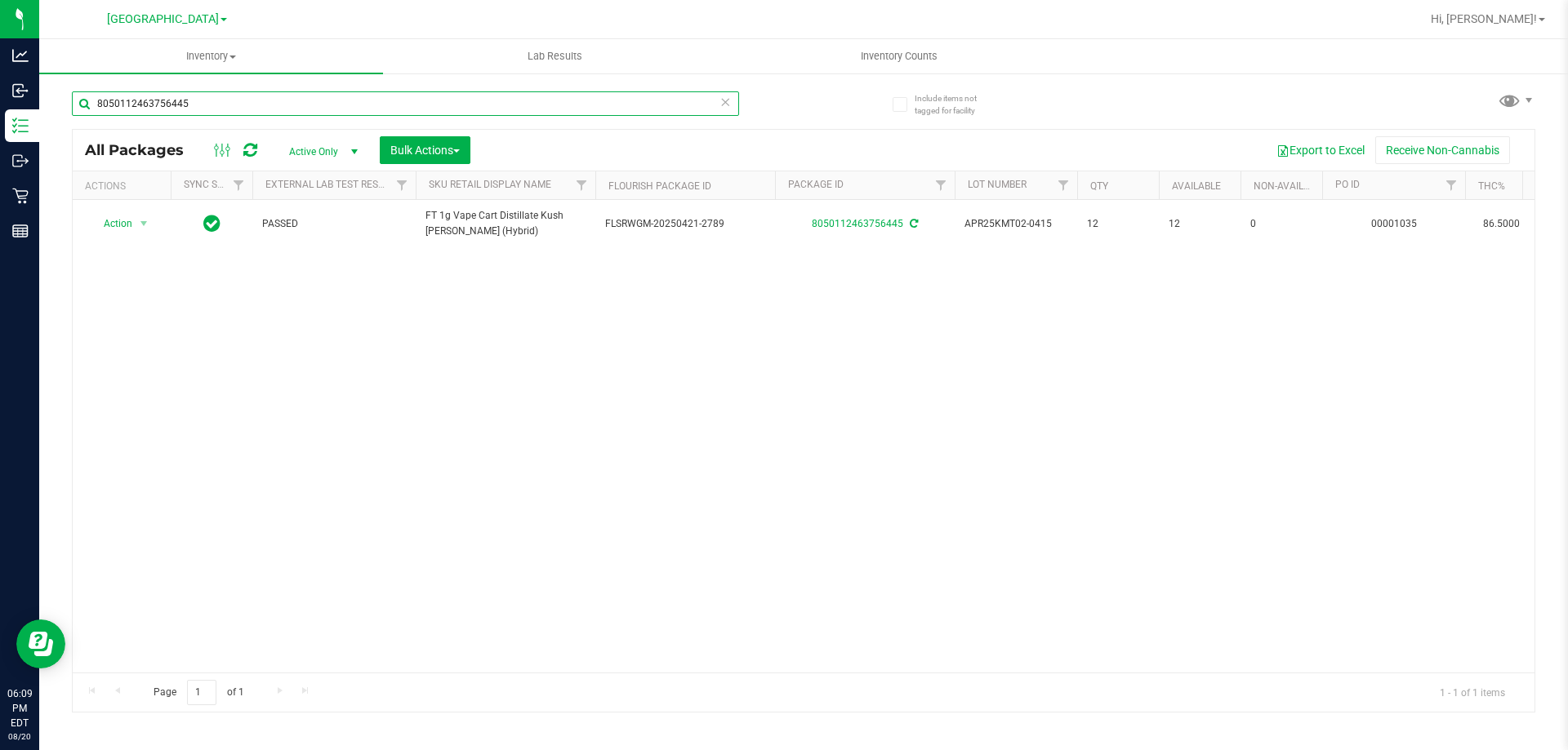
click at [301, 105] on input "8050112463756445" at bounding box center [405, 103] width 667 height 24
type input "1194926898350144"
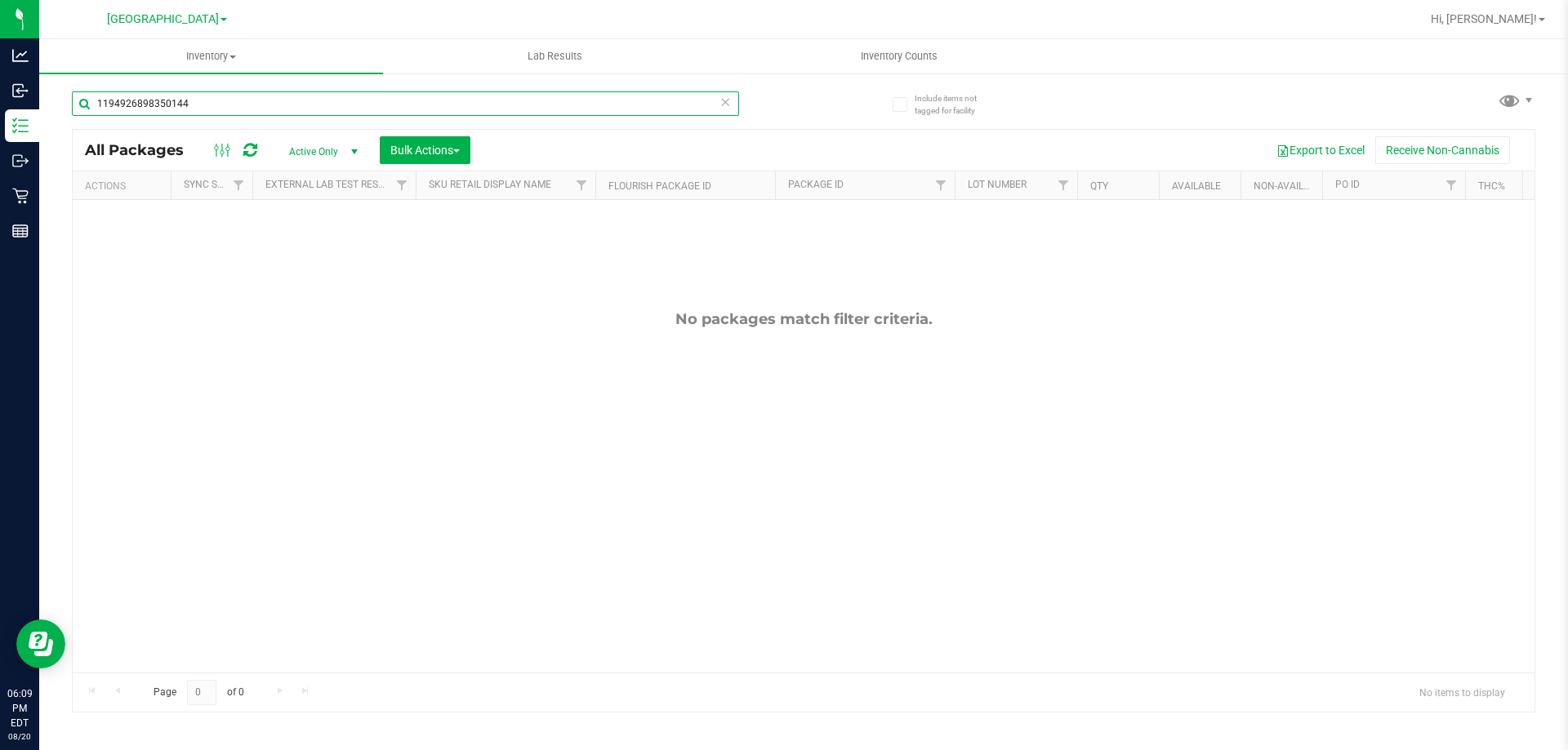
click at [303, 105] on input "1194926898350144" at bounding box center [405, 103] width 667 height 24
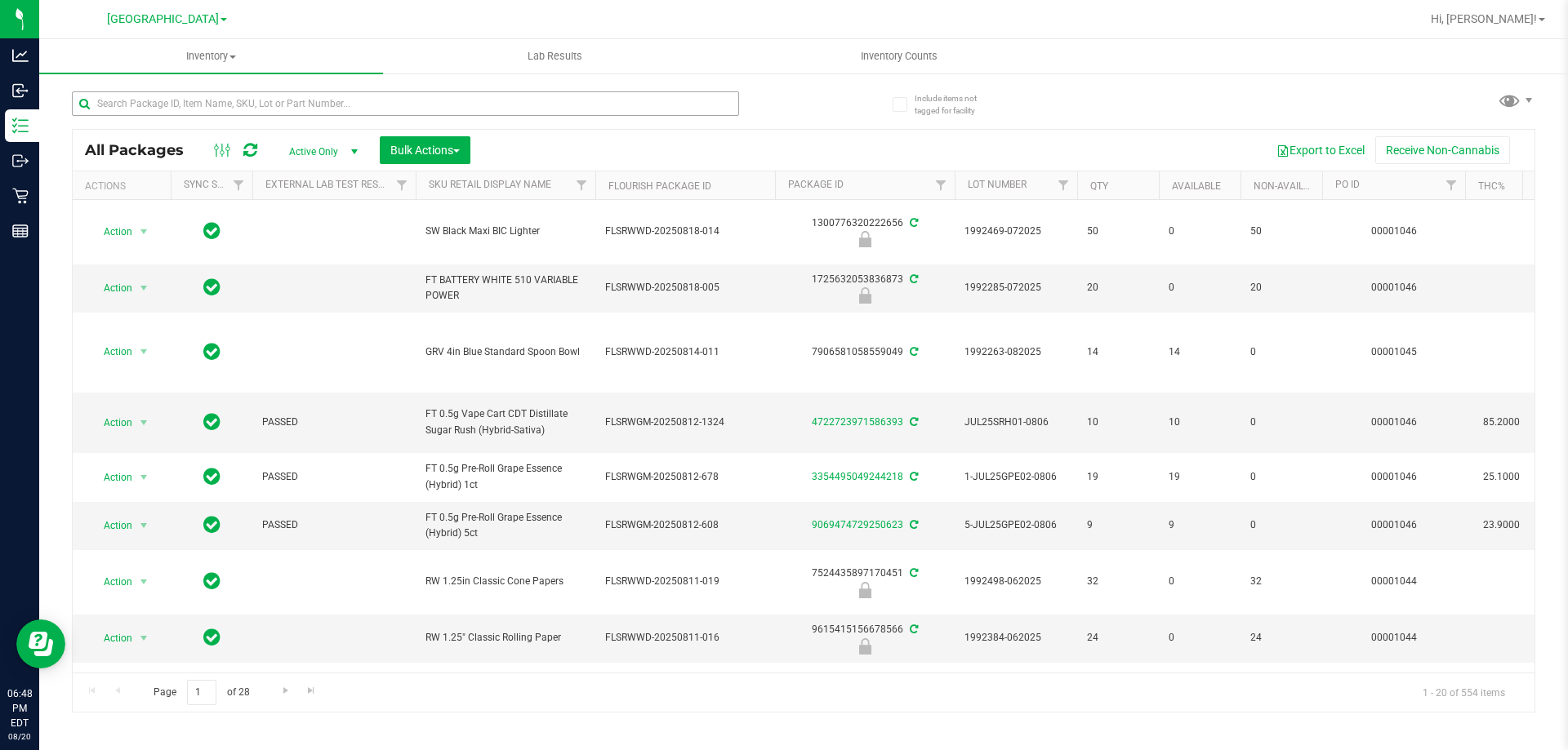
click at [331, 105] on input "text" at bounding box center [405, 103] width 667 height 24
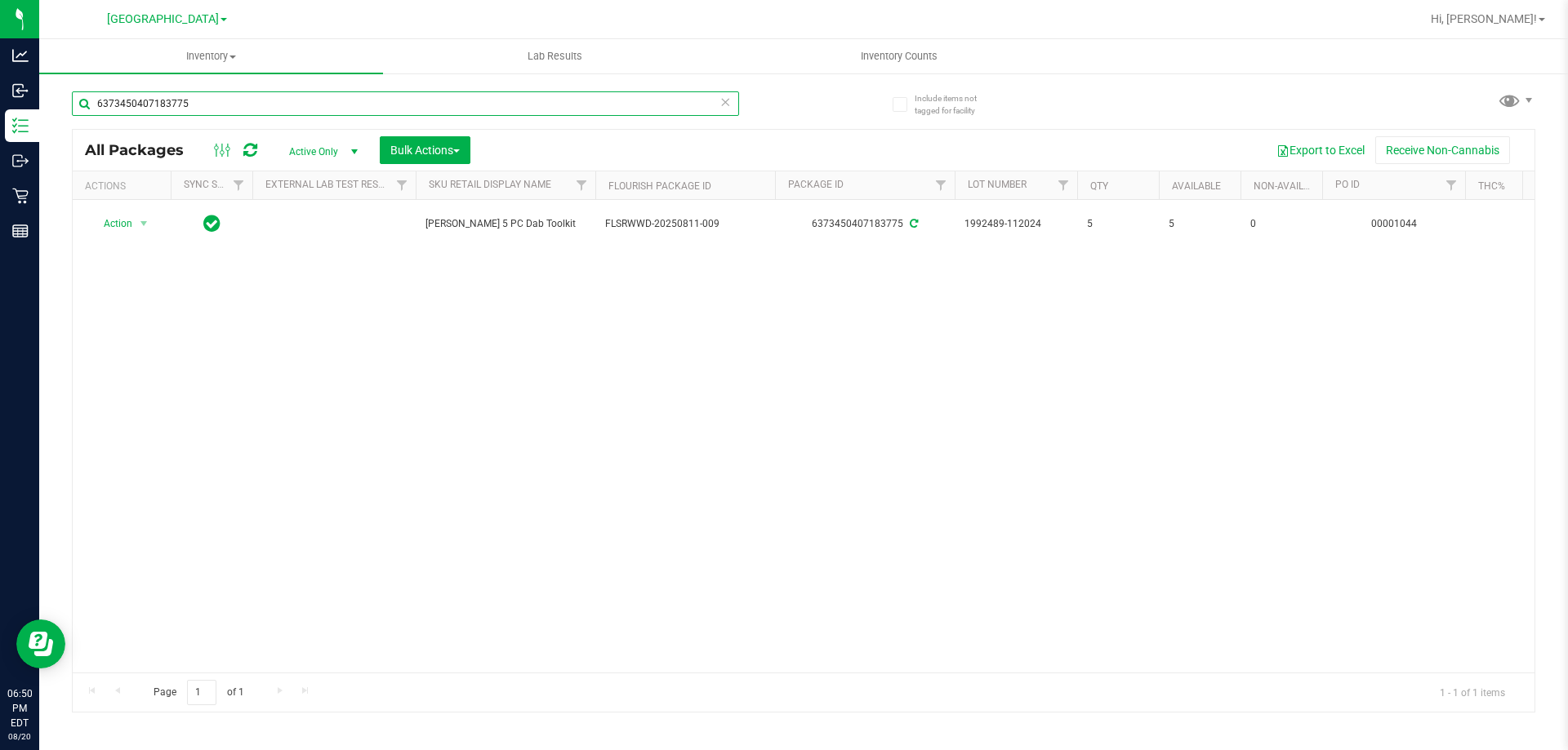
click at [274, 99] on input "6373450407183775" at bounding box center [405, 103] width 667 height 24
paste input "2905016615639198"
click at [311, 106] on input "2905016615639198" at bounding box center [405, 103] width 667 height 24
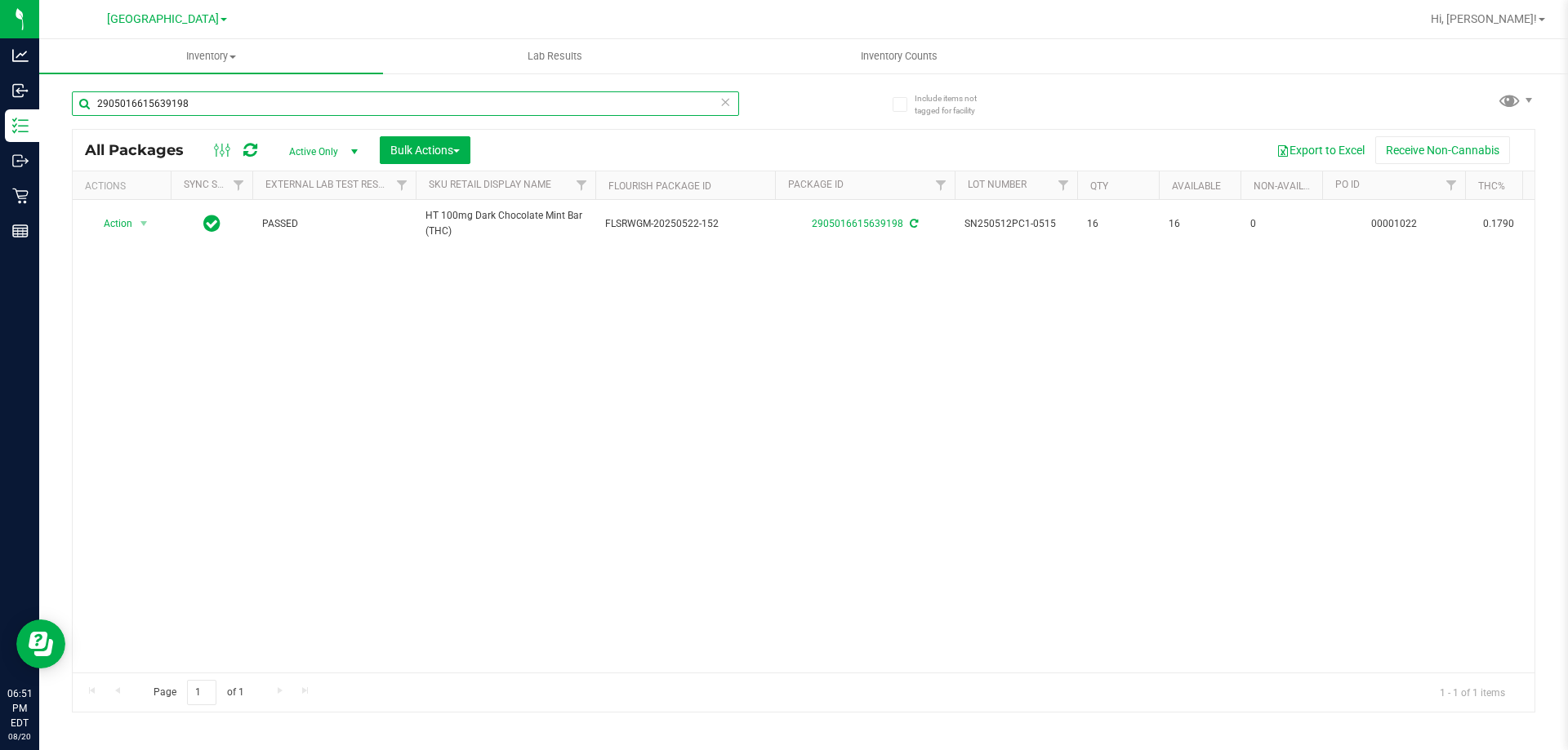
click at [255, 98] on input "2905016615639198" at bounding box center [405, 103] width 667 height 24
paste input "5993457942973535"
click at [311, 105] on input "5993457942973535" at bounding box center [405, 103] width 667 height 24
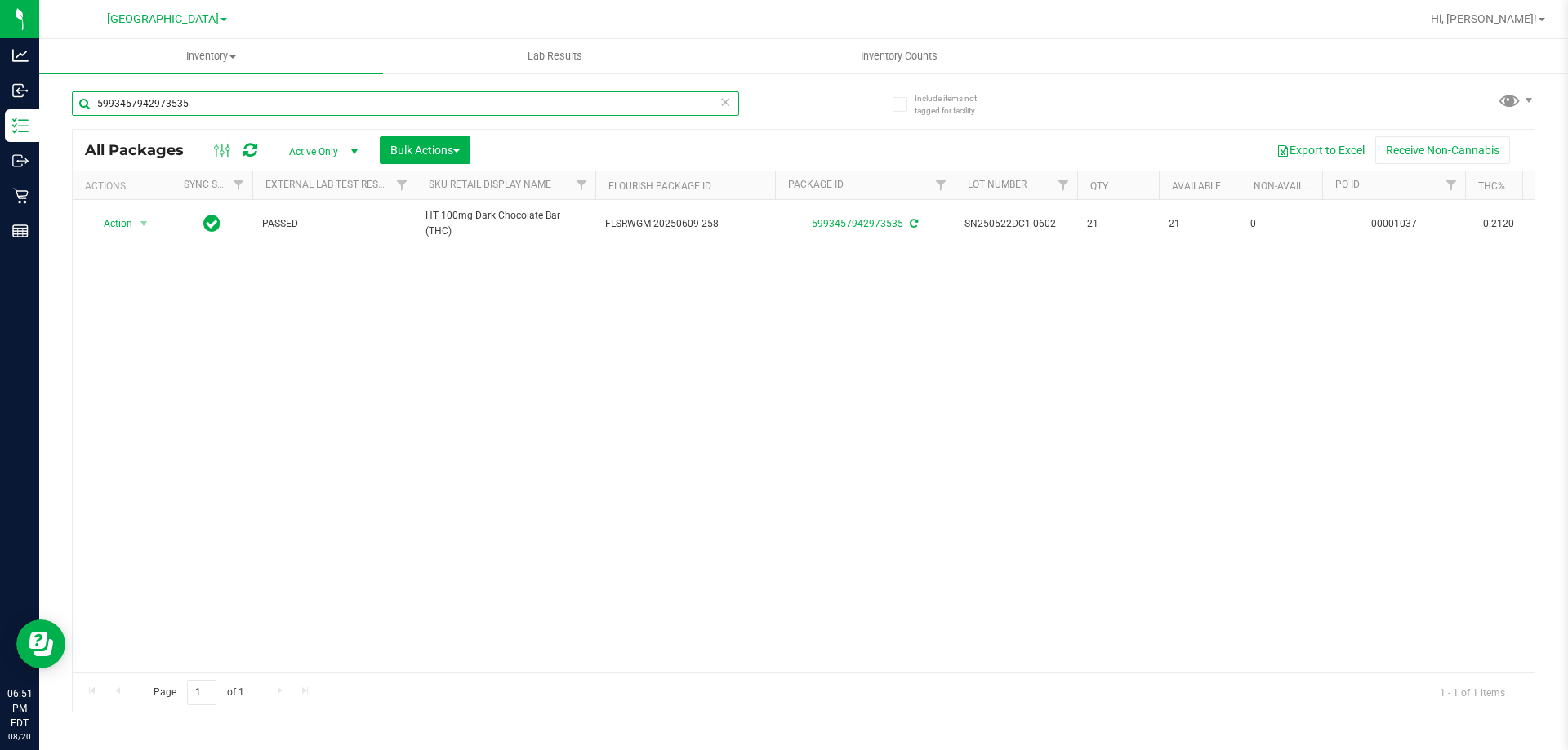
paste input "0615430668452834"
click at [311, 98] on input "0615430668452834" at bounding box center [405, 103] width 667 height 24
click at [312, 99] on input "0615430668452834" at bounding box center [405, 103] width 667 height 24
paste input "182609886082735"
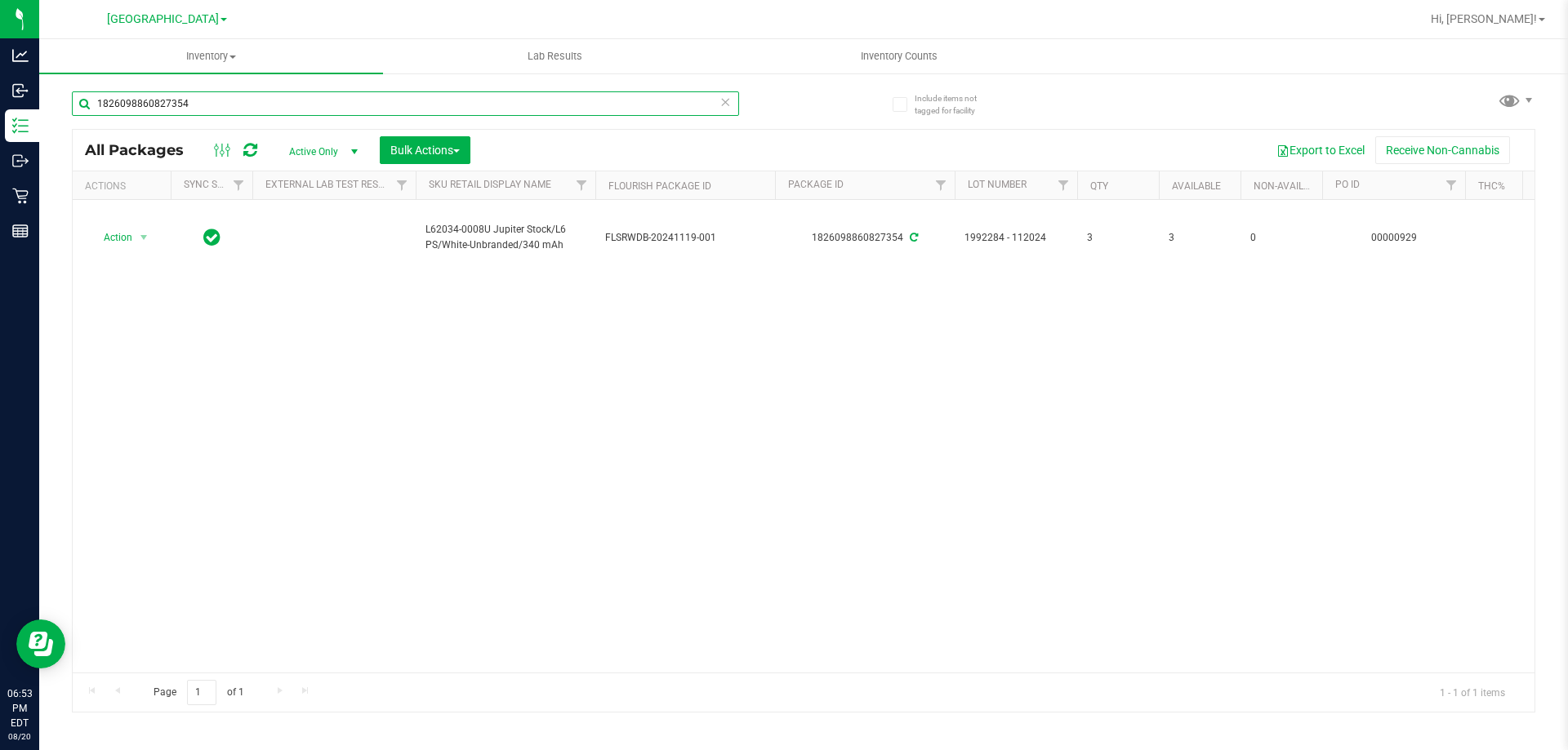
click at [291, 106] on input "1826098860827354" at bounding box center [405, 103] width 667 height 24
paste input "0205864135252917"
click at [322, 99] on input "0205864135252917" at bounding box center [405, 103] width 667 height 24
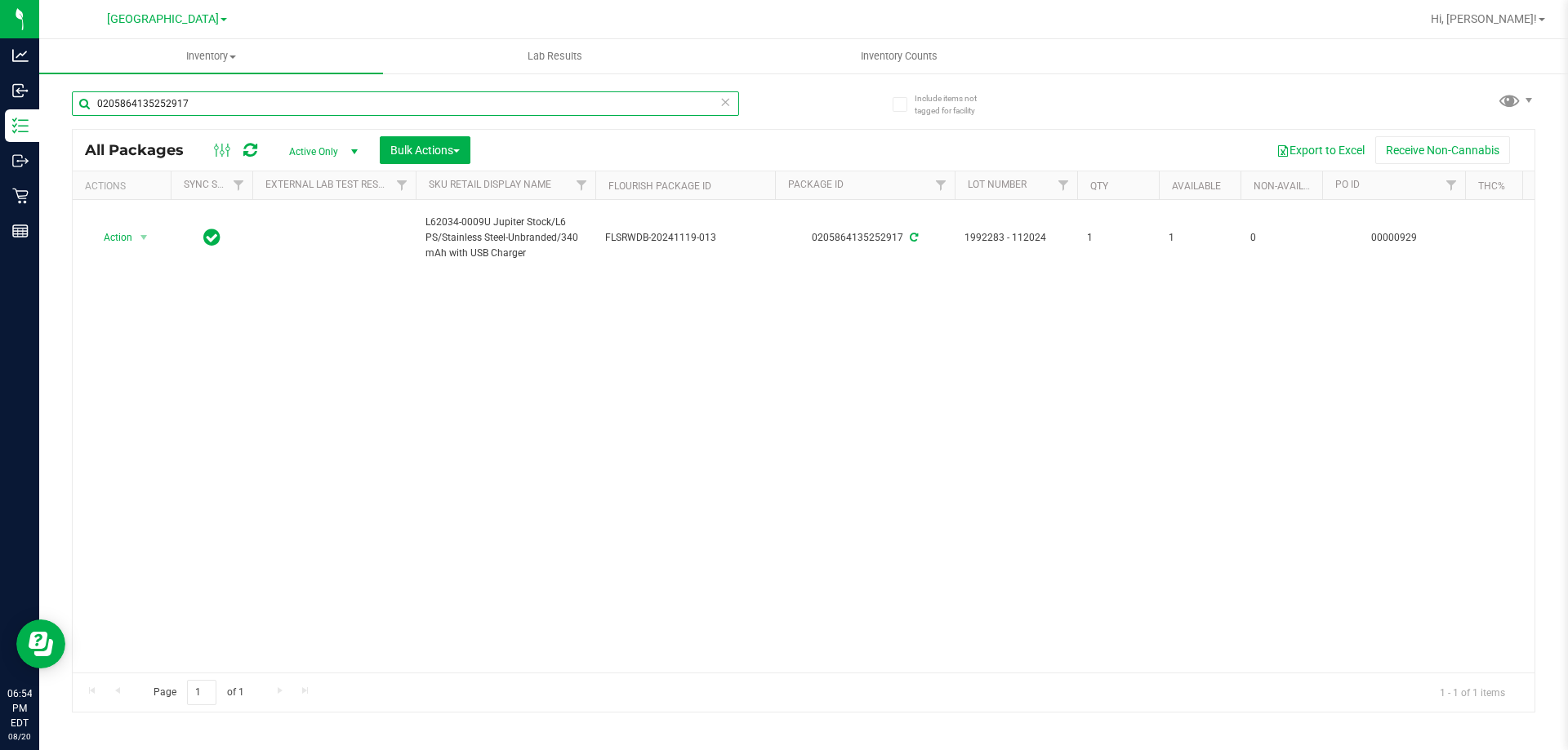
paste input "8946240242040592"
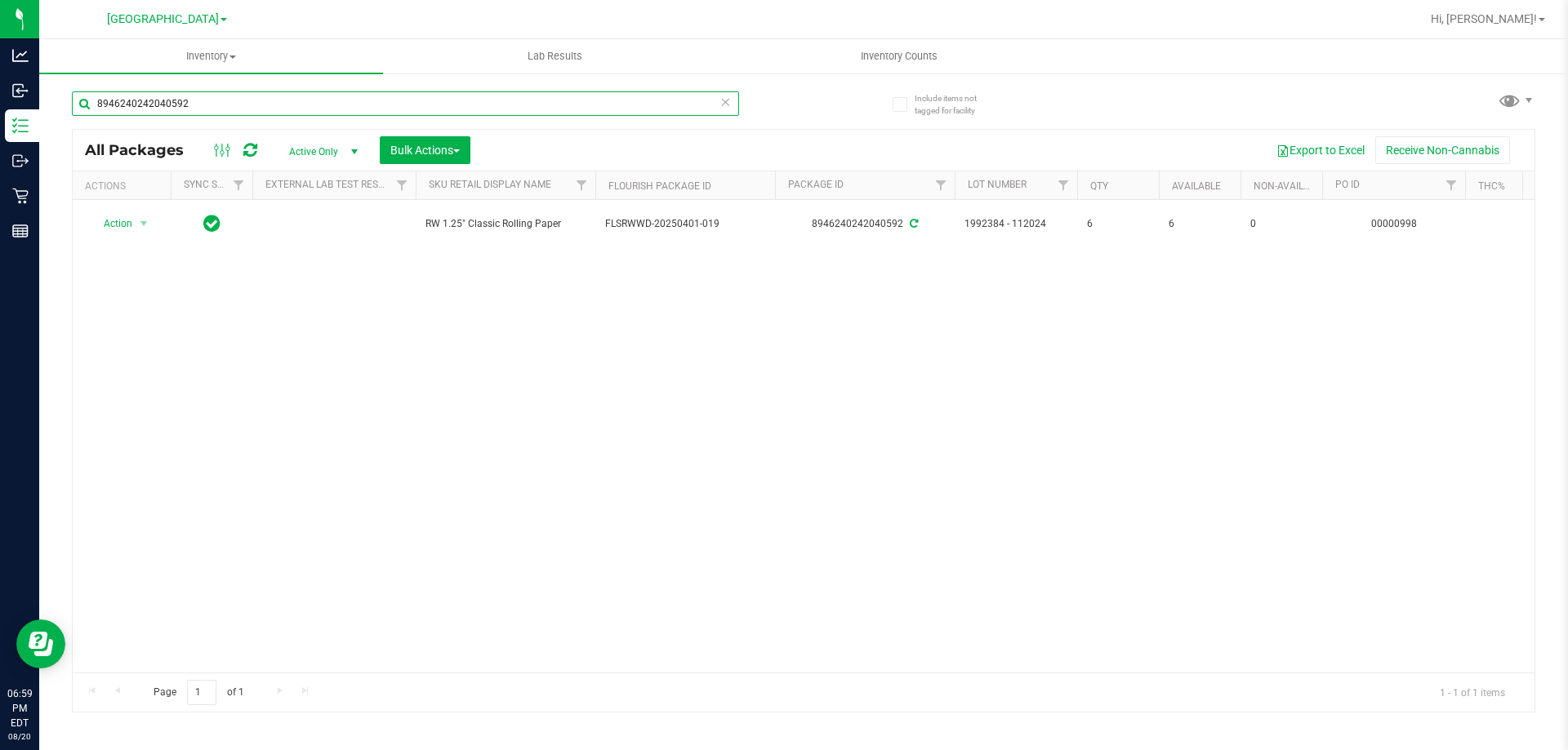
click at [359, 94] on input "8946240242040592" at bounding box center [405, 103] width 667 height 24
click at [395, 120] on div "8946240242040592" at bounding box center [405, 110] width 667 height 38
click at [404, 107] on input "8946240242040592" at bounding box center [405, 103] width 667 height 24
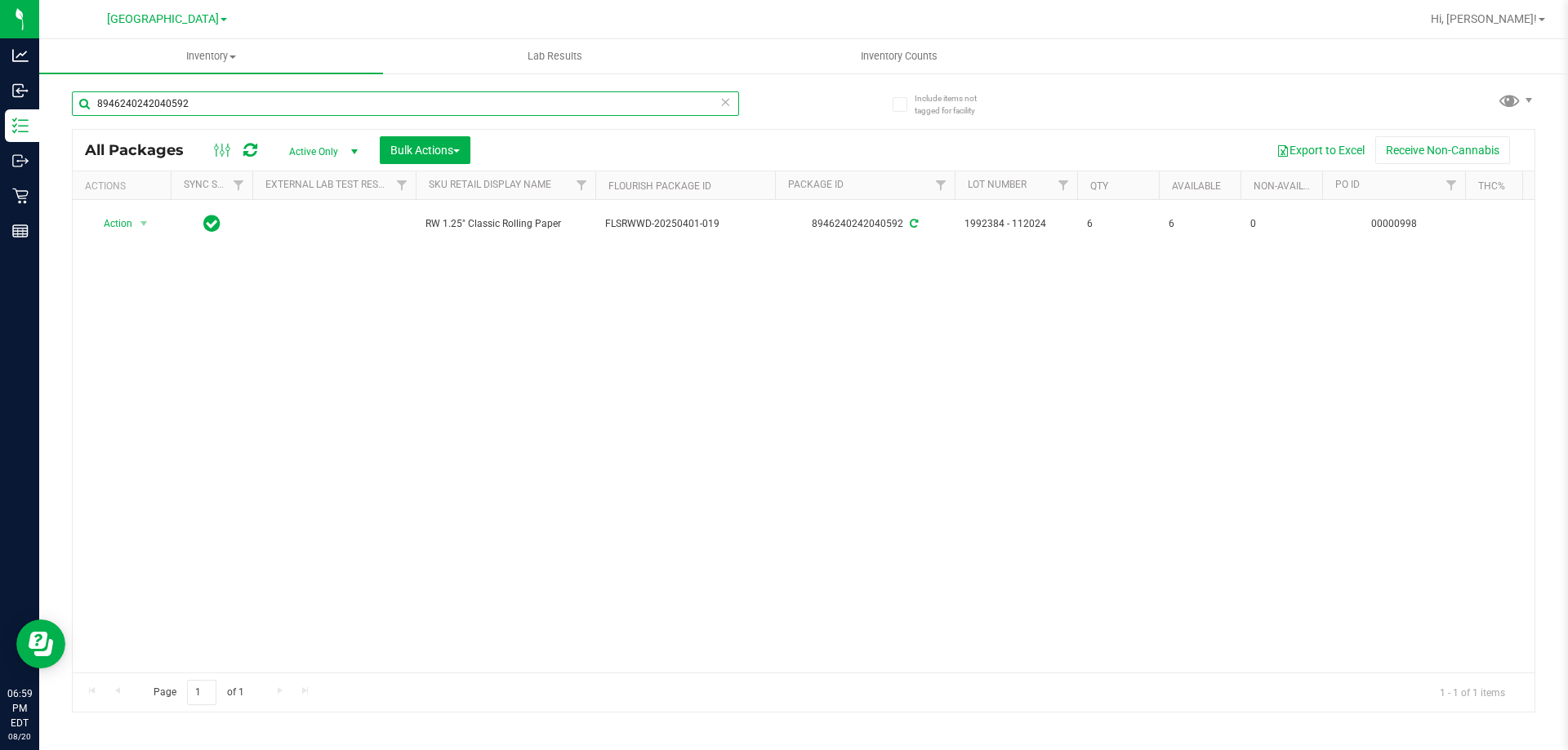
click at [404, 107] on input "8946240242040592" at bounding box center [405, 103] width 667 height 24
paste input "346684677522417"
click at [330, 100] on input "3466846775224172" at bounding box center [405, 103] width 667 height 24
paste input "9658229031360614"
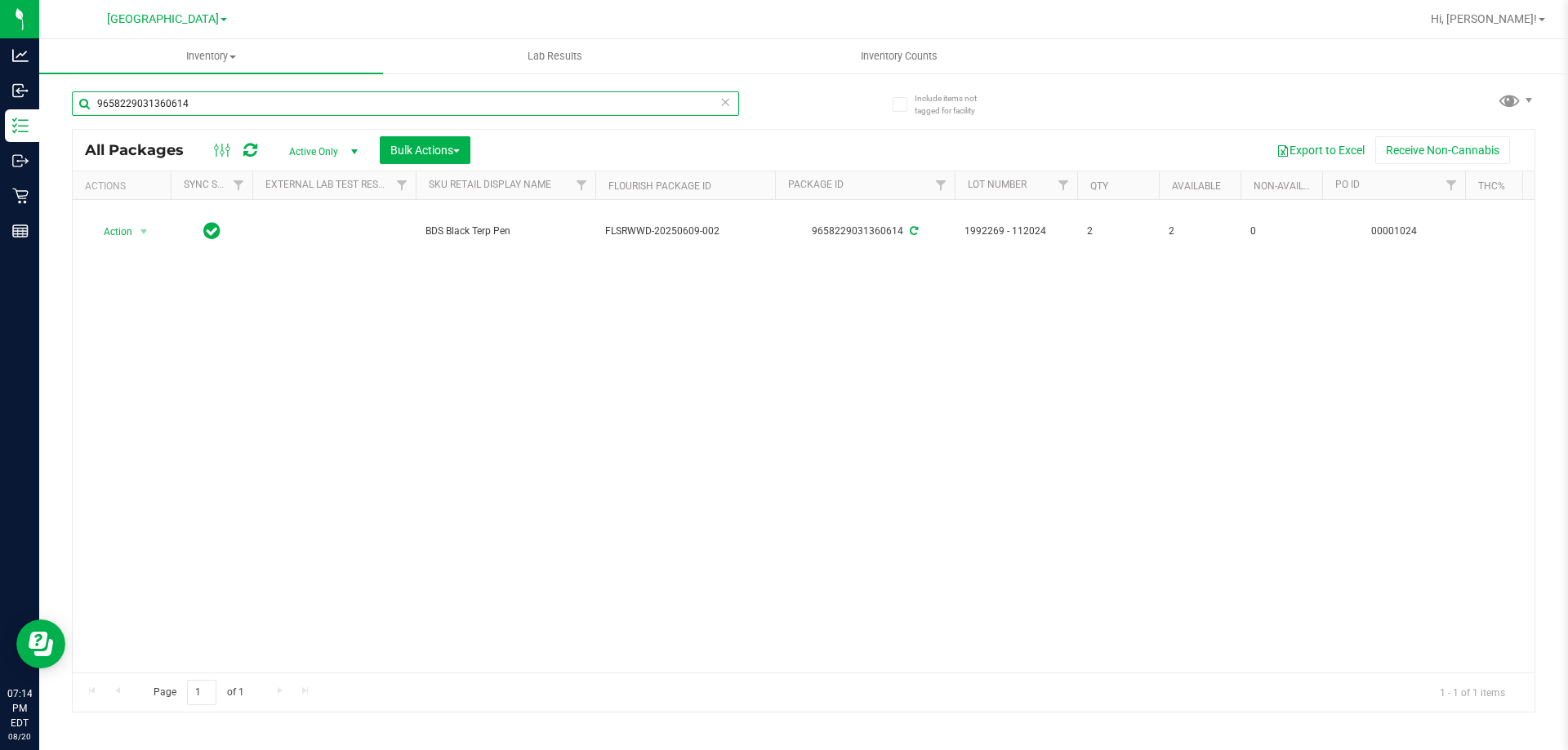
click at [359, 104] on input "9658229031360614" at bounding box center [405, 103] width 667 height 24
paste input "7418853164909652"
click at [232, 100] on input "7418853164909652" at bounding box center [405, 103] width 667 height 24
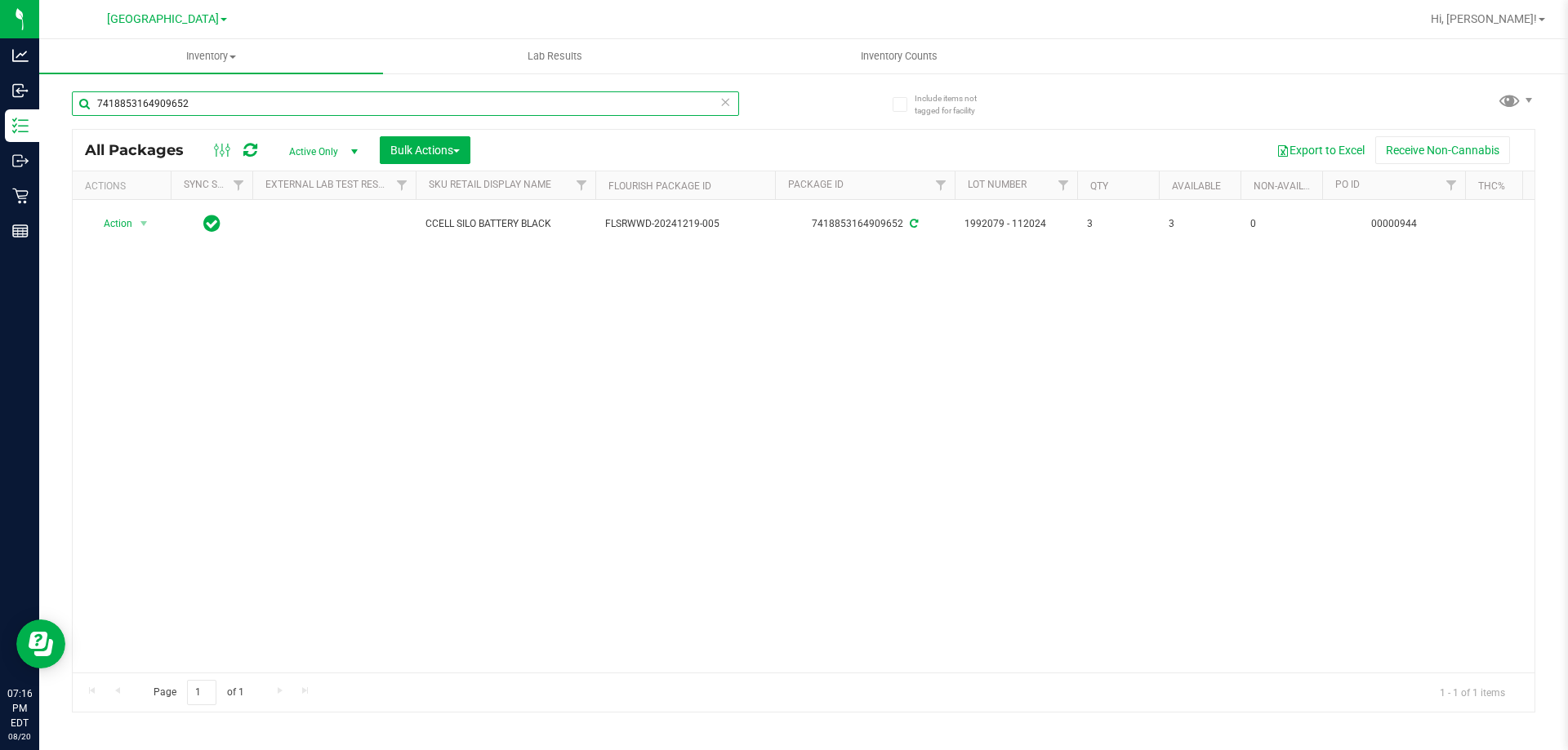
click at [232, 100] on input "7418853164909652" at bounding box center [405, 103] width 667 height 24
paste input "2631406436996150"
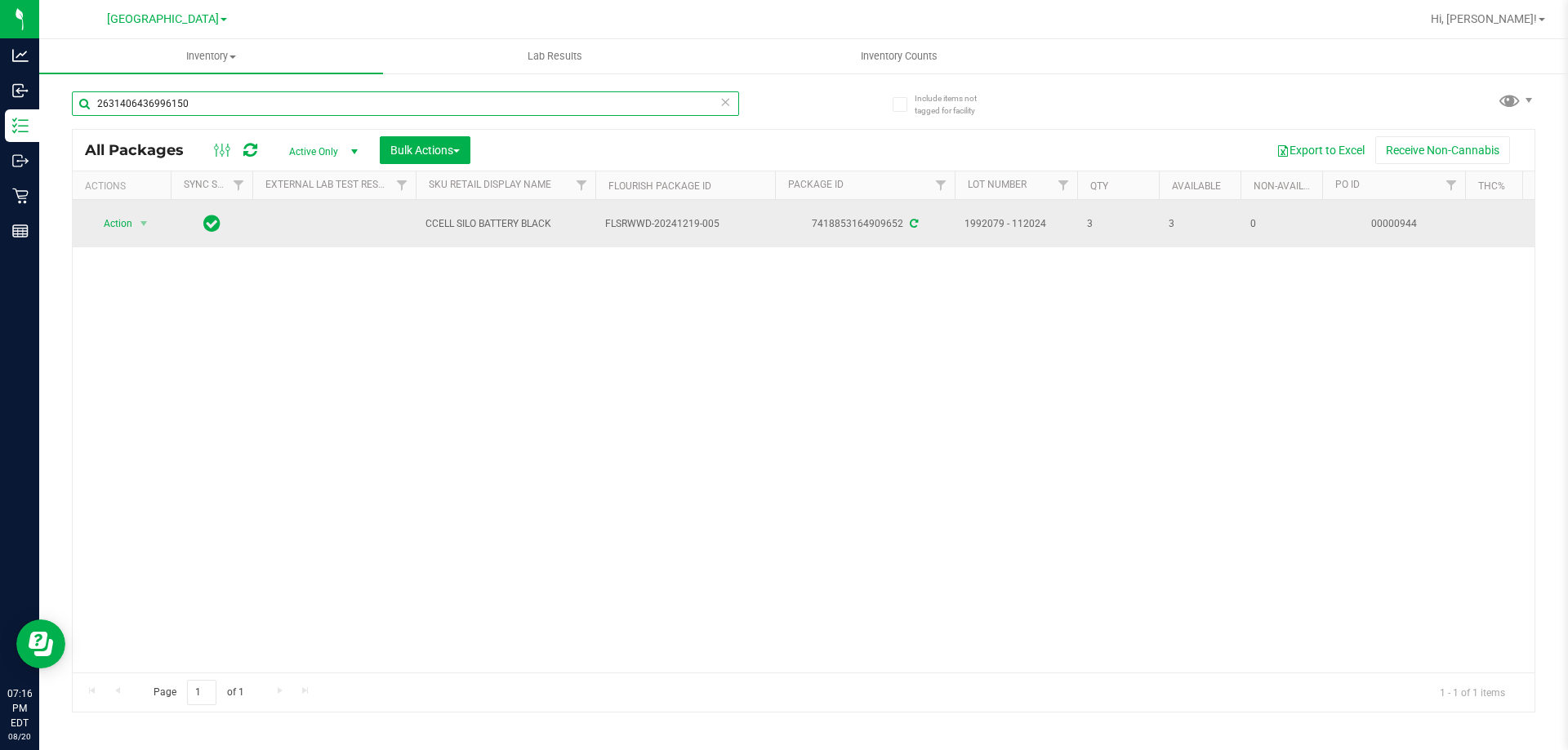
type input "2631406436996150"
